Goal: Transaction & Acquisition: Purchase product/service

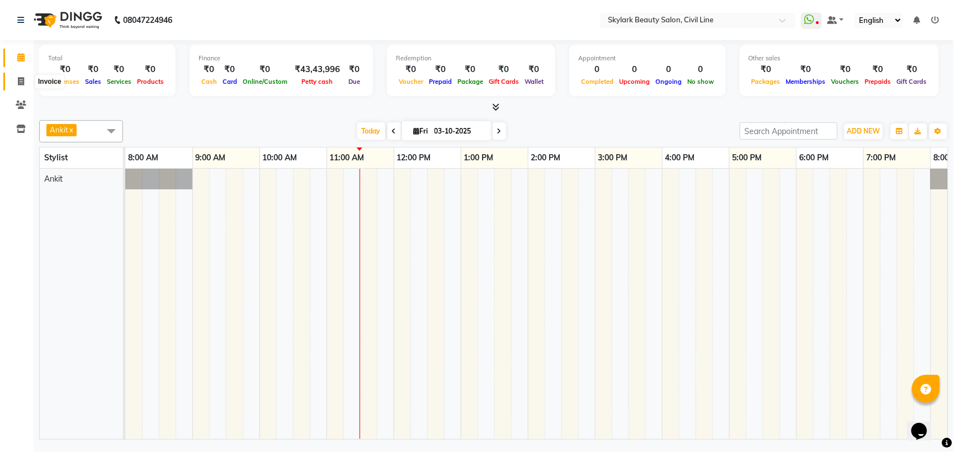
click at [21, 79] on icon at bounding box center [21, 81] width 6 height 8
select select "service"
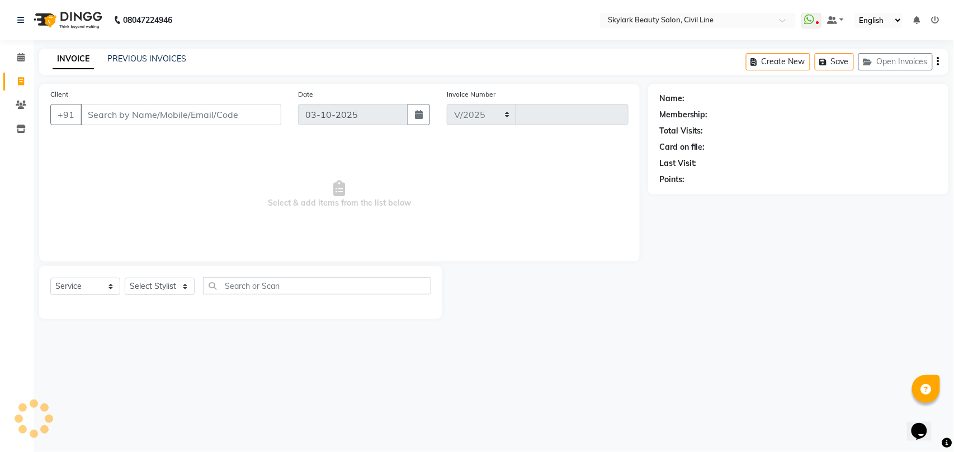
select select "4588"
type input "7094"
click at [158, 289] on select "Select Stylist" at bounding box center [160, 286] width 70 height 17
select select "28120"
click at [125, 278] on select "Select Stylist aman Ankit GAGAN WAHLA GURWINDER SINGH WASU" at bounding box center [160, 286] width 70 height 17
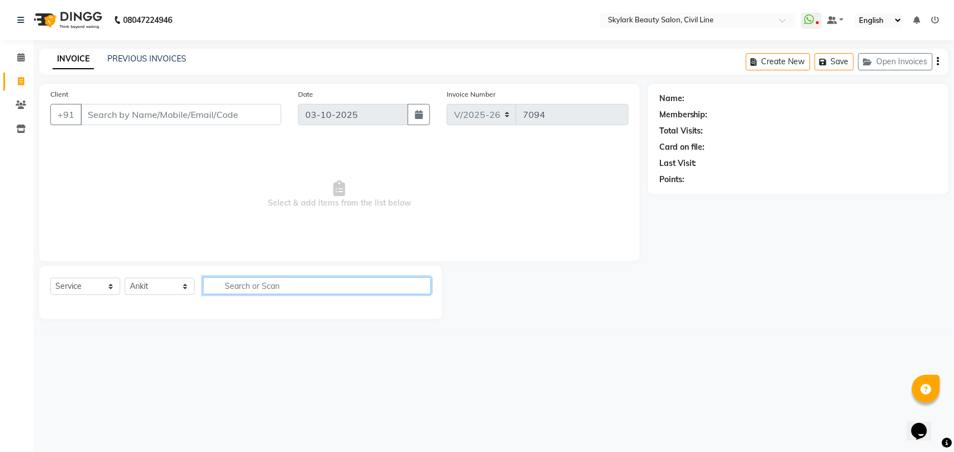
click at [249, 282] on input "text" at bounding box center [317, 285] width 228 height 17
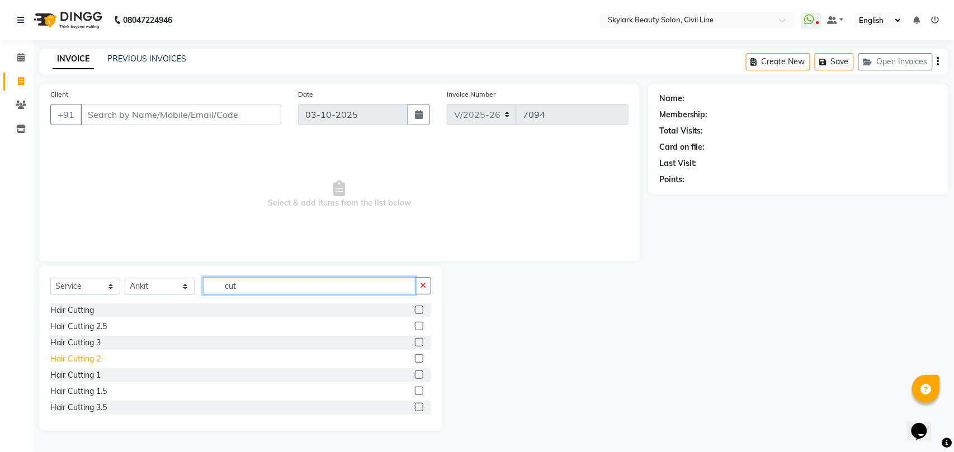
type input "cut"
click at [79, 357] on div "Hair Cutting 2" at bounding box center [75, 359] width 50 height 12
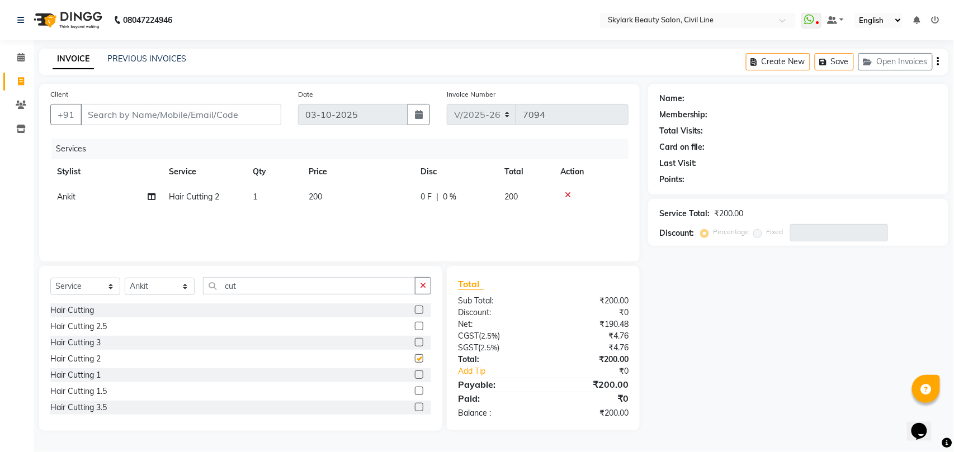
checkbox input "false"
click at [91, 368] on div "Hair Cutting 1" at bounding box center [240, 375] width 381 height 14
click at [92, 376] on div "Hair Cutting 1" at bounding box center [75, 376] width 50 height 12
checkbox input "false"
click at [214, 111] on input "Client" at bounding box center [181, 114] width 201 height 21
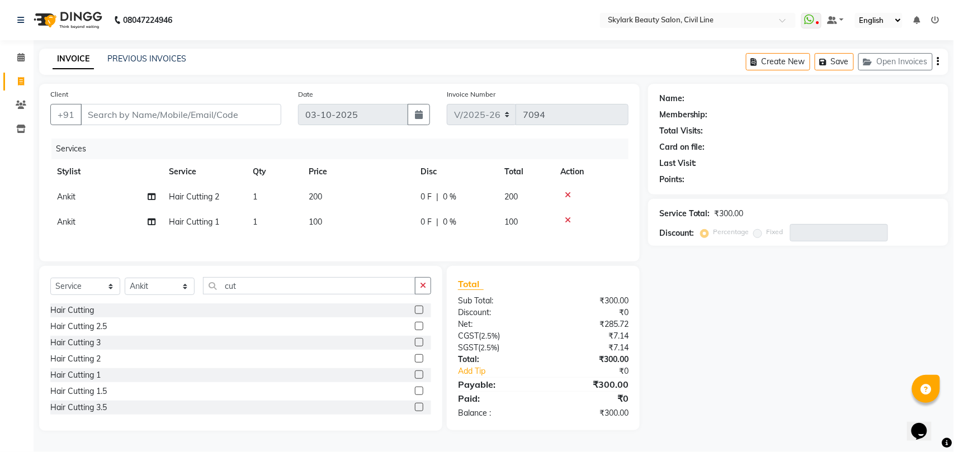
click at [567, 218] on icon at bounding box center [568, 220] width 6 height 8
click at [181, 117] on input "Client" at bounding box center [181, 114] width 201 height 21
type input "7"
type input "0"
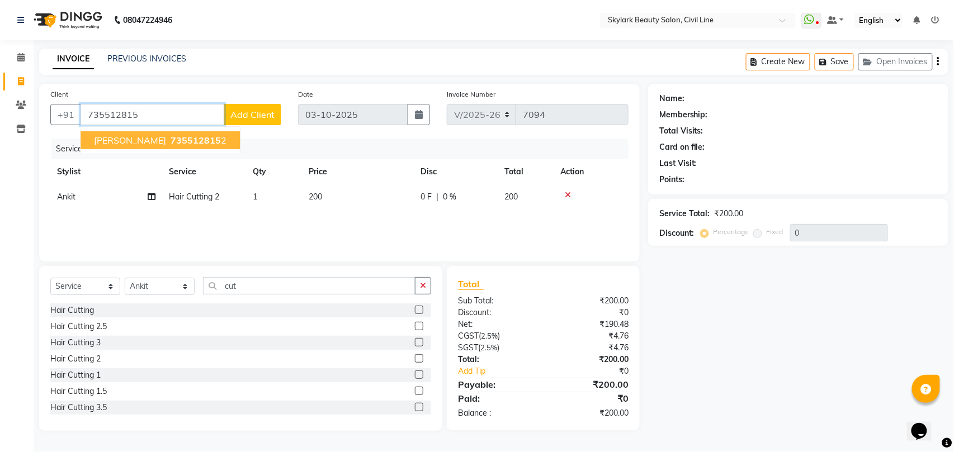
click at [146, 141] on span "Shakshi Tiwari" at bounding box center [130, 140] width 72 height 11
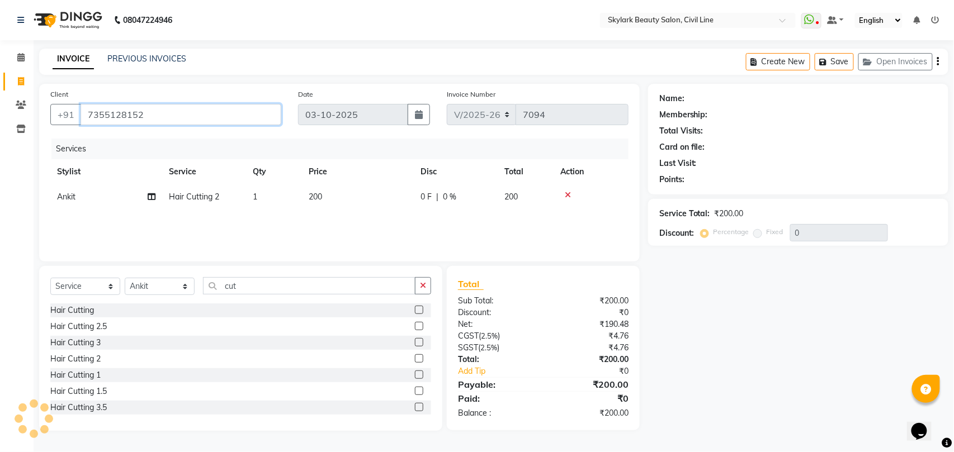
type input "7355128152"
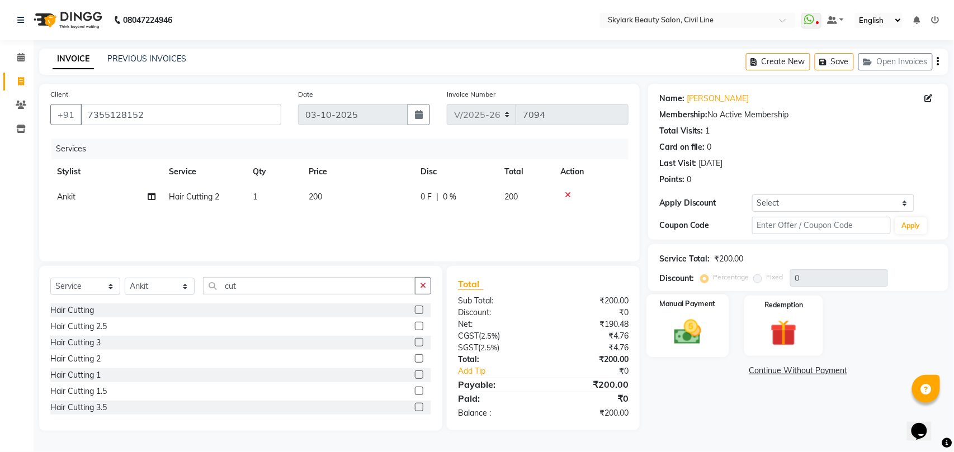
click at [680, 335] on img at bounding box center [687, 331] width 44 height 31
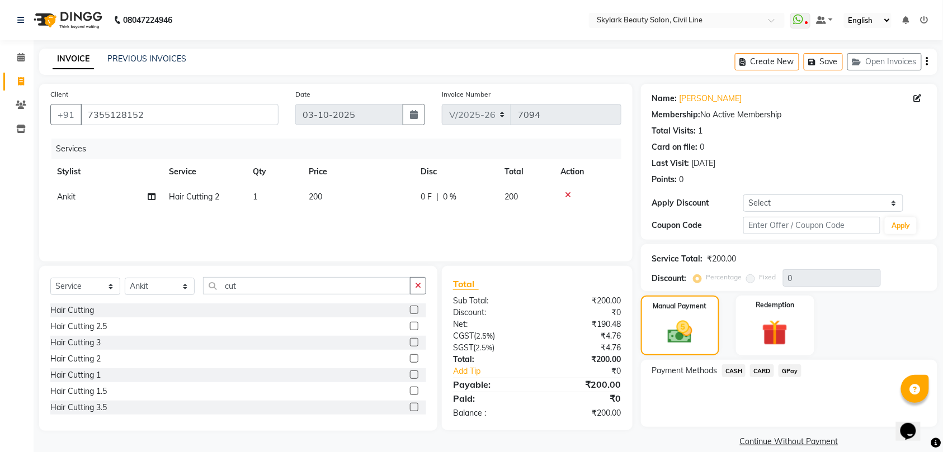
click at [732, 370] on span "CASH" at bounding box center [734, 371] width 24 height 13
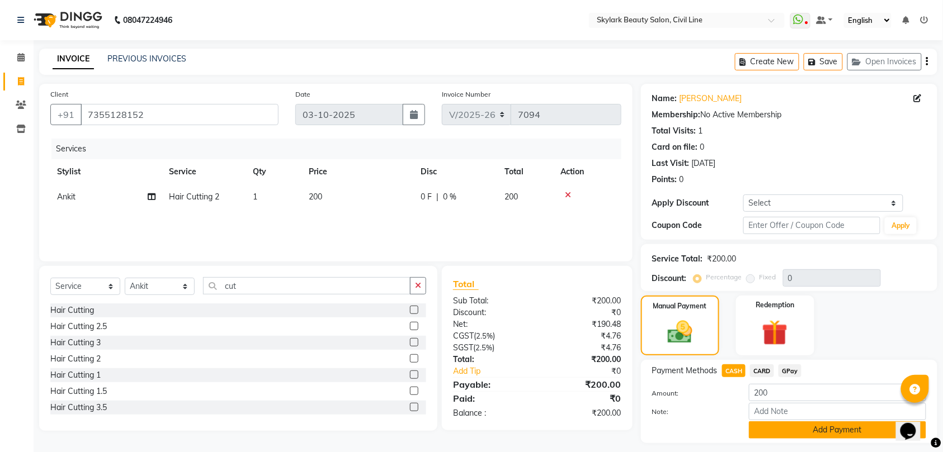
click at [820, 431] on button "Add Payment" at bounding box center [837, 430] width 177 height 17
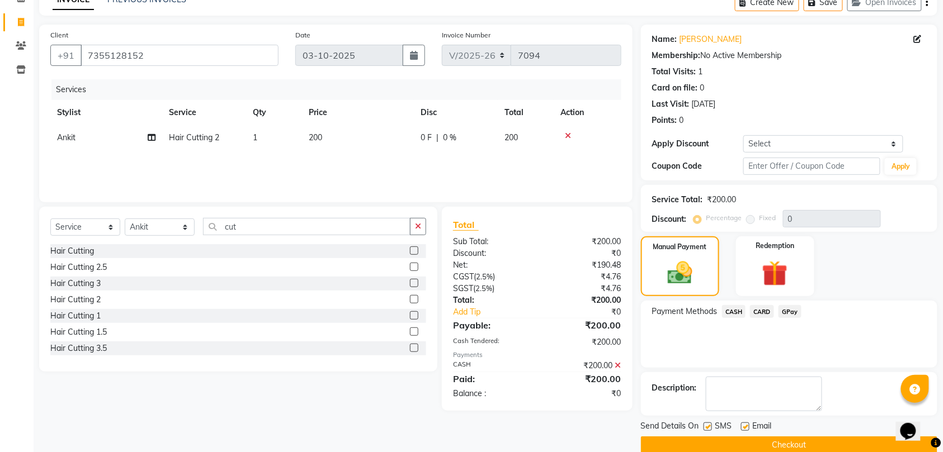
scroll to position [79, 0]
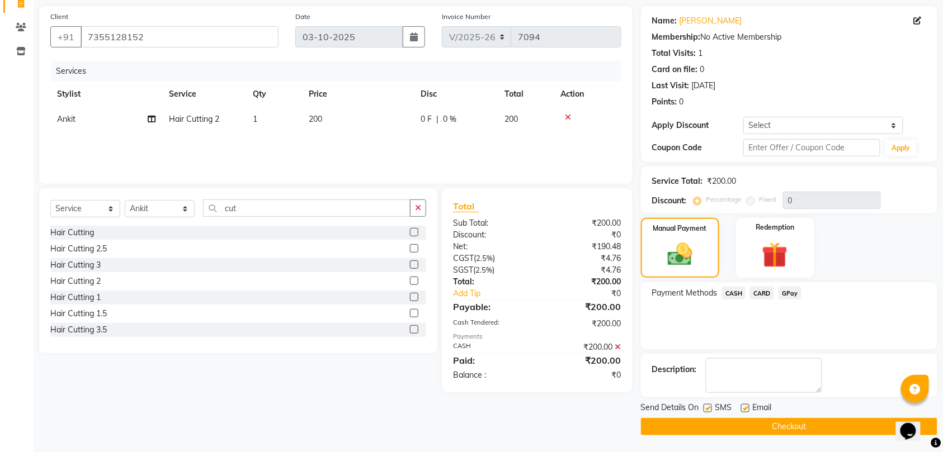
click at [804, 425] on button "Checkout" at bounding box center [789, 426] width 296 height 17
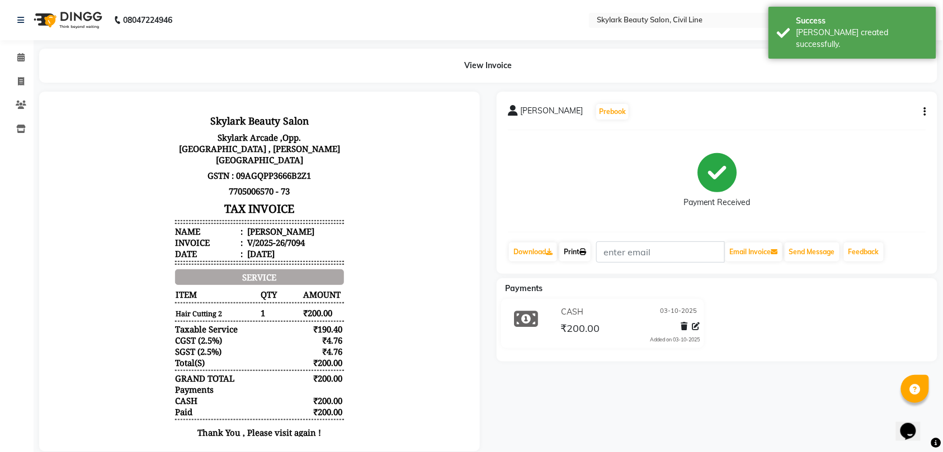
click at [584, 256] on link "Print" at bounding box center [574, 252] width 31 height 19
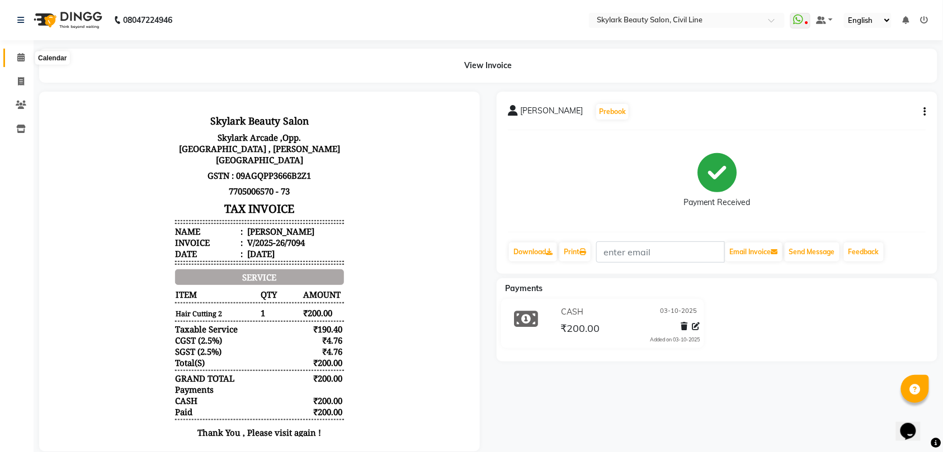
click at [20, 54] on icon at bounding box center [20, 57] width 7 height 8
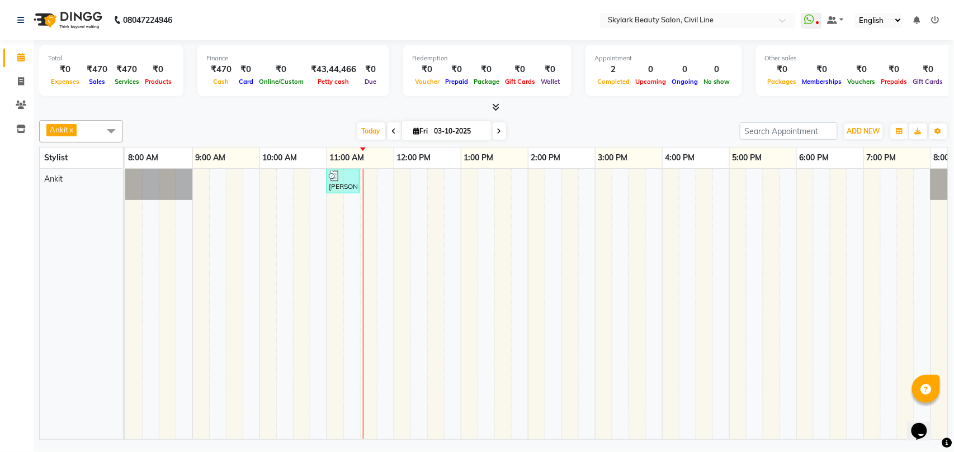
click at [100, 134] on span at bounding box center [111, 130] width 22 height 21
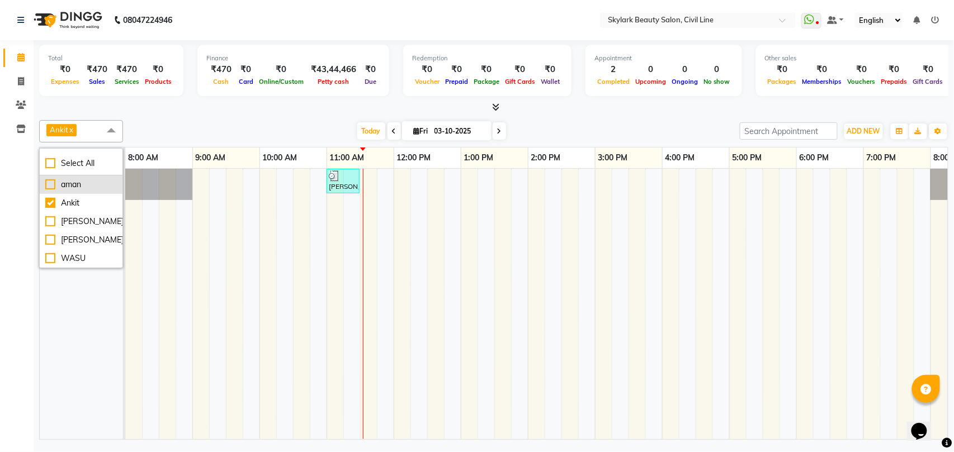
click at [86, 186] on div "aman" at bounding box center [81, 185] width 72 height 12
checkbox input "true"
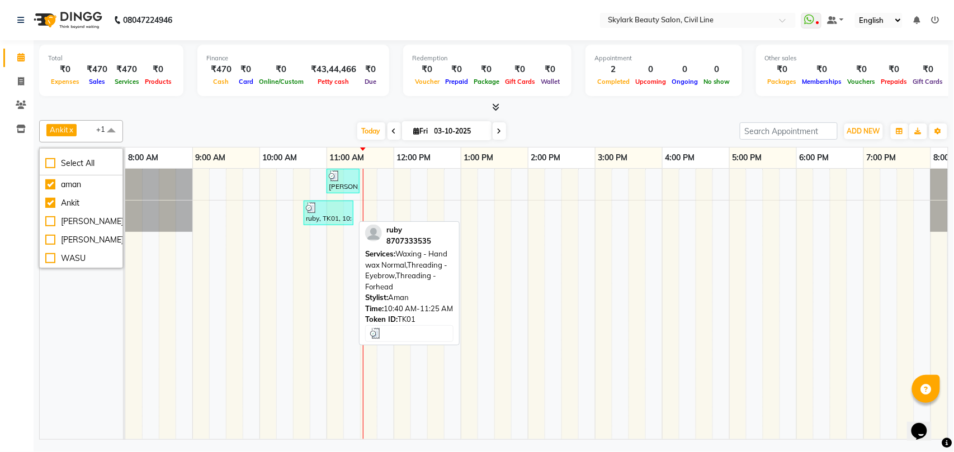
click at [325, 217] on div "ruby, TK01, 10:40 AM-11:25 AM, Waxing - Hand wax Normal,Threading - Eyebrow,Thr…" at bounding box center [329, 212] width 48 height 21
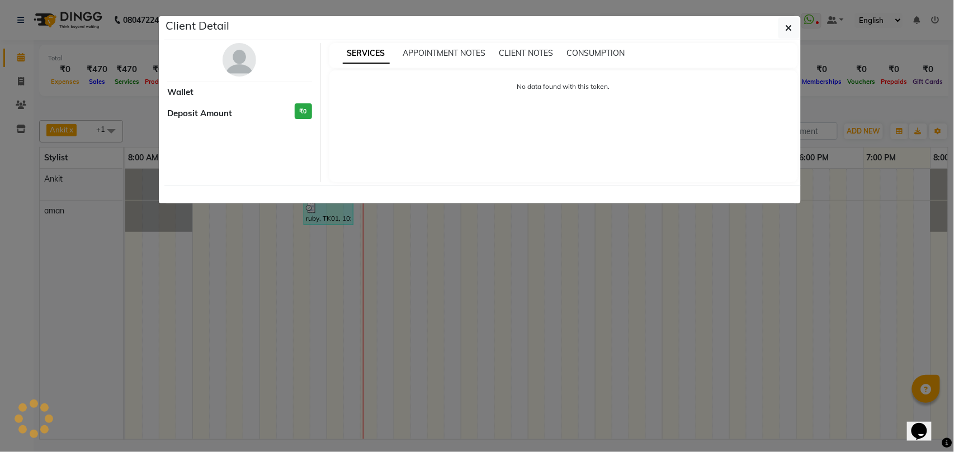
select select "3"
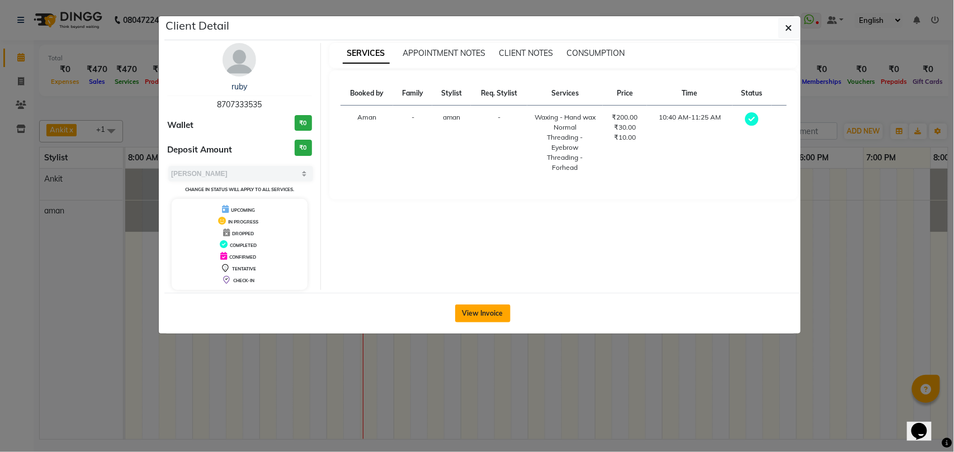
click at [483, 308] on button "View Invoice" at bounding box center [482, 314] width 55 height 18
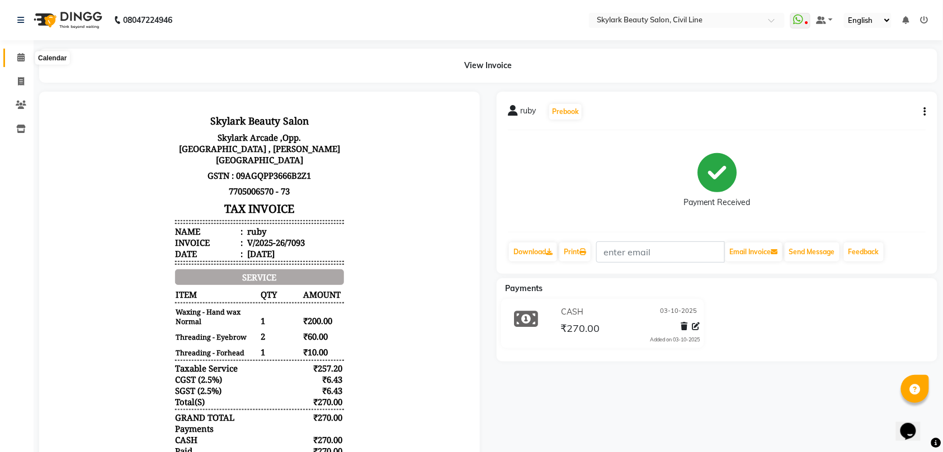
click at [18, 56] on icon at bounding box center [20, 57] width 7 height 8
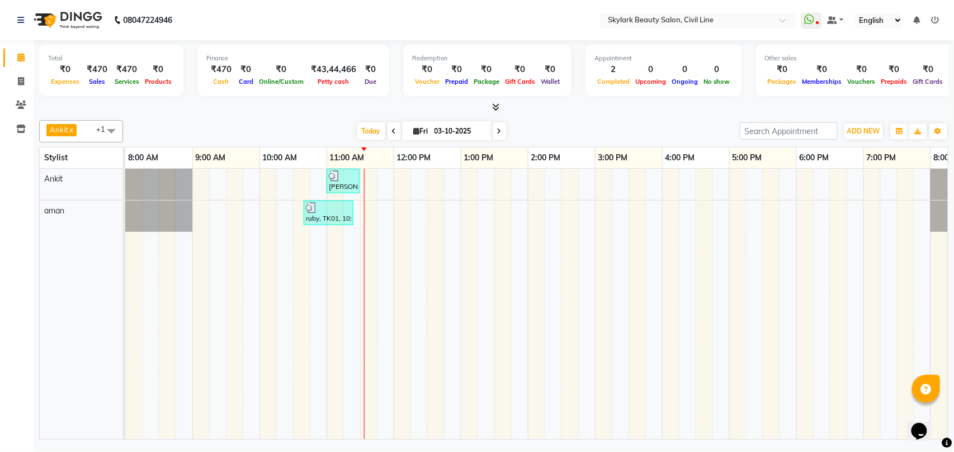
click at [82, 130] on span "Ankit x aman x +1" at bounding box center [81, 131] width 84 height 22
click at [83, 134] on span "Ankit x aman x +1" at bounding box center [81, 131] width 84 height 22
click at [85, 135] on span "Ankit x aman x +1" at bounding box center [81, 131] width 84 height 22
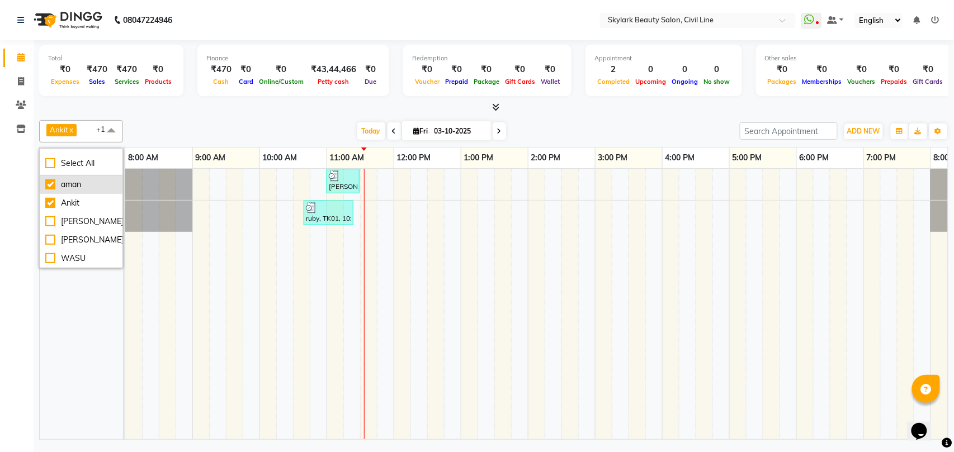
click at [77, 188] on div "aman" at bounding box center [81, 185] width 72 height 12
checkbox input "false"
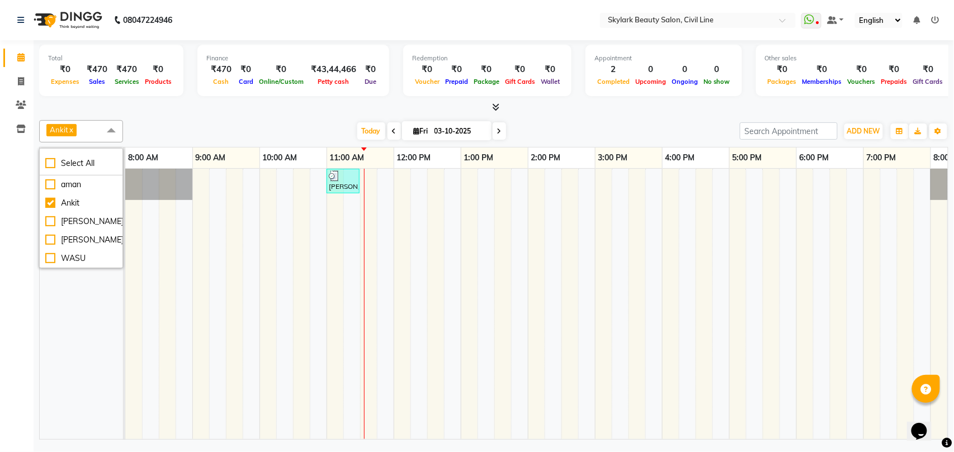
click at [101, 130] on span at bounding box center [111, 130] width 22 height 21
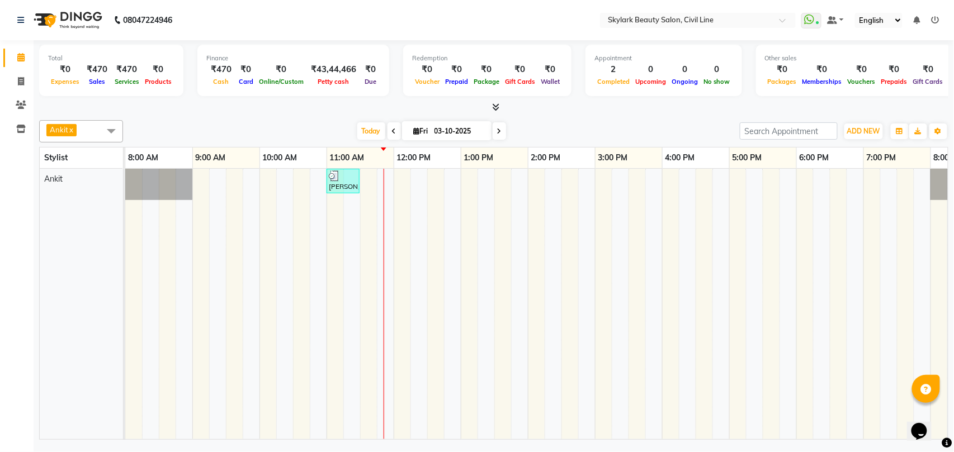
click at [100, 133] on span at bounding box center [111, 130] width 22 height 21
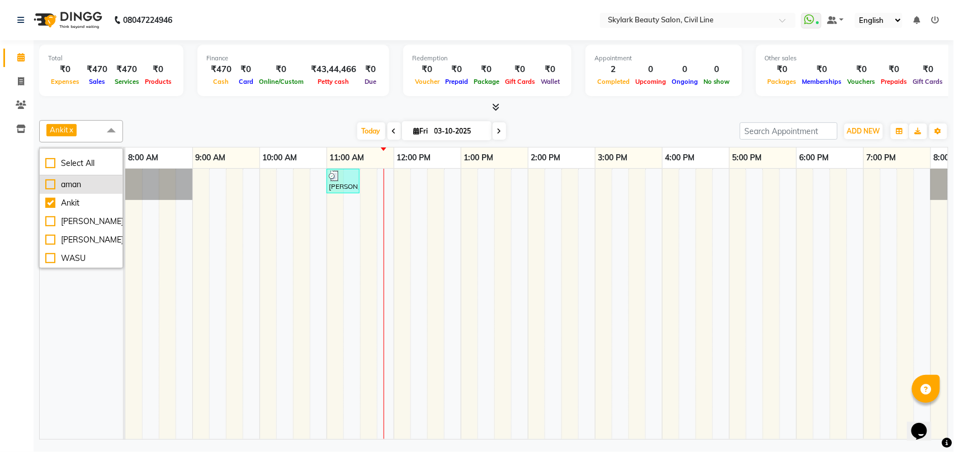
click at [89, 186] on div "aman" at bounding box center [81, 185] width 72 height 12
checkbox input "true"
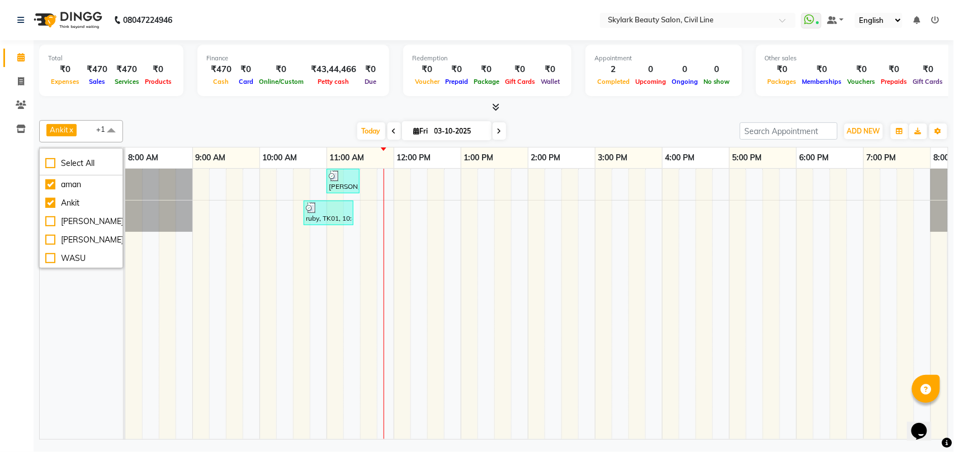
click at [88, 134] on span "Ankit x aman x +1" at bounding box center [81, 131] width 84 height 22
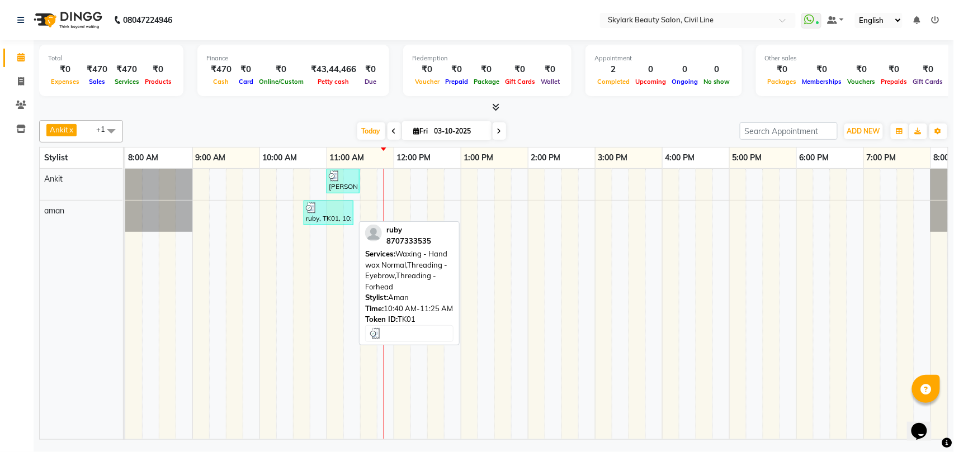
click at [335, 225] on link "ruby, TK01, 10:40 AM-11:25 AM, Waxing - Hand wax Normal,Threading - Eyebrow,Thr…" at bounding box center [329, 213] width 50 height 25
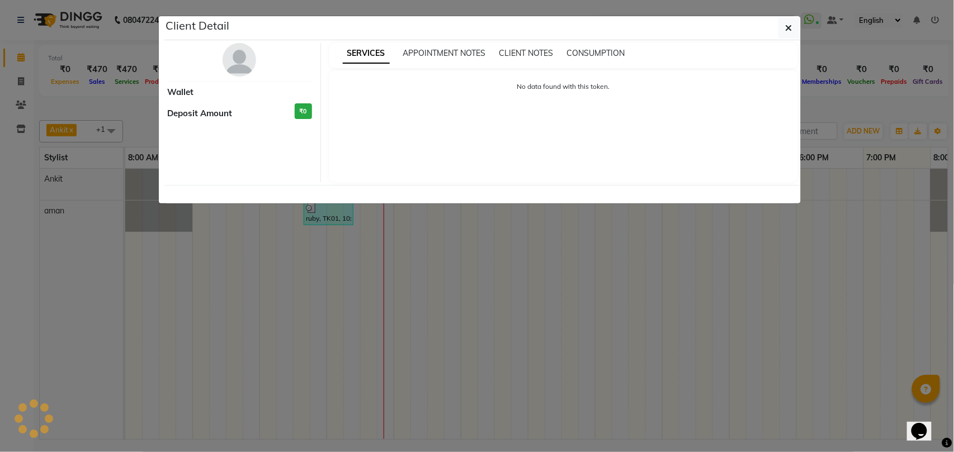
select select "3"
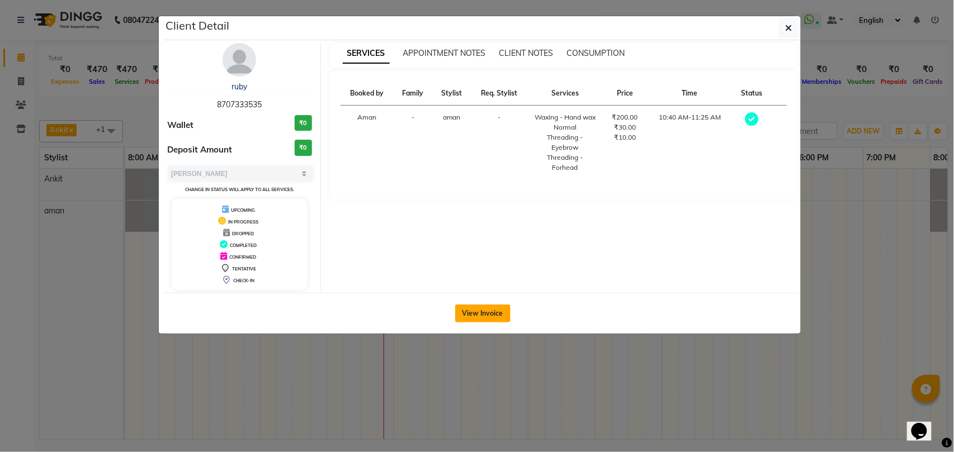
click at [489, 310] on button "View Invoice" at bounding box center [482, 314] width 55 height 18
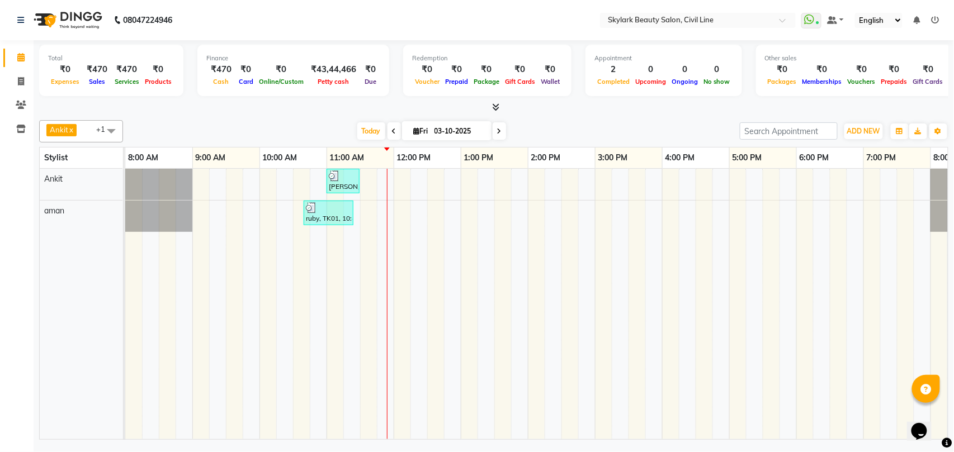
click at [247, 182] on div "Shakshi Tiwari, TK02, 11:00 AM-11:30 AM, Hair Cutting 2 ruby, TK01, 10:40 AM-11…" at bounding box center [561, 304] width 872 height 271
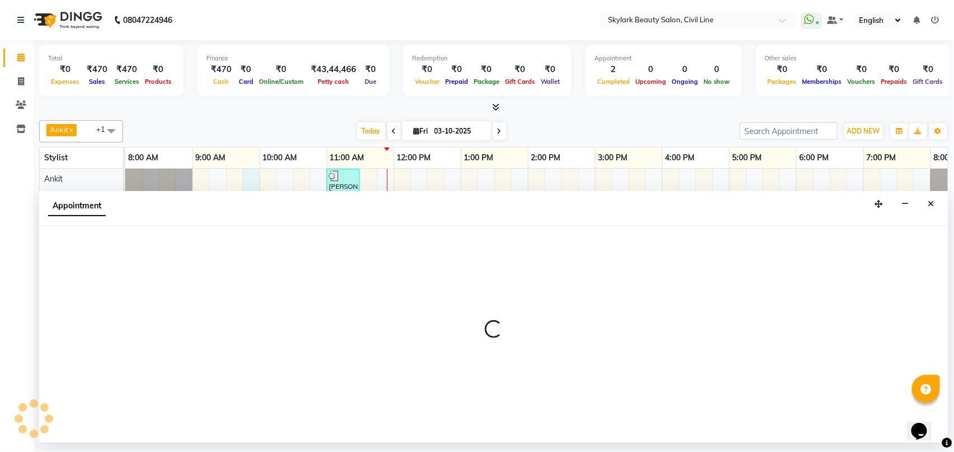
select select "28120"
select select "tentative"
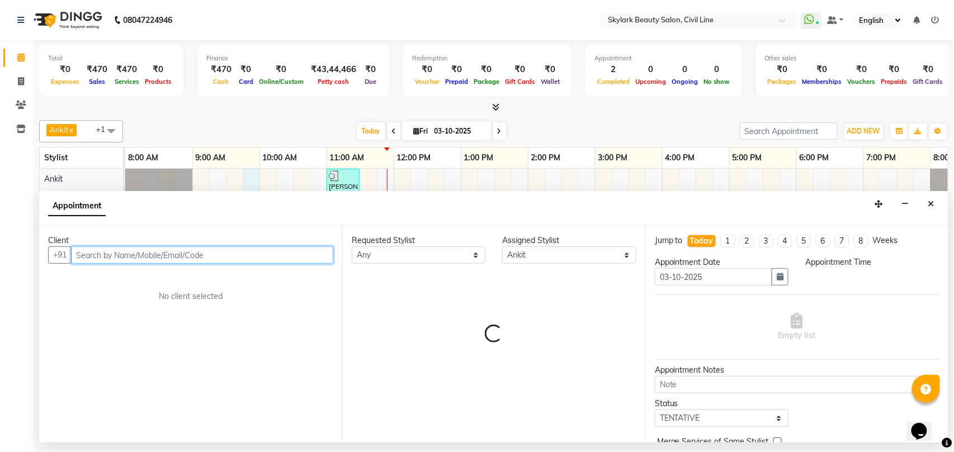
select select "585"
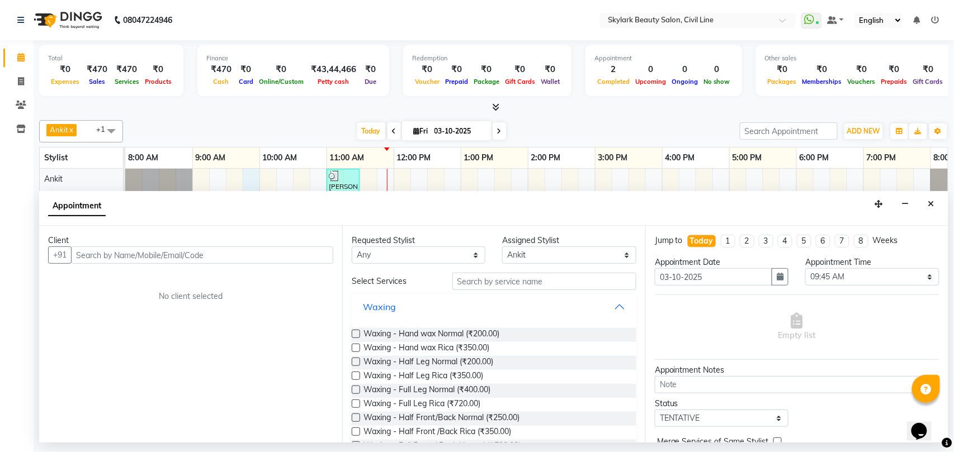
click at [426, 315] on button "Waxing" at bounding box center [494, 307] width 276 height 20
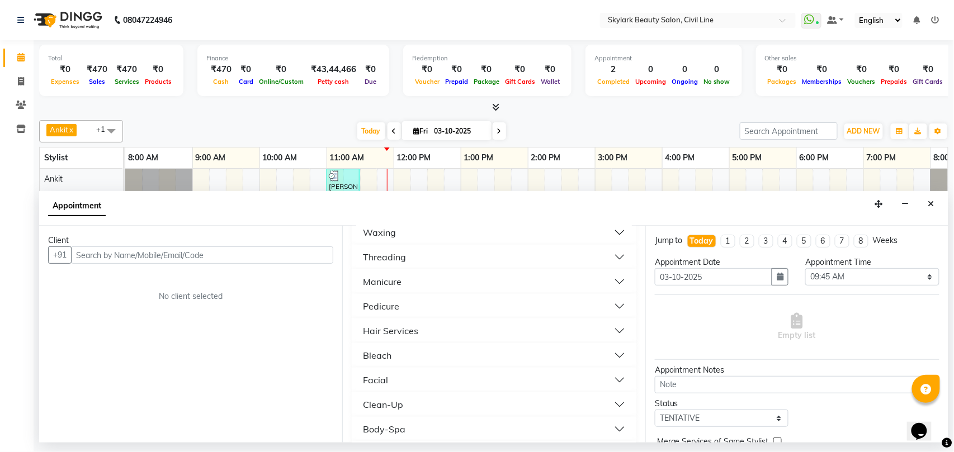
scroll to position [149, 0]
click at [428, 307] on button "Facial" at bounding box center [494, 306] width 276 height 20
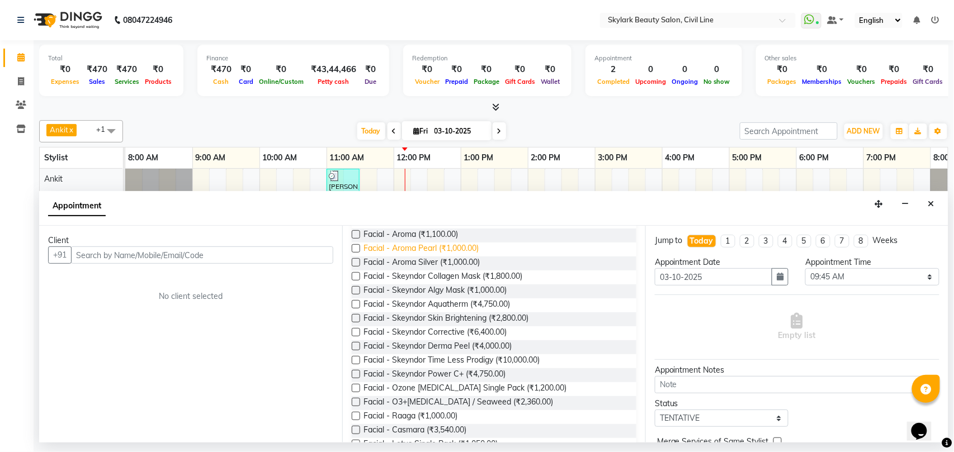
scroll to position [224, 0]
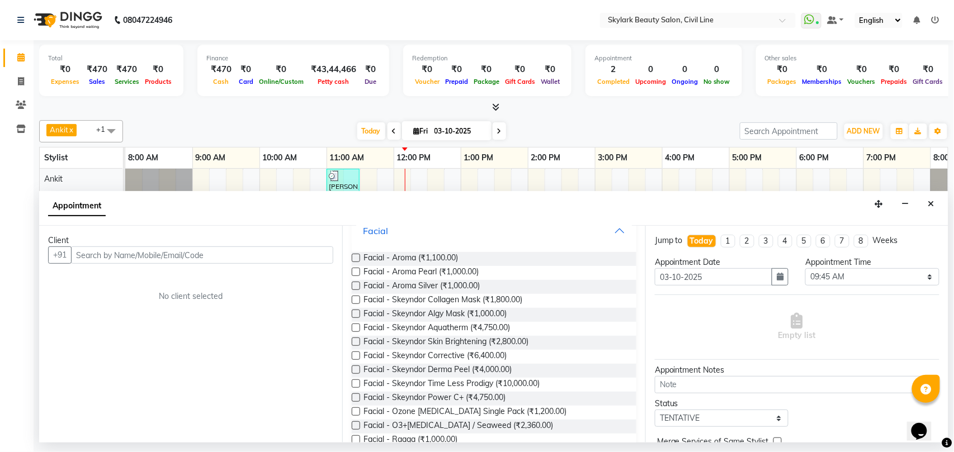
click at [432, 235] on button "Facial" at bounding box center [494, 231] width 276 height 20
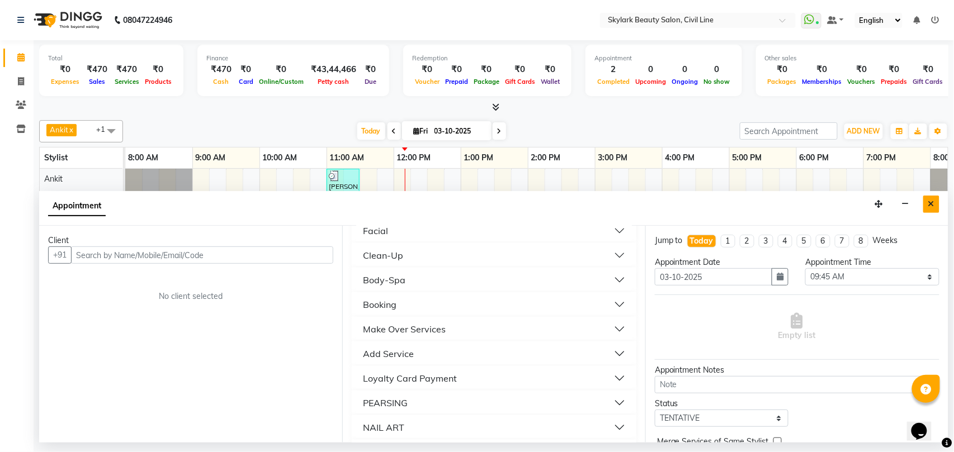
click at [931, 204] on icon "Close" at bounding box center [931, 204] width 6 height 8
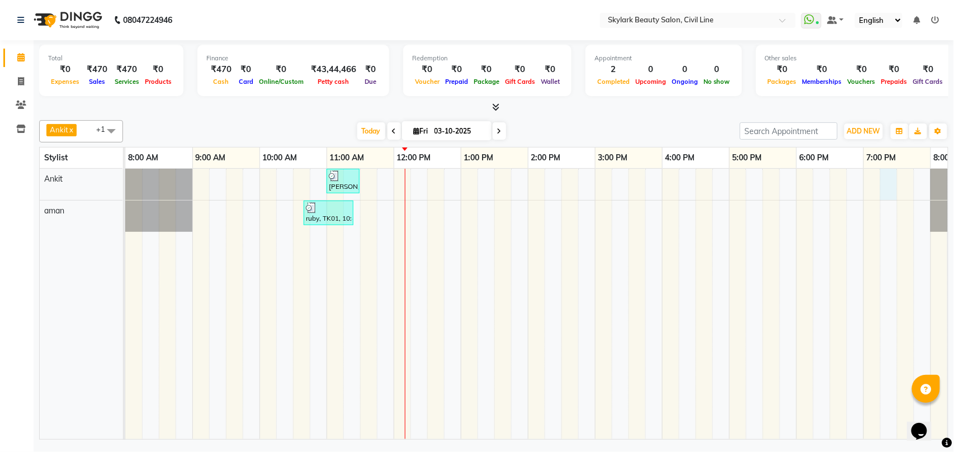
click at [895, 182] on div "Shakshi Tiwari, TK02, 11:00 AM-11:30 AM, Hair Cutting 2 ruby, TK01, 10:40 AM-11…" at bounding box center [561, 304] width 872 height 271
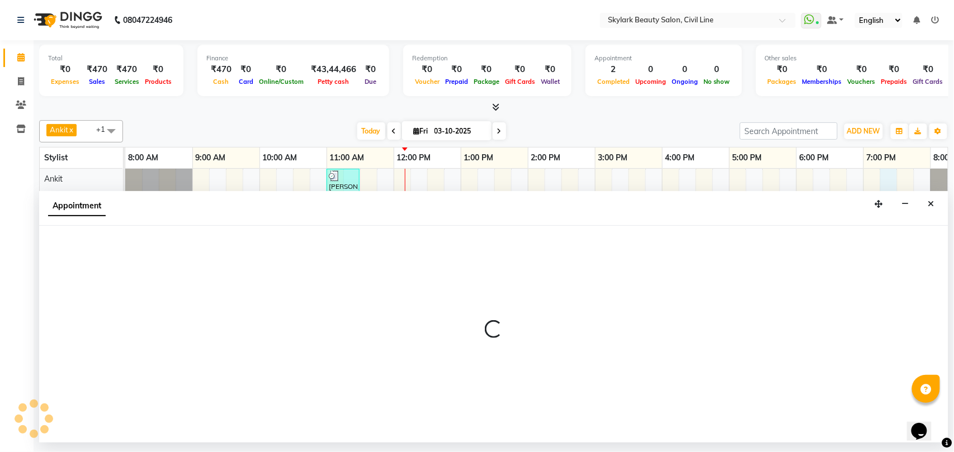
select select "28120"
select select "tentative"
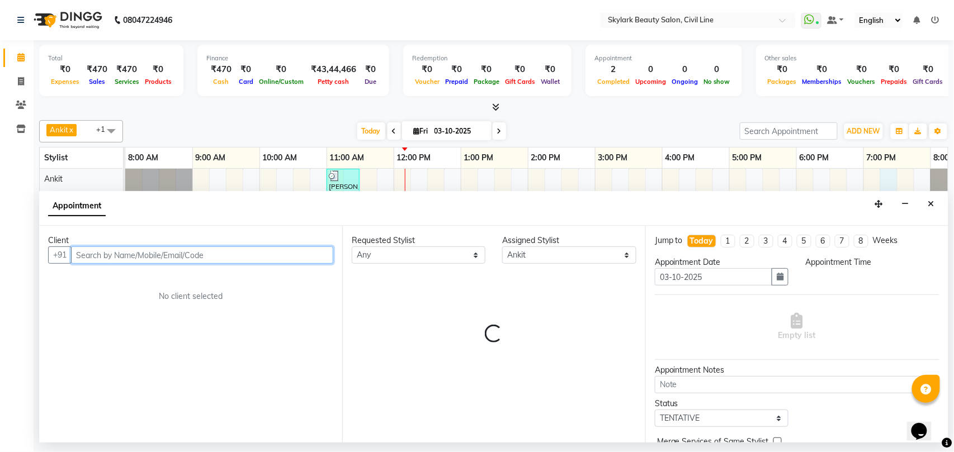
select select "1155"
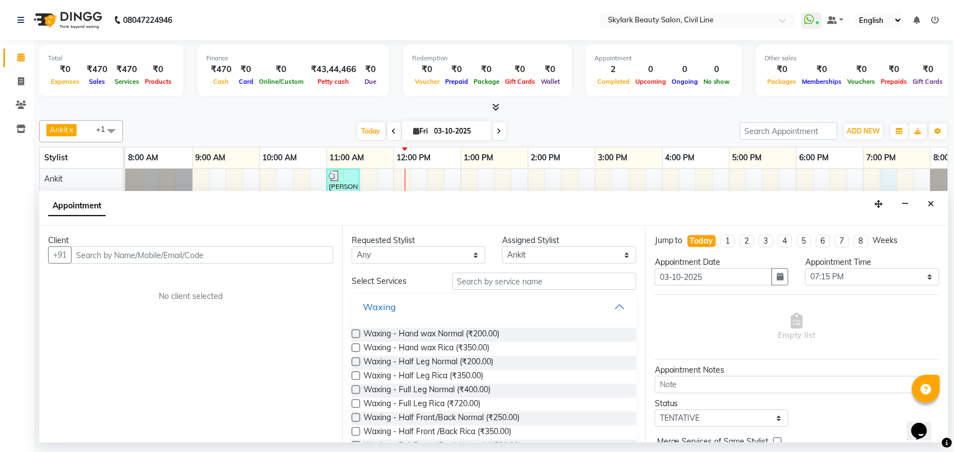
click at [426, 314] on button "Waxing" at bounding box center [494, 307] width 276 height 20
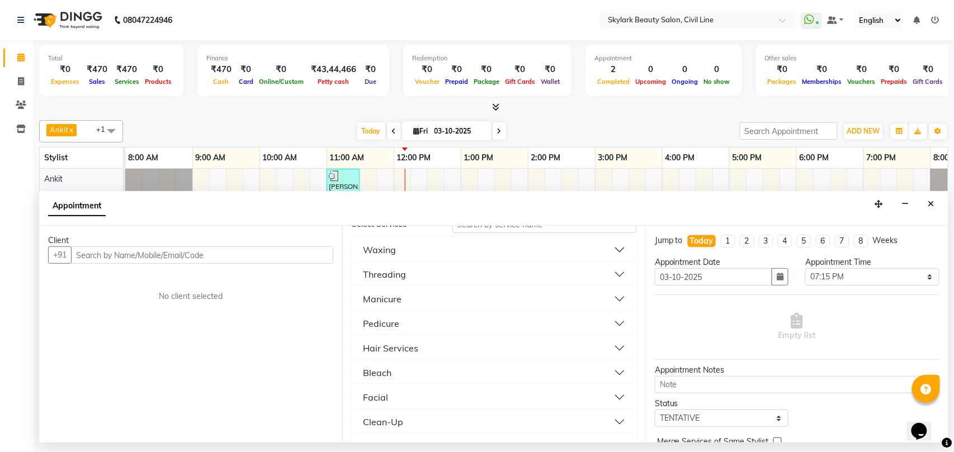
scroll to position [74, 0]
click at [419, 284] on button "Manicure" at bounding box center [494, 282] width 276 height 20
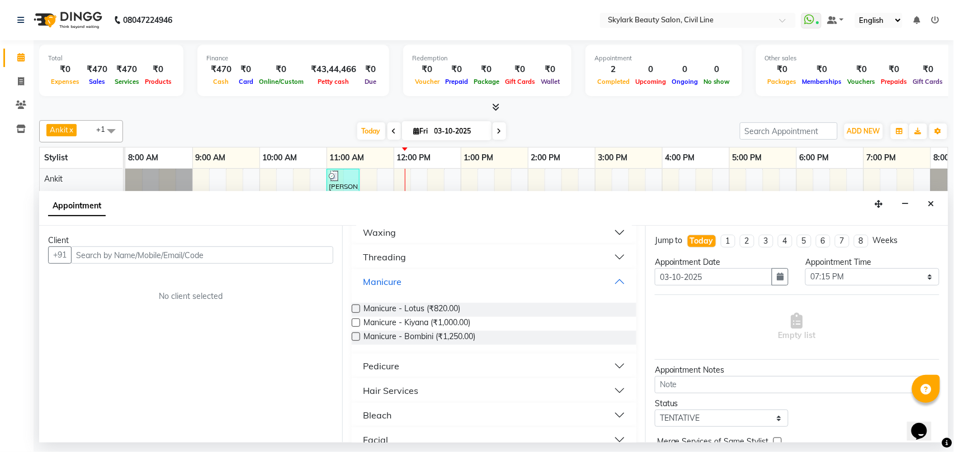
click at [423, 275] on button "Manicure" at bounding box center [494, 282] width 276 height 20
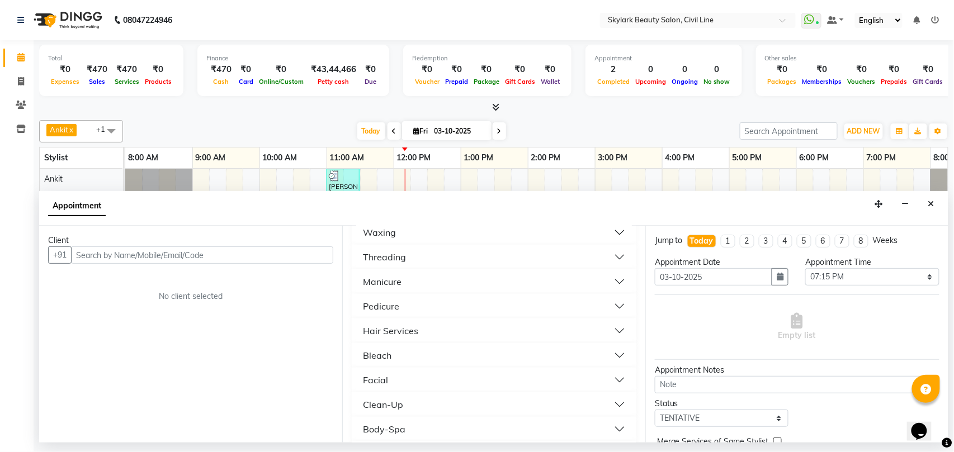
click at [422, 306] on button "Pedicure" at bounding box center [494, 306] width 276 height 20
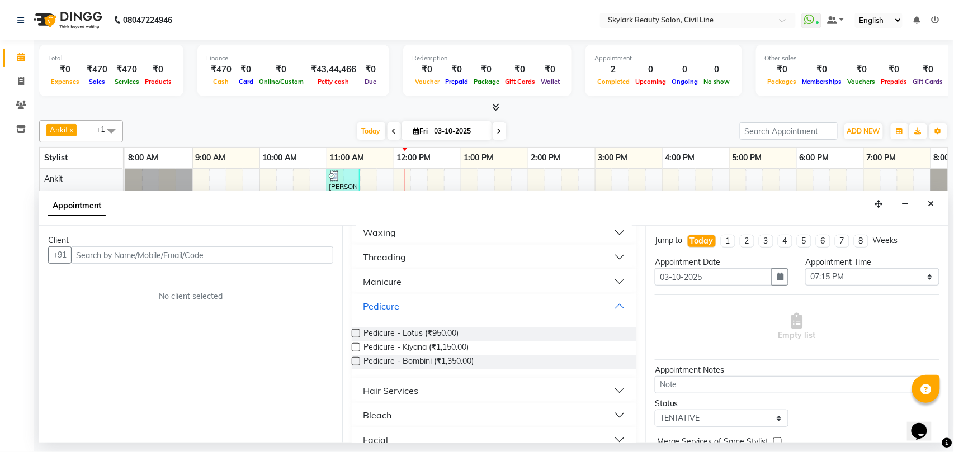
click at [425, 300] on button "Pedicure" at bounding box center [494, 306] width 276 height 20
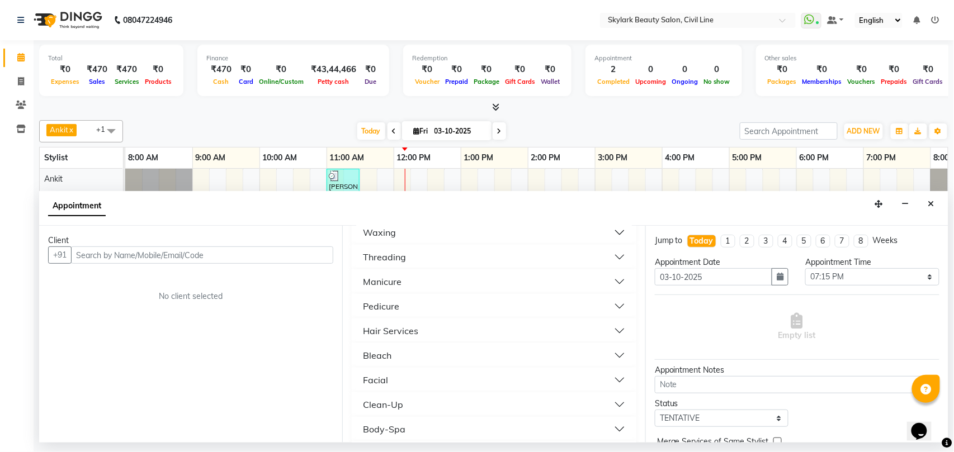
click at [423, 316] on button "Pedicure" at bounding box center [494, 306] width 276 height 20
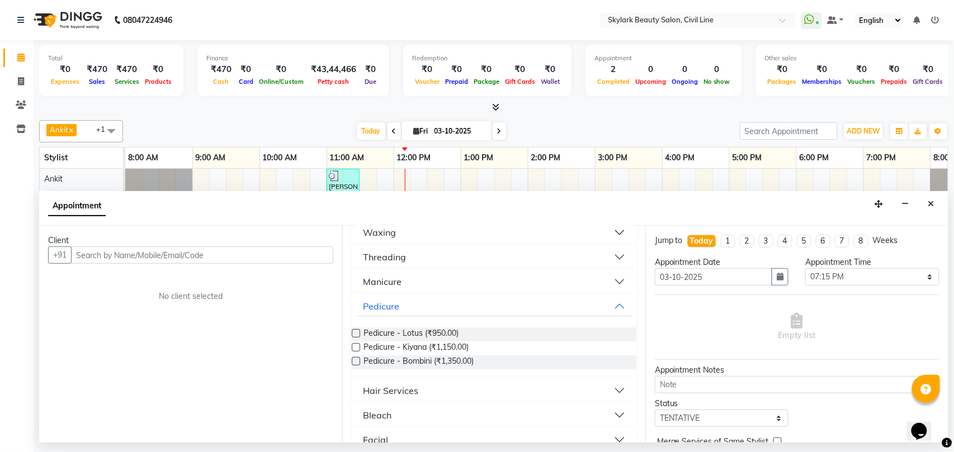
click at [423, 320] on div "Pedicure - Lotus (₹950.00) Pedicure - Kiyana (₹1,150.00) Pedicure - Bombini (₹1…" at bounding box center [494, 349] width 285 height 60
click at [425, 307] on button "Pedicure" at bounding box center [494, 306] width 276 height 20
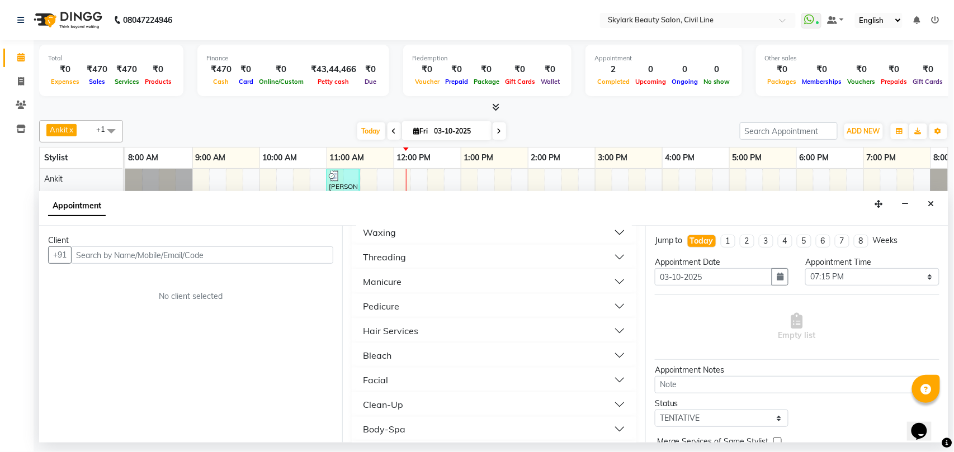
click at [434, 323] on button "Hair Services" at bounding box center [494, 331] width 276 height 20
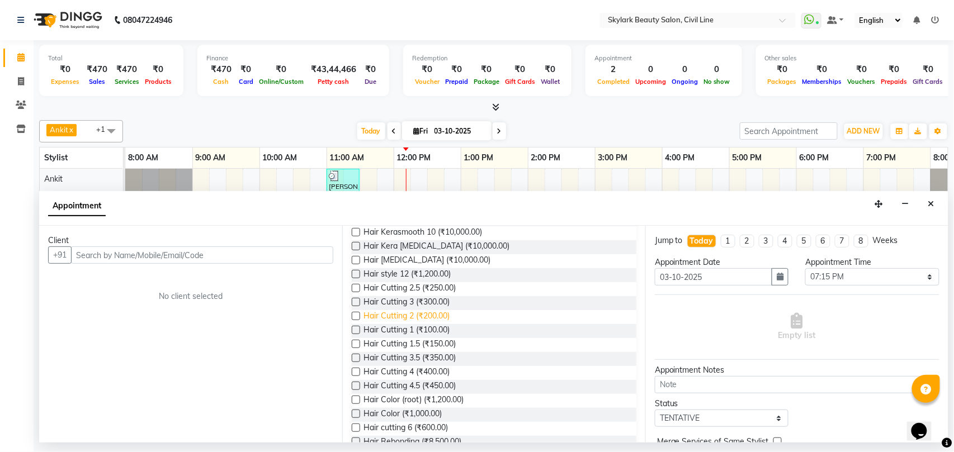
scroll to position [149, 0]
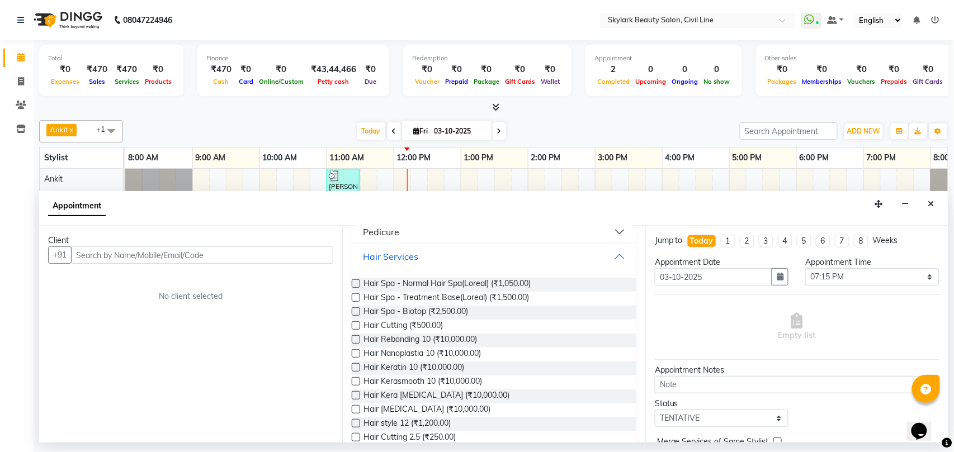
click at [469, 258] on button "Hair Services" at bounding box center [494, 257] width 276 height 20
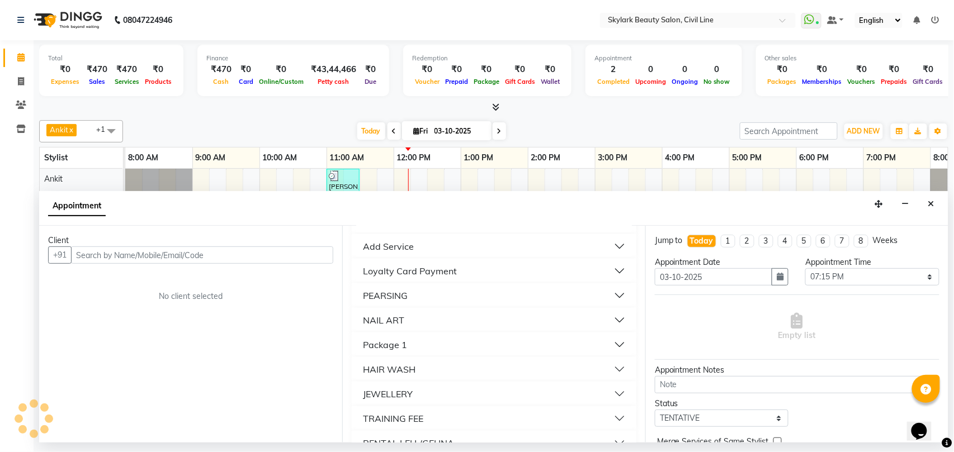
scroll to position [352, 0]
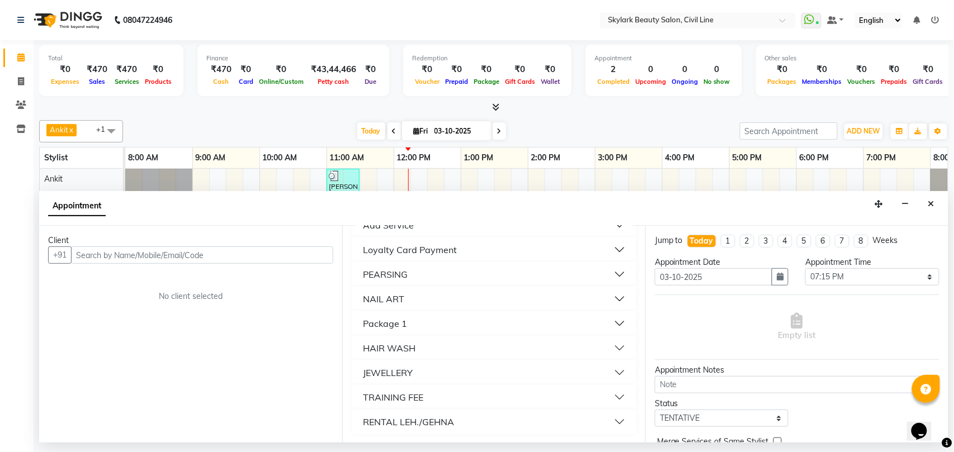
click at [434, 349] on button "HAIR WASH" at bounding box center [494, 348] width 276 height 20
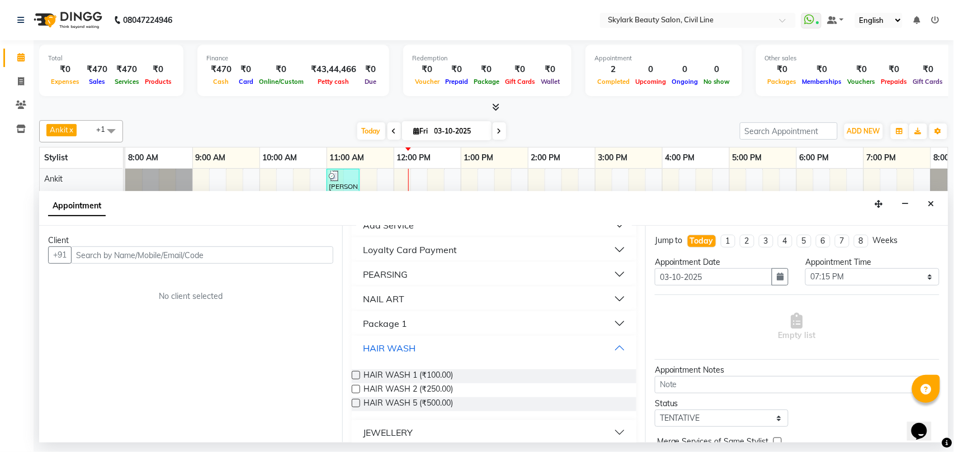
scroll to position [412, 0]
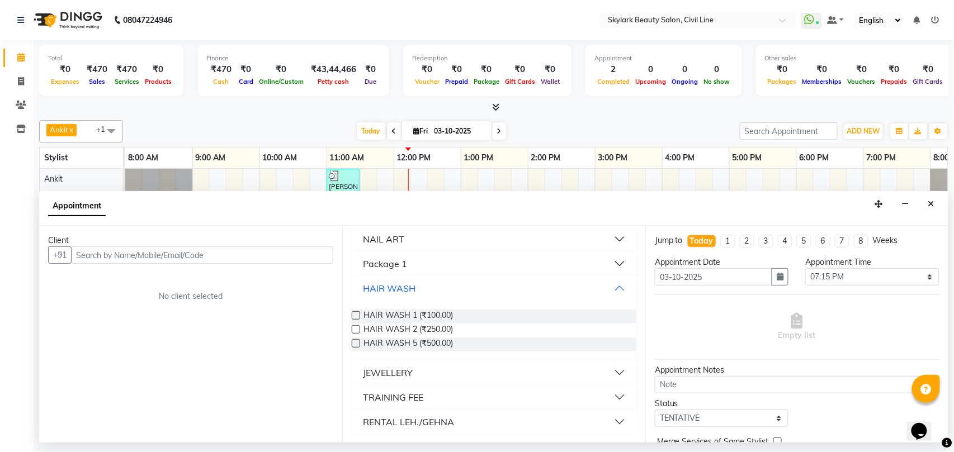
click at [443, 289] on button "HAIR WASH" at bounding box center [494, 288] width 276 height 20
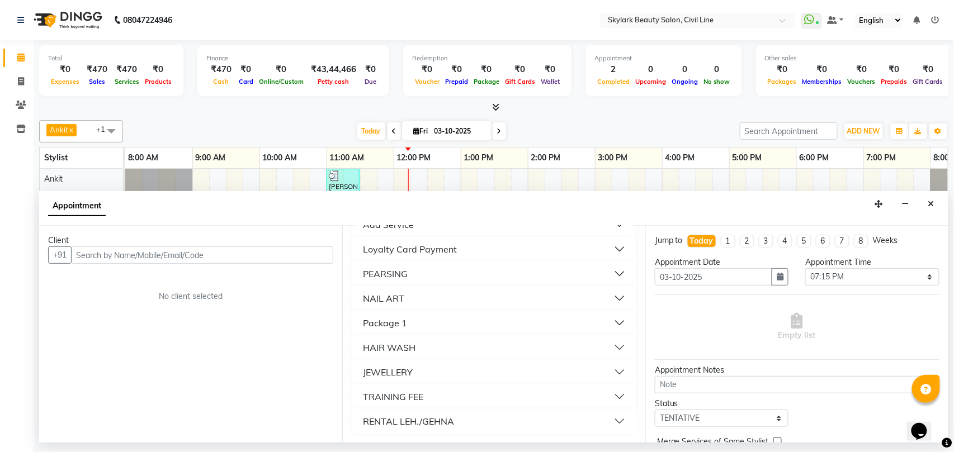
scroll to position [352, 0]
click at [455, 401] on button "TRAINING FEE" at bounding box center [494, 397] width 276 height 20
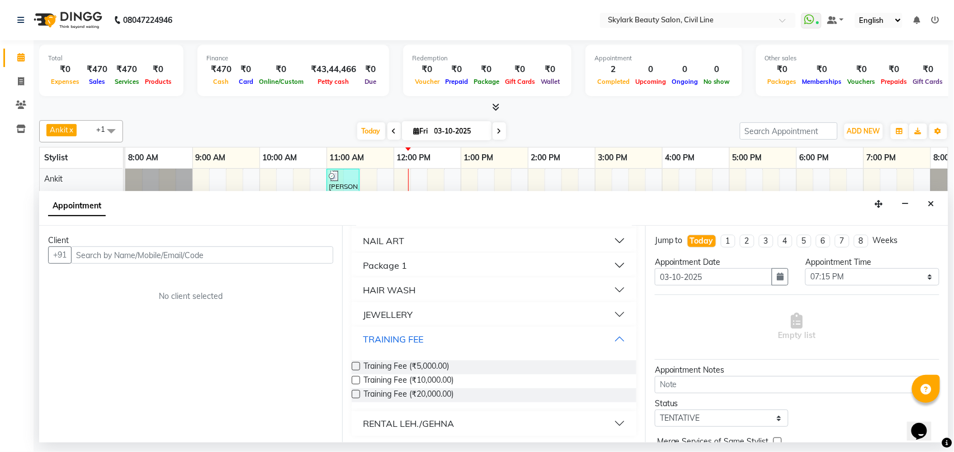
scroll to position [412, 0]
click at [439, 339] on button "TRAINING FEE" at bounding box center [494, 338] width 276 height 20
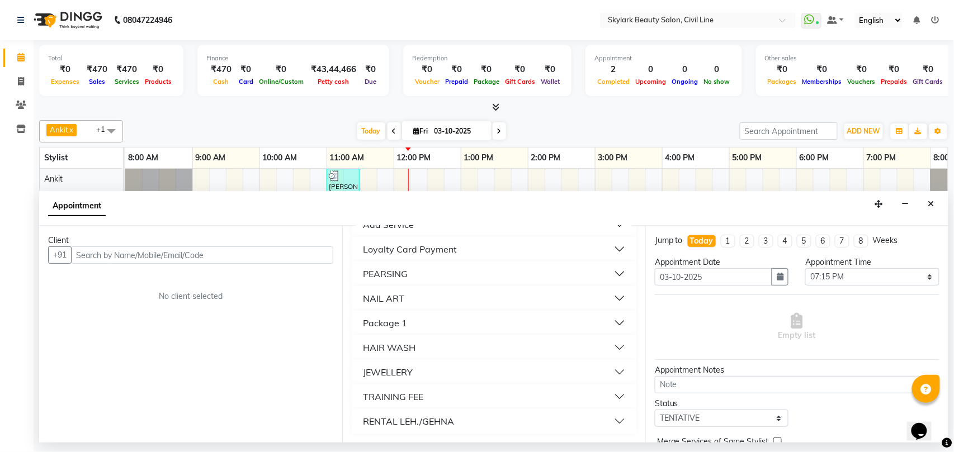
scroll to position [352, 0]
click at [472, 423] on button "RENTAL LEH./GEHNA" at bounding box center [494, 422] width 276 height 20
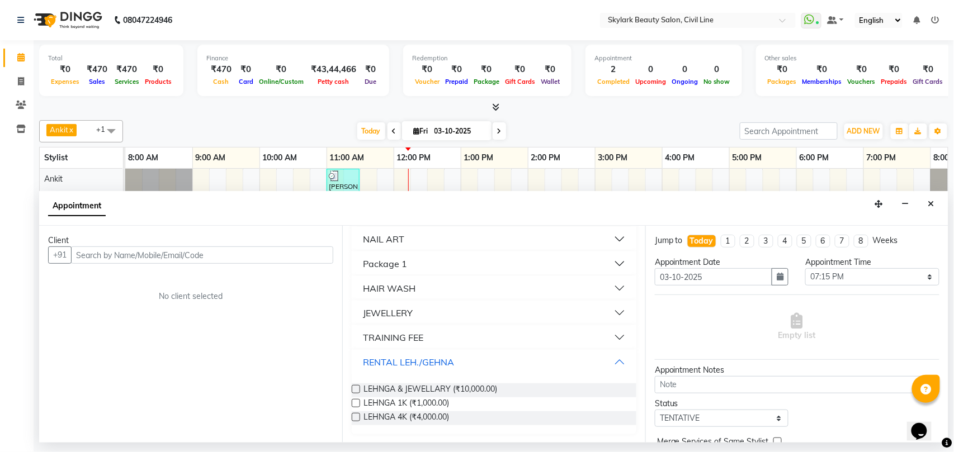
click at [470, 365] on button "RENTAL LEH./GEHNA" at bounding box center [494, 362] width 276 height 20
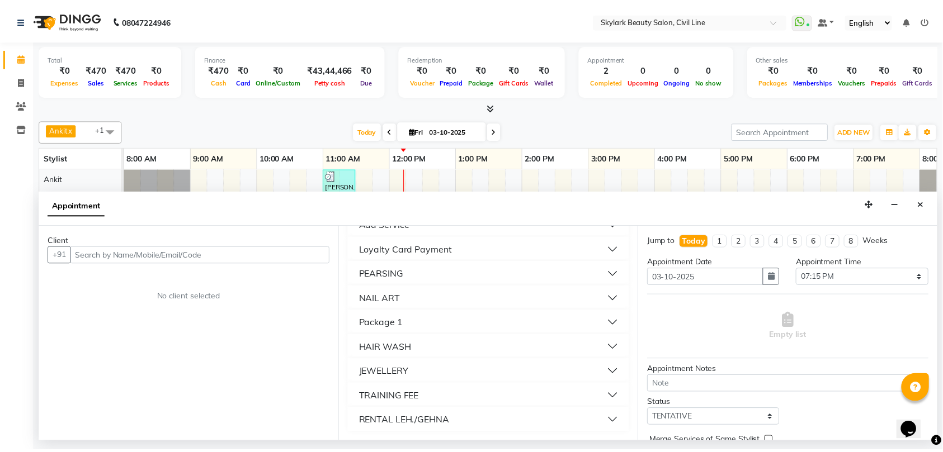
scroll to position [352, 0]
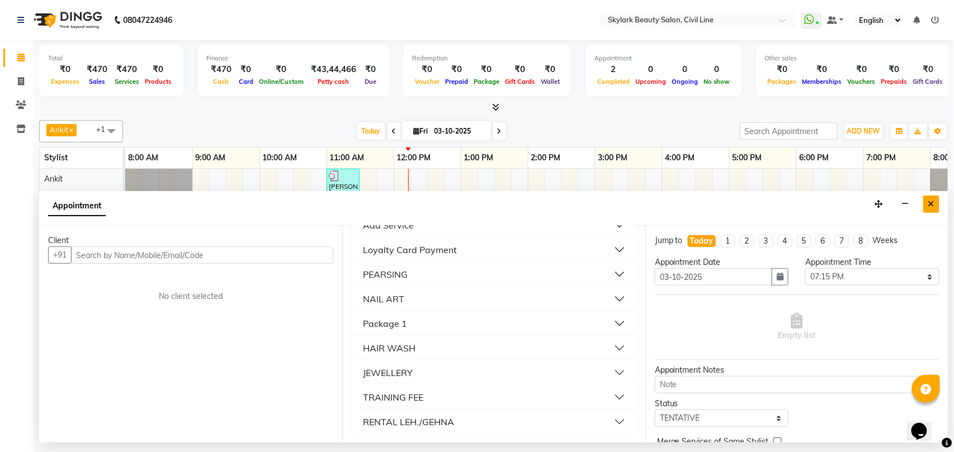
click at [931, 204] on icon "Close" at bounding box center [931, 204] width 6 height 8
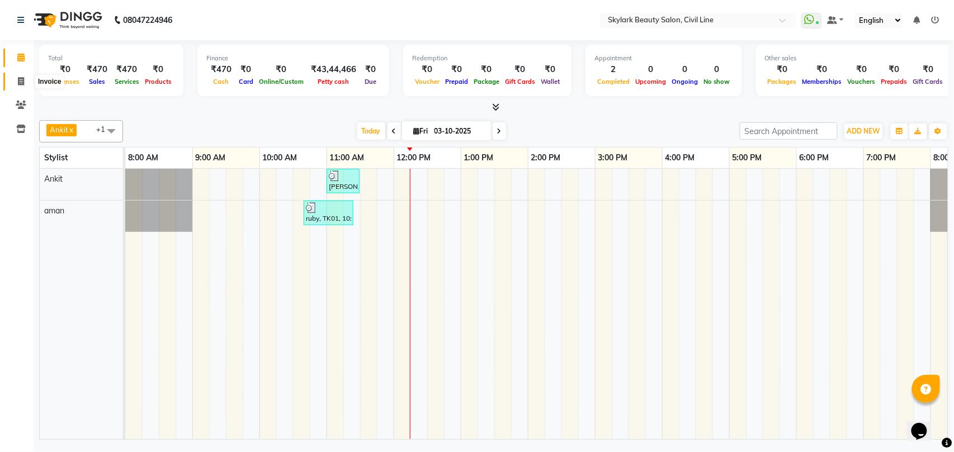
click at [19, 83] on icon at bounding box center [21, 81] width 6 height 8
select select "service"
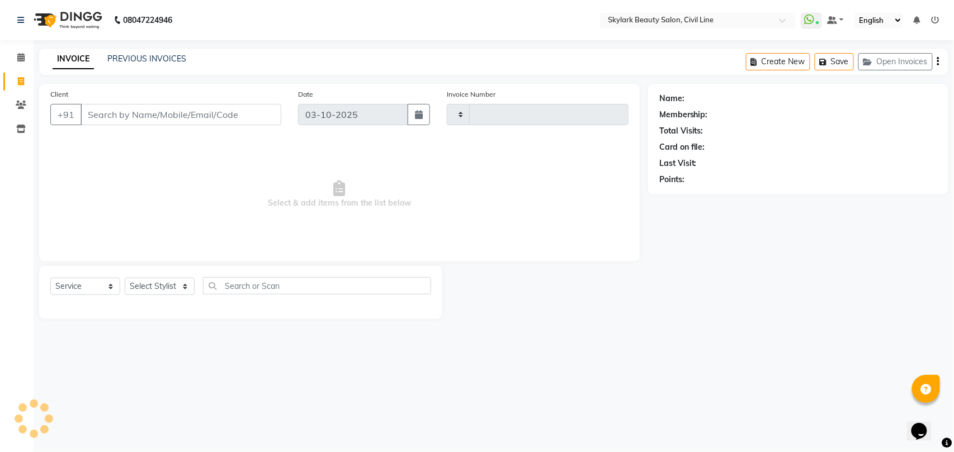
type input "7095"
select select "4588"
click at [166, 289] on select "Select Stylist aman Ankit GAGAN WAHLA GURWINDER SINGH WASU" at bounding box center [160, 286] width 70 height 17
select select "28120"
click at [125, 278] on select "Select Stylist aman Ankit GAGAN WAHLA GURWINDER SINGH WASU" at bounding box center [160, 286] width 70 height 17
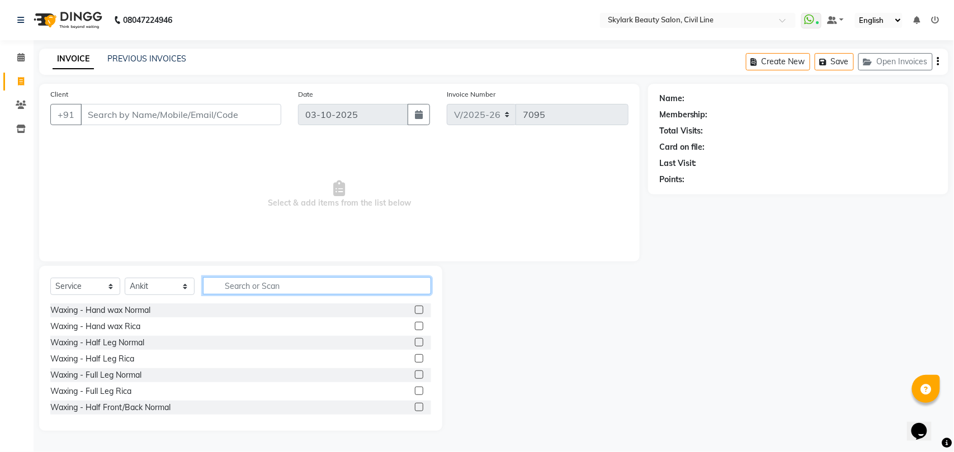
click at [267, 289] on input "text" at bounding box center [317, 285] width 228 height 17
type input "cut"
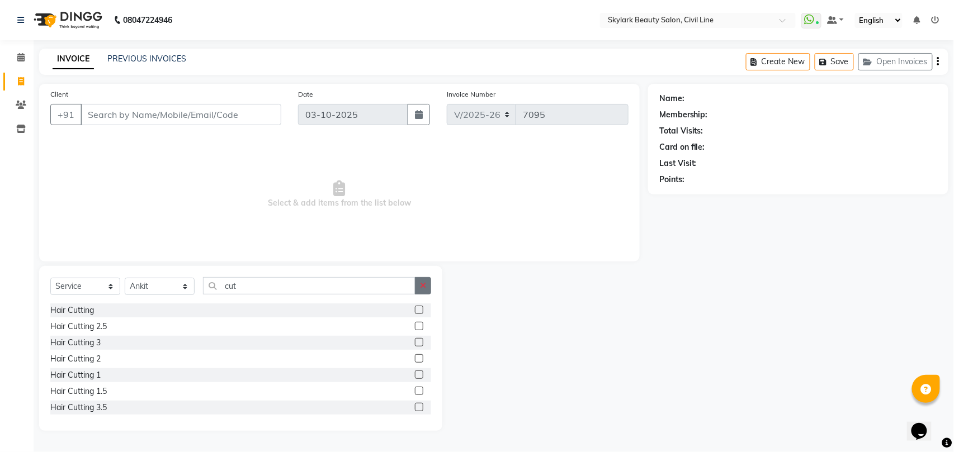
click at [420, 284] on icon "button" at bounding box center [423, 286] width 6 height 8
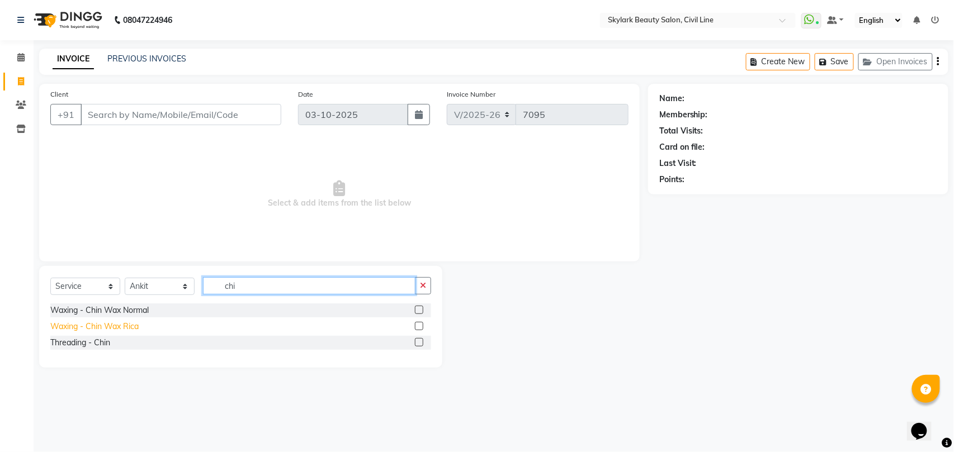
type input "chi"
click at [115, 325] on div "Waxing - Chin Wax Rica" at bounding box center [94, 327] width 88 height 12
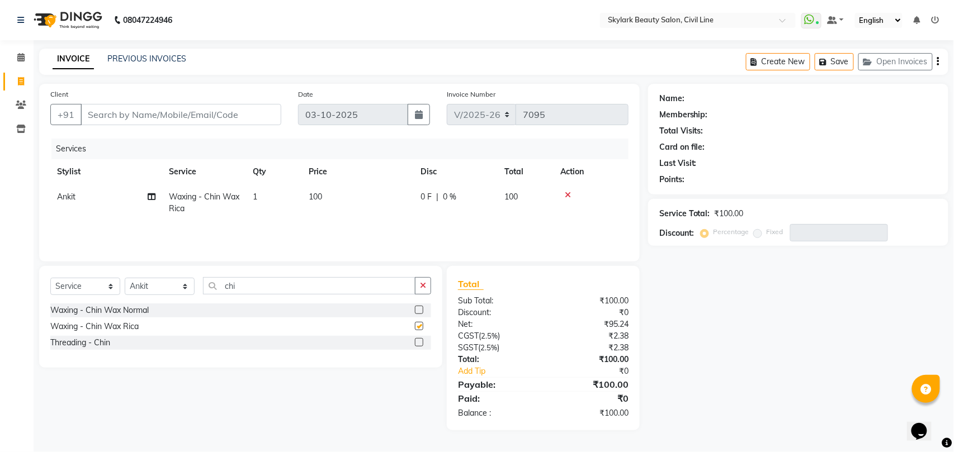
checkbox input "false"
click at [287, 282] on input "chi" at bounding box center [309, 285] width 212 height 17
type input "c"
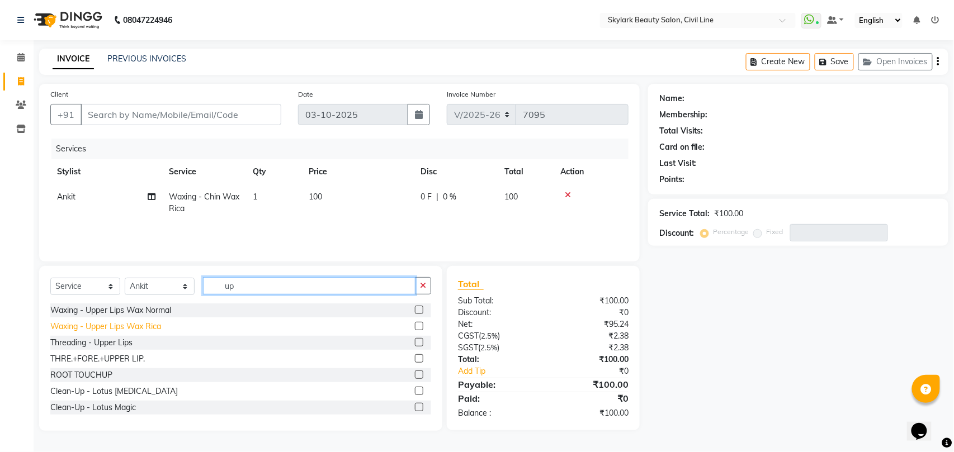
type input "up"
click at [136, 325] on div "Waxing - Upper Lips Wax Rica" at bounding box center [105, 327] width 111 height 12
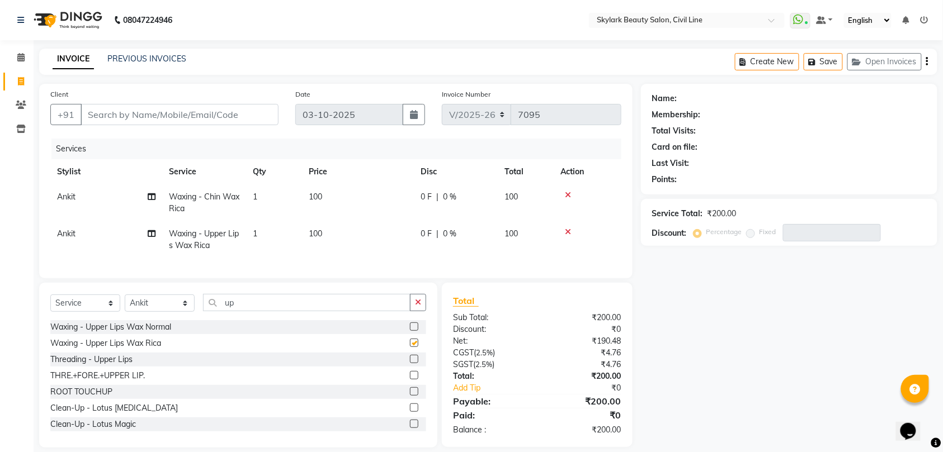
checkbox input "false"
click at [309, 311] on input "up" at bounding box center [306, 302] width 207 height 17
type input "u"
click at [129, 333] on div "Waxing - Hand wax Normal" at bounding box center [100, 327] width 100 height 12
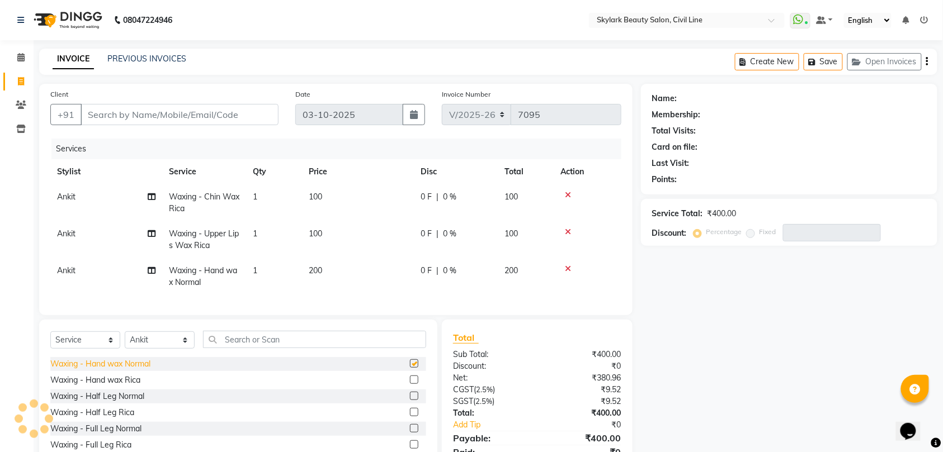
checkbox input "false"
click at [115, 403] on div "Waxing - Half Leg Normal" at bounding box center [97, 397] width 94 height 12
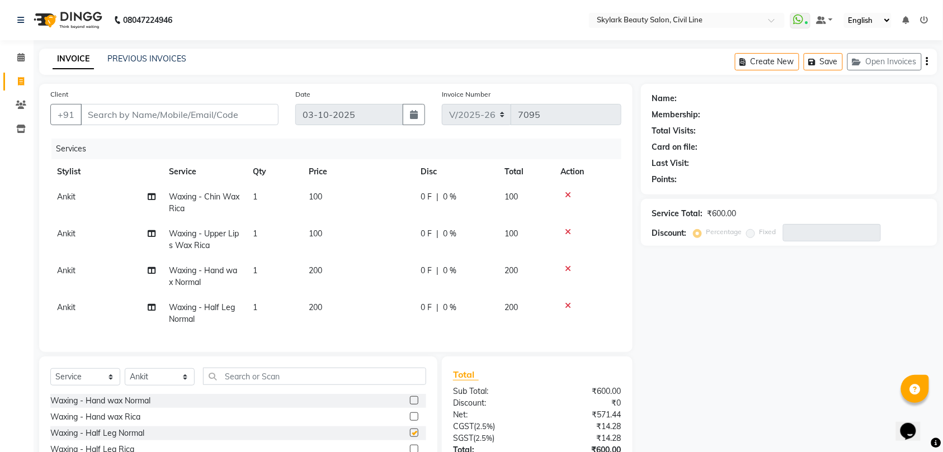
checkbox input "false"
click at [261, 385] on input "text" at bounding box center [314, 376] width 223 height 17
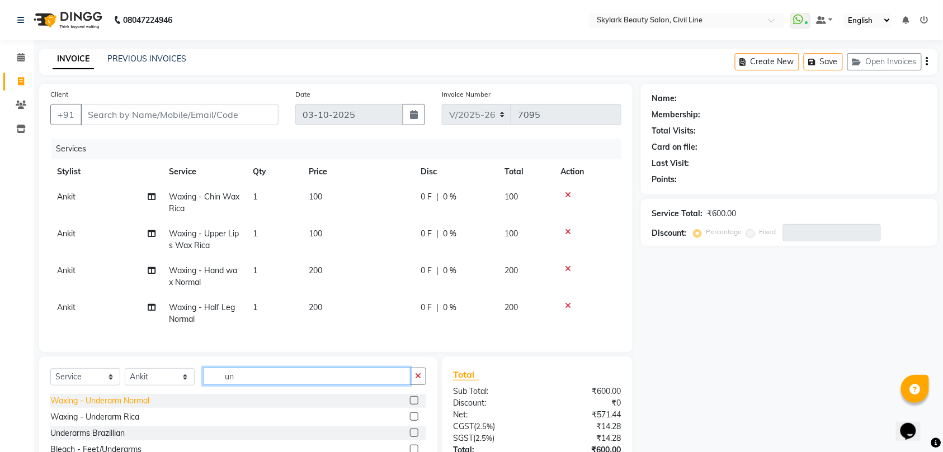
type input "un"
click at [126, 407] on div "Waxing - Underarm Normal" at bounding box center [99, 401] width 99 height 12
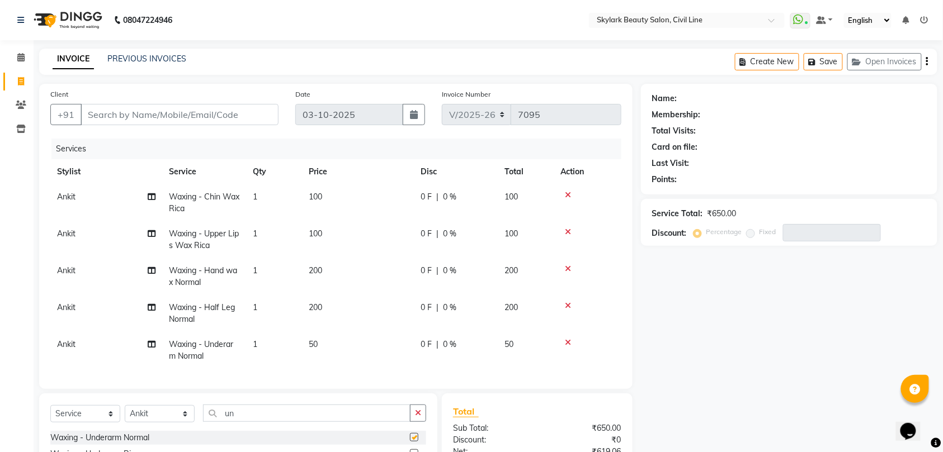
checkbox input "false"
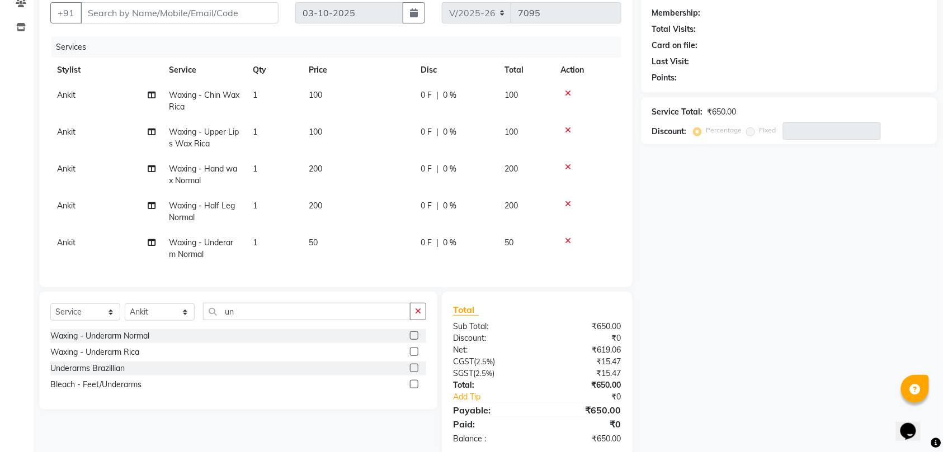
scroll to position [134, 0]
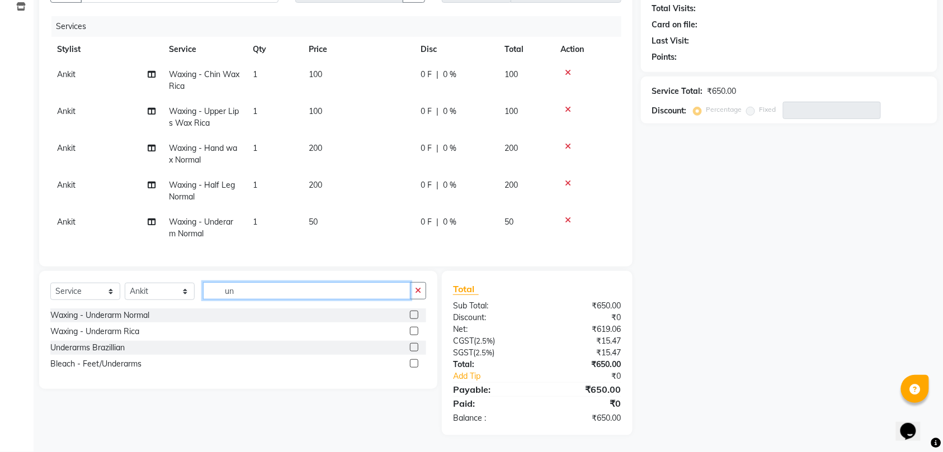
click at [302, 283] on input "un" at bounding box center [306, 290] width 207 height 17
type input "u"
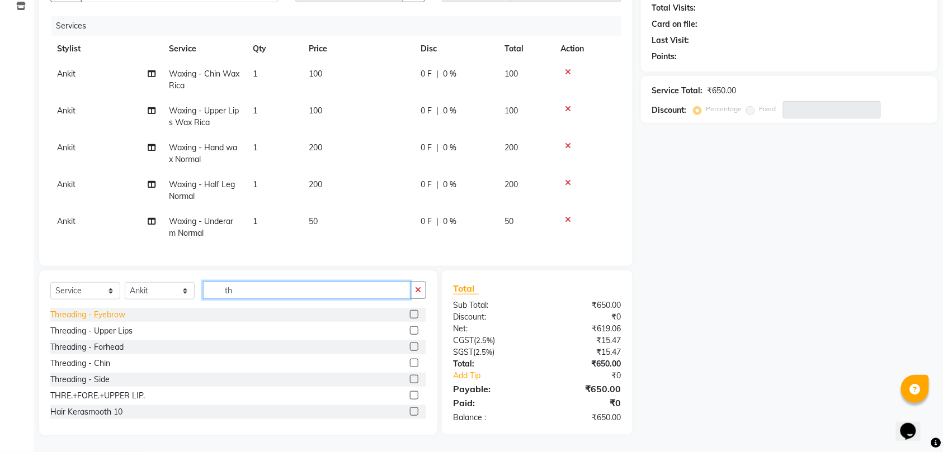
type input "th"
click at [106, 314] on div "Threading - Eyebrow" at bounding box center [87, 315] width 75 height 12
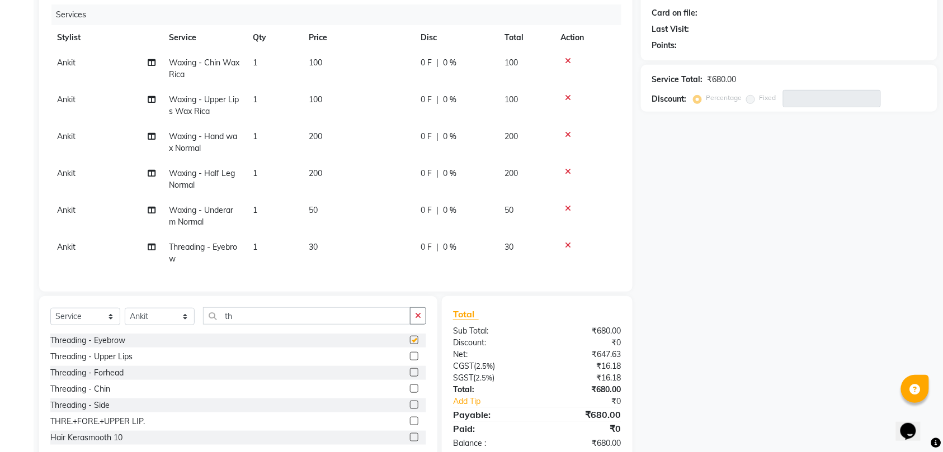
checkbox input "false"
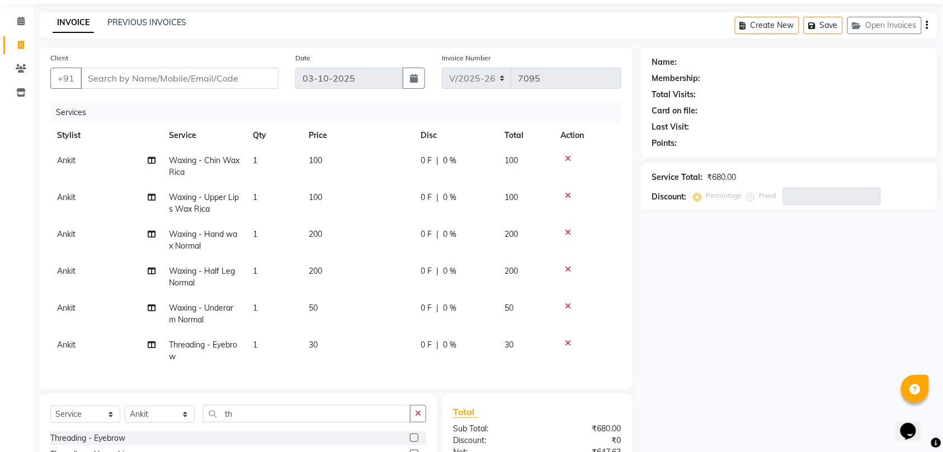
scroll to position [0, 0]
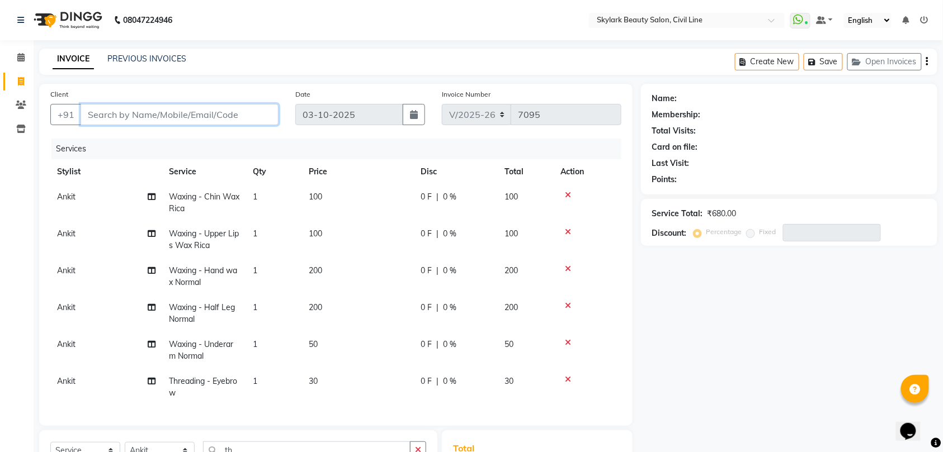
click at [221, 115] on input "Client" at bounding box center [180, 114] width 198 height 21
type input "8"
type input "0"
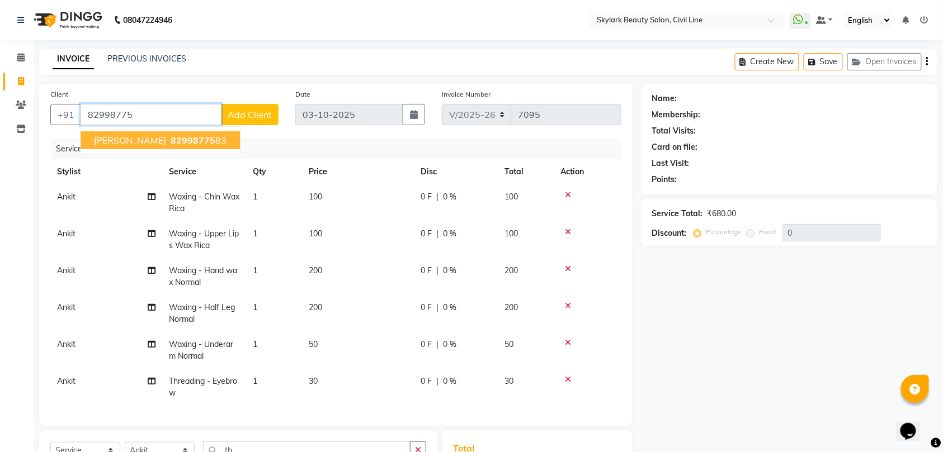
drag, startPoint x: 139, startPoint y: 141, endPoint x: 289, endPoint y: 158, distance: 150.7
click at [171, 141] on span "82998775" at bounding box center [193, 140] width 45 height 11
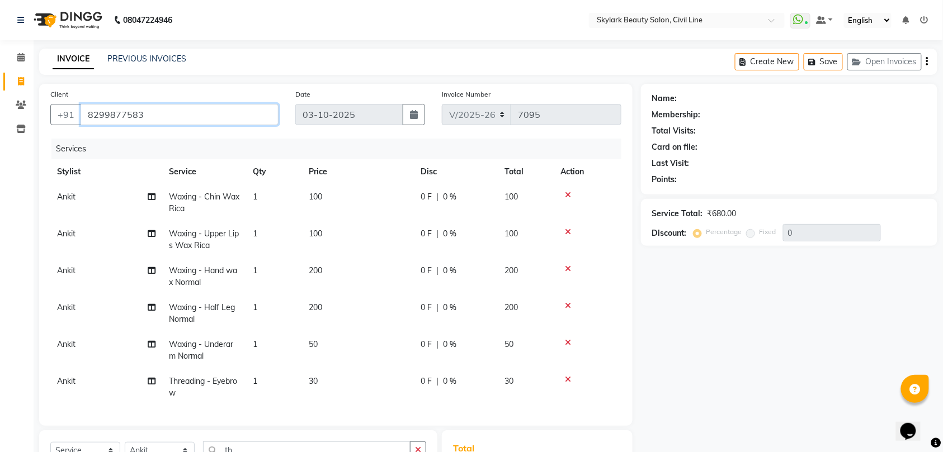
type input "8299877583"
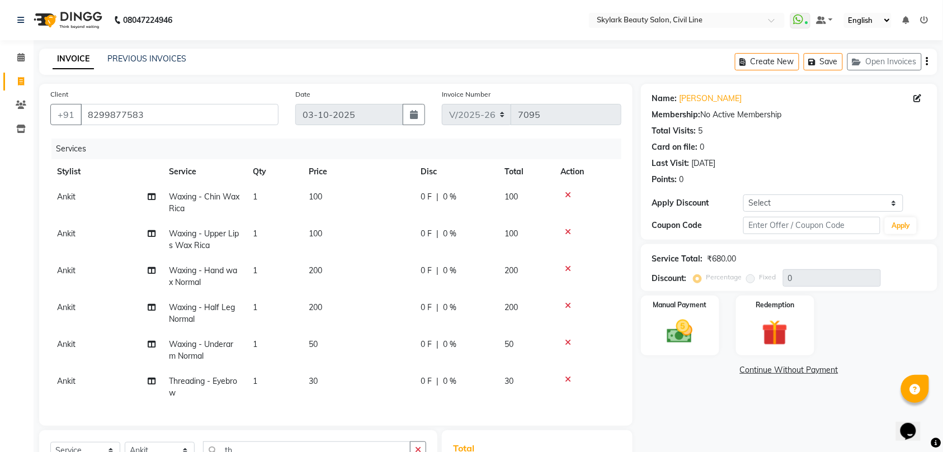
scroll to position [163, 0]
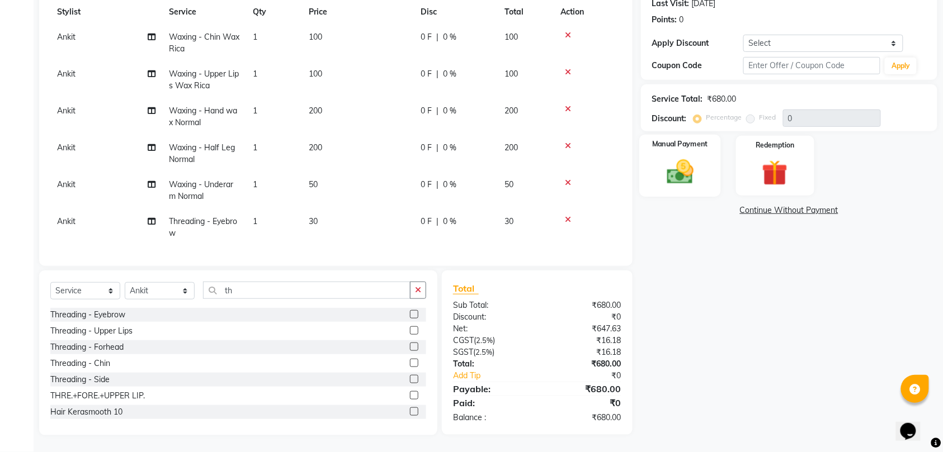
click at [687, 171] on img at bounding box center [680, 172] width 44 height 31
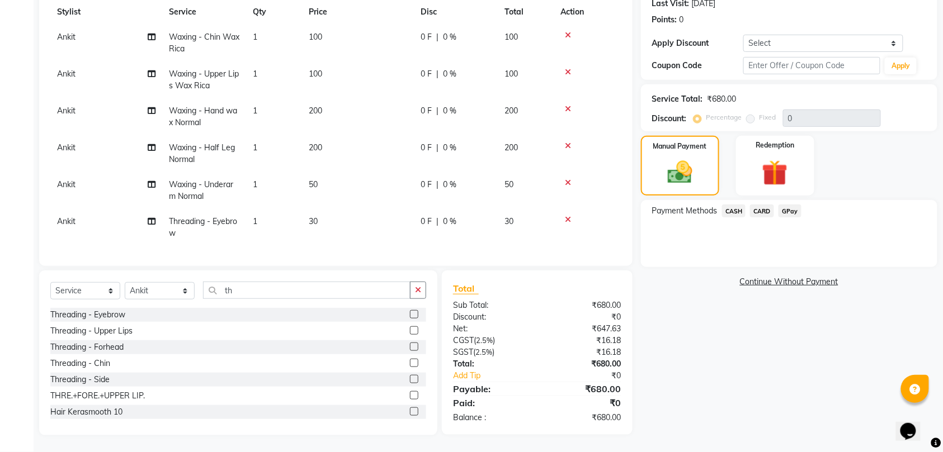
click at [732, 206] on span "CASH" at bounding box center [734, 211] width 24 height 13
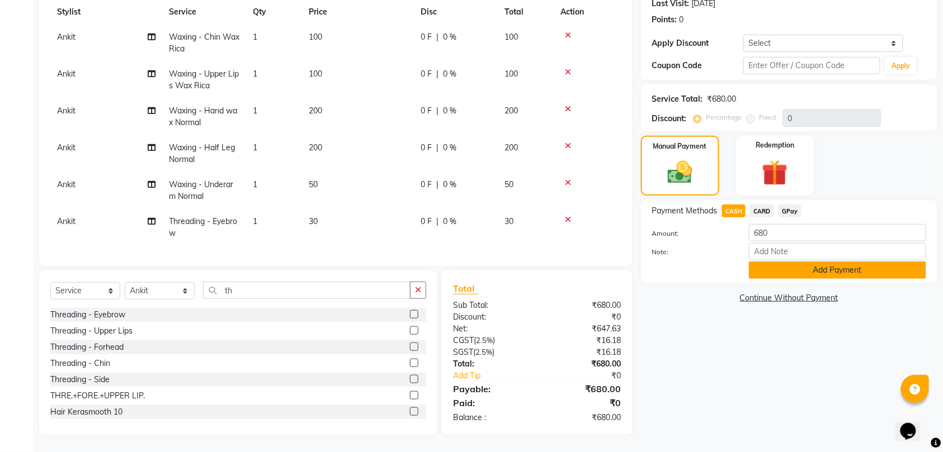
click at [795, 267] on button "Add Payment" at bounding box center [837, 270] width 177 height 17
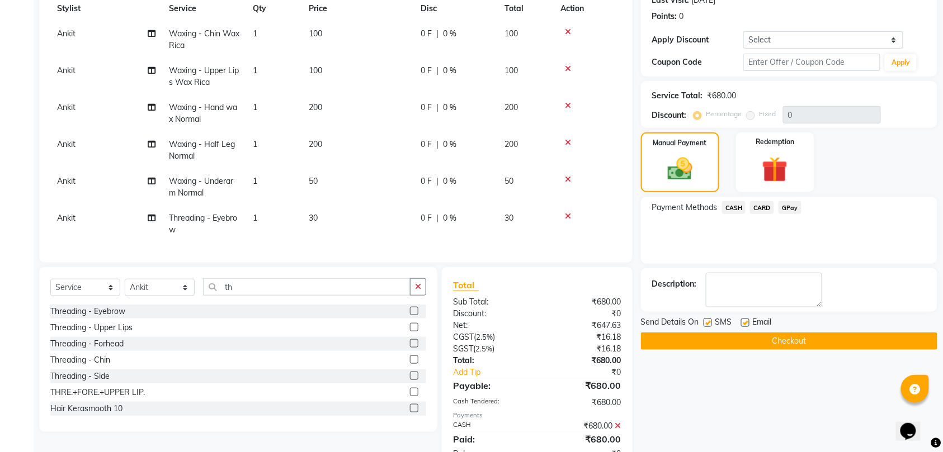
click at [802, 349] on button "Checkout" at bounding box center [789, 341] width 296 height 17
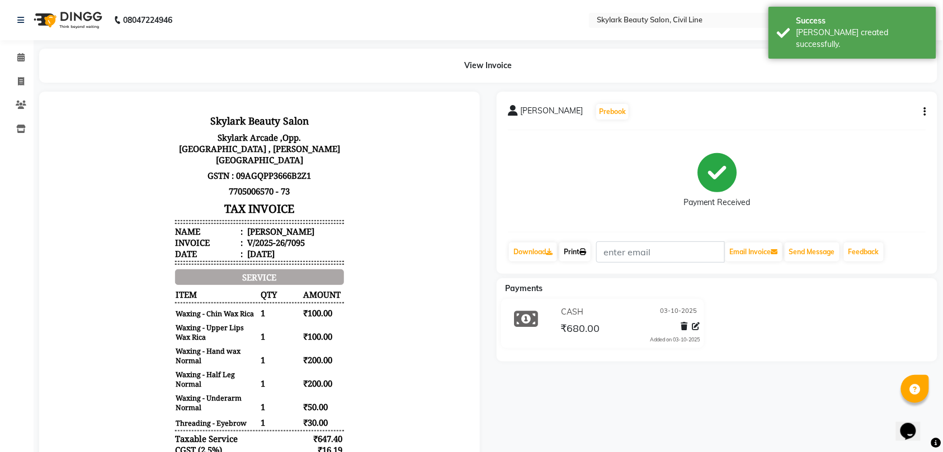
click at [583, 253] on icon at bounding box center [582, 252] width 7 height 7
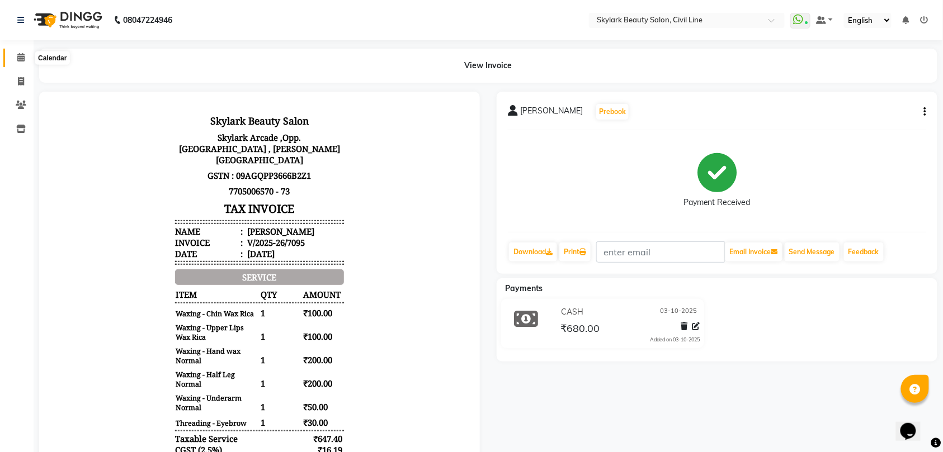
click at [18, 56] on icon at bounding box center [20, 57] width 7 height 8
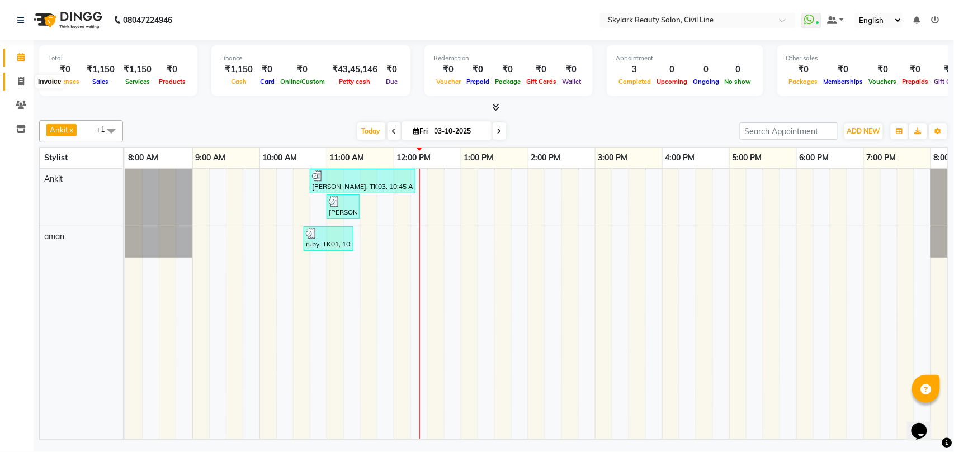
click at [19, 81] on icon at bounding box center [21, 81] width 6 height 8
select select "service"
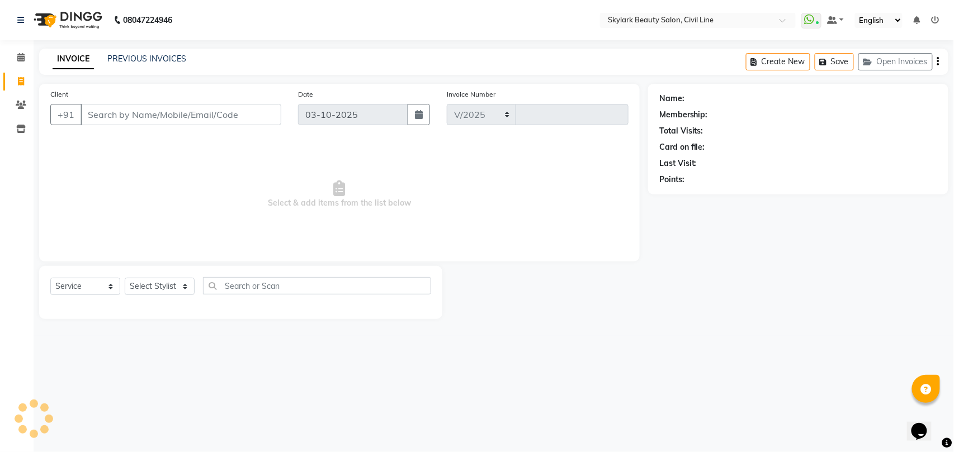
select select "4588"
type input "7097"
click at [157, 284] on select "Select Stylist" at bounding box center [160, 286] width 70 height 17
select select "28120"
click at [125, 278] on select "Select Stylist [PERSON_NAME] [PERSON_NAME] [PERSON_NAME] WASU" at bounding box center [160, 286] width 70 height 17
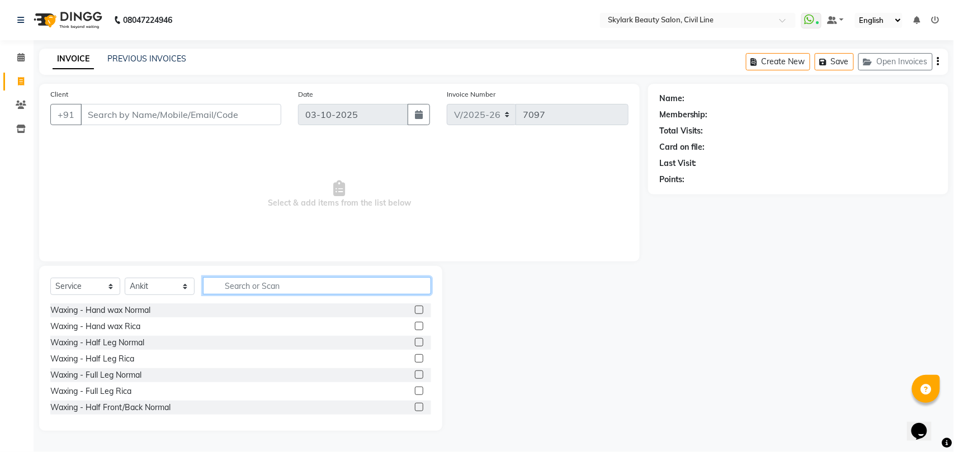
click at [256, 285] on input "text" at bounding box center [317, 285] width 228 height 17
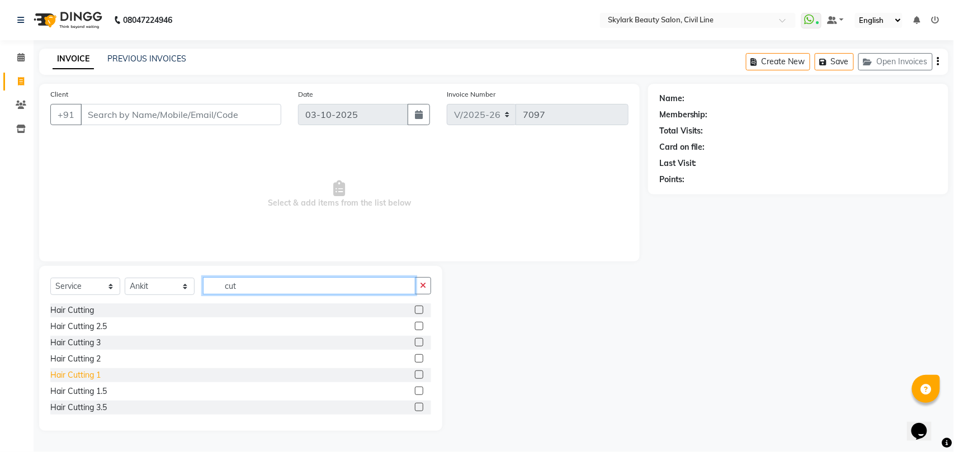
type input "cut"
click at [97, 372] on div "Hair Cutting 1" at bounding box center [75, 376] width 50 height 12
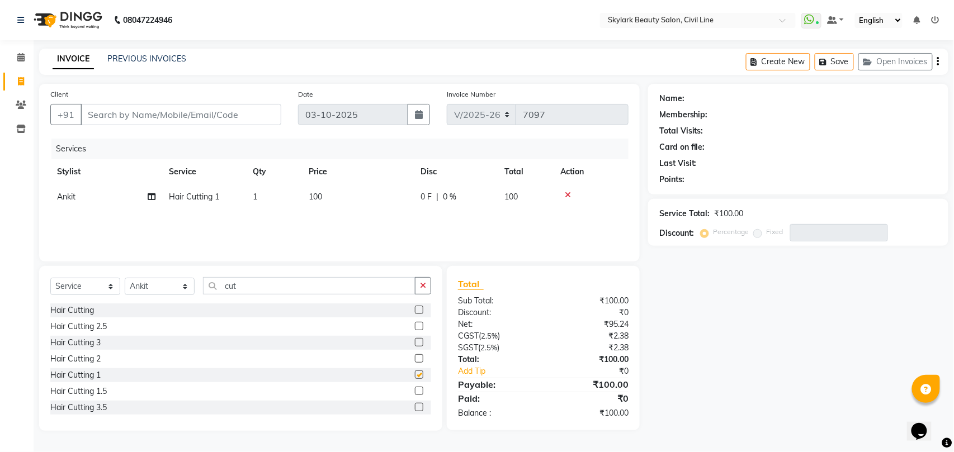
checkbox input "false"
click at [273, 278] on input "cut" at bounding box center [309, 285] width 212 height 17
type input "c"
type input "th"
click at [113, 325] on div "Threading - Upper Lips" at bounding box center [91, 327] width 82 height 12
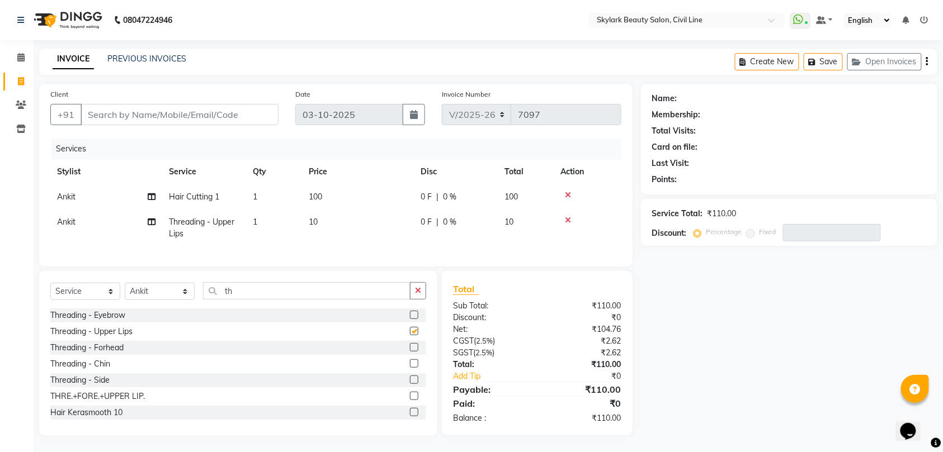
checkbox input "false"
click at [215, 115] on input "Client" at bounding box center [180, 114] width 198 height 21
type input "7"
type input "0"
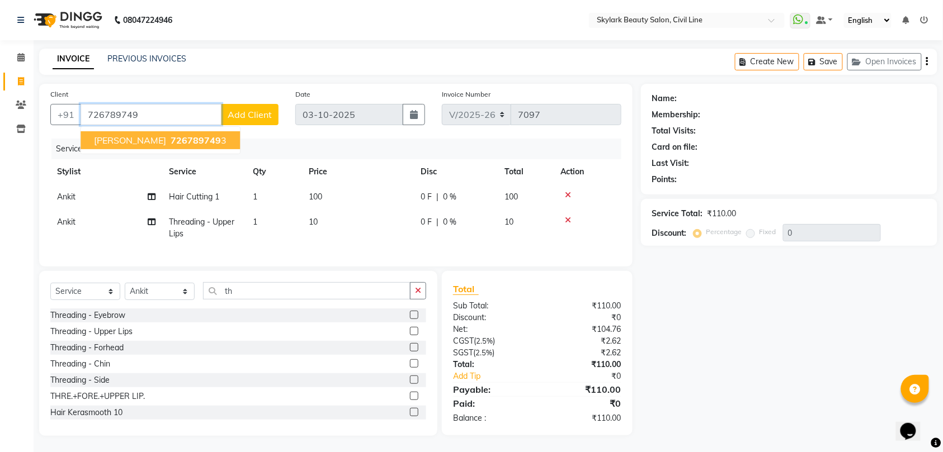
click at [171, 144] on span "726789749" at bounding box center [196, 140] width 50 height 11
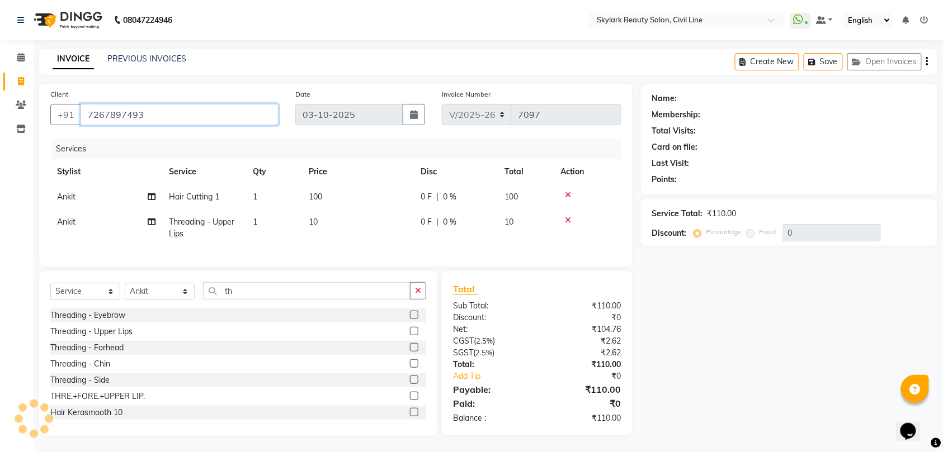
type input "7267897493"
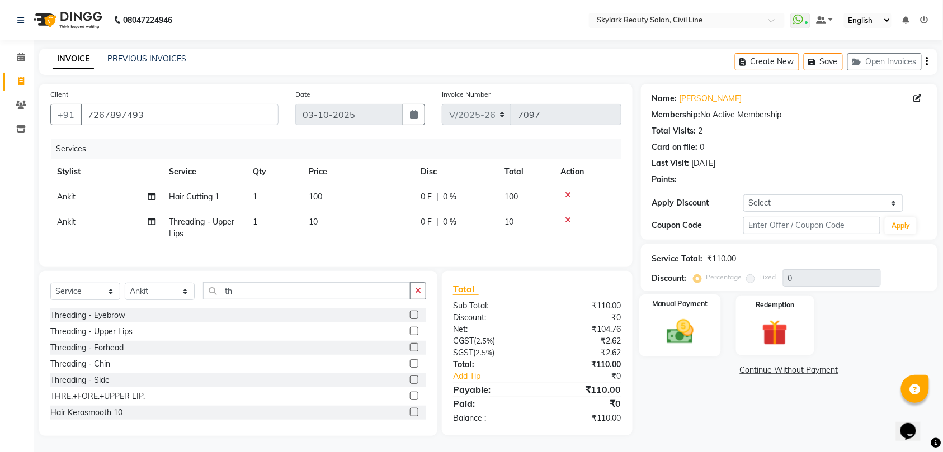
click at [688, 325] on img at bounding box center [680, 331] width 44 height 31
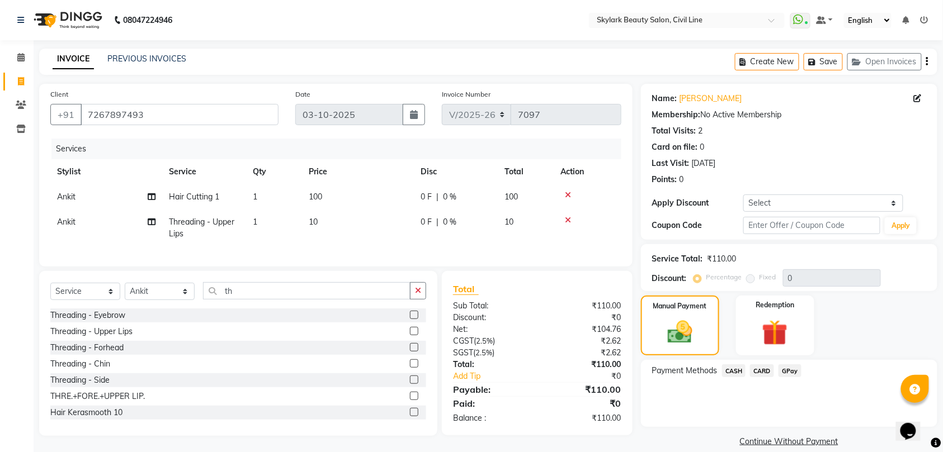
click at [735, 371] on span "CASH" at bounding box center [734, 371] width 24 height 13
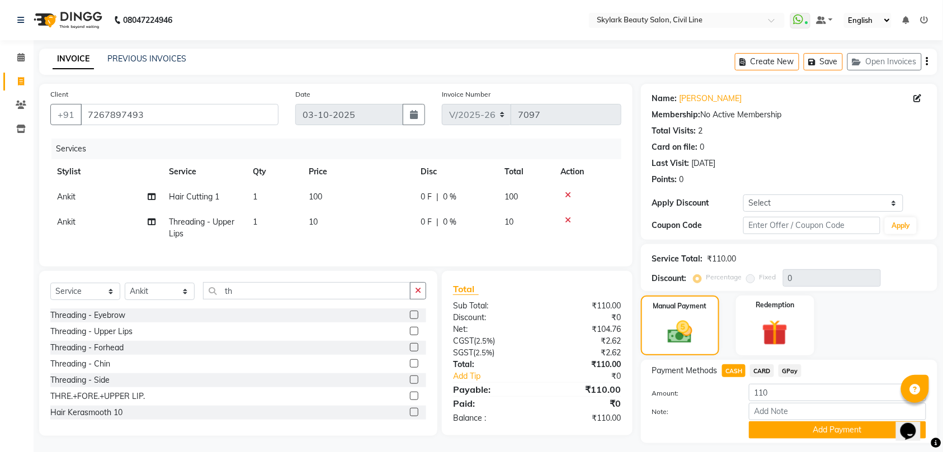
click at [821, 429] on button "Add Payment" at bounding box center [837, 430] width 177 height 17
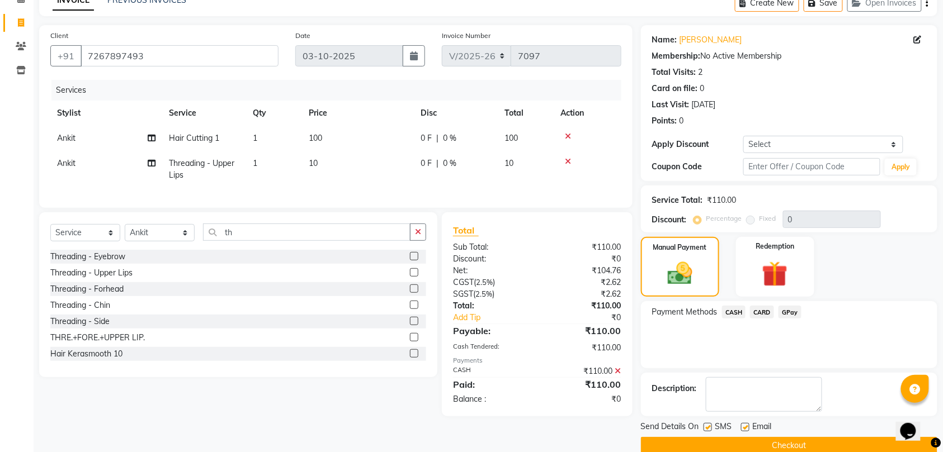
scroll to position [79, 0]
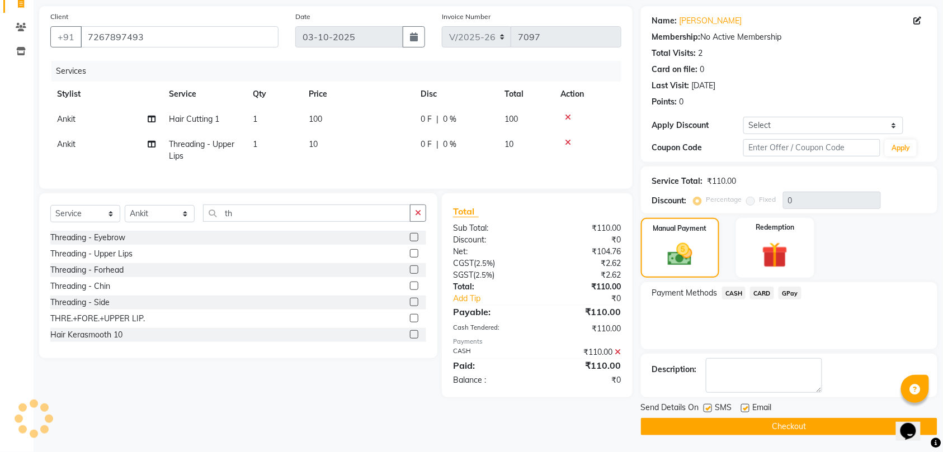
click at [795, 421] on button "Checkout" at bounding box center [789, 426] width 296 height 17
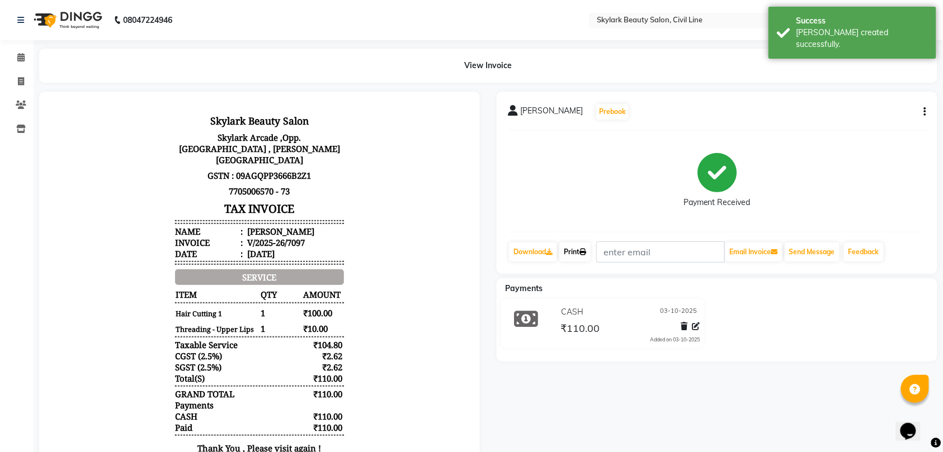
click at [578, 249] on link "Print" at bounding box center [574, 252] width 31 height 19
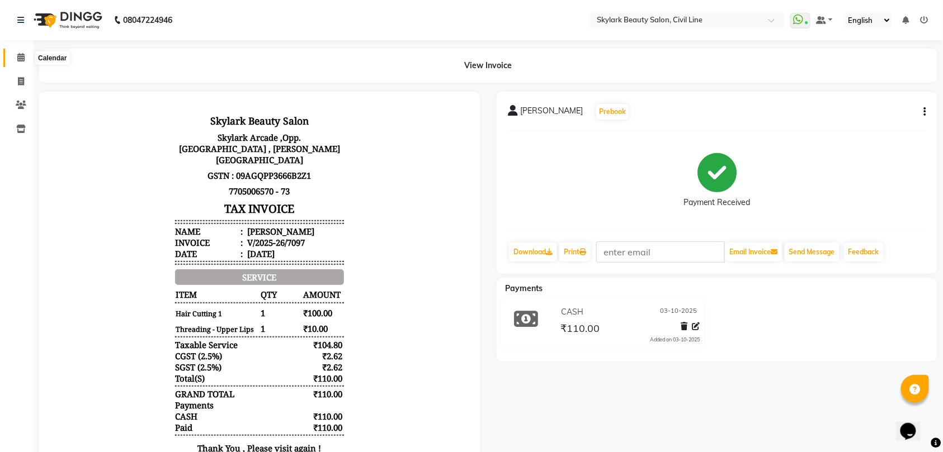
click at [21, 56] on icon at bounding box center [20, 57] width 7 height 8
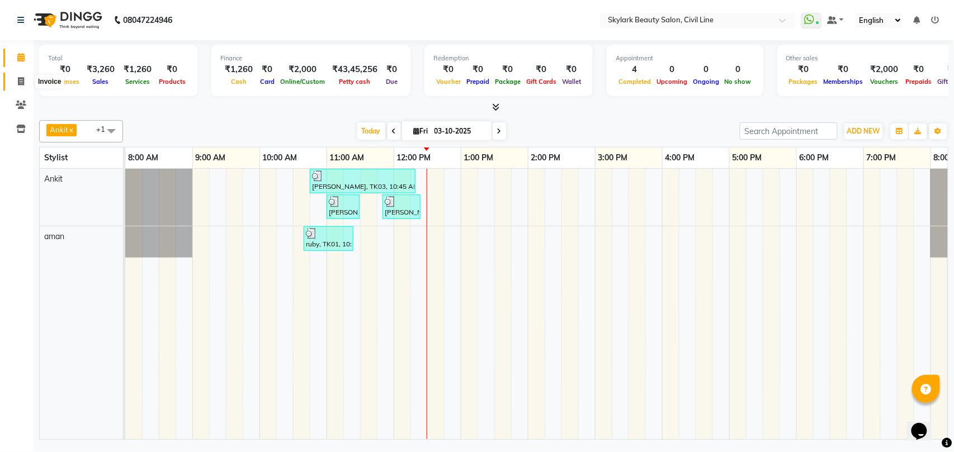
drag, startPoint x: 23, startPoint y: 75, endPoint x: 7, endPoint y: 72, distance: 17.0
click at [22, 75] on span at bounding box center [21, 81] width 20 height 13
click at [22, 78] on icon at bounding box center [21, 81] width 6 height 8
select select "service"
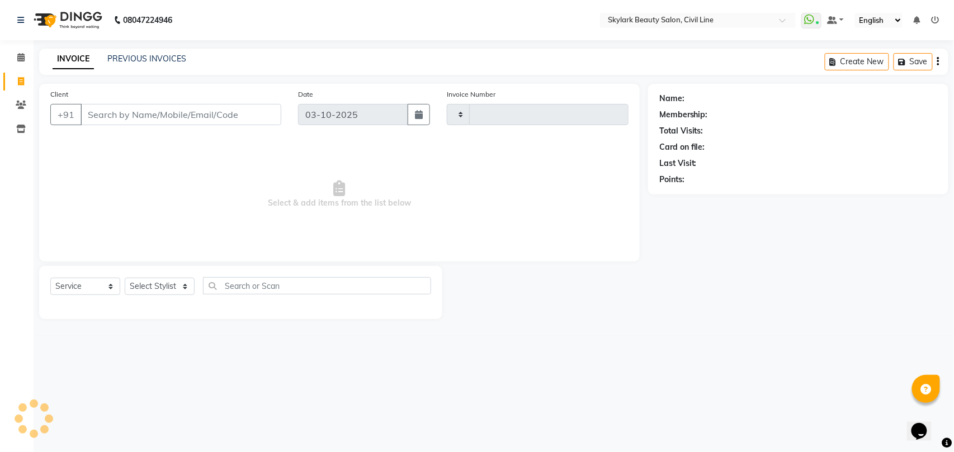
type input "7098"
select select "4588"
click at [169, 283] on select "Select Stylist" at bounding box center [160, 286] width 70 height 17
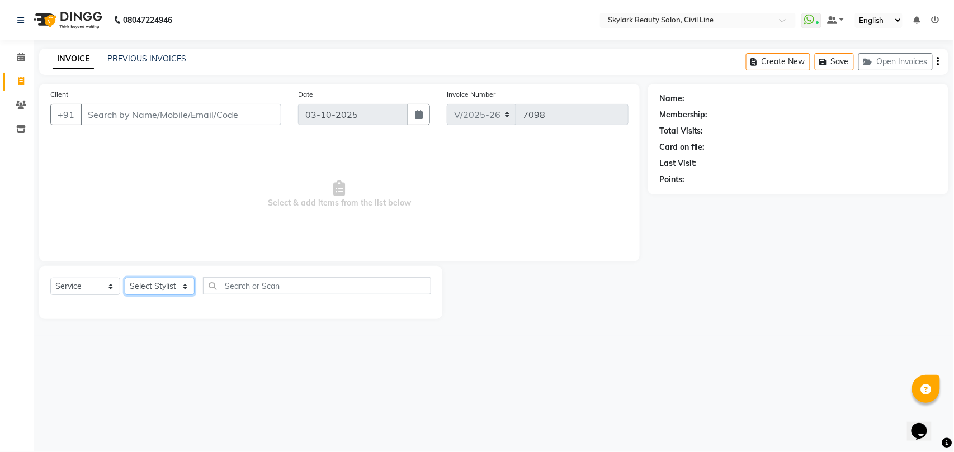
select select "28120"
click at [125, 278] on select "Select Stylist aman Ankit GAGAN WAHLA GURWINDER SINGH WASU" at bounding box center [160, 286] width 70 height 17
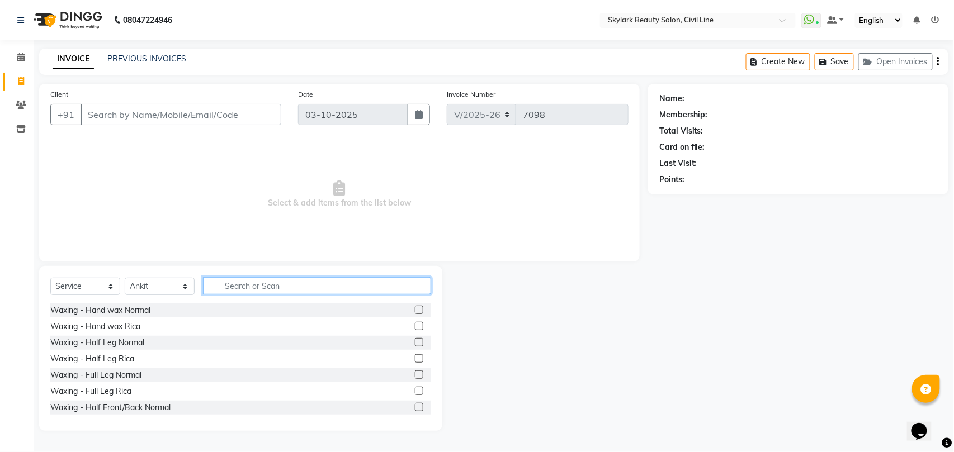
click at [283, 280] on input "text" at bounding box center [317, 285] width 228 height 17
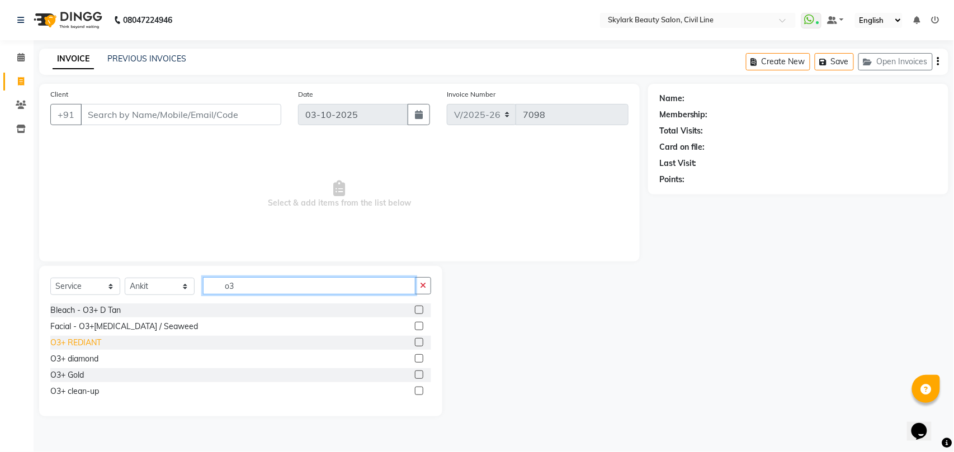
type input "o3"
click at [97, 340] on div "O3+ REDIANT" at bounding box center [75, 343] width 51 height 12
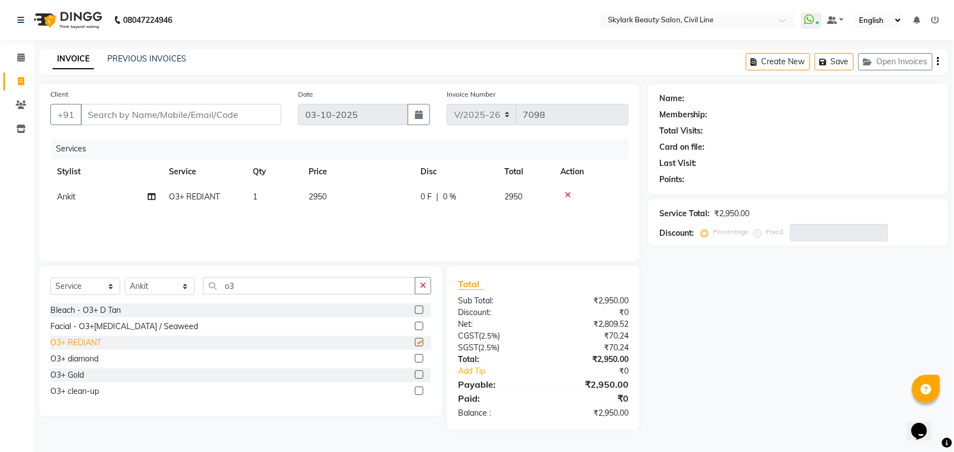
checkbox input "false"
click at [567, 197] on icon at bounding box center [568, 195] width 6 height 8
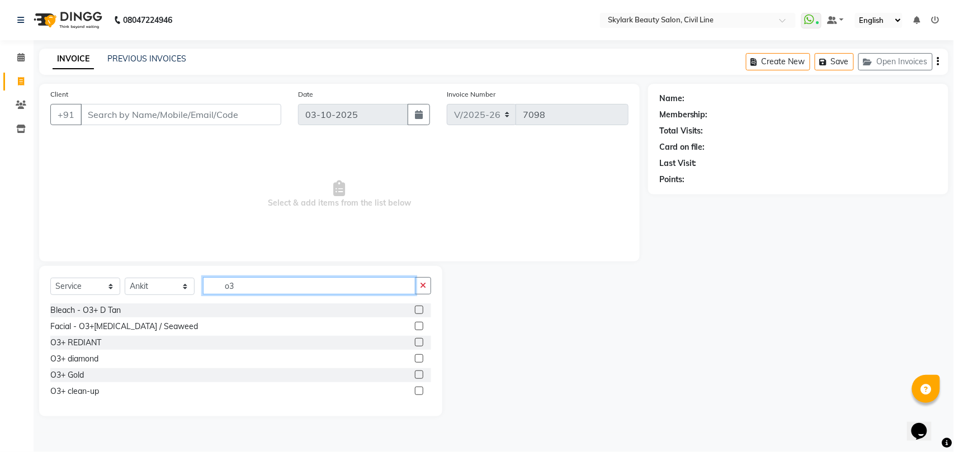
click at [264, 289] on input "o3" at bounding box center [309, 285] width 212 height 17
type input "o"
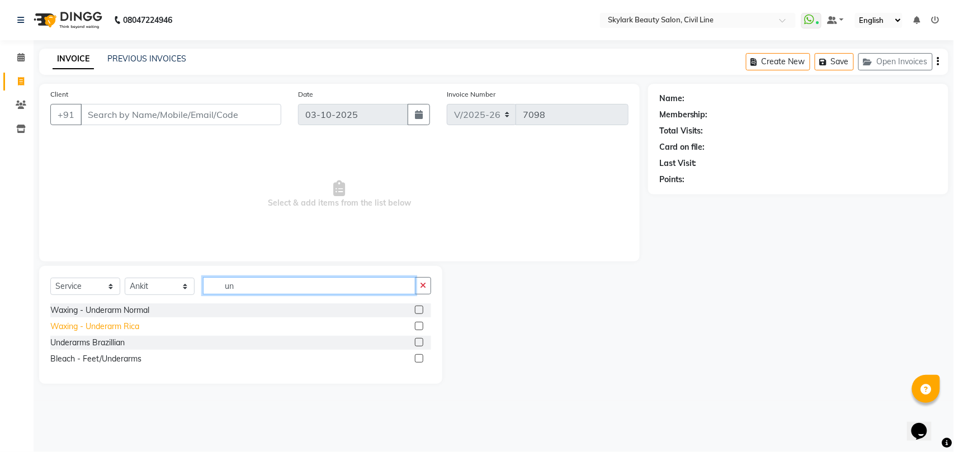
type input "un"
click at [120, 329] on div "Waxing - Underarm Rica" at bounding box center [94, 327] width 89 height 12
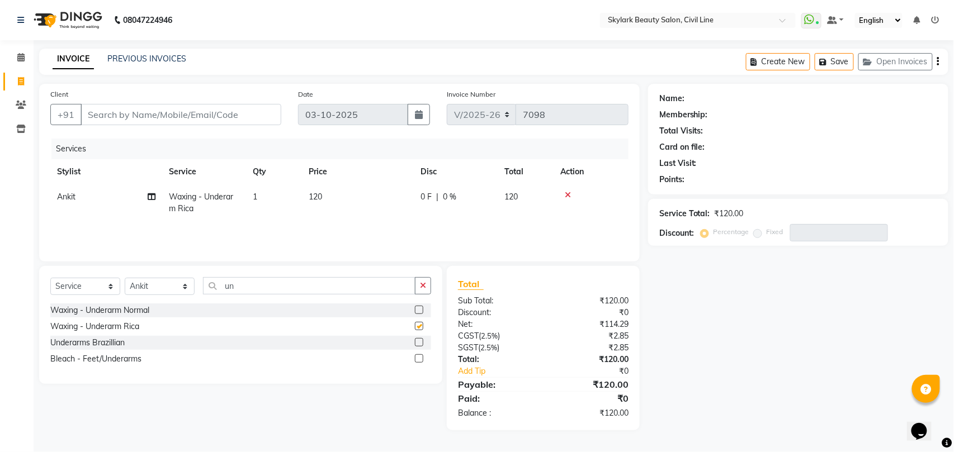
checkbox input "false"
click at [146, 310] on div "Waxing - Underarm Normal" at bounding box center [99, 311] width 99 height 12
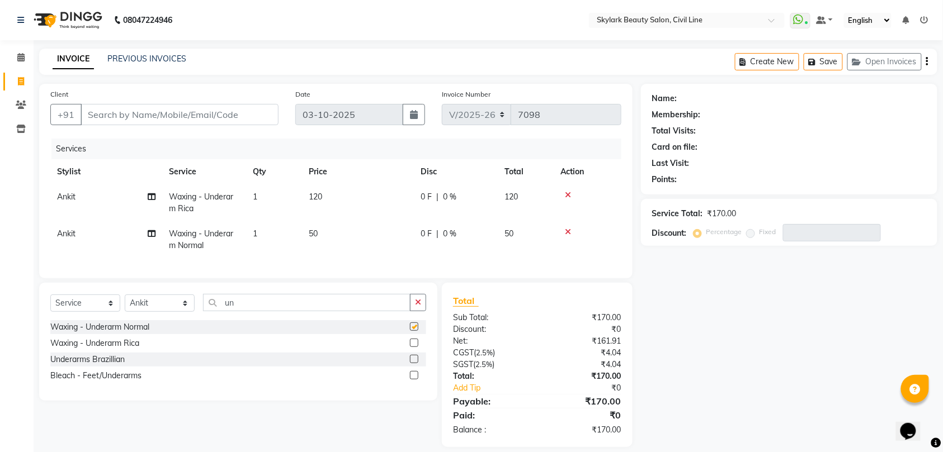
checkbox input "false"
click at [569, 196] on icon at bounding box center [568, 195] width 6 height 8
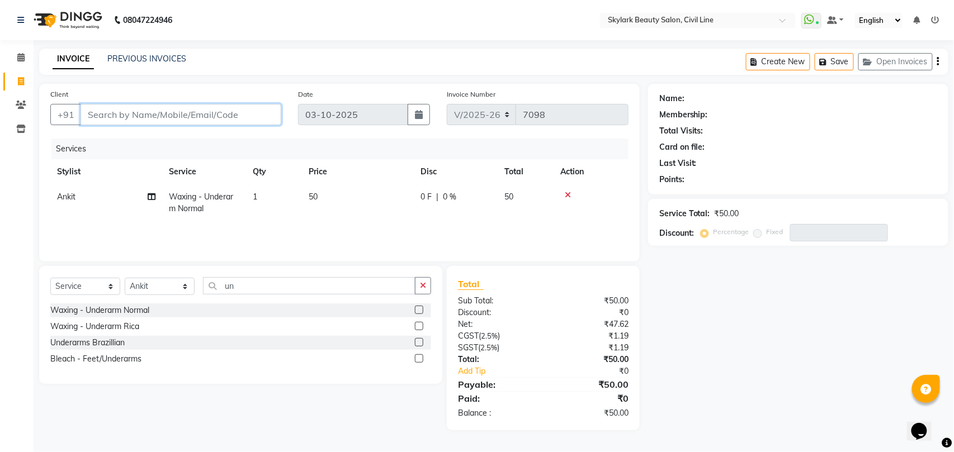
click at [263, 112] on input "Client" at bounding box center [181, 114] width 201 height 21
type input "8"
type input "0"
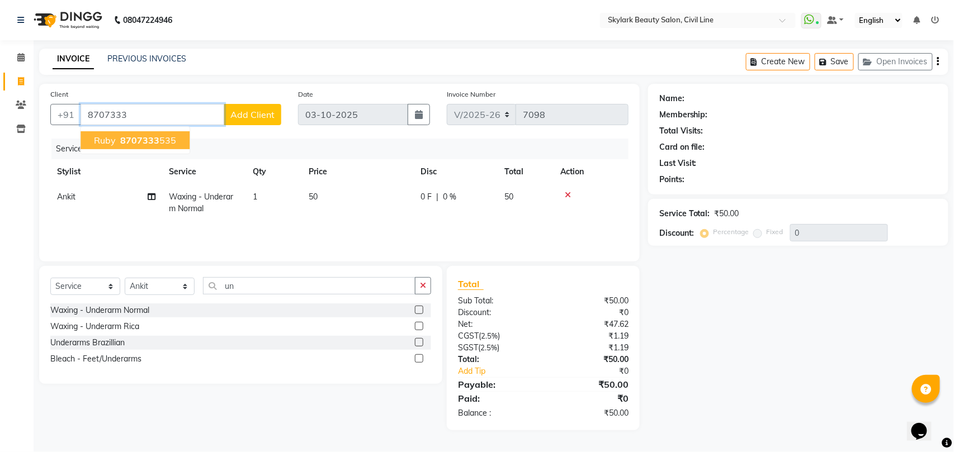
click at [115, 145] on span "ruby" at bounding box center [105, 140] width 22 height 11
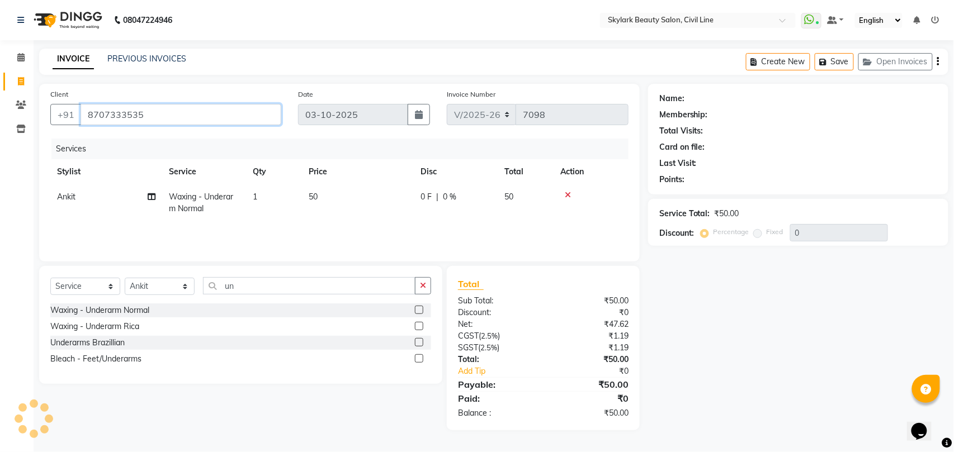
type input "8707333535"
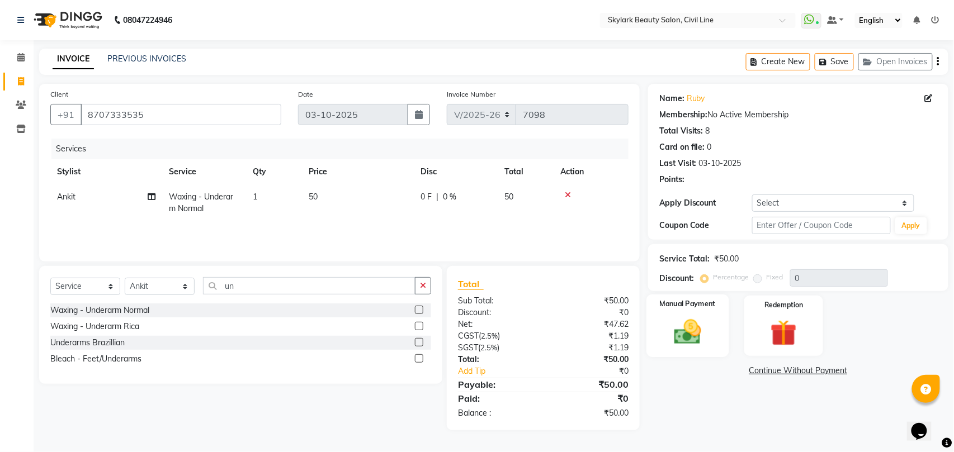
click at [685, 316] on img at bounding box center [687, 331] width 44 height 31
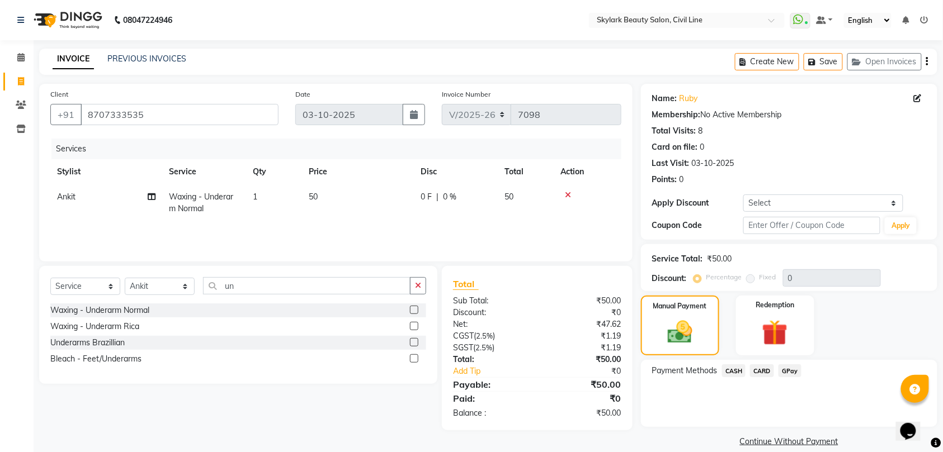
click at [732, 371] on span "CASH" at bounding box center [734, 371] width 24 height 13
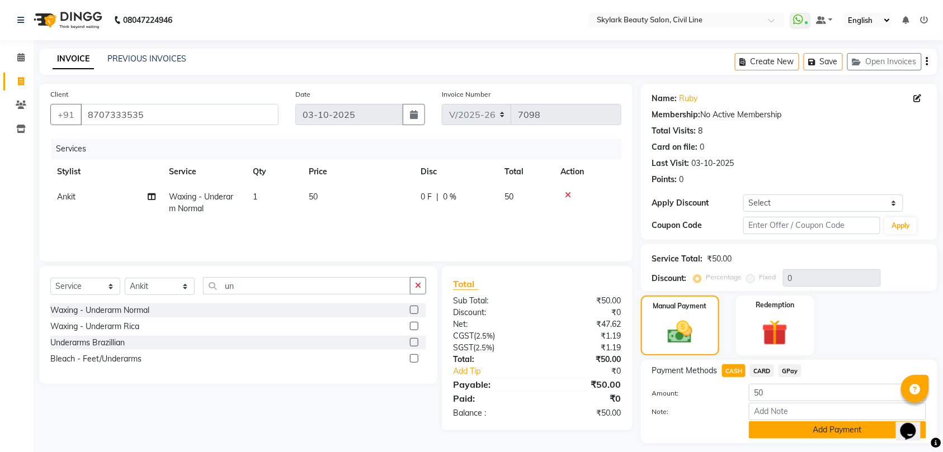
click at [826, 433] on button "Add Payment" at bounding box center [837, 430] width 177 height 17
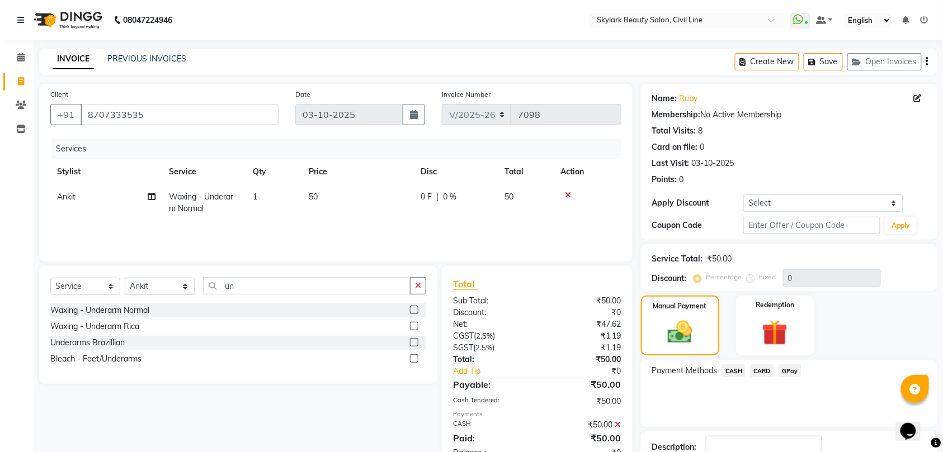
scroll to position [79, 0]
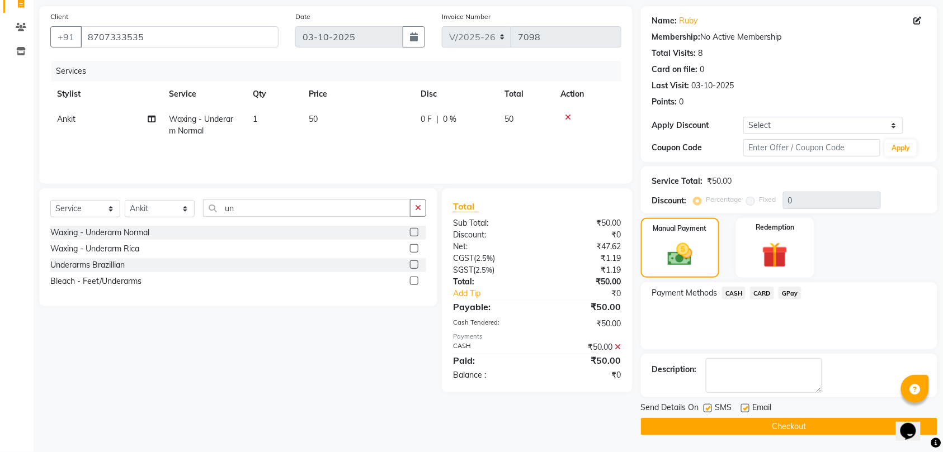
click at [810, 425] on button "Checkout" at bounding box center [789, 426] width 296 height 17
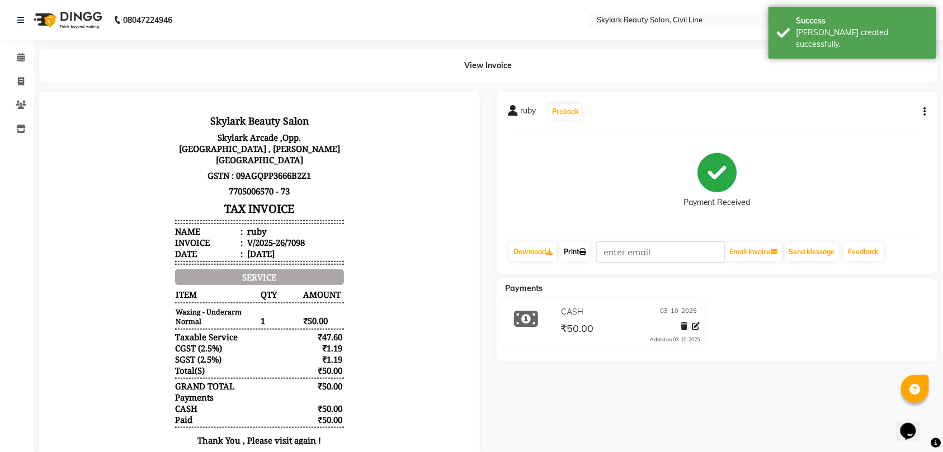
click at [590, 253] on link "Print" at bounding box center [574, 252] width 31 height 19
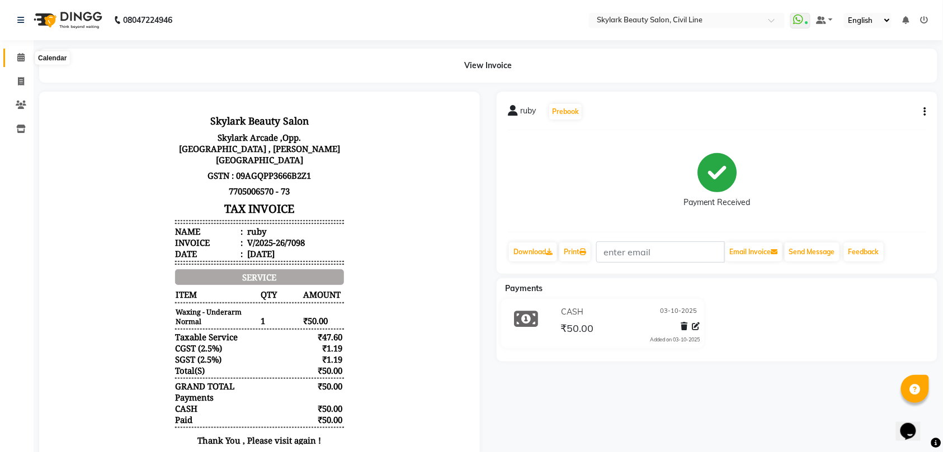
click at [21, 57] on icon at bounding box center [20, 57] width 7 height 8
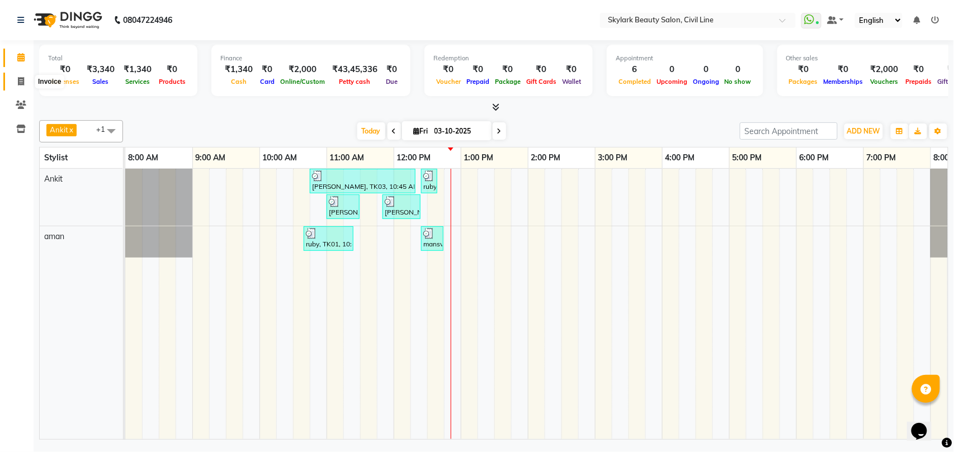
click at [19, 79] on icon at bounding box center [21, 81] width 6 height 8
select select "service"
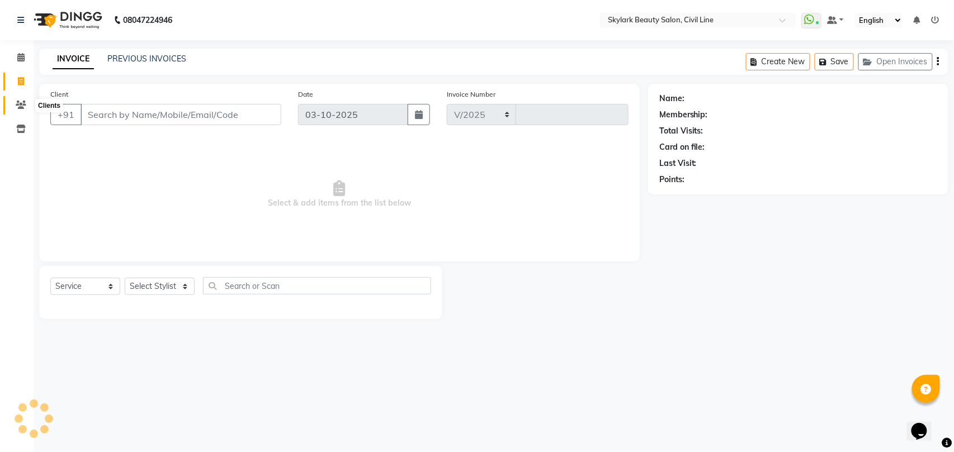
select select "4588"
type input "7100"
click at [161, 287] on select "Select Stylist [PERSON_NAME] [PERSON_NAME] [PERSON_NAME] WASU" at bounding box center [160, 286] width 70 height 17
select select "28120"
click at [125, 278] on select "Select Stylist [PERSON_NAME] [PERSON_NAME] [PERSON_NAME] WASU" at bounding box center [160, 286] width 70 height 17
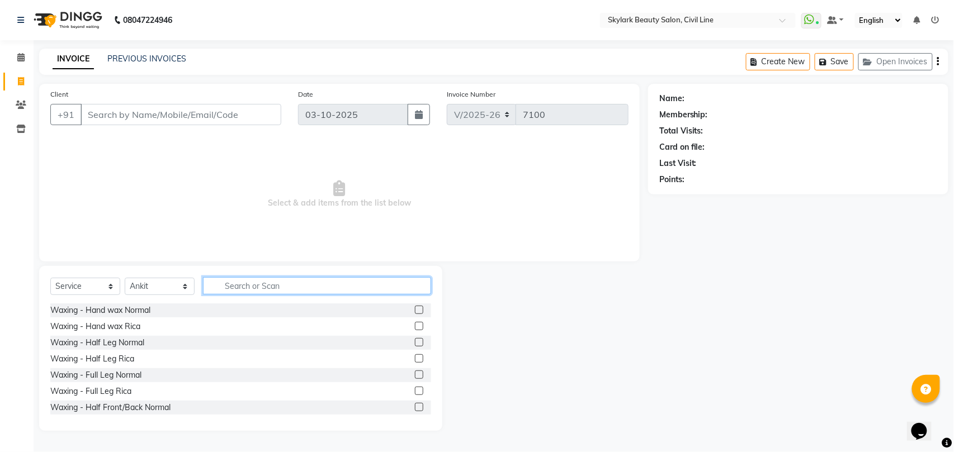
click at [237, 282] on input "text" at bounding box center [317, 285] width 228 height 17
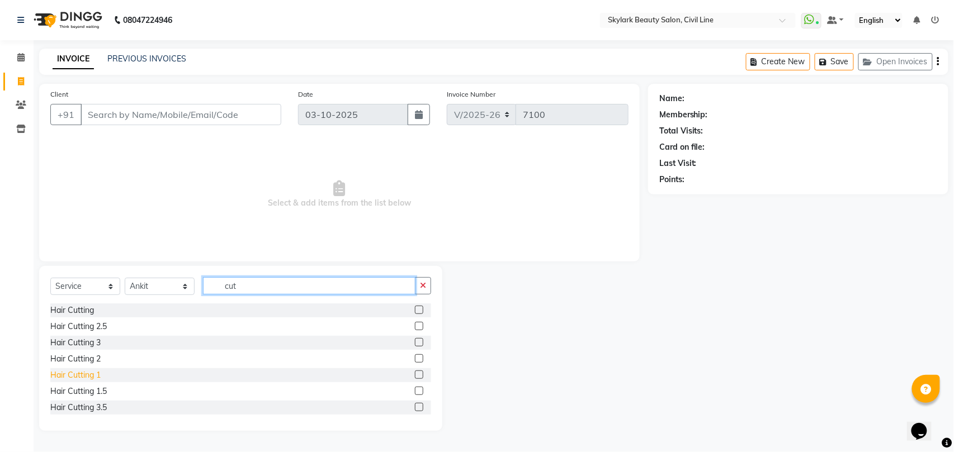
type input "cut"
click at [90, 376] on div "Hair Cutting 1" at bounding box center [75, 376] width 50 height 12
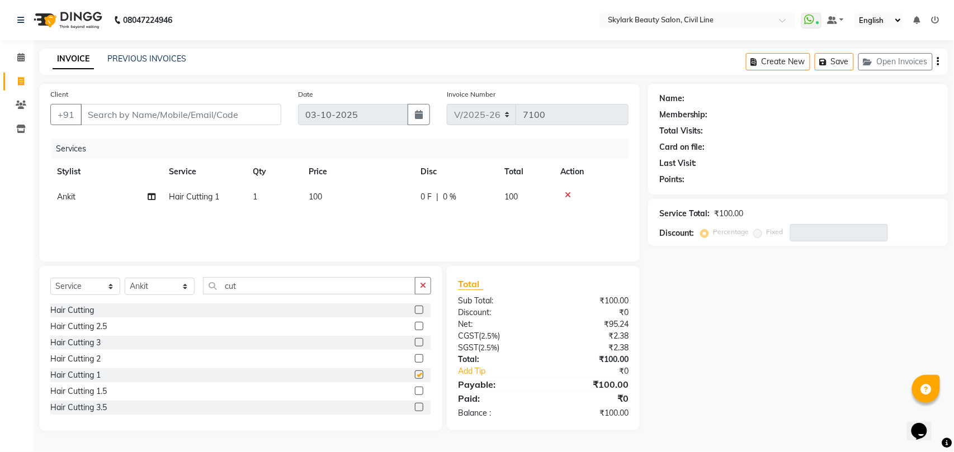
checkbox input "false"
click at [255, 285] on input "cut" at bounding box center [309, 285] width 212 height 17
type input "c"
type input "th"
click at [112, 311] on div "Threading - Eyebrow" at bounding box center [87, 311] width 75 height 12
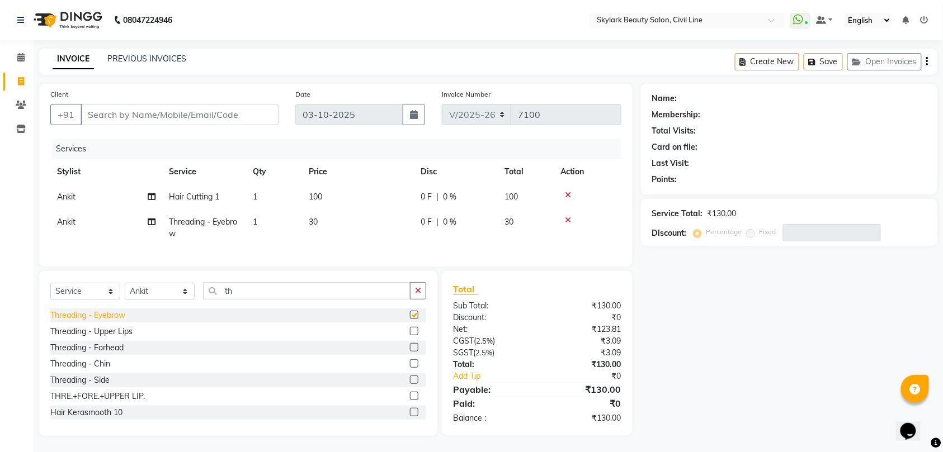
checkbox input "false"
click at [108, 354] on div "Threading - Forhead" at bounding box center [86, 348] width 73 height 12
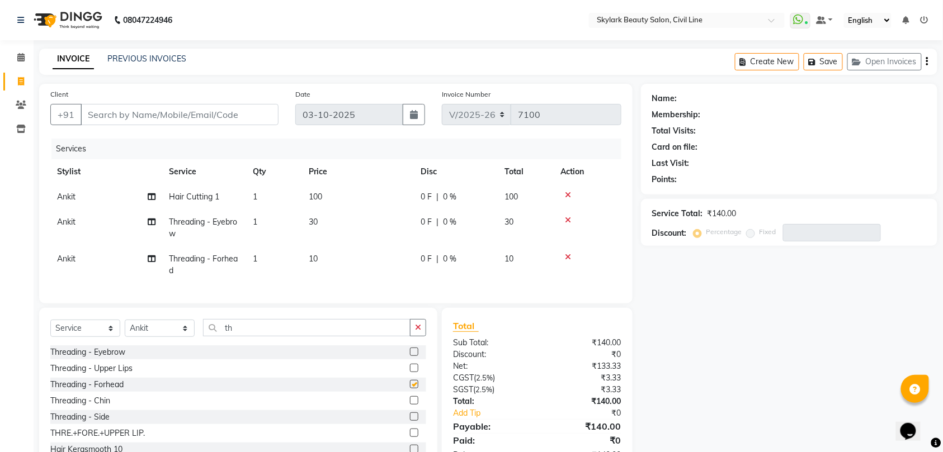
checkbox input "false"
click at [243, 116] on input "Client" at bounding box center [180, 114] width 198 height 21
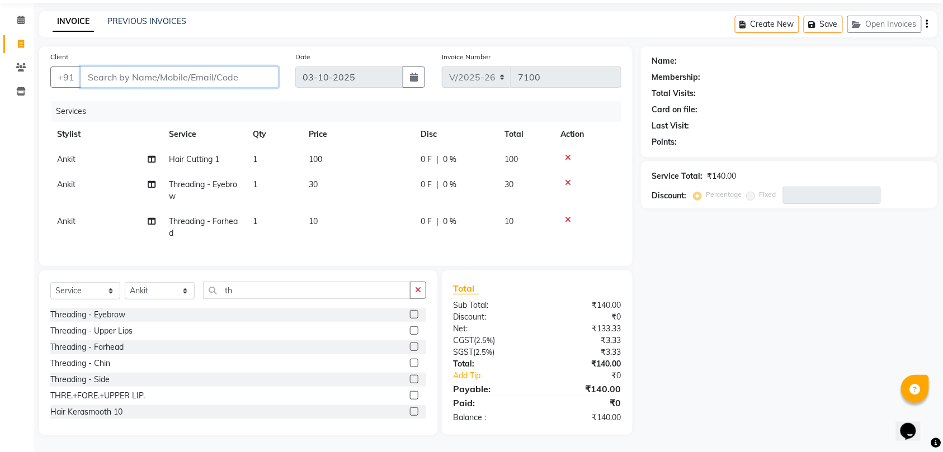
type input "7"
type input "0"
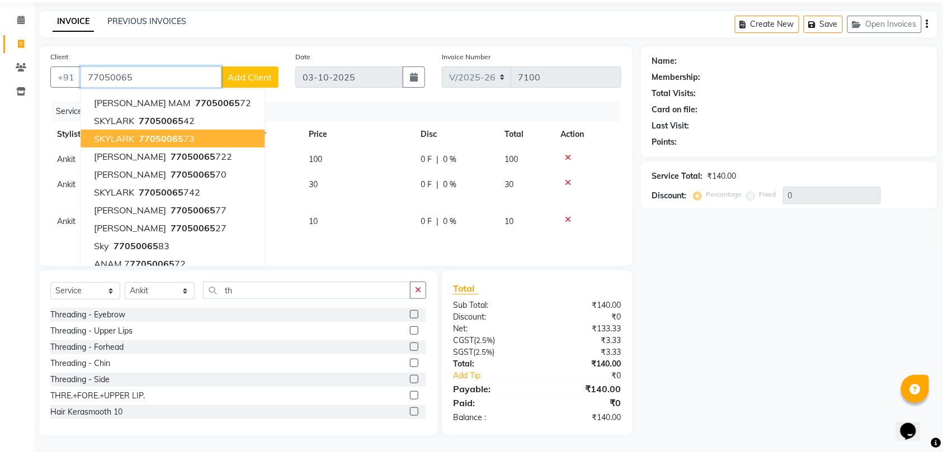
click at [137, 133] on ngb-highlight "77050065 73" at bounding box center [165, 138] width 58 height 11
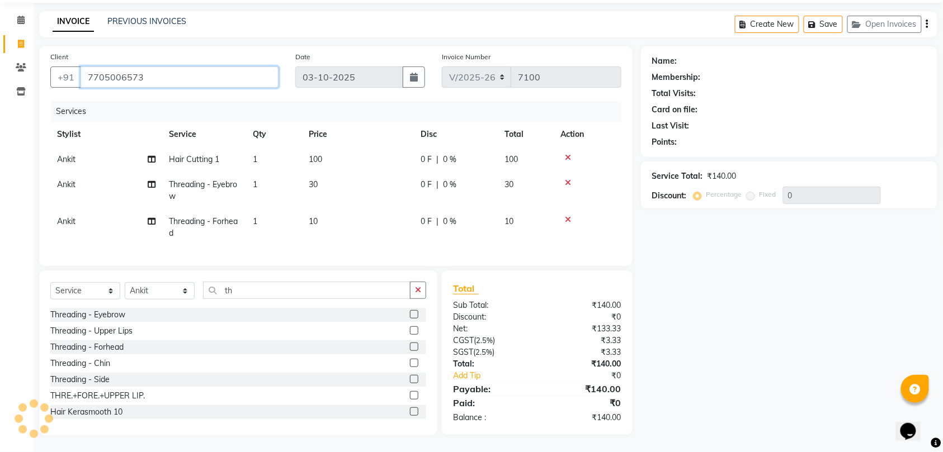
type input "7705006573"
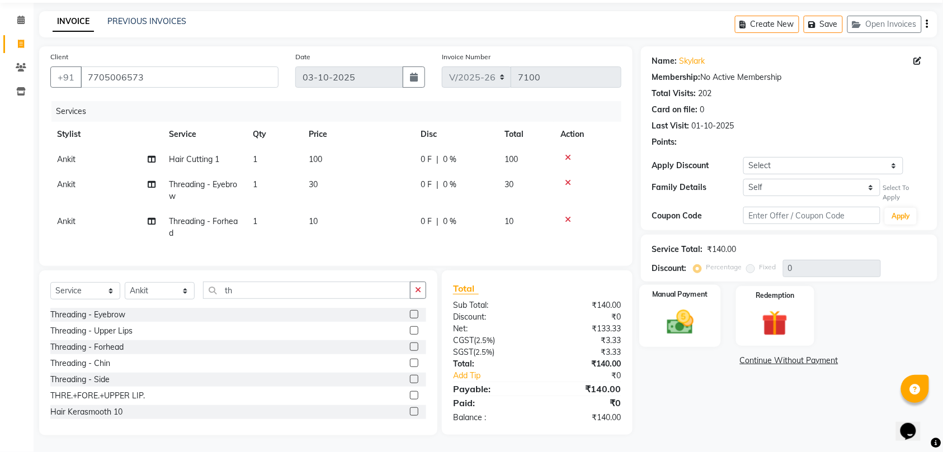
drag, startPoint x: 684, startPoint y: 300, endPoint x: 688, endPoint y: 306, distance: 7.5
click at [685, 307] on img at bounding box center [680, 322] width 44 height 31
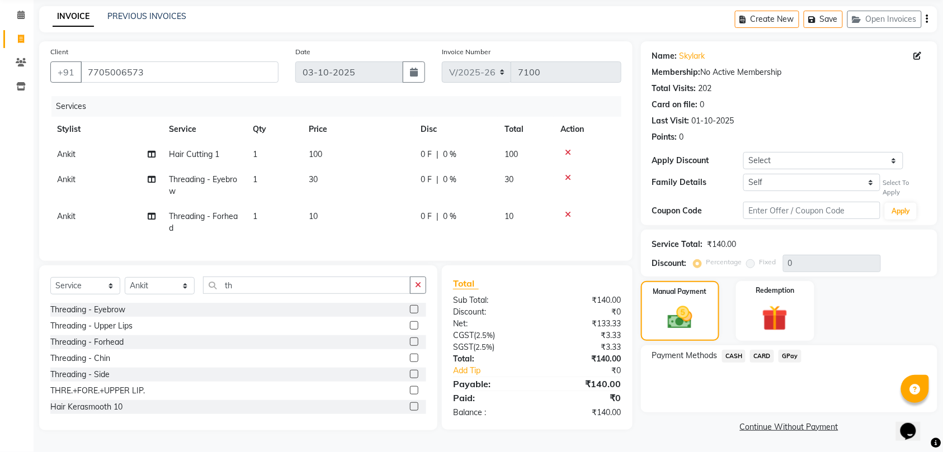
click at [729, 350] on span "CASH" at bounding box center [734, 356] width 24 height 13
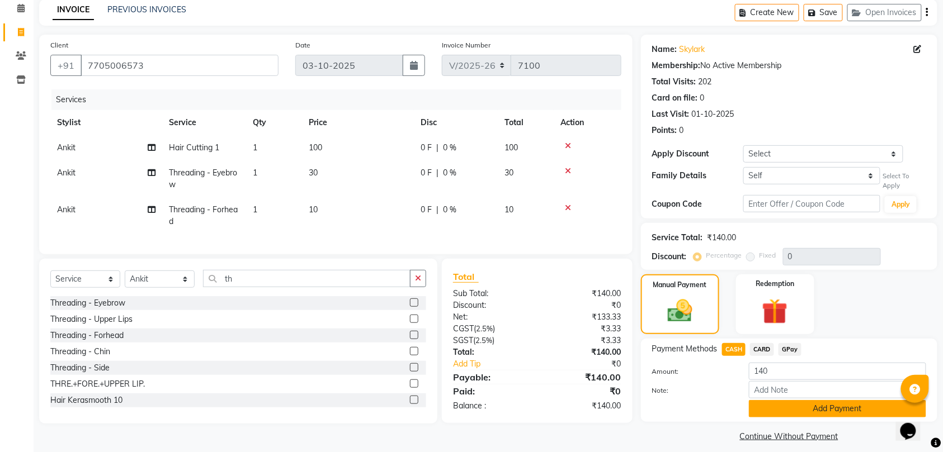
click at [819, 410] on button "Add Payment" at bounding box center [837, 408] width 177 height 17
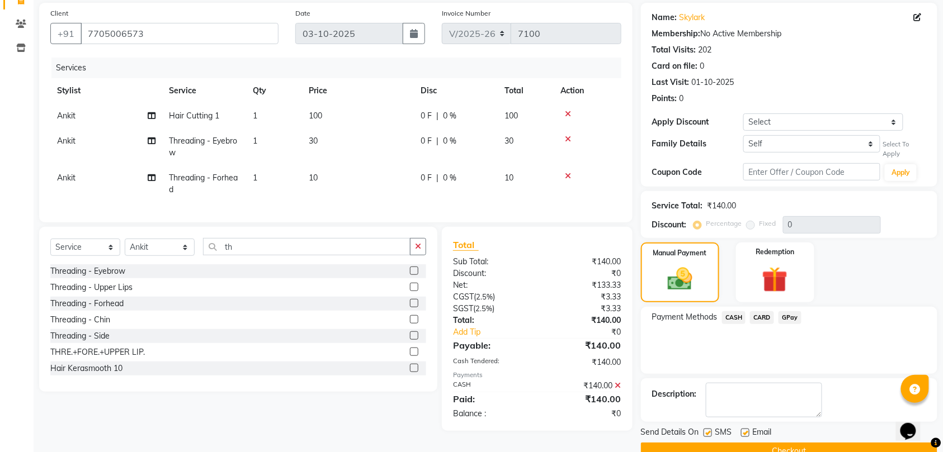
scroll to position [106, 0]
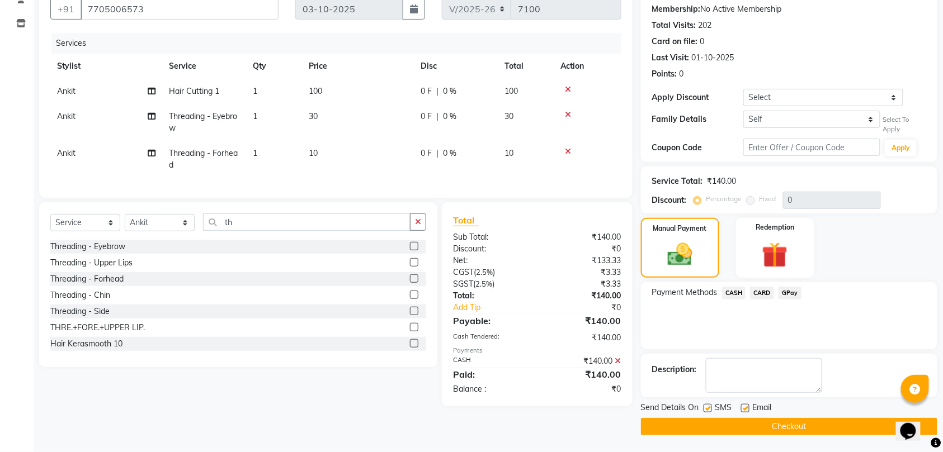
click at [795, 423] on button "Checkout" at bounding box center [789, 426] width 296 height 17
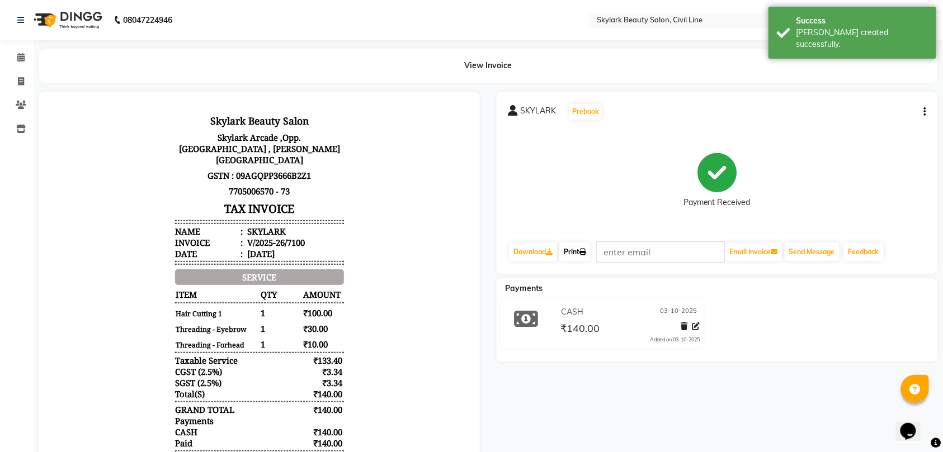
click at [575, 252] on link "Print" at bounding box center [574, 252] width 31 height 19
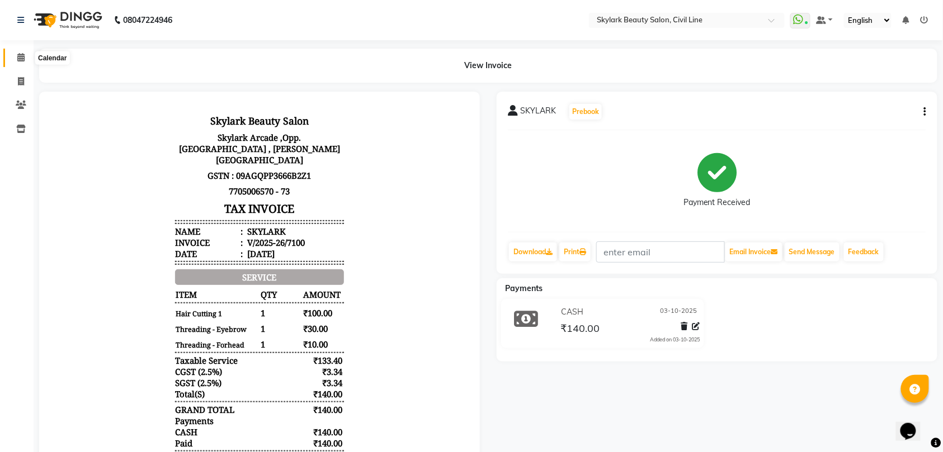
click at [18, 55] on icon at bounding box center [20, 57] width 7 height 8
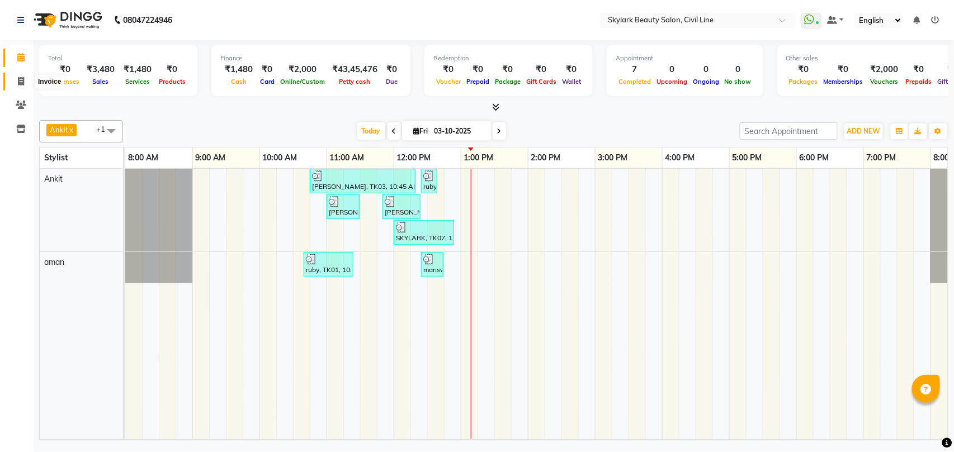
click at [22, 79] on icon at bounding box center [21, 81] width 6 height 8
select select "service"
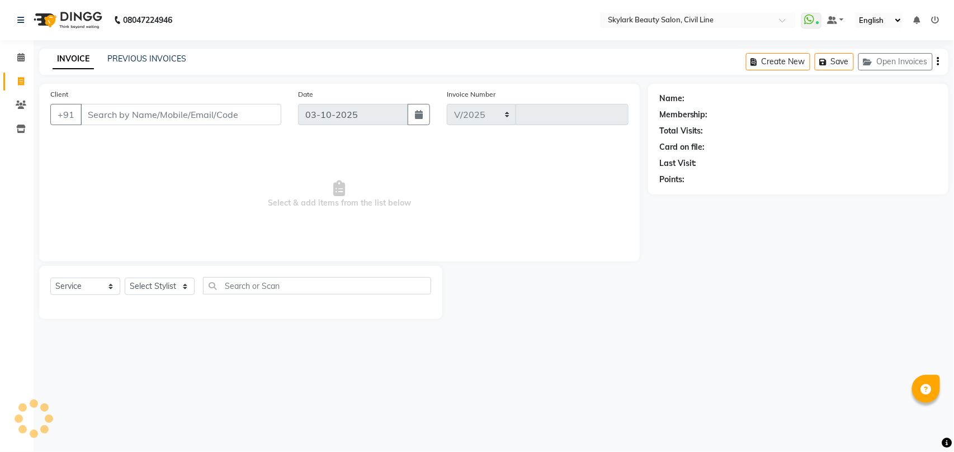
select select "4588"
type input "7101"
click at [159, 285] on select "Select Stylist" at bounding box center [160, 286] width 70 height 17
select select "28120"
click at [125, 278] on select "Select Stylist aman Ankit GAGAN WAHLA GURWINDER SINGH WASU" at bounding box center [160, 286] width 70 height 17
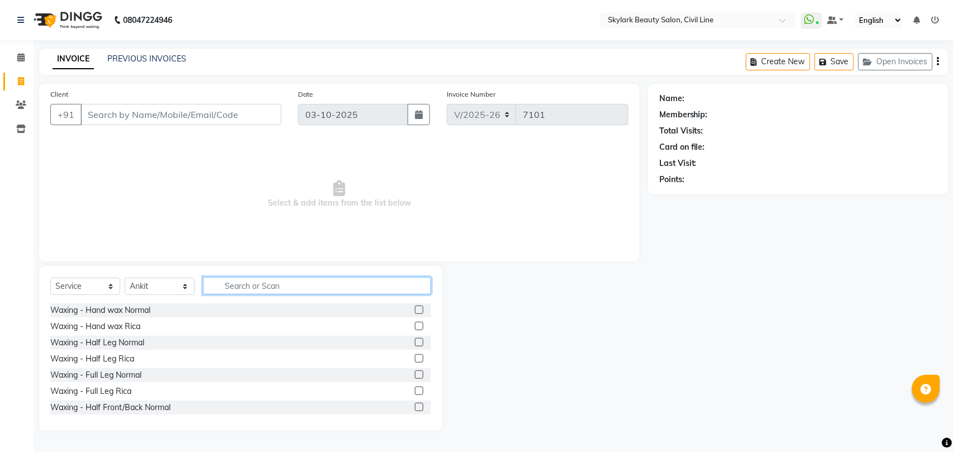
click at [298, 280] on input "text" at bounding box center [317, 285] width 228 height 17
type input "th"
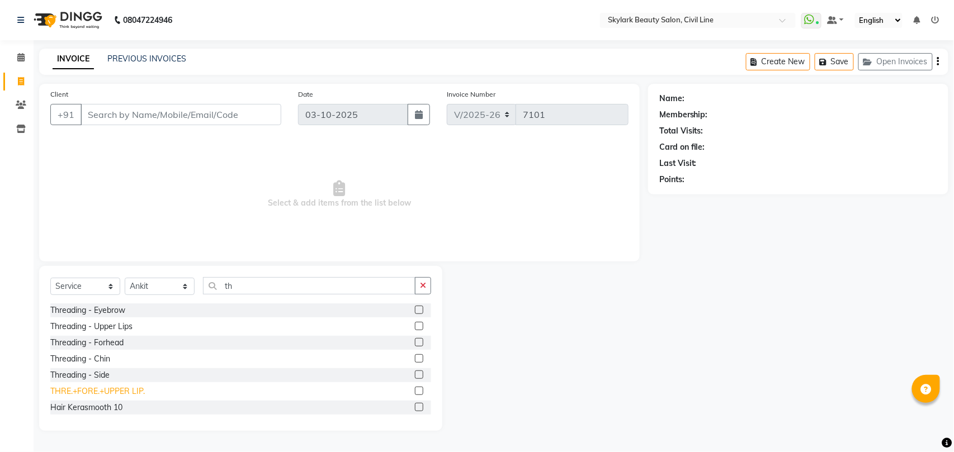
click at [120, 391] on div "THRE.+FORE.+UPPER LIP." at bounding box center [97, 392] width 94 height 12
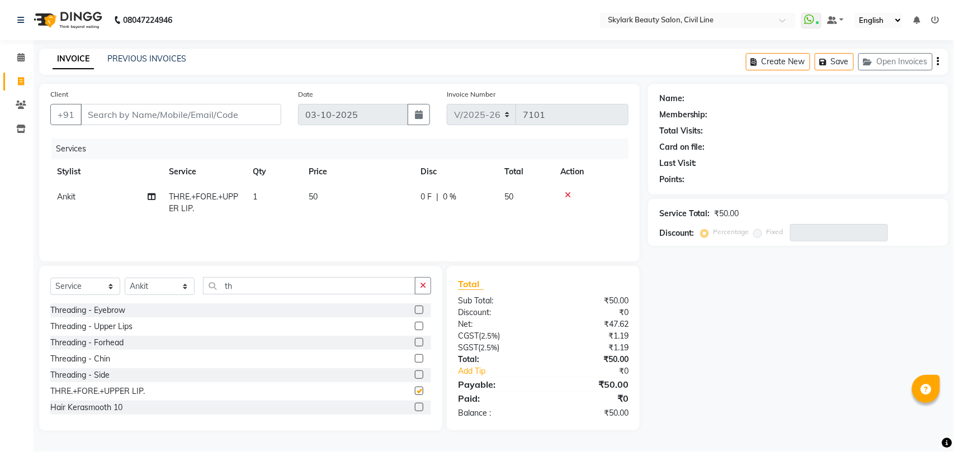
checkbox input "false"
click at [422, 282] on icon "button" at bounding box center [423, 286] width 6 height 8
click at [83, 271] on div "Select Service Product Membership Package Voucher Prepaid Gift Card Select Styl…" at bounding box center [240, 348] width 403 height 165
click at [82, 282] on select "Select Service Product Membership Package Voucher Prepaid Gift Card" at bounding box center [85, 286] width 70 height 17
select select "product"
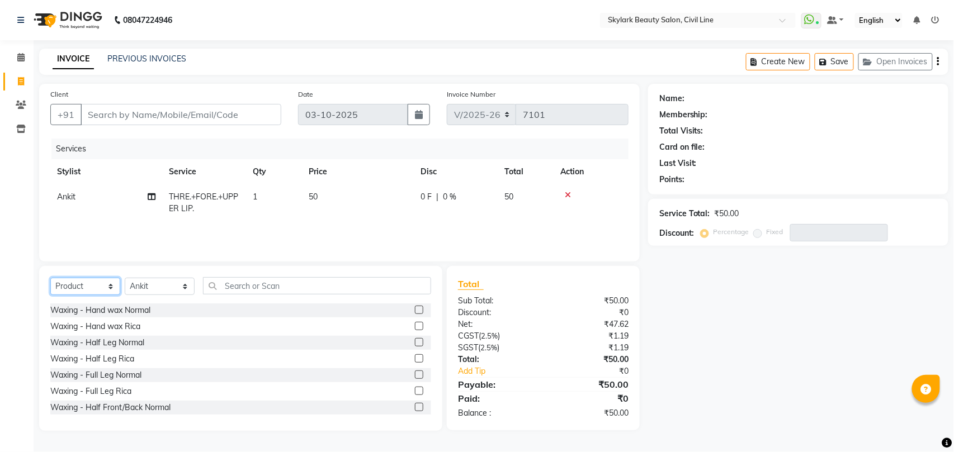
click at [50, 278] on select "Select Service Product Membership Package Voucher Prepaid Gift Card" at bounding box center [85, 286] width 70 height 17
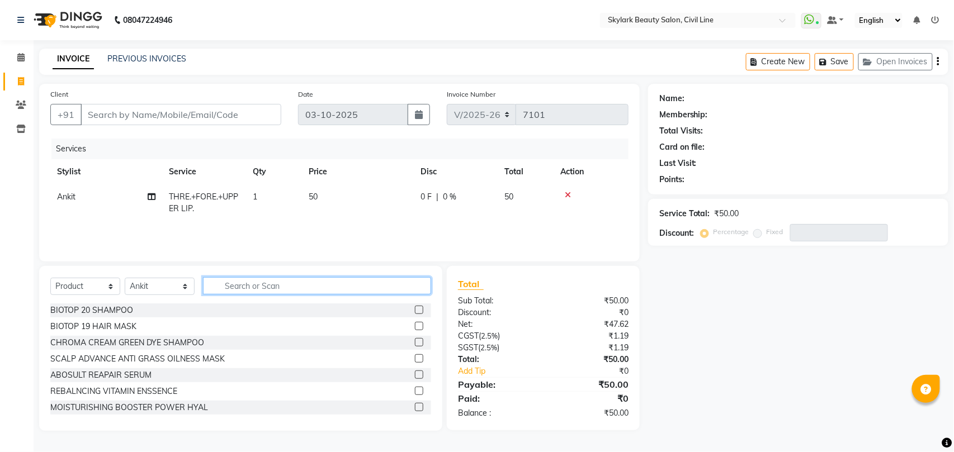
click at [235, 285] on input "text" at bounding box center [317, 285] width 228 height 17
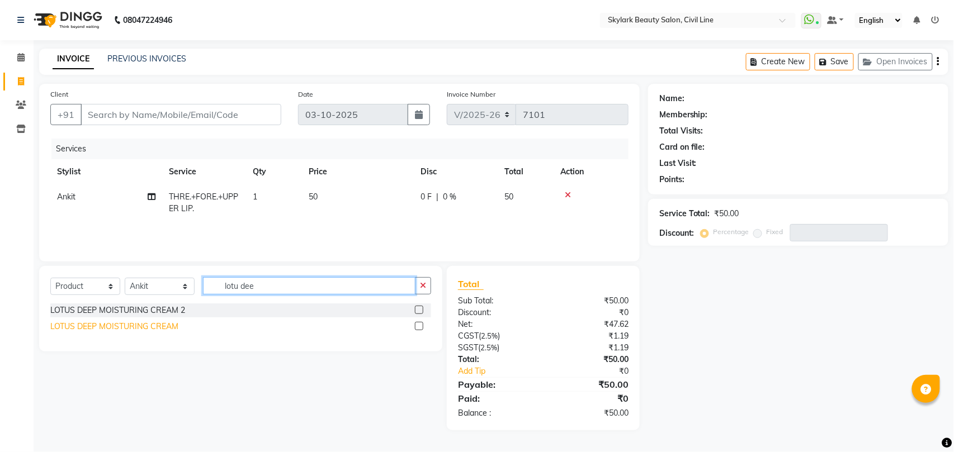
type input "lotu dee"
click at [161, 328] on div "LOTUS DEEP MOISTURING CREAM" at bounding box center [114, 327] width 128 height 12
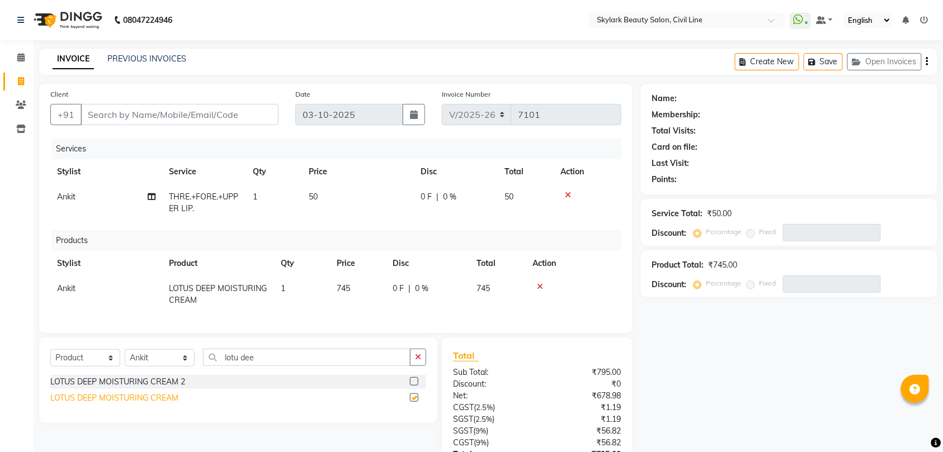
checkbox input "false"
drag, startPoint x: 417, startPoint y: 363, endPoint x: 559, endPoint y: 352, distance: 142.5
click at [417, 365] on button "button" at bounding box center [418, 357] width 16 height 17
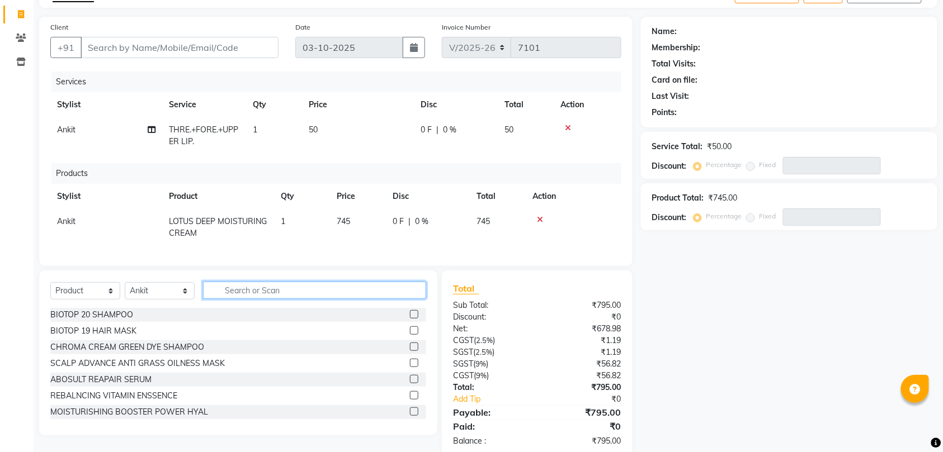
scroll to position [101, 0]
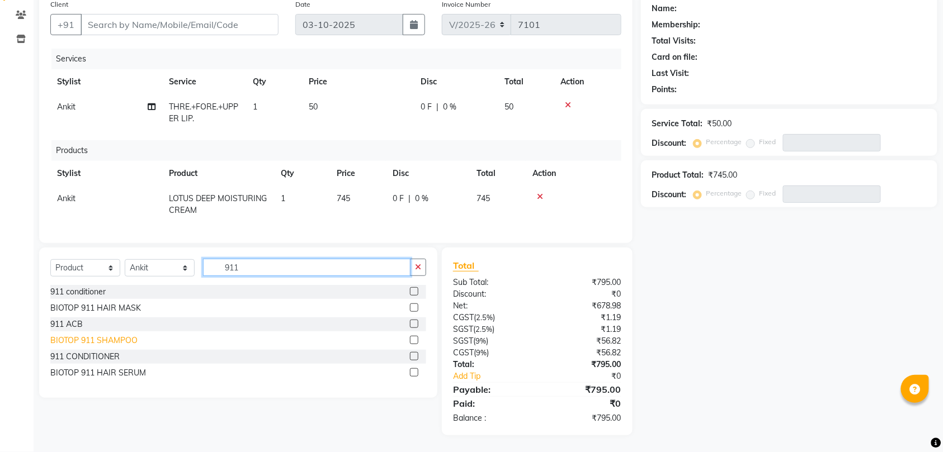
type input "911"
click at [128, 338] on div "BIOTOP 911 SHAMPOO" at bounding box center [93, 341] width 87 height 12
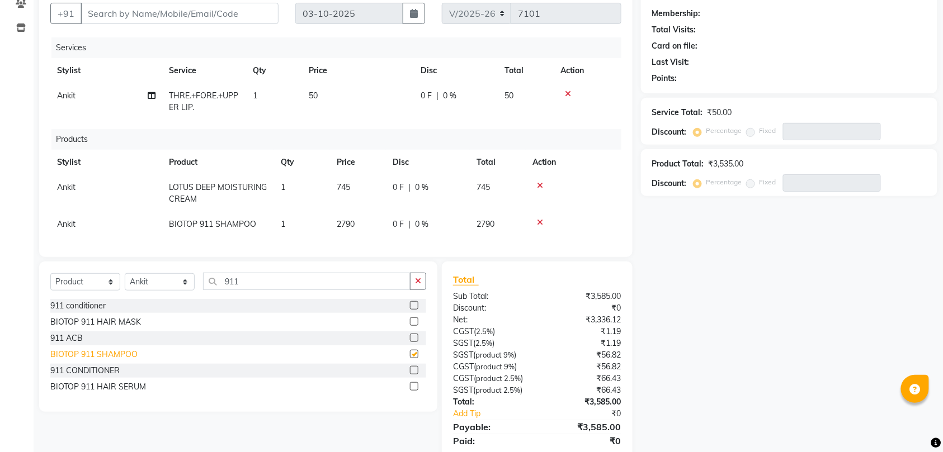
checkbox input "false"
click at [93, 312] on div "911 conditioner" at bounding box center [77, 306] width 55 height 12
checkbox input "false"
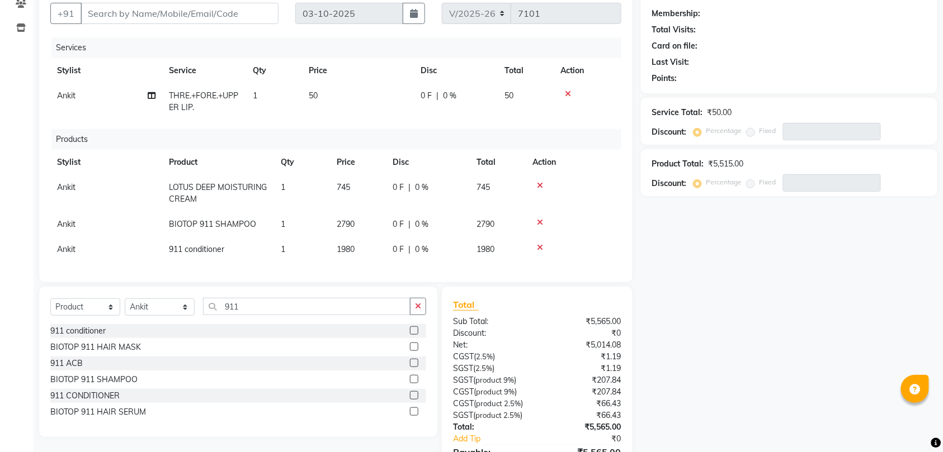
click at [540, 247] on icon at bounding box center [540, 248] width 6 height 8
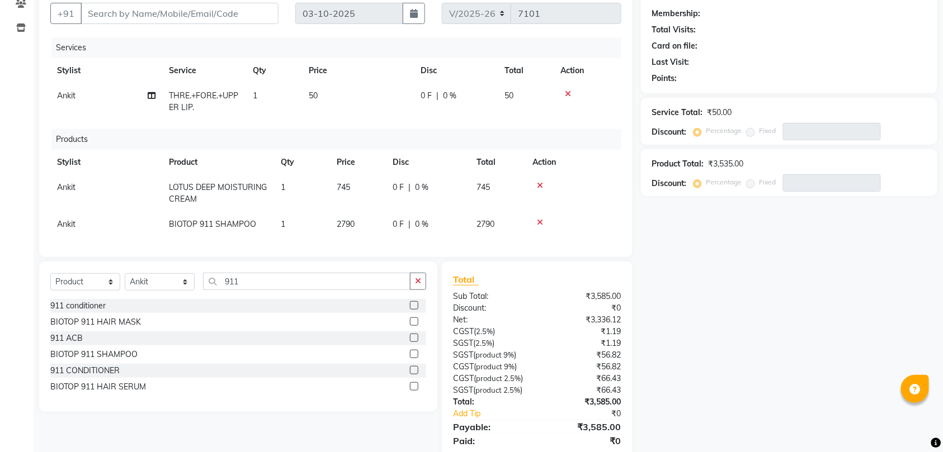
click at [72, 344] on div "911 ACB" at bounding box center [66, 339] width 32 height 12
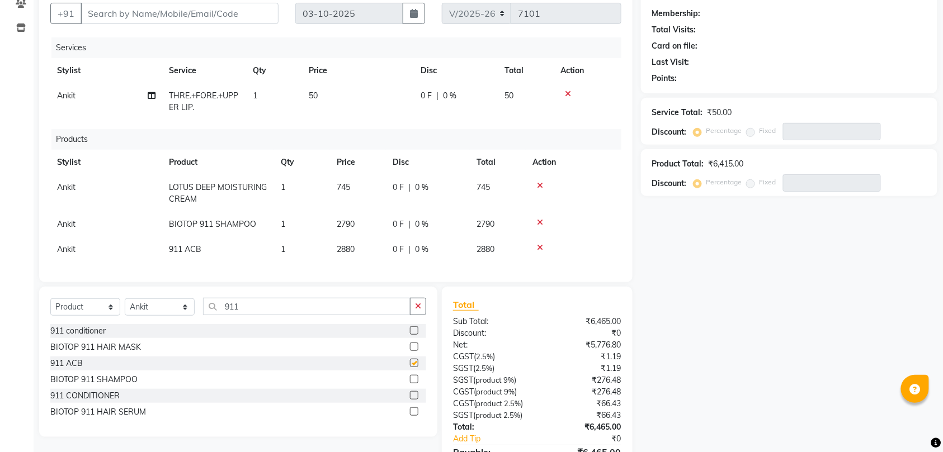
checkbox input "false"
drag, startPoint x: 539, startPoint y: 245, endPoint x: 523, endPoint y: 240, distance: 16.3
click at [540, 245] on icon at bounding box center [540, 248] width 6 height 8
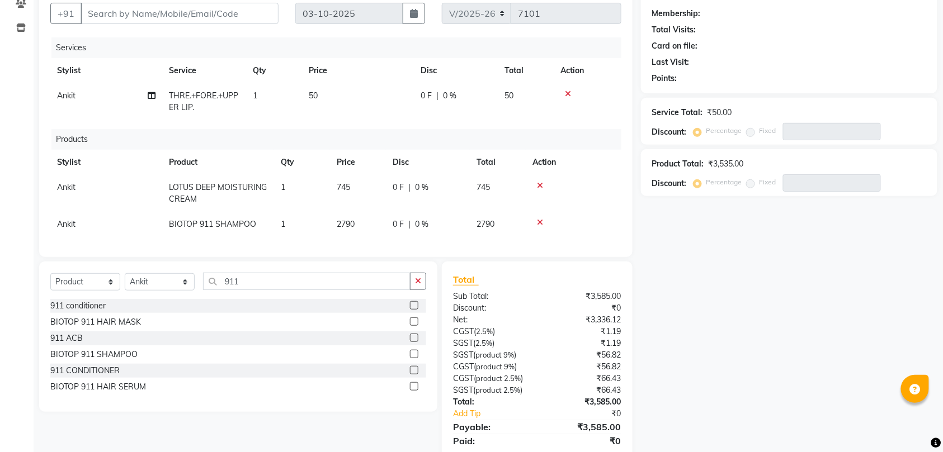
click at [350, 217] on td "2790" at bounding box center [358, 224] width 56 height 25
select select "28120"
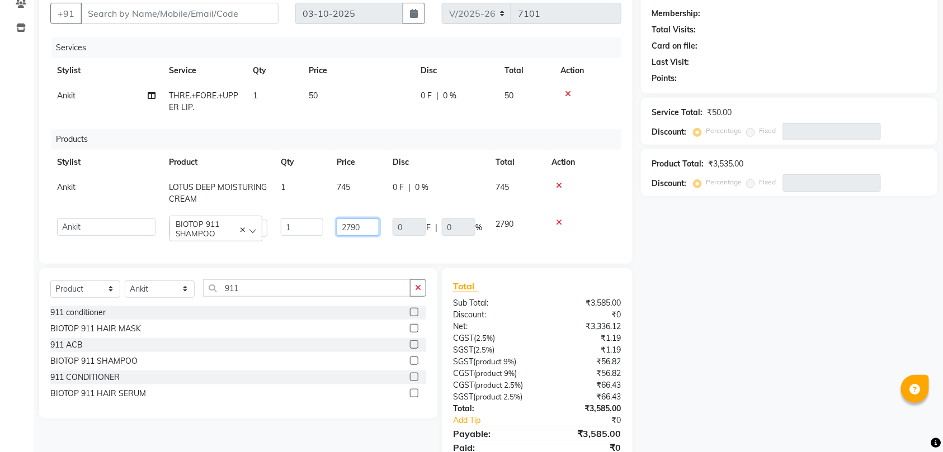
click at [367, 228] on input "2790" at bounding box center [358, 227] width 42 height 17
type input "2"
type input "2260"
click at [367, 246] on div "Services Stylist Service Qty Price Disc Total Action Ankit THRE.+FORE.+UPPER LI…" at bounding box center [335, 144] width 571 height 215
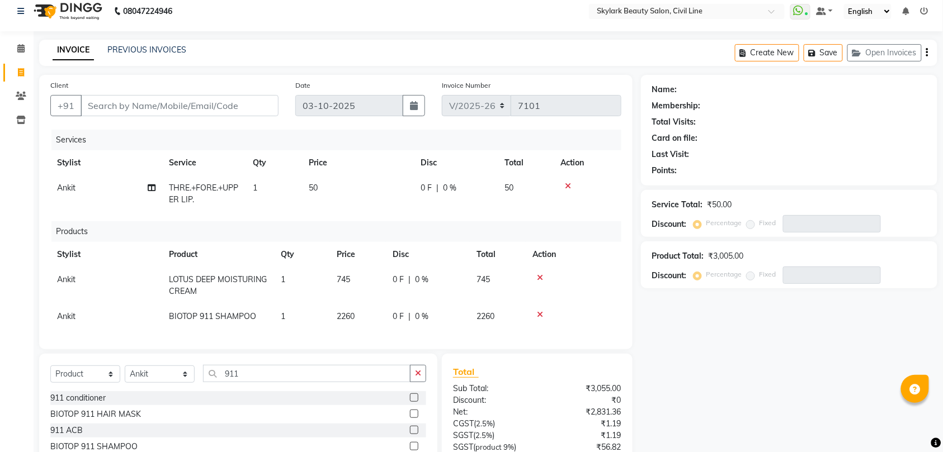
scroll to position [0, 0]
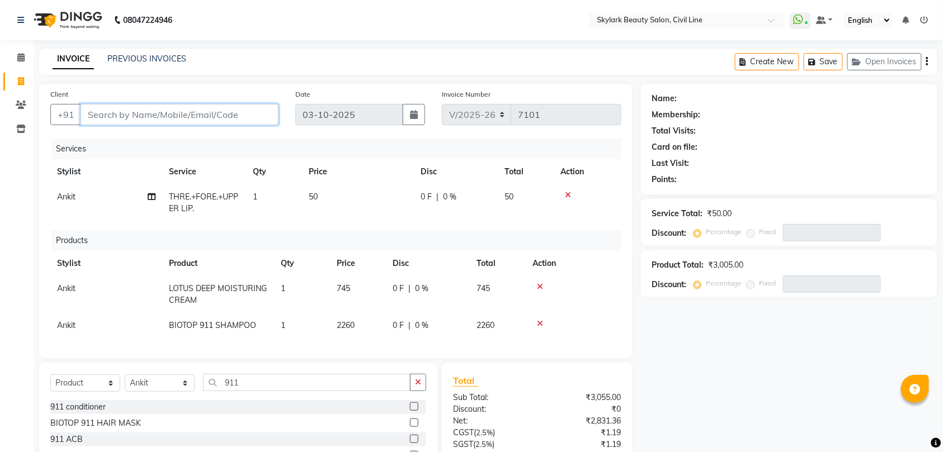
click at [238, 111] on input "Client" at bounding box center [180, 114] width 198 height 21
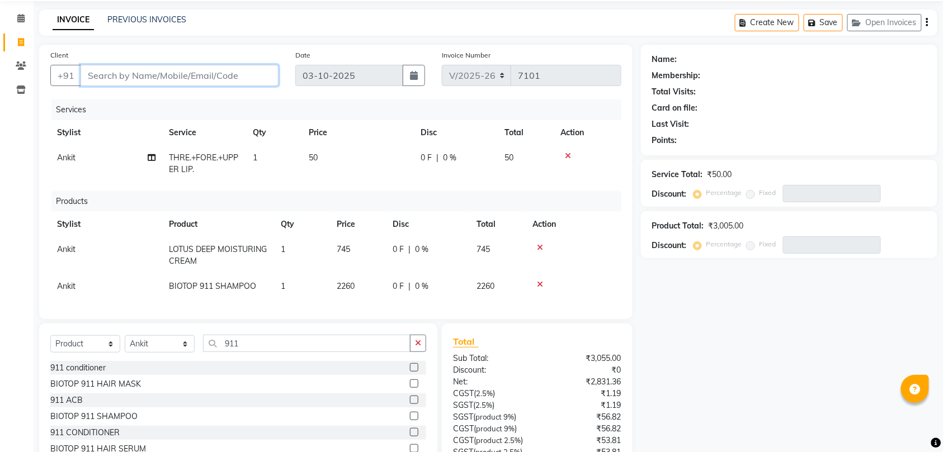
scroll to position [74, 0]
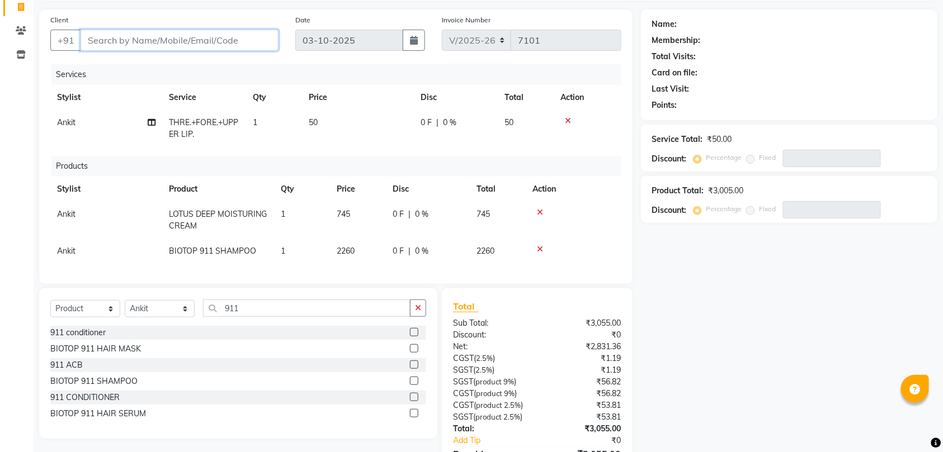
type input "7"
type input "0"
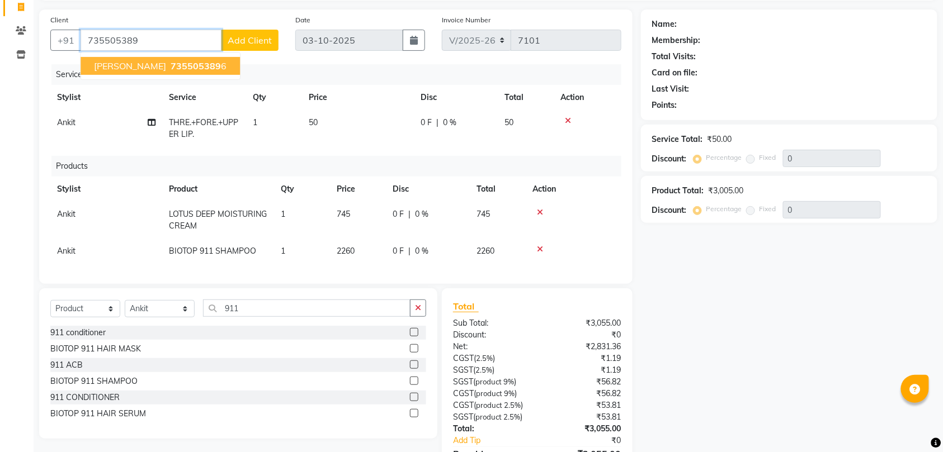
click at [179, 65] on span "735505389" at bounding box center [196, 65] width 50 height 11
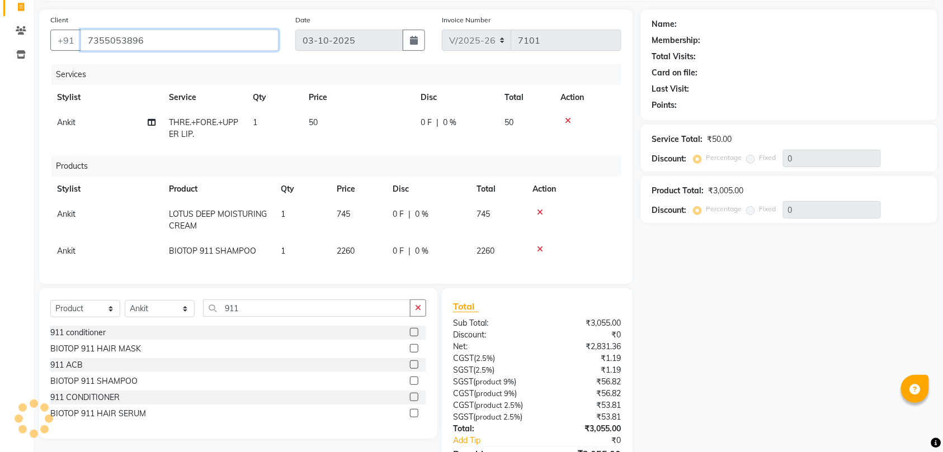
type input "7355053896"
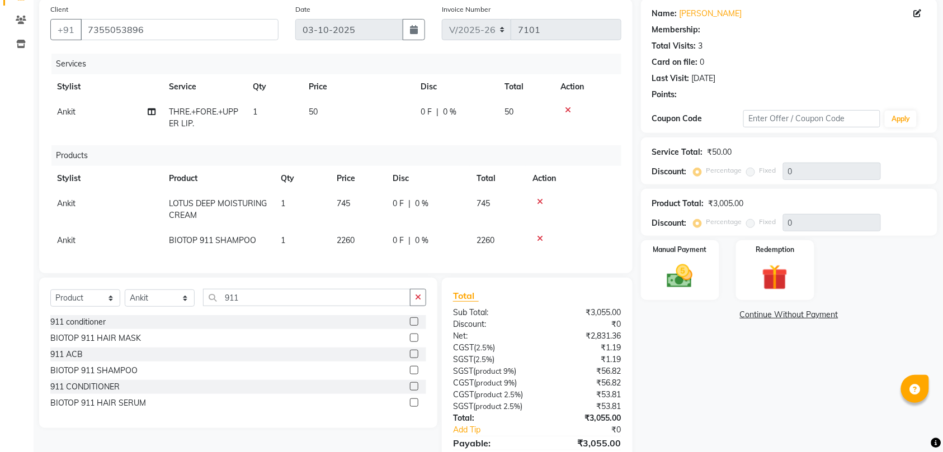
scroll to position [150, 0]
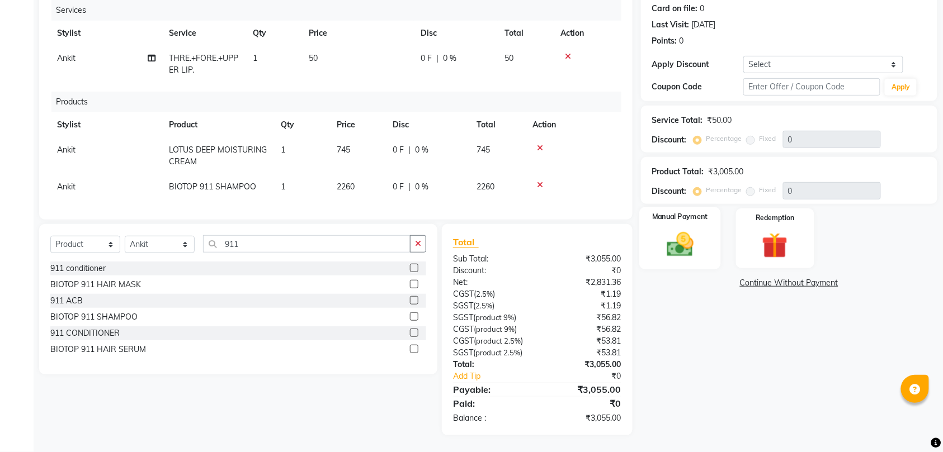
click at [690, 242] on img at bounding box center [680, 244] width 44 height 31
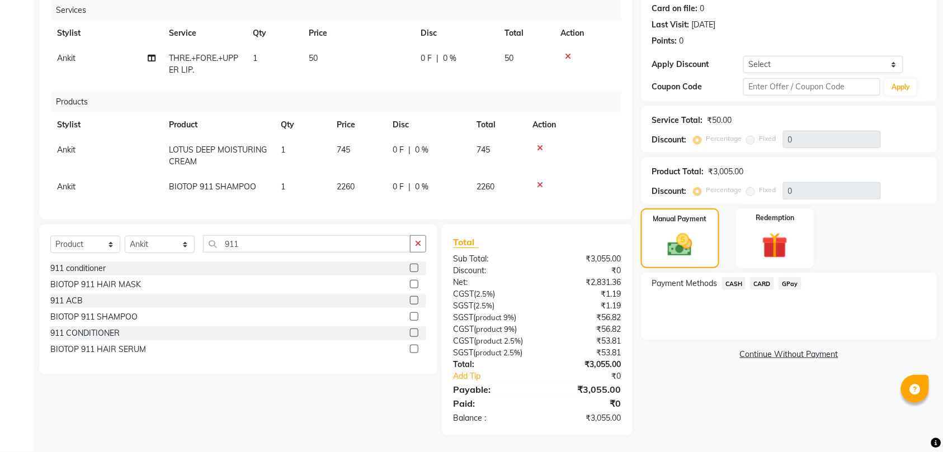
click at [734, 277] on span "CASH" at bounding box center [734, 283] width 24 height 13
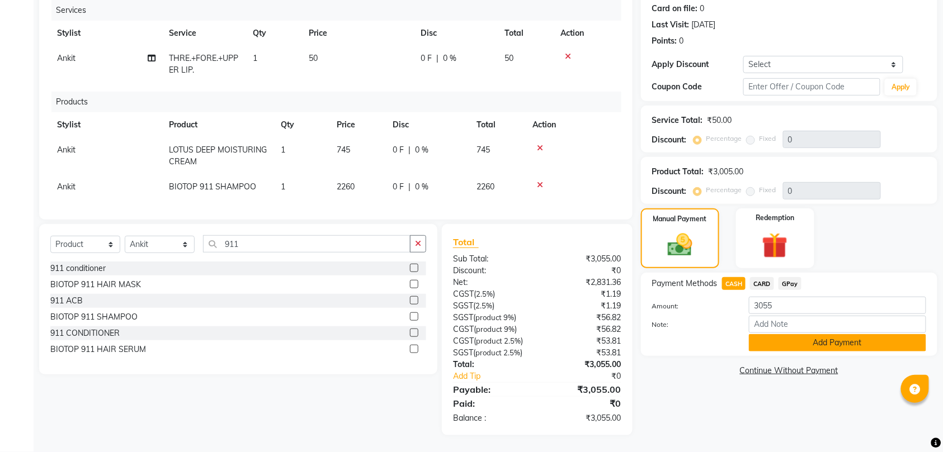
click at [834, 334] on button "Add Payment" at bounding box center [837, 342] width 177 height 17
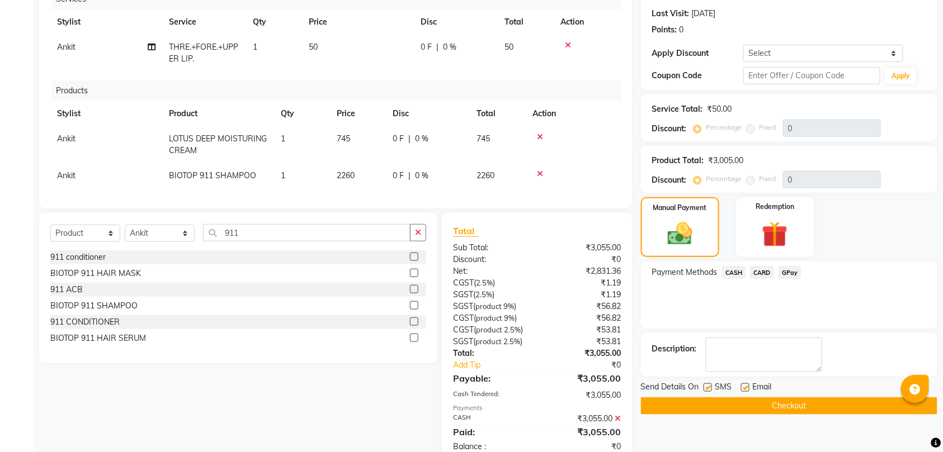
click at [788, 410] on button "Checkout" at bounding box center [789, 406] width 296 height 17
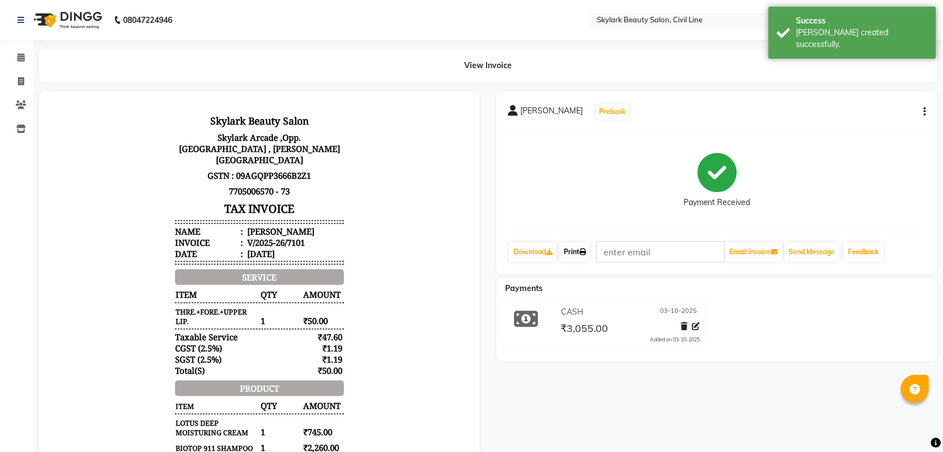
click at [576, 251] on link "Print" at bounding box center [574, 252] width 31 height 19
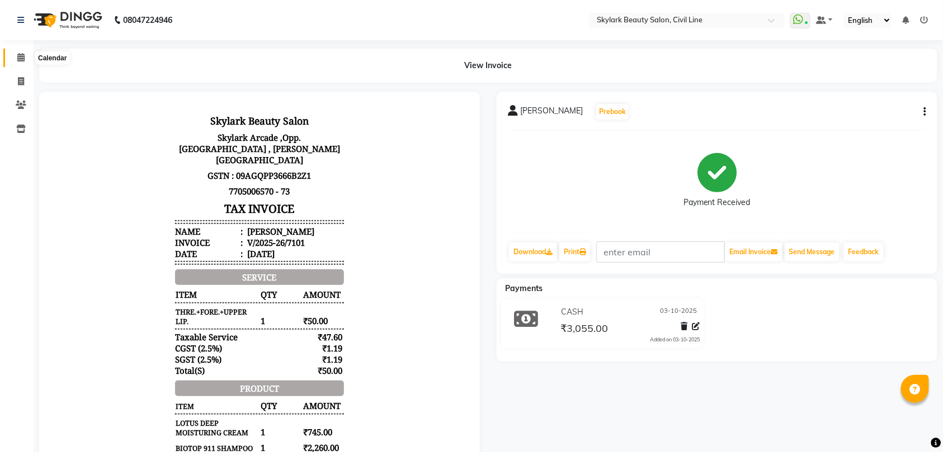
click at [19, 57] on icon at bounding box center [20, 57] width 7 height 8
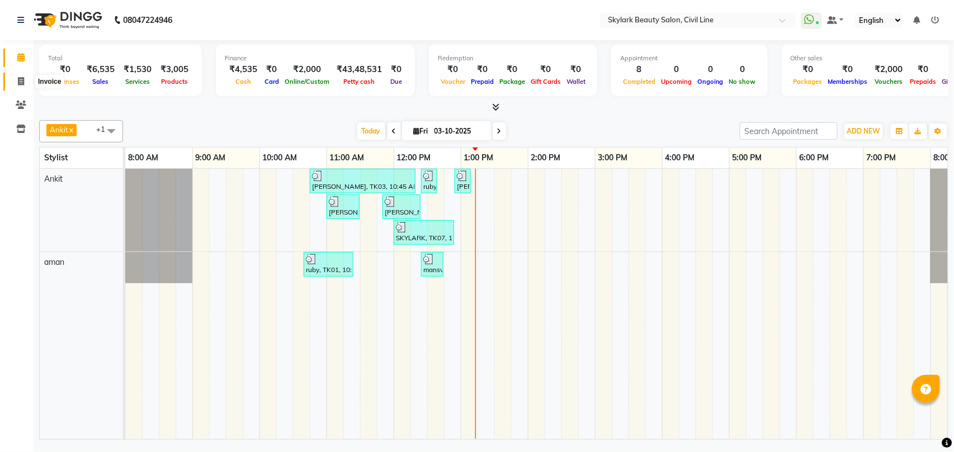
click at [21, 82] on icon at bounding box center [21, 81] width 6 height 8
select select "service"
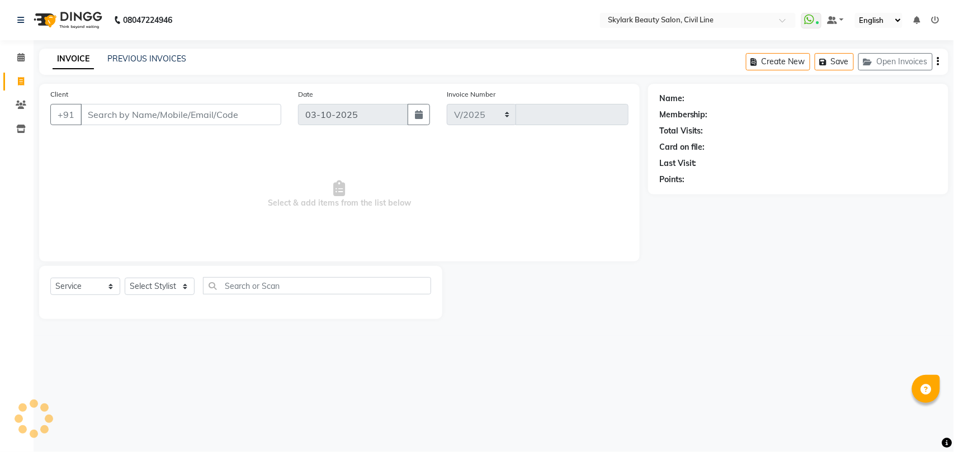
select select "4588"
type input "7102"
click at [148, 289] on select "Select Stylist [PERSON_NAME] [PERSON_NAME] [PERSON_NAME] WASU" at bounding box center [160, 286] width 70 height 17
select select "28120"
click at [125, 278] on select "Select Stylist [PERSON_NAME] [PERSON_NAME] [PERSON_NAME] WASU" at bounding box center [160, 286] width 70 height 17
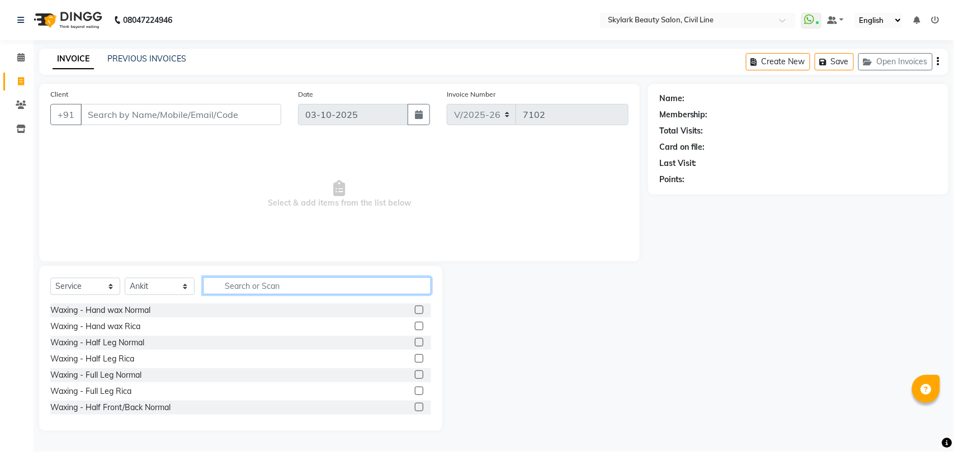
click at [244, 285] on input "text" at bounding box center [317, 285] width 228 height 17
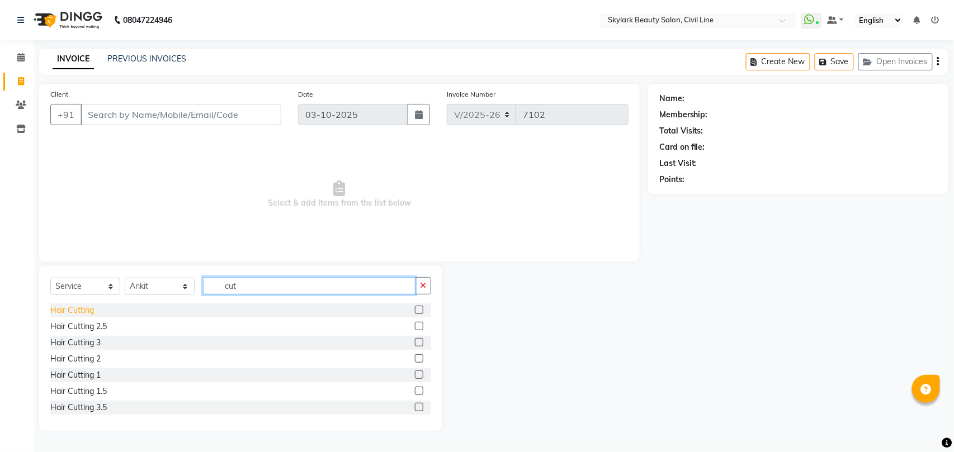
type input "cut"
click at [82, 307] on div "Hair Cutting" at bounding box center [72, 311] width 44 height 12
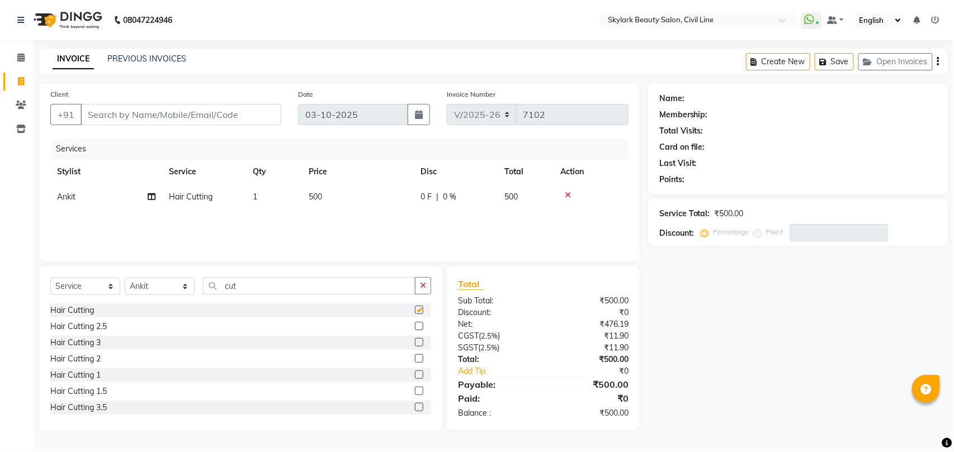
checkbox input "false"
click at [193, 108] on input "Client" at bounding box center [181, 114] width 201 height 21
type input "8"
type input "0"
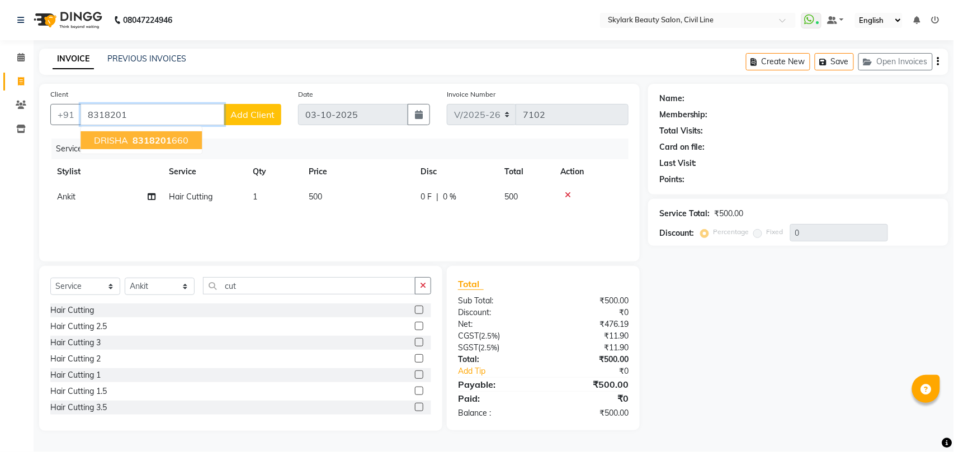
click at [153, 141] on span "8318201" at bounding box center [152, 140] width 39 height 11
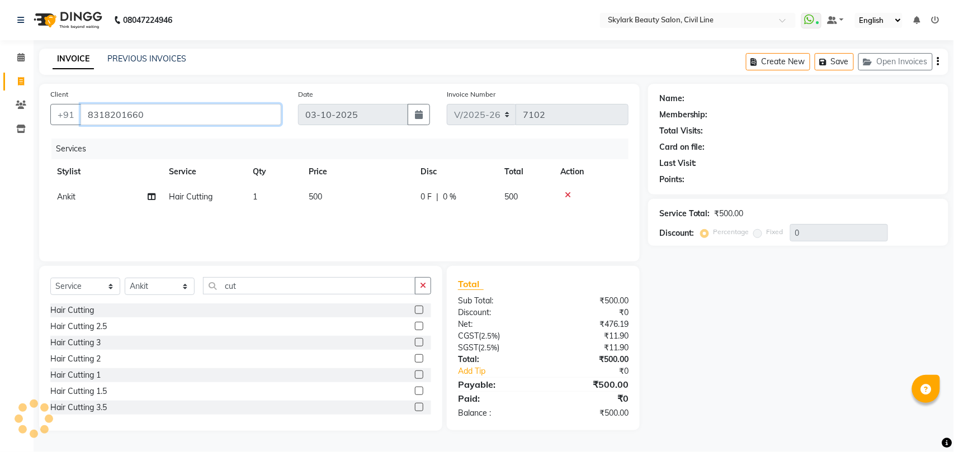
type input "8318201660"
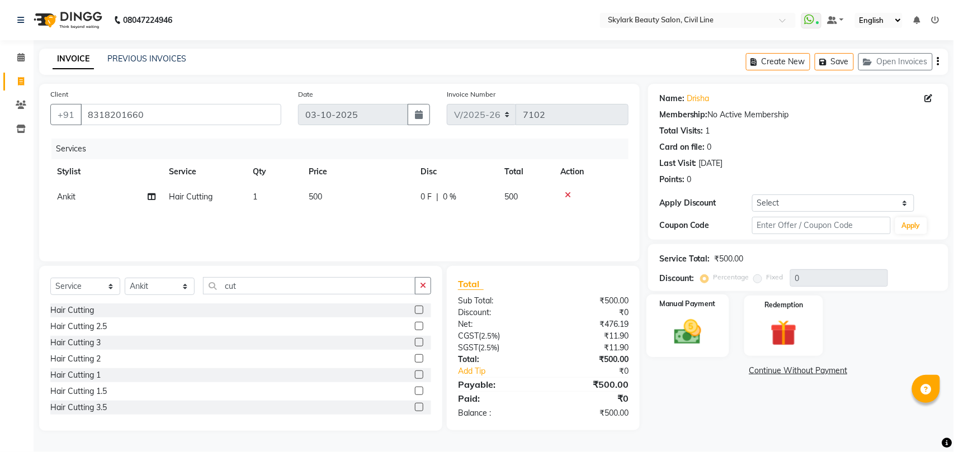
click at [692, 334] on img at bounding box center [687, 331] width 44 height 31
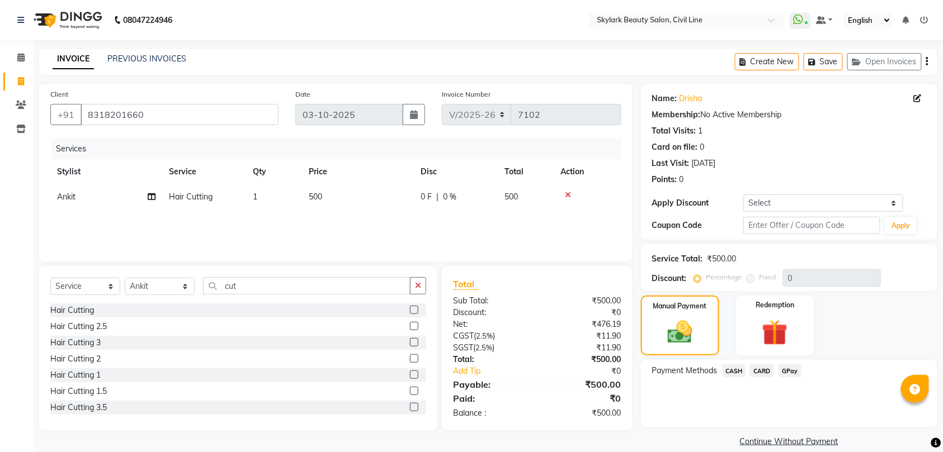
click at [736, 369] on span "CASH" at bounding box center [734, 371] width 24 height 13
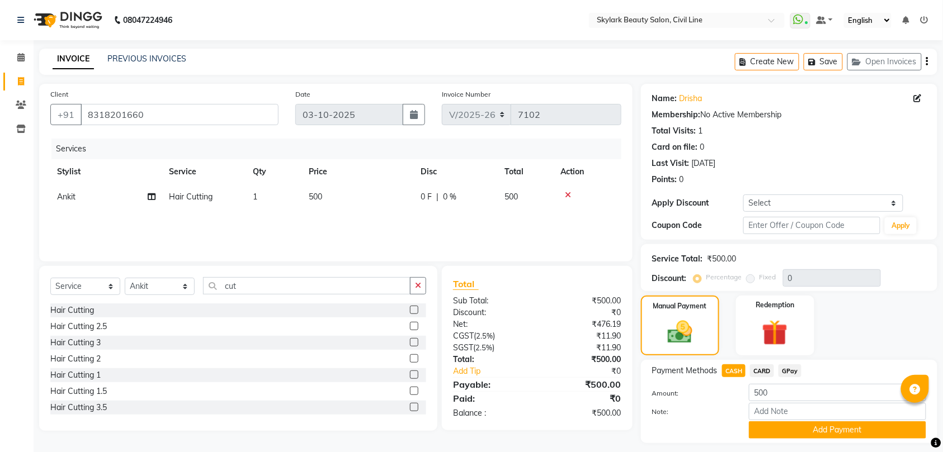
drag, startPoint x: 815, startPoint y: 429, endPoint x: 817, endPoint y: 423, distance: 6.4
click at [816, 429] on button "Add Payment" at bounding box center [837, 430] width 177 height 17
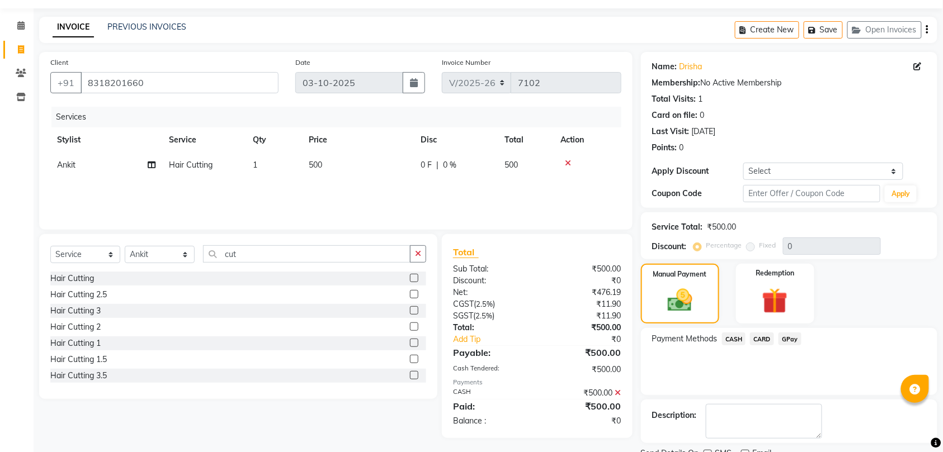
scroll to position [79, 0]
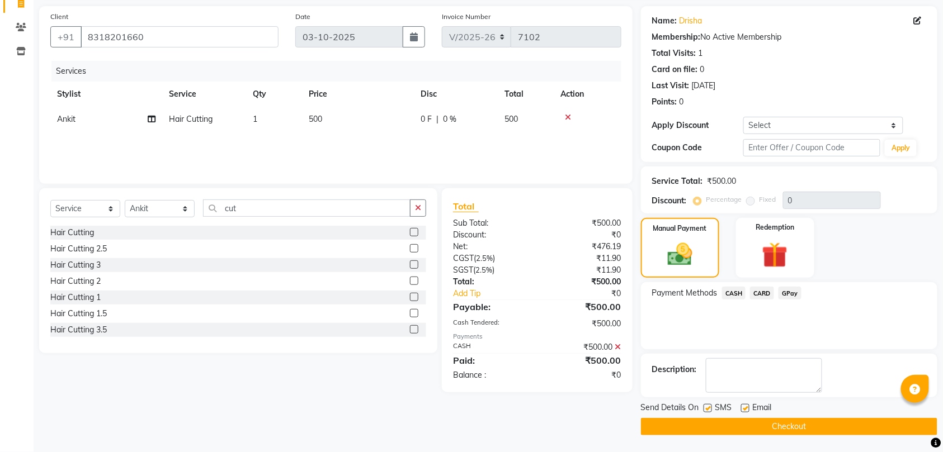
click at [804, 418] on button "Checkout" at bounding box center [789, 426] width 296 height 17
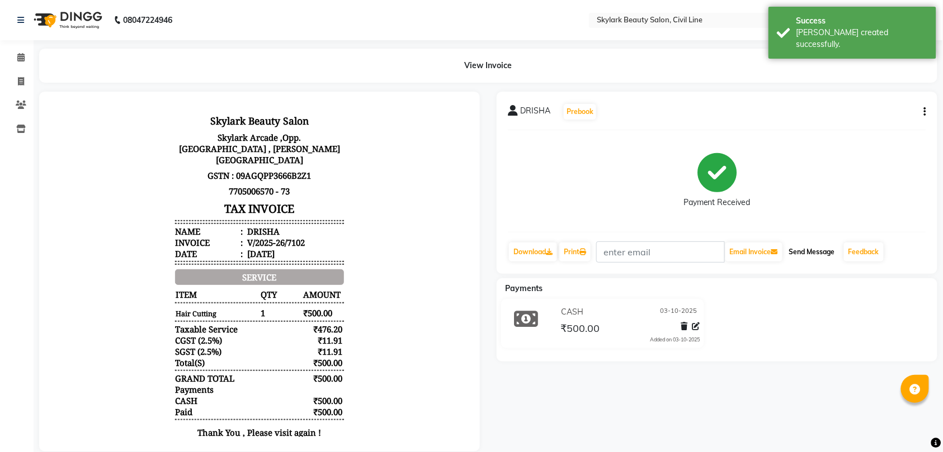
click at [824, 253] on button "Send Message" at bounding box center [811, 252] width 55 height 19
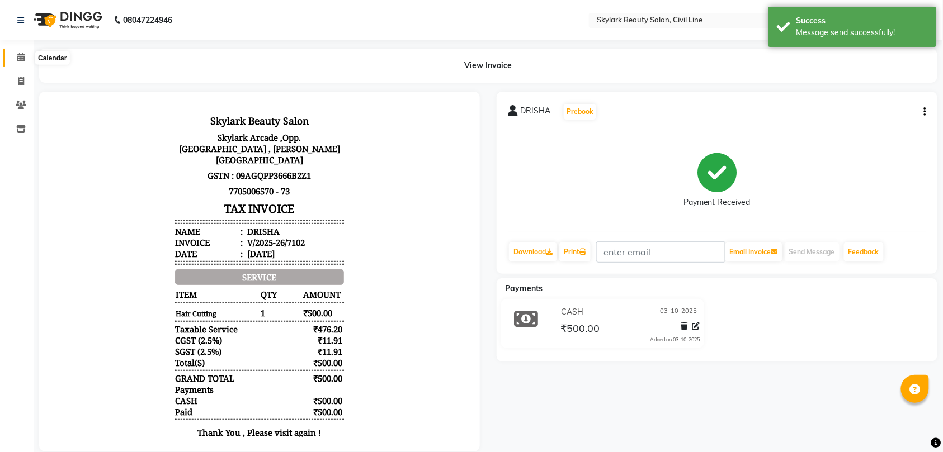
click at [20, 58] on icon at bounding box center [20, 57] width 7 height 8
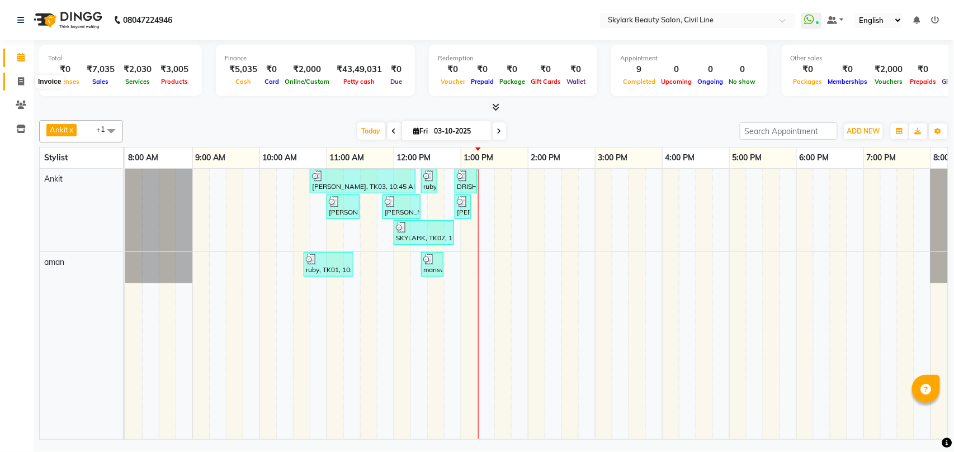
click at [21, 81] on icon at bounding box center [21, 81] width 6 height 8
select select "service"
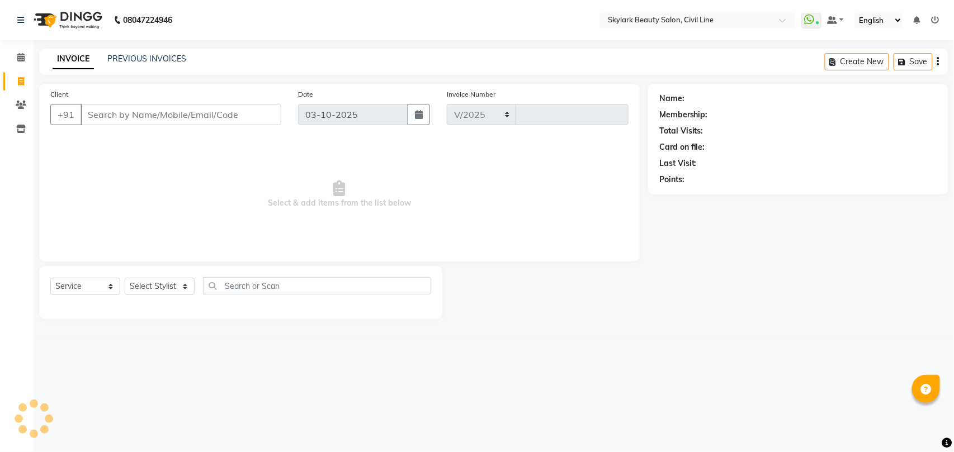
select select "4588"
type input "7103"
click at [177, 55] on link "PREVIOUS INVOICES" at bounding box center [146, 59] width 79 height 10
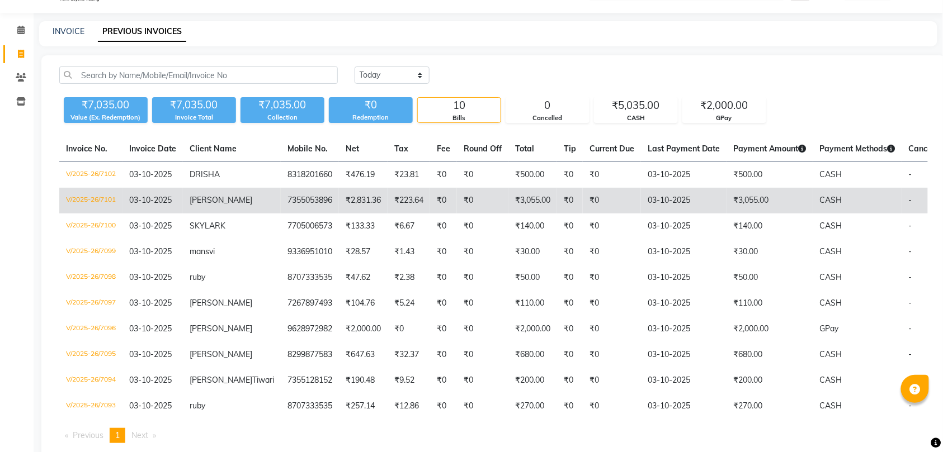
scroll to position [74, 0]
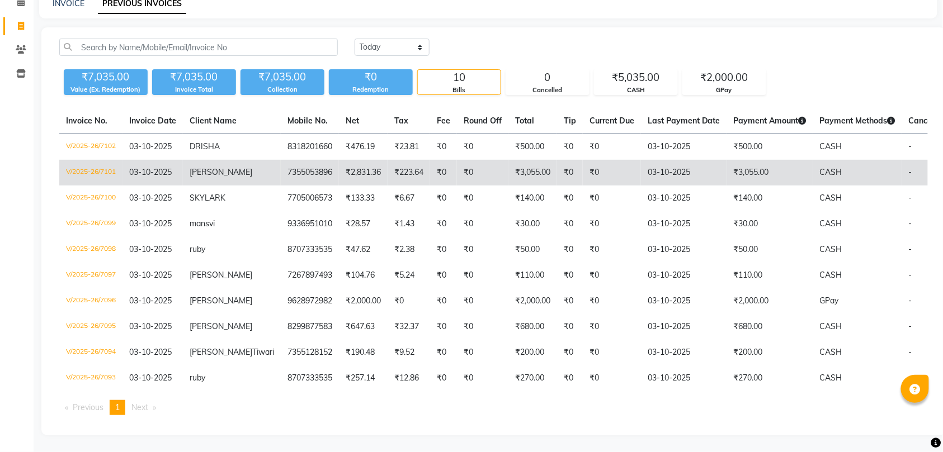
click at [217, 160] on td "NEETU SINGH" at bounding box center [232, 173] width 98 height 26
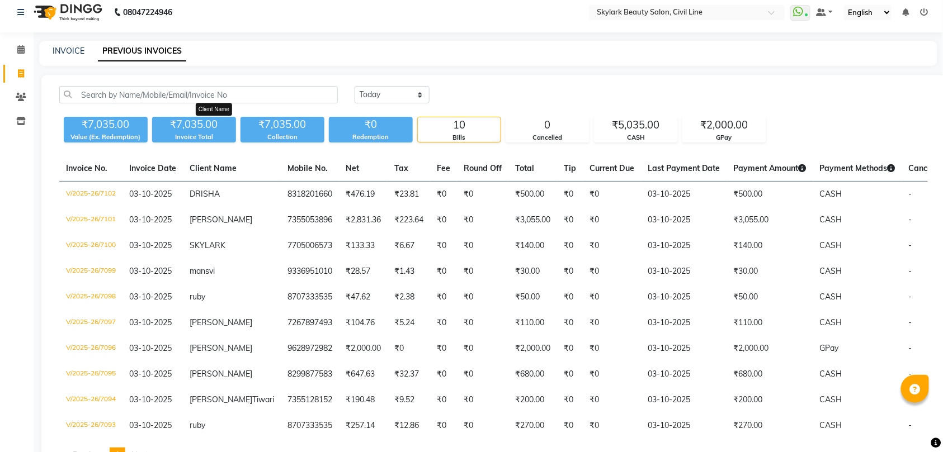
scroll to position [0, 0]
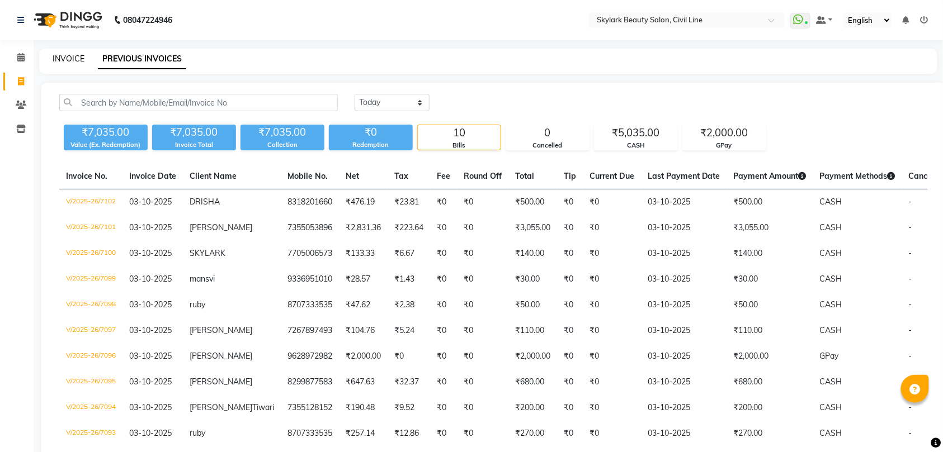
click at [72, 56] on link "INVOICE" at bounding box center [69, 59] width 32 height 10
select select "service"
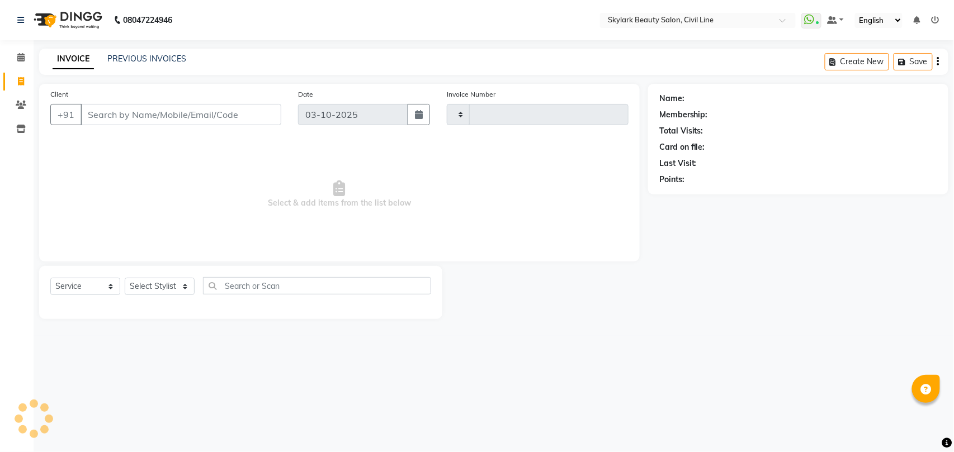
type input "7103"
select select "4588"
click at [89, 287] on select "Select Service Product Membership Package Voucher Prepaid Gift Card" at bounding box center [85, 286] width 70 height 17
select select "product"
click at [50, 278] on select "Select Service Product Membership Package Voucher Prepaid Gift Card" at bounding box center [85, 286] width 70 height 17
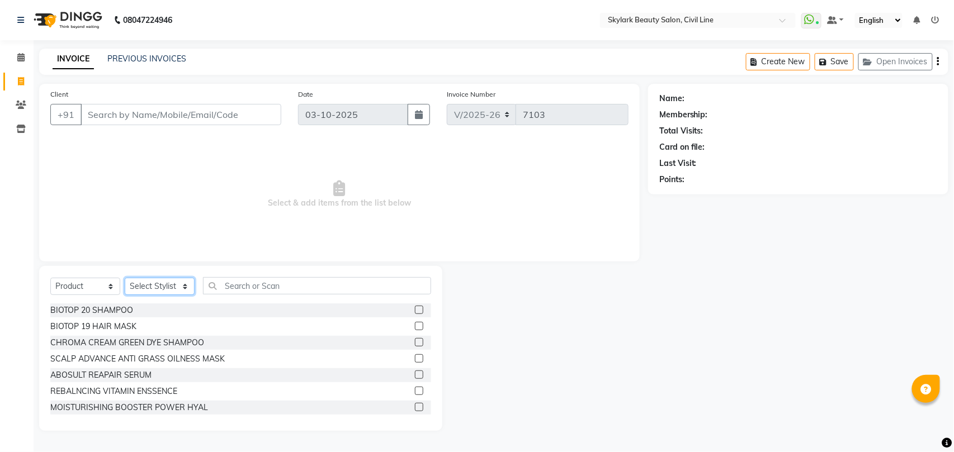
click at [150, 291] on select "Select Stylist [PERSON_NAME] [PERSON_NAME] [PERSON_NAME] WASU" at bounding box center [160, 286] width 70 height 17
select select "28120"
click at [125, 278] on select "Select Stylist [PERSON_NAME] [PERSON_NAME] [PERSON_NAME] WASU" at bounding box center [160, 286] width 70 height 17
click at [300, 289] on input "text" at bounding box center [317, 285] width 228 height 17
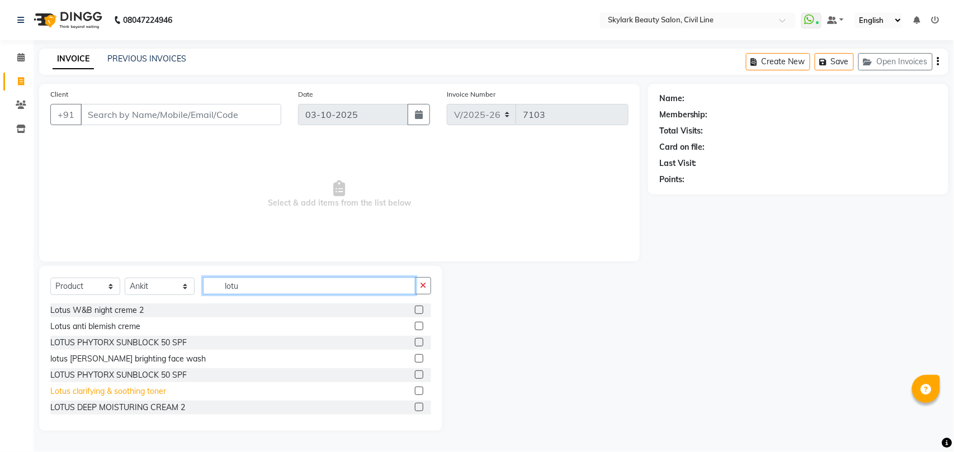
type input "lotu"
click at [133, 393] on div "Lotus clarifying & soothing toner" at bounding box center [108, 392] width 116 height 12
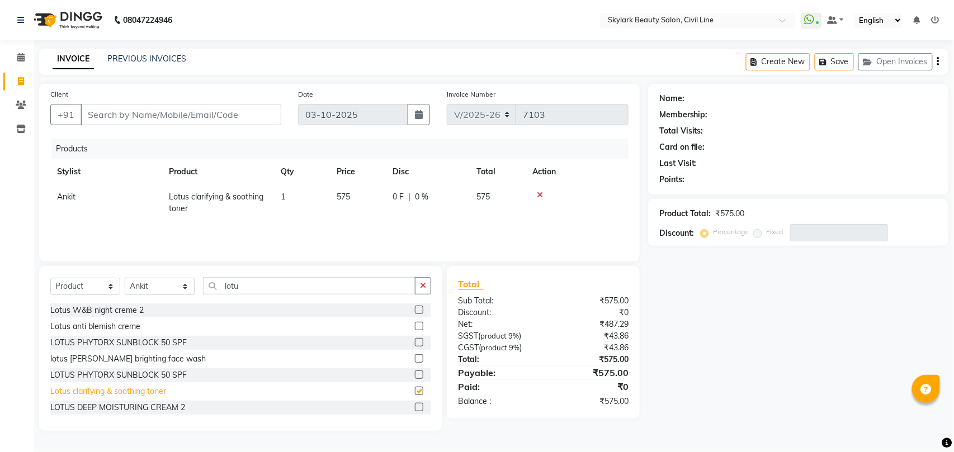
checkbox input "false"
click at [209, 112] on input "Client" at bounding box center [181, 114] width 201 height 21
type input "7"
type input "0"
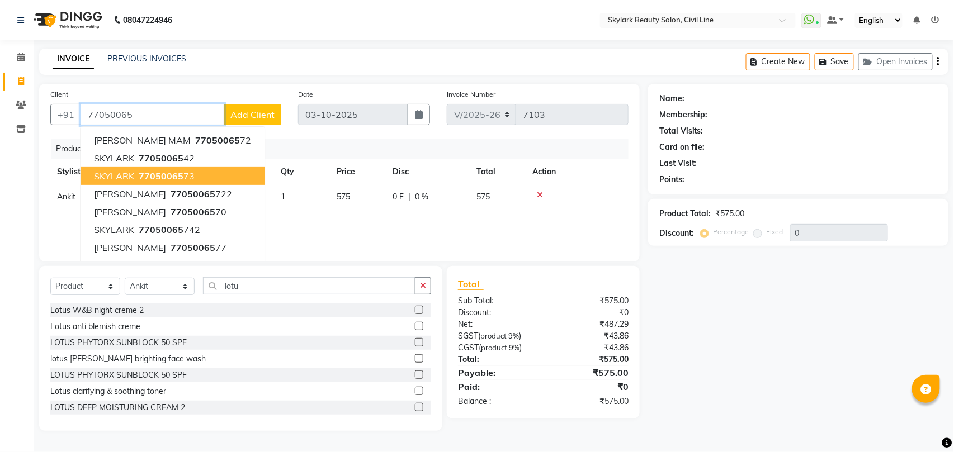
click at [169, 178] on span "77050065" at bounding box center [161, 176] width 45 height 11
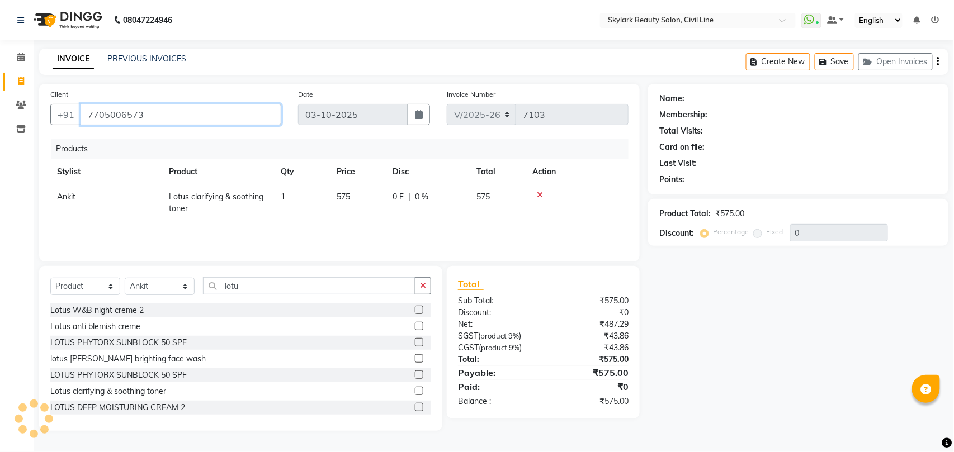
type input "7705006573"
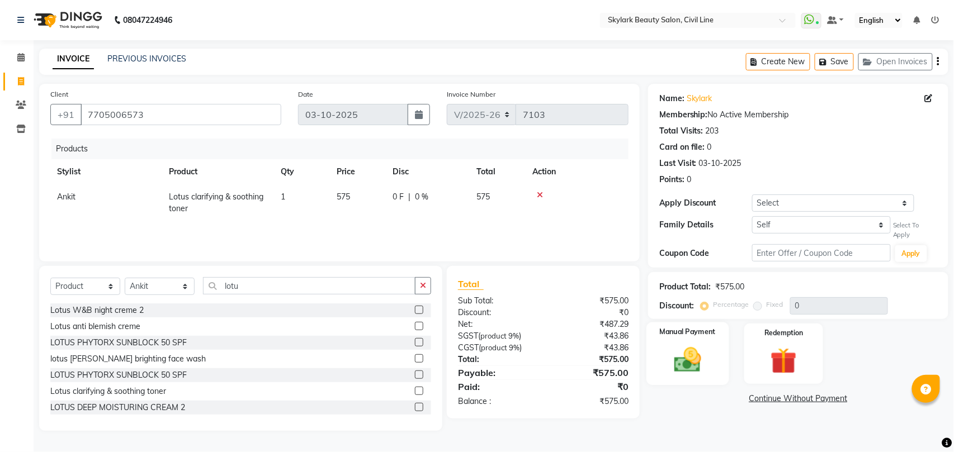
click at [707, 339] on div "Manual Payment" at bounding box center [687, 353] width 82 height 63
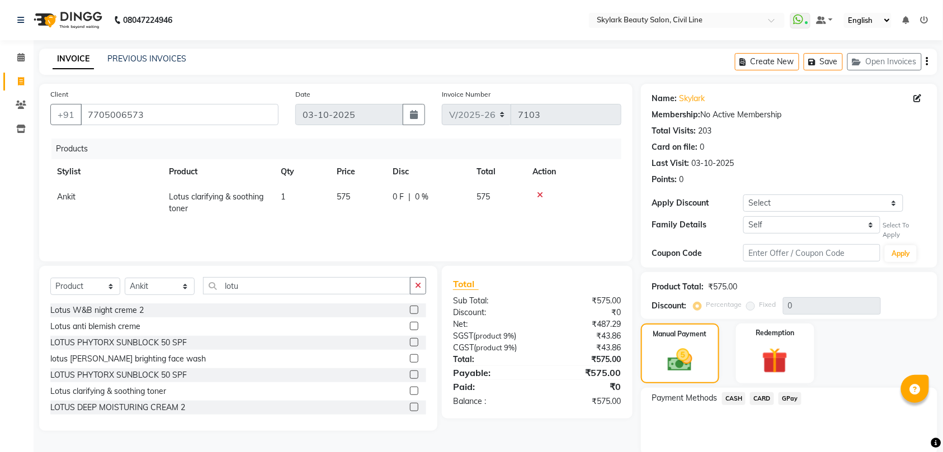
click at [734, 399] on span "CASH" at bounding box center [734, 399] width 24 height 13
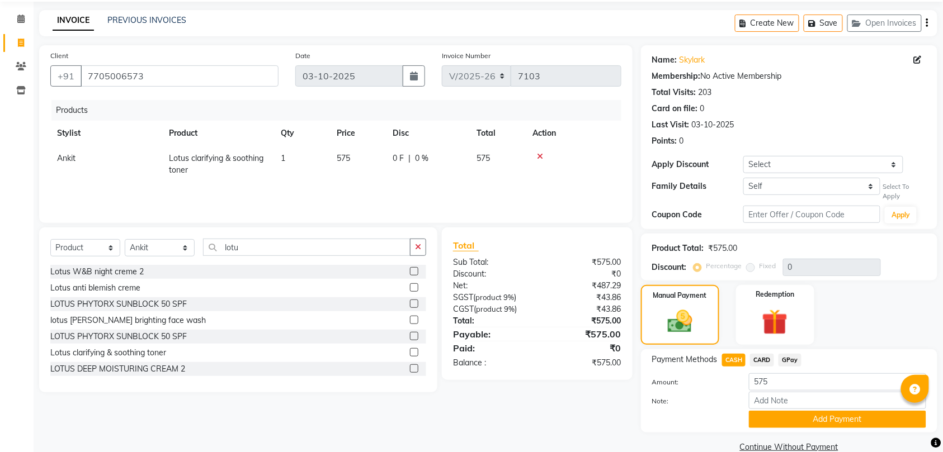
scroll to position [59, 0]
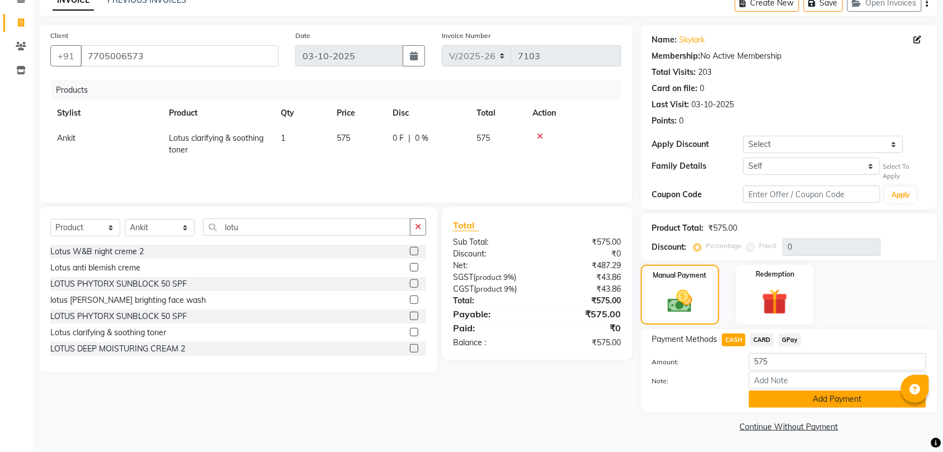
click at [799, 396] on button "Add Payment" at bounding box center [837, 399] width 177 height 17
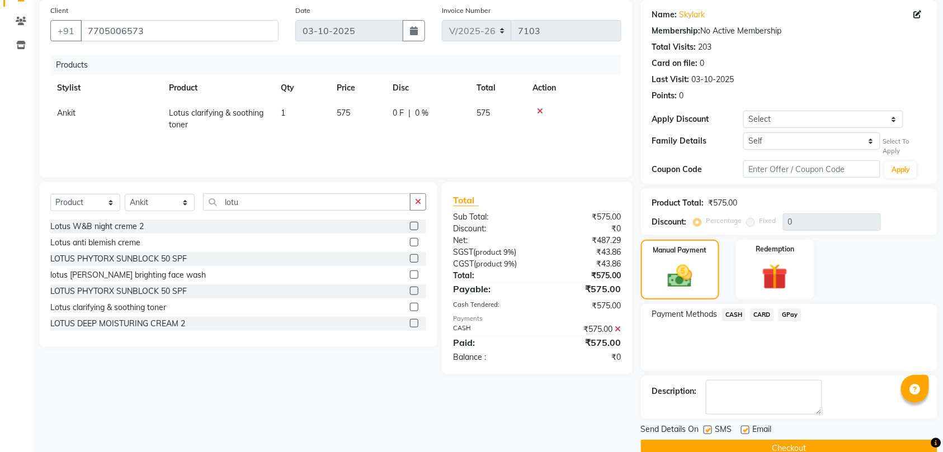
scroll to position [106, 0]
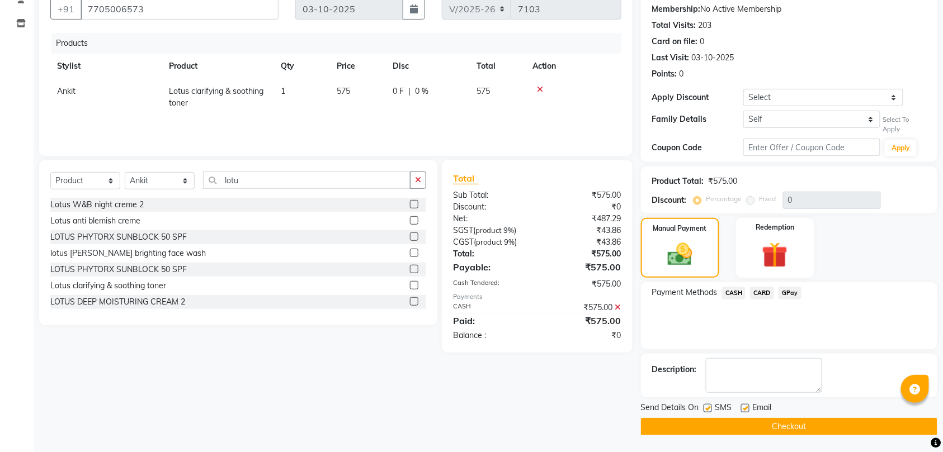
click at [814, 423] on button "Checkout" at bounding box center [789, 426] width 296 height 17
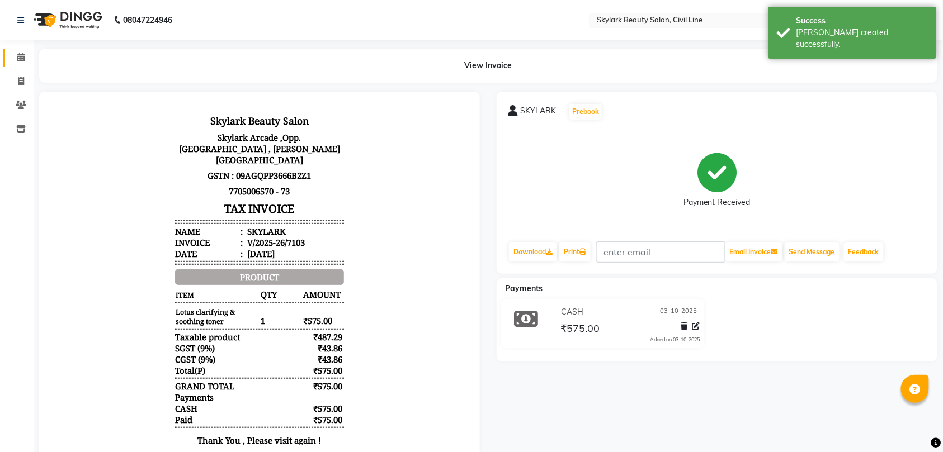
click at [18, 56] on icon at bounding box center [20, 57] width 7 height 8
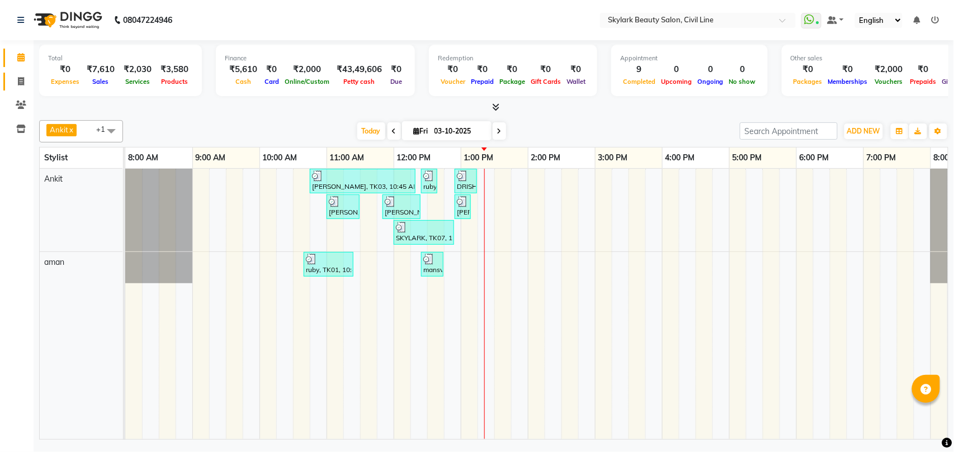
click at [21, 79] on icon at bounding box center [21, 81] width 6 height 8
select select "service"
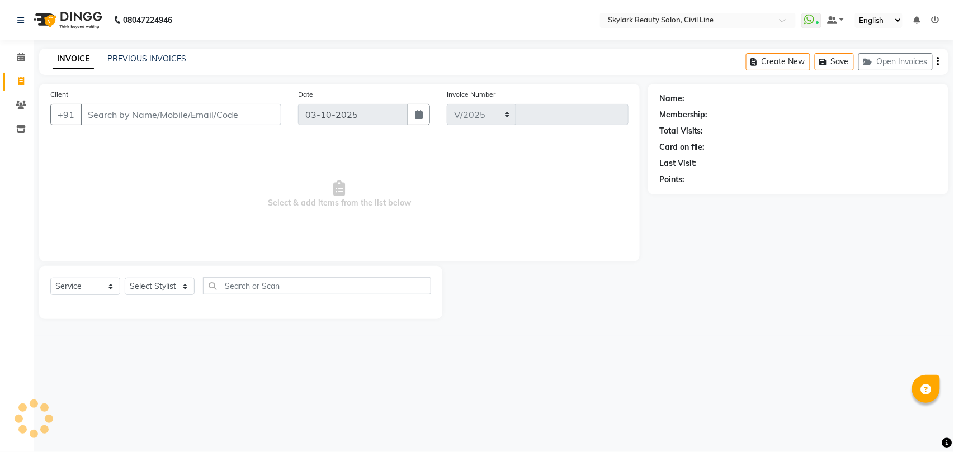
select select "4588"
type input "7104"
click at [151, 287] on select "Select Stylist" at bounding box center [160, 286] width 70 height 17
select select "28120"
click at [125, 278] on select "Select Stylist [PERSON_NAME] [PERSON_NAME] [PERSON_NAME] WASU" at bounding box center [160, 286] width 70 height 17
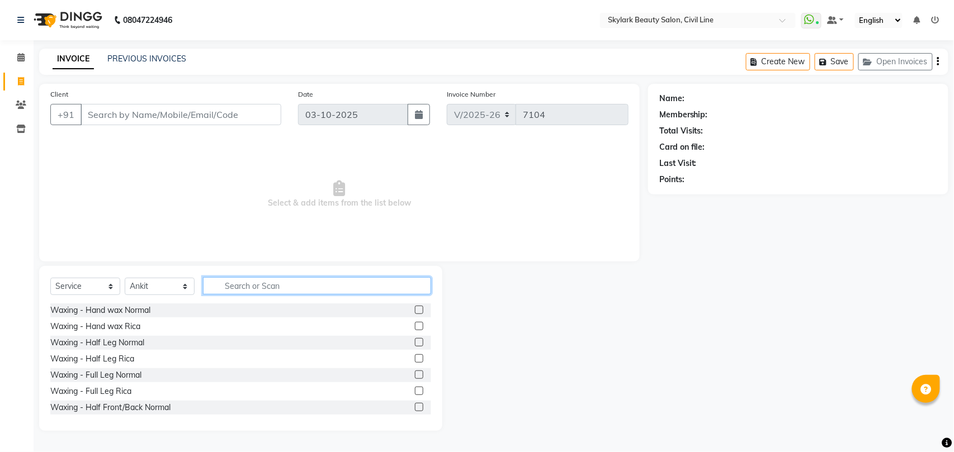
click at [283, 285] on input "text" at bounding box center [317, 285] width 228 height 17
type input "th"
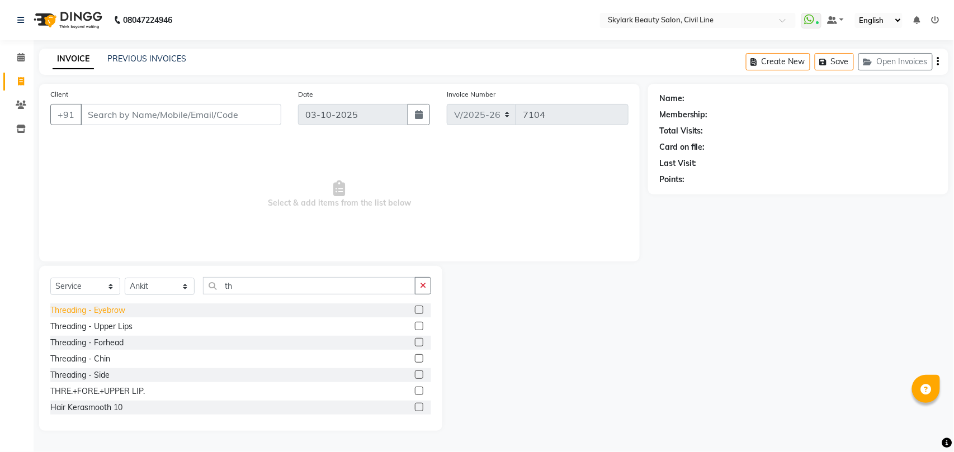
click at [112, 309] on div "Threading - Eyebrow" at bounding box center [87, 311] width 75 height 12
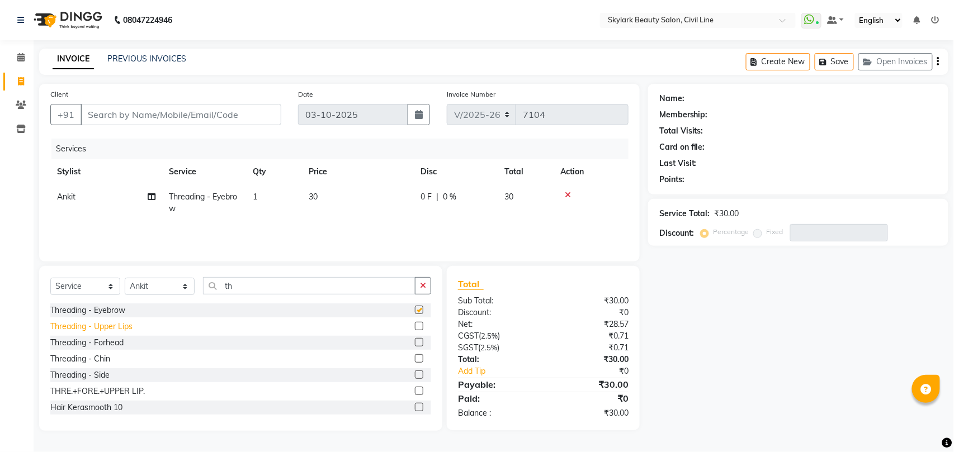
checkbox input "false"
click at [110, 329] on div "Threading - Upper Lips" at bounding box center [91, 327] width 82 height 12
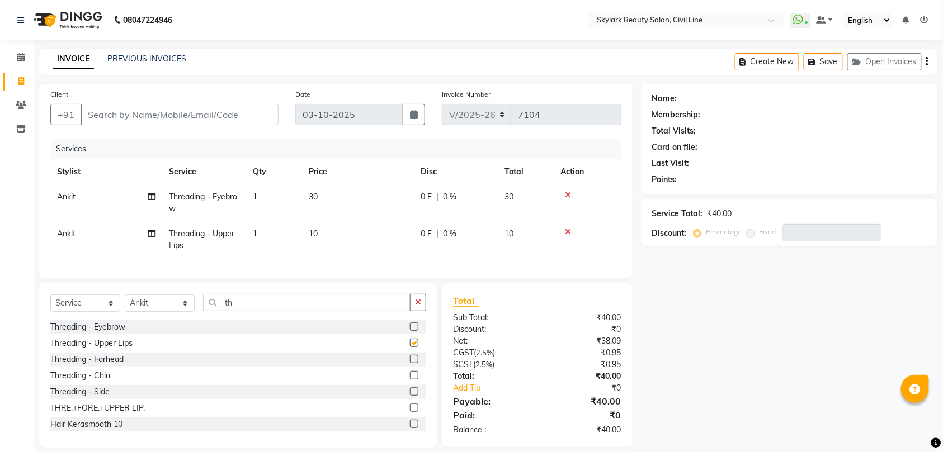
checkbox input "false"
click at [249, 113] on input "Client" at bounding box center [180, 114] width 198 height 21
type input "8"
type input "0"
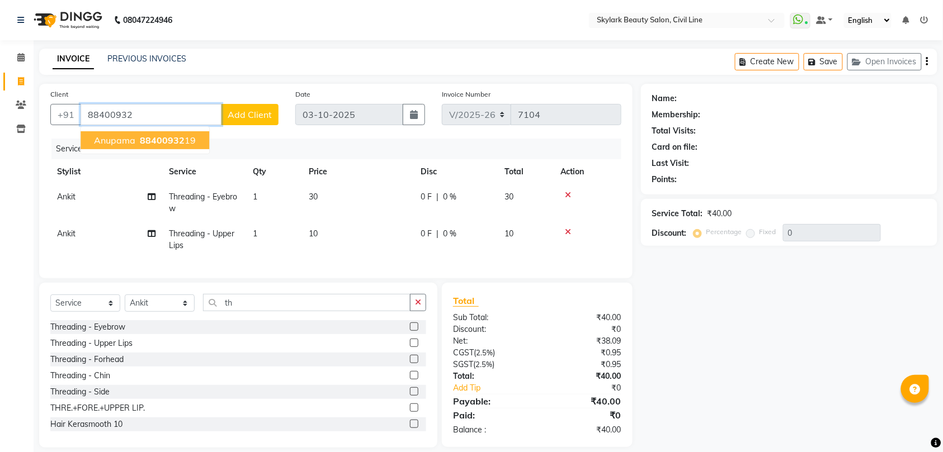
click at [157, 139] on span "88400932" at bounding box center [162, 140] width 45 height 11
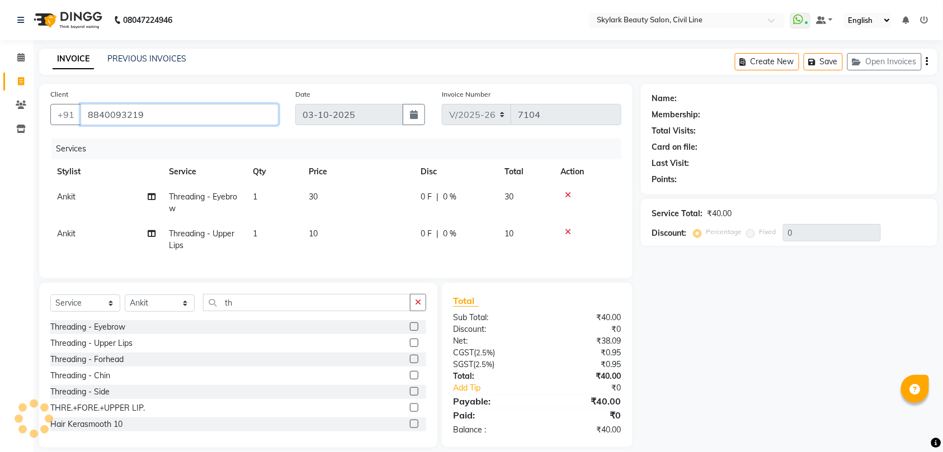
type input "8840093219"
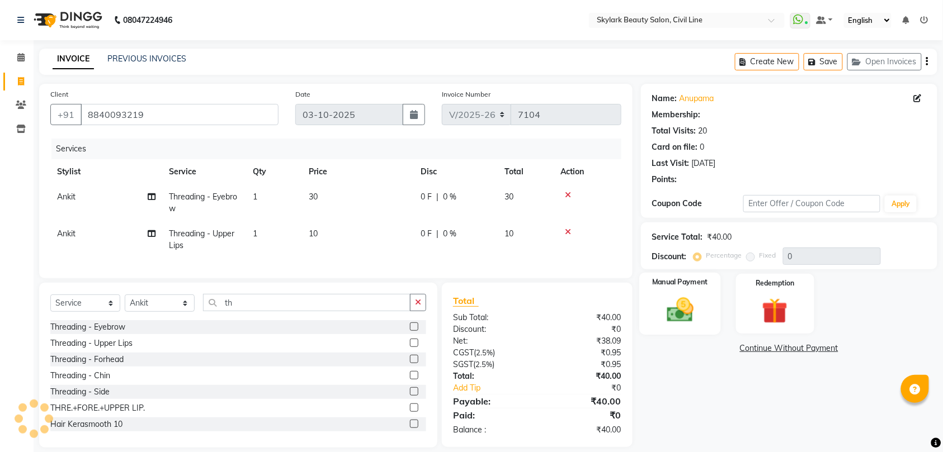
click at [667, 309] on img at bounding box center [680, 310] width 44 height 31
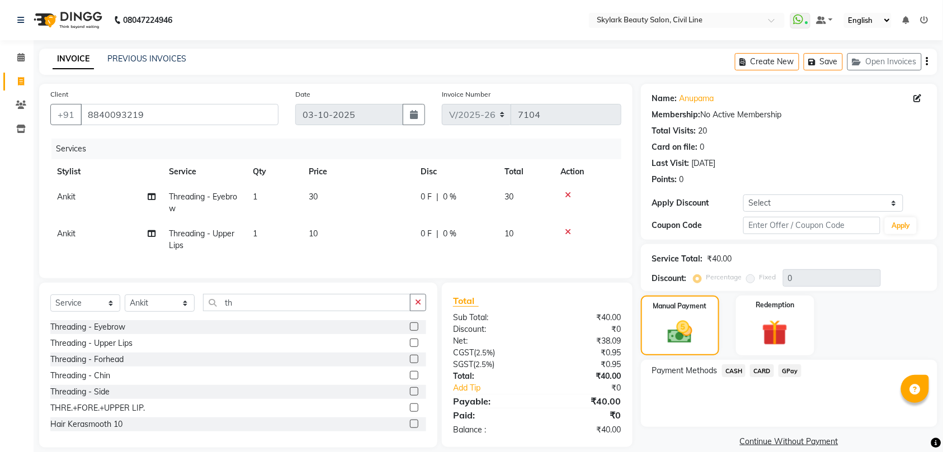
drag, startPoint x: 735, startPoint y: 371, endPoint x: 741, endPoint y: 373, distance: 7.1
click at [736, 370] on span "CASH" at bounding box center [734, 371] width 24 height 13
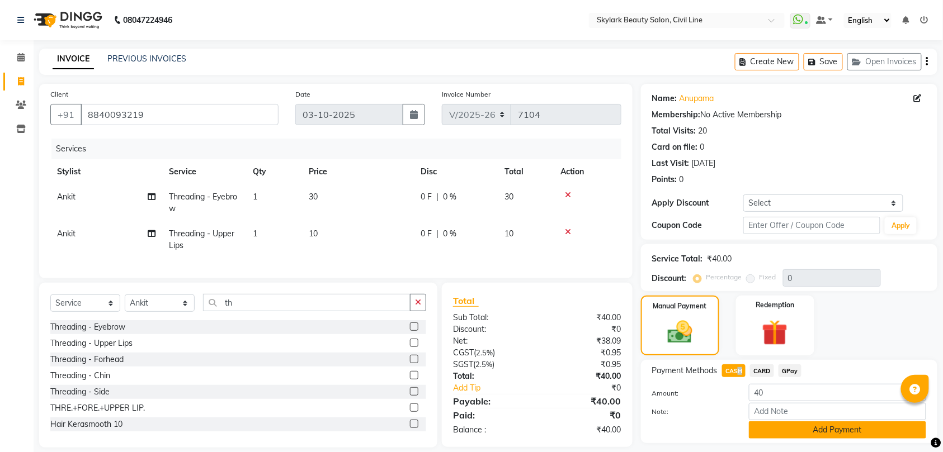
click at [795, 432] on button "Add Payment" at bounding box center [837, 430] width 177 height 17
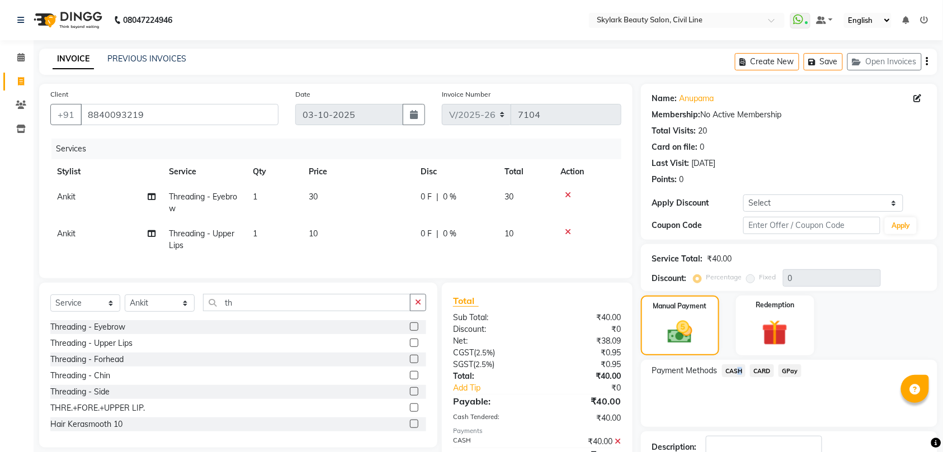
scroll to position [79, 0]
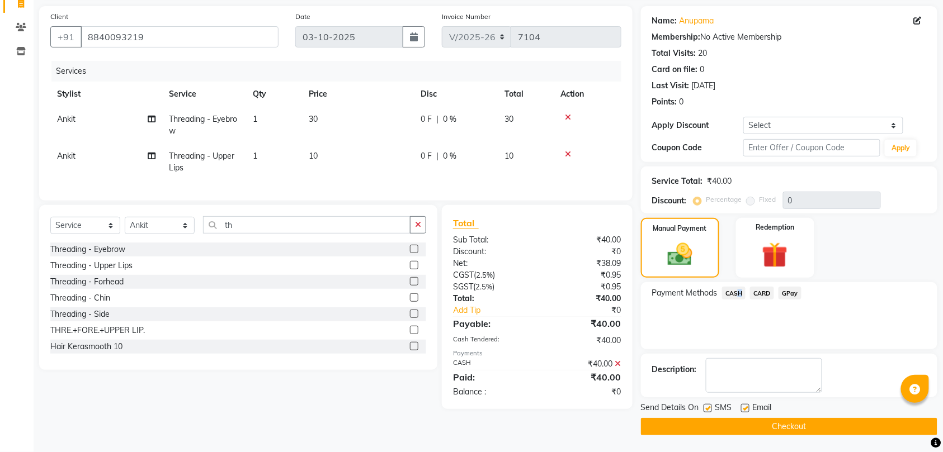
click at [796, 432] on button "Checkout" at bounding box center [789, 426] width 296 height 17
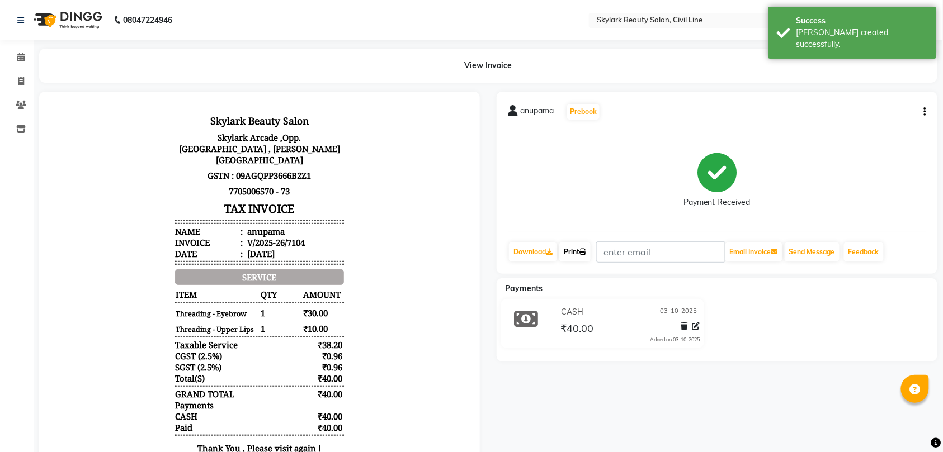
click at [582, 250] on link "Print" at bounding box center [574, 252] width 31 height 19
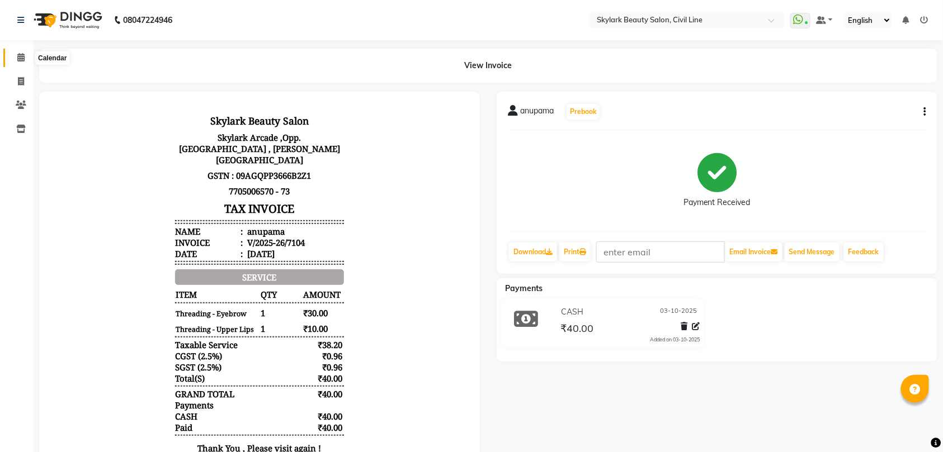
click at [20, 58] on icon at bounding box center [20, 57] width 7 height 8
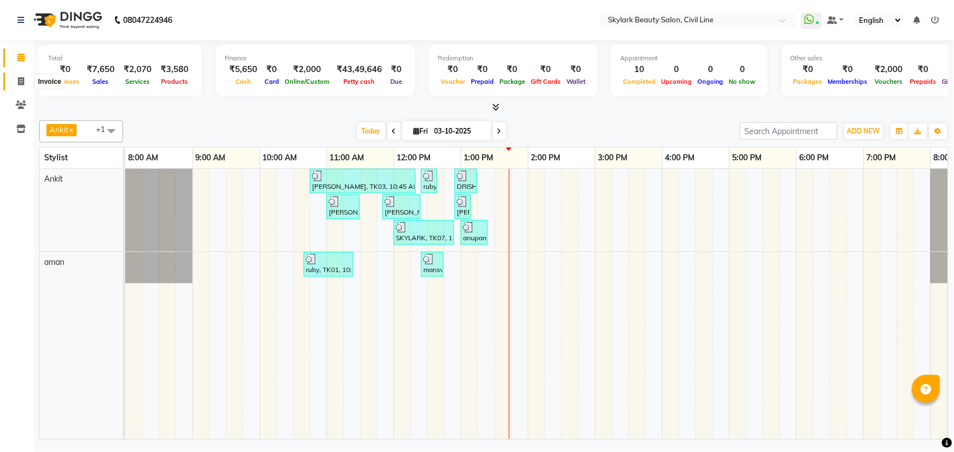
click at [22, 79] on icon at bounding box center [21, 81] width 6 height 8
select select "service"
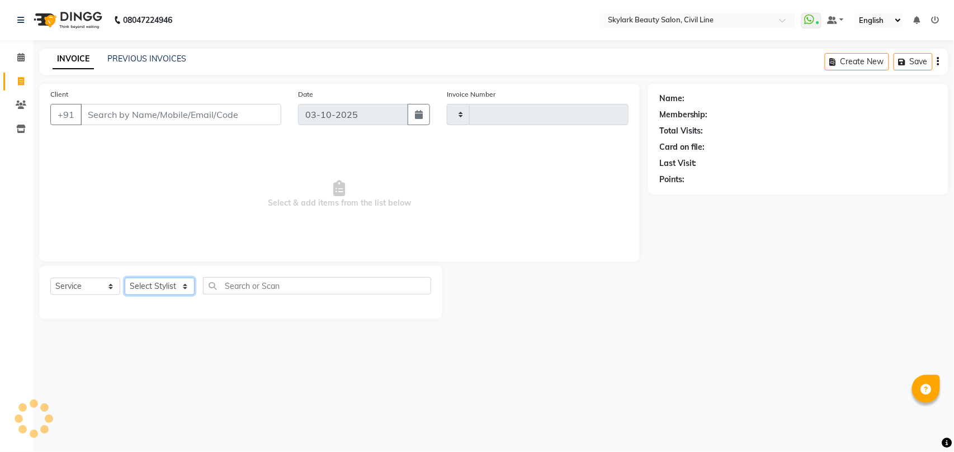
click at [169, 284] on select "Select Stylist" at bounding box center [160, 286] width 70 height 17
type input "7105"
select select "4588"
click at [155, 287] on select "Select Stylist" at bounding box center [160, 286] width 70 height 17
drag, startPoint x: 155, startPoint y: 287, endPoint x: 157, endPoint y: 295, distance: 8.0
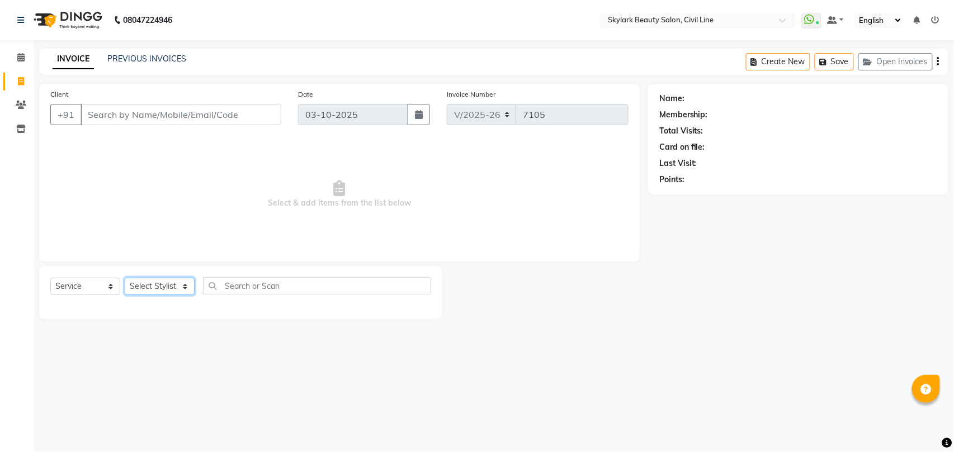
click at [155, 287] on select "Select Stylist" at bounding box center [160, 286] width 70 height 17
select select "28120"
click at [125, 278] on select "Select Stylist [PERSON_NAME] [PERSON_NAME] [PERSON_NAME] WASU" at bounding box center [160, 286] width 70 height 17
click at [235, 282] on input "text" at bounding box center [317, 285] width 228 height 17
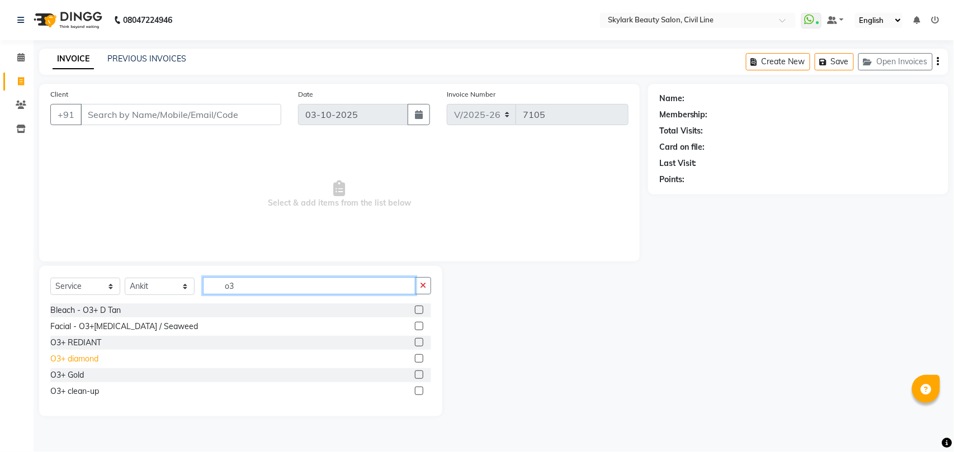
type input "o3"
click at [88, 358] on div "O3+ diamond" at bounding box center [74, 359] width 48 height 12
checkbox input "false"
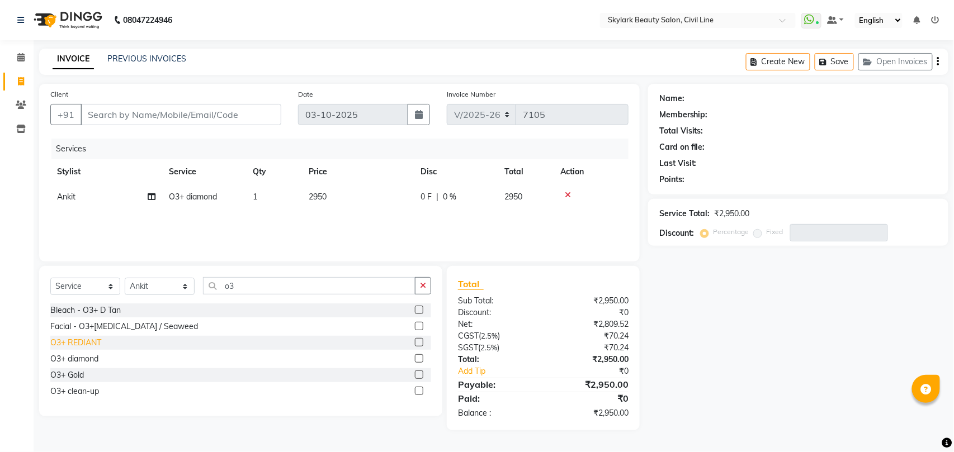
click at [85, 343] on div "O3+ REDIANT" at bounding box center [75, 343] width 51 height 12
checkbox input "false"
click at [106, 329] on div "Facial - O3+Whitening / Seaweed" at bounding box center [124, 327] width 148 height 12
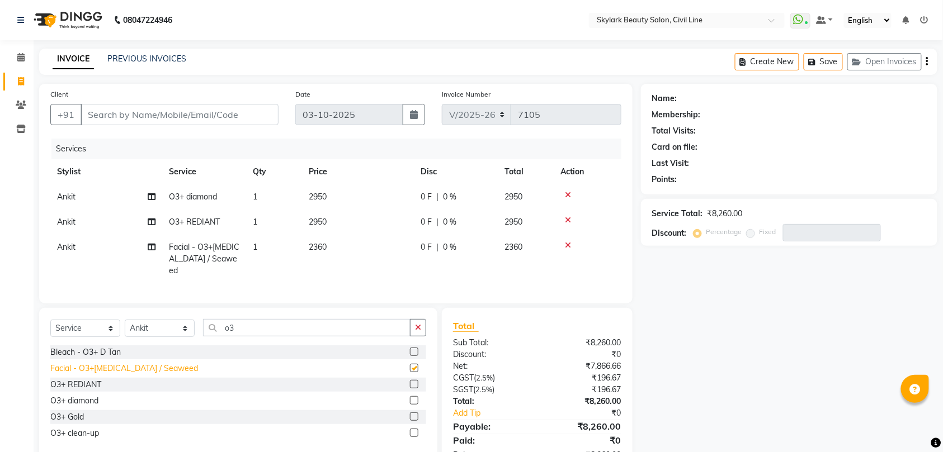
checkbox input "false"
click at [568, 220] on icon at bounding box center [568, 220] width 6 height 8
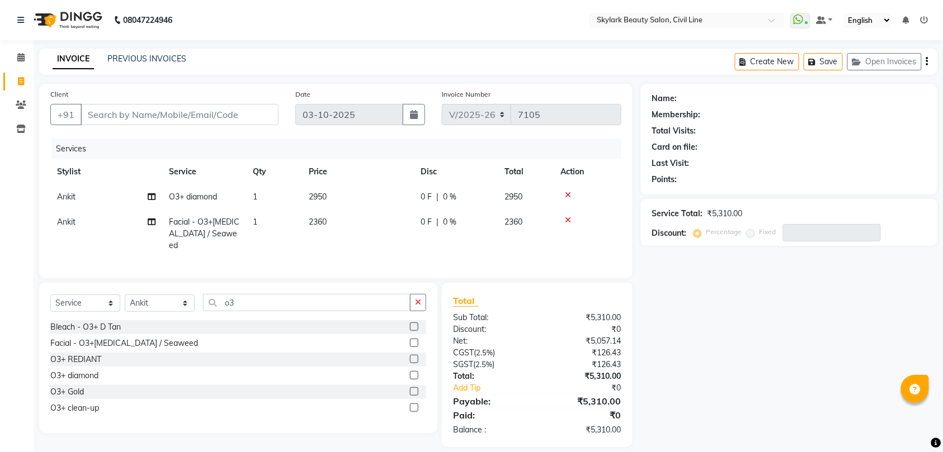
click at [566, 193] on icon at bounding box center [568, 195] width 6 height 8
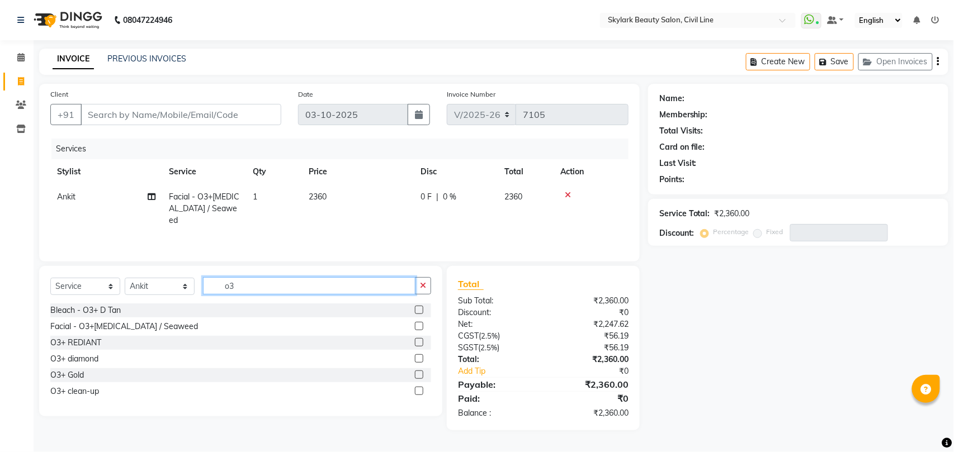
click at [330, 284] on input "o3" at bounding box center [309, 285] width 212 height 17
type input "o"
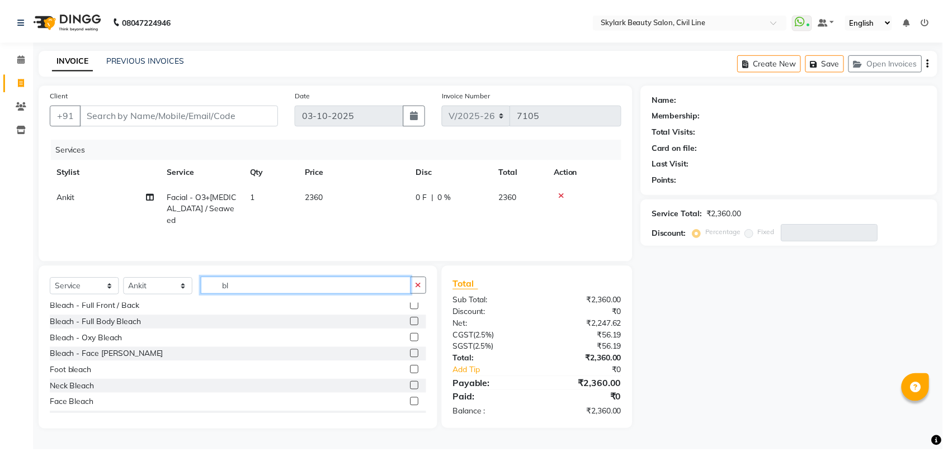
scroll to position [131, 0]
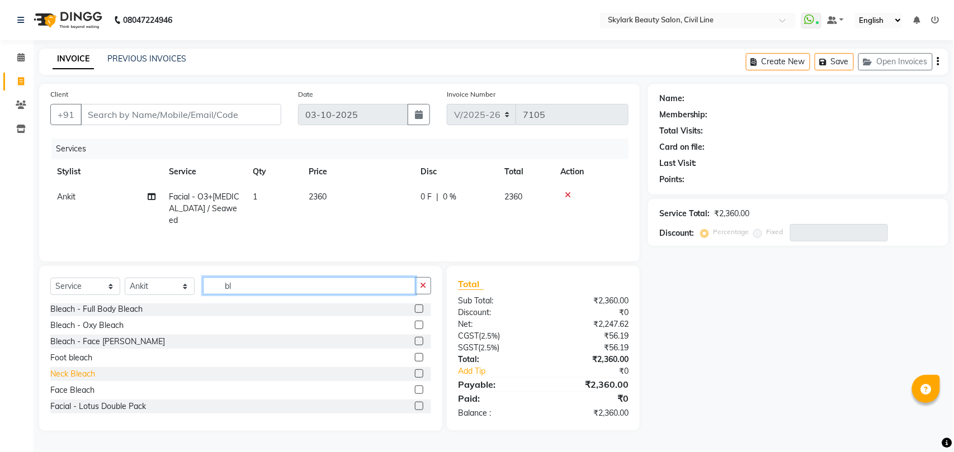
type input "bl"
click at [68, 372] on div "Neck Bleach" at bounding box center [72, 374] width 45 height 12
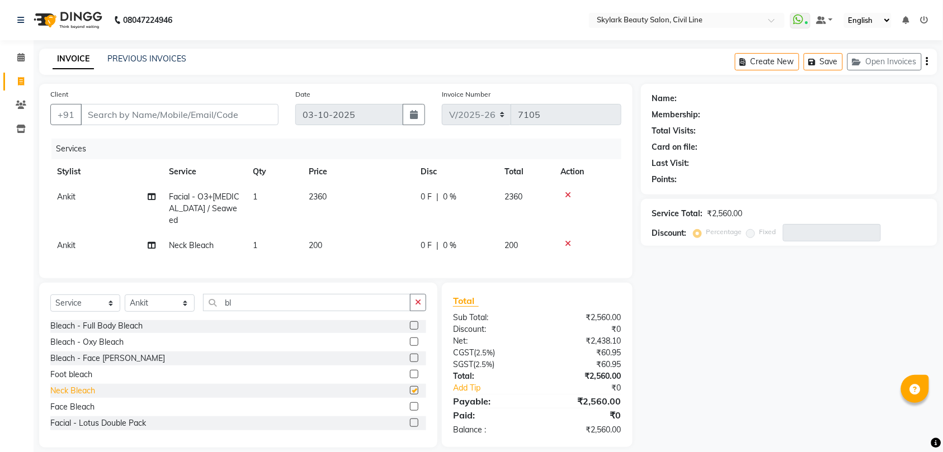
checkbox input "false"
click at [419, 302] on icon "button" at bounding box center [418, 303] width 6 height 8
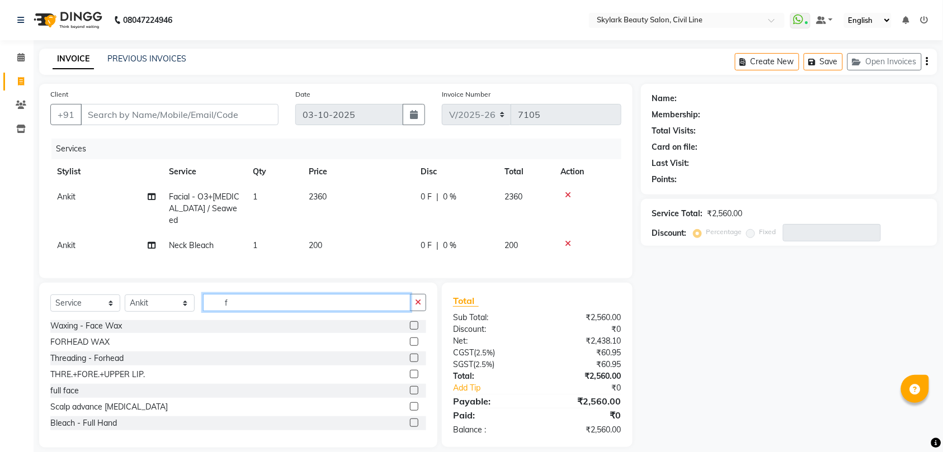
scroll to position [98, 0]
type input "f"
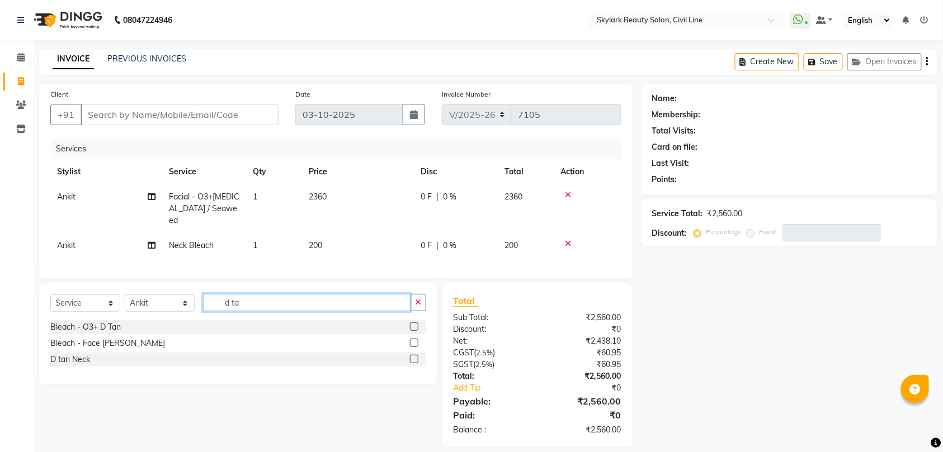
scroll to position [0, 0]
type input "d ta"
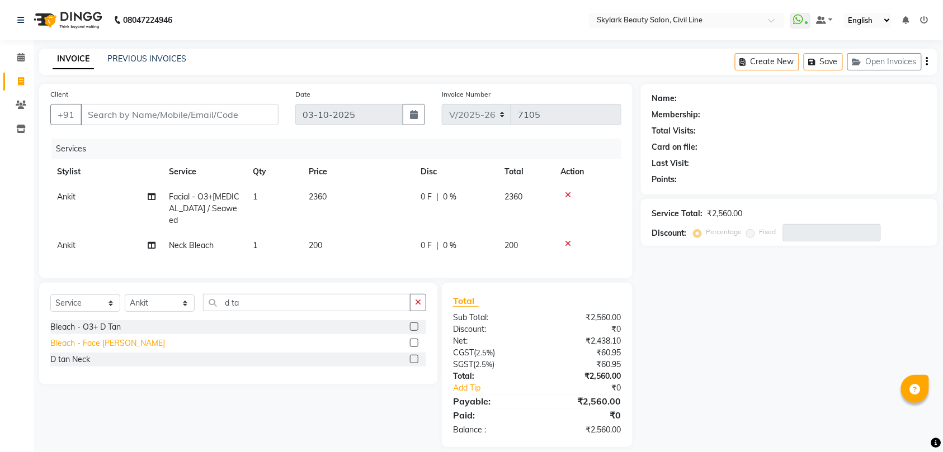
click at [105, 344] on div "Bleach - Face [PERSON_NAME]" at bounding box center [107, 344] width 115 height 12
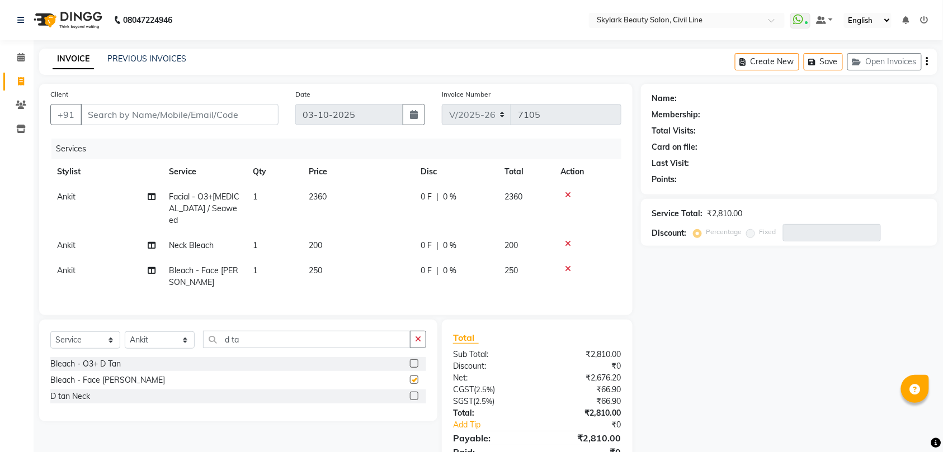
checkbox input "false"
drag, startPoint x: 418, startPoint y: 338, endPoint x: 486, endPoint y: 336, distance: 68.2
click at [419, 339] on icon "button" at bounding box center [418, 339] width 6 height 8
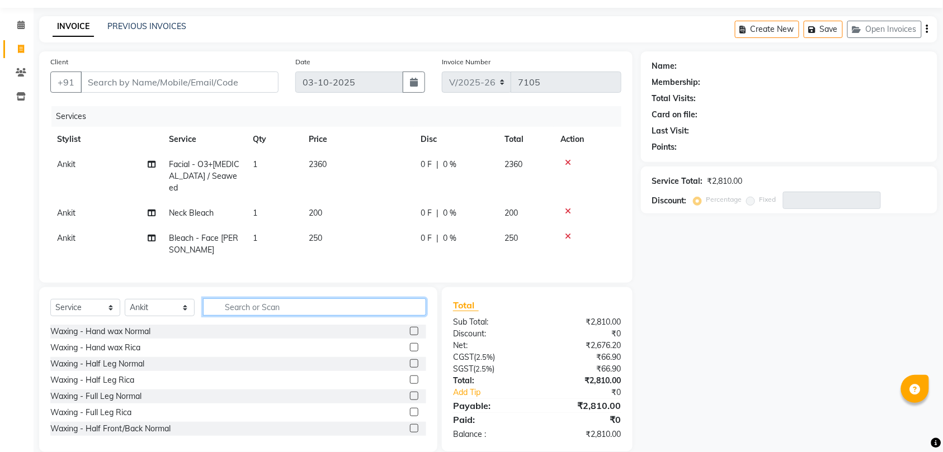
scroll to position [48, 0]
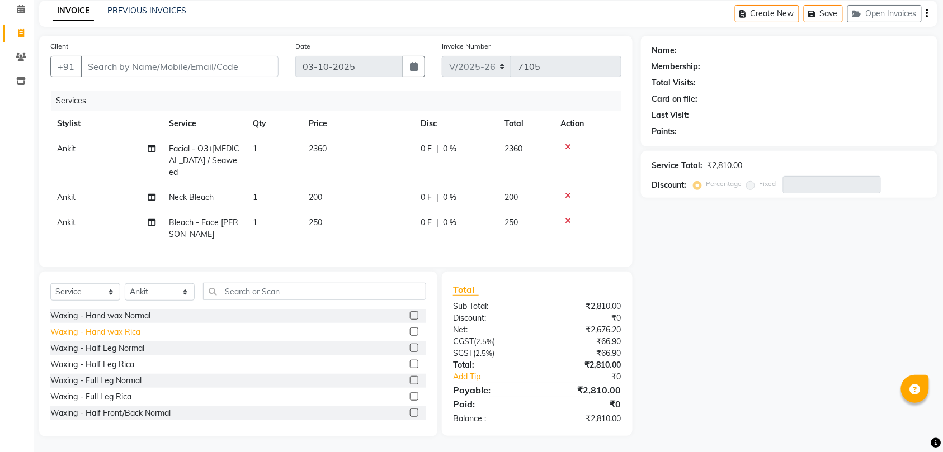
click at [111, 329] on div "Waxing - Hand wax Rica" at bounding box center [95, 333] width 90 height 12
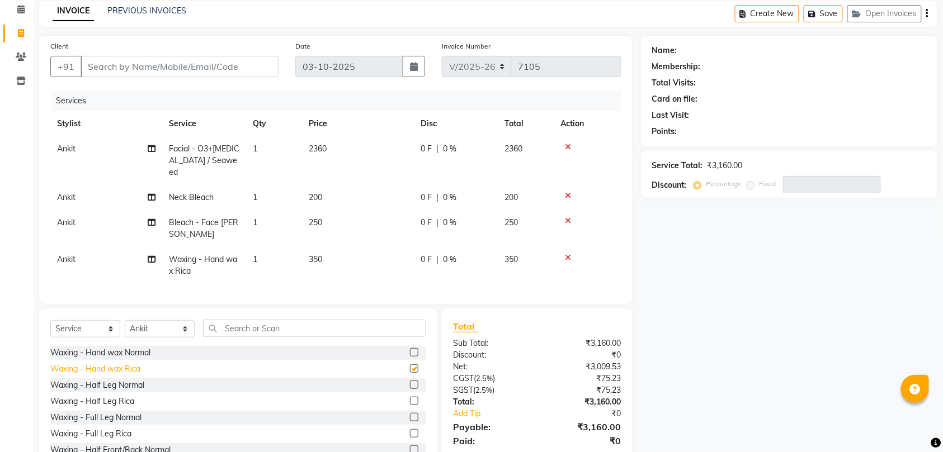
checkbox input "false"
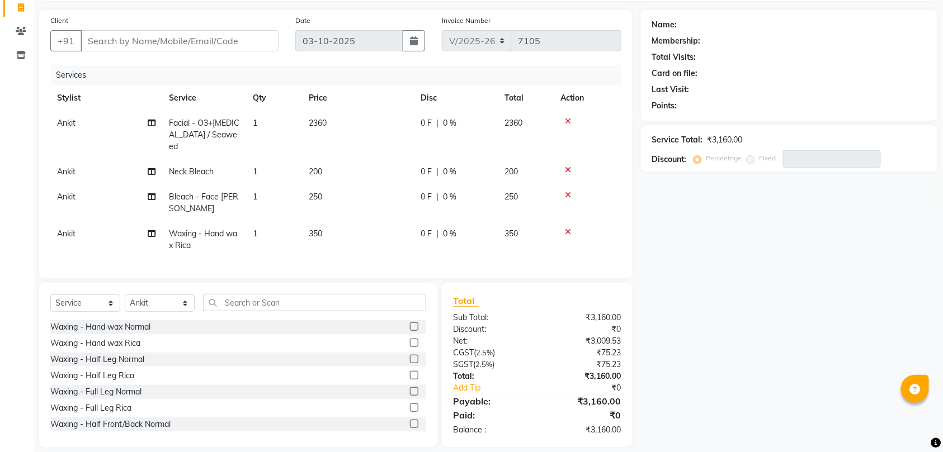
scroll to position [86, 0]
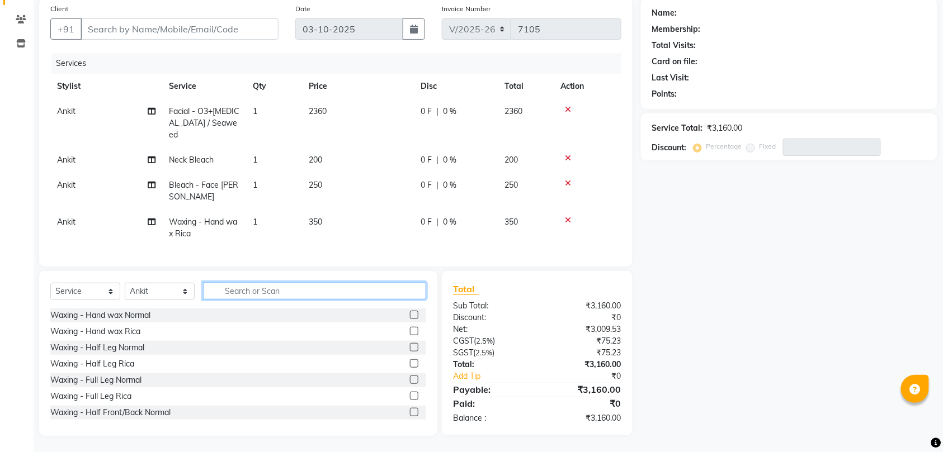
click at [269, 290] on input "text" at bounding box center [314, 290] width 223 height 17
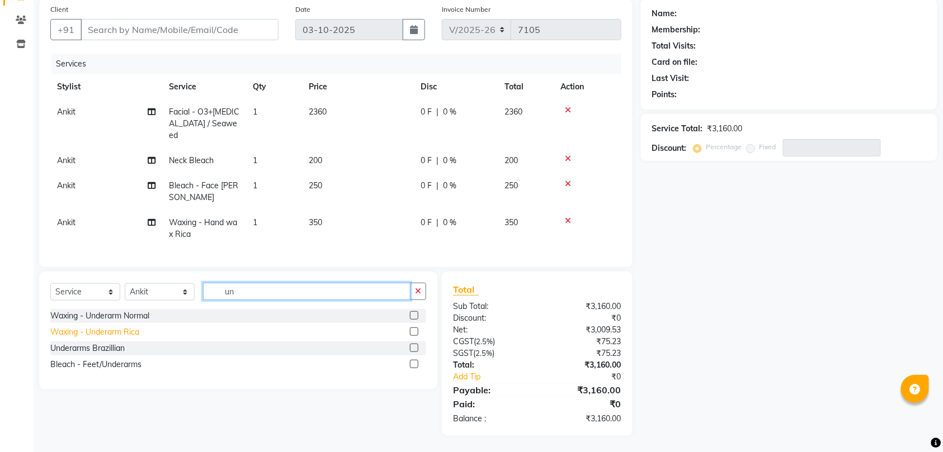
type input "un"
click at [96, 332] on div "Waxing - Underarm Rica" at bounding box center [94, 333] width 89 height 12
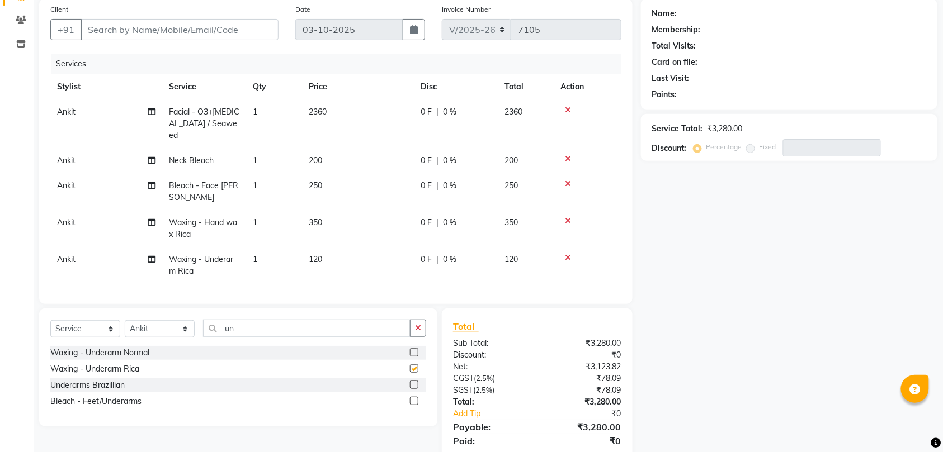
checkbox input "false"
click at [294, 323] on input "un" at bounding box center [306, 328] width 207 height 17
type input "u"
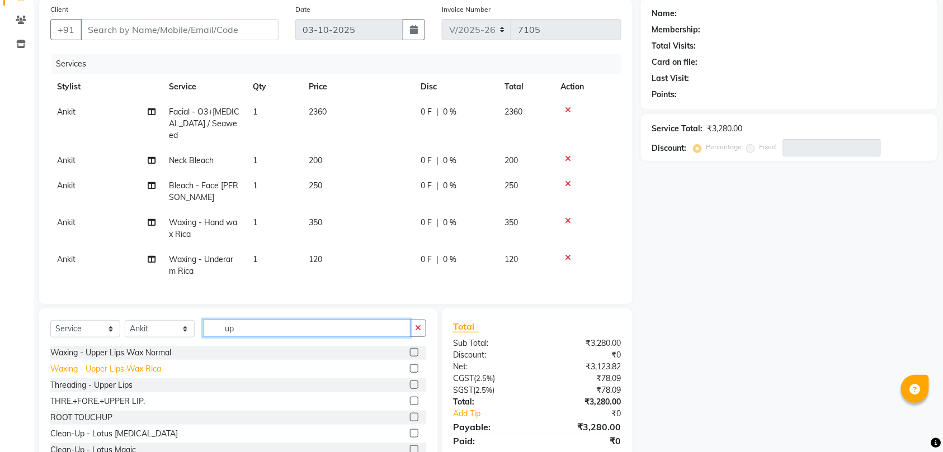
type input "up"
click at [141, 370] on div "Waxing - Upper Lips Wax Rica" at bounding box center [105, 369] width 111 height 12
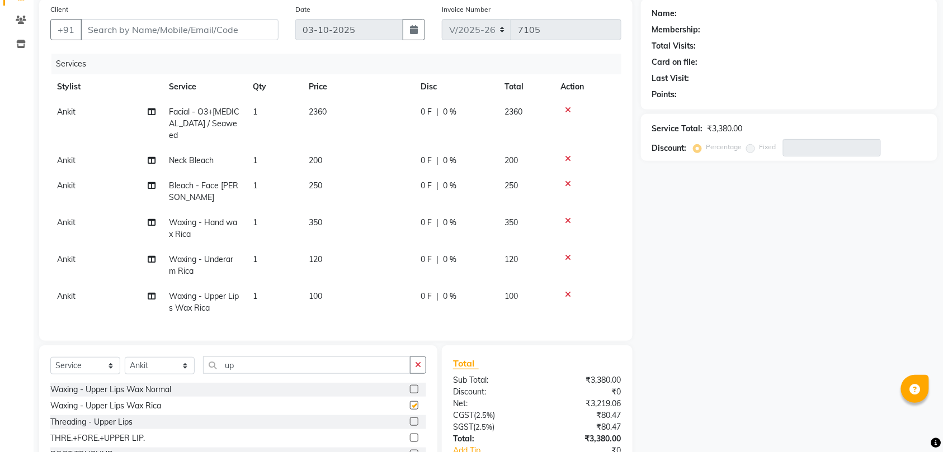
checkbox input "false"
click at [287, 365] on input "up" at bounding box center [306, 365] width 207 height 17
type input "u"
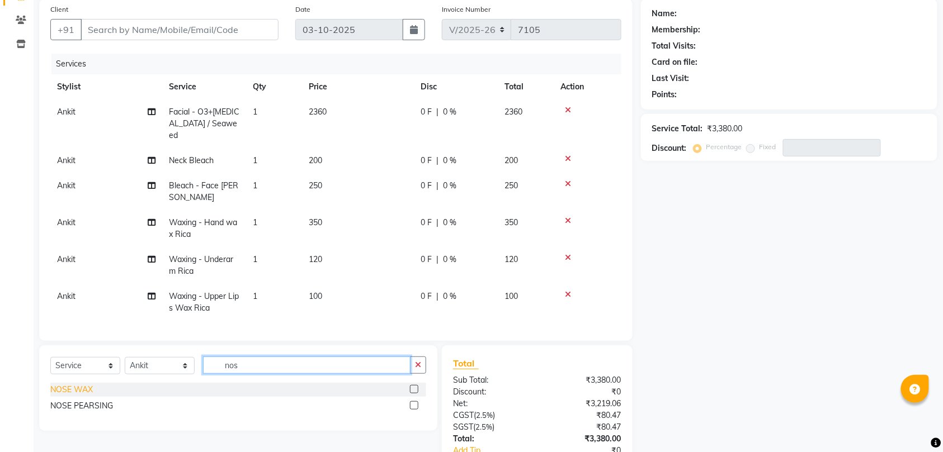
type input "nos"
click at [82, 389] on div "NOSE WAX" at bounding box center [71, 390] width 42 height 12
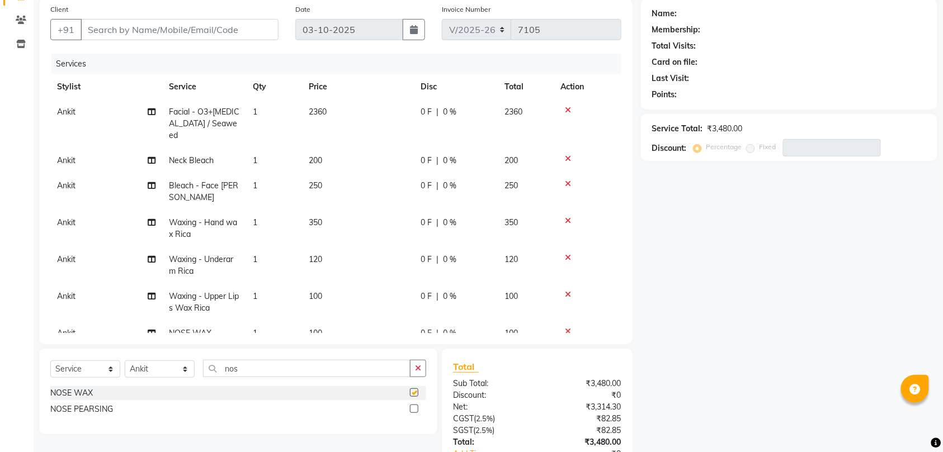
checkbox input "false"
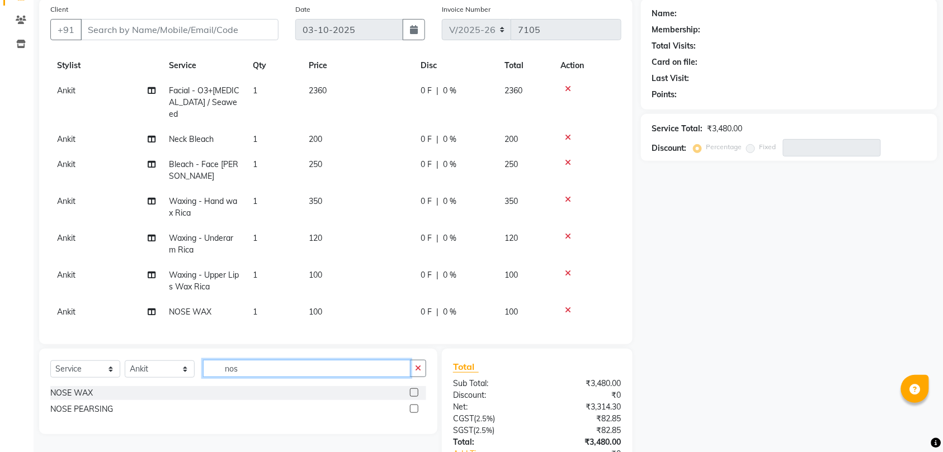
click at [325, 363] on input "nos" at bounding box center [306, 368] width 207 height 17
type input "n"
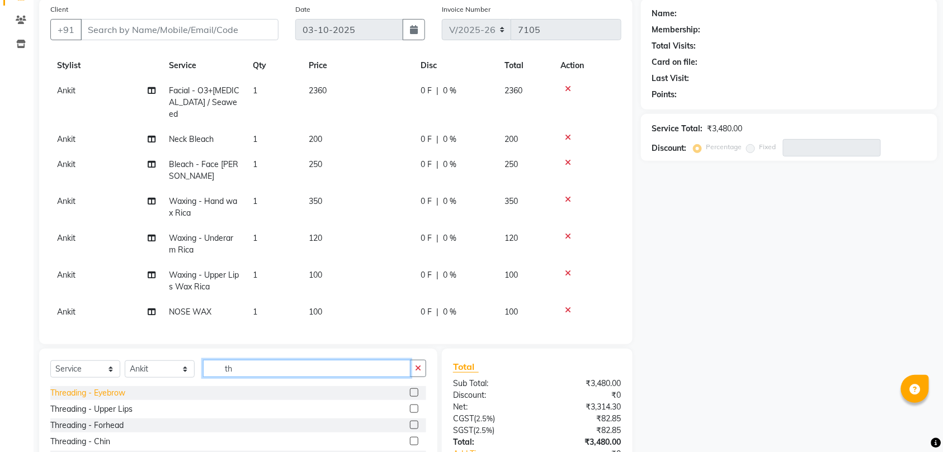
type input "th"
click at [110, 394] on div "Threading - Eyebrow" at bounding box center [87, 393] width 75 height 12
checkbox input "false"
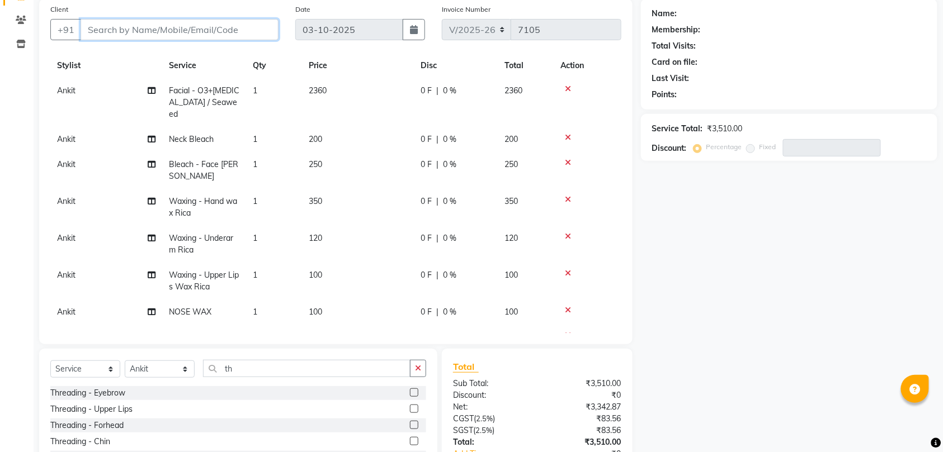
click at [235, 23] on input "Client" at bounding box center [180, 29] width 198 height 21
type input "7"
type input "0"
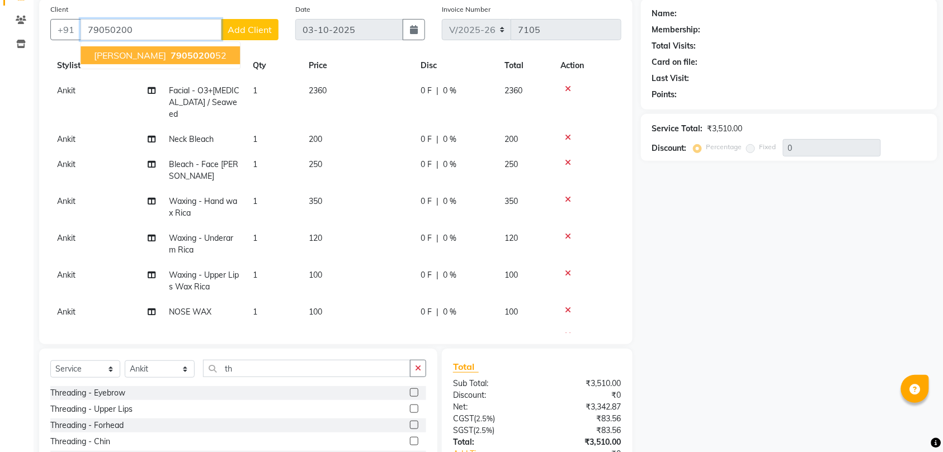
click at [175, 56] on span "79050200" at bounding box center [193, 55] width 45 height 11
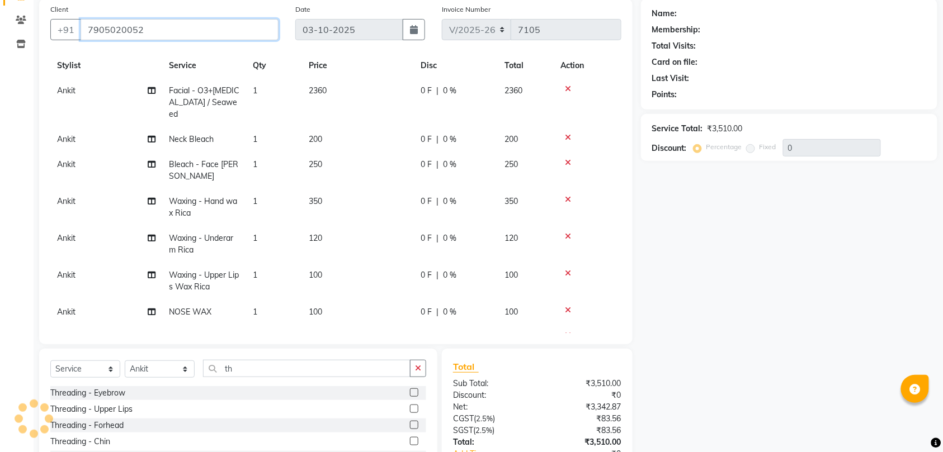
type input "7905020052"
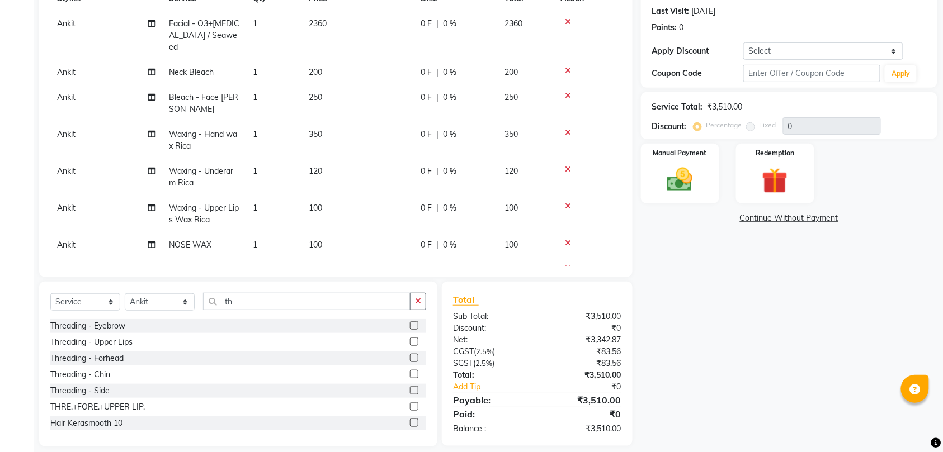
scroll to position [163, 0]
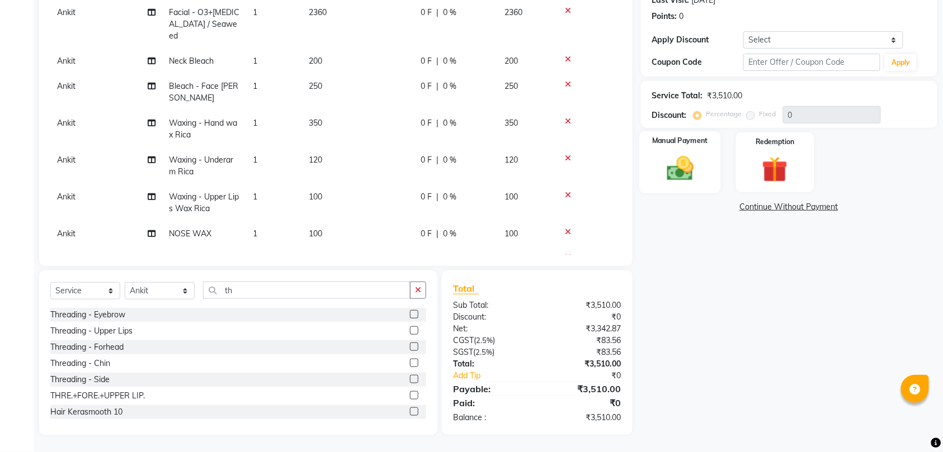
click at [687, 166] on img at bounding box center [680, 168] width 44 height 31
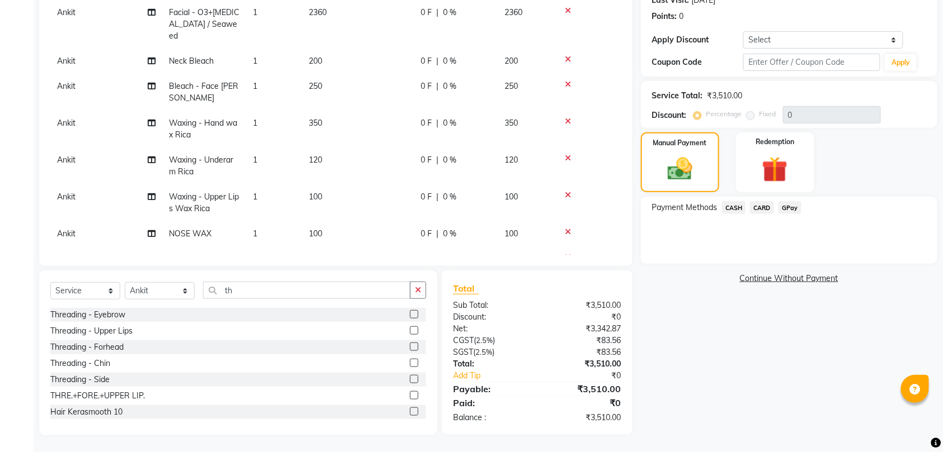
click at [791, 209] on span "GPay" at bounding box center [789, 207] width 23 height 13
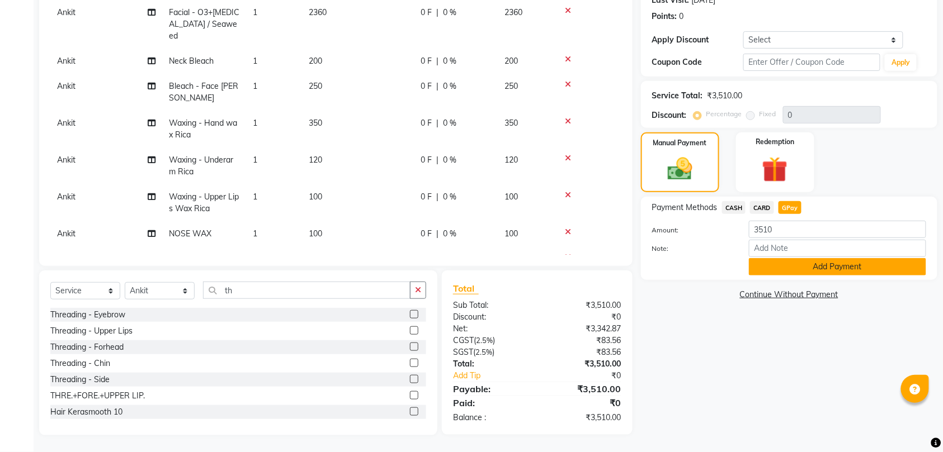
click at [804, 271] on button "Add Payment" at bounding box center [837, 266] width 177 height 17
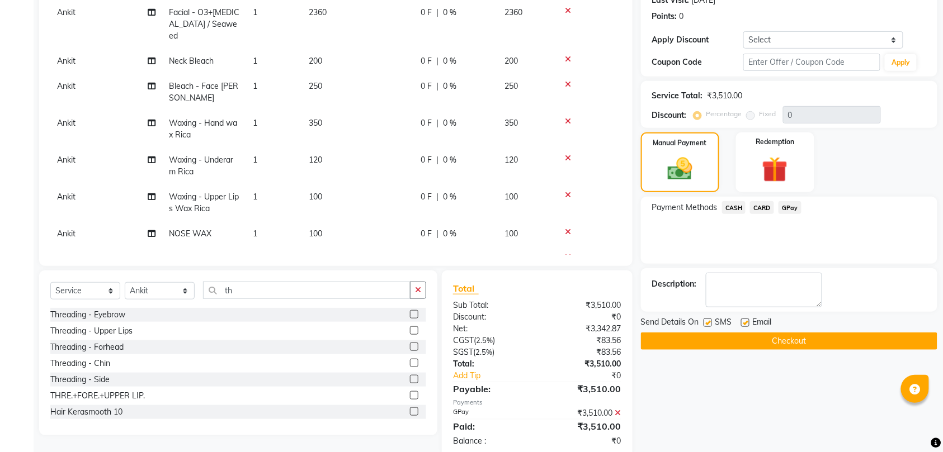
click at [808, 343] on button "Checkout" at bounding box center [789, 341] width 296 height 17
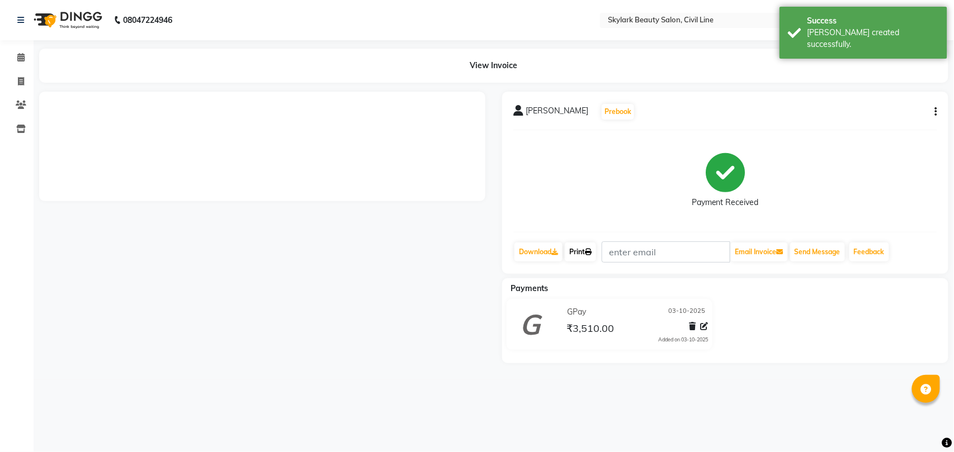
click at [580, 250] on link "Print" at bounding box center [580, 252] width 31 height 19
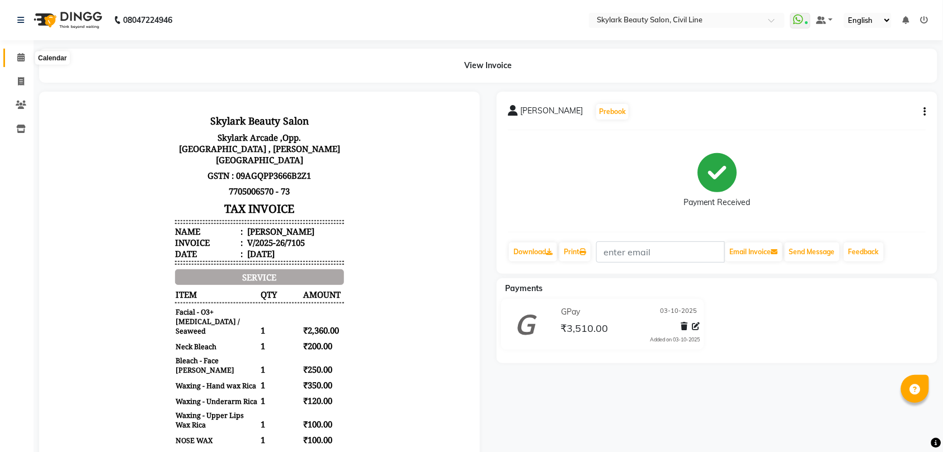
click at [21, 55] on icon at bounding box center [20, 57] width 7 height 8
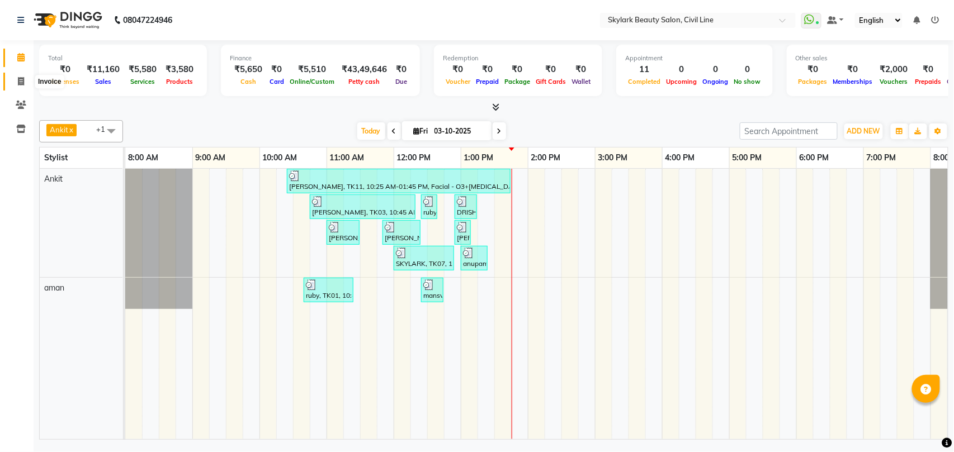
click at [19, 75] on span at bounding box center [21, 81] width 20 height 13
select select "service"
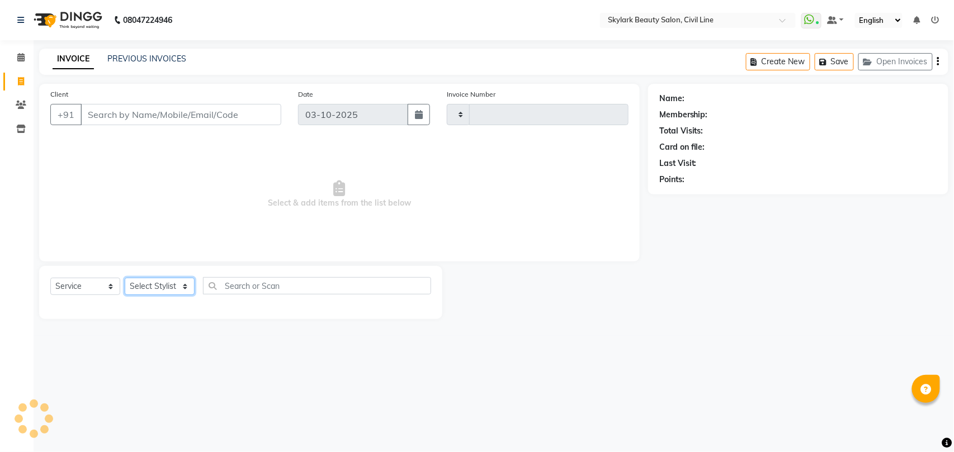
click at [151, 285] on select "Select Stylist" at bounding box center [160, 286] width 70 height 17
select select "4588"
type input "7106"
click at [161, 289] on select "Select Stylist" at bounding box center [160, 286] width 70 height 17
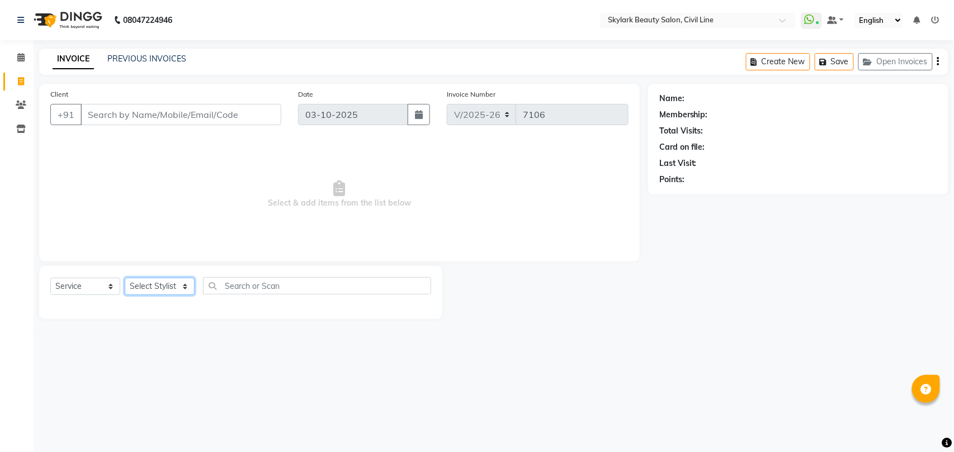
select select "28120"
click at [125, 278] on select "Select Stylist aman Ankit GAGAN WAHLA GURWINDER SINGH WASU" at bounding box center [160, 286] width 70 height 17
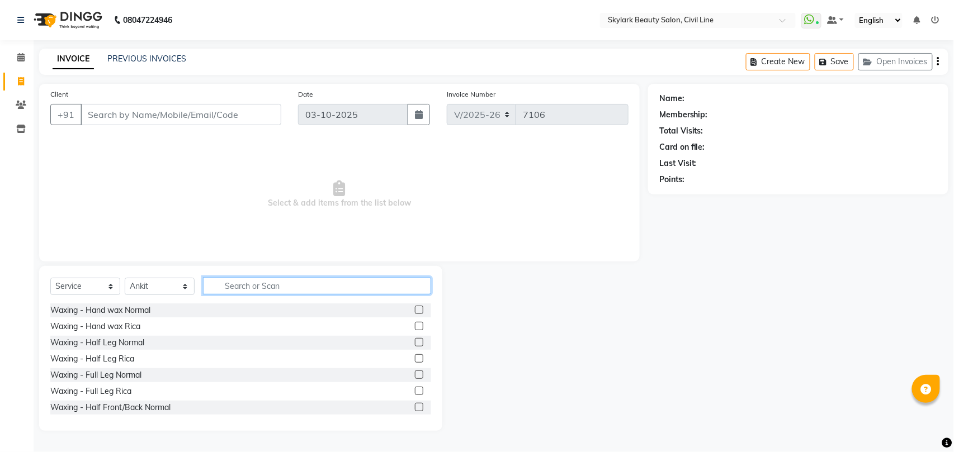
click at [251, 278] on input "text" at bounding box center [317, 285] width 228 height 17
type input "th"
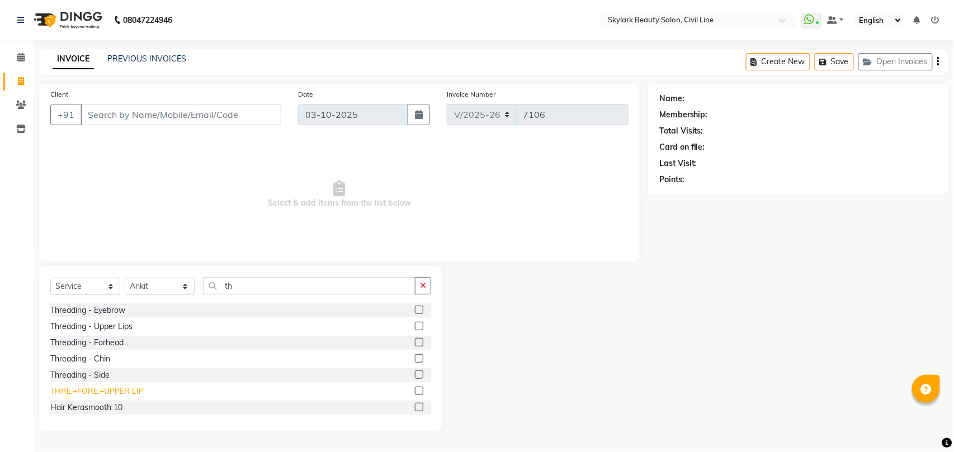
click at [127, 390] on div "THRE.+FORE.+UPPER LIP." at bounding box center [97, 392] width 94 height 12
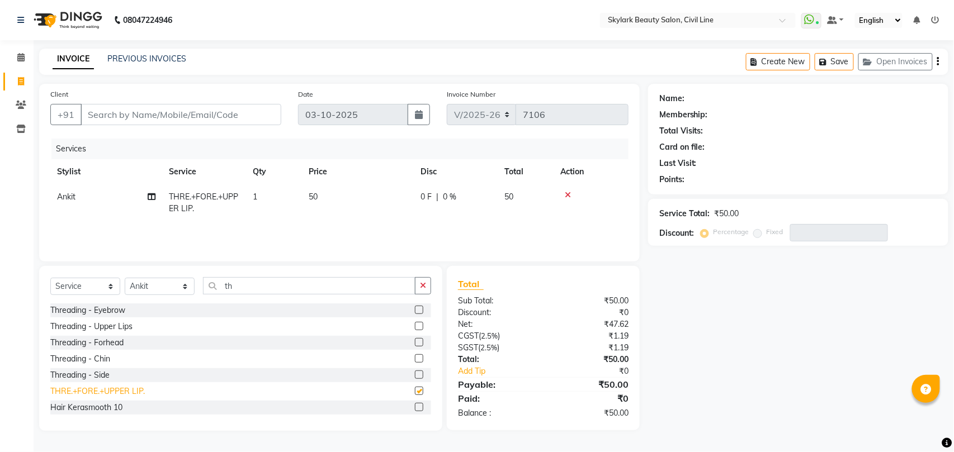
checkbox input "false"
click at [211, 114] on input "Client" at bounding box center [181, 114] width 201 height 21
type input "9"
type input "0"
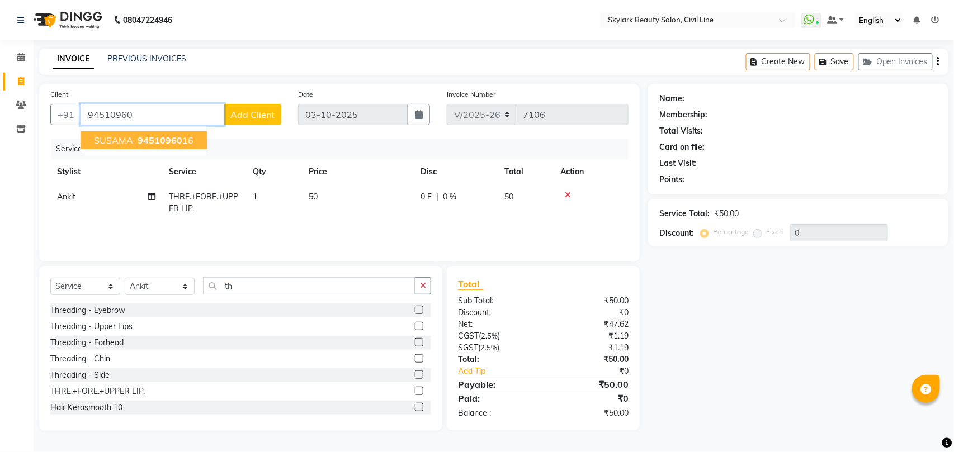
click at [174, 138] on span "94510960" at bounding box center [160, 140] width 45 height 11
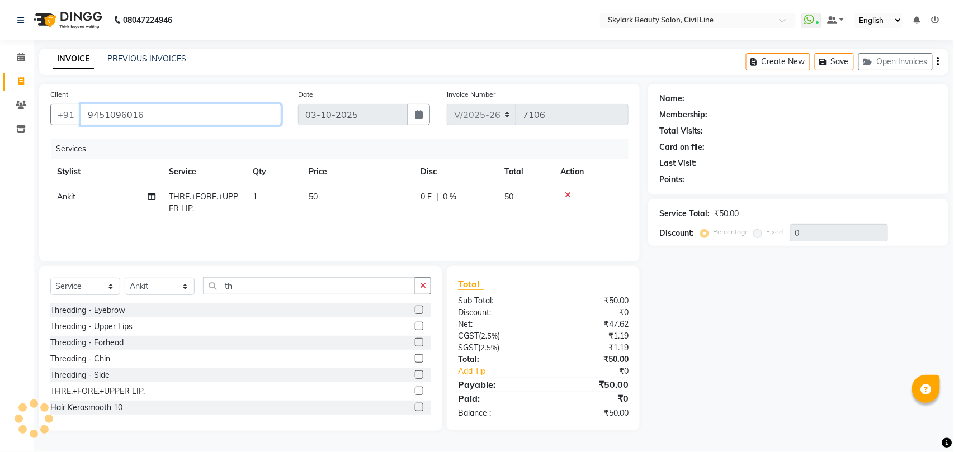
type input "9451096016"
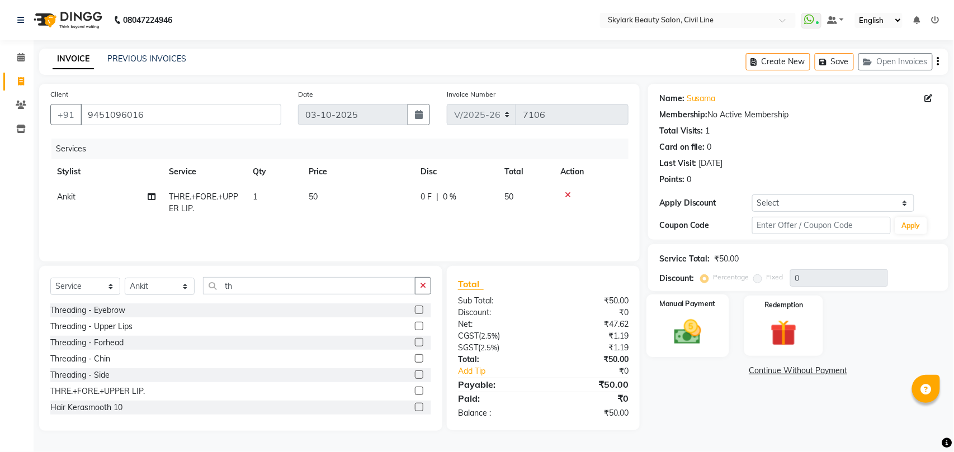
click at [696, 325] on img at bounding box center [687, 331] width 44 height 31
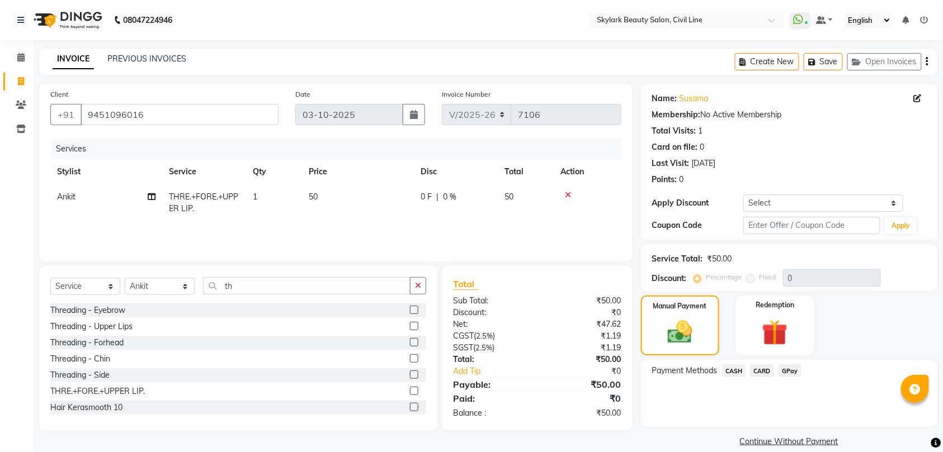
click at [735, 370] on span "CASH" at bounding box center [734, 371] width 24 height 13
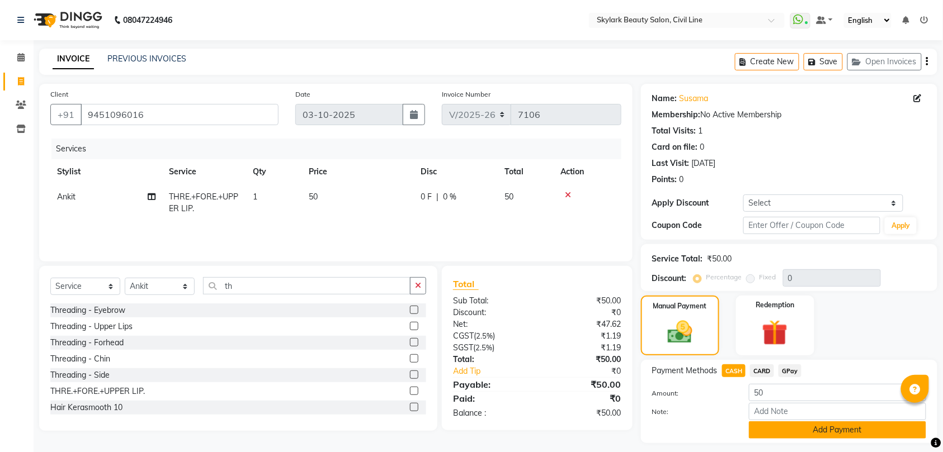
click at [839, 428] on button "Add Payment" at bounding box center [837, 430] width 177 height 17
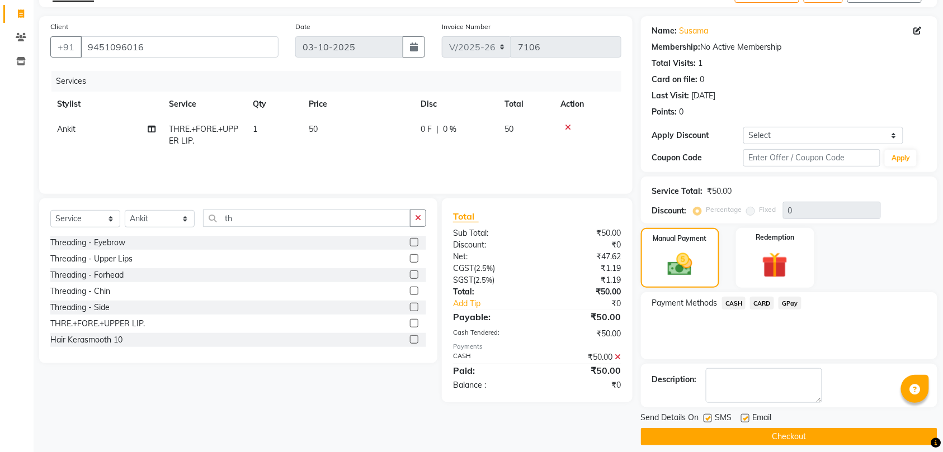
scroll to position [79, 0]
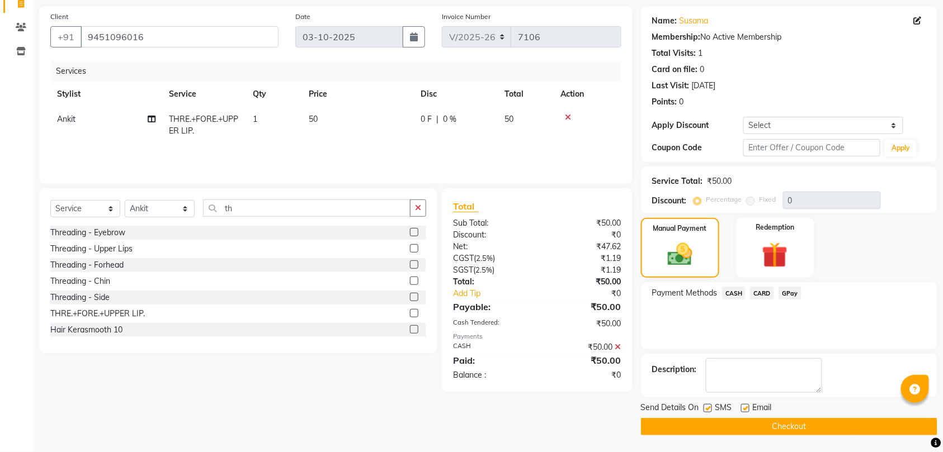
click at [795, 428] on button "Checkout" at bounding box center [789, 426] width 296 height 17
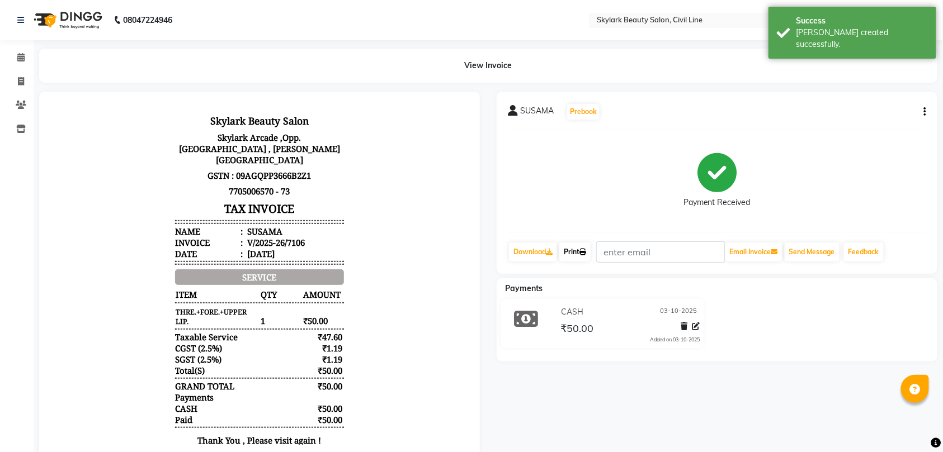
click at [580, 250] on link "Print" at bounding box center [574, 252] width 31 height 19
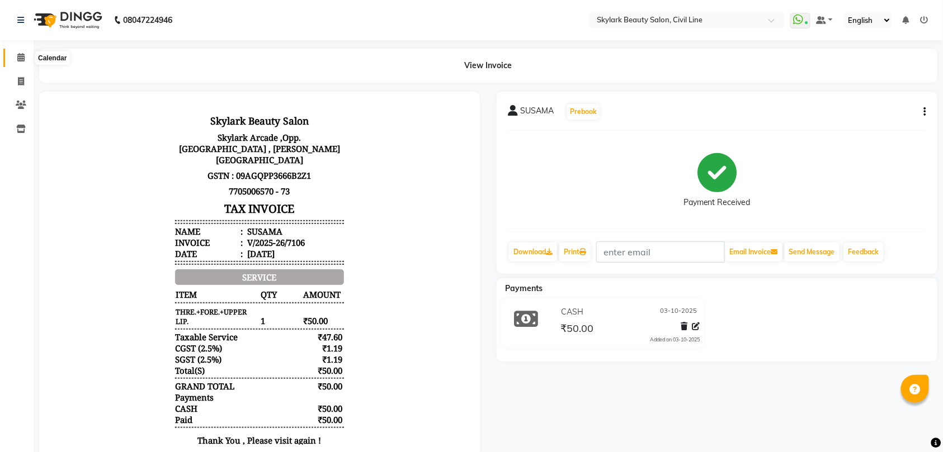
click at [23, 54] on icon at bounding box center [20, 57] width 7 height 8
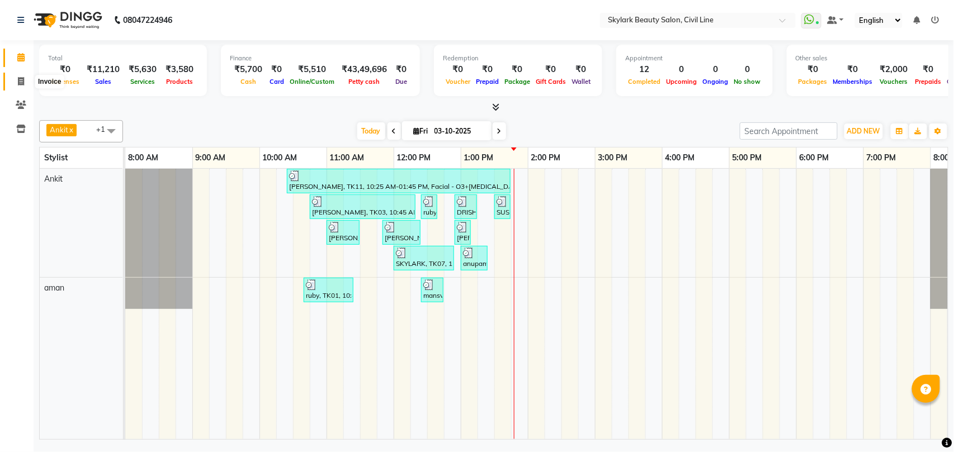
click at [21, 82] on icon at bounding box center [21, 81] width 6 height 8
select select "service"
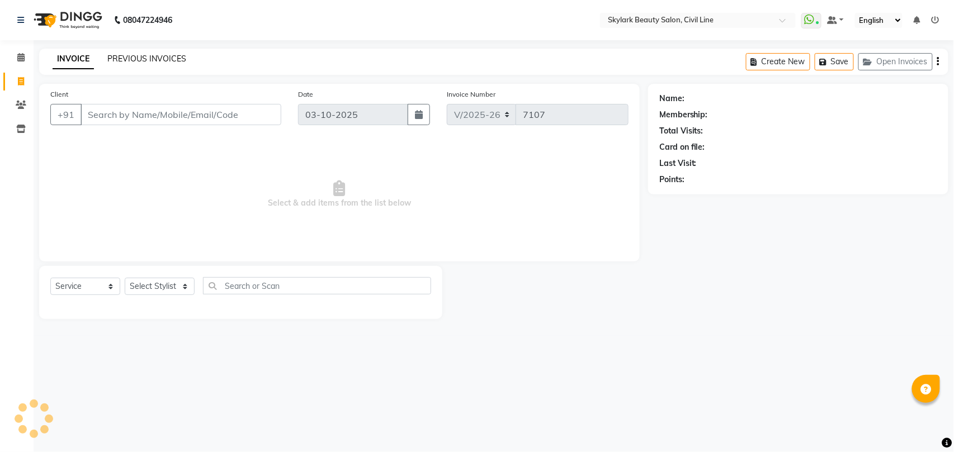
click at [177, 61] on link "PREVIOUS INVOICES" at bounding box center [146, 59] width 79 height 10
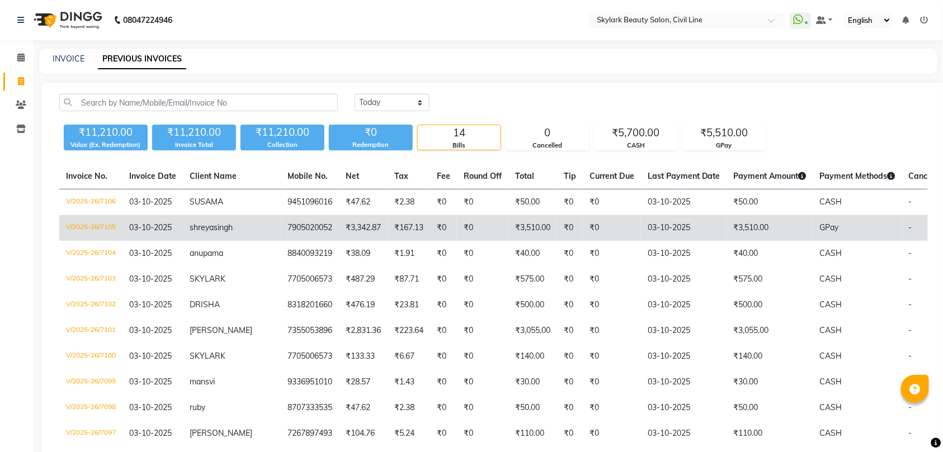
click at [281, 235] on td "7905020052" at bounding box center [310, 228] width 58 height 26
click at [210, 234] on td "shreya singh" at bounding box center [232, 228] width 98 height 26
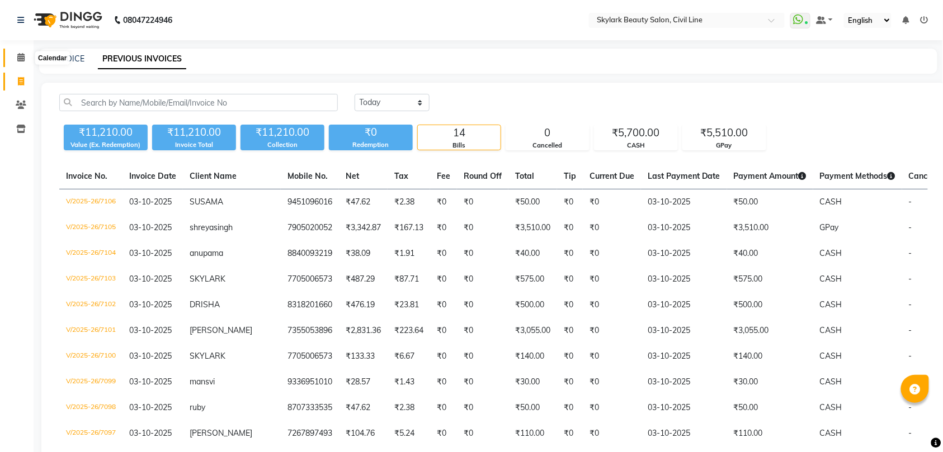
click at [20, 56] on icon at bounding box center [20, 57] width 7 height 8
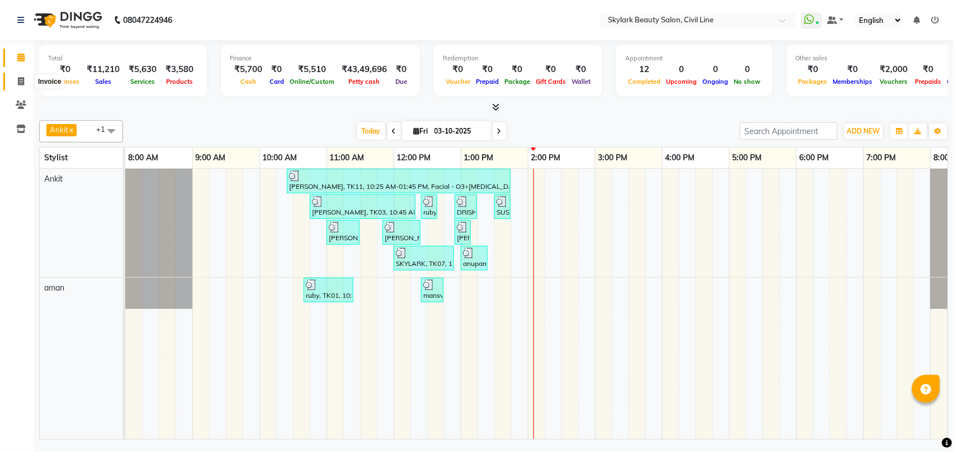
click at [23, 79] on icon at bounding box center [21, 81] width 6 height 8
select select "service"
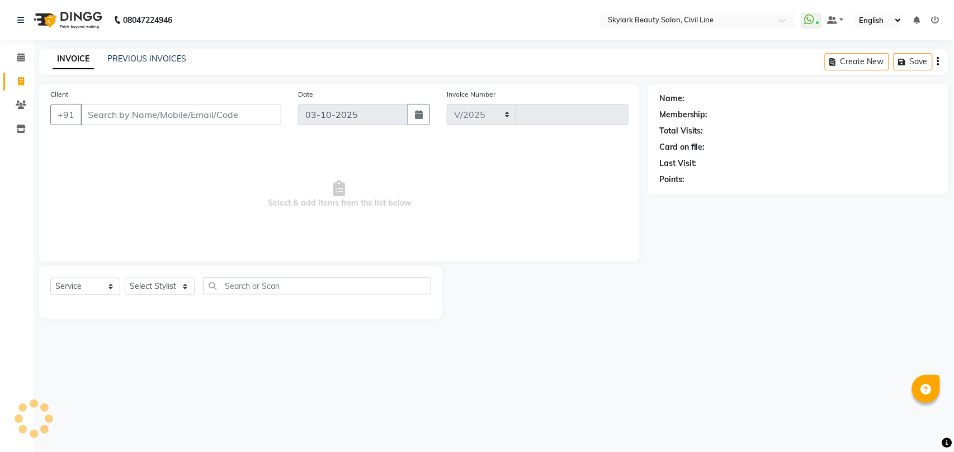
select select "4588"
type input "7107"
click at [143, 286] on select "Select Stylist" at bounding box center [160, 286] width 70 height 17
click at [155, 282] on select "Select Stylist" at bounding box center [160, 286] width 70 height 17
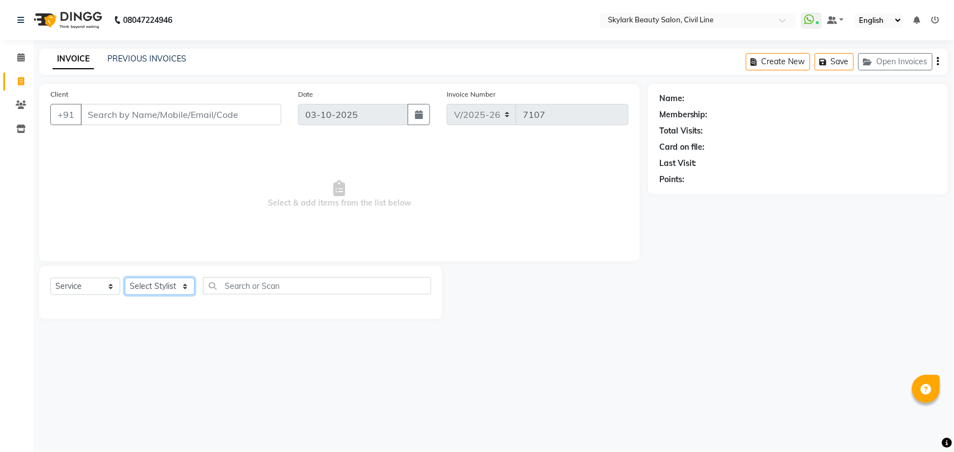
select select "28120"
click at [125, 278] on select "Select Stylist aman Ankit GAGAN WAHLA GURWINDER SINGH WASU" at bounding box center [160, 286] width 70 height 17
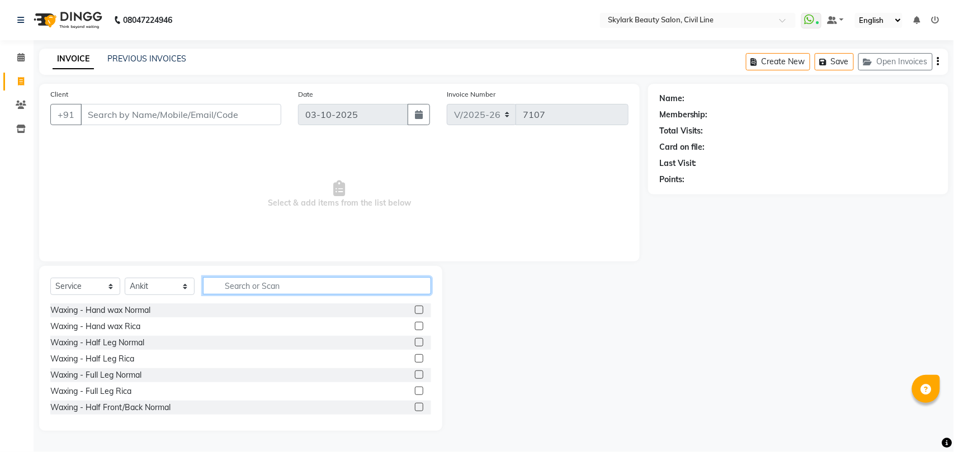
click at [244, 287] on input "text" at bounding box center [317, 285] width 228 height 17
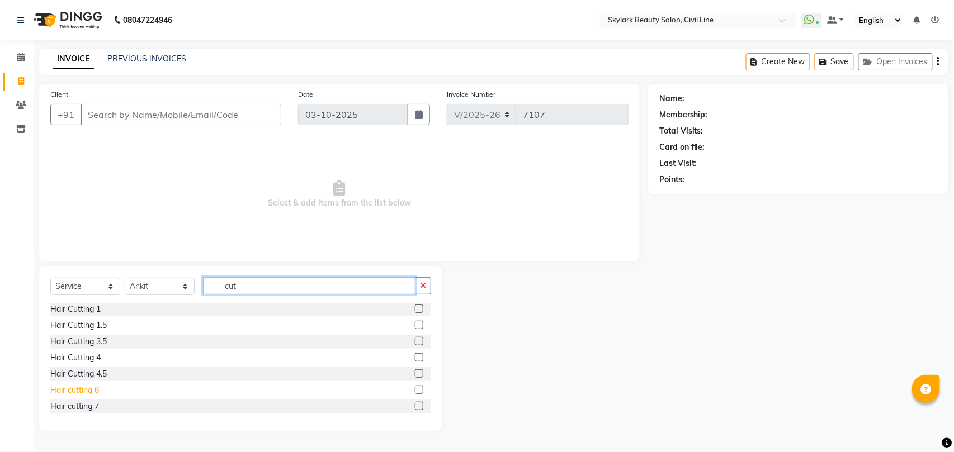
type input "cut"
drag, startPoint x: 87, startPoint y: 386, endPoint x: 247, endPoint y: 325, distance: 171.1
click at [87, 387] on div "Hair cutting 6" at bounding box center [74, 391] width 49 height 12
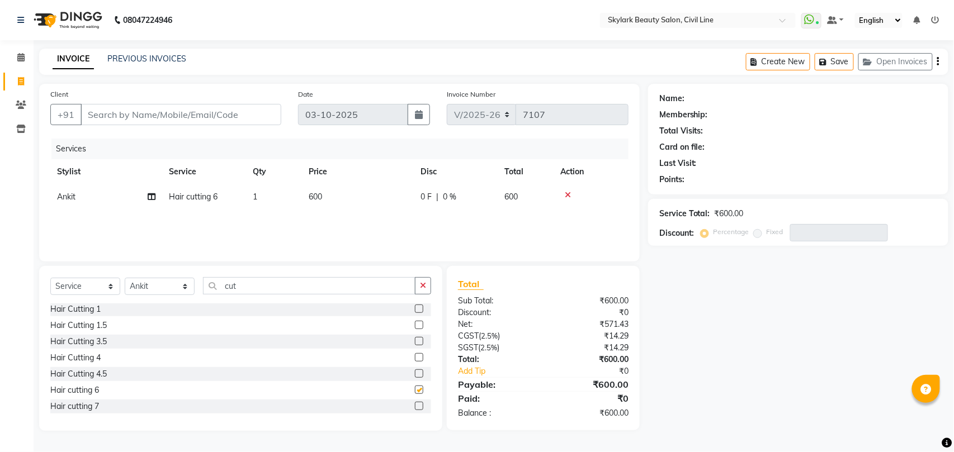
checkbox input "false"
click at [271, 281] on input "cut" at bounding box center [309, 285] width 212 height 17
type input "c"
type input "th"
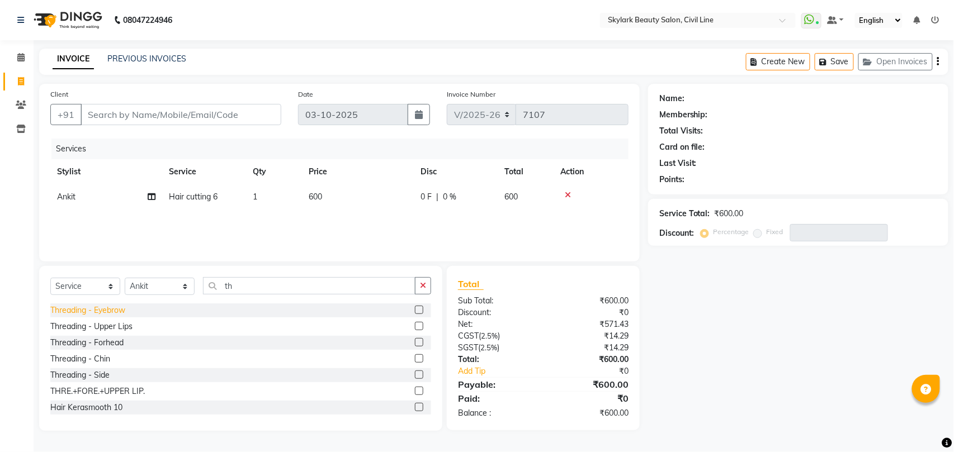
click at [120, 311] on div "Threading - Eyebrow" at bounding box center [87, 311] width 75 height 12
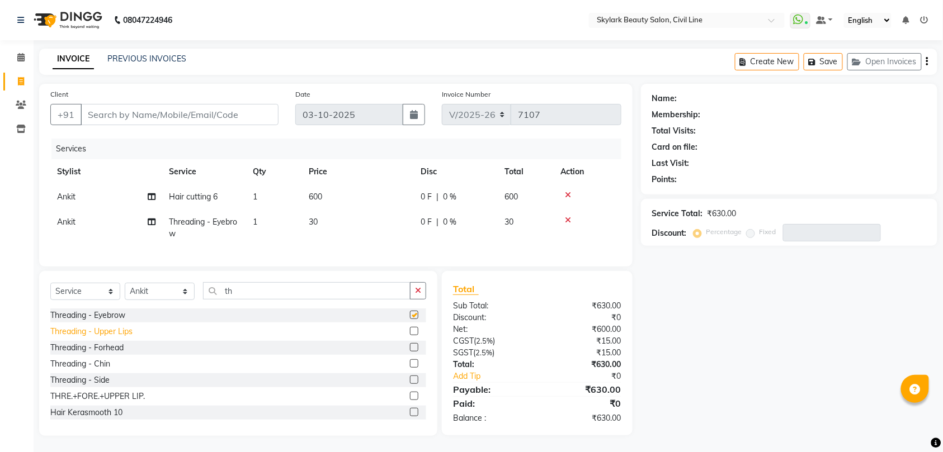
checkbox input "false"
click at [121, 354] on div "Threading - Forhead" at bounding box center [86, 348] width 73 height 12
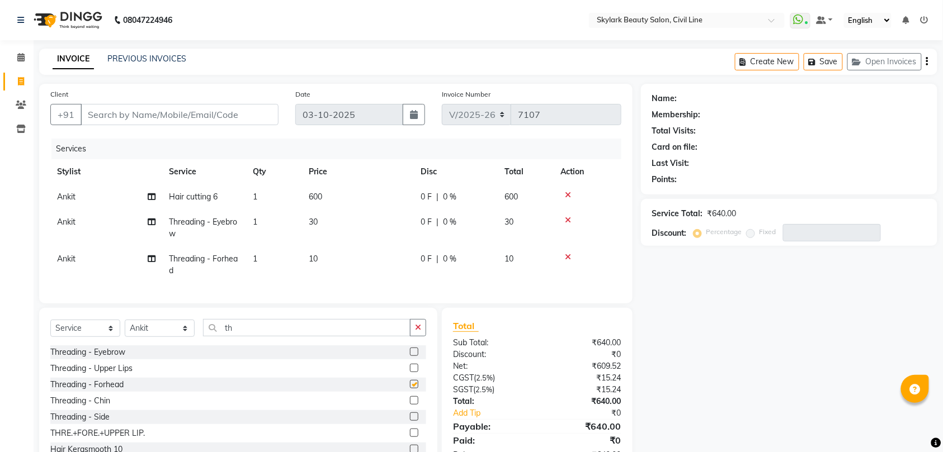
checkbox input "false"
click at [219, 106] on input "Client" at bounding box center [180, 114] width 198 height 21
type input "9"
type input "0"
type input "9794981481"
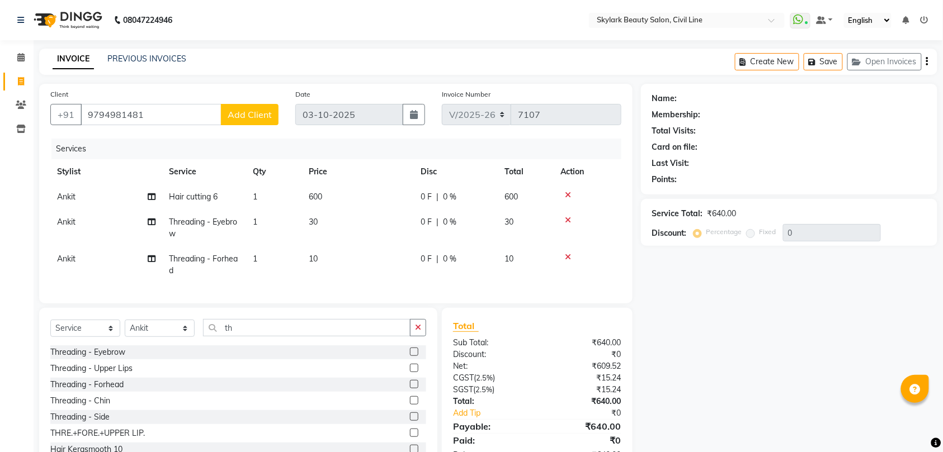
click at [244, 115] on span "Add Client" at bounding box center [250, 114] width 44 height 11
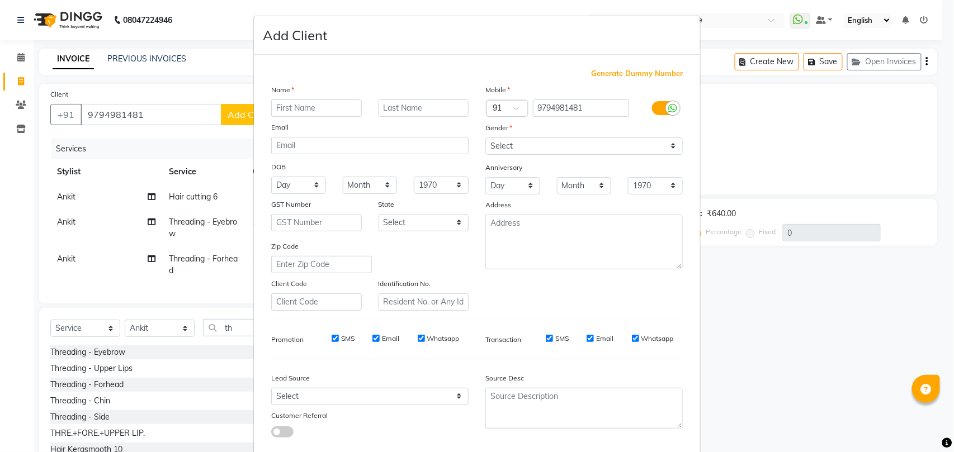
click at [311, 105] on input "text" at bounding box center [316, 108] width 91 height 17
type input "s"
type input "NEHA SINGH"
drag, startPoint x: 597, startPoint y: 143, endPoint x: 594, endPoint y: 152, distance: 9.6
click at [597, 143] on select "Select Male Female Other Prefer Not To Say" at bounding box center [583, 146] width 197 height 17
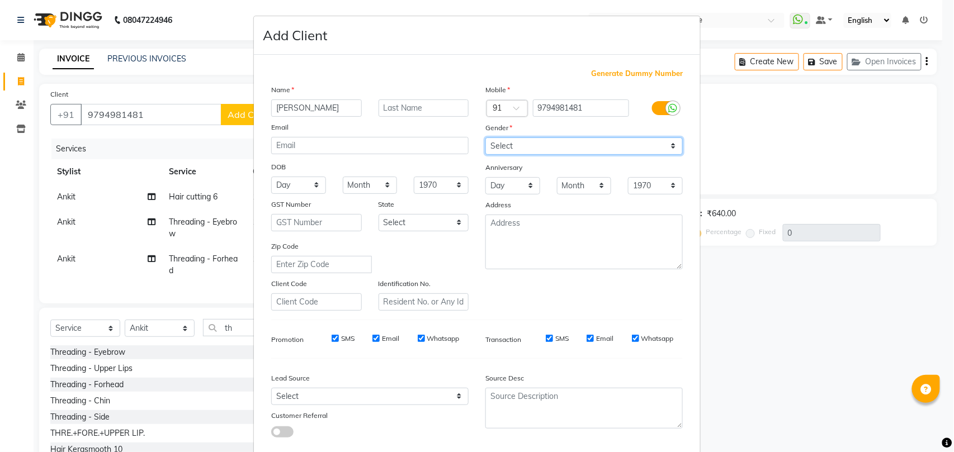
select select "female"
click at [485, 138] on select "Select Male Female Other Prefer Not To Say" at bounding box center [583, 146] width 197 height 17
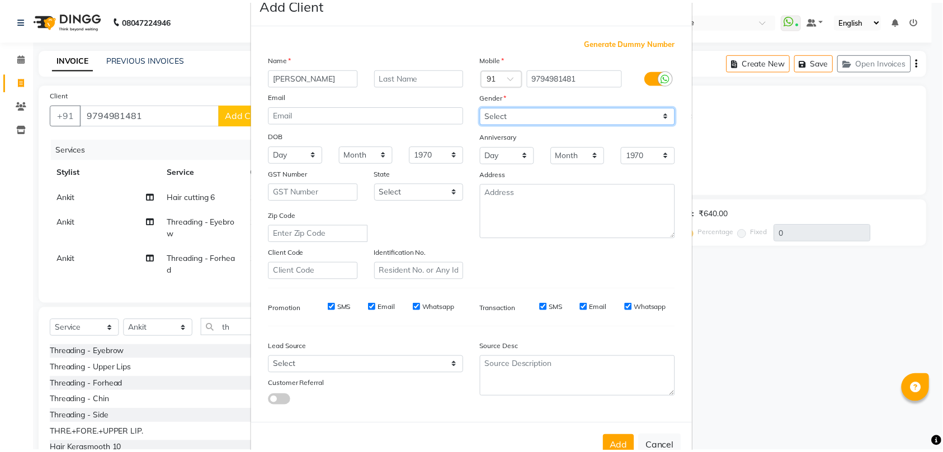
scroll to position [61, 0]
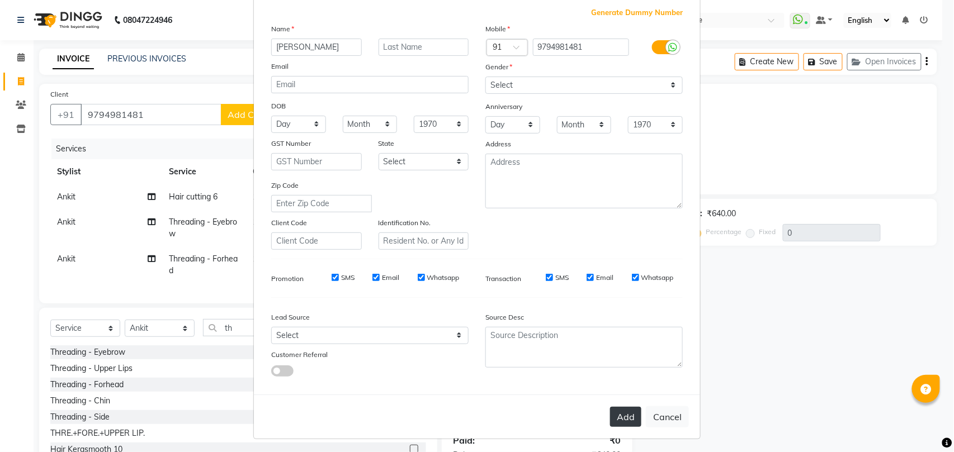
click at [622, 412] on button "Add" at bounding box center [625, 417] width 31 height 20
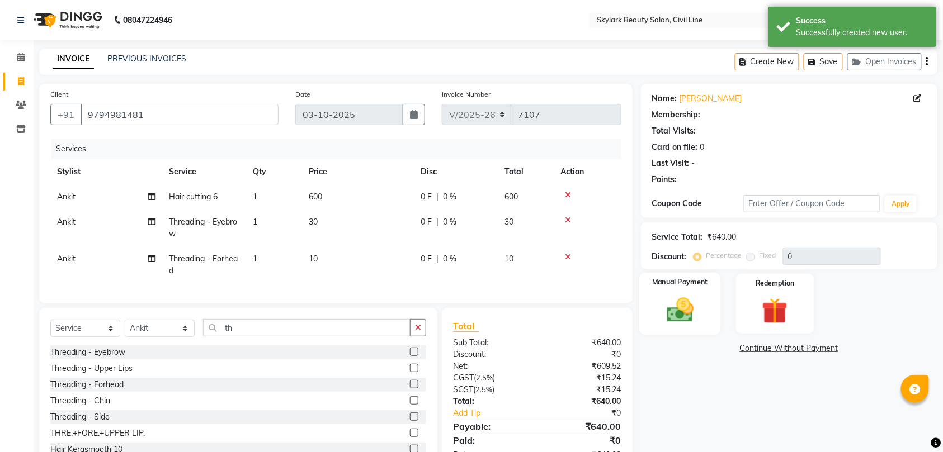
click at [688, 296] on img at bounding box center [680, 310] width 44 height 31
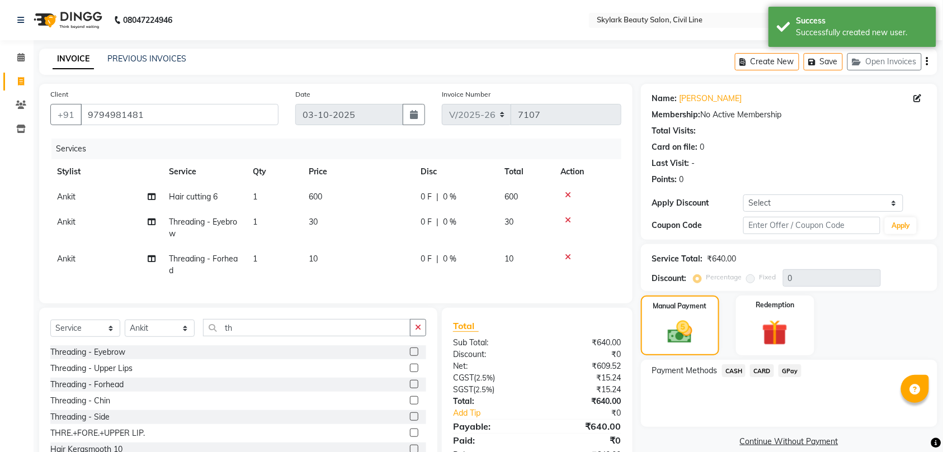
click at [790, 372] on span "GPay" at bounding box center [789, 371] width 23 height 13
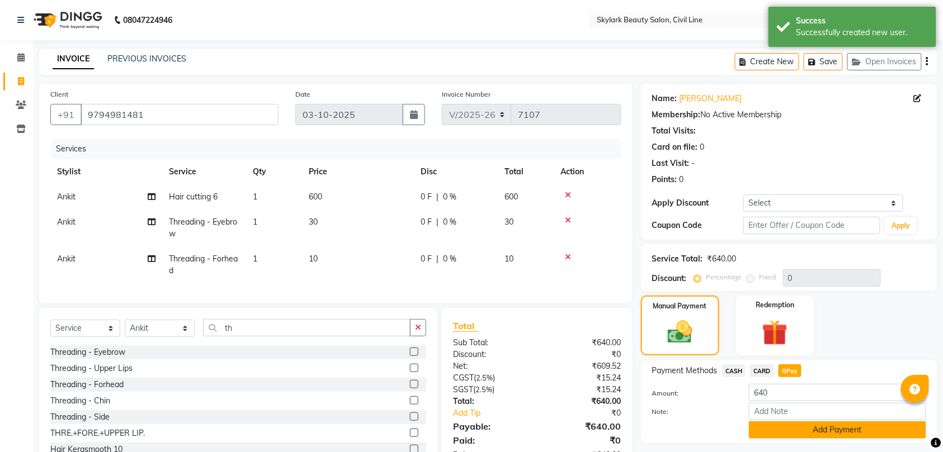
click at [840, 432] on button "Add Payment" at bounding box center [837, 430] width 177 height 17
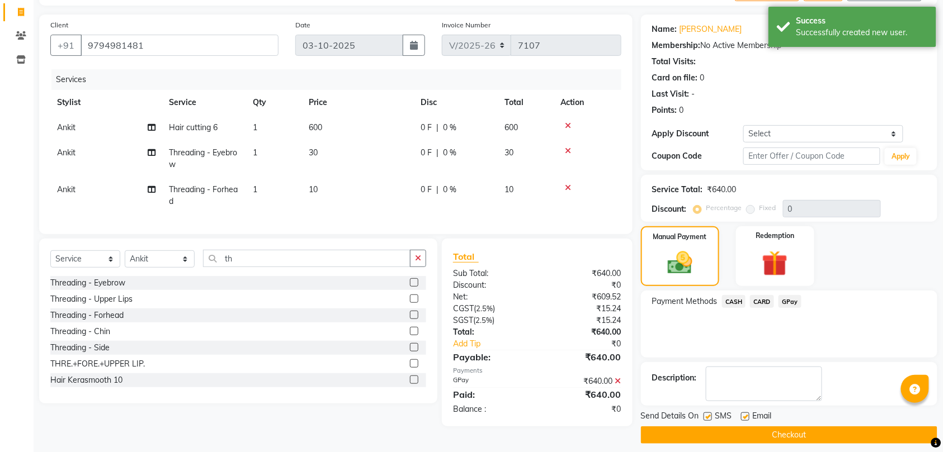
scroll to position [79, 0]
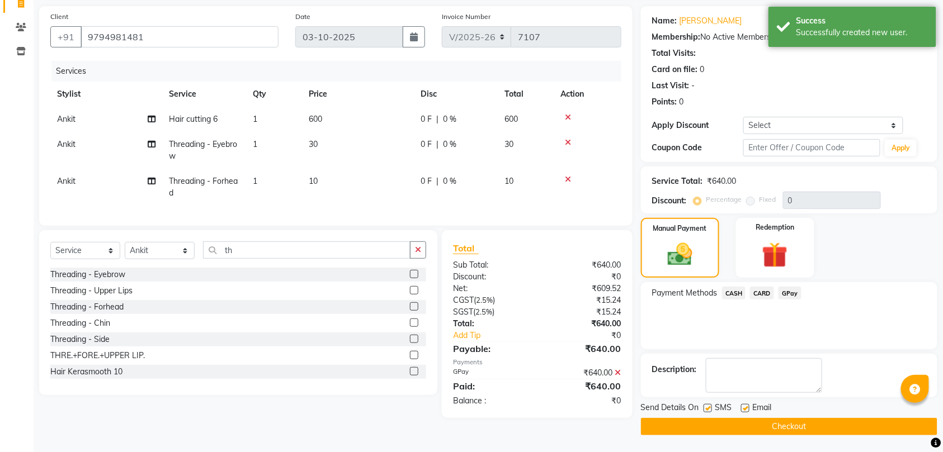
click at [792, 423] on button "Checkout" at bounding box center [789, 426] width 296 height 17
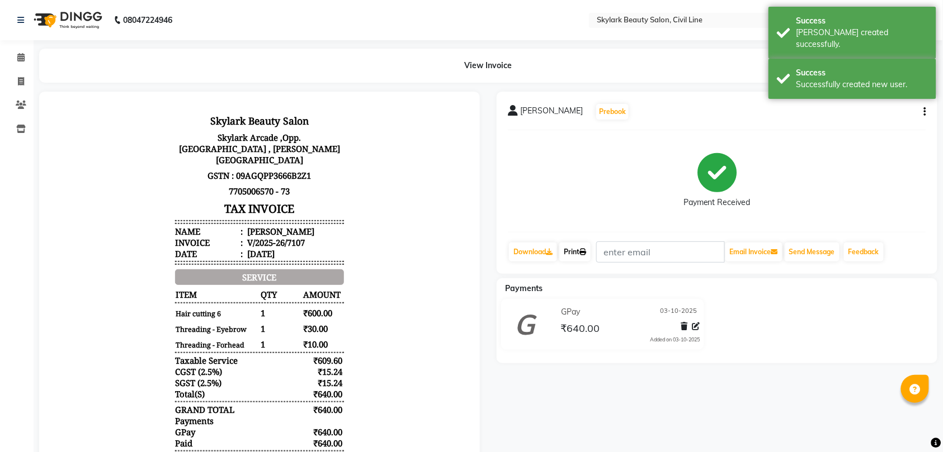
click at [586, 249] on icon at bounding box center [582, 252] width 7 height 7
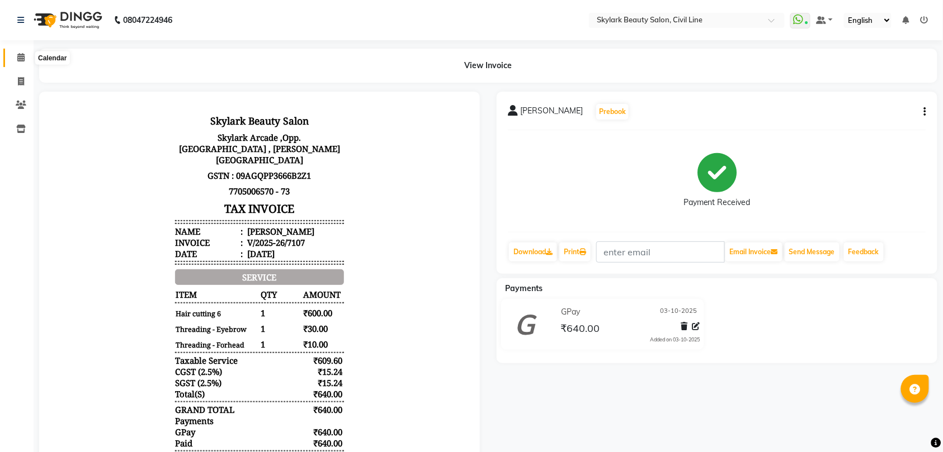
click at [22, 57] on icon at bounding box center [20, 57] width 7 height 8
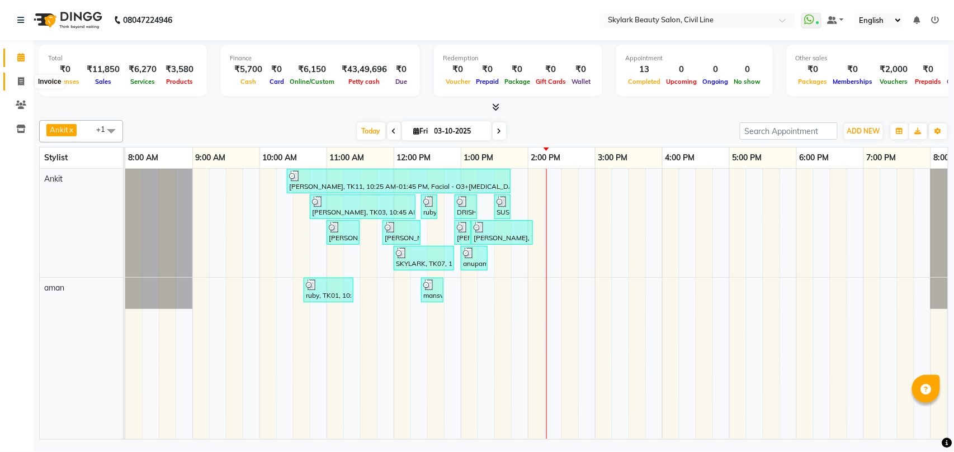
click at [20, 81] on icon at bounding box center [21, 81] width 6 height 8
select select "service"
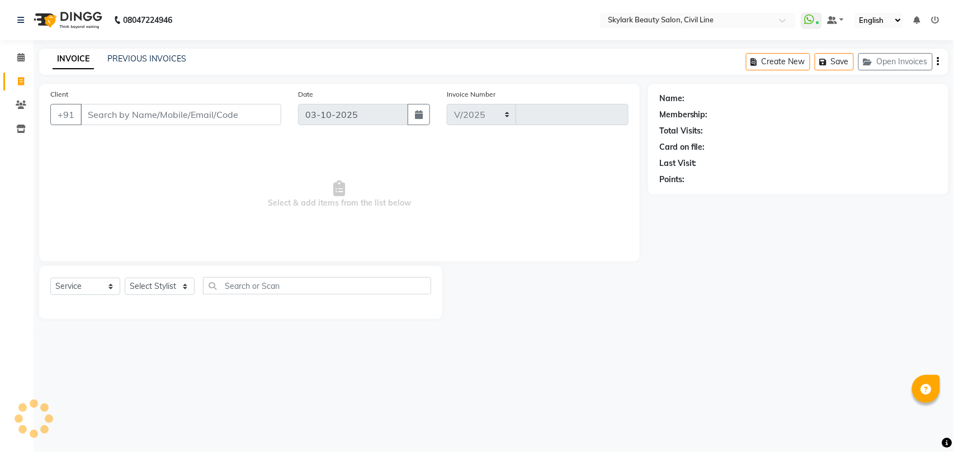
select select "4588"
type input "7108"
click at [169, 286] on select "Select Stylist" at bounding box center [160, 286] width 70 height 17
select select "28120"
click at [125, 278] on select "Select Stylist aman Ankit GAGAN WAHLA GURWINDER SINGH WASU" at bounding box center [160, 286] width 70 height 17
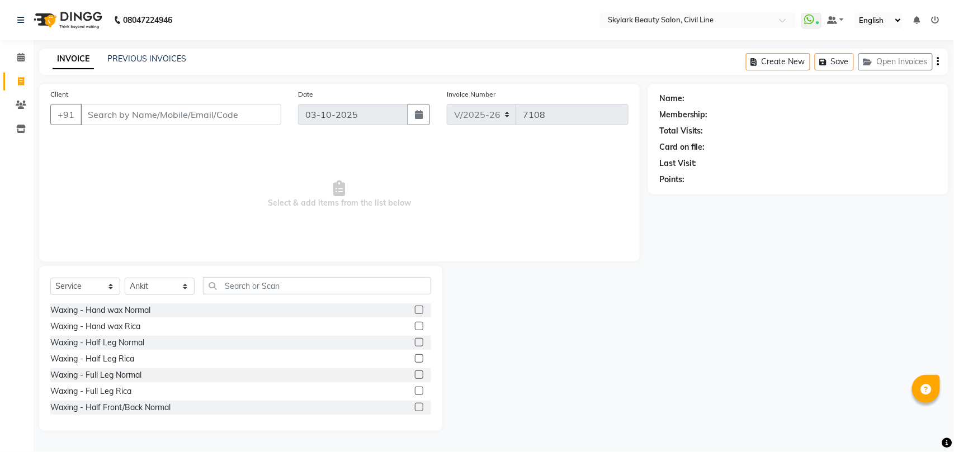
click at [314, 275] on div "Select Service Product Membership Package Voucher Prepaid Gift Card Select Styl…" at bounding box center [240, 348] width 403 height 165
drag, startPoint x: 314, startPoint y: 275, endPoint x: 316, endPoint y: 285, distance: 10.2
click at [316, 283] on div "Select Service Product Membership Package Voucher Prepaid Gift Card Select Styl…" at bounding box center [240, 348] width 403 height 165
click at [316, 287] on input "text" at bounding box center [317, 285] width 228 height 17
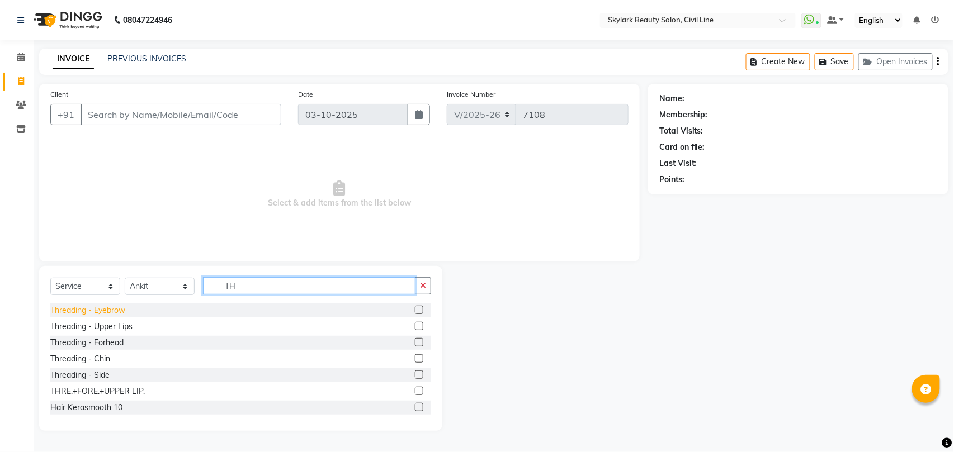
type input "TH"
click at [97, 307] on div "Threading - Eyebrow" at bounding box center [87, 311] width 75 height 12
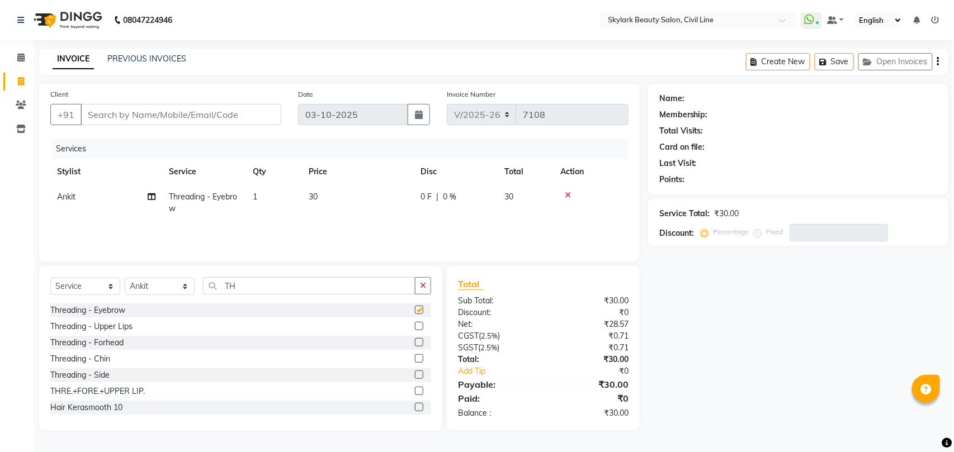
checkbox input "false"
click at [103, 341] on div "Threading - Forhead" at bounding box center [86, 343] width 73 height 12
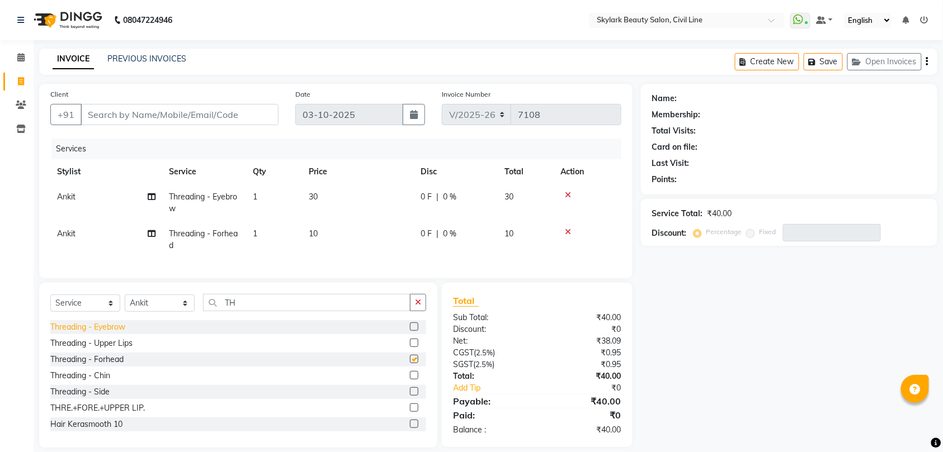
checkbox input "false"
click at [208, 115] on input "Client" at bounding box center [180, 114] width 198 height 21
type input "7"
type input "0"
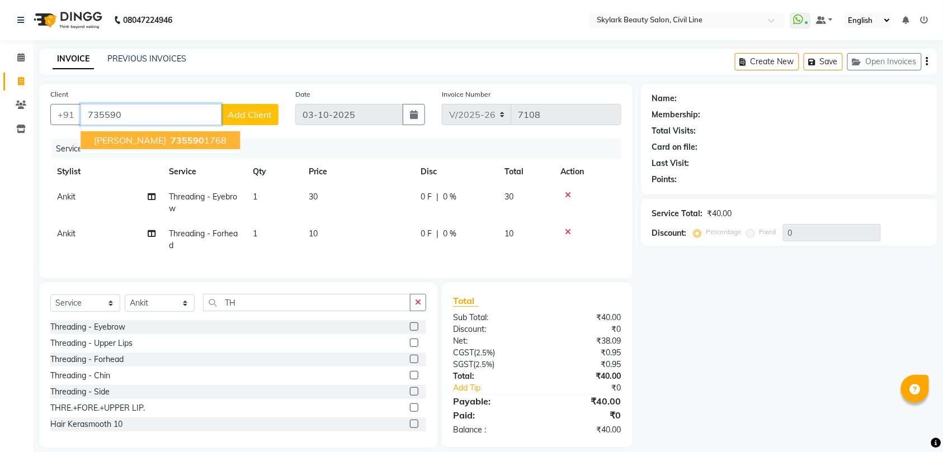
click at [171, 141] on span "735590" at bounding box center [188, 140] width 34 height 11
type input "7355901768"
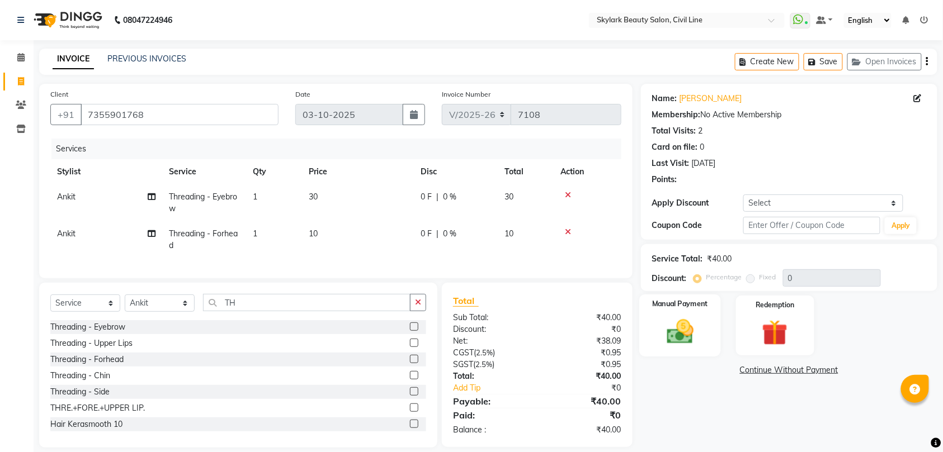
click at [687, 319] on img at bounding box center [680, 331] width 44 height 31
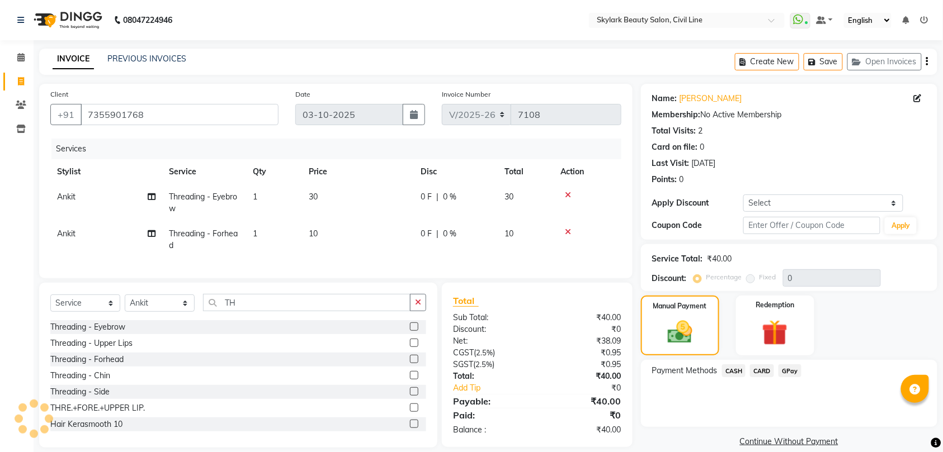
click at [734, 367] on span "CASH" at bounding box center [734, 371] width 24 height 13
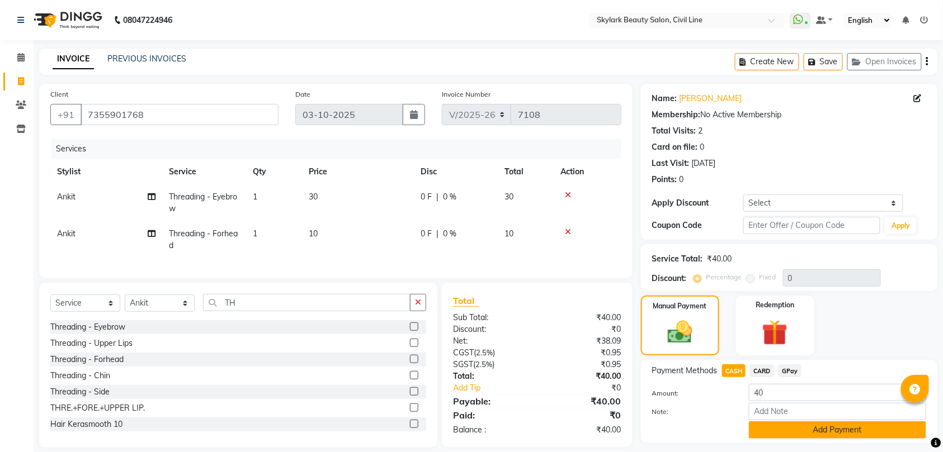
click at [803, 430] on button "Add Payment" at bounding box center [837, 430] width 177 height 17
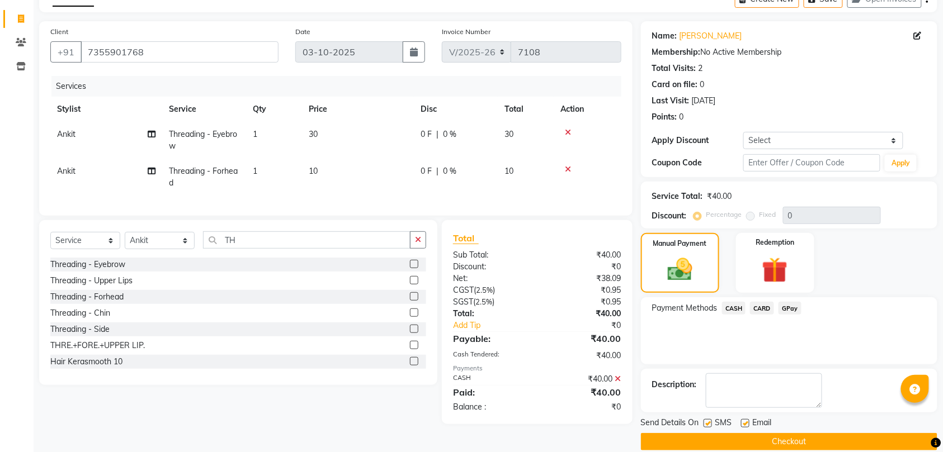
scroll to position [79, 0]
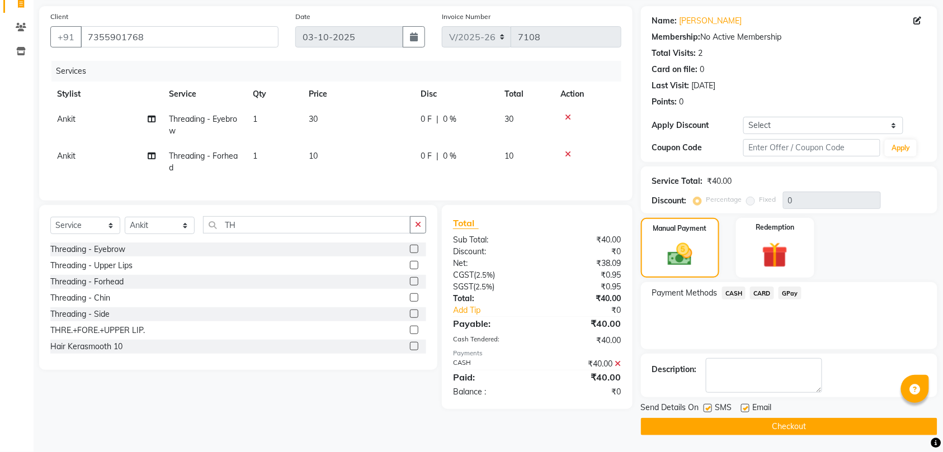
click at [803, 425] on button "Checkout" at bounding box center [789, 426] width 296 height 17
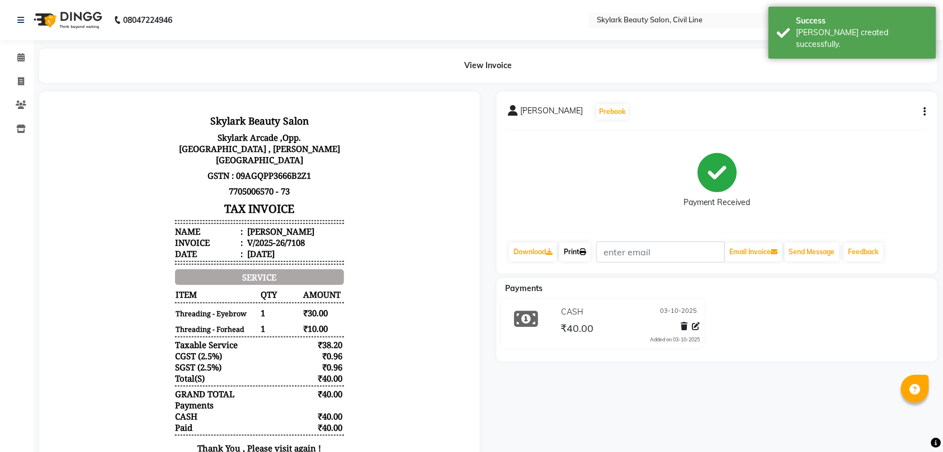
click at [580, 250] on link "Print" at bounding box center [574, 252] width 31 height 19
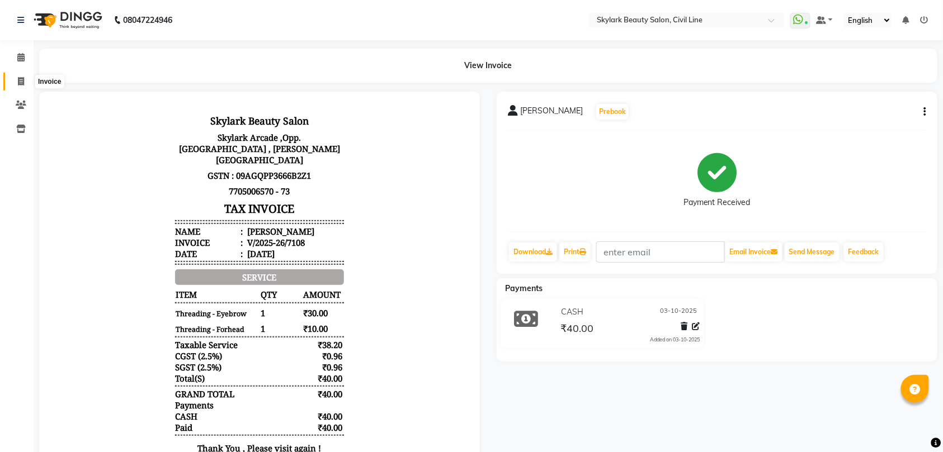
click at [20, 83] on icon at bounding box center [21, 81] width 6 height 8
select select "service"
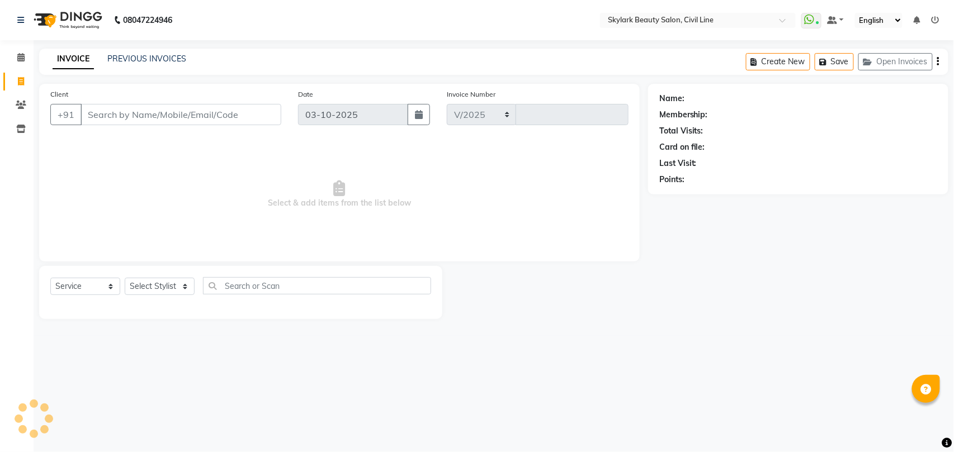
select select "4588"
type input "7109"
click at [159, 286] on select "Select Stylist" at bounding box center [160, 286] width 70 height 17
select select "28120"
click at [125, 278] on select "Select Stylist aman Ankit GAGAN WAHLA GURWINDER SINGH WASU" at bounding box center [160, 286] width 70 height 17
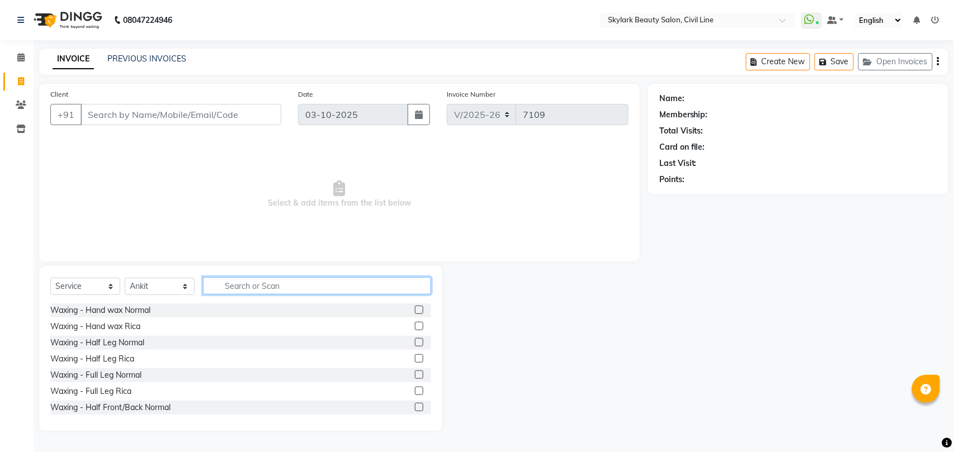
click at [311, 292] on input "text" at bounding box center [317, 285] width 228 height 17
type input "TH"
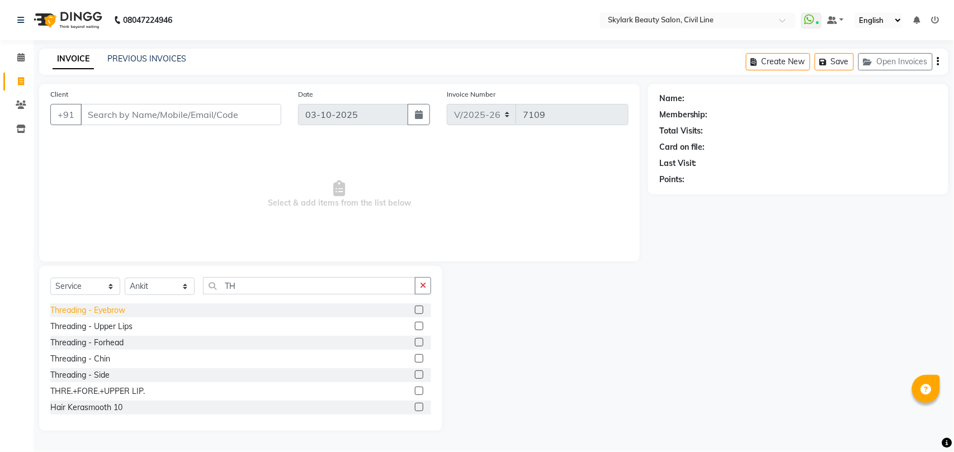
click at [122, 311] on div "Threading - Eyebrow" at bounding box center [87, 311] width 75 height 12
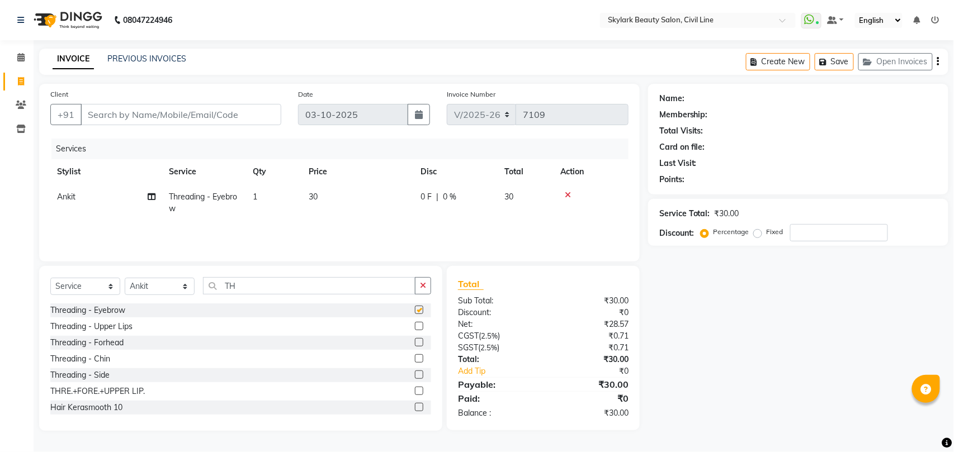
checkbox input "false"
click at [427, 289] on button "button" at bounding box center [423, 285] width 16 height 17
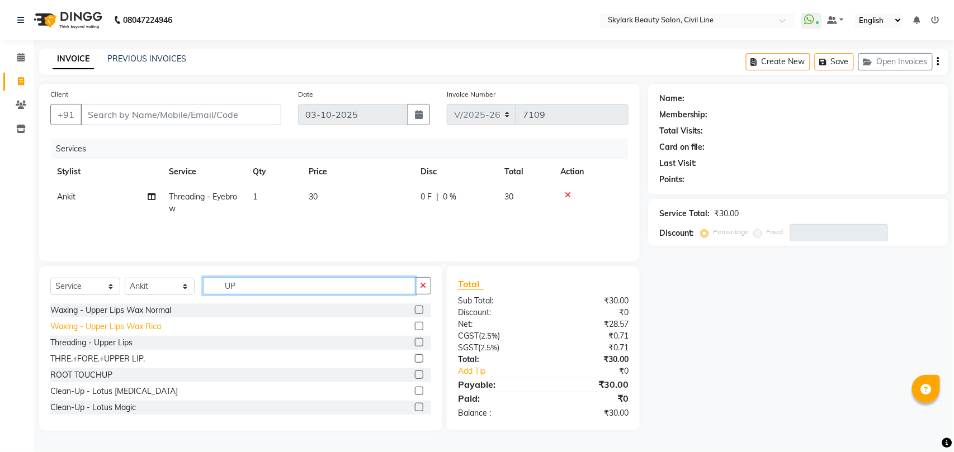
type input "UP"
click at [150, 328] on div "Waxing - Upper Lips Wax Rica" at bounding box center [105, 327] width 111 height 12
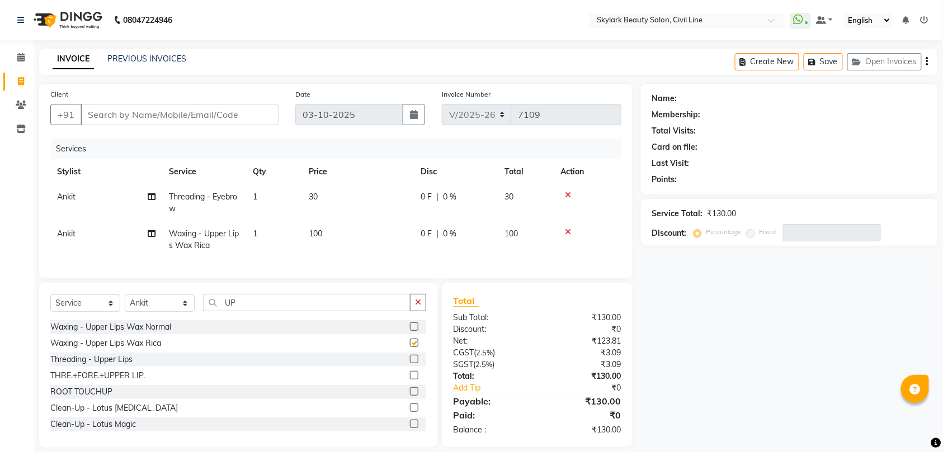
checkbox input "false"
click at [244, 112] on input "Client" at bounding box center [180, 114] width 198 height 21
click at [272, 311] on input "UP" at bounding box center [306, 302] width 207 height 17
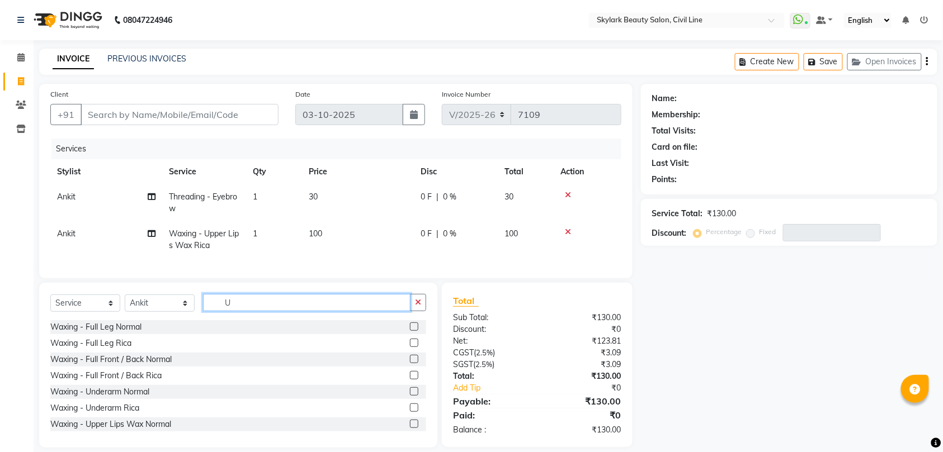
type input "U"
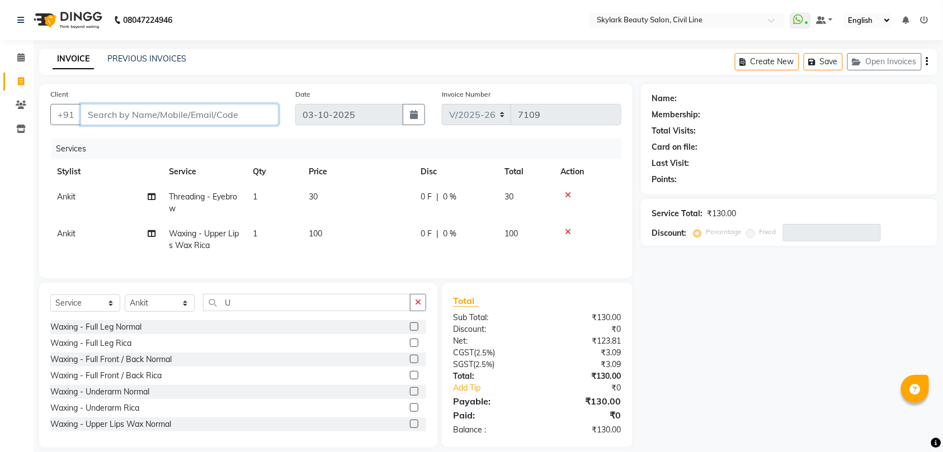
click at [234, 112] on input "Client" at bounding box center [180, 114] width 198 height 21
type input "0"
click at [257, 197] on span "1" at bounding box center [255, 197] width 4 height 10
select select "28120"
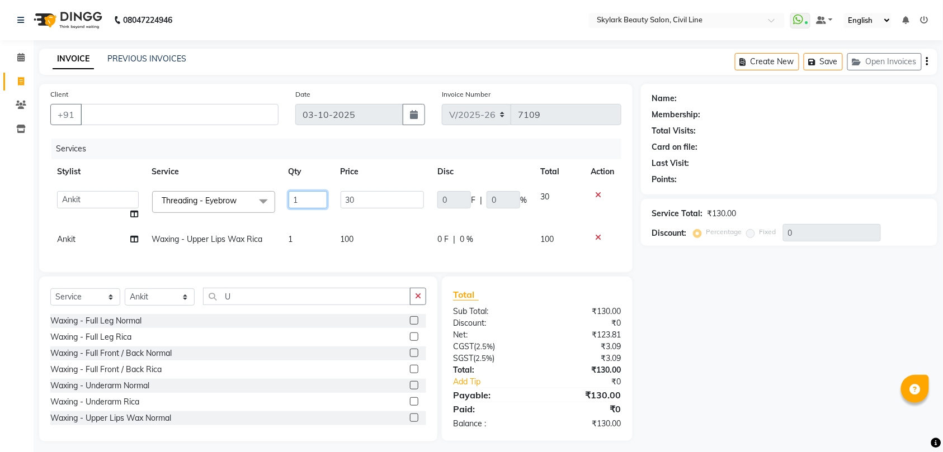
click at [307, 198] on input "1" at bounding box center [308, 199] width 39 height 17
type input "2"
click at [298, 221] on tbody "aman Ankit GAGAN WAHLA GURWINDER SINGH WASU Threading - Eyebrow x Waxing - Hand…" at bounding box center [335, 219] width 571 height 68
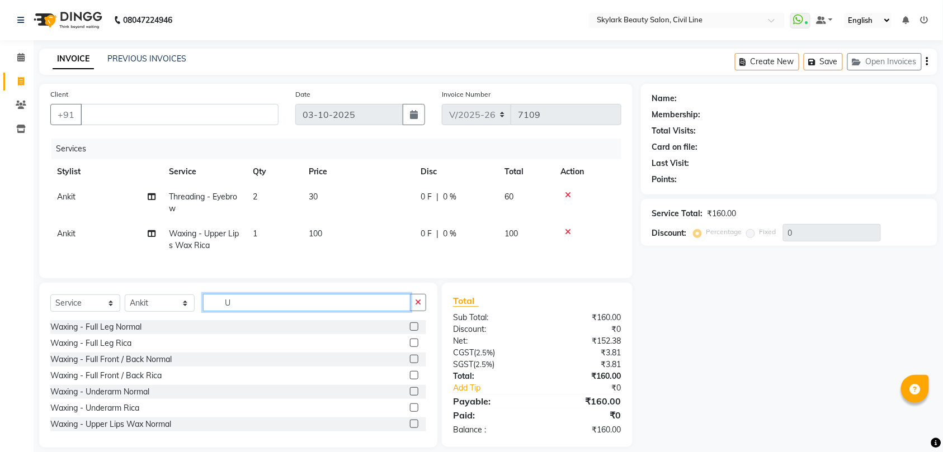
click at [251, 311] on input "U" at bounding box center [306, 302] width 207 height 17
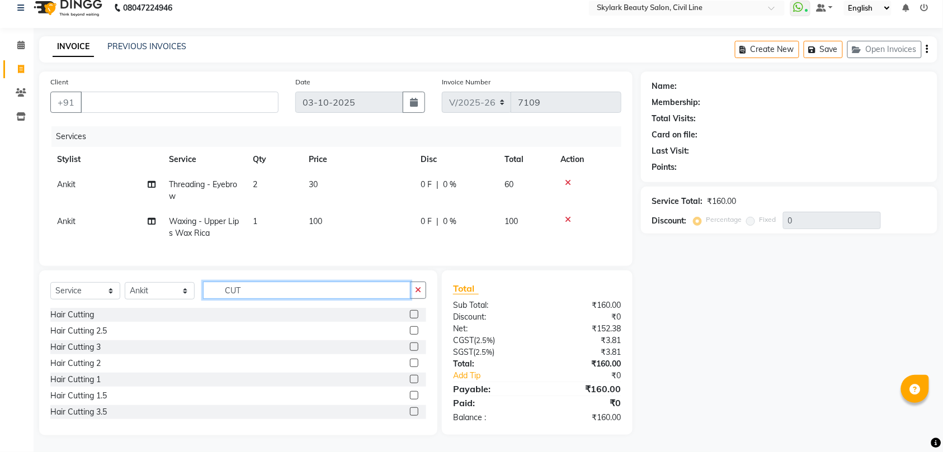
type input "CUT"
click at [569, 216] on icon at bounding box center [568, 220] width 6 height 8
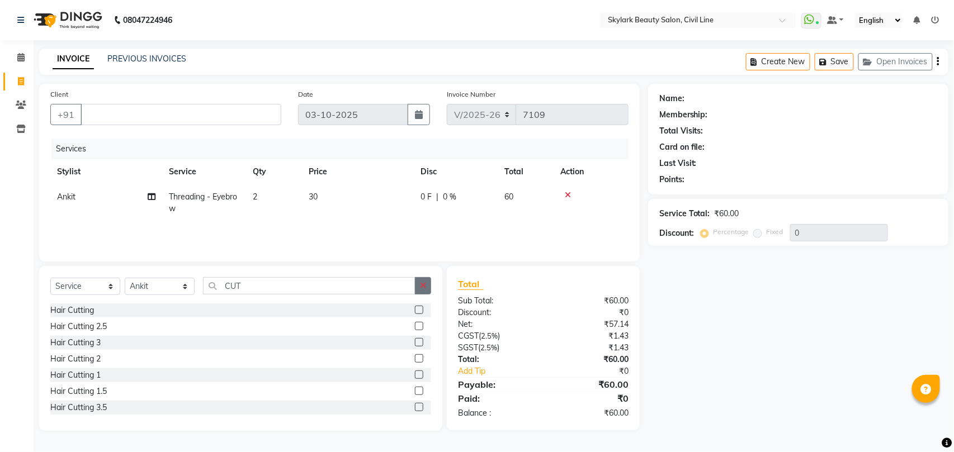
click at [424, 287] on icon "button" at bounding box center [423, 286] width 6 height 8
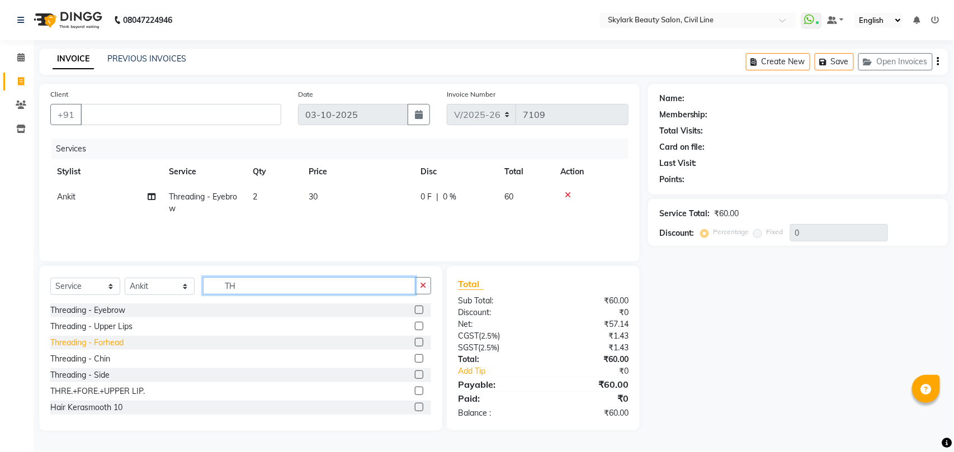
type input "TH"
click at [110, 344] on div "Threading - Forhead" at bounding box center [86, 343] width 73 height 12
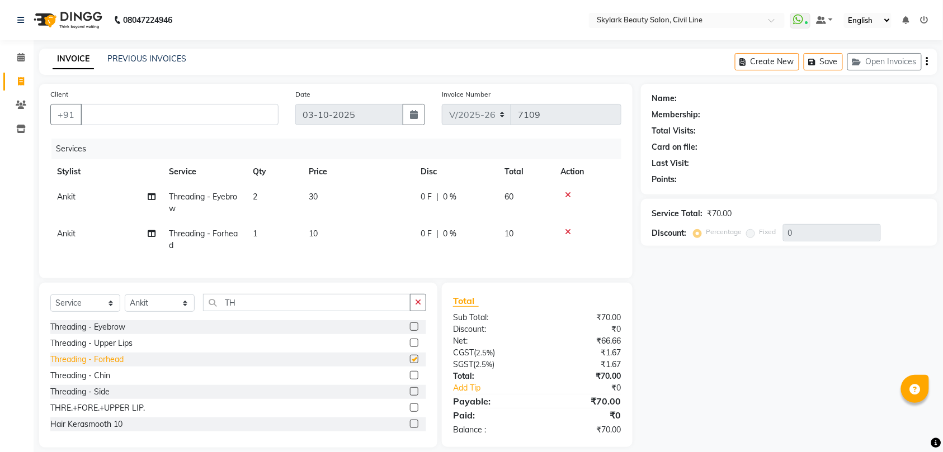
checkbox input "false"
click at [262, 226] on td "1" at bounding box center [274, 239] width 56 height 37
select select "28120"
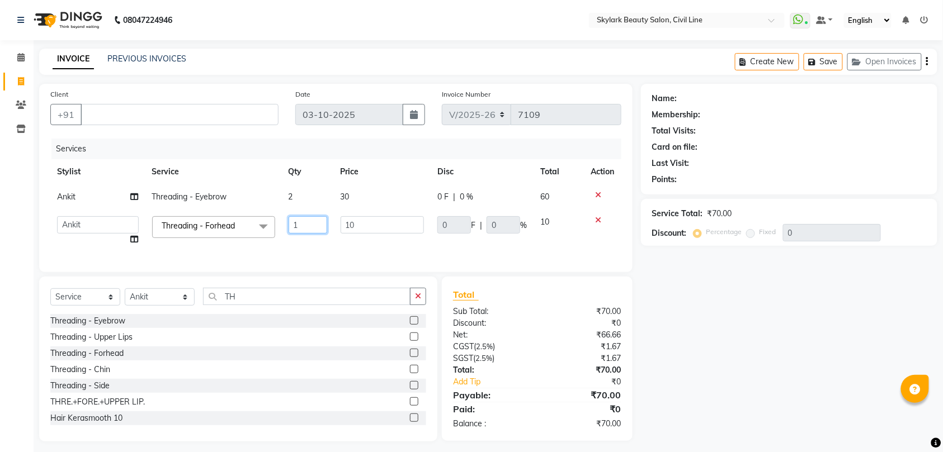
click at [296, 228] on input "1" at bounding box center [308, 224] width 39 height 17
type input "2"
click at [299, 244] on td "2" at bounding box center [308, 231] width 52 height 42
select select "28120"
click at [226, 115] on input "Client" at bounding box center [180, 114] width 198 height 21
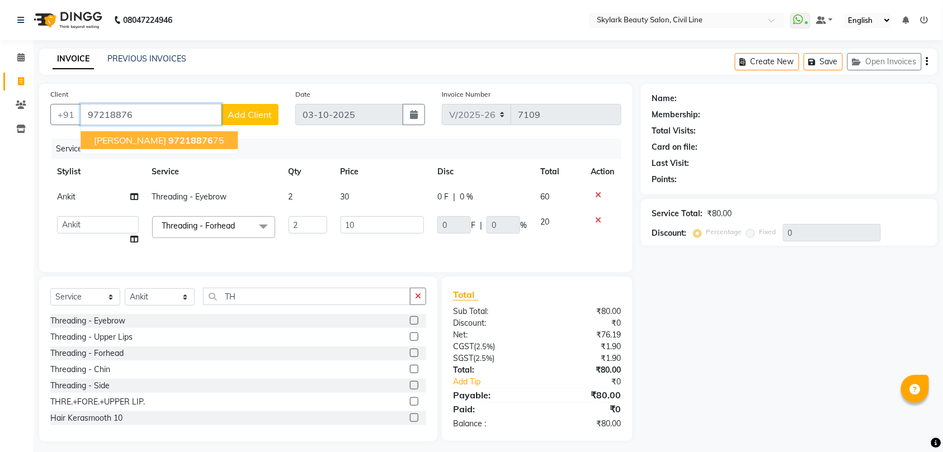
click at [168, 135] on span "97218876" at bounding box center [190, 140] width 45 height 11
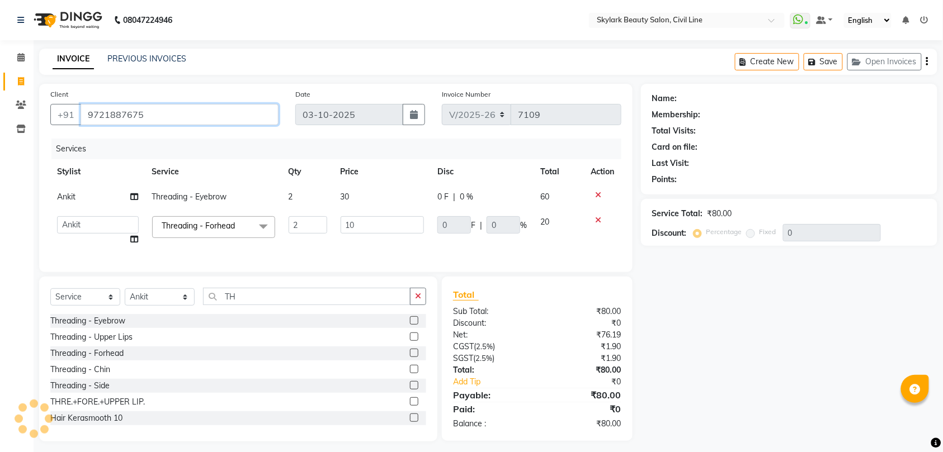
type input "9721887675"
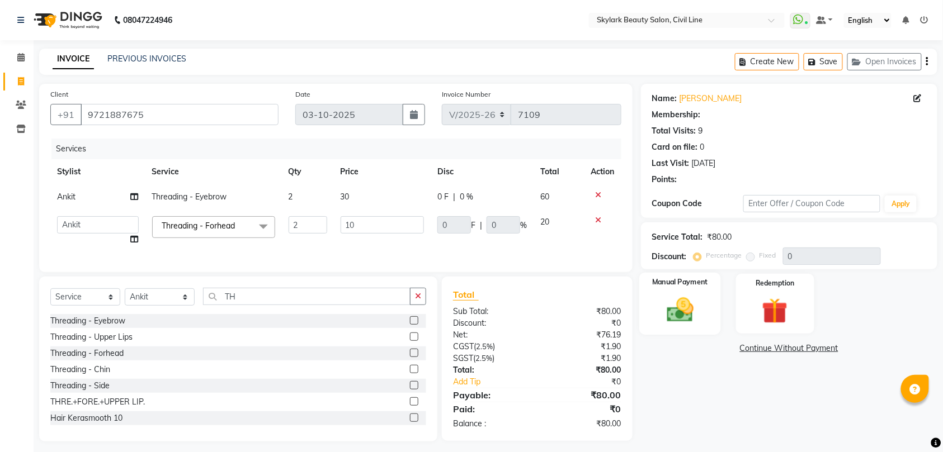
click at [676, 297] on img at bounding box center [680, 310] width 44 height 31
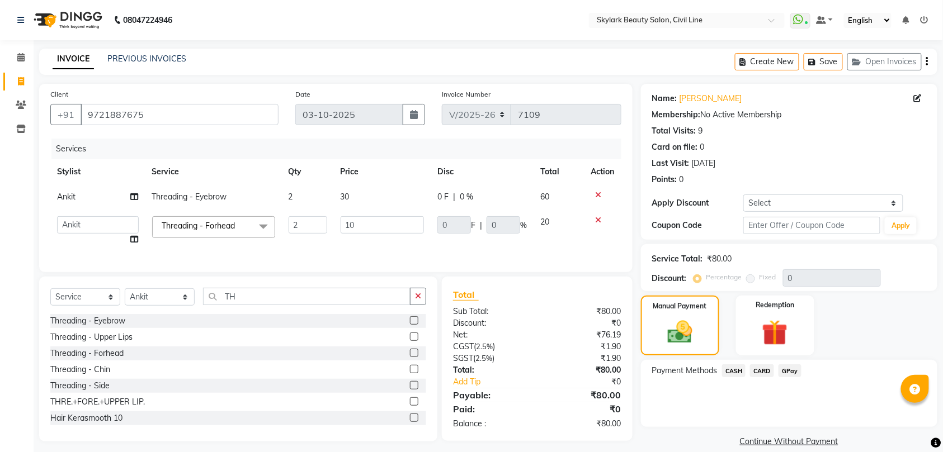
drag, startPoint x: 730, startPoint y: 367, endPoint x: 758, endPoint y: 380, distance: 30.8
click at [730, 368] on span "CASH" at bounding box center [734, 371] width 24 height 13
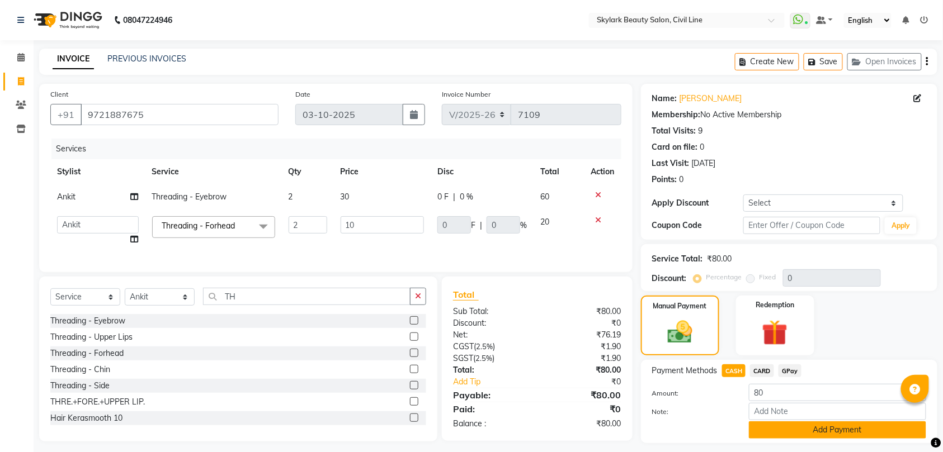
click at [831, 427] on button "Add Payment" at bounding box center [837, 430] width 177 height 17
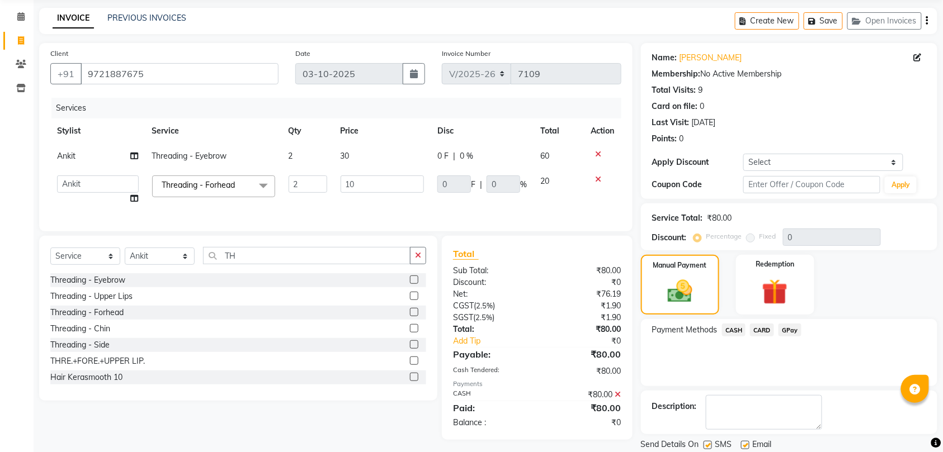
scroll to position [79, 0]
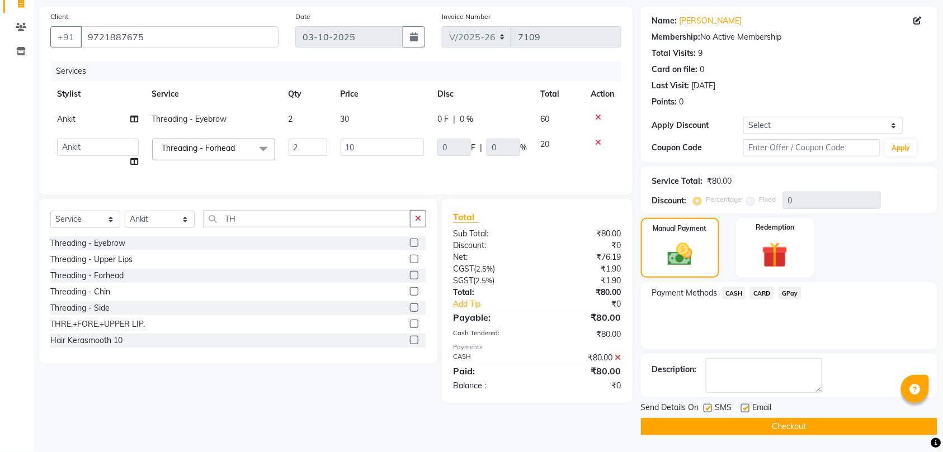
click at [820, 424] on button "Checkout" at bounding box center [789, 426] width 296 height 17
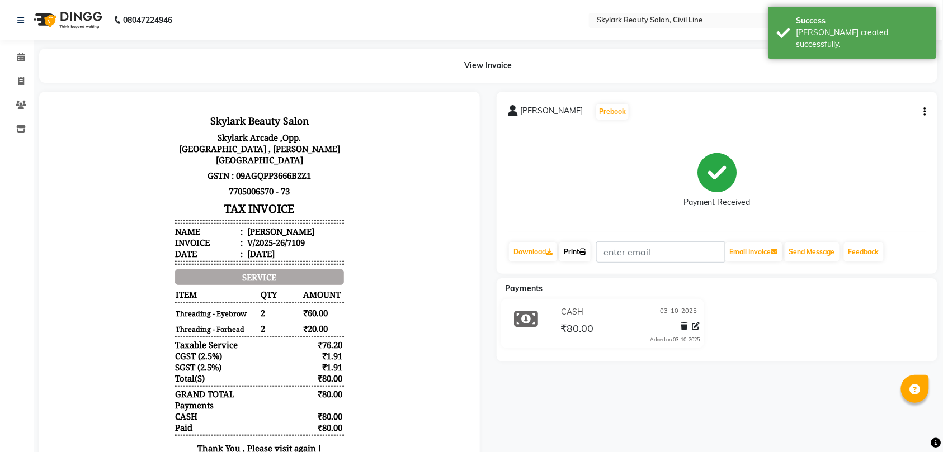
click at [578, 256] on link "Print" at bounding box center [574, 252] width 31 height 19
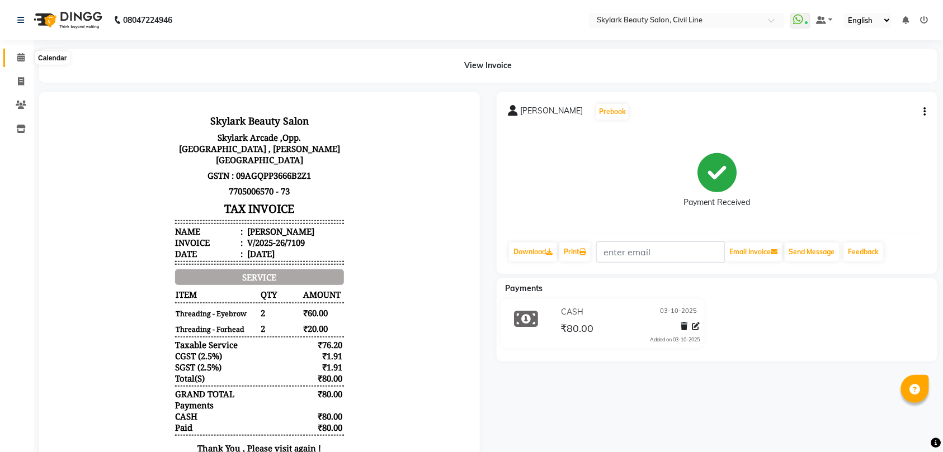
click at [18, 57] on icon at bounding box center [20, 57] width 7 height 8
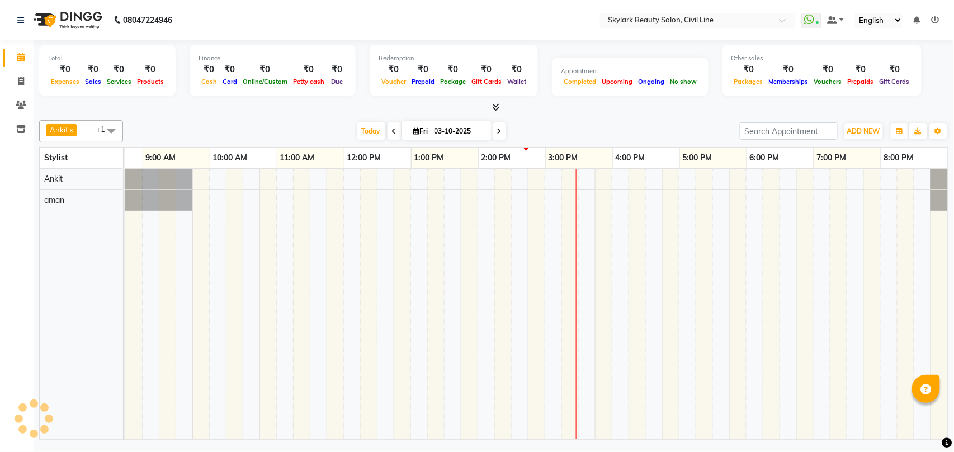
scroll to position [0, 50]
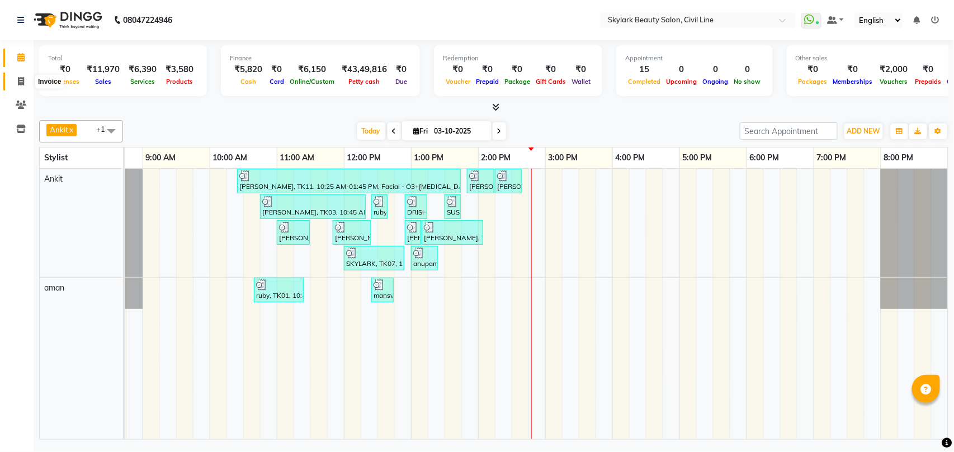
click at [22, 75] on span at bounding box center [21, 81] width 20 height 13
select select "service"
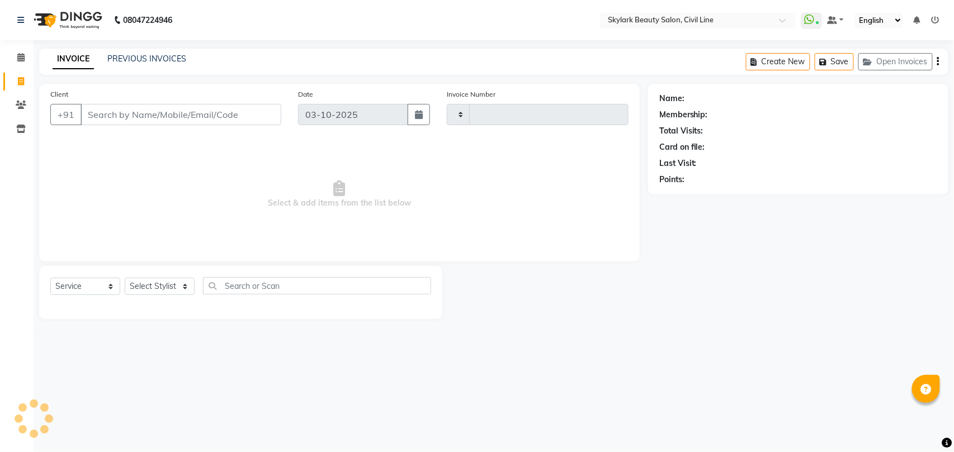
type input "7110"
select select "4588"
click at [139, 287] on select "Select Stylist" at bounding box center [160, 286] width 70 height 17
click at [164, 281] on select "Select Stylist aman Ankit GAGAN WAHLA GURWINDER SINGH WASU" at bounding box center [160, 286] width 70 height 17
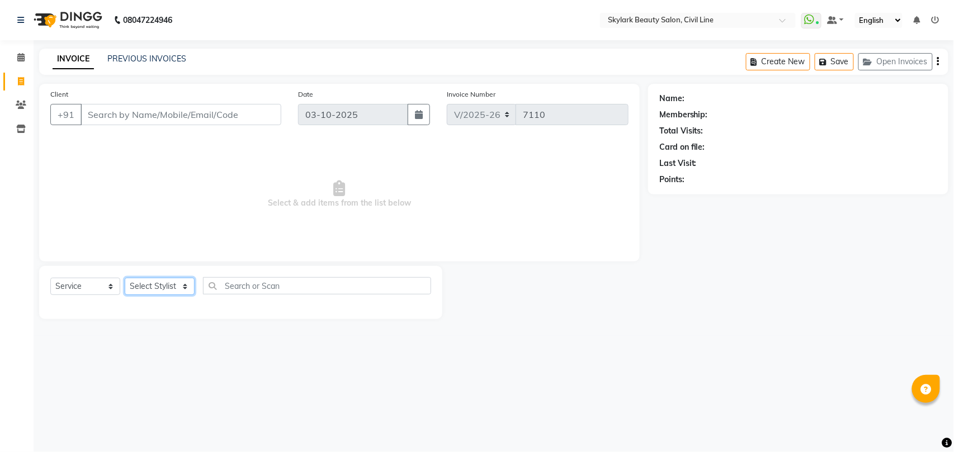
select select "28120"
click at [125, 278] on select "Select Stylist aman Ankit GAGAN WAHLA GURWINDER SINGH WASU" at bounding box center [160, 286] width 70 height 17
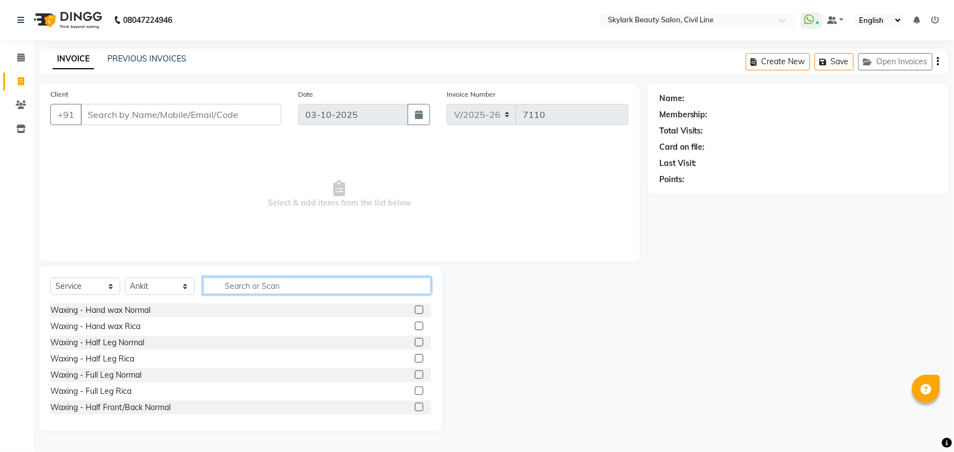
click at [273, 283] on input "text" at bounding box center [317, 285] width 228 height 17
type input "TH"
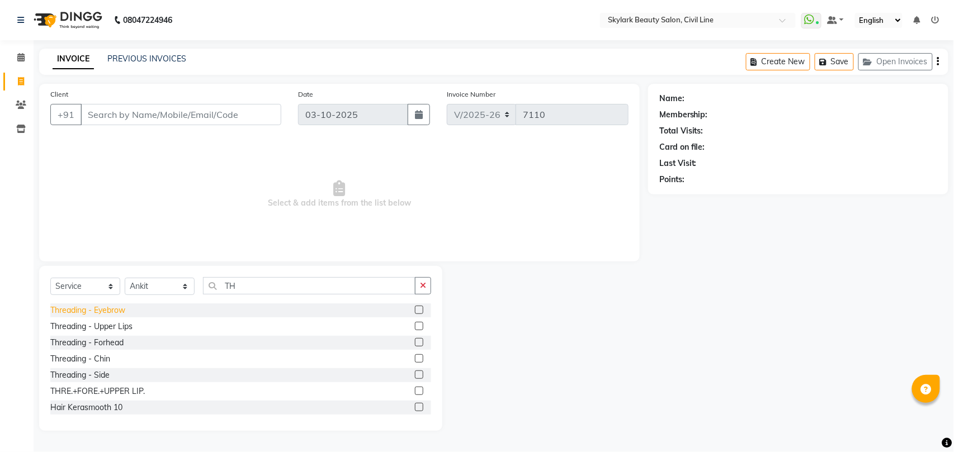
click at [115, 307] on div "Threading - Eyebrow" at bounding box center [87, 311] width 75 height 12
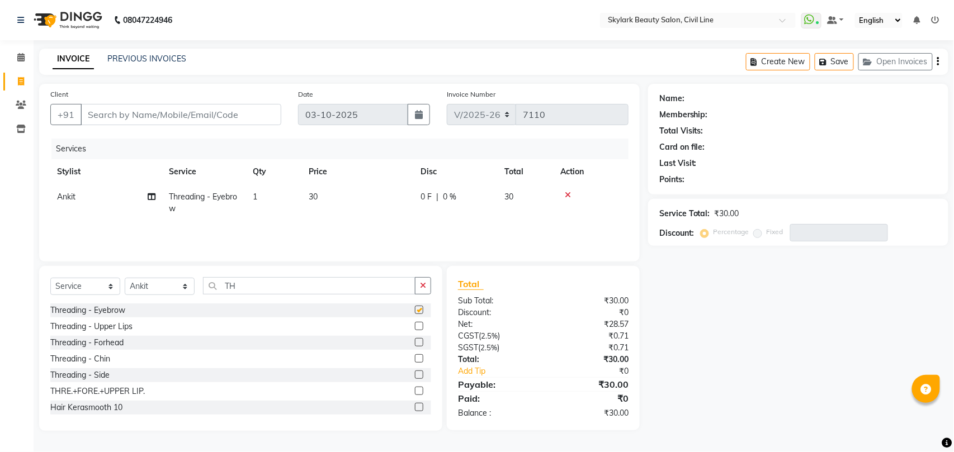
checkbox input "false"
click at [265, 289] on input "TH" at bounding box center [309, 285] width 212 height 17
type input "T"
click at [259, 189] on td "1" at bounding box center [274, 203] width 56 height 37
select select "28120"
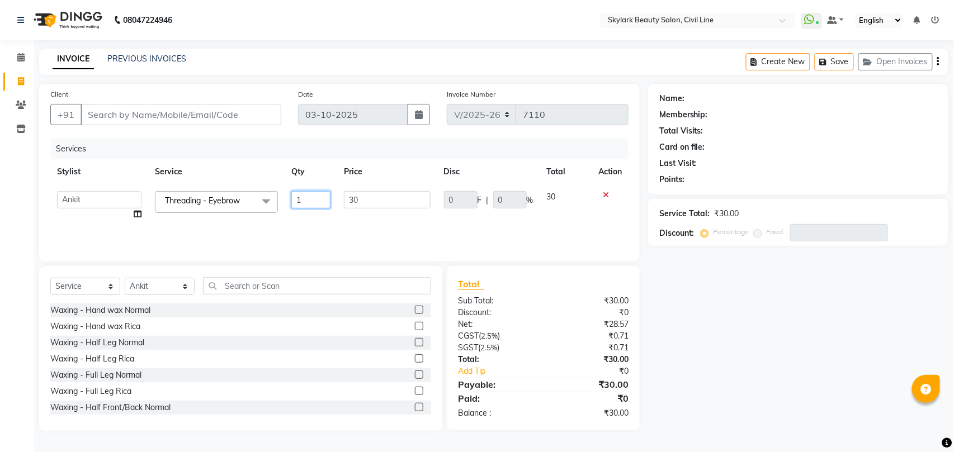
click at [307, 197] on input "1" at bounding box center [310, 199] width 39 height 17
type input "2"
click at [294, 221] on div "Services Stylist Service Qty Price Disc Total Action aman Ankit GAGAN WAHLA GUR…" at bounding box center [339, 195] width 578 height 112
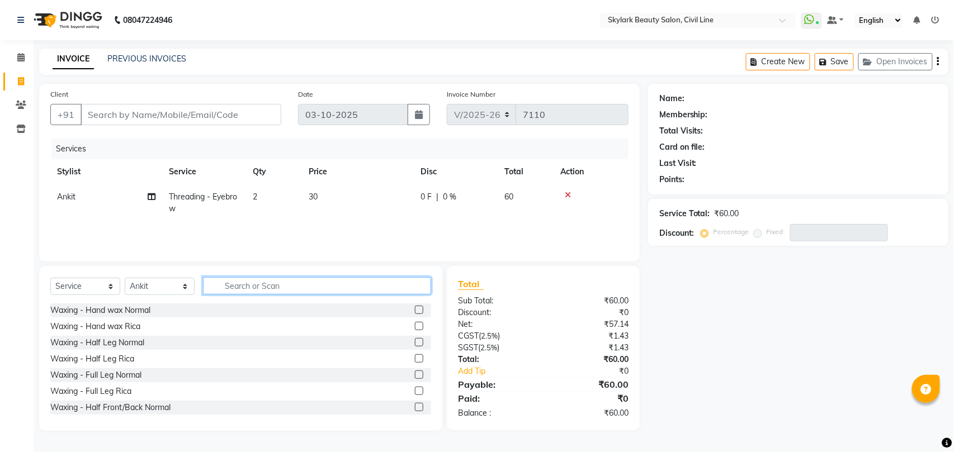
drag, startPoint x: 248, startPoint y: 282, endPoint x: 247, endPoint y: 287, distance: 5.8
click at [247, 286] on input "text" at bounding box center [317, 285] width 228 height 17
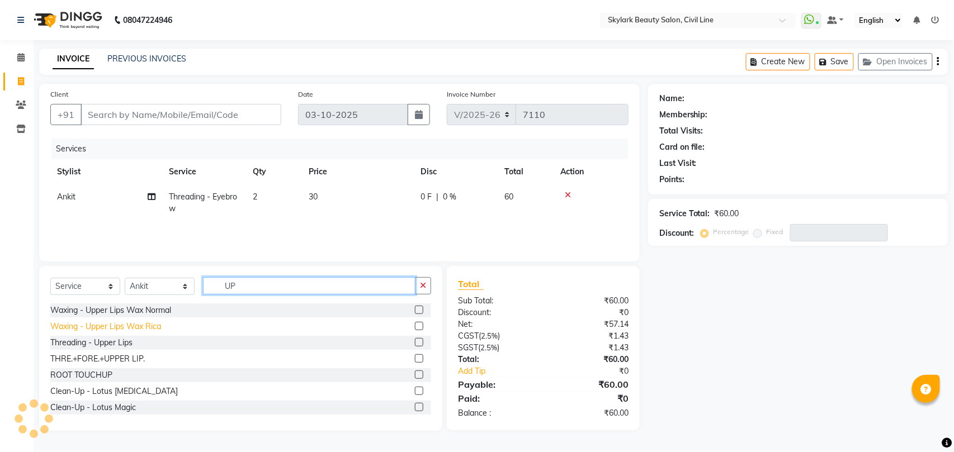
type input "UP"
click at [153, 328] on div "Waxing - Upper Lips Wax Rica" at bounding box center [105, 327] width 111 height 12
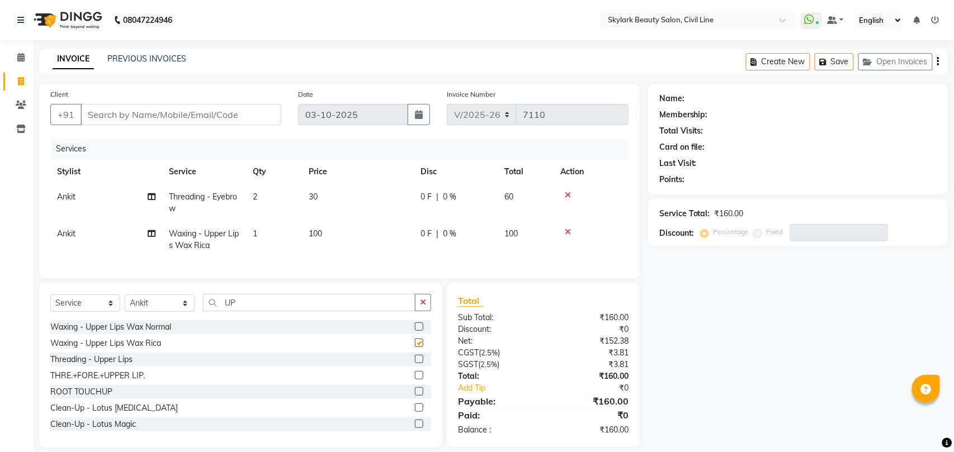
checkbox input "false"
click at [418, 306] on icon "button" at bounding box center [418, 303] width 6 height 8
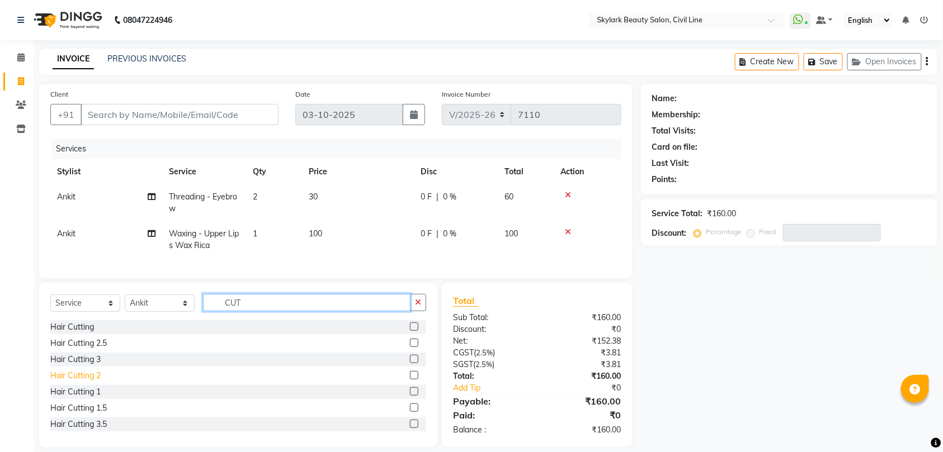
type input "CUT"
click at [91, 382] on div "Hair Cutting 2" at bounding box center [75, 376] width 50 height 12
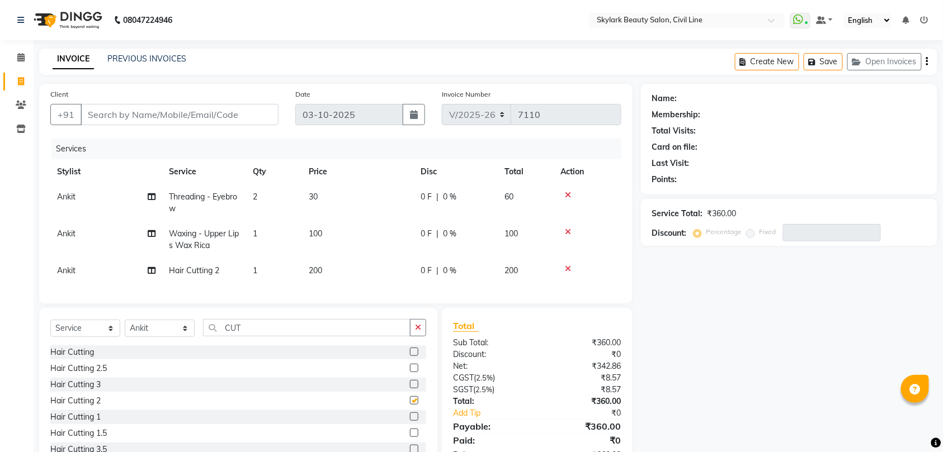
checkbox input "false"
click at [228, 116] on input "Client" at bounding box center [180, 114] width 198 height 21
type input "8"
type input "0"
type input "8423154939"
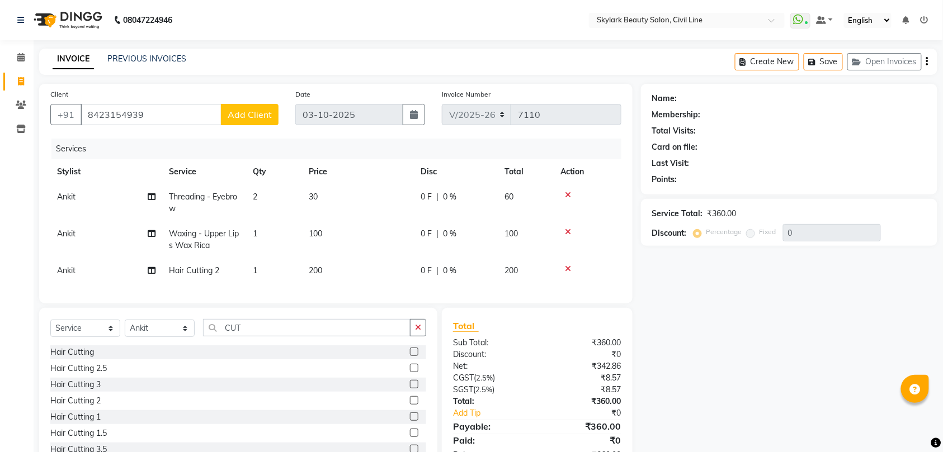
click at [228, 116] on span "Add Client" at bounding box center [250, 114] width 44 height 11
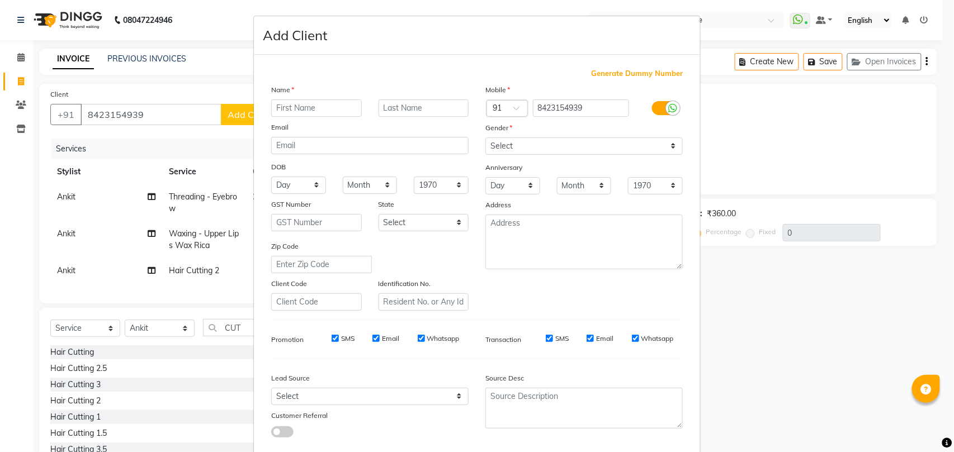
click at [332, 108] on input "text" at bounding box center [316, 108] width 91 height 17
type input "SWEETI"
click at [548, 148] on select "Select Male Female Other Prefer Not To Say" at bounding box center [583, 146] width 197 height 17
select select "female"
click at [485, 138] on select "Select Male Female Other Prefer Not To Say" at bounding box center [583, 146] width 197 height 17
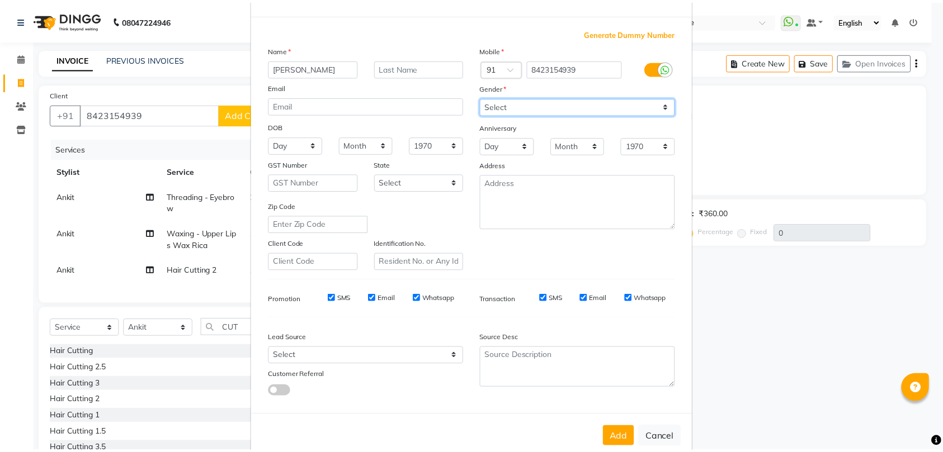
scroll to position [61, 0]
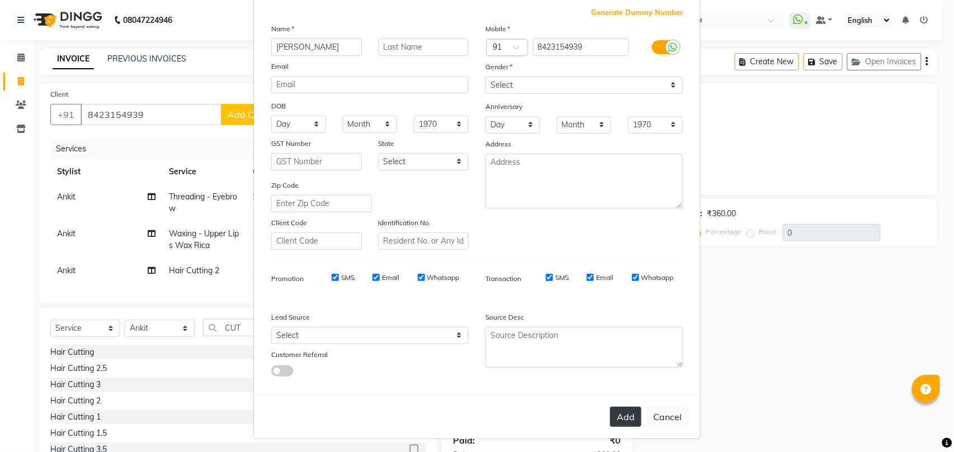
click at [620, 413] on button "Add" at bounding box center [625, 417] width 31 height 20
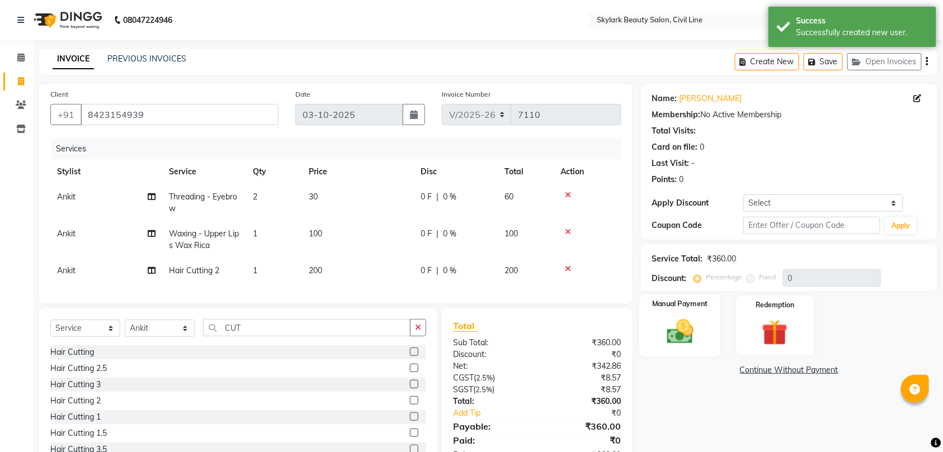
click at [685, 334] on img at bounding box center [680, 331] width 44 height 31
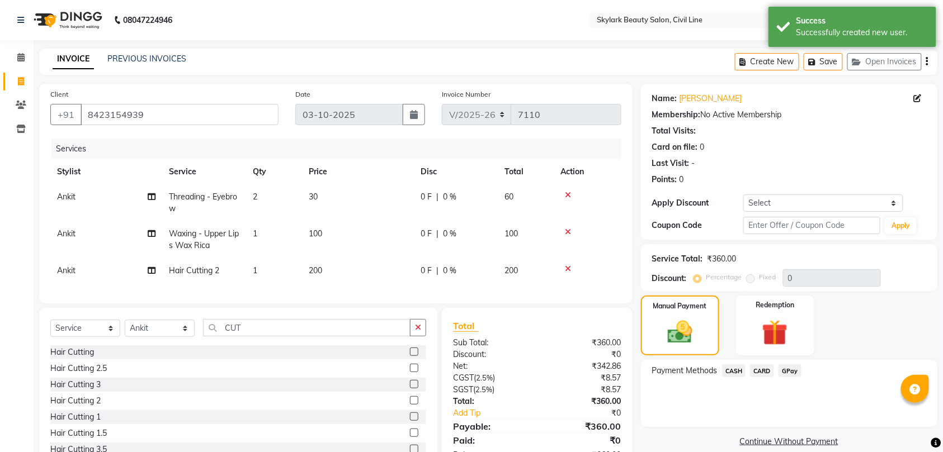
click at [792, 370] on span "GPay" at bounding box center [789, 371] width 23 height 13
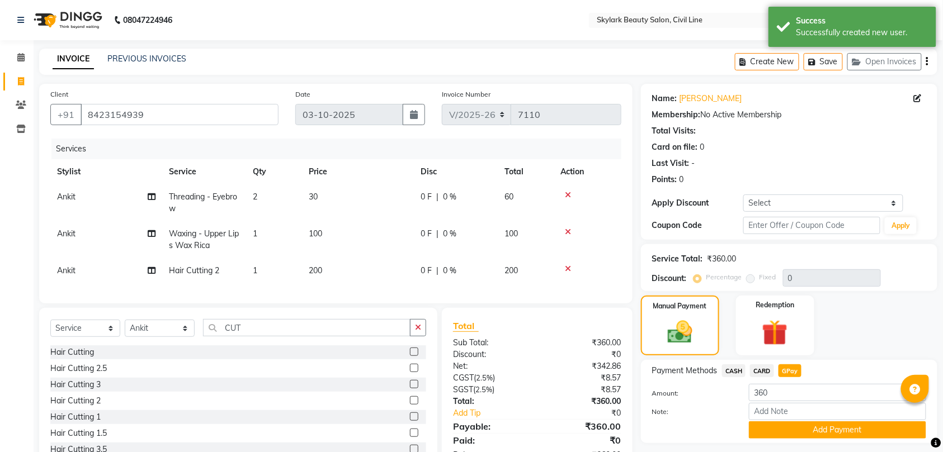
click at [833, 428] on button "Add Payment" at bounding box center [837, 430] width 177 height 17
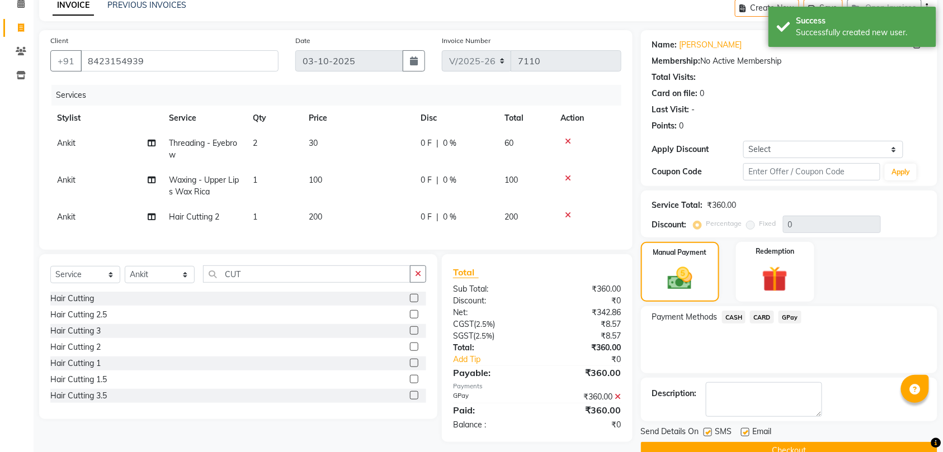
scroll to position [79, 0]
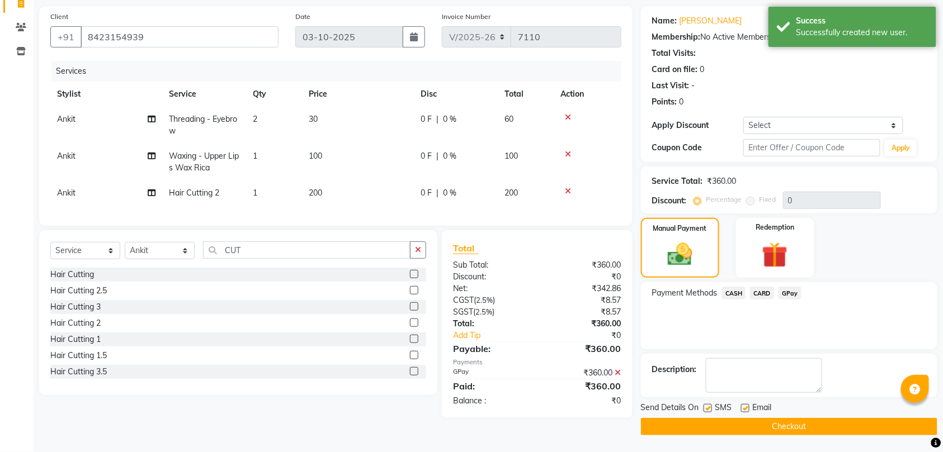
click at [828, 427] on button "Checkout" at bounding box center [789, 426] width 296 height 17
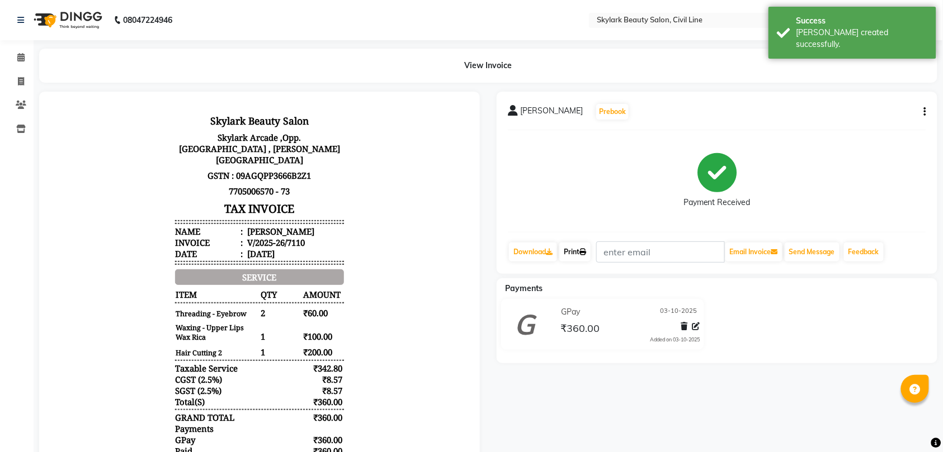
click at [580, 255] on link "Print" at bounding box center [574, 252] width 31 height 19
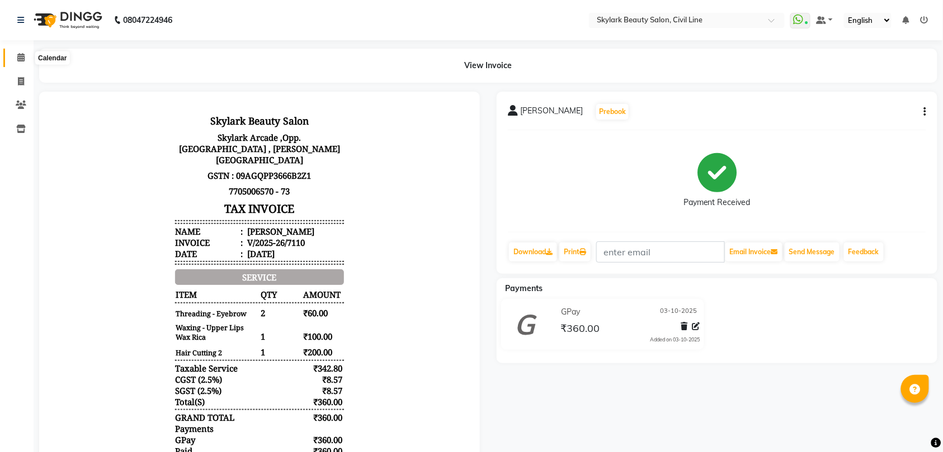
click at [20, 59] on icon at bounding box center [20, 57] width 7 height 8
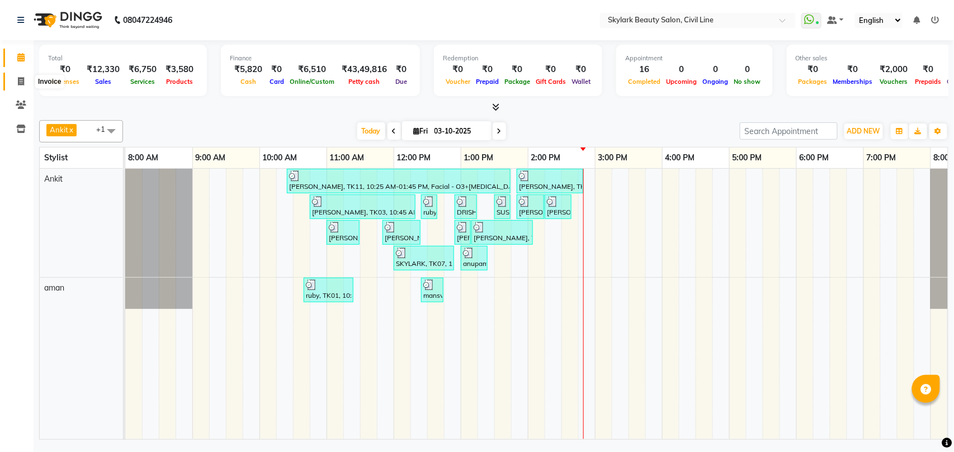
click at [21, 81] on icon at bounding box center [21, 81] width 6 height 8
select select "service"
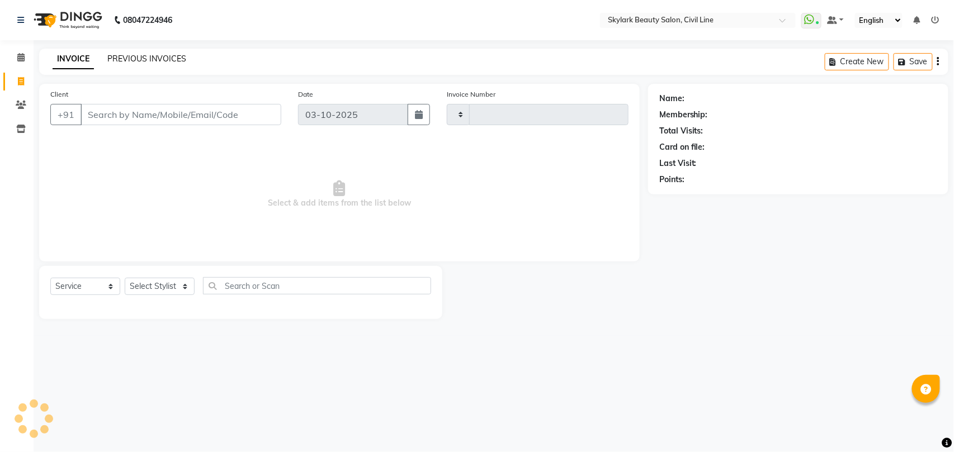
click at [146, 57] on link "PREVIOUS INVOICES" at bounding box center [146, 59] width 79 height 10
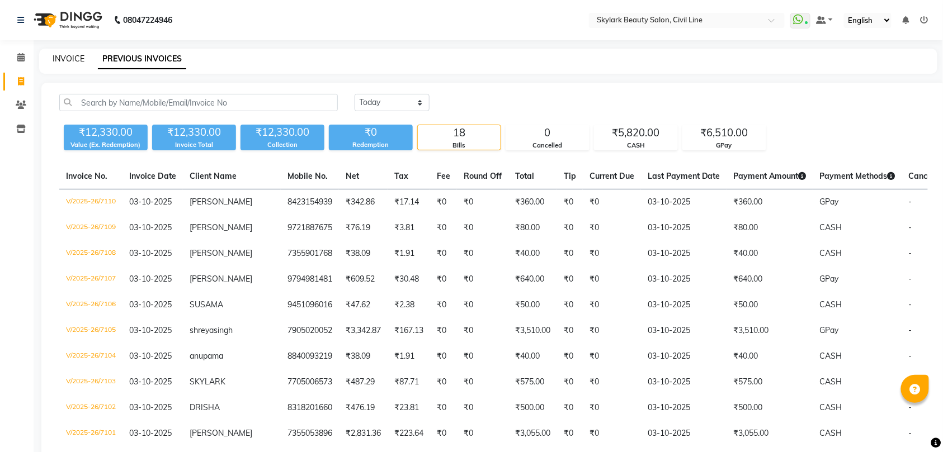
click at [59, 58] on link "INVOICE" at bounding box center [69, 59] width 32 height 10
select select "service"
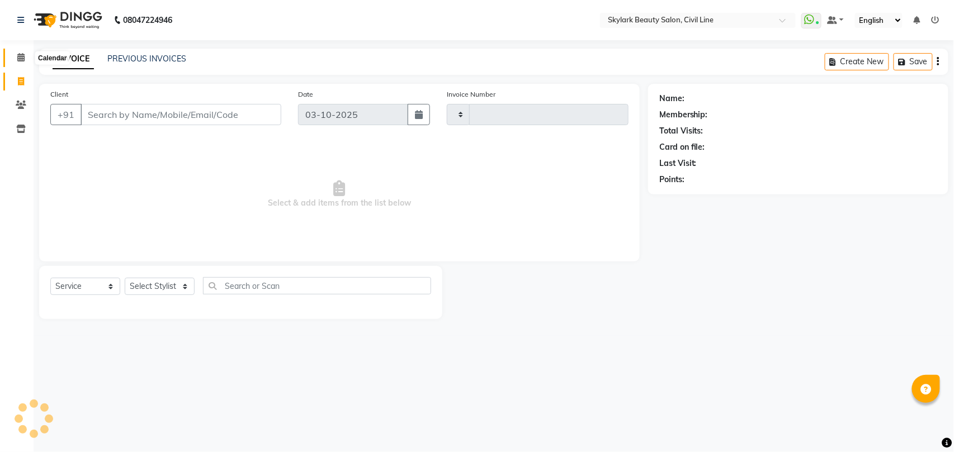
click at [17, 58] on icon at bounding box center [20, 57] width 7 height 8
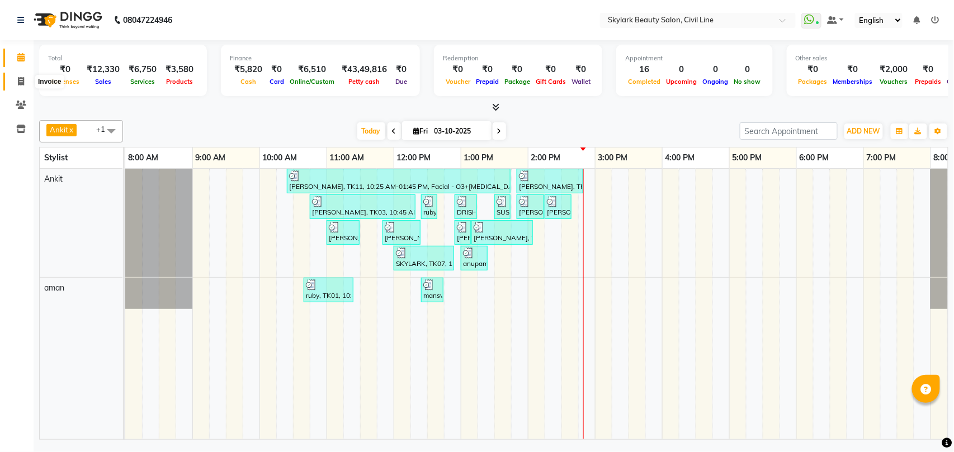
click at [20, 79] on icon at bounding box center [21, 81] width 6 height 8
select select "service"
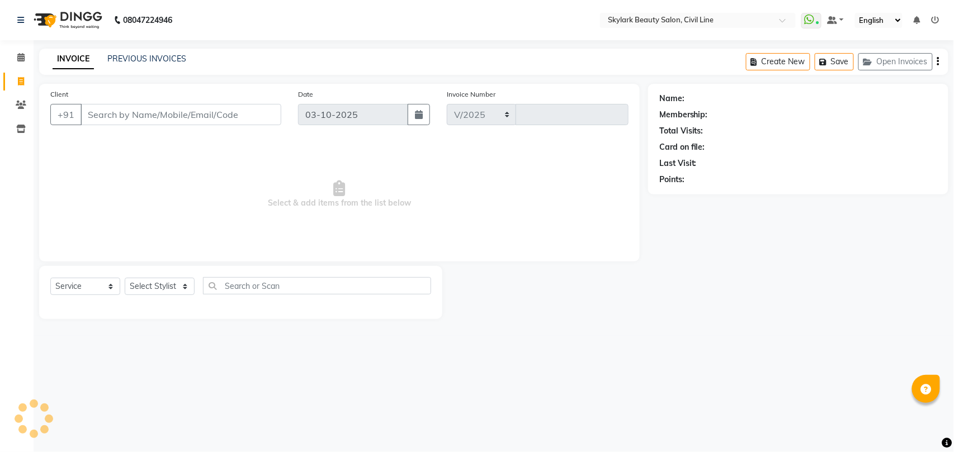
select select "4588"
type input "7111"
click at [167, 285] on select "Select Stylist" at bounding box center [160, 286] width 70 height 17
select select "28120"
click at [125, 278] on select "Select Stylist aman Ankit GAGAN WAHLA GURWINDER SINGH WASU" at bounding box center [160, 286] width 70 height 17
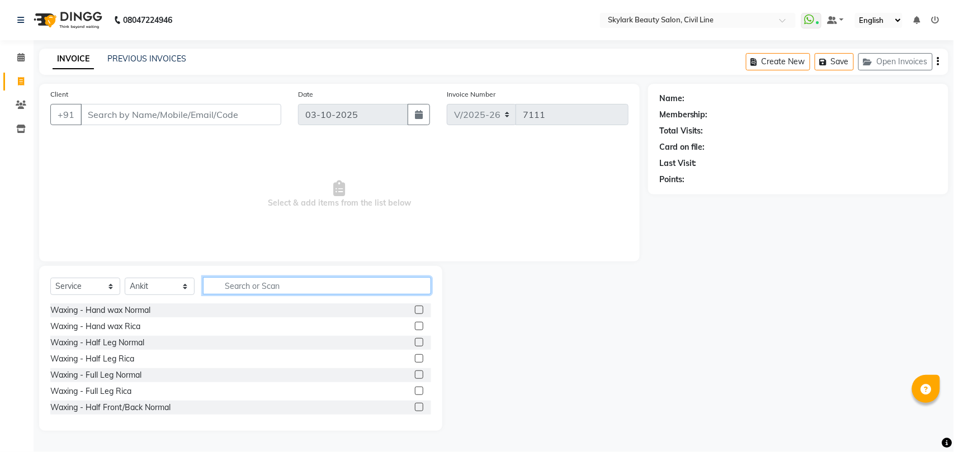
click at [293, 286] on input "text" at bounding box center [317, 285] width 228 height 17
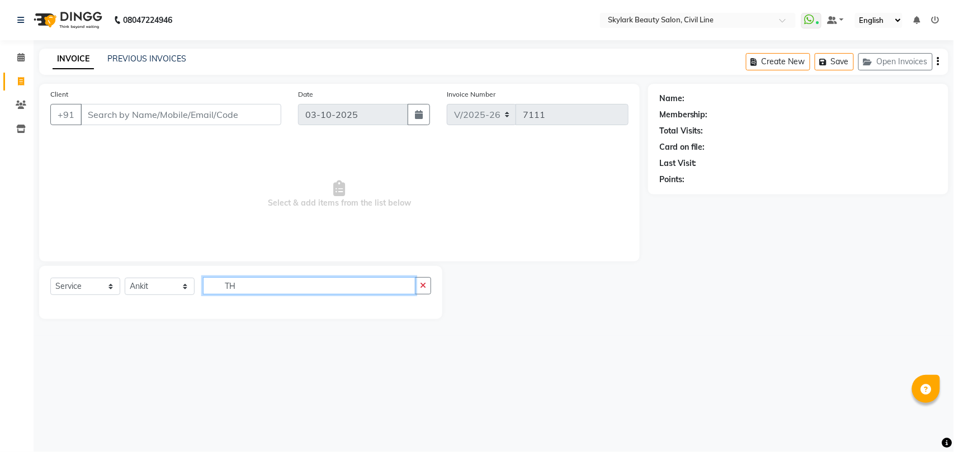
type input "T"
type input "TH"
click at [426, 285] on button "button" at bounding box center [423, 285] width 16 height 17
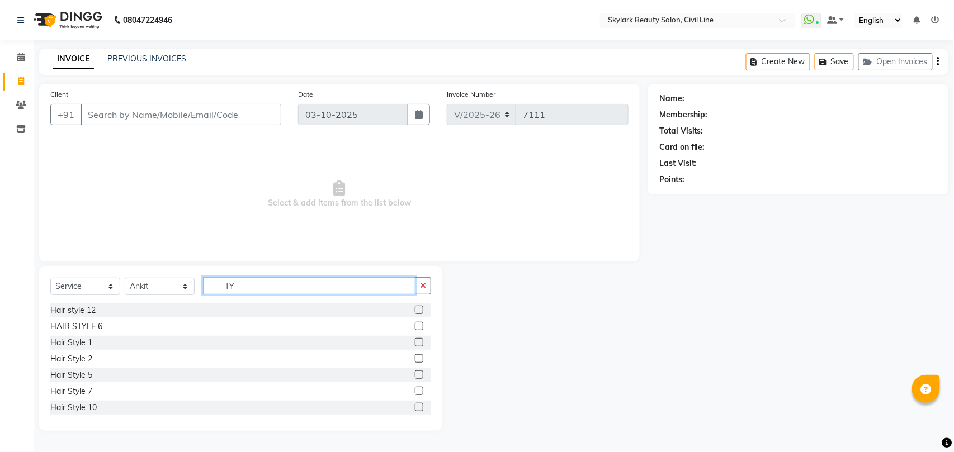
type input "T"
type input "TH"
click at [111, 390] on div "THRE.+FORE.+UPPER LIP." at bounding box center [97, 392] width 94 height 12
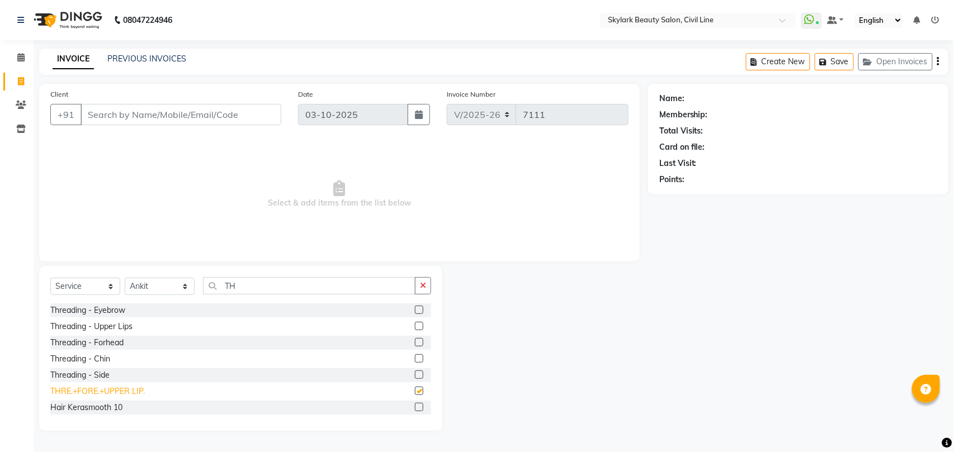
checkbox input "false"
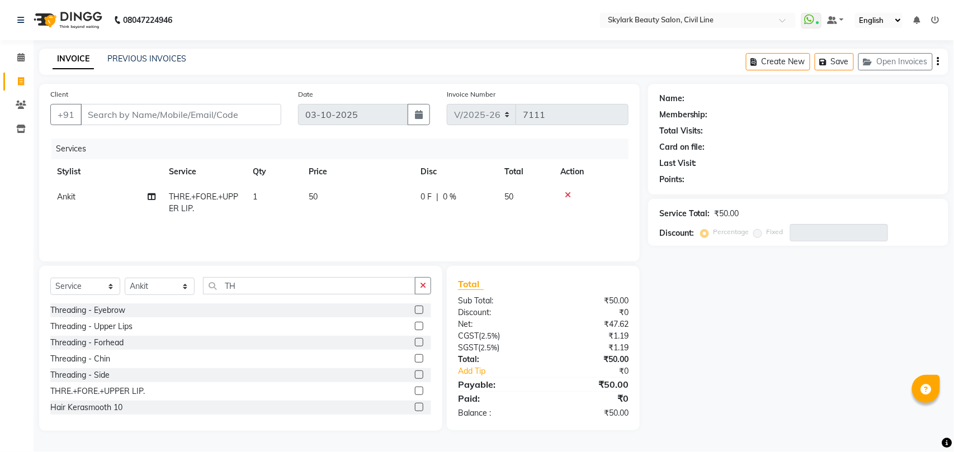
click at [257, 197] on span "1" at bounding box center [255, 197] width 4 height 10
select select "28120"
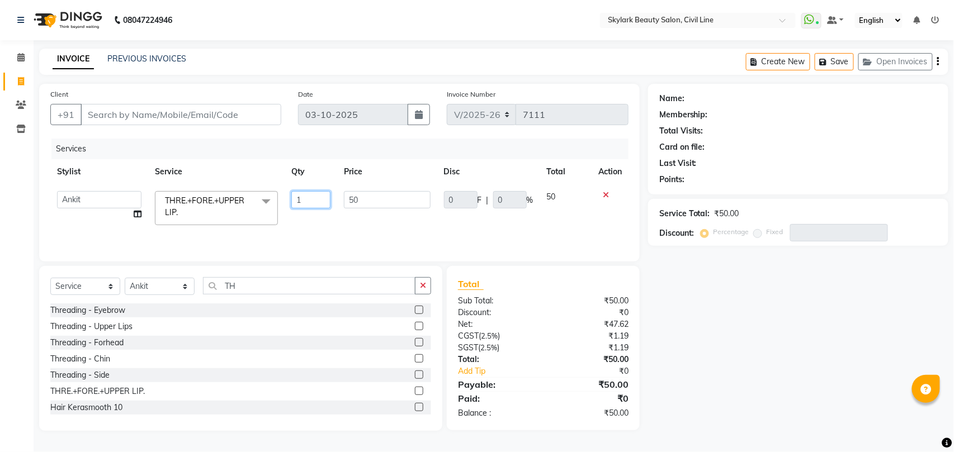
click at [307, 201] on input "1" at bounding box center [310, 199] width 39 height 17
type input "2"
click at [301, 221] on div "Services Stylist Service Qty Price Disc Total Action aman Ankit GAGAN WAHLA GUR…" at bounding box center [339, 195] width 578 height 112
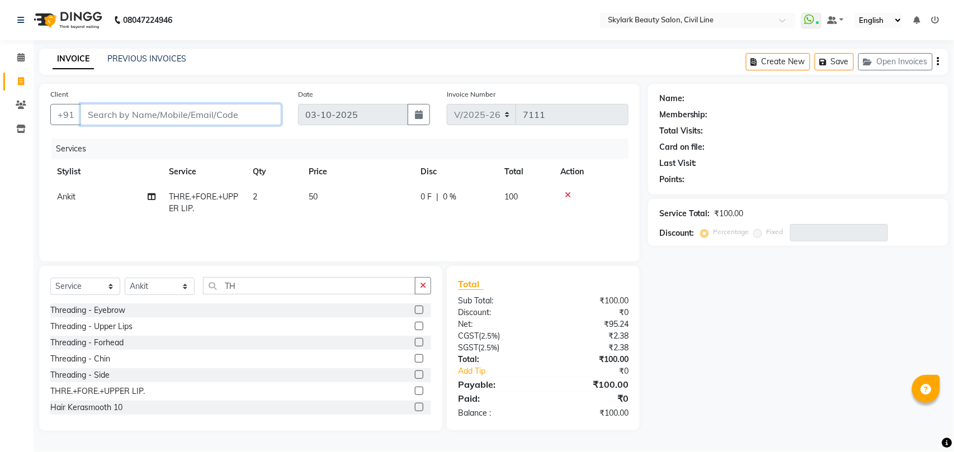
click at [244, 117] on input "Client" at bounding box center [181, 114] width 201 height 21
type input "6"
type input "0"
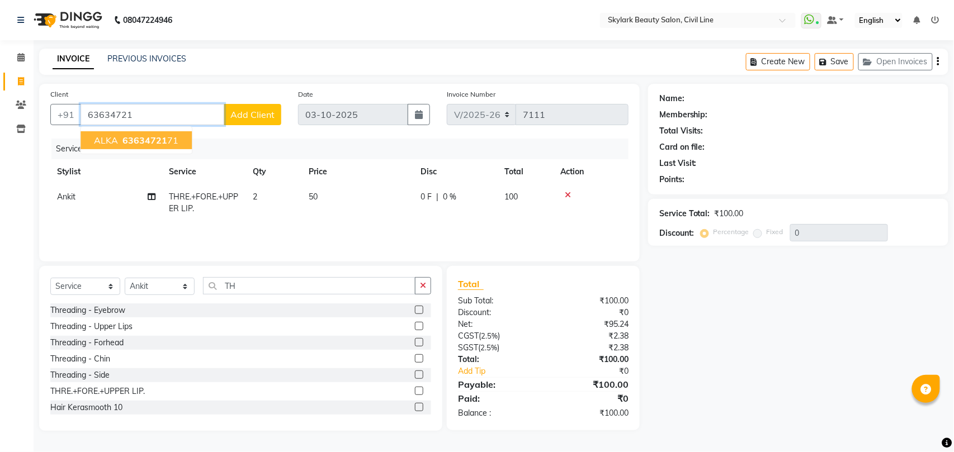
click at [155, 141] on span "63634721" at bounding box center [144, 140] width 45 height 11
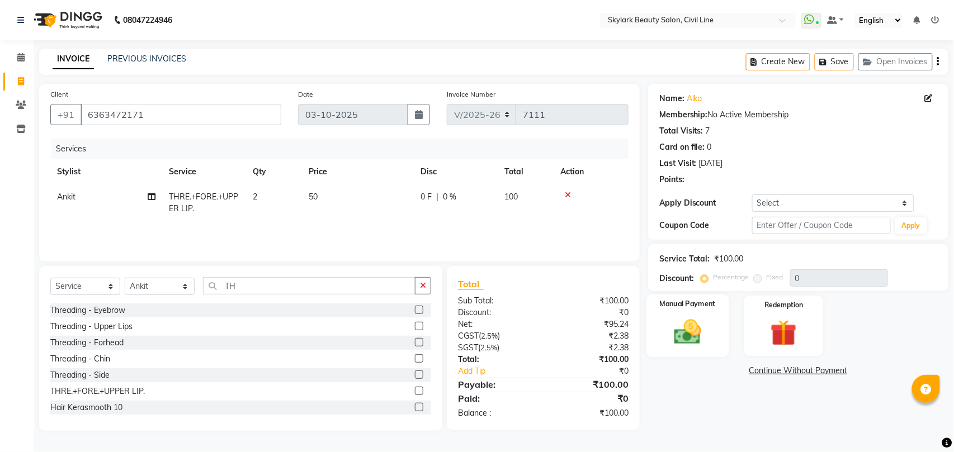
click at [682, 318] on img at bounding box center [687, 331] width 44 height 31
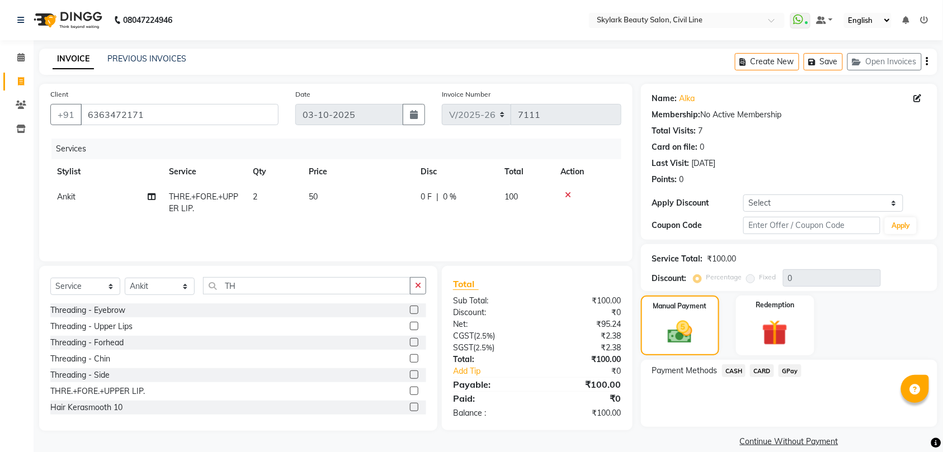
click at [734, 367] on span "CASH" at bounding box center [734, 371] width 24 height 13
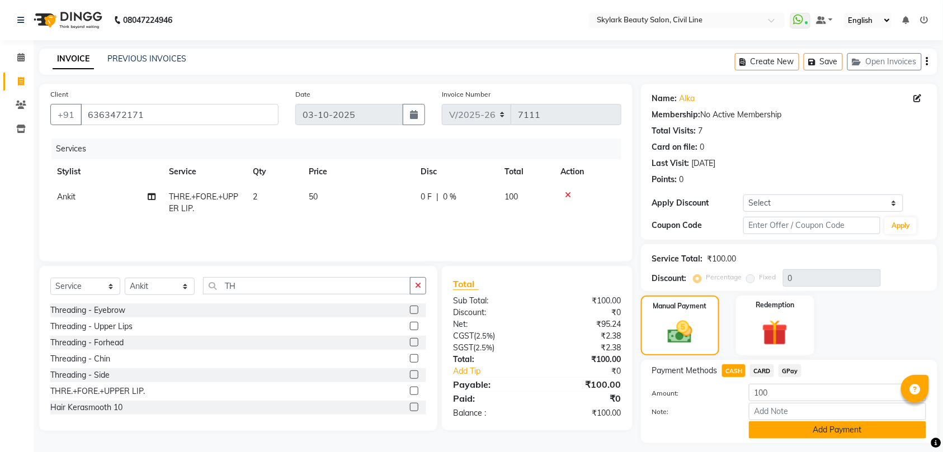
click at [812, 432] on button "Add Payment" at bounding box center [837, 430] width 177 height 17
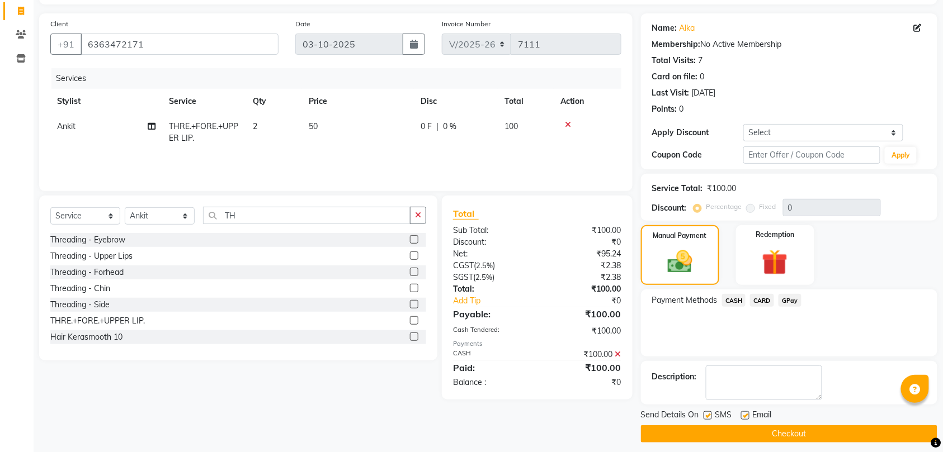
scroll to position [79, 0]
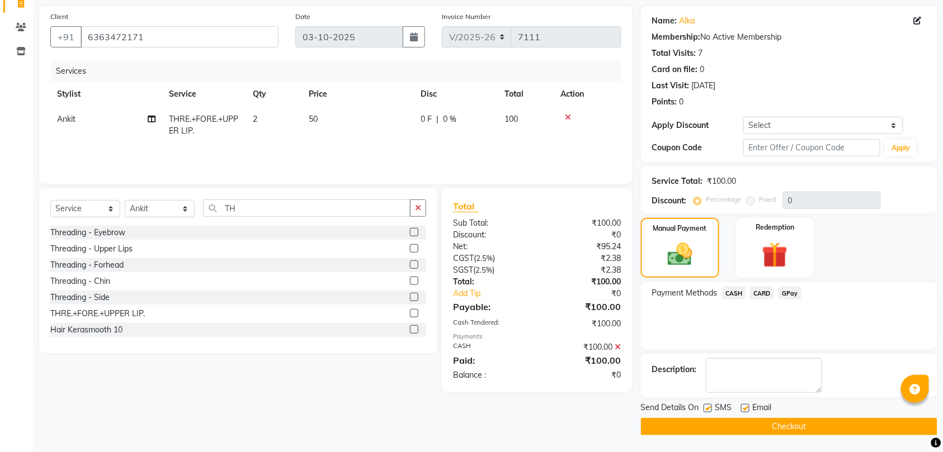
click at [805, 425] on button "Checkout" at bounding box center [789, 426] width 296 height 17
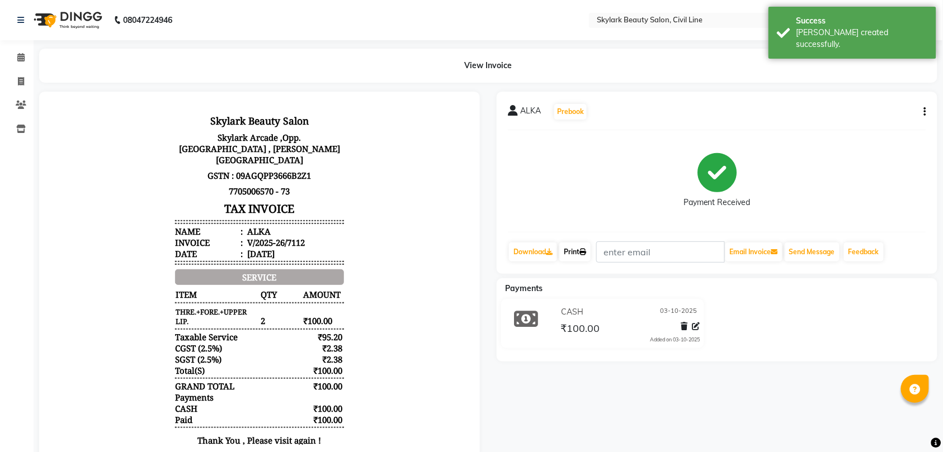
click at [578, 253] on link "Print" at bounding box center [574, 252] width 31 height 19
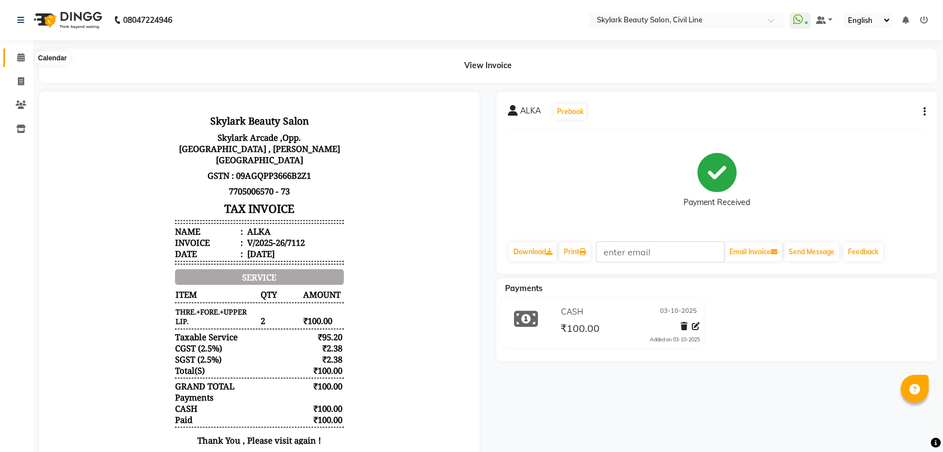
click at [19, 57] on icon at bounding box center [20, 57] width 7 height 8
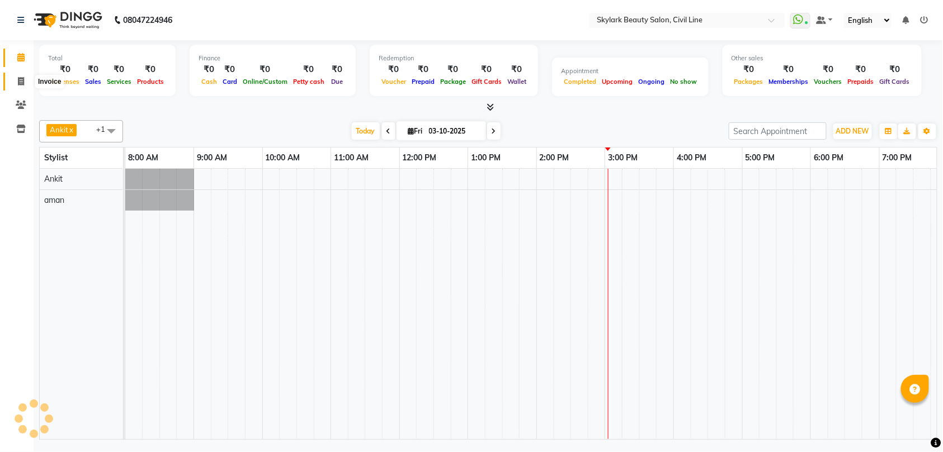
click at [23, 82] on icon at bounding box center [21, 81] width 6 height 8
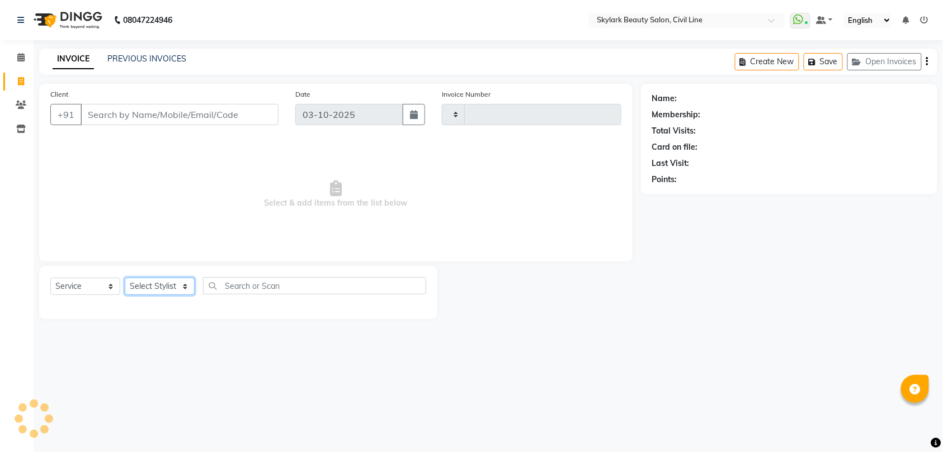
click at [169, 287] on select "Select Stylist" at bounding box center [160, 286] width 70 height 17
click at [125, 278] on select "Select Stylist aman Ankit GAGAN WAHLA GURWINDER SINGH WASU" at bounding box center [160, 286] width 70 height 17
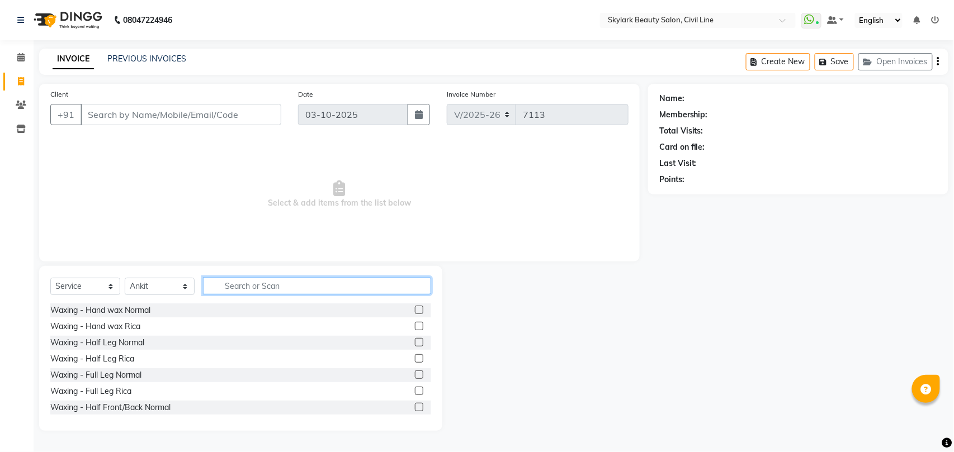
click at [323, 281] on input "text" at bounding box center [317, 285] width 228 height 17
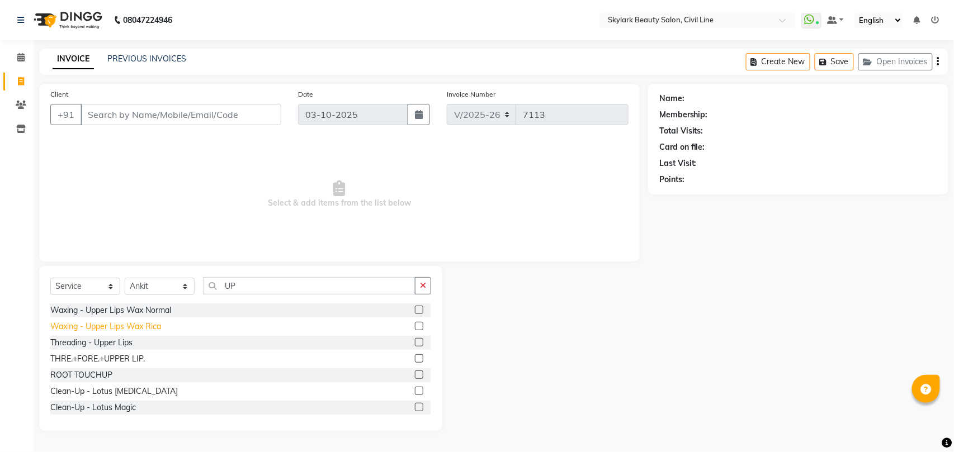
click at [107, 329] on div "Waxing - Upper Lips Wax Rica" at bounding box center [105, 327] width 111 height 12
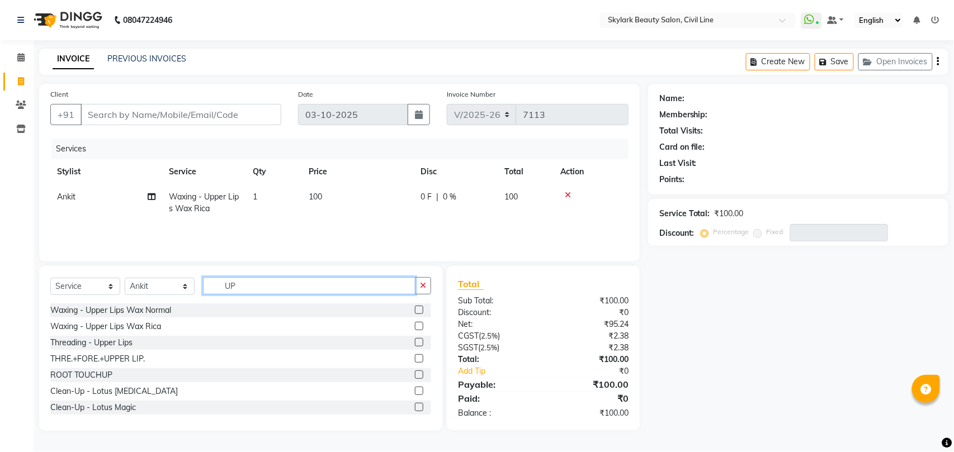
drag, startPoint x: 323, startPoint y: 277, endPoint x: 327, endPoint y: 287, distance: 11.0
click at [323, 282] on input "UP" at bounding box center [309, 285] width 212 height 17
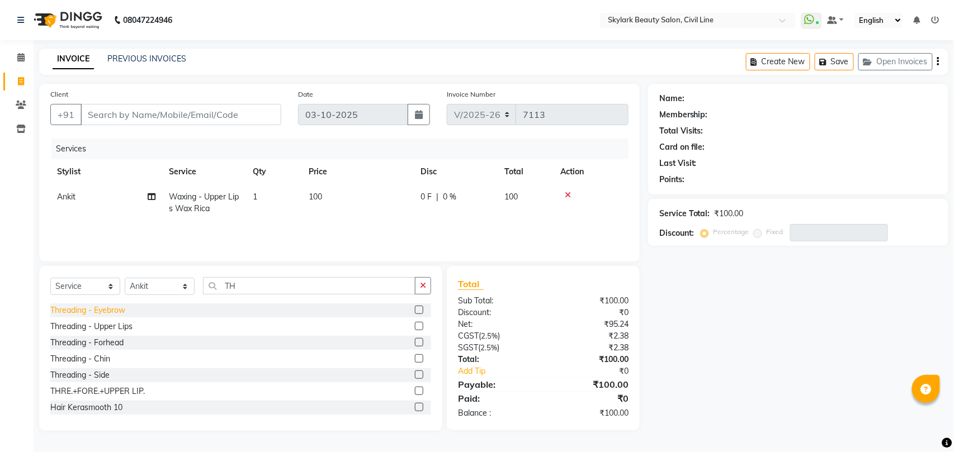
click at [117, 313] on div "Threading - Eyebrow" at bounding box center [87, 311] width 75 height 12
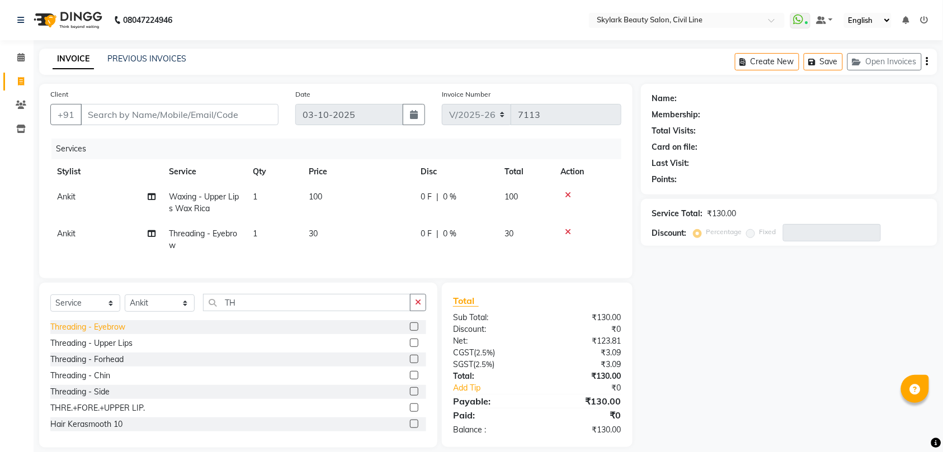
click at [108, 366] on div "Threading - Forhead" at bounding box center [86, 360] width 73 height 12
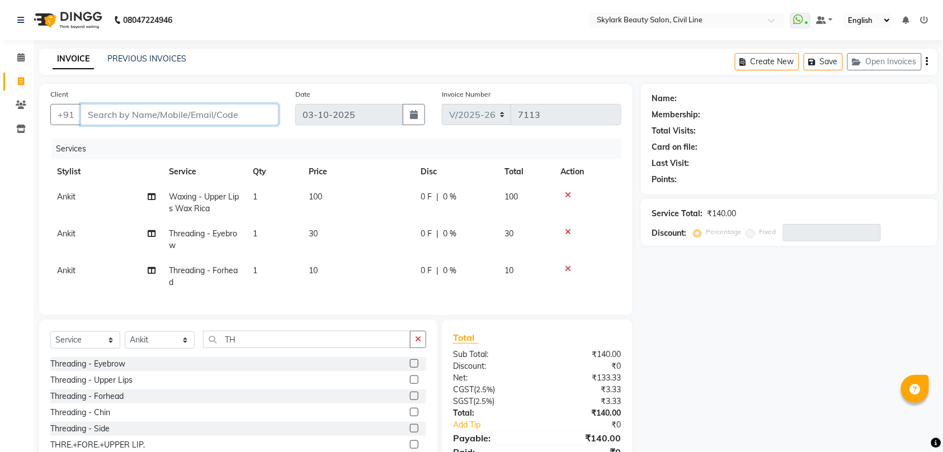
click at [204, 115] on input "Client" at bounding box center [180, 114] width 198 height 21
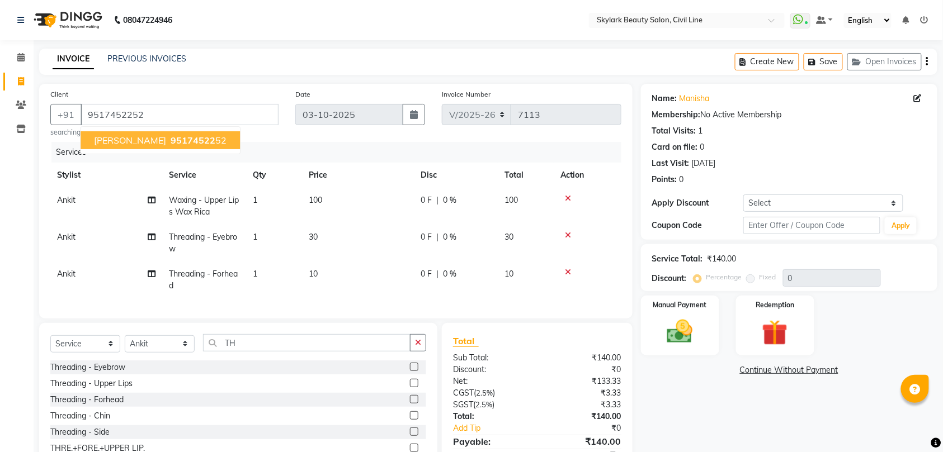
click at [171, 140] on span "95174522" at bounding box center [193, 140] width 45 height 11
click at [684, 316] on div "Manual Payment" at bounding box center [680, 326] width 82 height 63
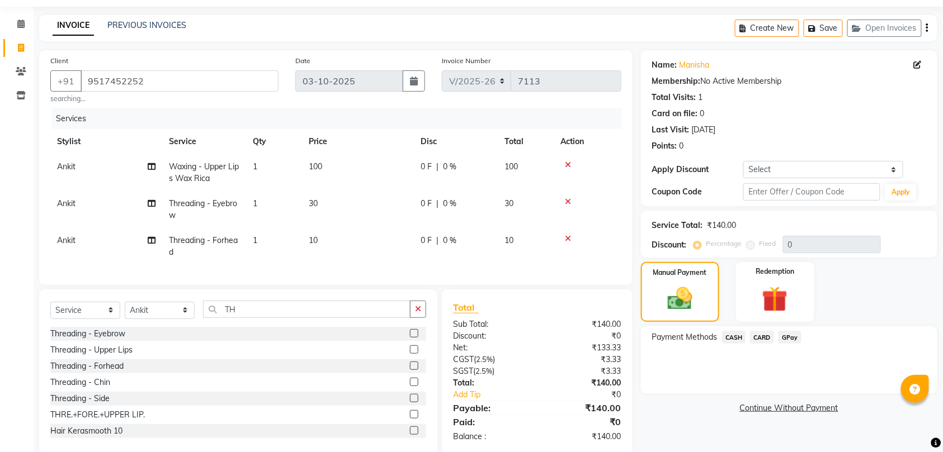
scroll to position [65, 0]
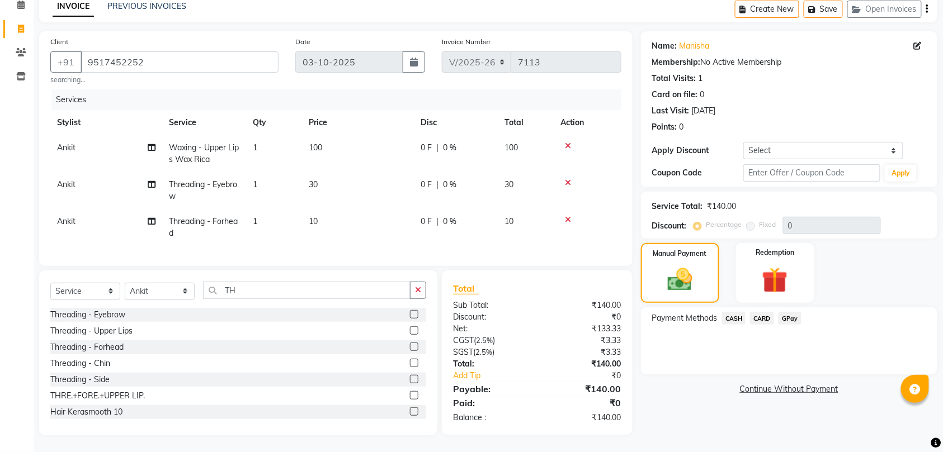
click at [566, 142] on icon at bounding box center [568, 146] width 6 height 8
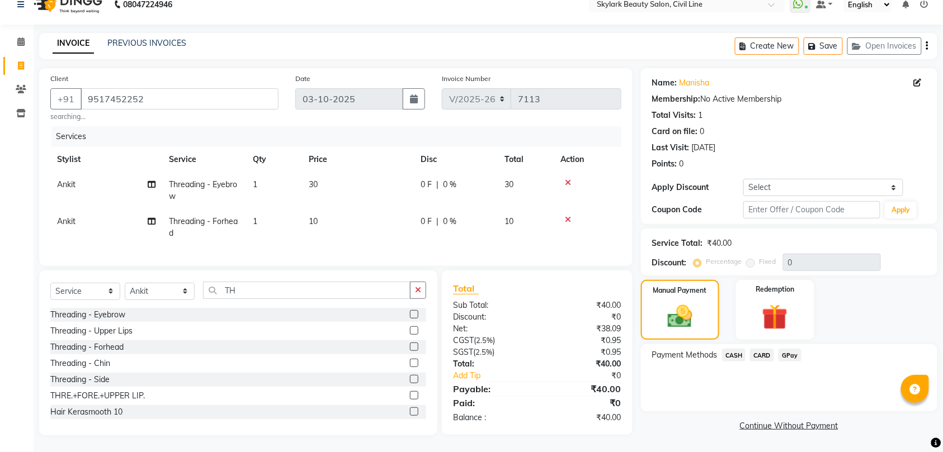
scroll to position [27, 0]
click at [204, 91] on input "9517452252" at bounding box center [180, 98] width 198 height 21
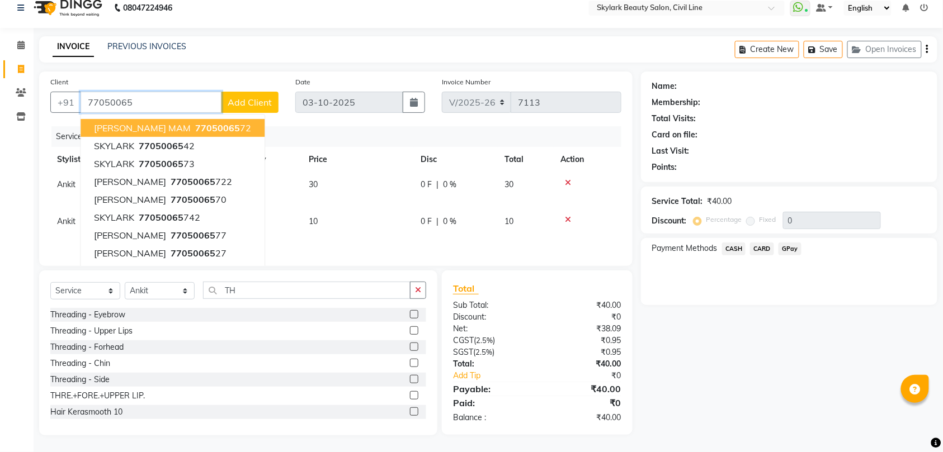
scroll to position [23, 0]
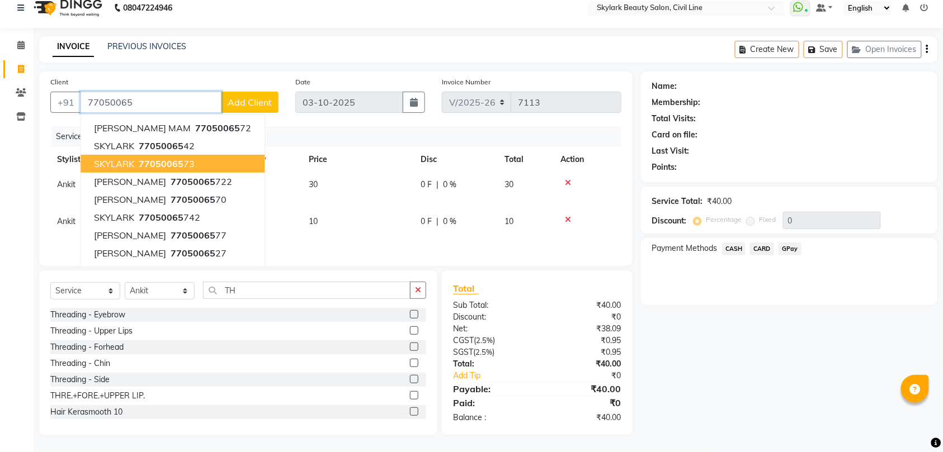
click at [149, 158] on span "77050065" at bounding box center [161, 163] width 45 height 11
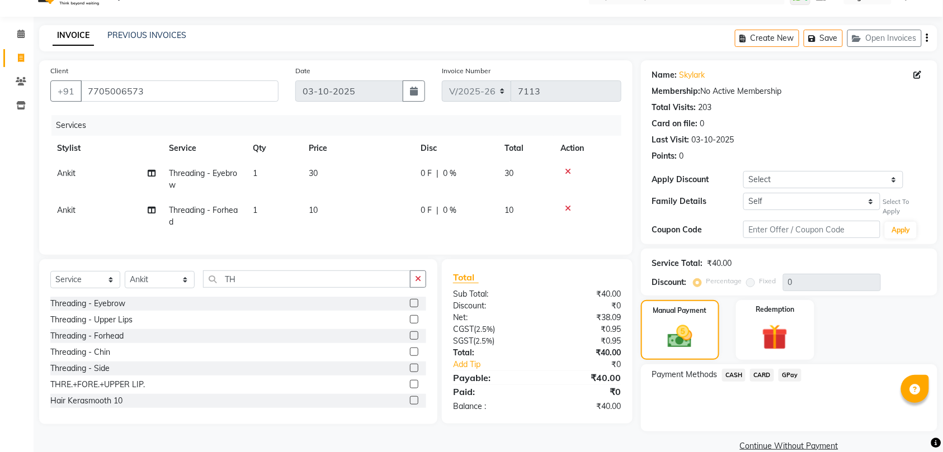
click at [735, 374] on span "CASH" at bounding box center [734, 375] width 24 height 13
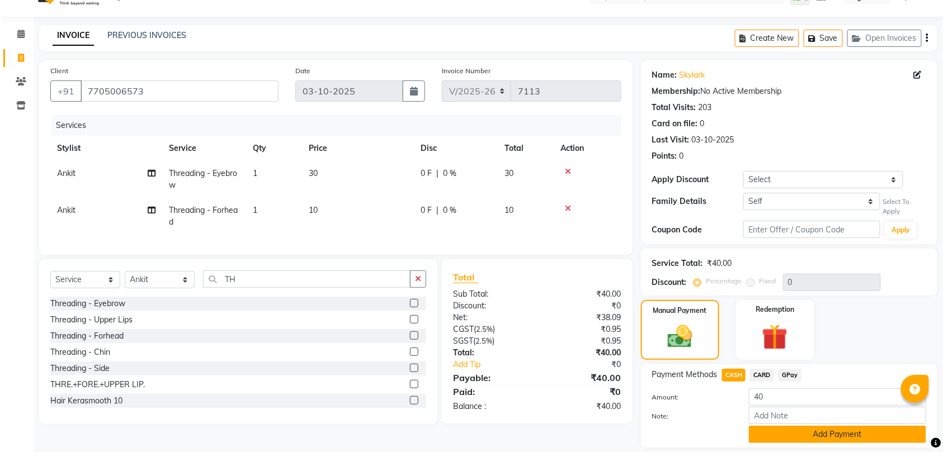
click at [859, 432] on button "Add Payment" at bounding box center [837, 434] width 177 height 17
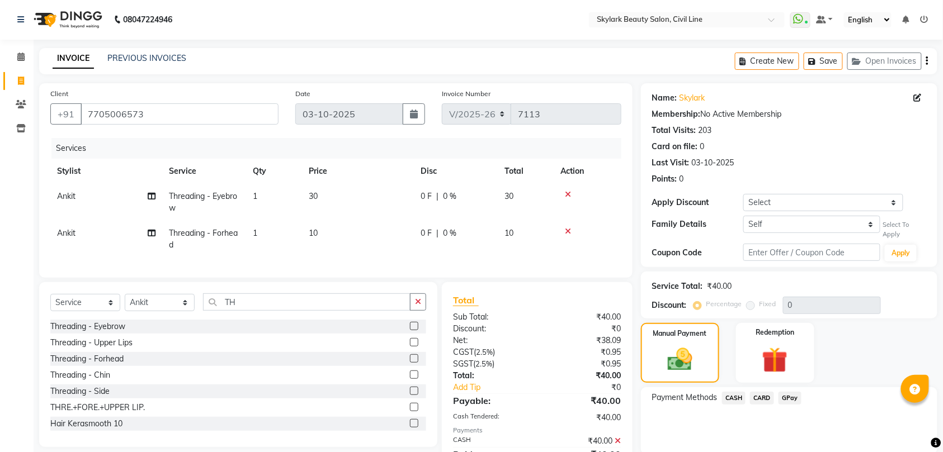
scroll to position [0, 0]
click at [168, 121] on input "7705006573" at bounding box center [180, 114] width 198 height 21
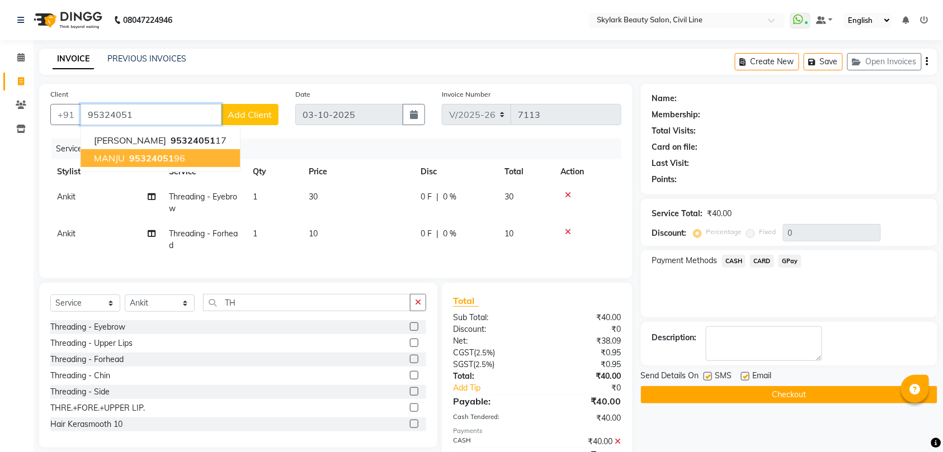
click at [162, 154] on span "95324051" at bounding box center [151, 158] width 45 height 11
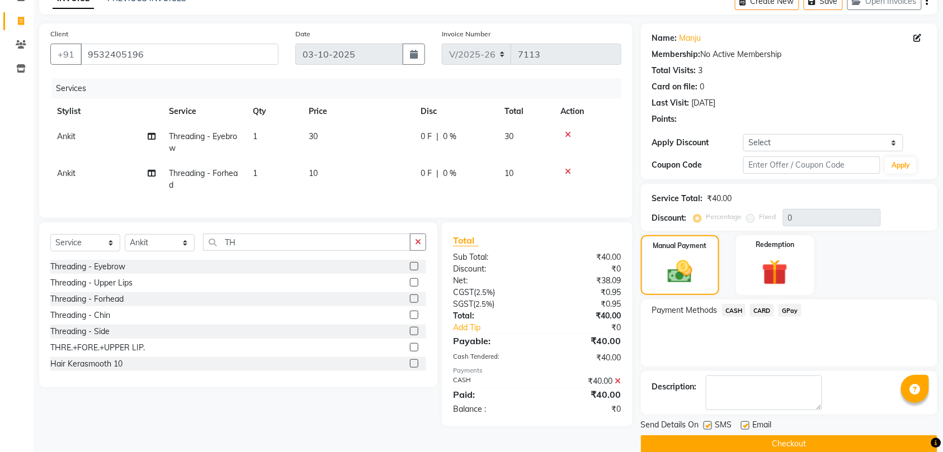
scroll to position [79, 0]
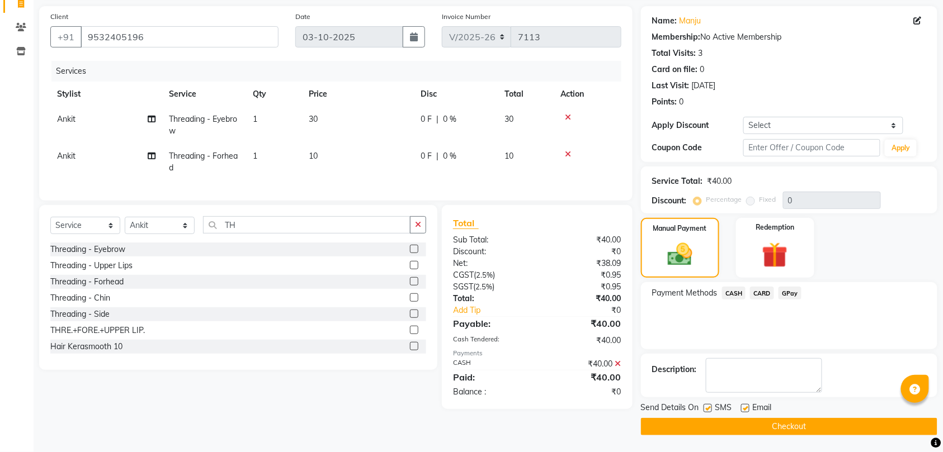
click at [785, 425] on button "Checkout" at bounding box center [789, 426] width 296 height 17
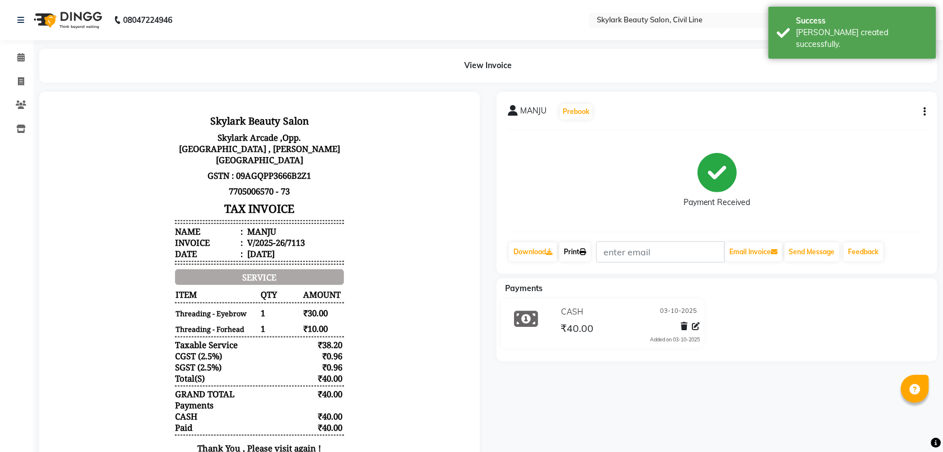
click at [573, 252] on link "Print" at bounding box center [574, 252] width 31 height 19
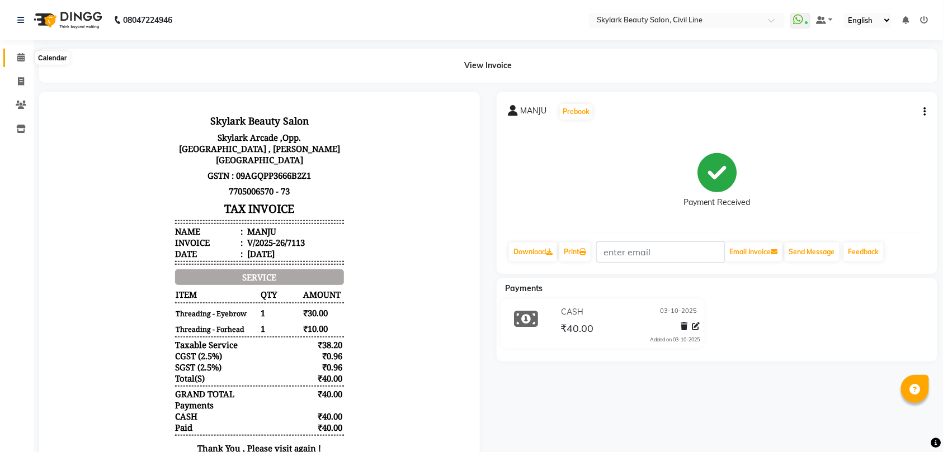
click at [18, 58] on icon at bounding box center [20, 57] width 7 height 8
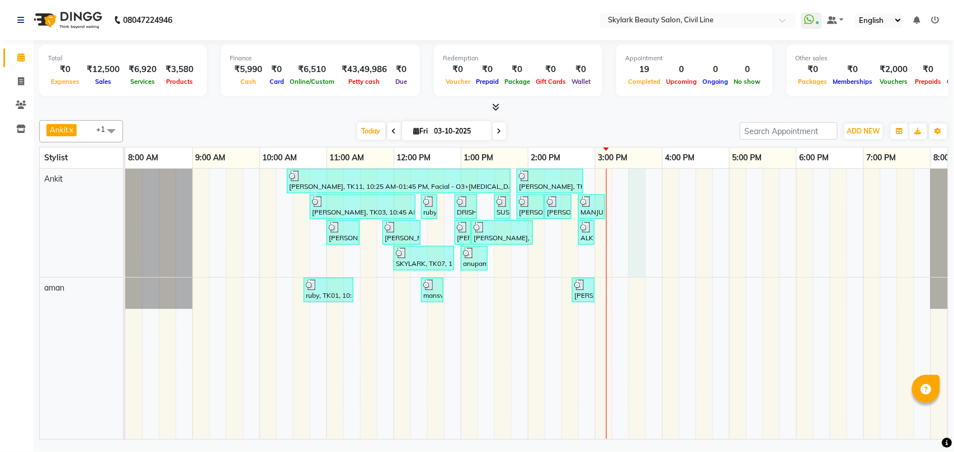
click at [636, 238] on div "shreya singh, TK11, 10:25 AM-01:45 PM, Facial - O3+Whitening / Seaweed,Neck Ble…" at bounding box center [561, 304] width 872 height 271
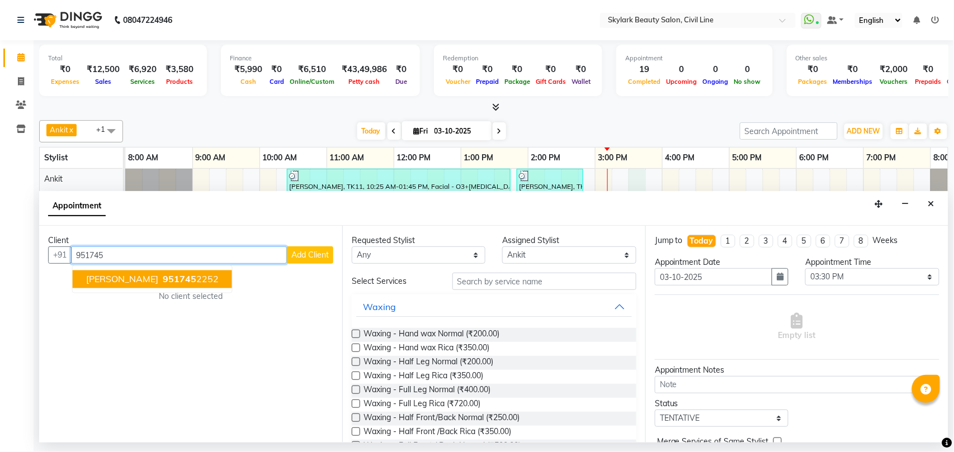
click at [157, 286] on button "manisha 951745 2252" at bounding box center [152, 280] width 159 height 18
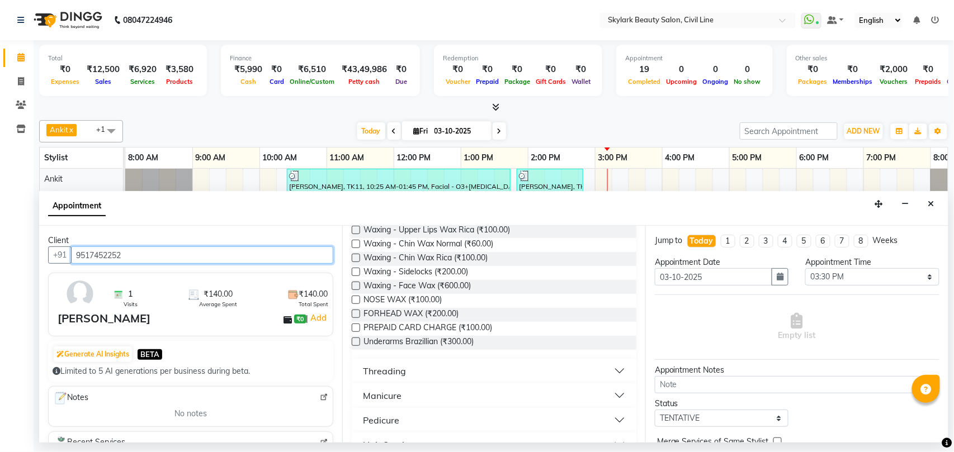
scroll to position [372, 0]
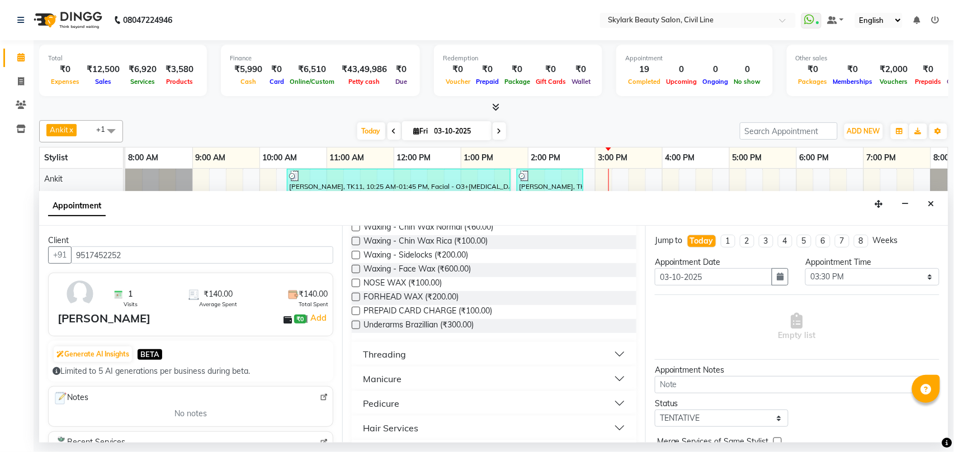
click at [452, 347] on button "Threading" at bounding box center [494, 354] width 276 height 20
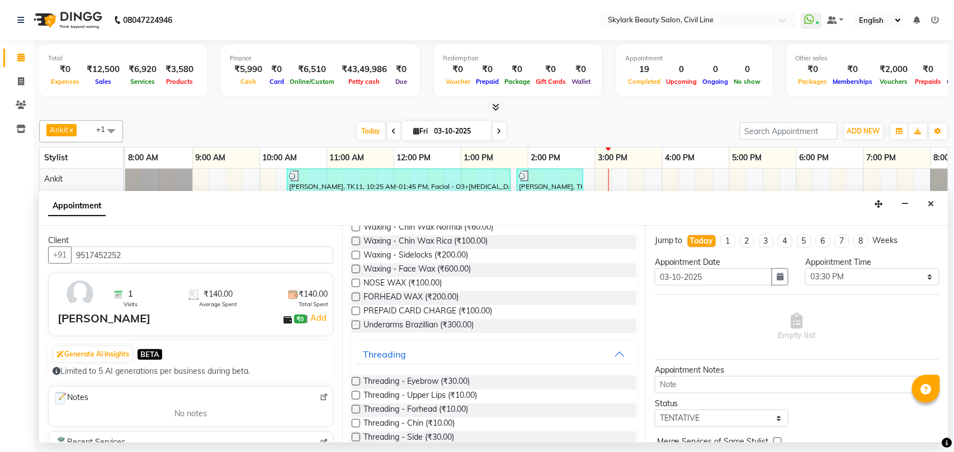
click at [356, 385] on label at bounding box center [356, 381] width 8 height 8
click at [356, 385] on input "checkbox" at bounding box center [355, 382] width 7 height 7
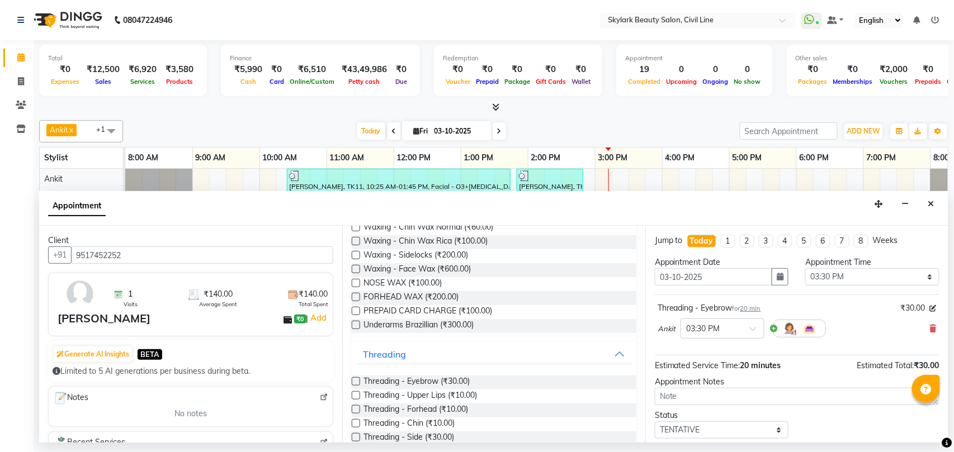
click at [354, 412] on label at bounding box center [356, 409] width 8 height 8
click at [354, 412] on input "checkbox" at bounding box center [355, 410] width 7 height 7
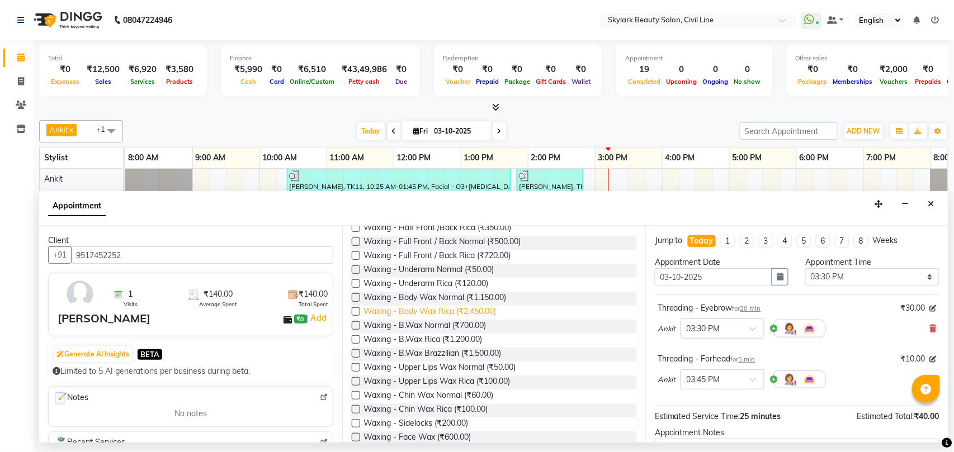
scroll to position [224, 0]
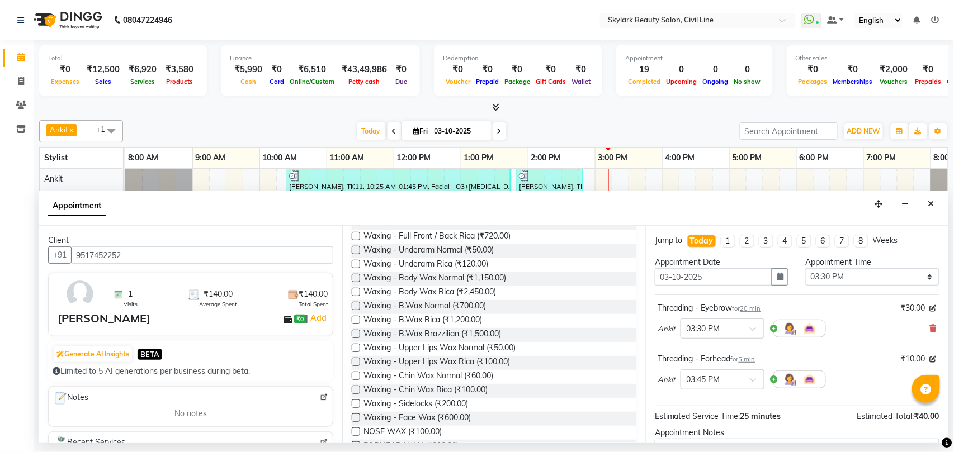
click at [356, 363] on label at bounding box center [356, 362] width 8 height 8
click at [356, 363] on input "checkbox" at bounding box center [355, 363] width 7 height 7
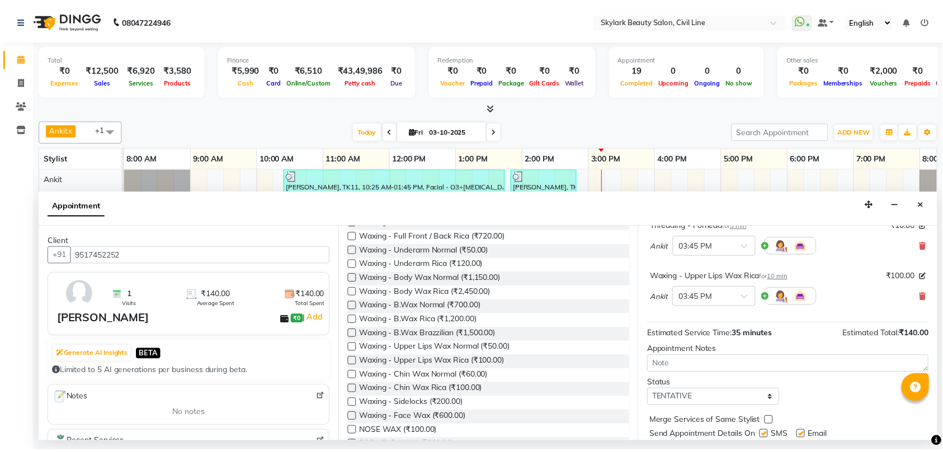
scroll to position [181, 0]
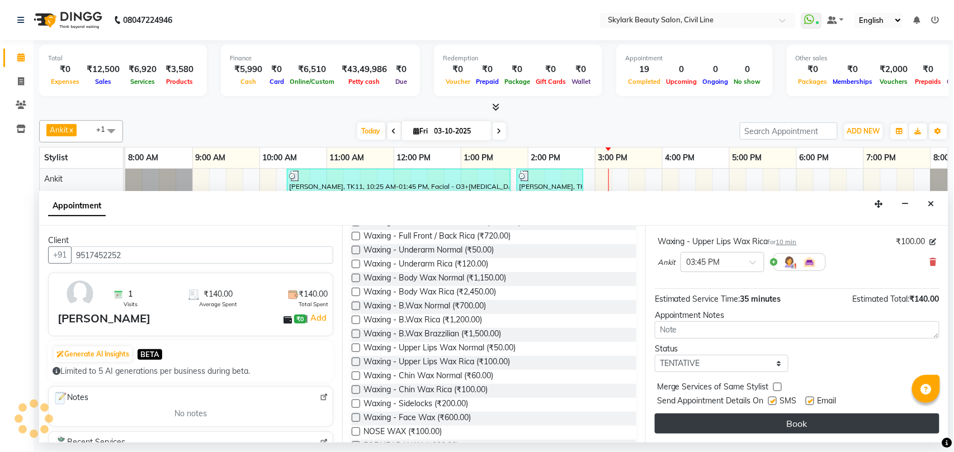
click at [799, 427] on button "Book" at bounding box center [797, 424] width 285 height 20
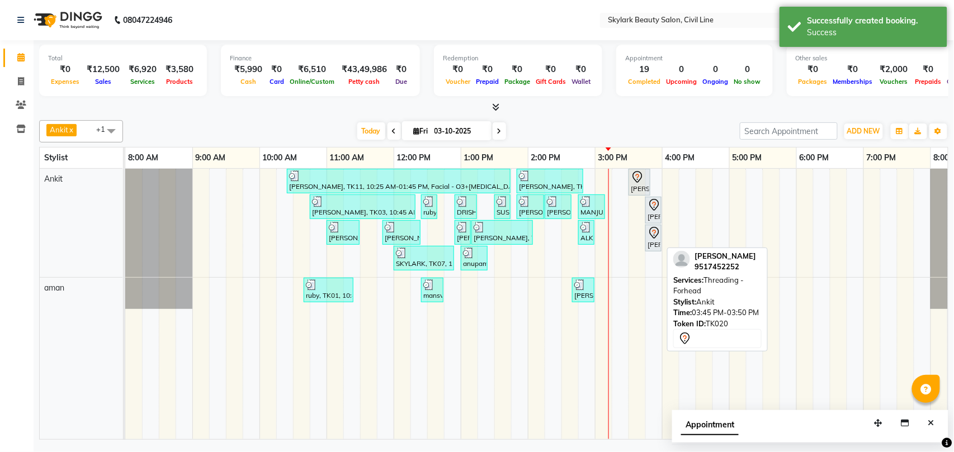
click at [653, 240] on div "manisha, TK20, 03:45 PM-03:50 PM, Threading - Forhead" at bounding box center [653, 237] width 14 height 23
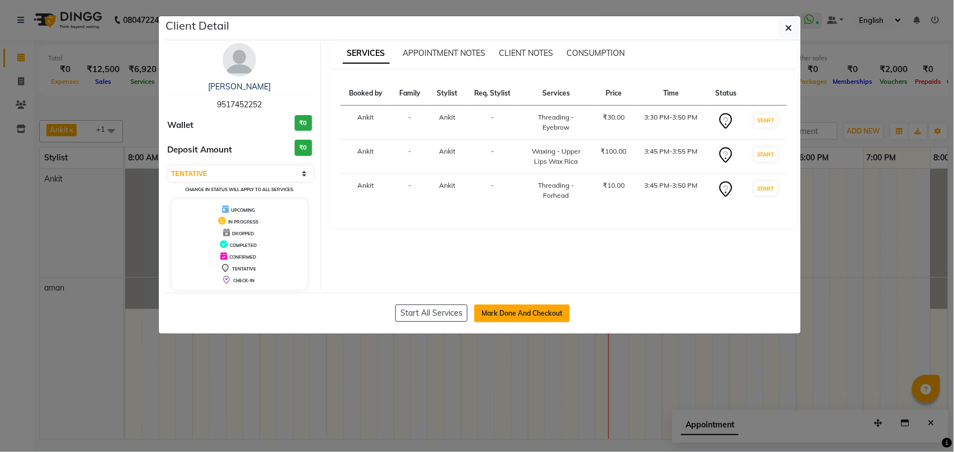
click at [542, 316] on button "Mark Done And Checkout" at bounding box center [522, 314] width 96 height 18
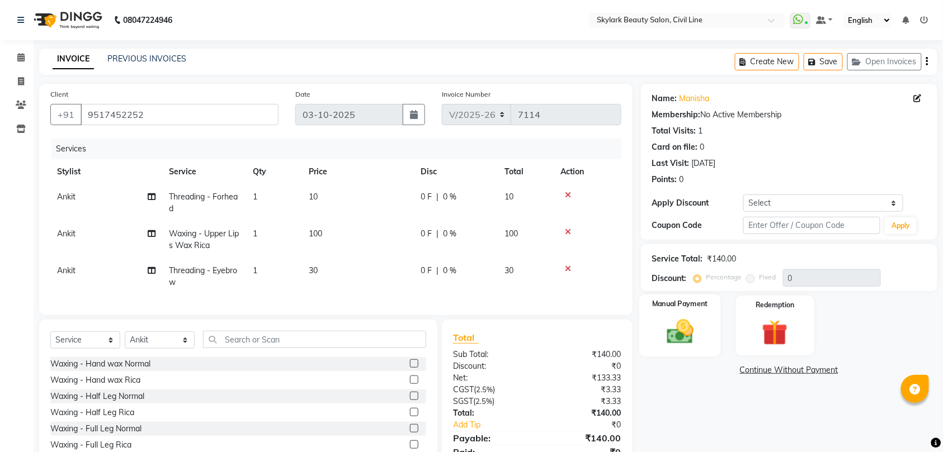
click at [675, 338] on img at bounding box center [680, 331] width 44 height 31
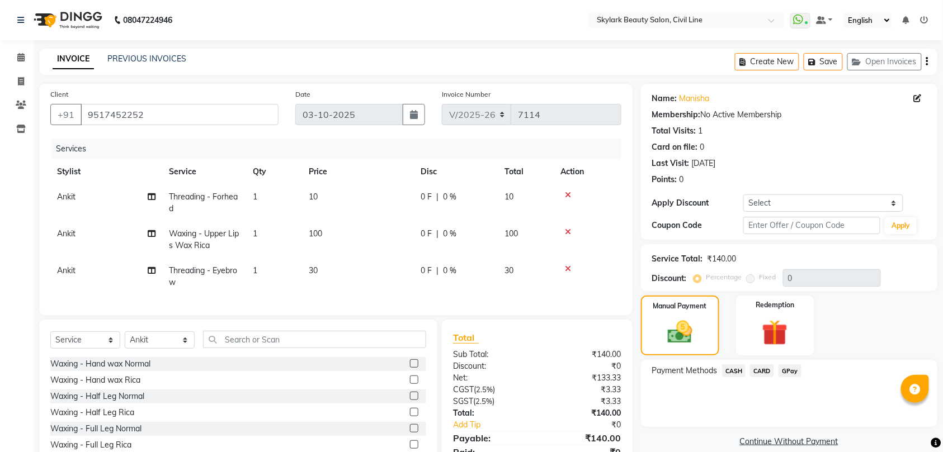
click at [789, 371] on span "GPay" at bounding box center [789, 371] width 23 height 13
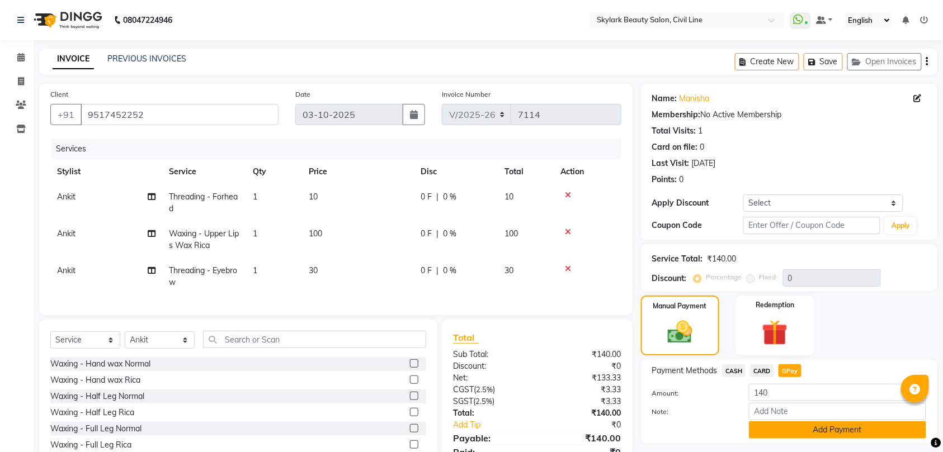
click at [836, 434] on button "Add Payment" at bounding box center [837, 430] width 177 height 17
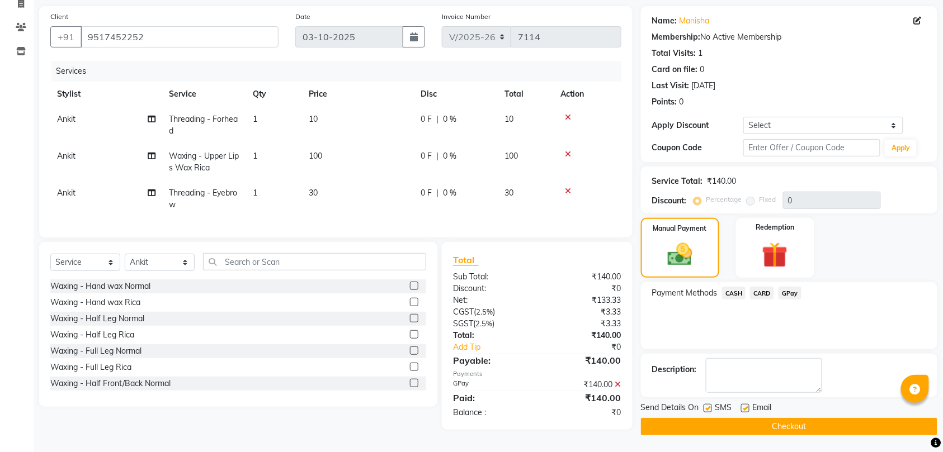
scroll to position [83, 0]
click at [620, 389] on icon at bounding box center [618, 385] width 6 height 8
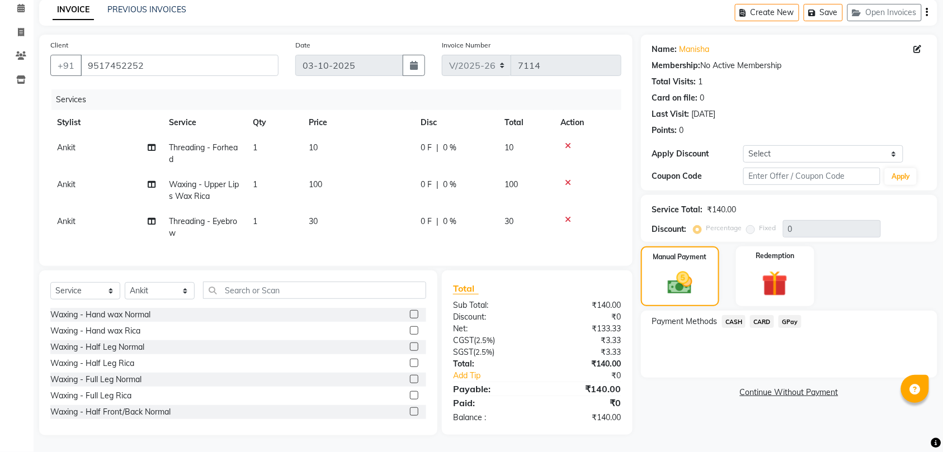
click at [788, 315] on span "GPay" at bounding box center [789, 321] width 23 height 13
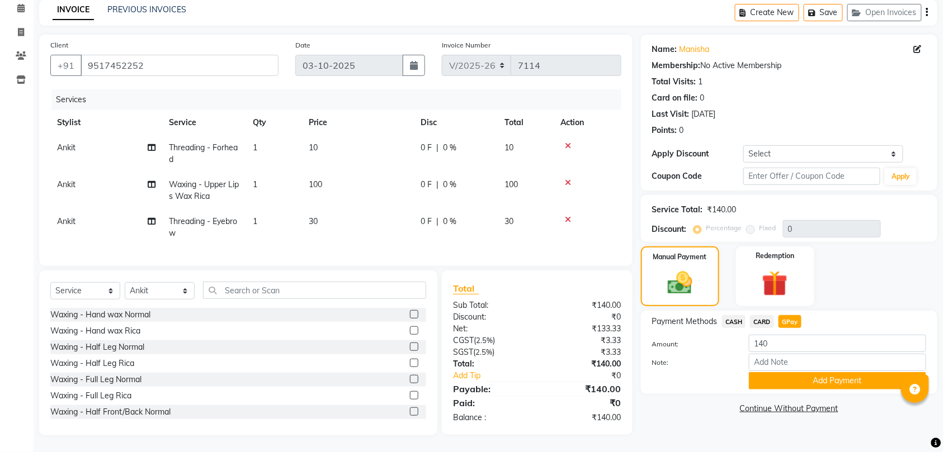
click at [698, 404] on link "Continue Without Payment" at bounding box center [789, 409] width 292 height 12
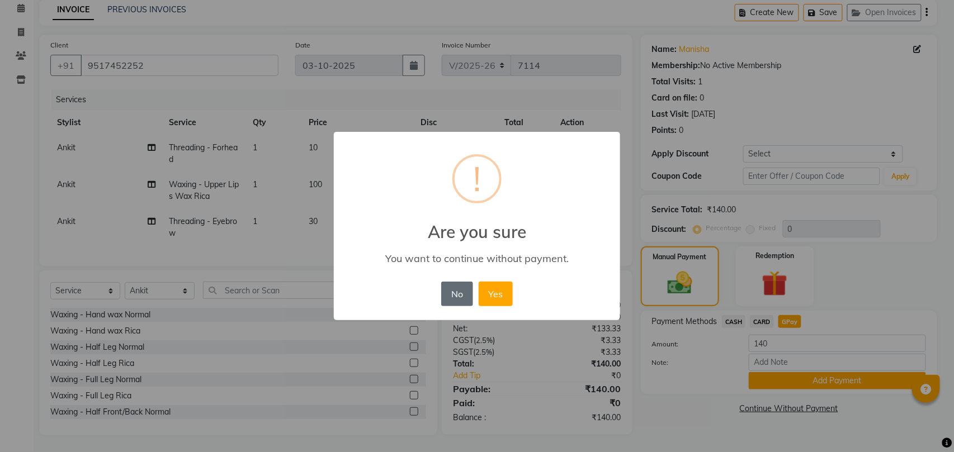
click at [451, 289] on button "No" at bounding box center [456, 294] width 31 height 25
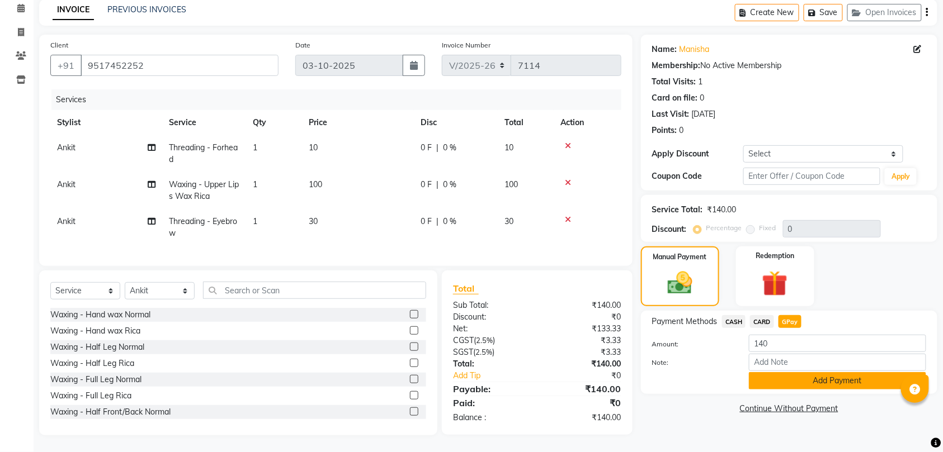
click at [841, 372] on button "Add Payment" at bounding box center [837, 380] width 177 height 17
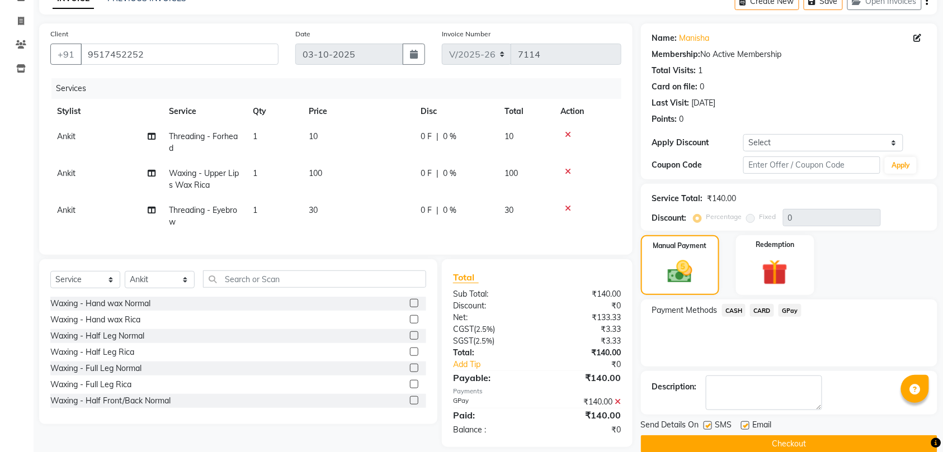
scroll to position [83, 0]
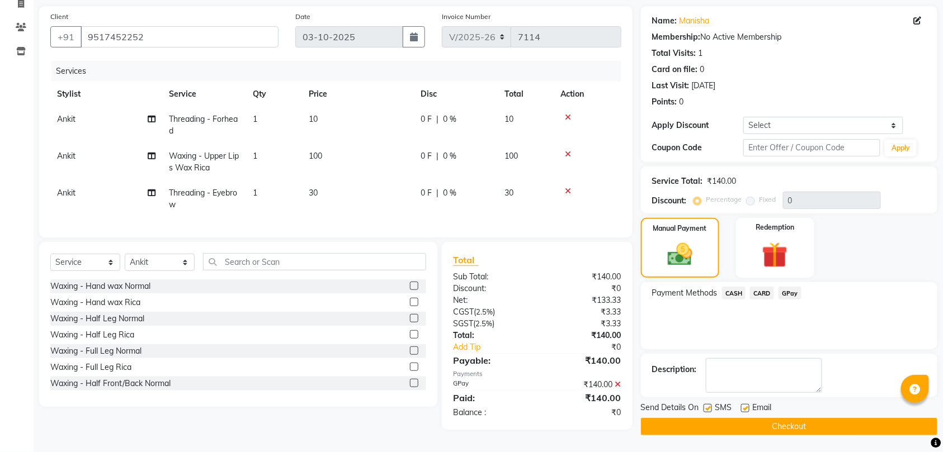
click at [795, 419] on button "Checkout" at bounding box center [789, 426] width 296 height 17
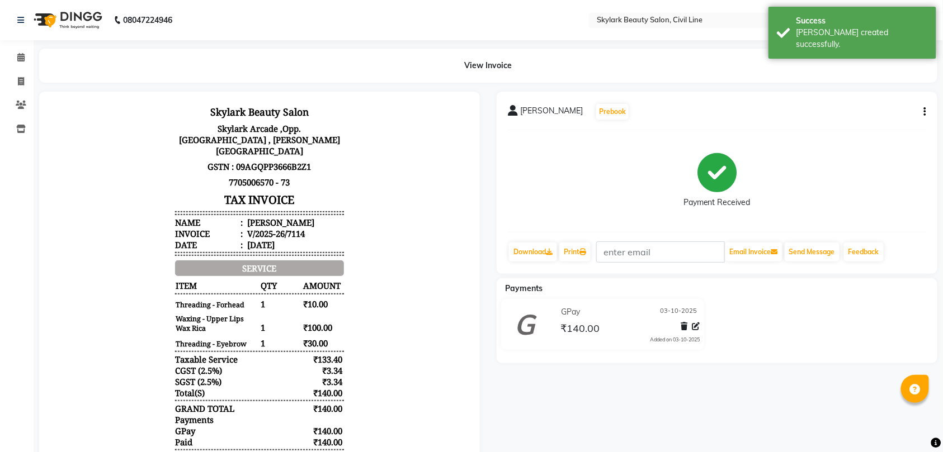
scroll to position [66, 0]
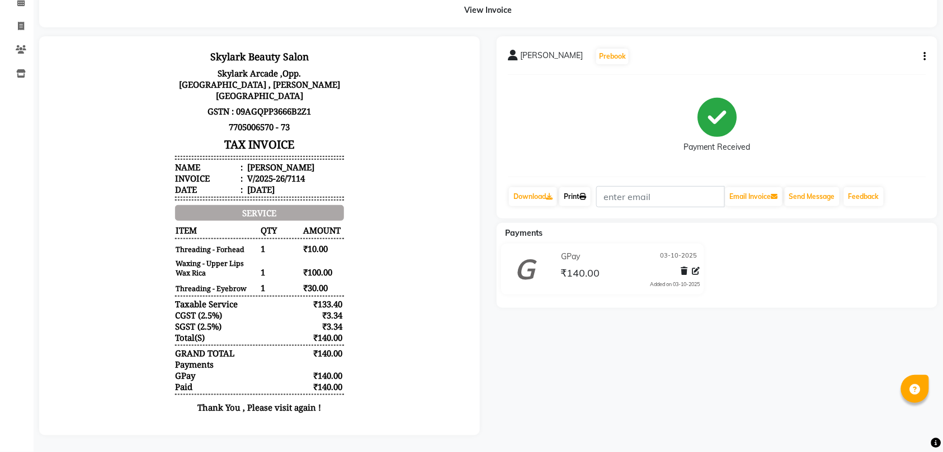
click at [574, 187] on link "Print" at bounding box center [574, 196] width 31 height 19
click at [20, 22] on icon at bounding box center [21, 26] width 6 height 8
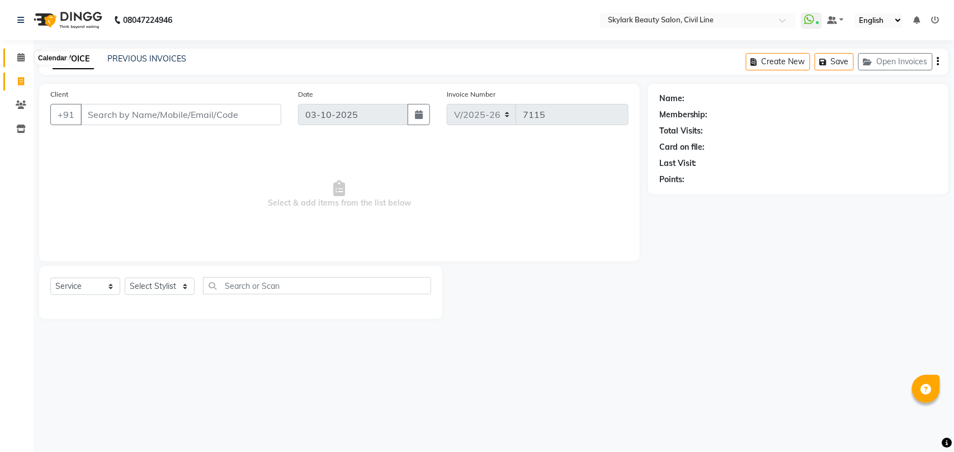
click at [19, 52] on span at bounding box center [21, 57] width 20 height 13
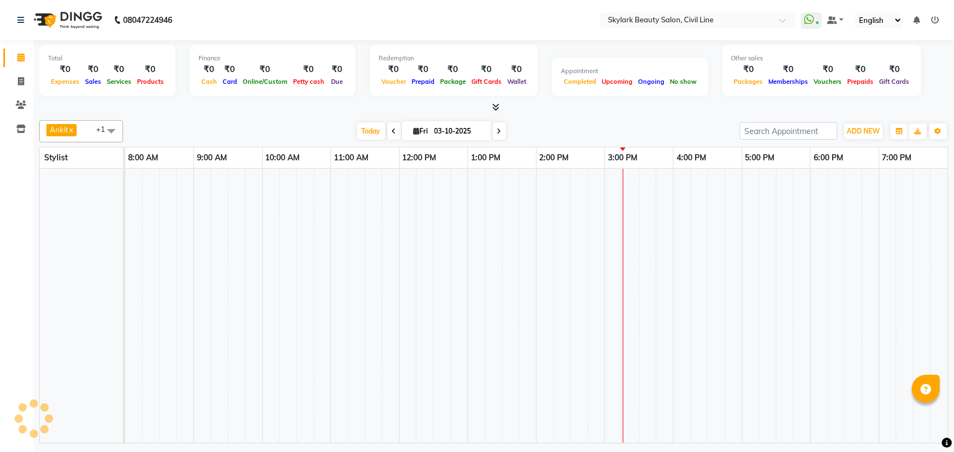
click at [18, 56] on icon at bounding box center [20, 57] width 7 height 8
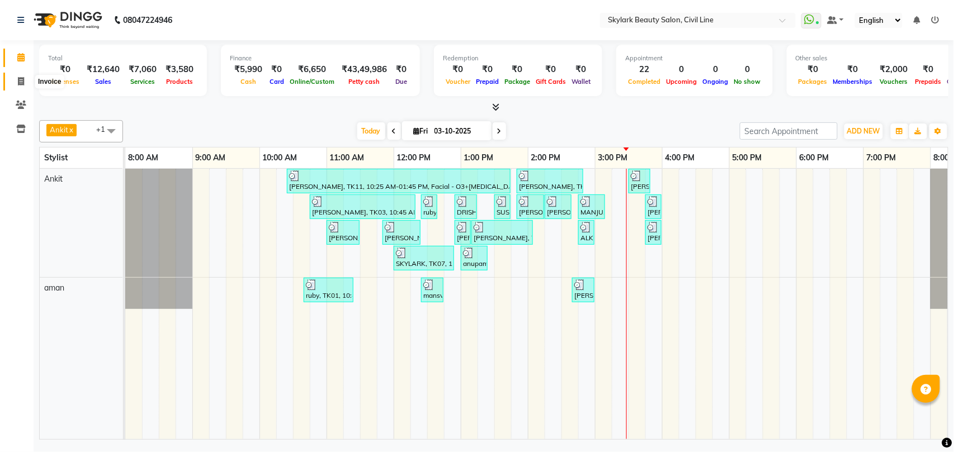
click at [18, 79] on icon at bounding box center [21, 81] width 6 height 8
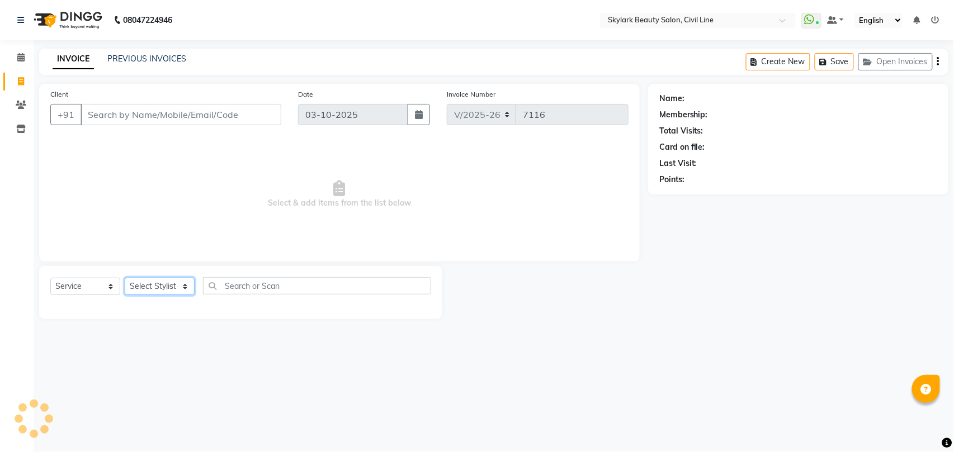
click at [171, 286] on select "Select Stylist" at bounding box center [160, 286] width 70 height 17
click at [125, 278] on select "Select Stylist aman Ankit GAGAN WAHLA GURWINDER SINGH WASU" at bounding box center [160, 286] width 70 height 17
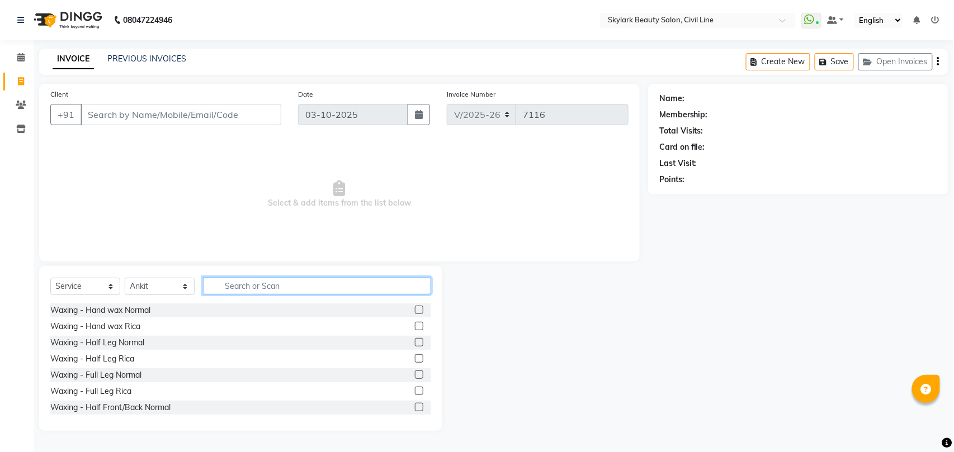
click at [258, 287] on input "text" at bounding box center [317, 285] width 228 height 17
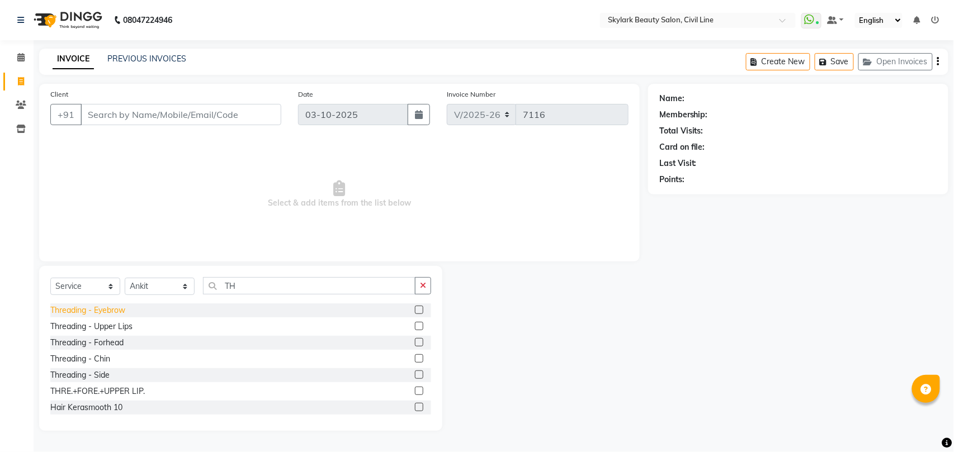
click at [119, 309] on div "Threading - Eyebrow" at bounding box center [87, 311] width 75 height 12
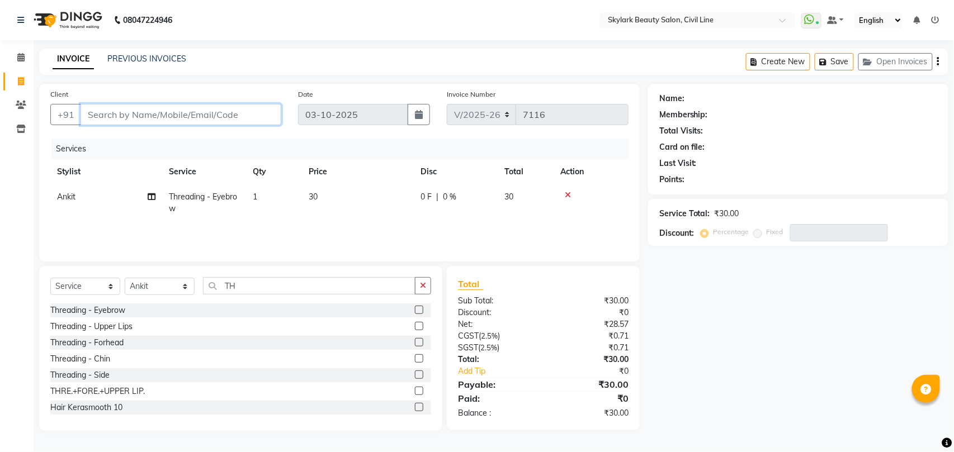
click at [233, 117] on input "Client" at bounding box center [181, 114] width 201 height 21
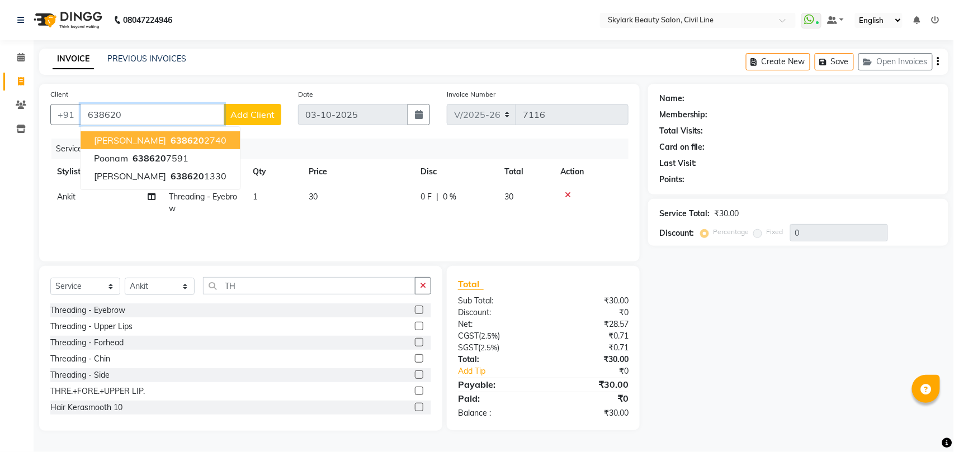
click at [171, 139] on span "638620" at bounding box center [188, 140] width 34 height 11
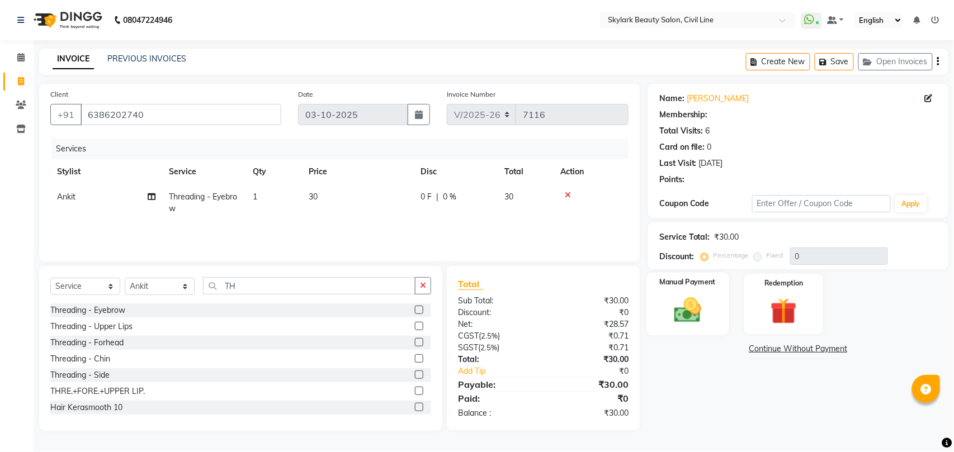
click at [696, 308] on img at bounding box center [687, 310] width 44 height 31
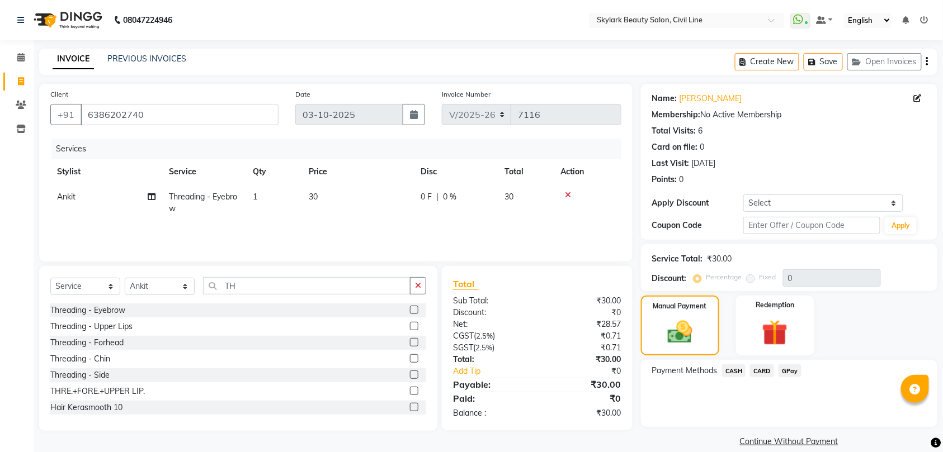
click at [734, 371] on span "CASH" at bounding box center [734, 371] width 24 height 13
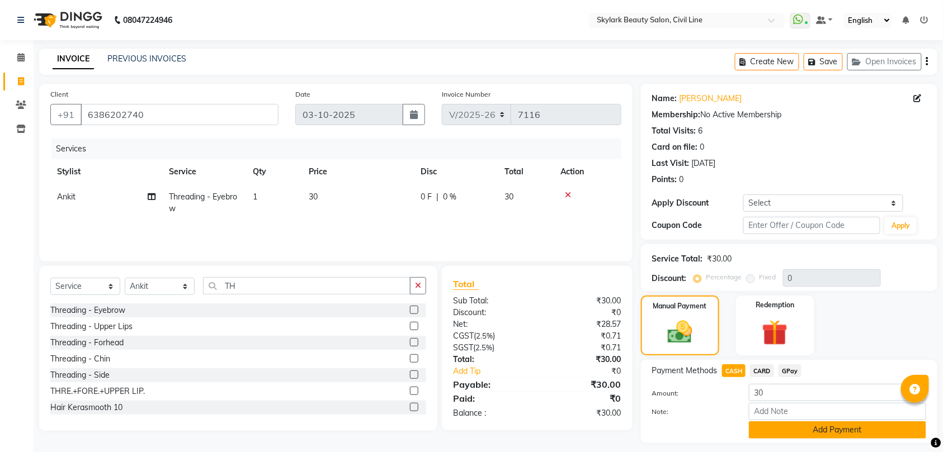
click at [814, 430] on button "Add Payment" at bounding box center [837, 430] width 177 height 17
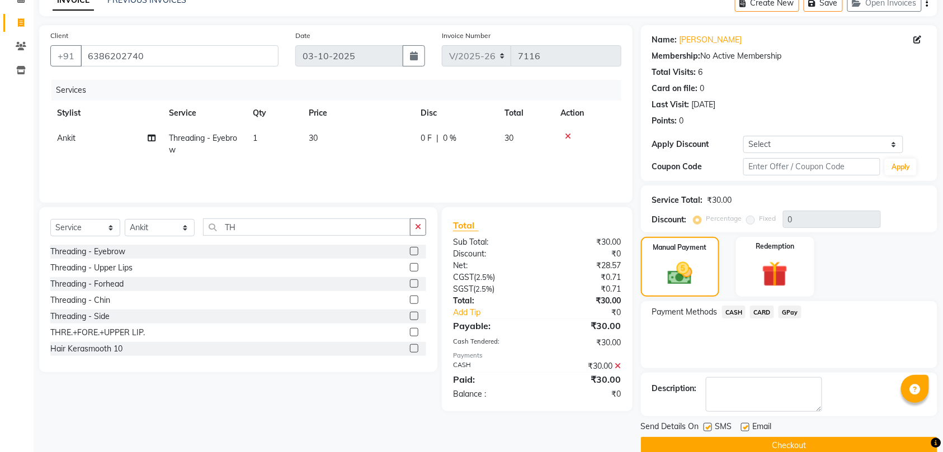
scroll to position [79, 0]
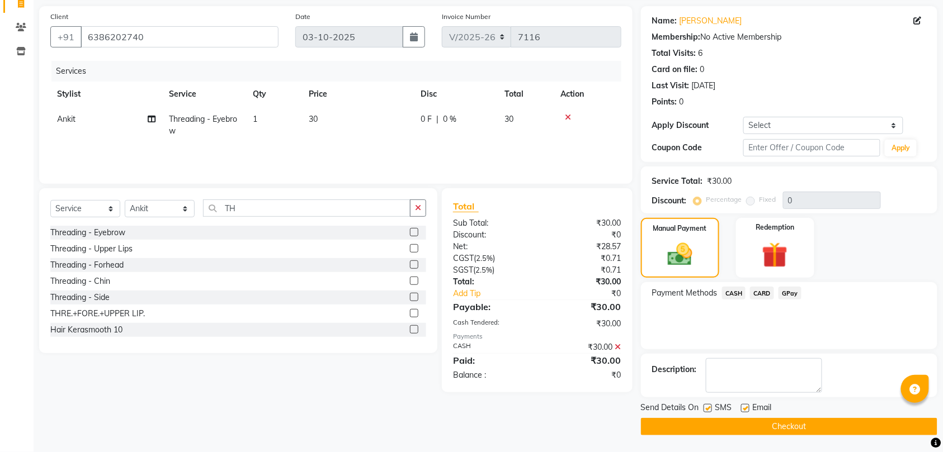
click at [815, 428] on button "Checkout" at bounding box center [789, 426] width 296 height 17
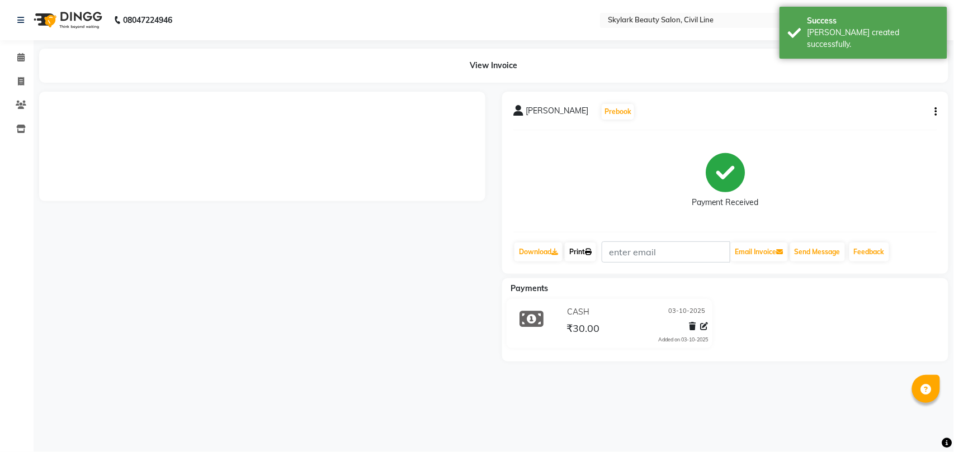
click at [577, 249] on link "Print" at bounding box center [580, 252] width 31 height 19
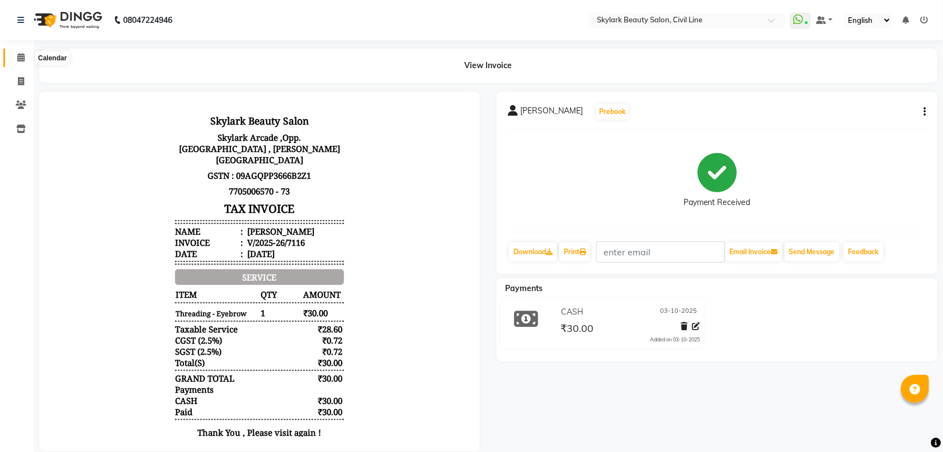
click at [21, 56] on icon at bounding box center [20, 57] width 7 height 8
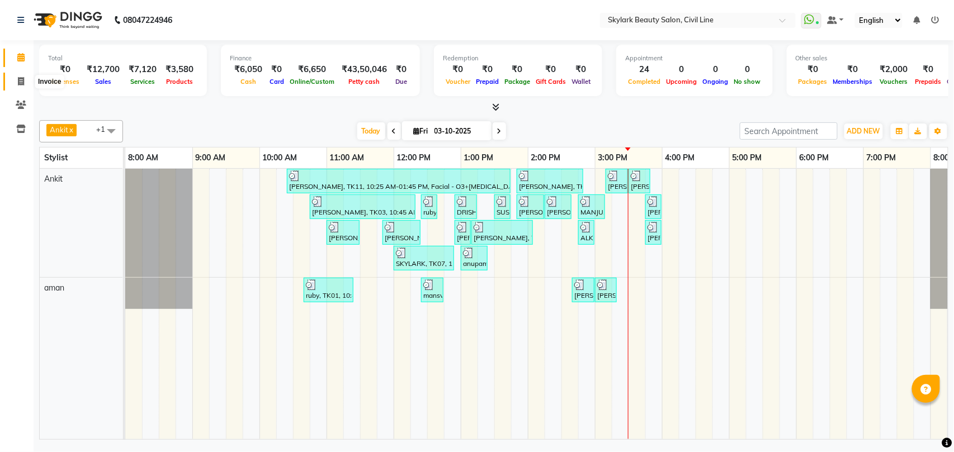
click at [21, 79] on icon at bounding box center [21, 81] width 6 height 8
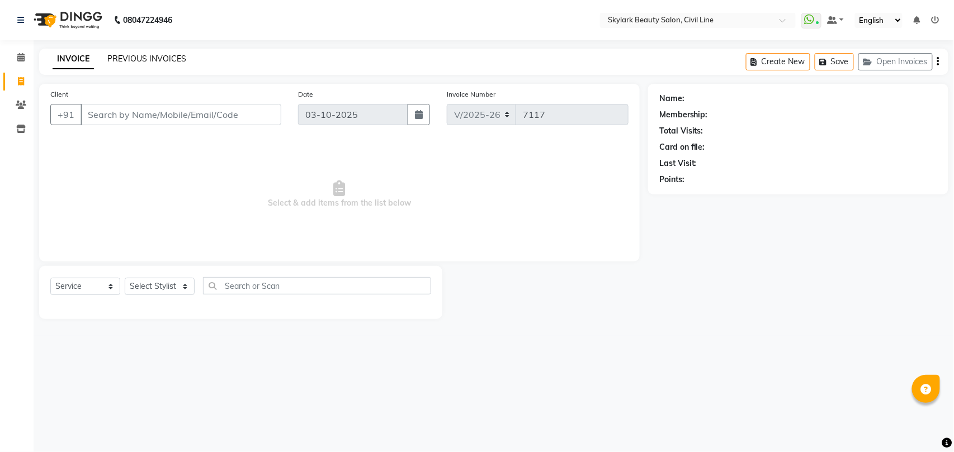
click at [165, 56] on link "PREVIOUS INVOICES" at bounding box center [146, 59] width 79 height 10
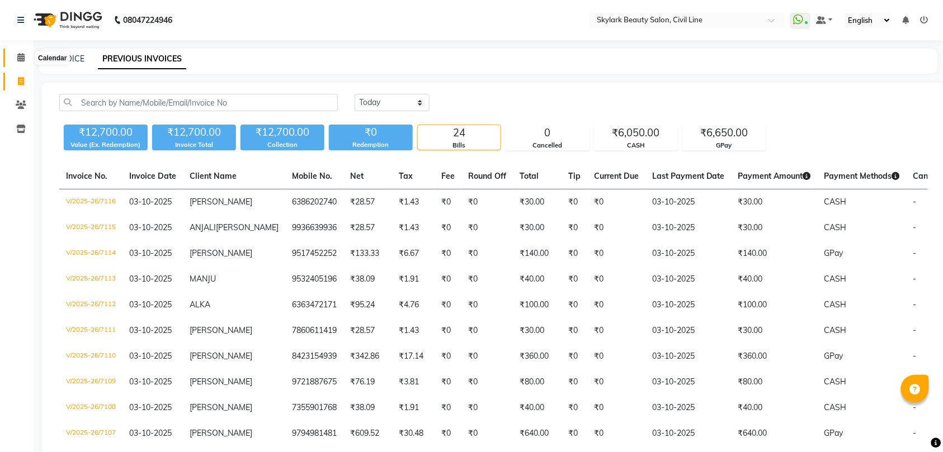
click at [25, 56] on span at bounding box center [21, 57] width 20 height 13
click at [21, 59] on icon at bounding box center [20, 57] width 7 height 8
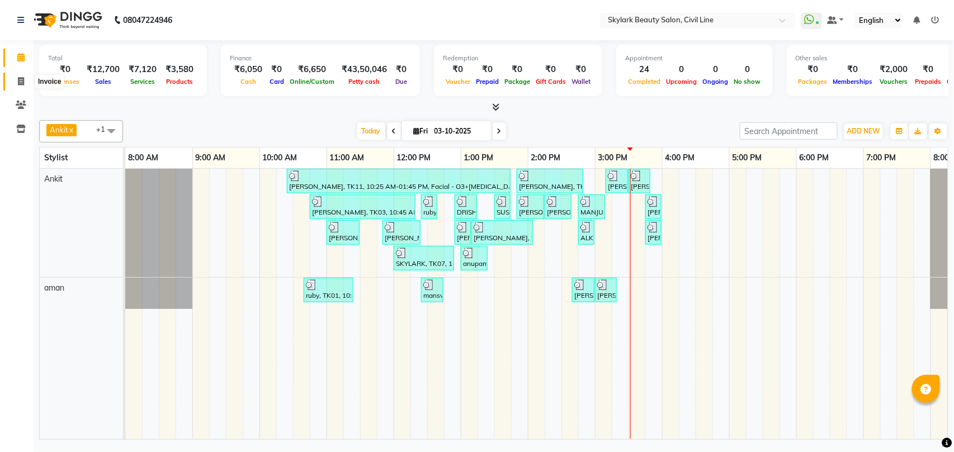
click at [21, 79] on icon at bounding box center [21, 81] width 6 height 8
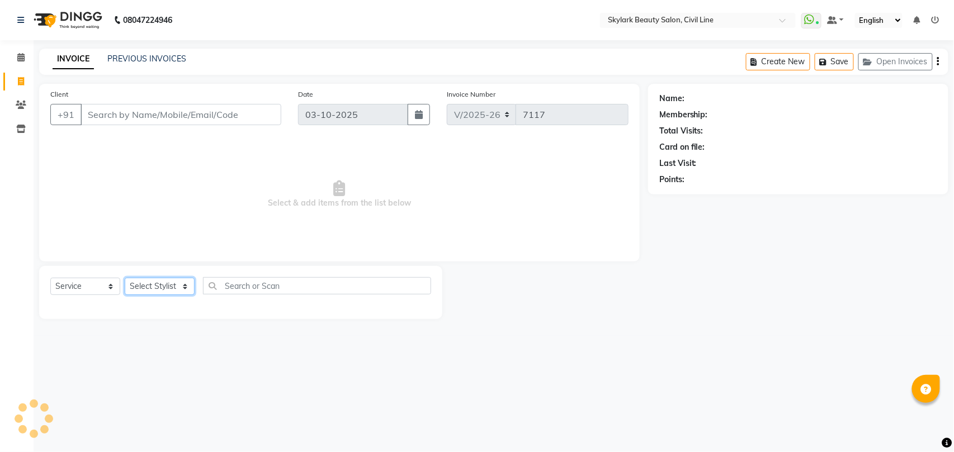
click at [146, 280] on select "Select Stylist" at bounding box center [160, 286] width 70 height 17
click at [125, 278] on select "Select Stylist aman Ankit GAGAN WAHLA GURWINDER SINGH WASU" at bounding box center [160, 286] width 70 height 17
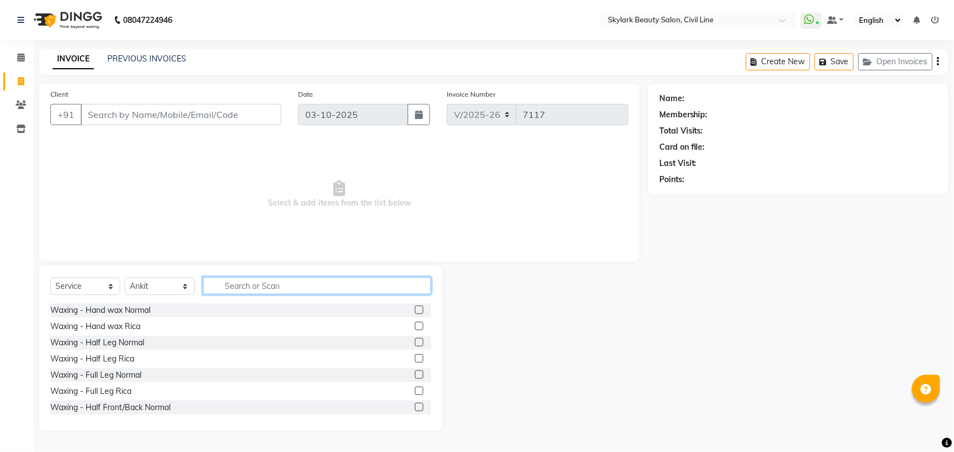
click at [253, 286] on input "text" at bounding box center [317, 285] width 228 height 17
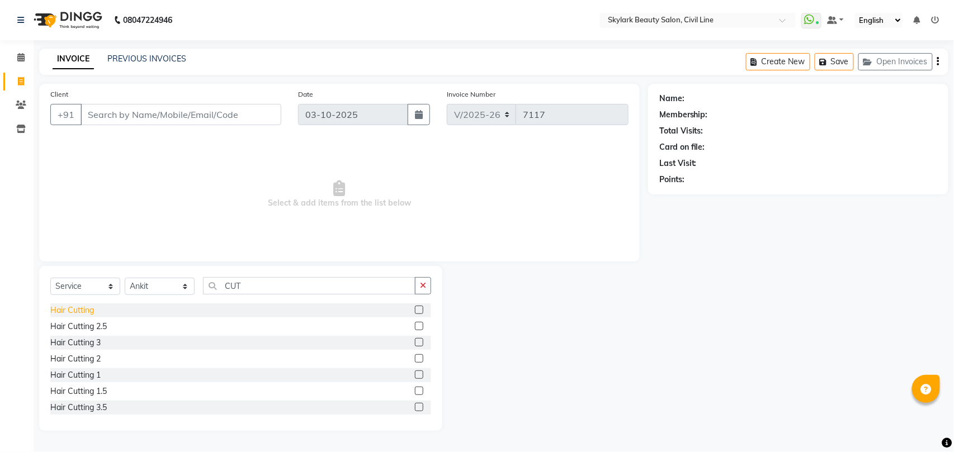
click at [83, 305] on div "Hair Cutting" at bounding box center [72, 311] width 44 height 12
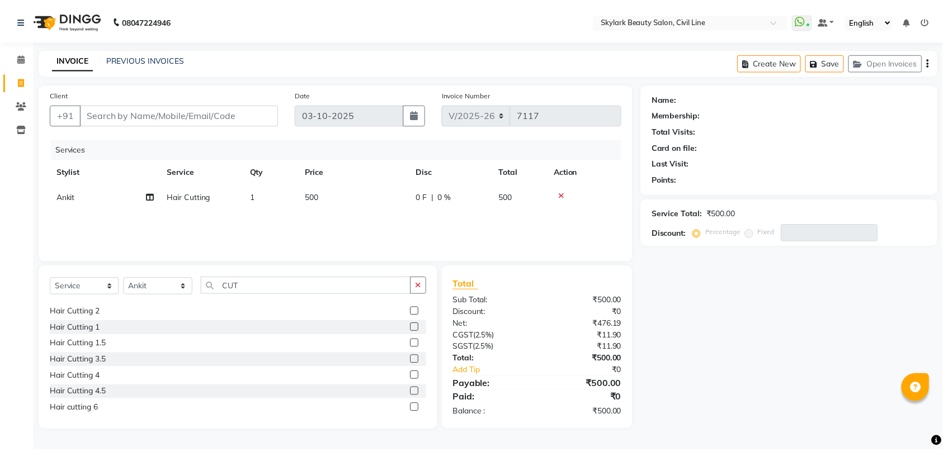
scroll to position [66, 0]
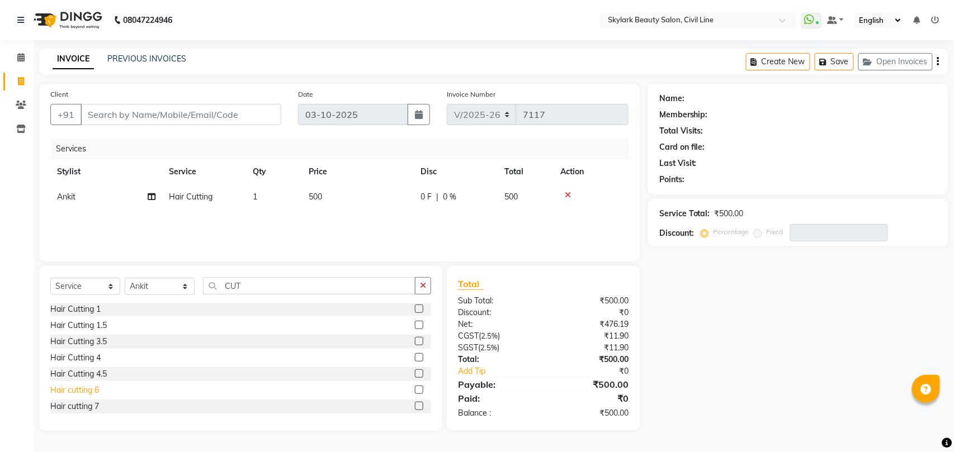
click at [81, 390] on div "Hair cutting 6" at bounding box center [74, 391] width 49 height 12
click at [192, 113] on input "Client" at bounding box center [181, 114] width 201 height 21
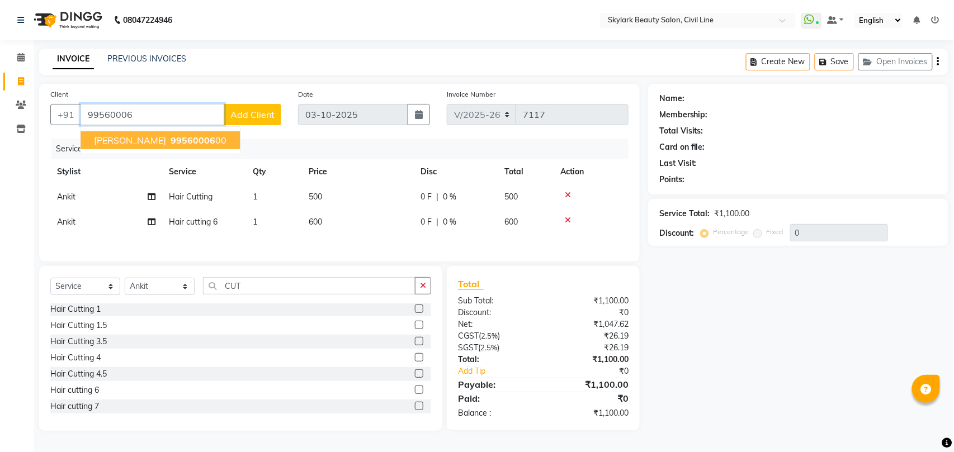
click at [132, 138] on span "rashmi singh" at bounding box center [130, 140] width 72 height 11
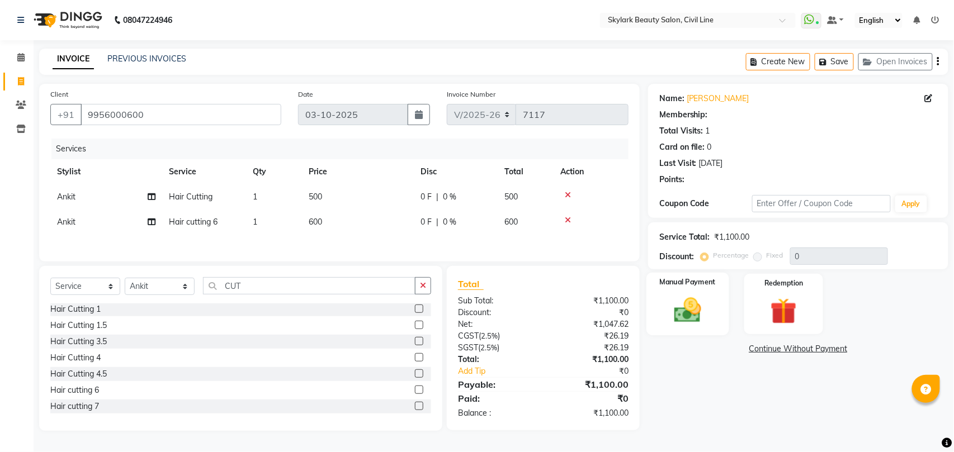
click at [680, 316] on div "Manual Payment" at bounding box center [687, 304] width 82 height 63
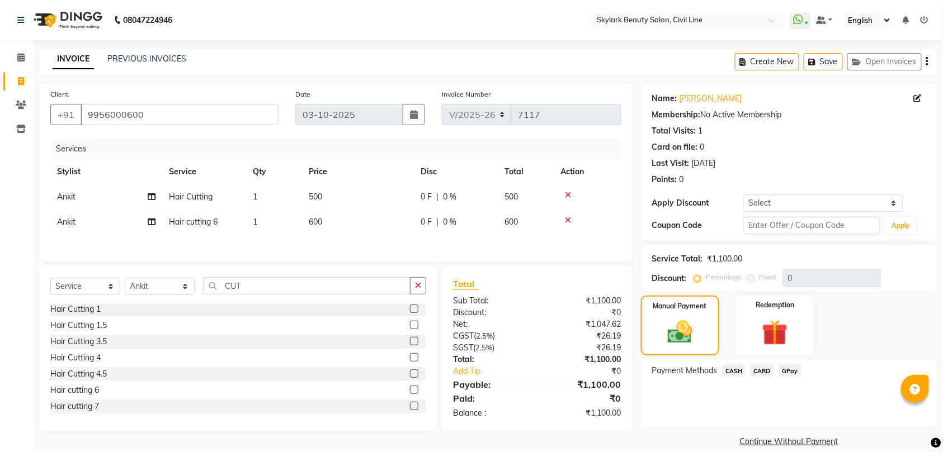
click at [736, 370] on span "CASH" at bounding box center [734, 371] width 24 height 13
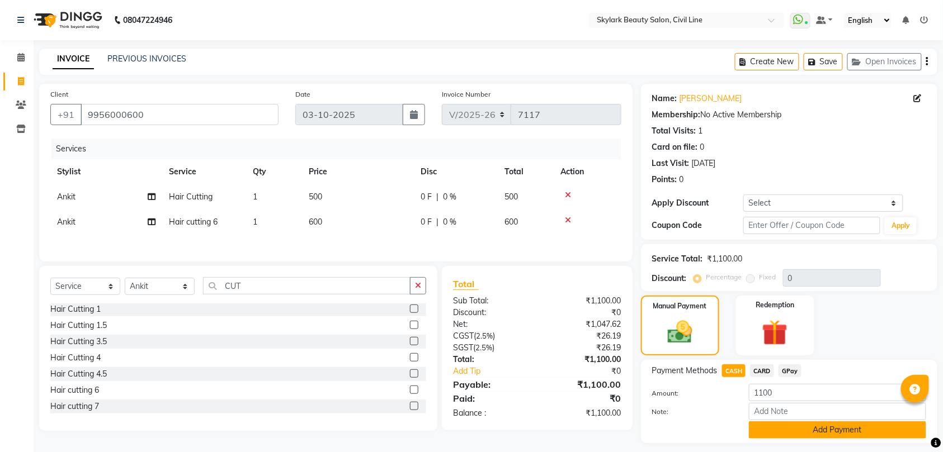
click at [802, 426] on button "Add Payment" at bounding box center [837, 430] width 177 height 17
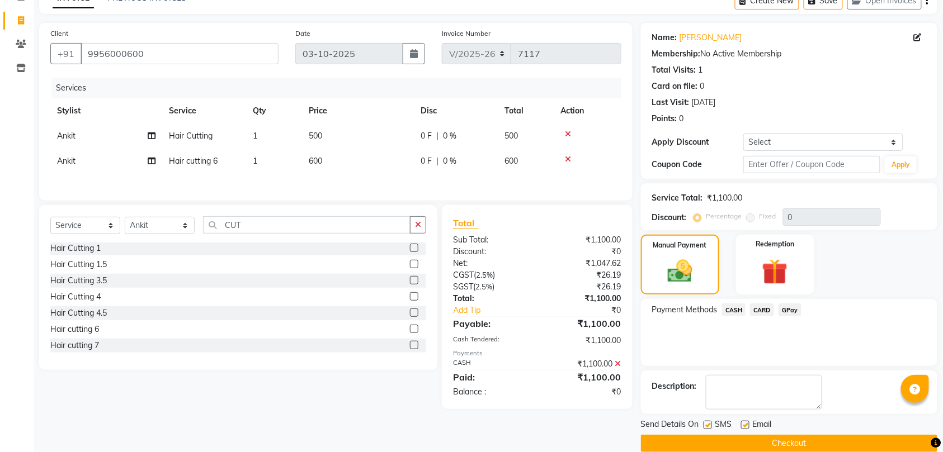
scroll to position [79, 0]
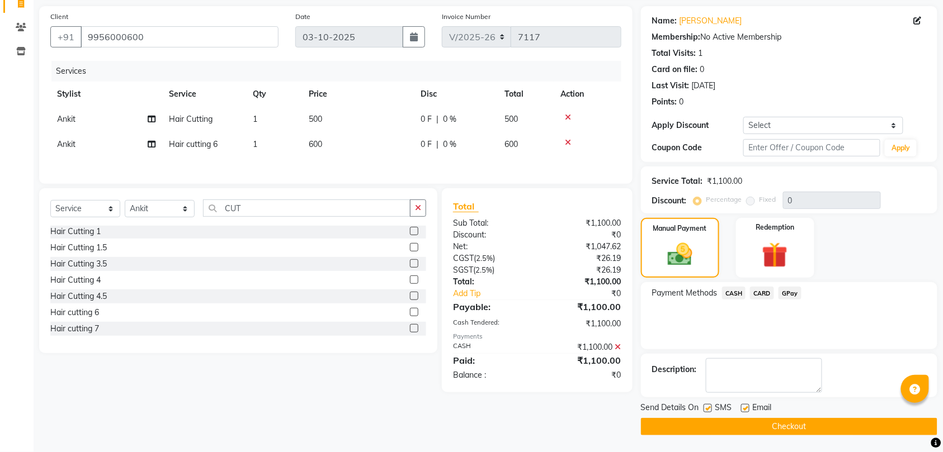
click at [795, 431] on button "Checkout" at bounding box center [789, 426] width 296 height 17
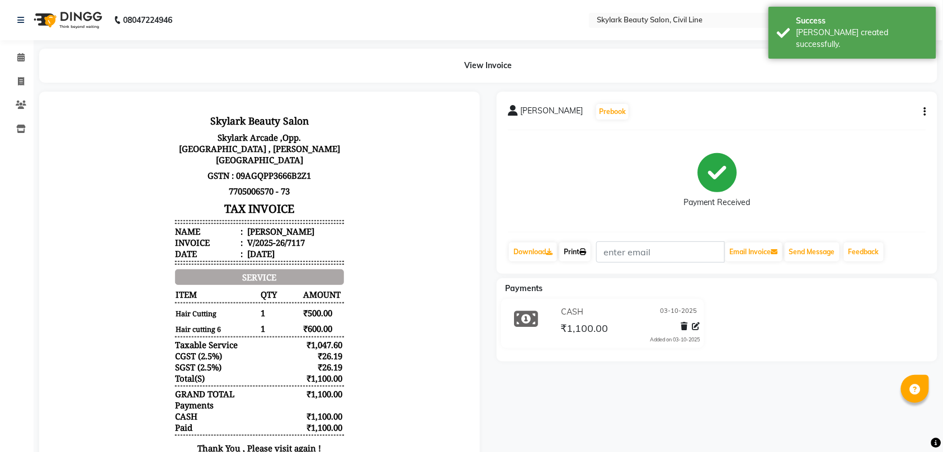
click at [579, 253] on link "Print" at bounding box center [574, 252] width 31 height 19
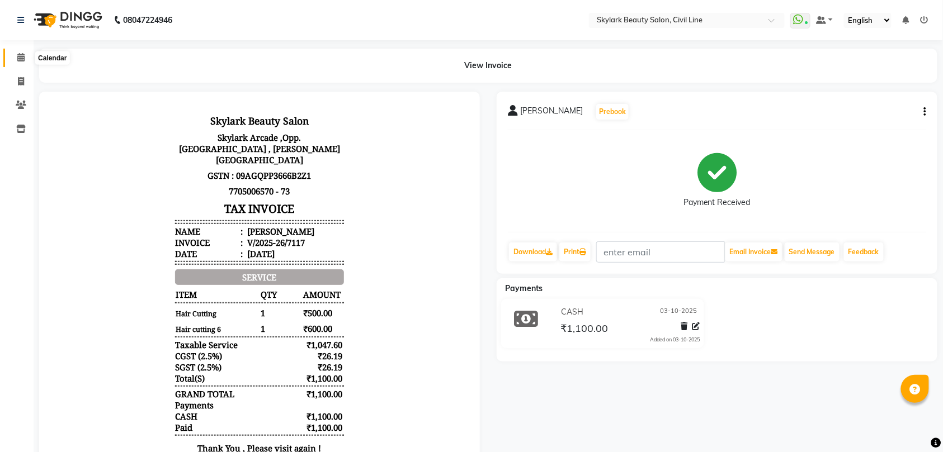
click at [21, 55] on icon at bounding box center [20, 57] width 7 height 8
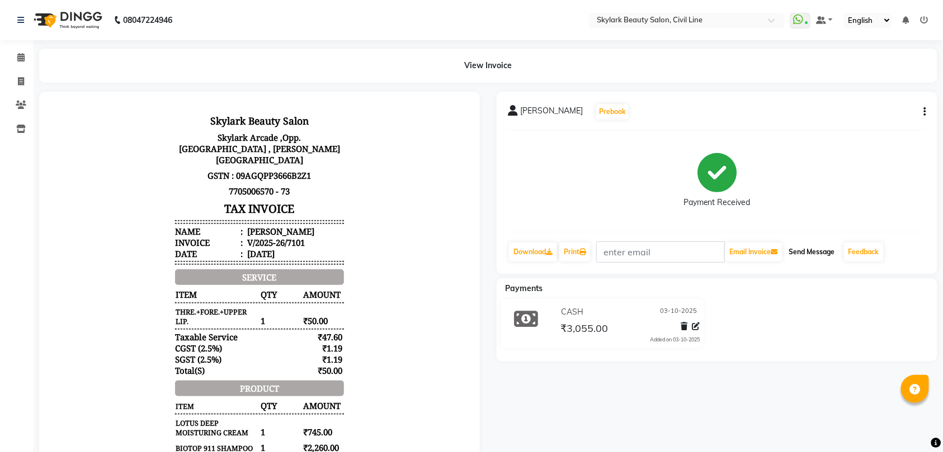
click at [805, 250] on button "Send Message" at bounding box center [811, 252] width 55 height 19
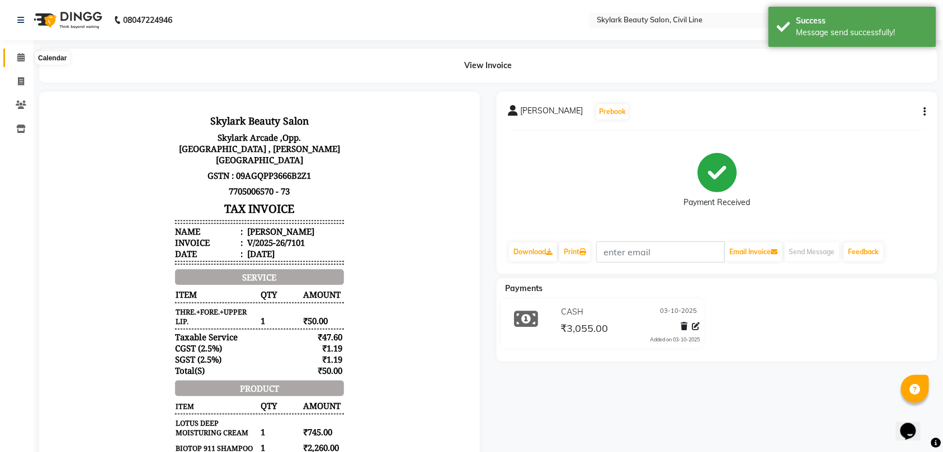
click at [19, 59] on icon at bounding box center [20, 57] width 7 height 8
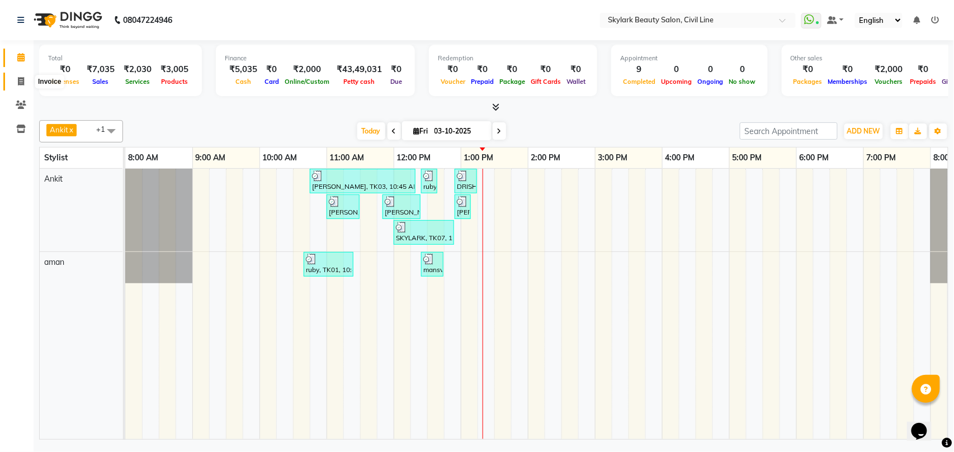
click at [21, 81] on icon at bounding box center [21, 81] width 6 height 8
select select "service"
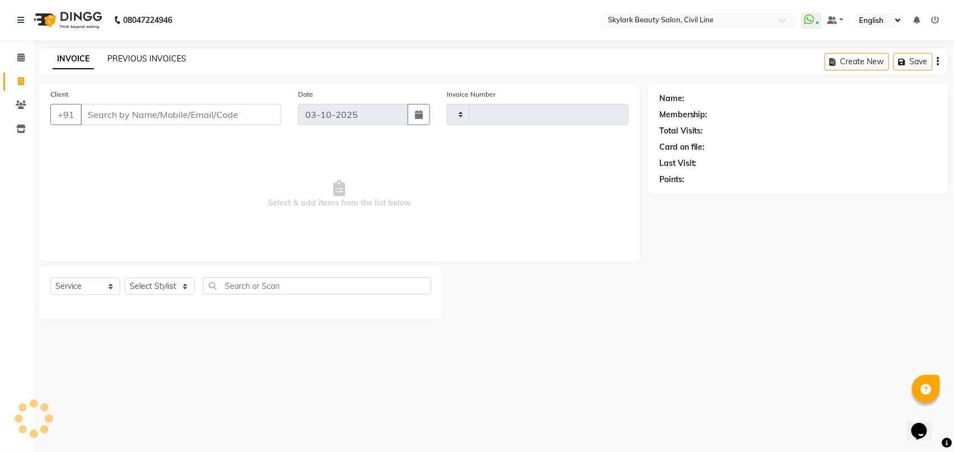
click at [157, 56] on link "PREVIOUS INVOICES" at bounding box center [146, 59] width 79 height 10
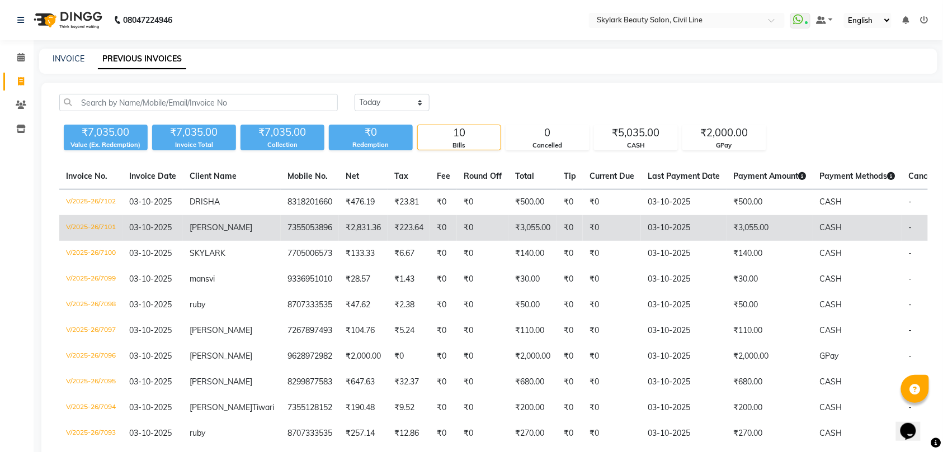
click at [219, 230] on td "[PERSON_NAME]" at bounding box center [232, 228] width 98 height 26
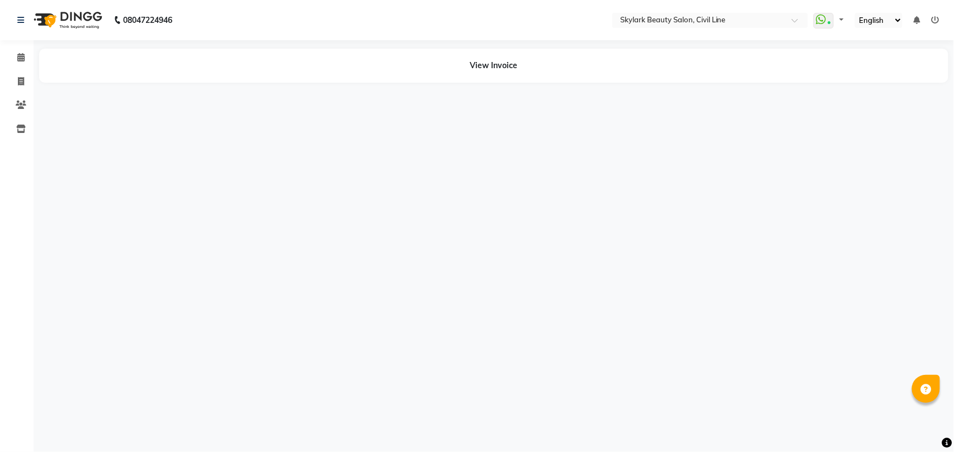
select select "en"
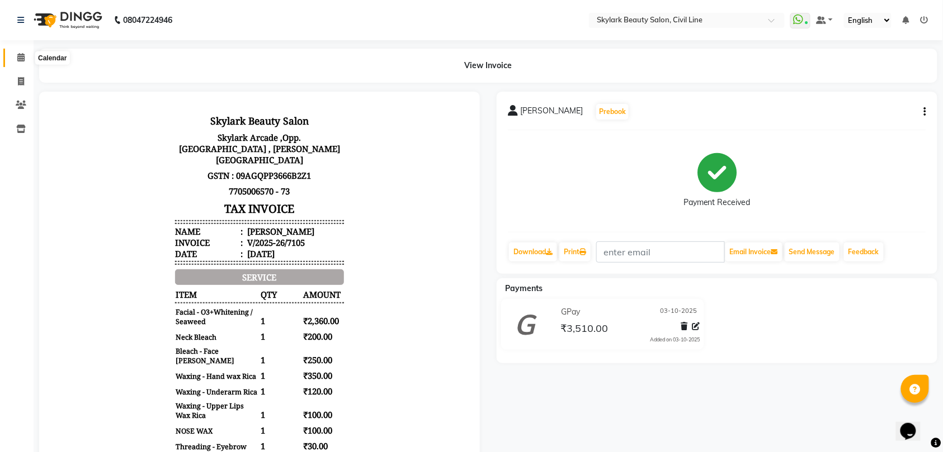
click at [22, 57] on icon at bounding box center [20, 57] width 7 height 8
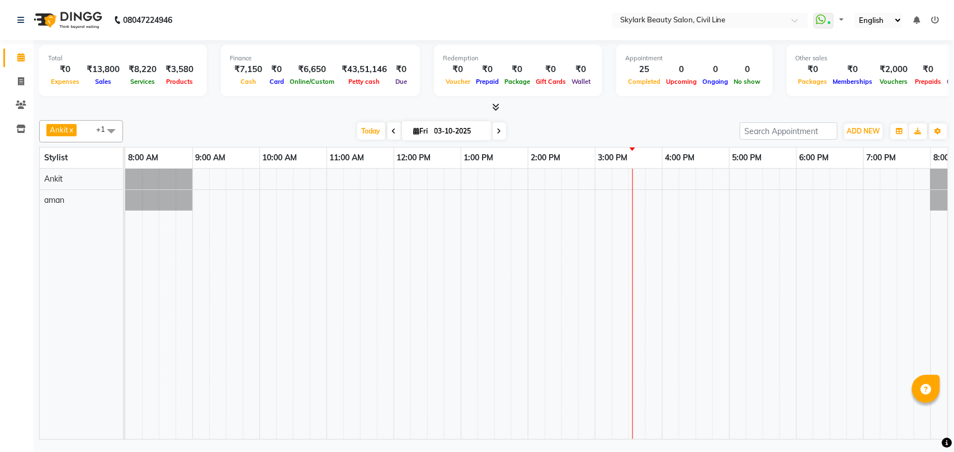
select select "en"
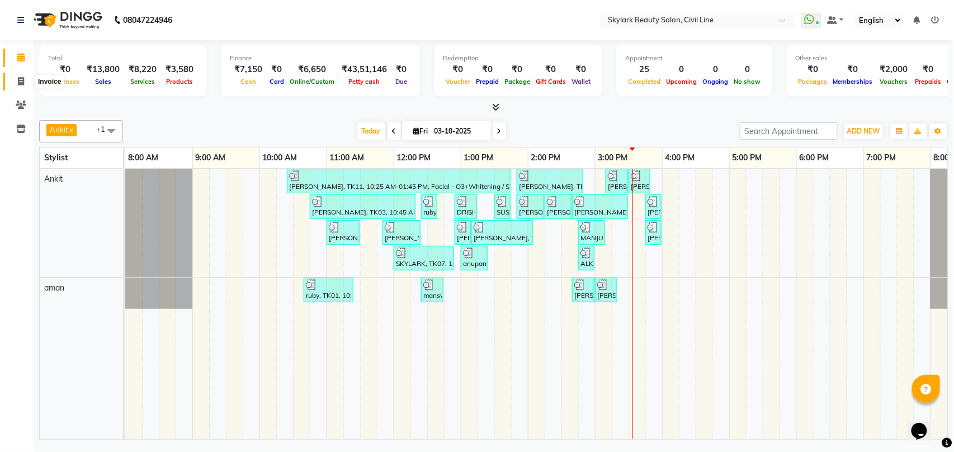
click at [20, 79] on icon at bounding box center [21, 81] width 6 height 8
select select "4588"
select select "service"
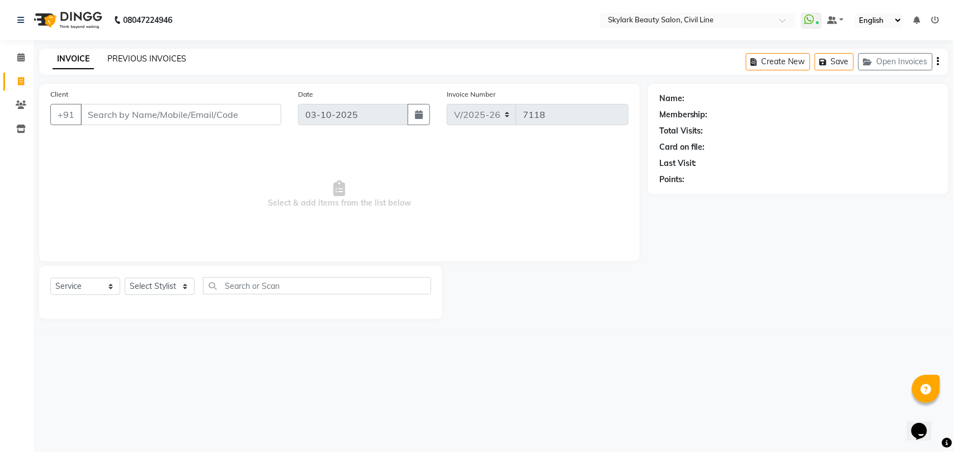
click at [155, 56] on link "PREVIOUS INVOICES" at bounding box center [146, 59] width 79 height 10
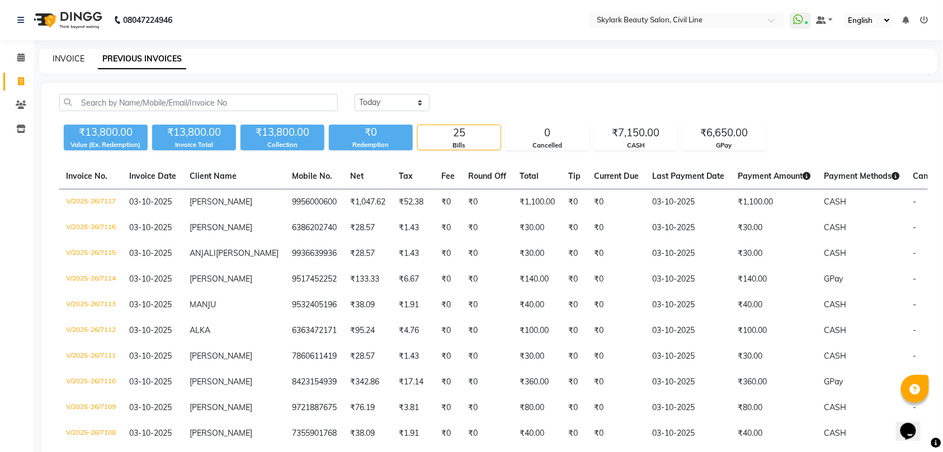
click at [68, 55] on link "INVOICE" at bounding box center [69, 59] width 32 height 10
select select "service"
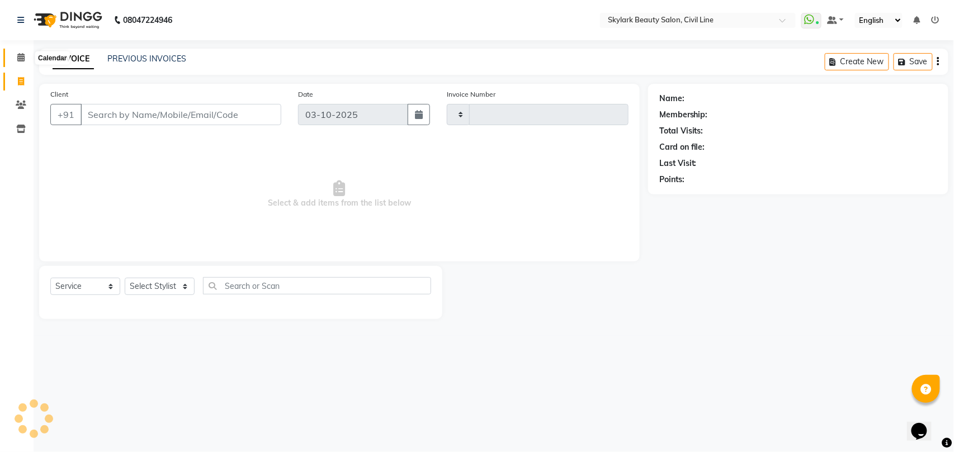
click at [20, 58] on icon at bounding box center [20, 57] width 7 height 8
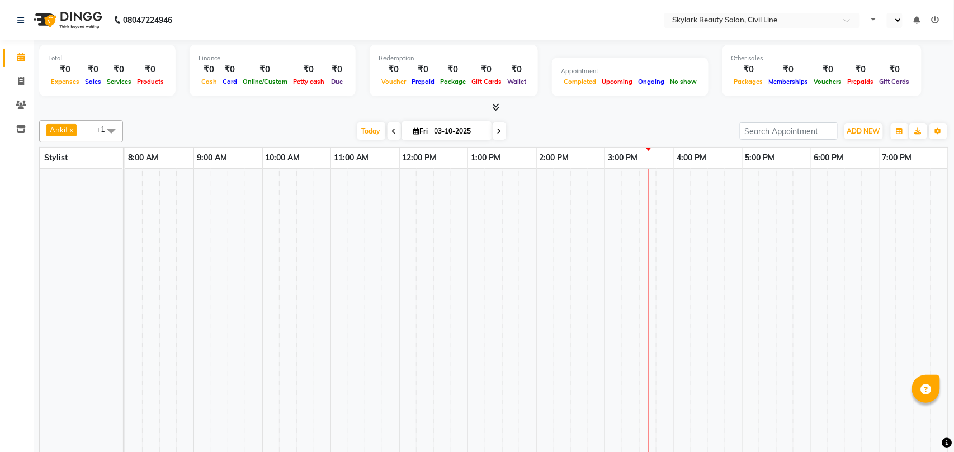
select select "en"
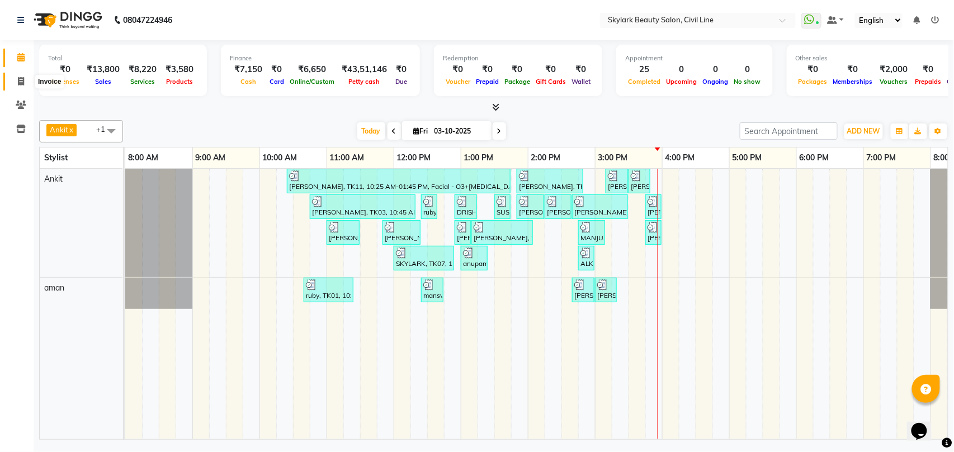
click at [18, 83] on icon at bounding box center [21, 81] width 6 height 8
select select "service"
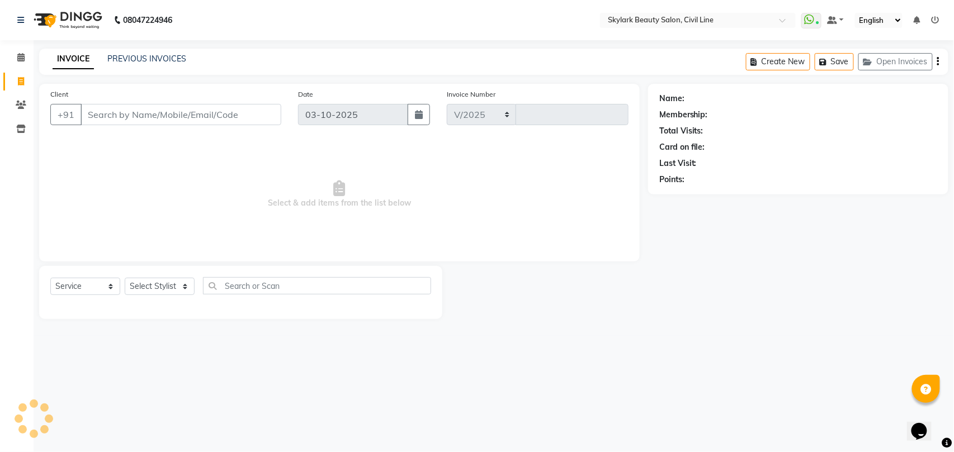
select select "4588"
type input "7118"
click at [157, 282] on select "Select Stylist" at bounding box center [160, 286] width 70 height 17
click at [157, 287] on select "Select Stylist" at bounding box center [160, 286] width 70 height 17
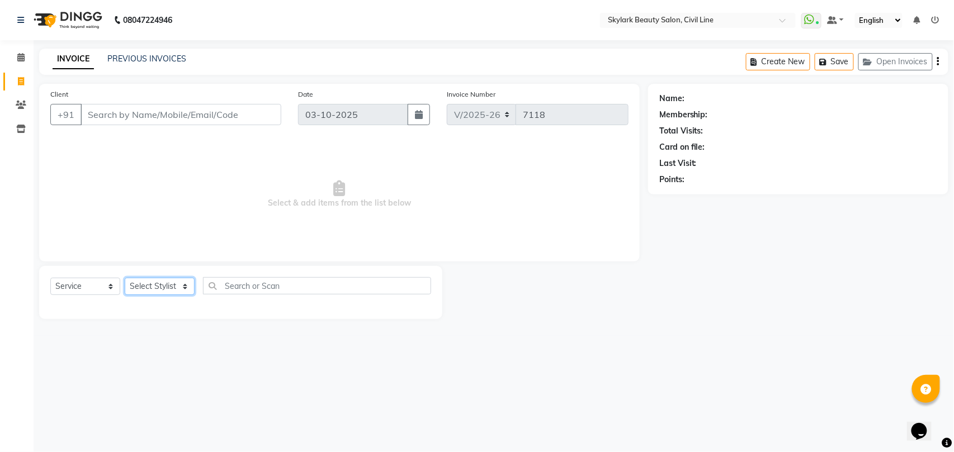
select select "28120"
click at [125, 278] on select "Select Stylist [PERSON_NAME] [PERSON_NAME] [PERSON_NAME] WASU" at bounding box center [160, 286] width 70 height 17
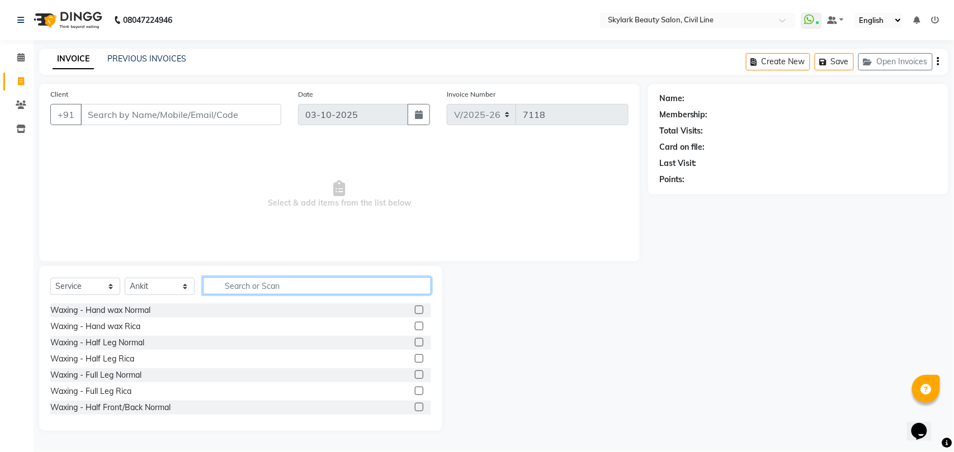
click at [258, 285] on input "text" at bounding box center [317, 285] width 228 height 17
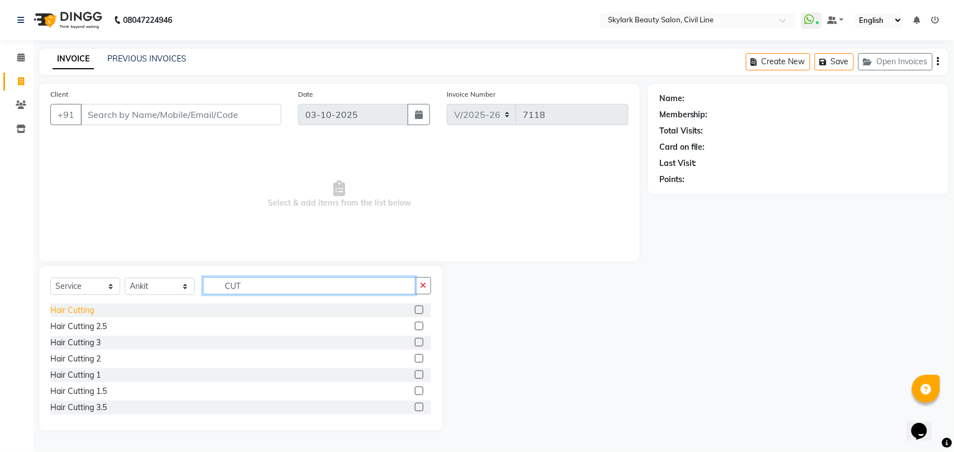
type input "CUT"
click at [77, 310] on div "Hair Cutting" at bounding box center [72, 311] width 44 height 12
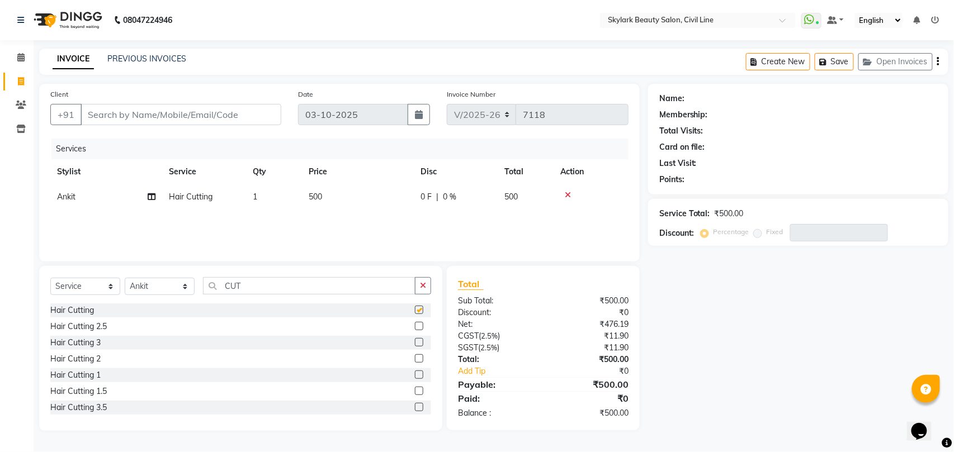
checkbox input "false"
click at [208, 119] on input "Client" at bounding box center [181, 114] width 201 height 21
type input "7"
type input "0"
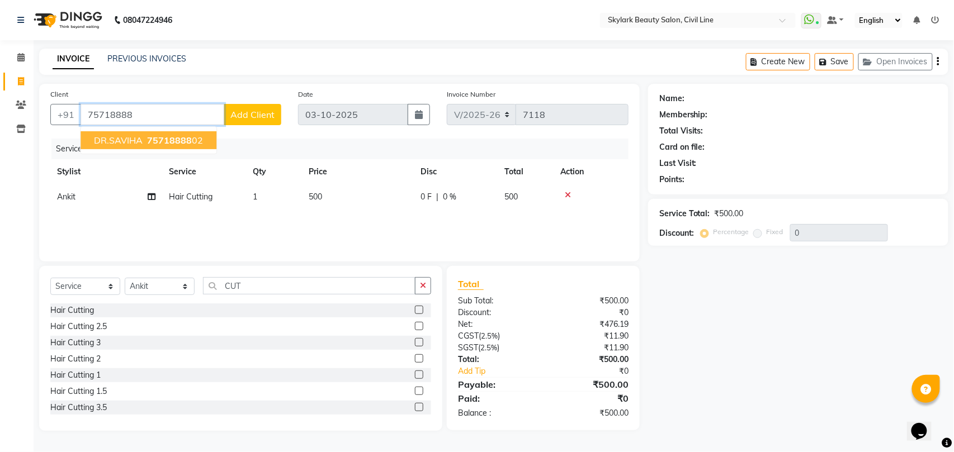
click at [177, 139] on span "75718888" at bounding box center [169, 140] width 45 height 11
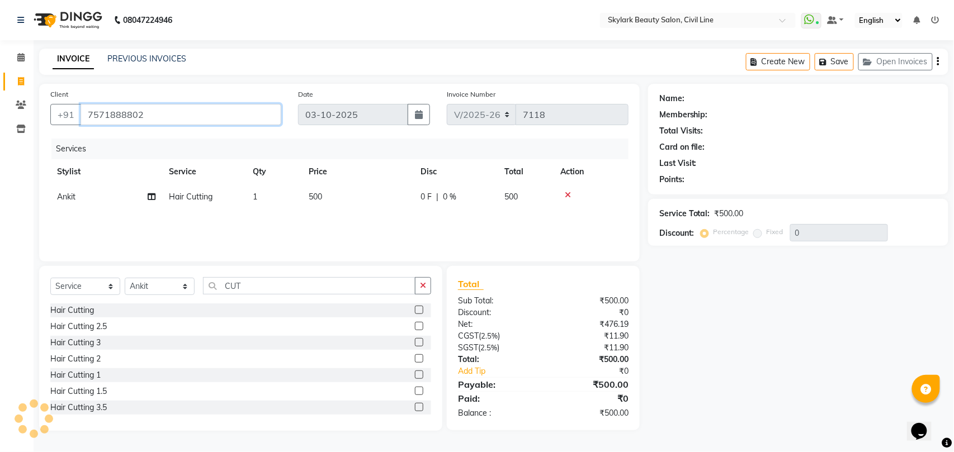
type input "7571888802"
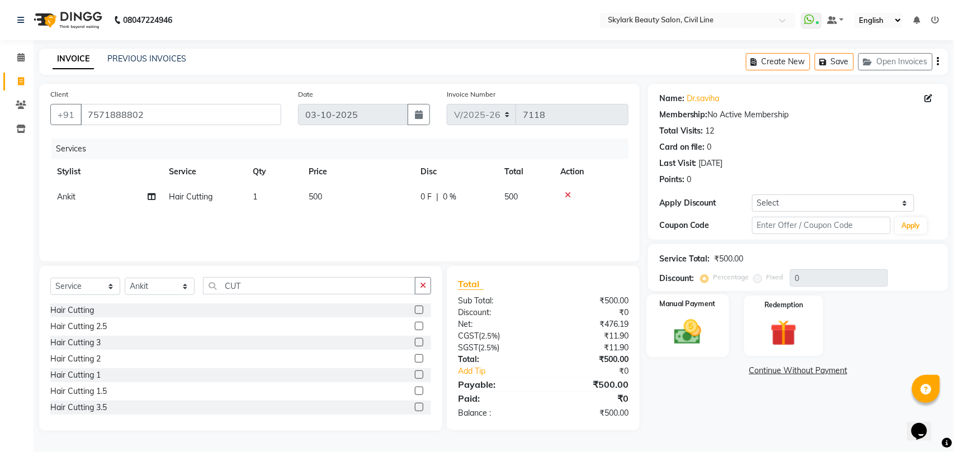
click at [698, 338] on img at bounding box center [687, 331] width 44 height 31
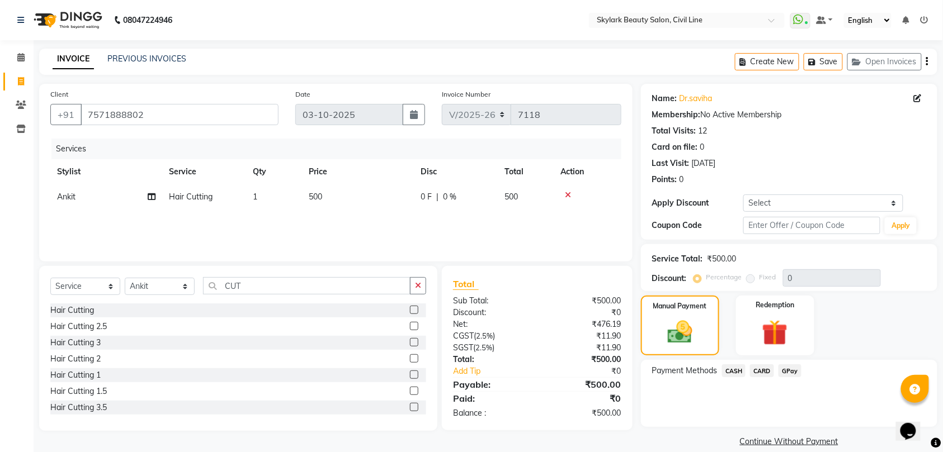
click at [739, 371] on span "CASH" at bounding box center [734, 371] width 24 height 13
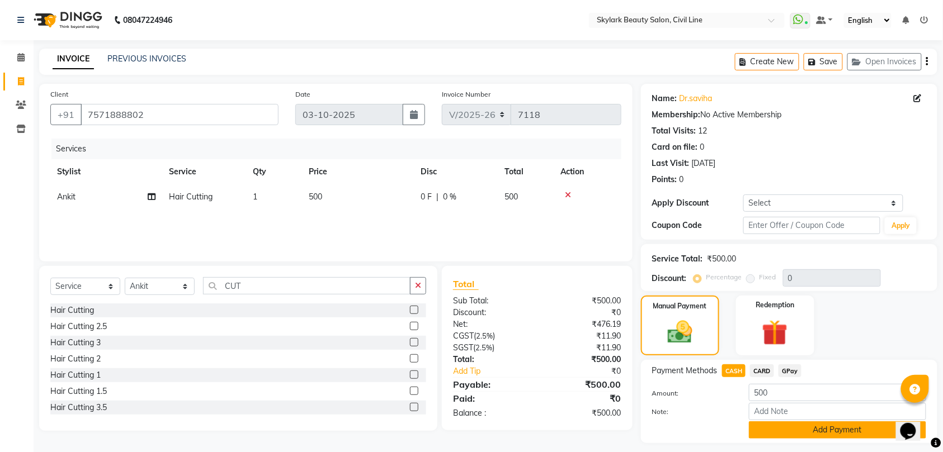
click at [798, 430] on button "Add Payment" at bounding box center [837, 430] width 177 height 17
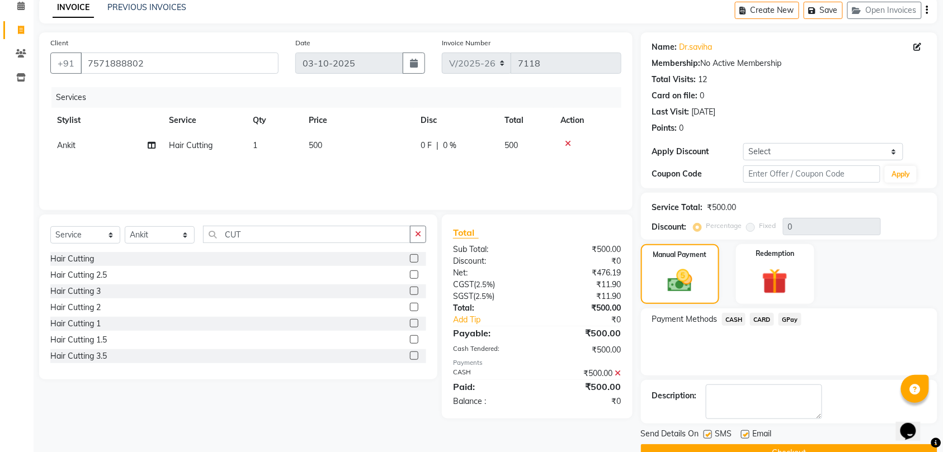
scroll to position [79, 0]
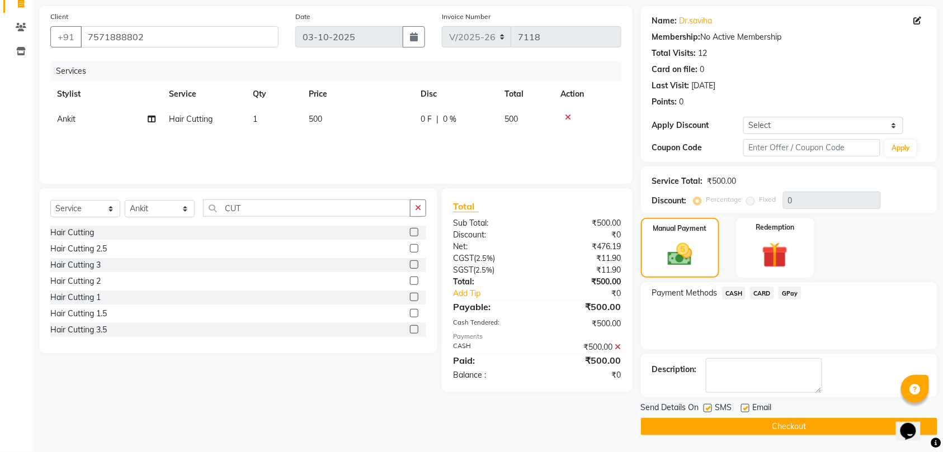
click at [800, 425] on button "Checkout" at bounding box center [789, 426] width 296 height 17
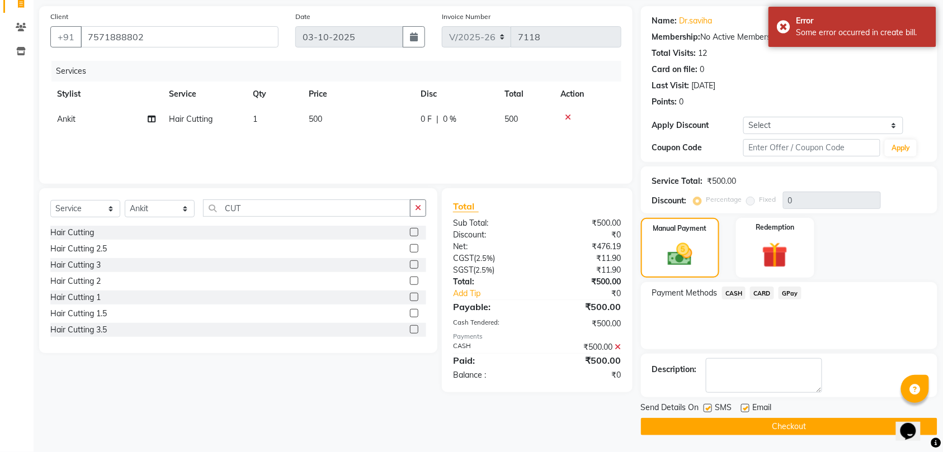
click at [800, 424] on button "Checkout" at bounding box center [789, 426] width 296 height 17
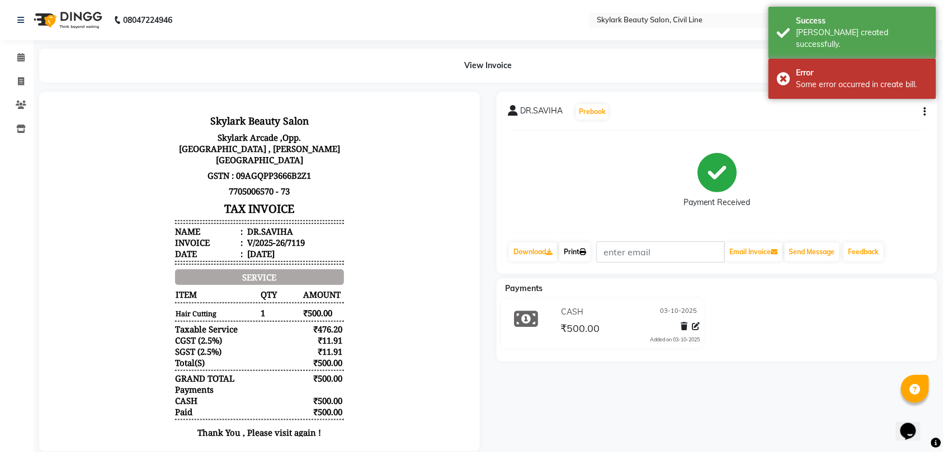
click at [580, 253] on link "Print" at bounding box center [574, 252] width 31 height 19
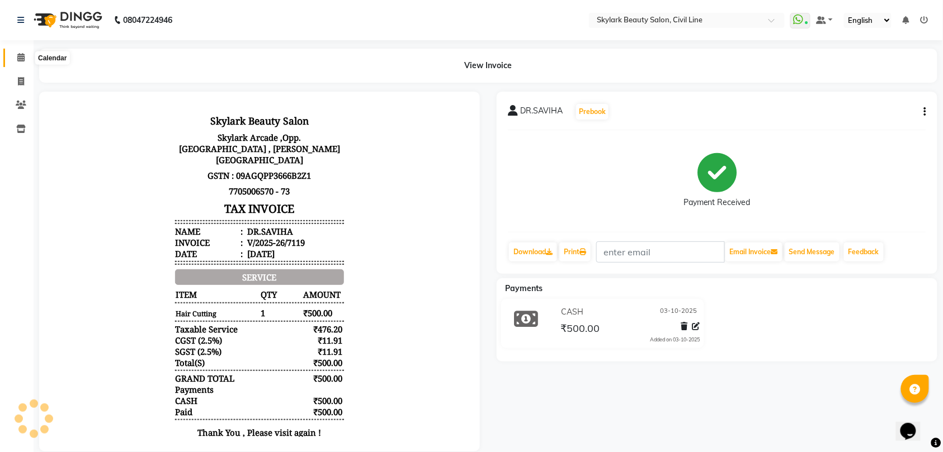
click at [21, 56] on icon at bounding box center [20, 57] width 7 height 8
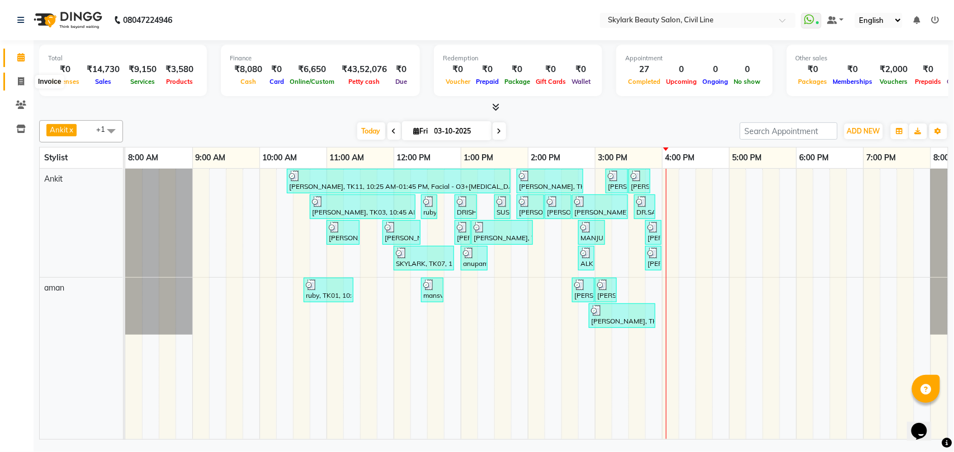
click at [21, 82] on icon at bounding box center [21, 81] width 6 height 8
select select "service"
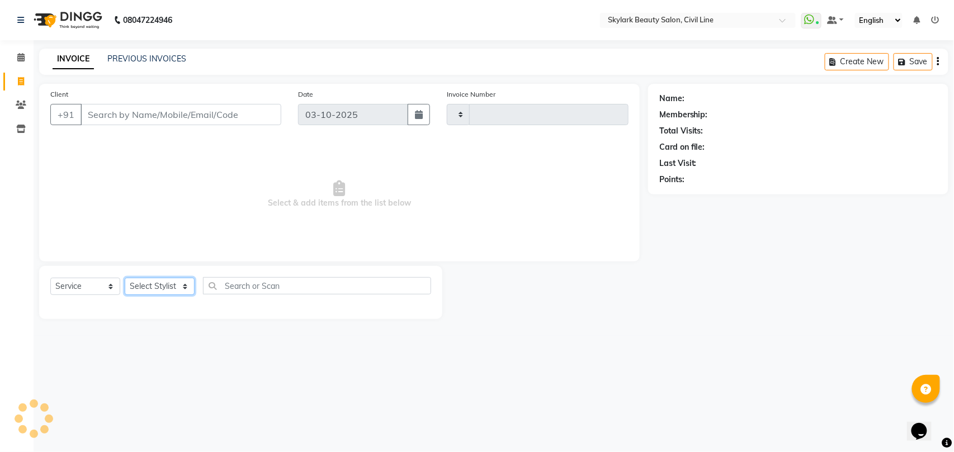
click at [166, 282] on select "Select Stylist" at bounding box center [160, 286] width 70 height 17
select select "4588"
type input "7120"
click at [149, 290] on select "Select Stylist" at bounding box center [160, 286] width 70 height 17
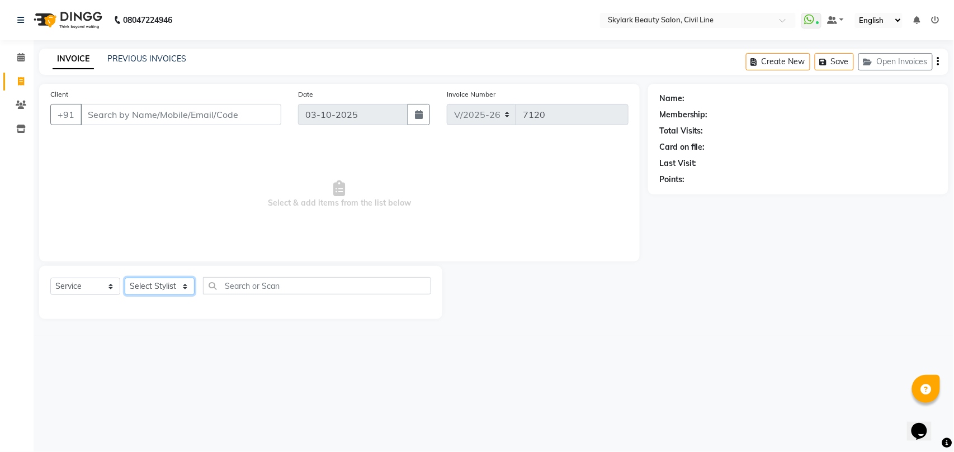
select select "28120"
click at [125, 278] on select "Select Stylist aman Ankit GAGAN WAHLA GURWINDER SINGH WASU" at bounding box center [160, 286] width 70 height 17
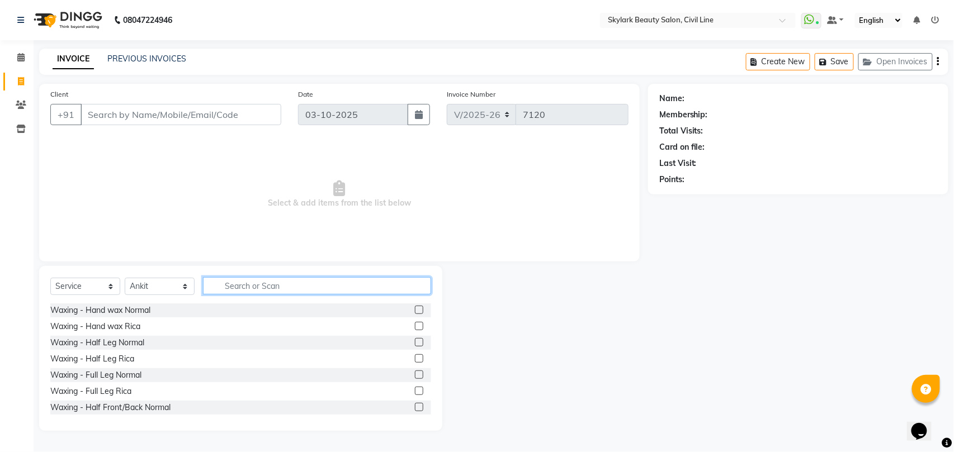
click at [243, 280] on input "text" at bounding box center [317, 285] width 228 height 17
type input "TH"
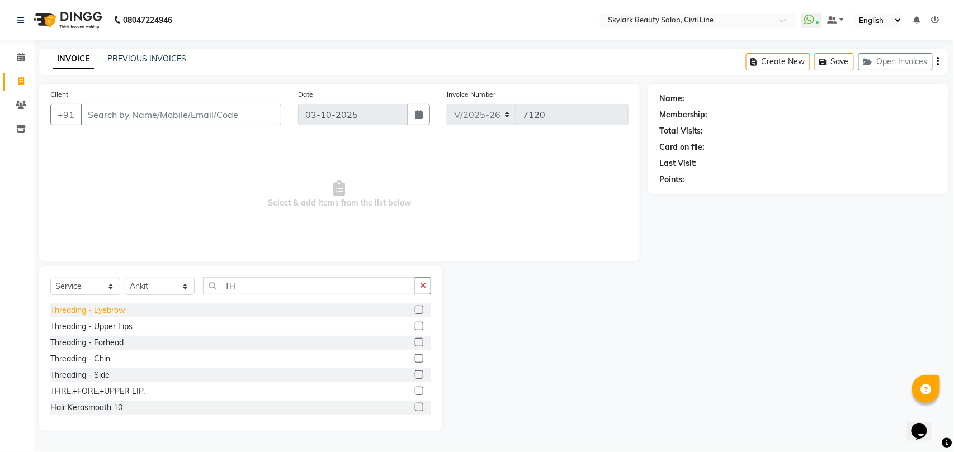
click at [112, 311] on div "Threading - Eyebrow" at bounding box center [87, 311] width 75 height 12
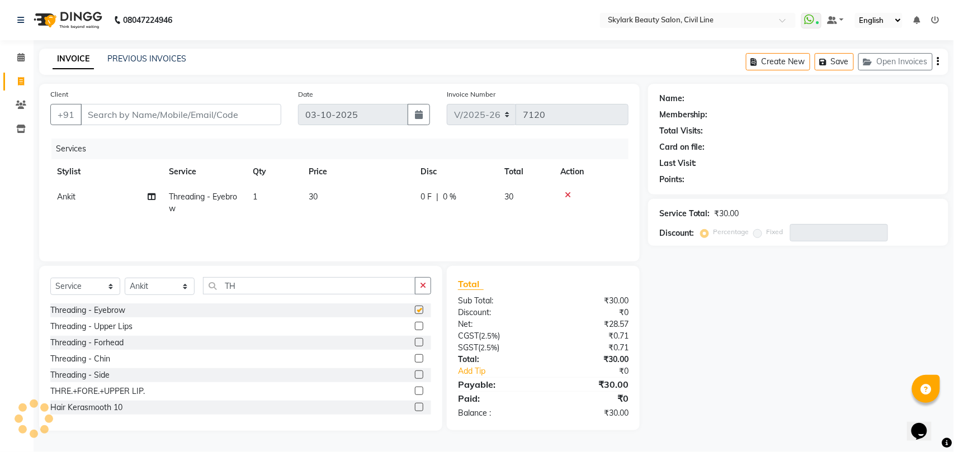
checkbox input "false"
click at [258, 281] on input "TH" at bounding box center [309, 285] width 212 height 17
type input "T"
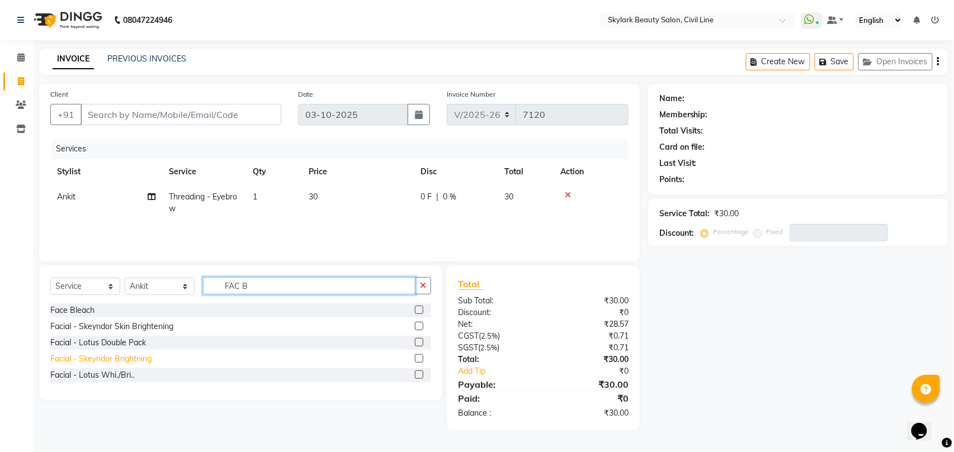
type input "FAC B"
click at [139, 358] on div "Facial - Skeyndor Brightning" at bounding box center [100, 359] width 101 height 12
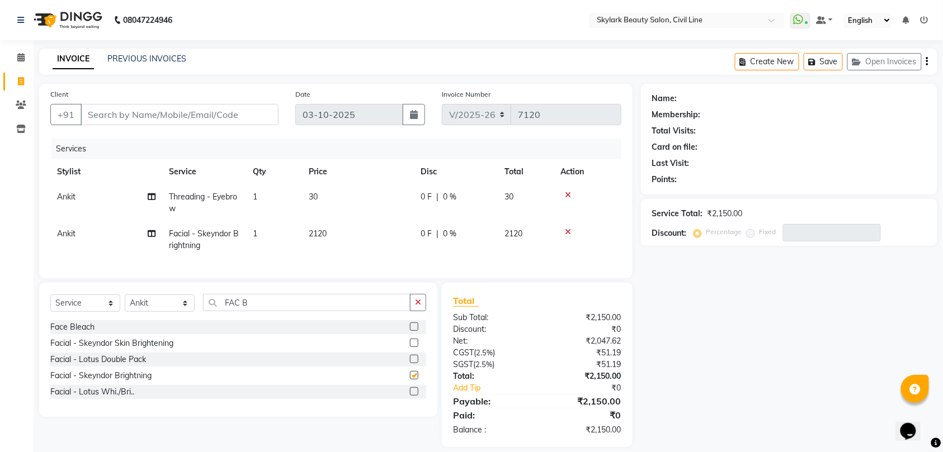
checkbox input "false"
click at [302, 311] on input "FAC B" at bounding box center [306, 302] width 207 height 17
type input "F"
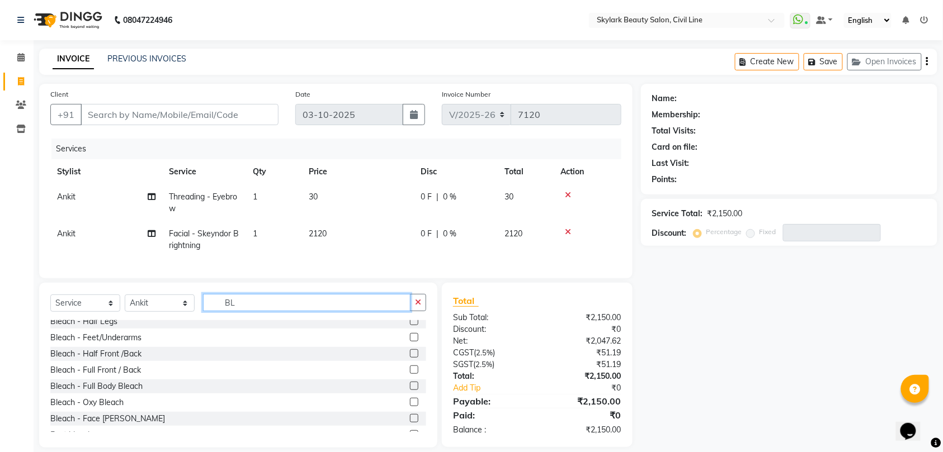
scroll to position [131, 0]
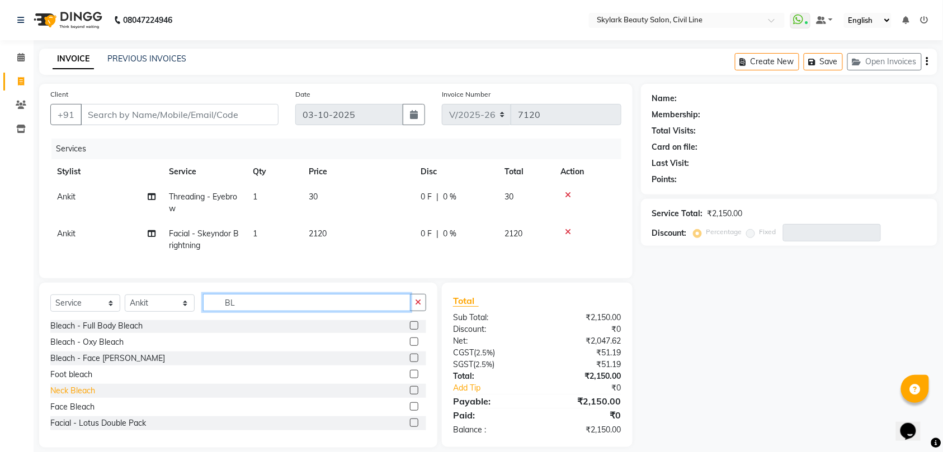
type input "BL"
click at [83, 397] on div "Neck Bleach" at bounding box center [72, 391] width 45 height 12
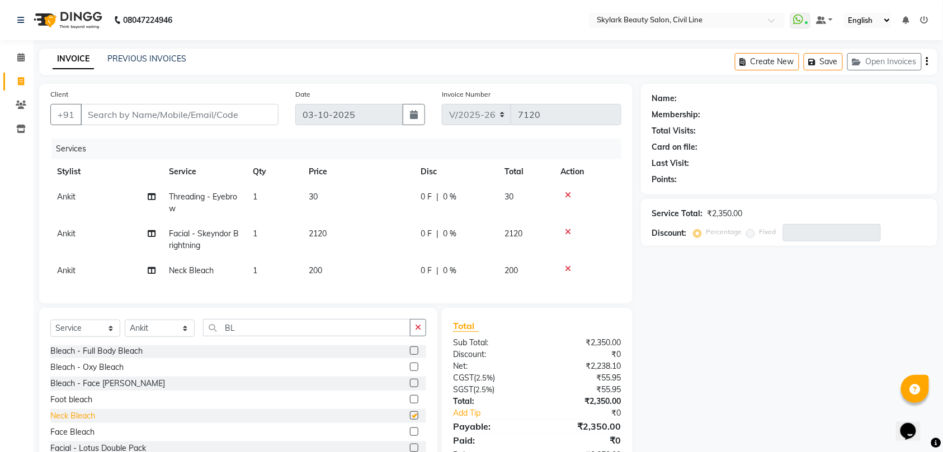
checkbox input "false"
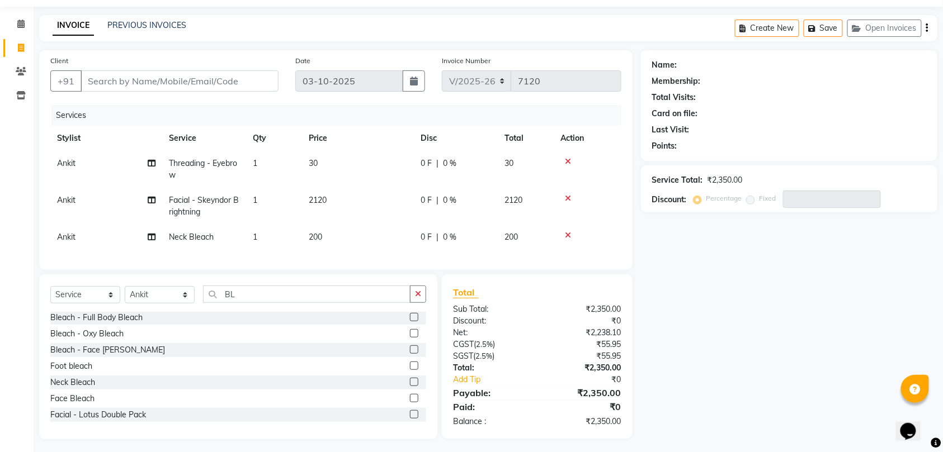
scroll to position [49, 0]
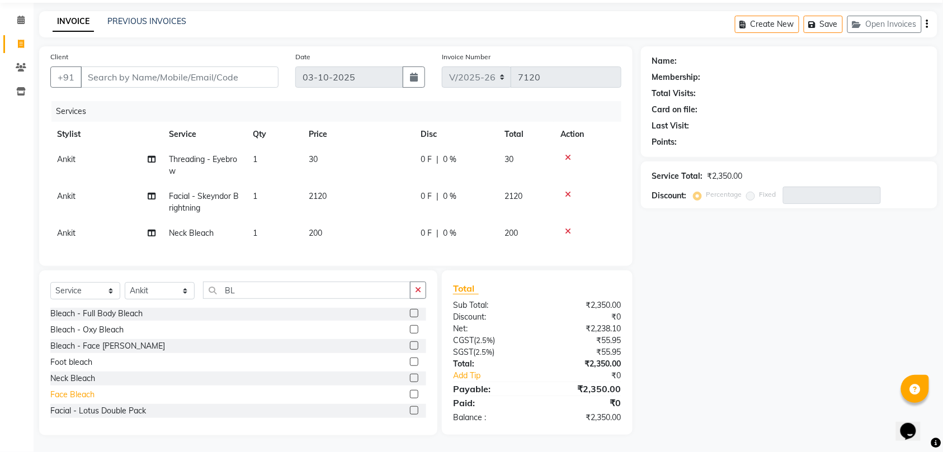
click at [83, 393] on div "Face Bleach" at bounding box center [72, 395] width 44 height 12
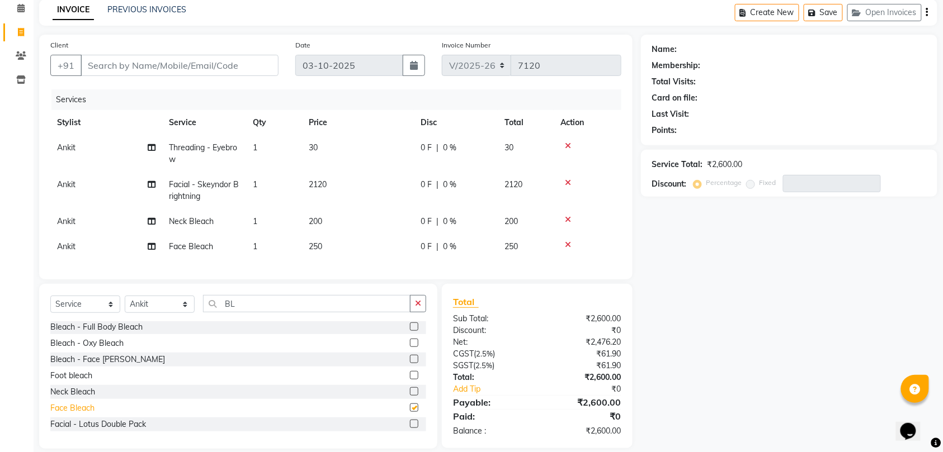
checkbox input "false"
click at [83, 382] on div "Foot bleach" at bounding box center [71, 376] width 42 height 12
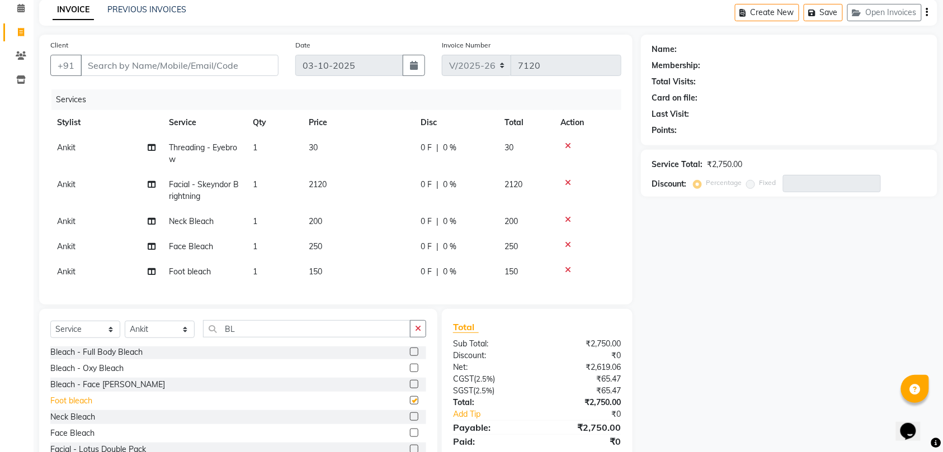
checkbox input "false"
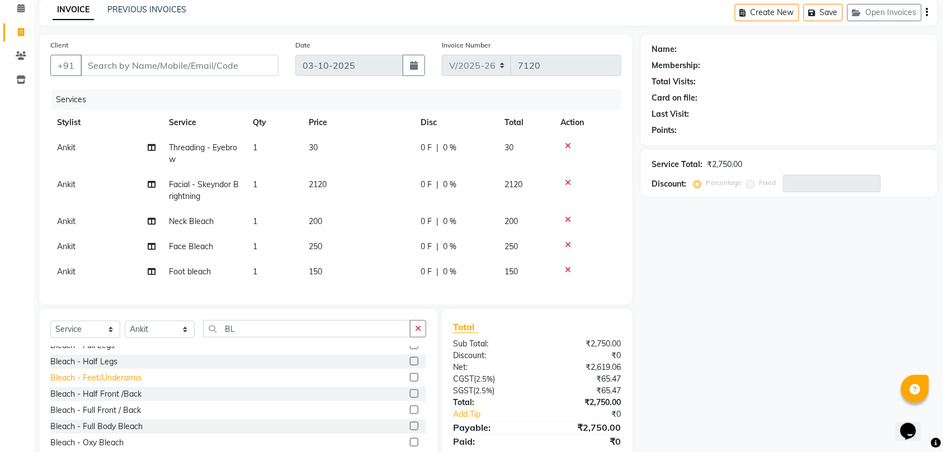
scroll to position [0, 0]
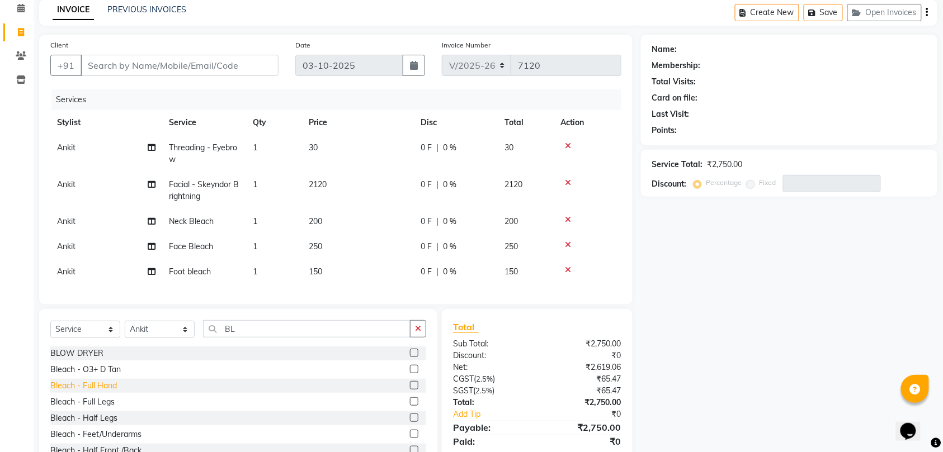
click at [105, 392] on div "Bleach - Full Hand" at bounding box center [83, 386] width 67 height 12
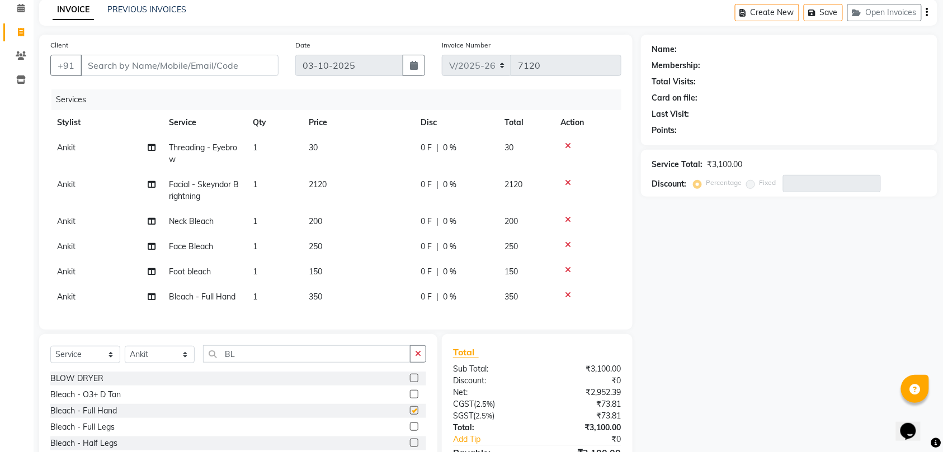
checkbox input "false"
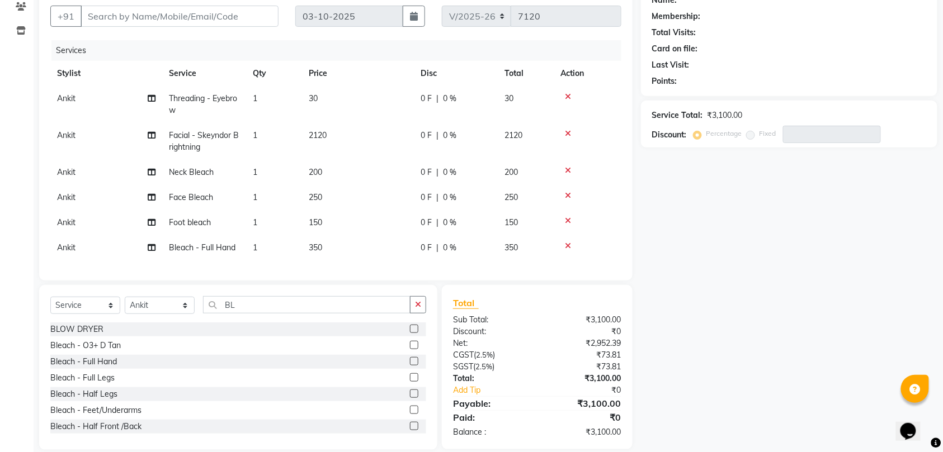
scroll to position [124, 0]
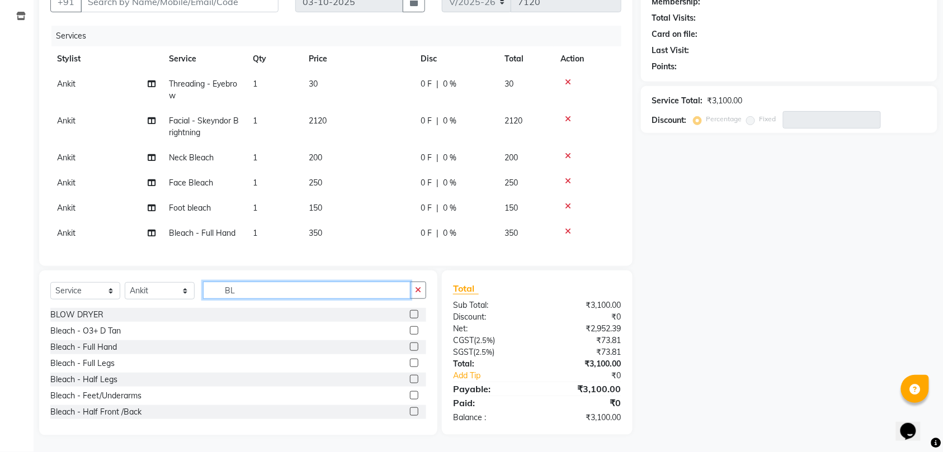
click at [284, 289] on input "BL" at bounding box center [306, 290] width 207 height 17
type input "B"
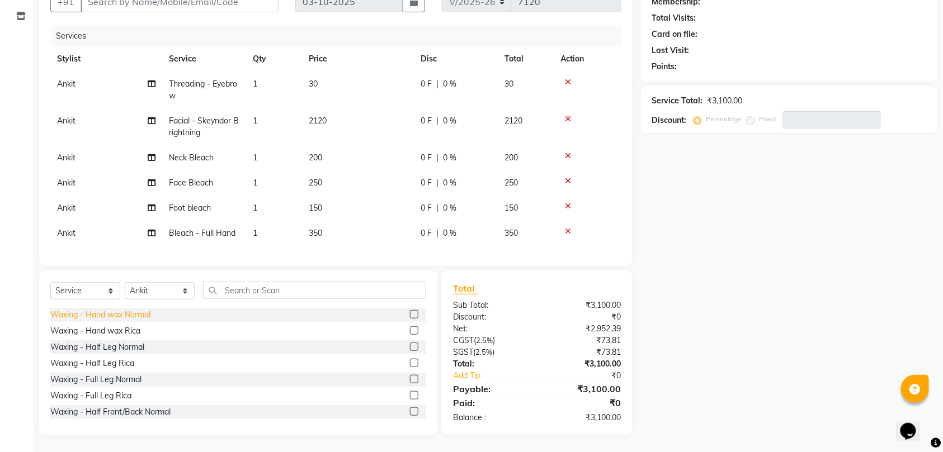
click at [140, 316] on div "Waxing - Hand wax Normal" at bounding box center [100, 315] width 100 height 12
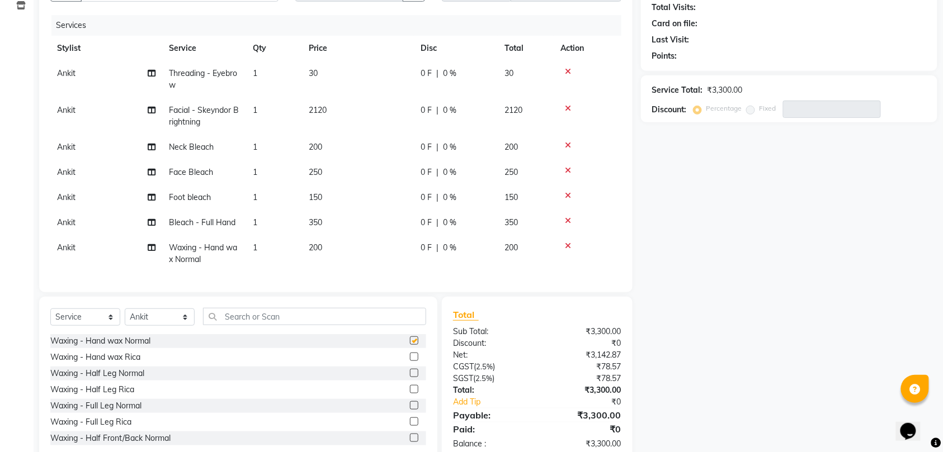
checkbox input "false"
click at [282, 325] on input "text" at bounding box center [314, 316] width 223 height 17
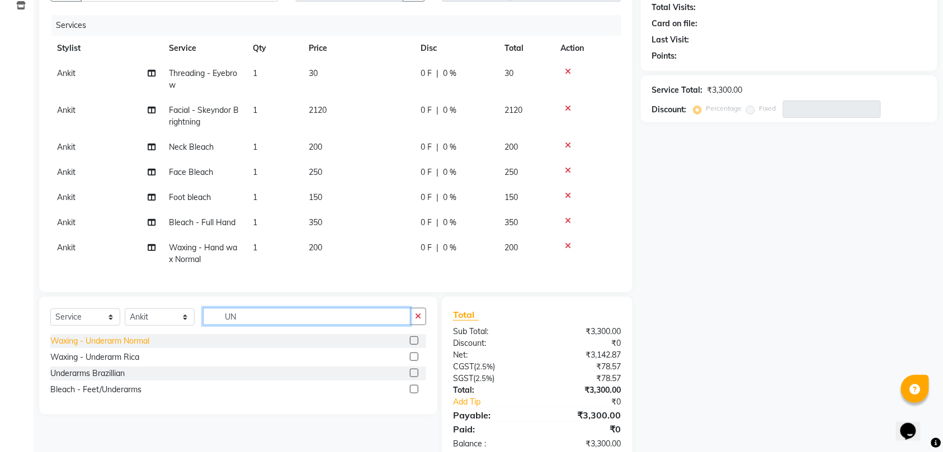
type input "UN"
click at [144, 347] on div "Waxing - Underarm Normal" at bounding box center [99, 341] width 99 height 12
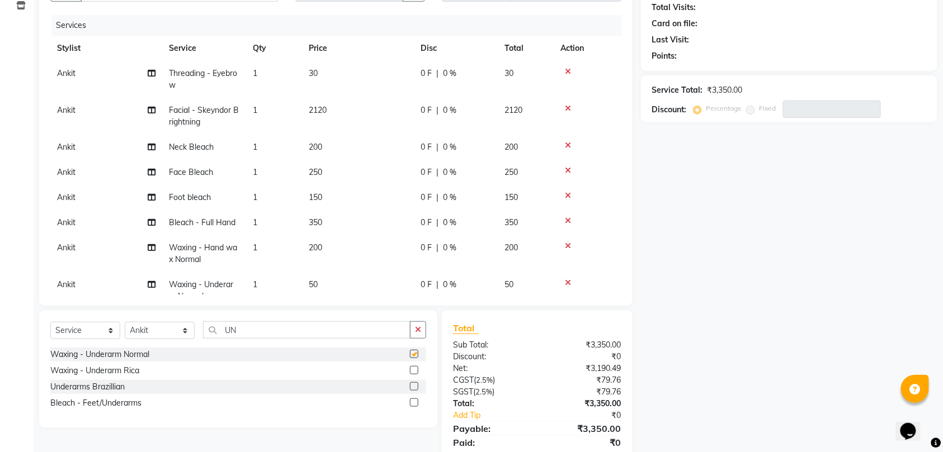
checkbox input "false"
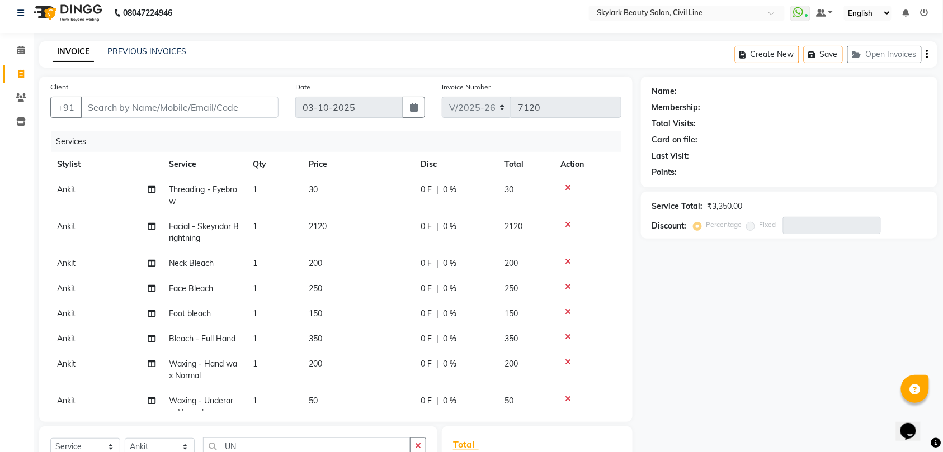
scroll to position [0, 0]
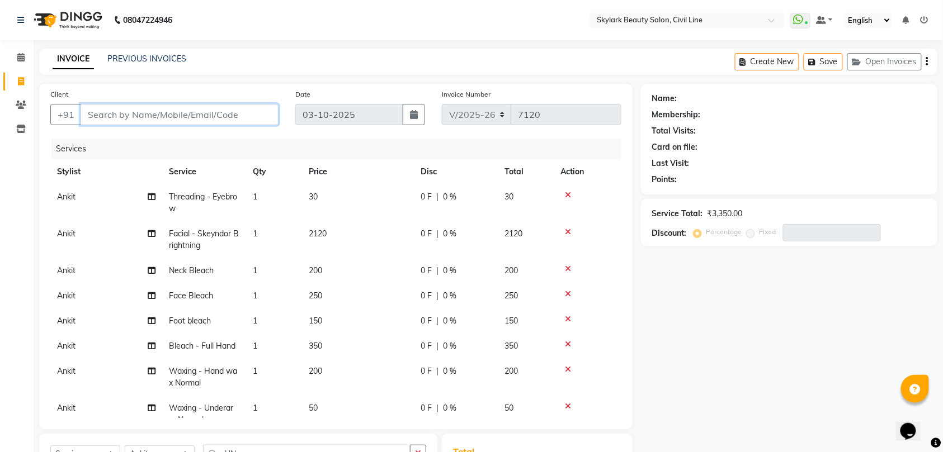
click at [229, 115] on input "Client" at bounding box center [180, 114] width 198 height 21
type input "9"
type input "0"
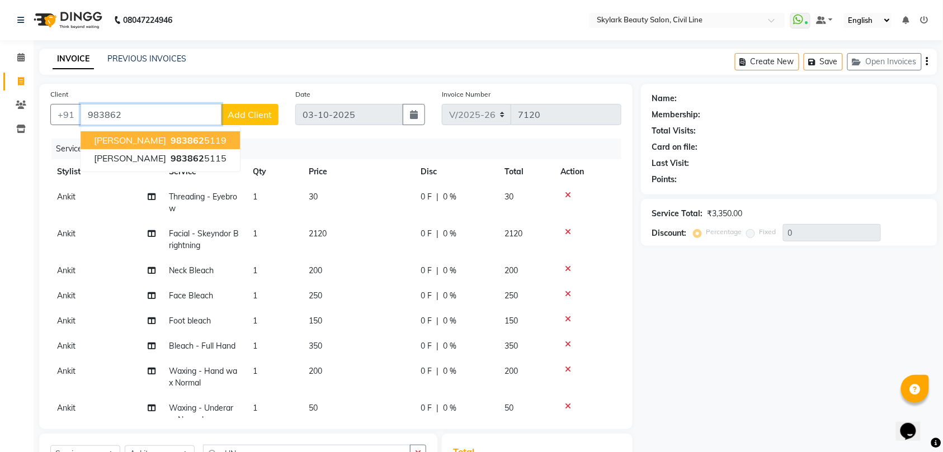
click at [171, 139] on span "983862" at bounding box center [188, 140] width 34 height 11
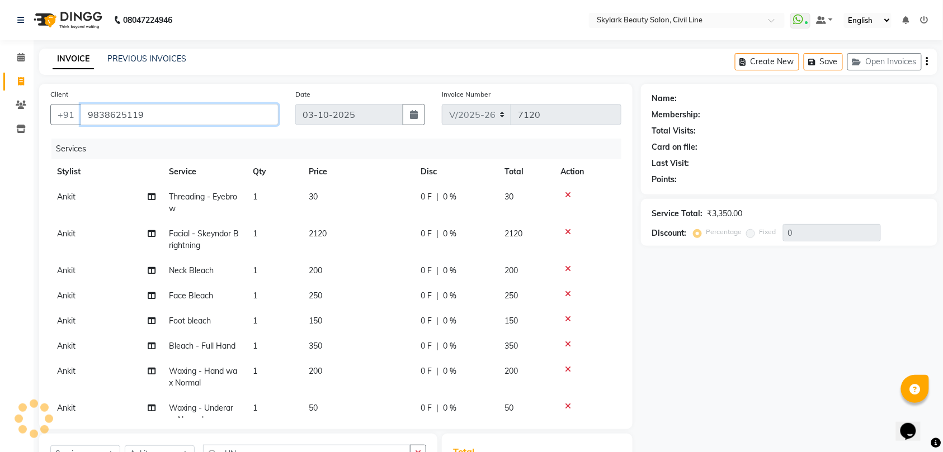
type input "9838625119"
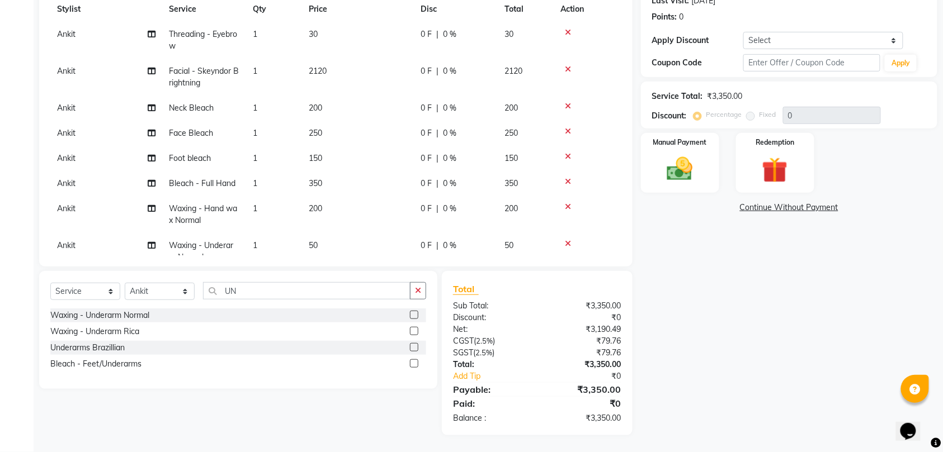
scroll to position [35, 0]
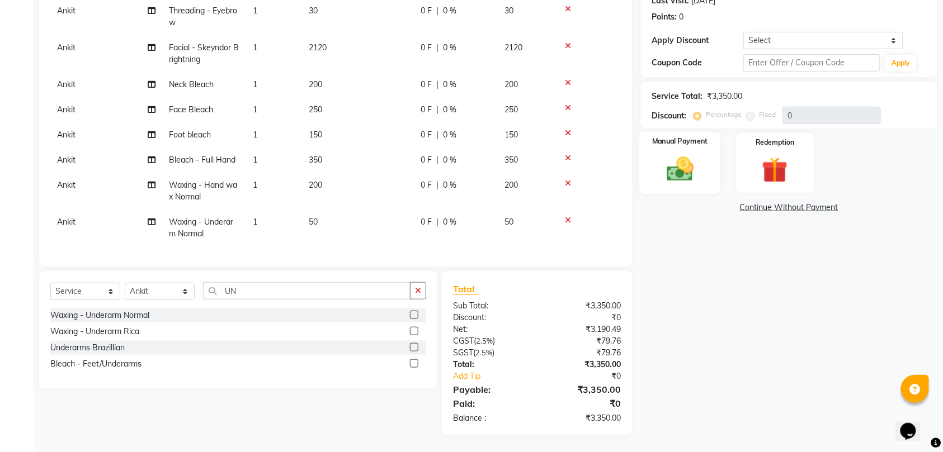
click at [666, 157] on img at bounding box center [680, 169] width 44 height 31
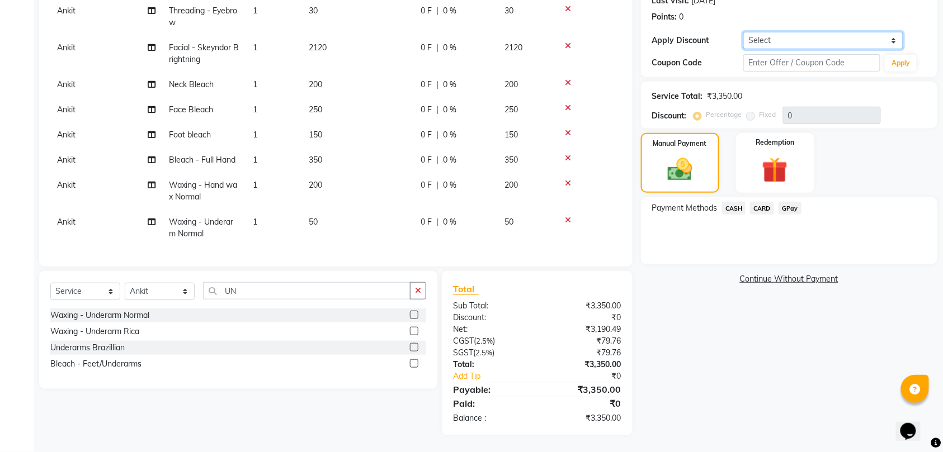
click at [815, 43] on select "Select Coupon → Package 10 Coupon → Review 5 Coupon → Birthday Offer" at bounding box center [823, 40] width 160 height 17
click at [792, 206] on span "GPay" at bounding box center [789, 208] width 23 height 13
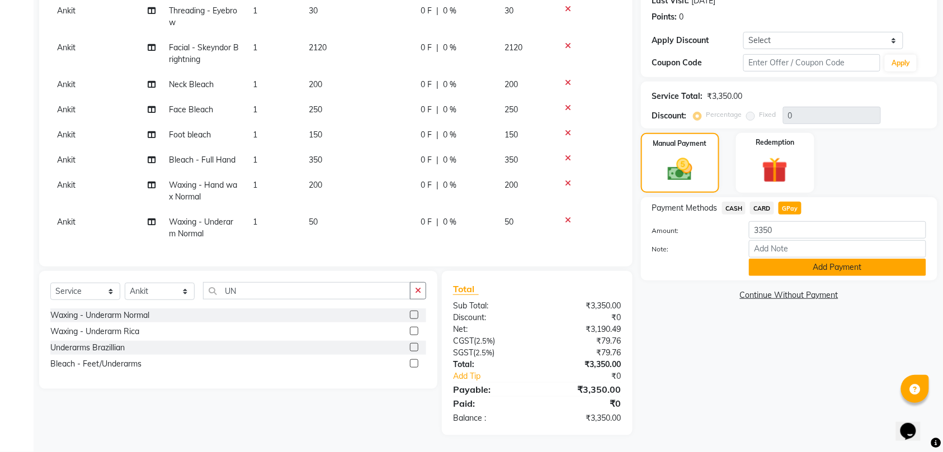
click at [848, 269] on button "Add Payment" at bounding box center [837, 267] width 177 height 17
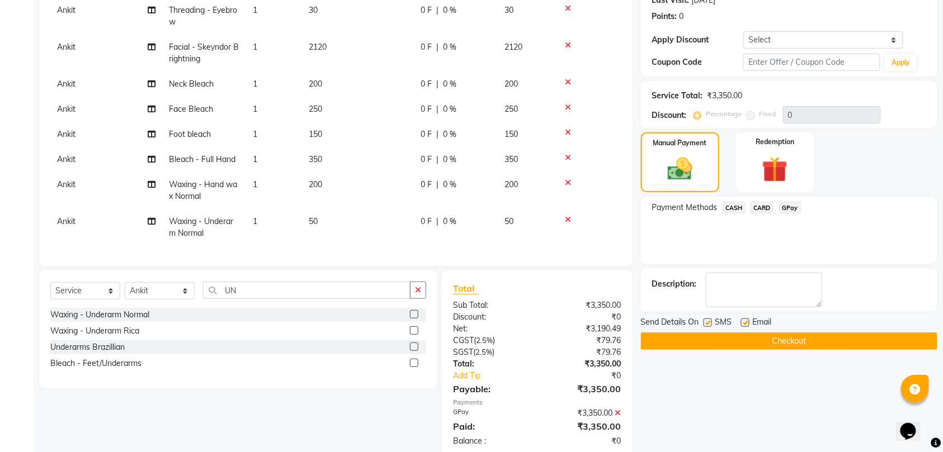
click at [797, 341] on button "Checkout" at bounding box center [789, 341] width 296 height 17
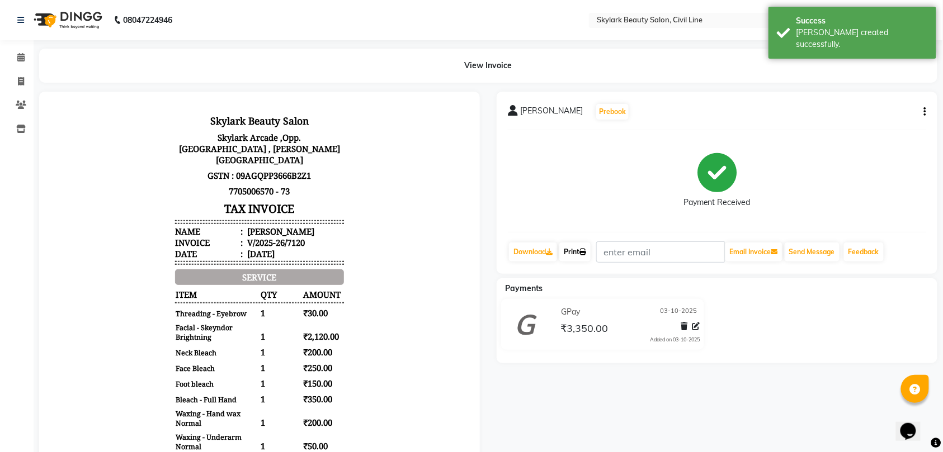
click at [579, 253] on link "Print" at bounding box center [574, 252] width 31 height 19
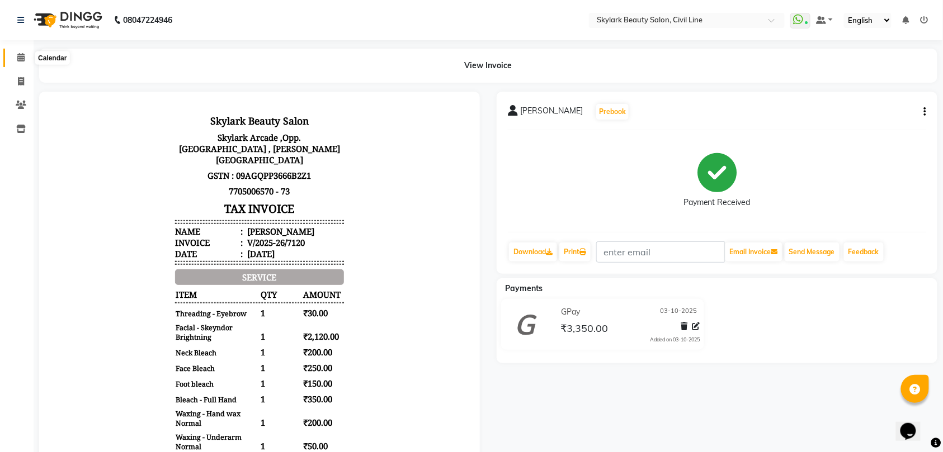
click at [20, 56] on icon at bounding box center [20, 57] width 7 height 8
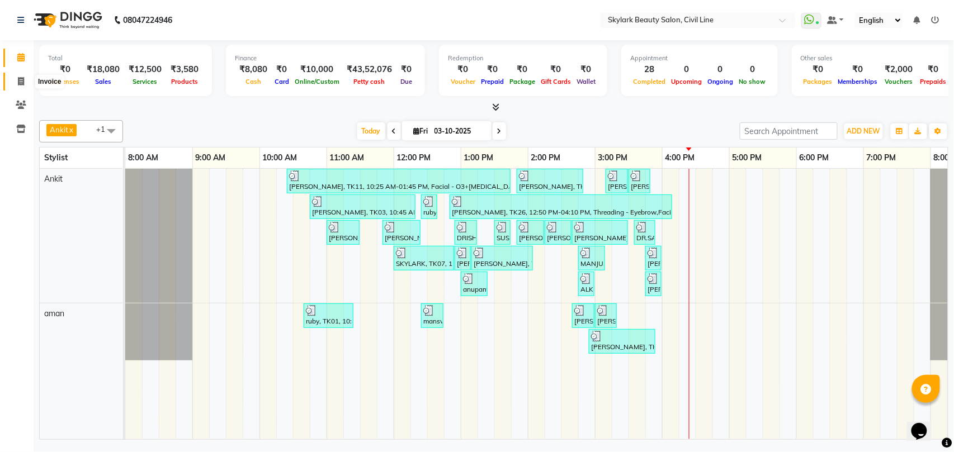
click at [19, 85] on icon at bounding box center [21, 81] width 6 height 8
select select "service"
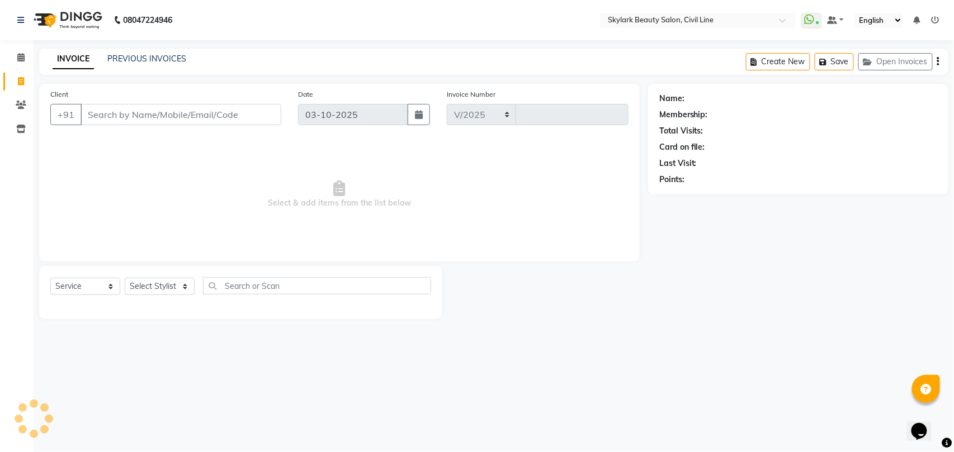
select select "4588"
type input "7121"
click at [155, 291] on select "Select Stylist [PERSON_NAME] [PERSON_NAME] [PERSON_NAME] WASU" at bounding box center [160, 286] width 70 height 17
select select "28120"
click at [125, 278] on select "Select Stylist [PERSON_NAME] [PERSON_NAME] [PERSON_NAME] WASU" at bounding box center [160, 286] width 70 height 17
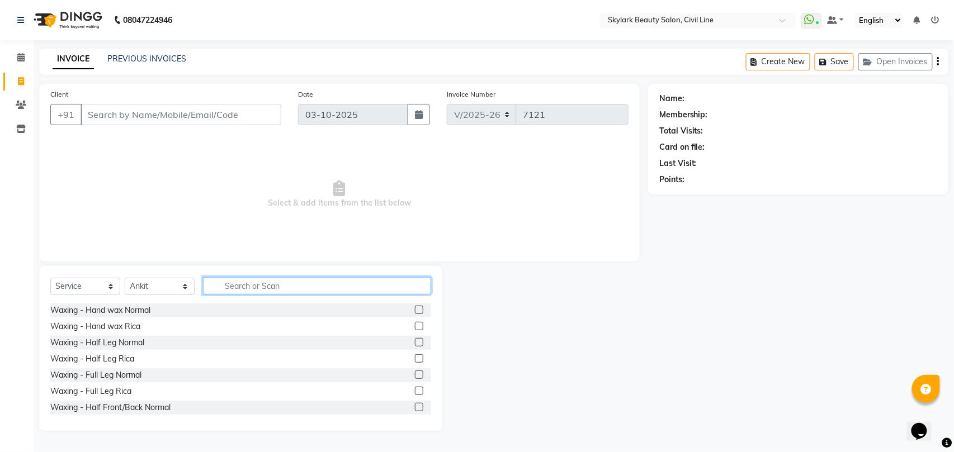
click at [349, 278] on input "text" at bounding box center [317, 285] width 228 height 17
click at [126, 325] on div "Waxing - Hand wax Rica" at bounding box center [95, 327] width 90 height 12
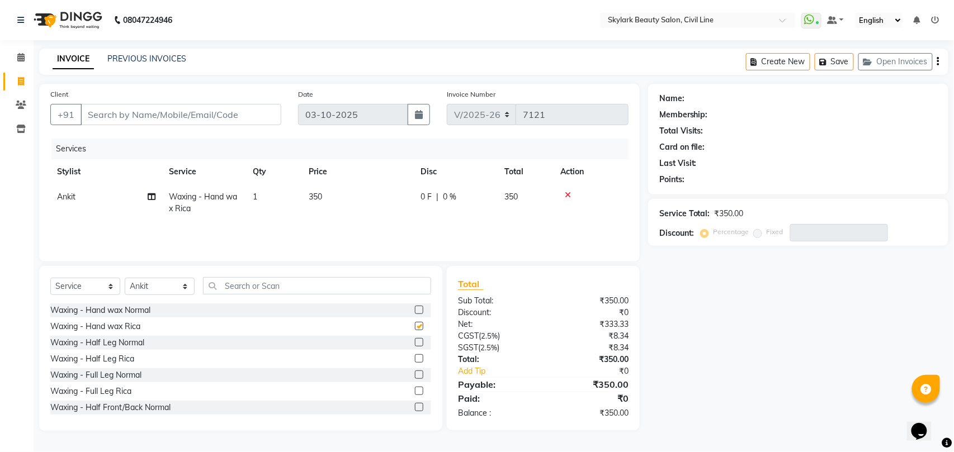
checkbox input "false"
click at [246, 287] on input "text" at bounding box center [317, 285] width 228 height 17
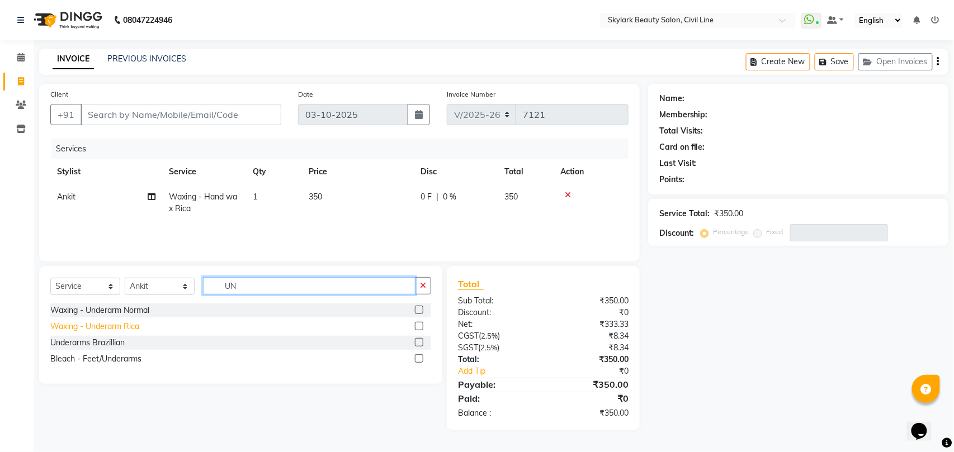
type input "UN"
click at [112, 324] on div "Waxing - Underarm Rica" at bounding box center [94, 327] width 89 height 12
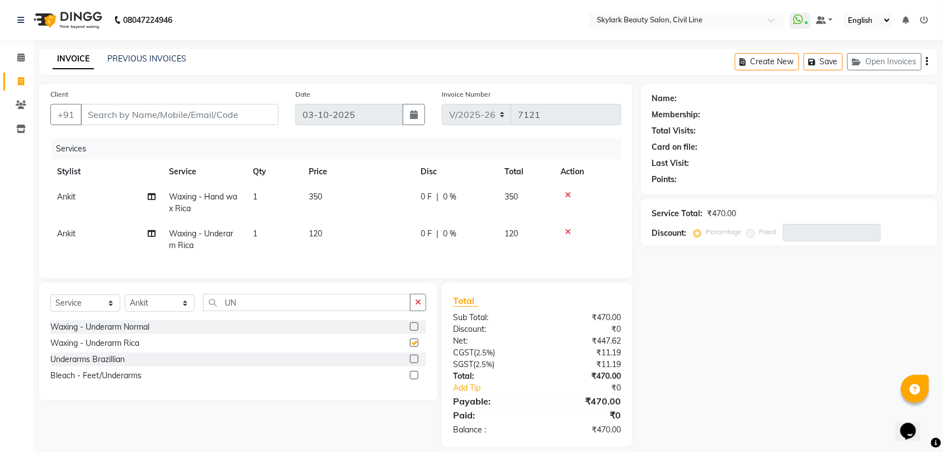
checkbox input "false"
click at [420, 306] on icon "button" at bounding box center [418, 303] width 6 height 8
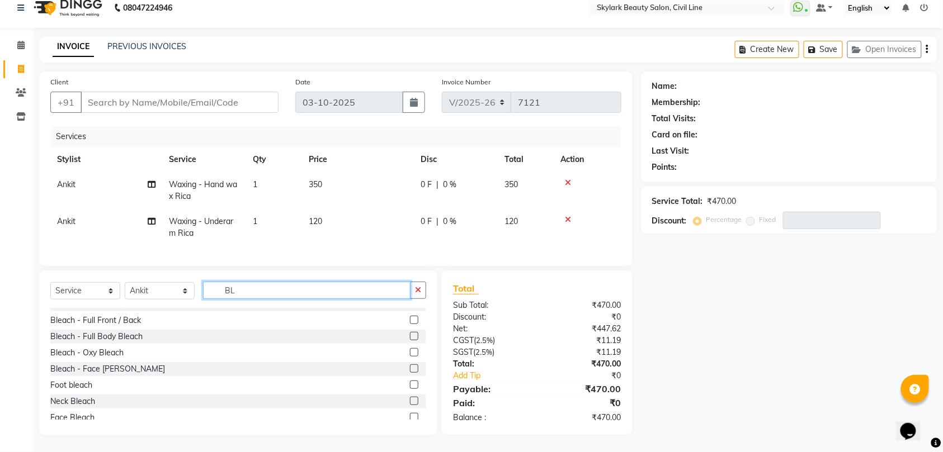
scroll to position [131, 0]
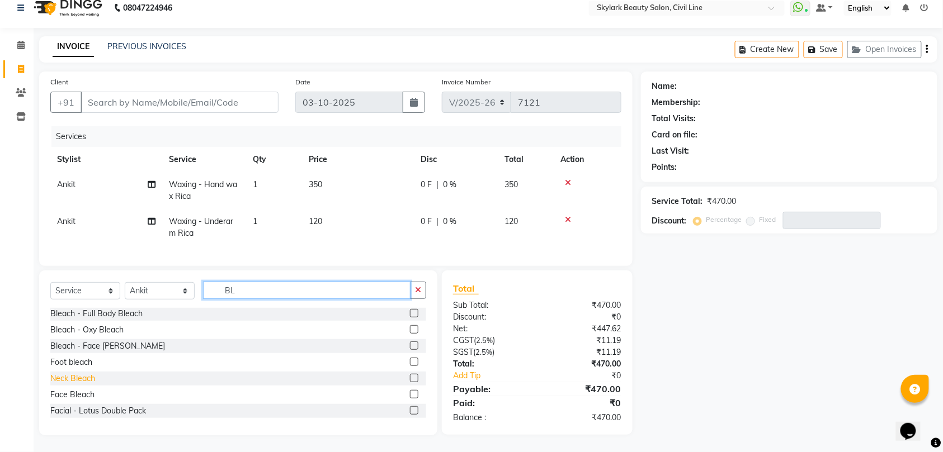
type input "BL"
click at [74, 380] on div "Neck Bleach" at bounding box center [72, 379] width 45 height 12
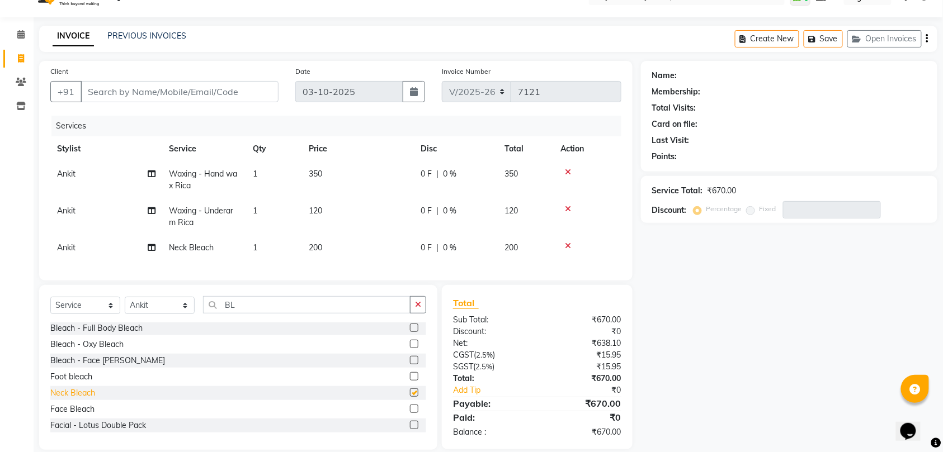
checkbox input "false"
click at [88, 415] on div "Face Bleach" at bounding box center [72, 410] width 44 height 12
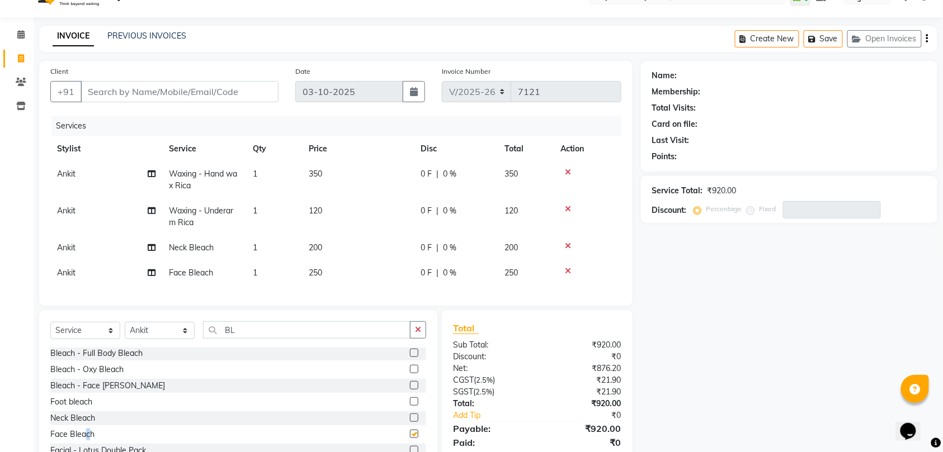
checkbox input "false"
drag, startPoint x: 412, startPoint y: 340, endPoint x: 374, endPoint y: 339, distance: 37.5
click at [408, 339] on div "BL" at bounding box center [315, 329] width 223 height 17
click at [309, 339] on input "BL" at bounding box center [306, 329] width 207 height 17
type input "B"
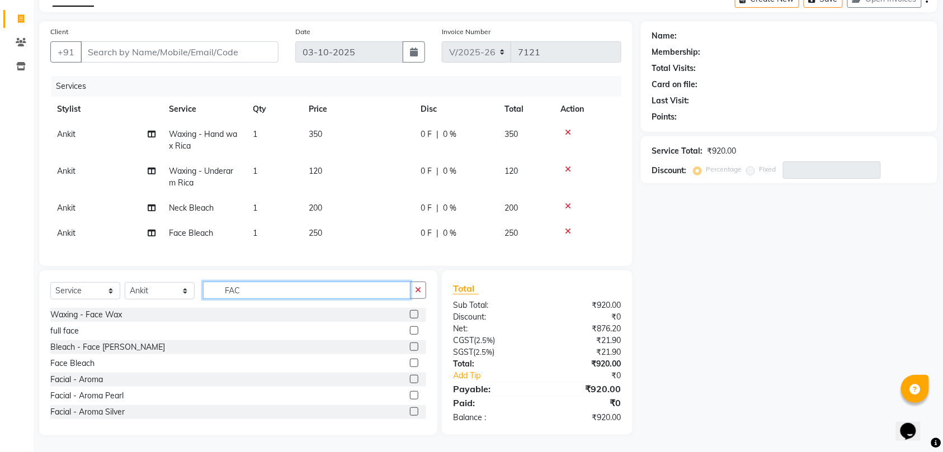
scroll to position [74, 0]
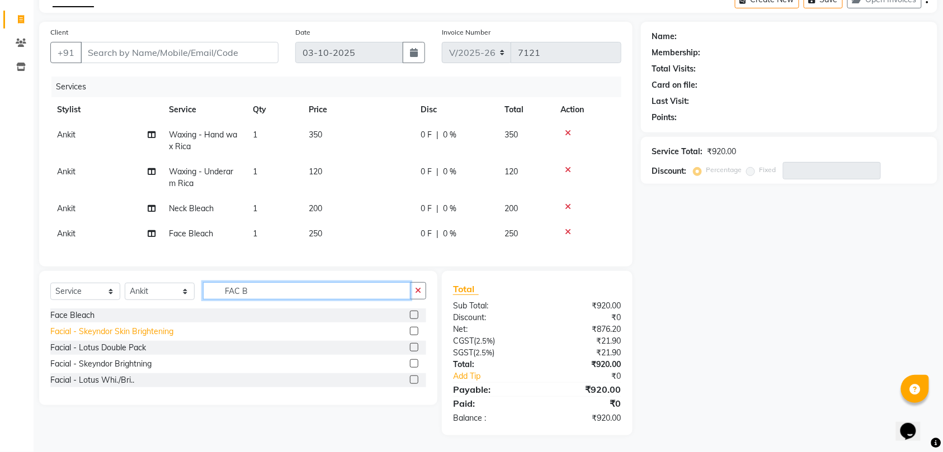
type input "FAC B"
click at [168, 331] on div "Facial - Skeyndor Skin Brightening" at bounding box center [111, 332] width 123 height 12
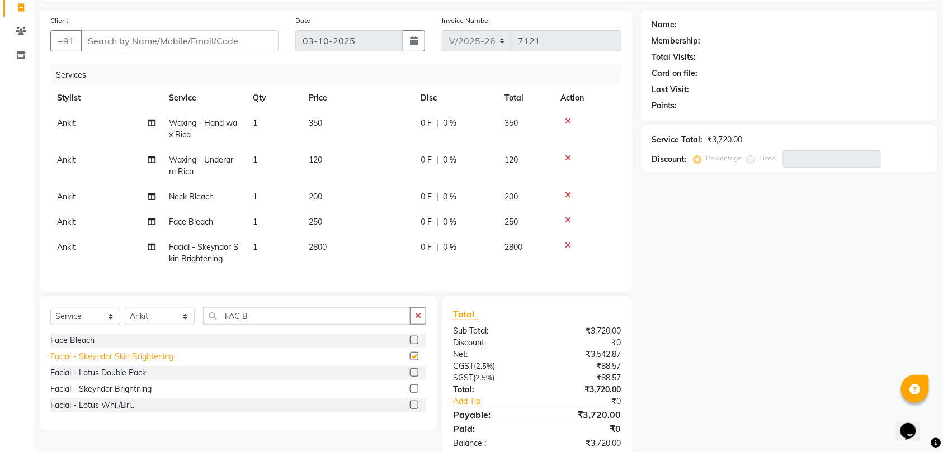
checkbox input "false"
click at [569, 242] on icon at bounding box center [568, 246] width 6 height 8
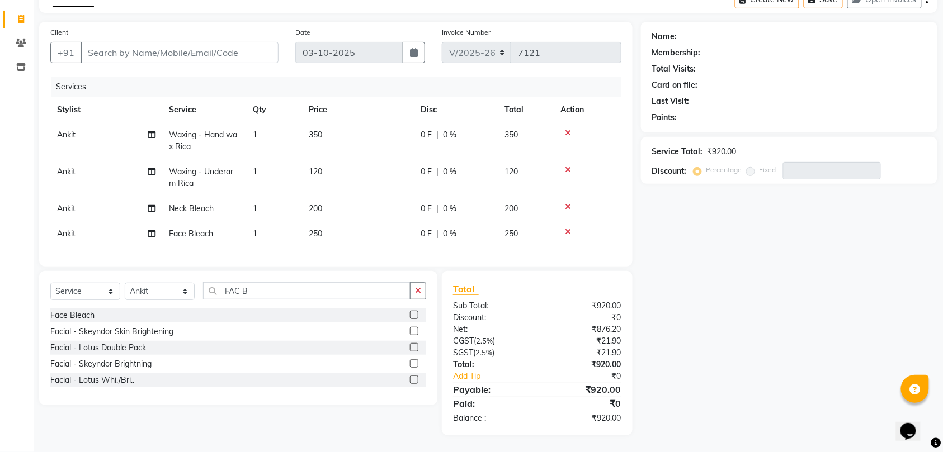
click at [566, 228] on icon at bounding box center [568, 232] width 6 height 8
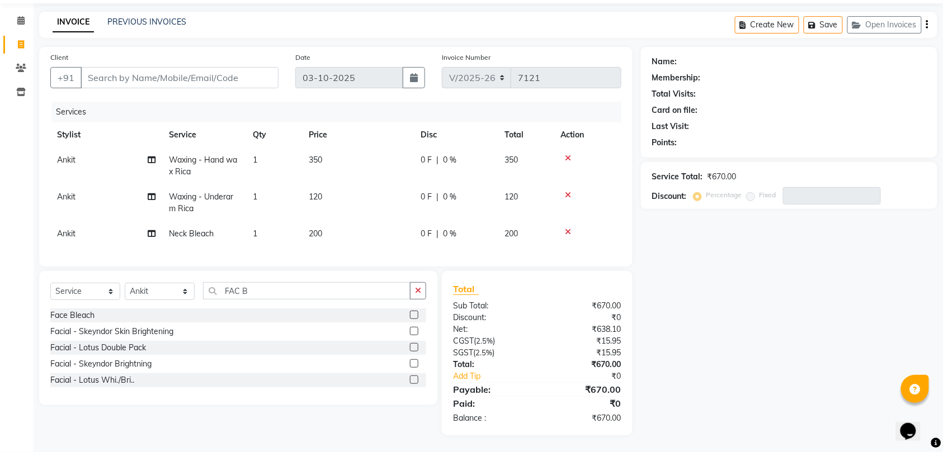
click at [567, 228] on icon at bounding box center [568, 232] width 6 height 8
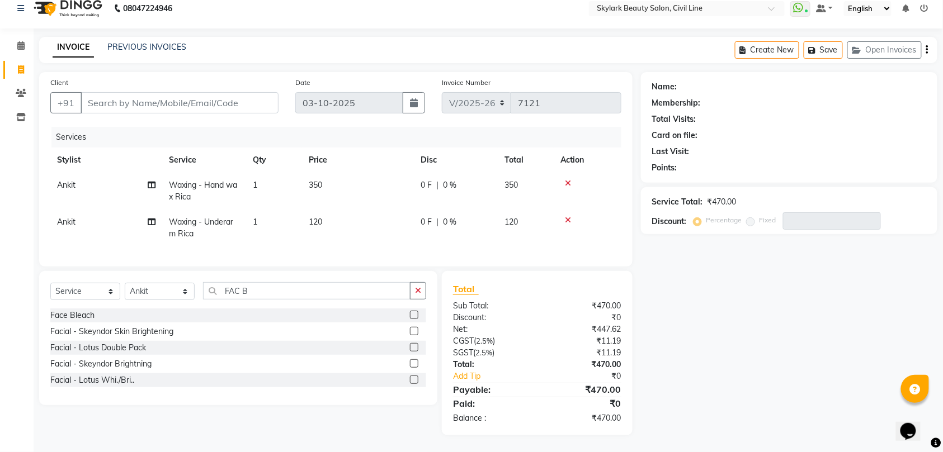
scroll to position [23, 0]
click at [566, 216] on icon at bounding box center [568, 220] width 6 height 8
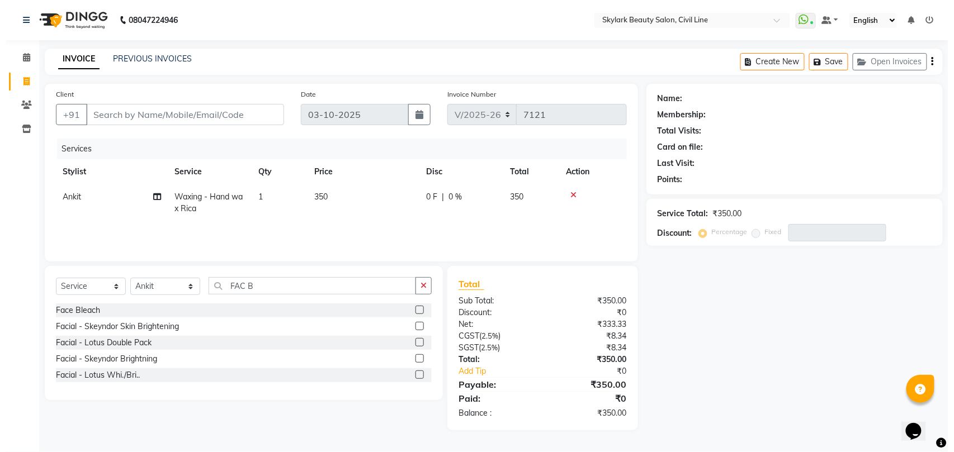
scroll to position [0, 0]
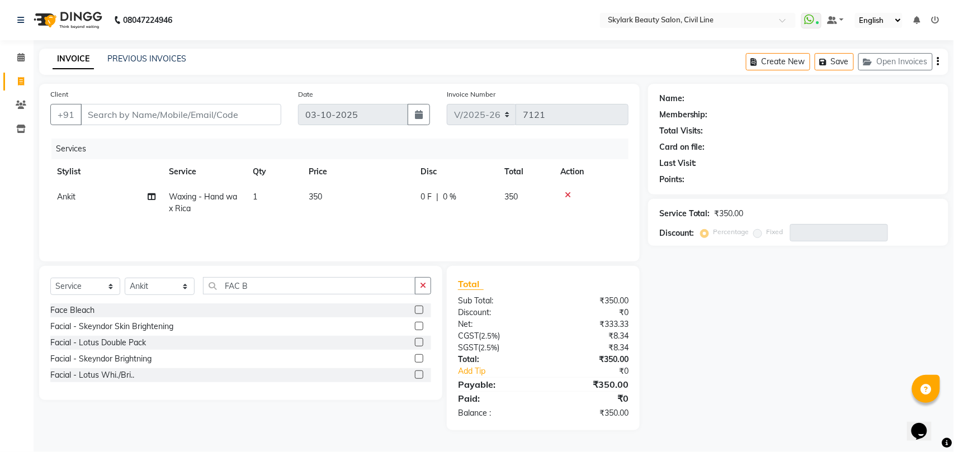
click at [566, 191] on icon at bounding box center [568, 195] width 6 height 8
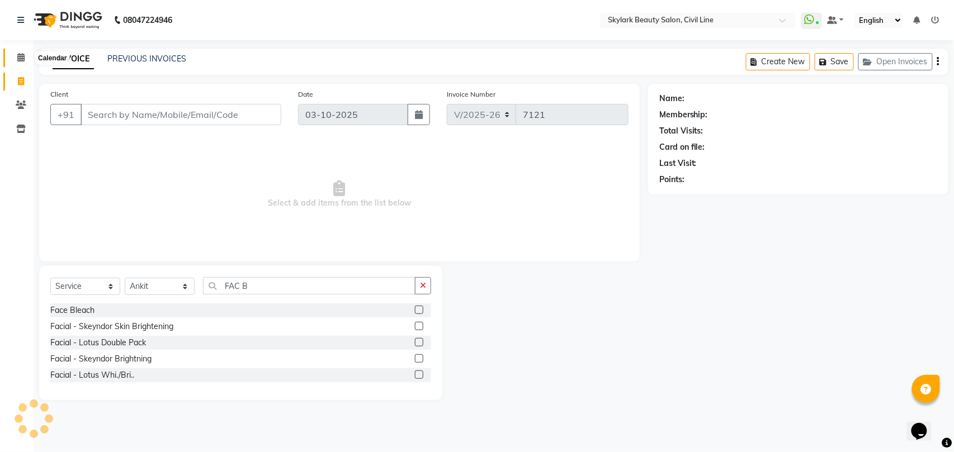
click at [21, 58] on icon at bounding box center [20, 57] width 7 height 8
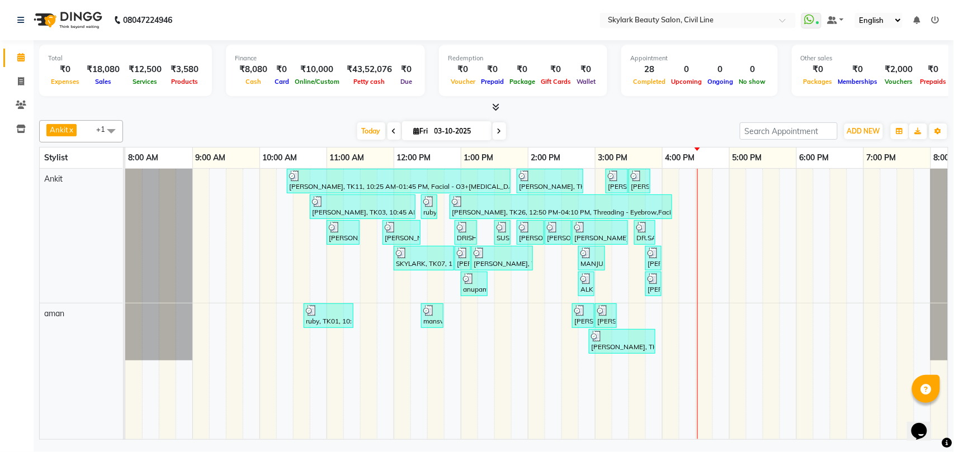
click at [734, 226] on div "shreya singh, TK11, 10:25 AM-01:45 PM, Facial - O3+Whitening / Seaweed,Neck Ble…" at bounding box center [561, 304] width 872 height 271
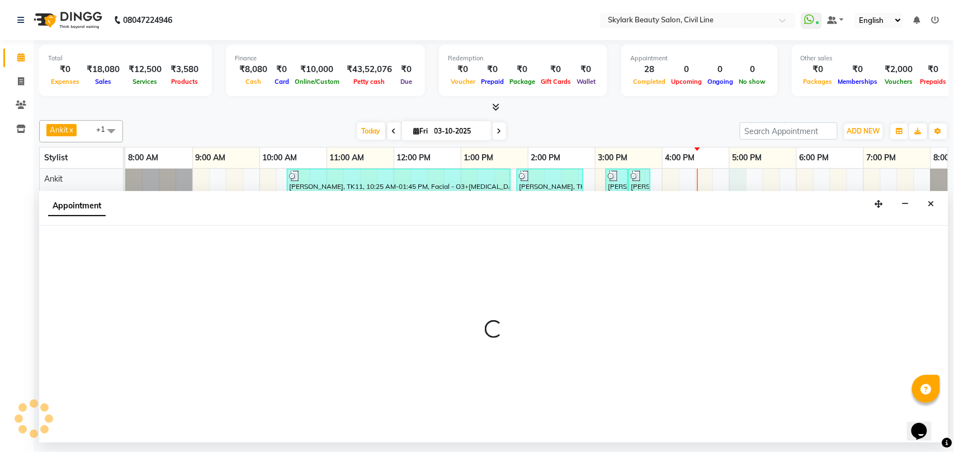
select select "28120"
select select "tentative"
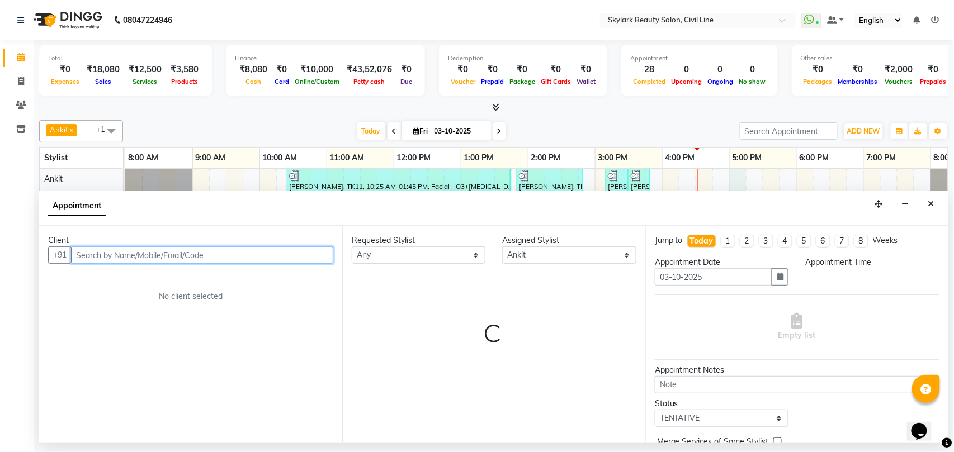
select select "1020"
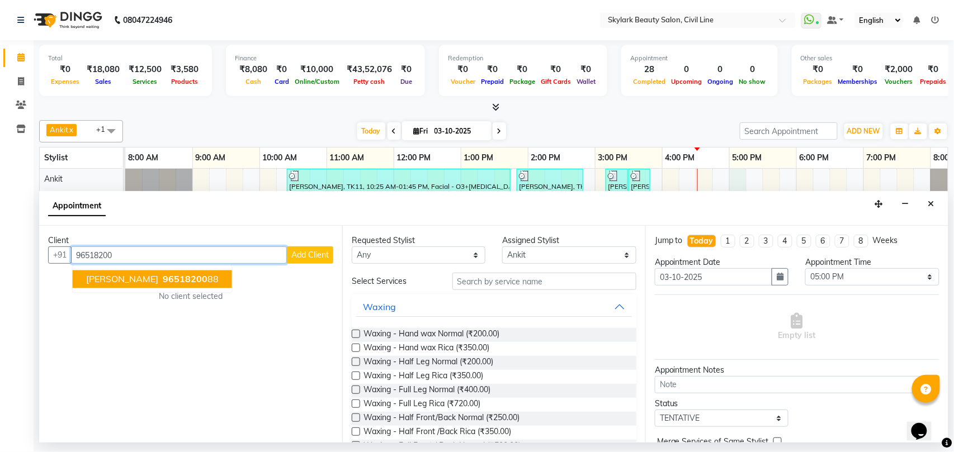
click at [207, 277] on span "96518200" at bounding box center [185, 279] width 45 height 11
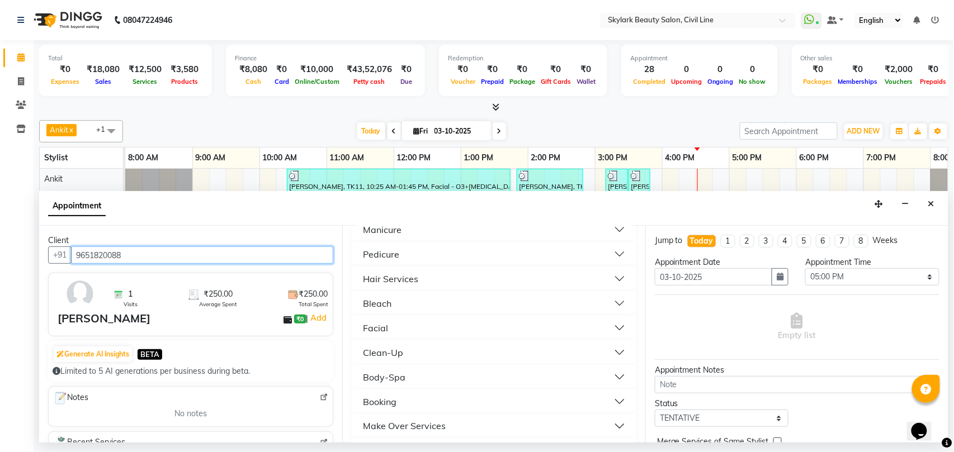
scroll to position [447, 0]
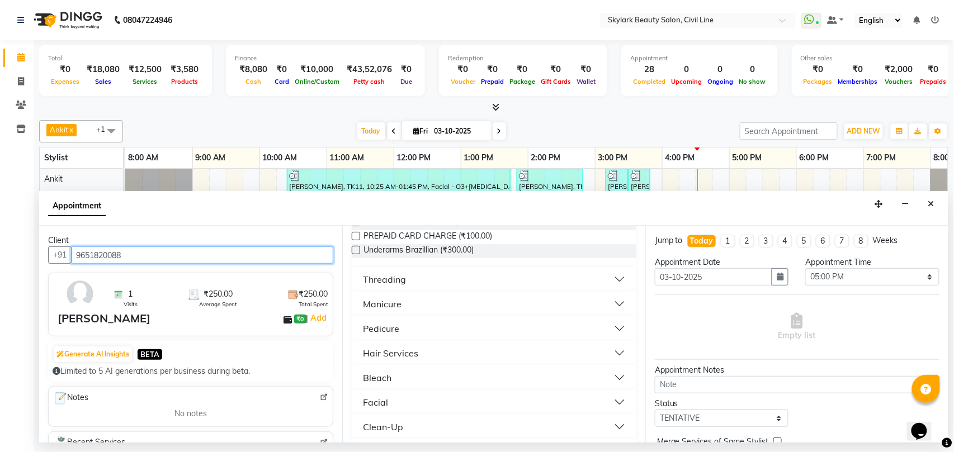
type input "9651820088"
click at [390, 358] on div "Hair Services" at bounding box center [390, 353] width 55 height 13
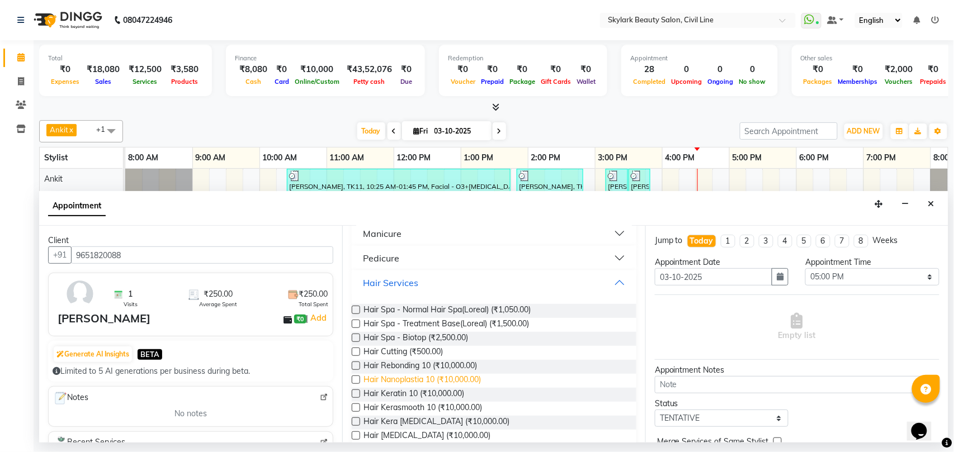
scroll to position [596, 0]
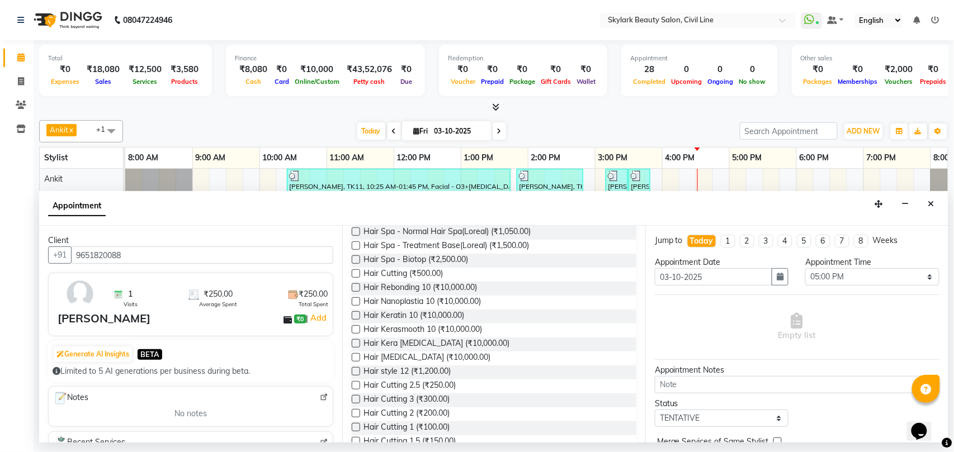
click at [356, 428] on label at bounding box center [356, 427] width 8 height 8
click at [356, 428] on input "checkbox" at bounding box center [355, 428] width 7 height 7
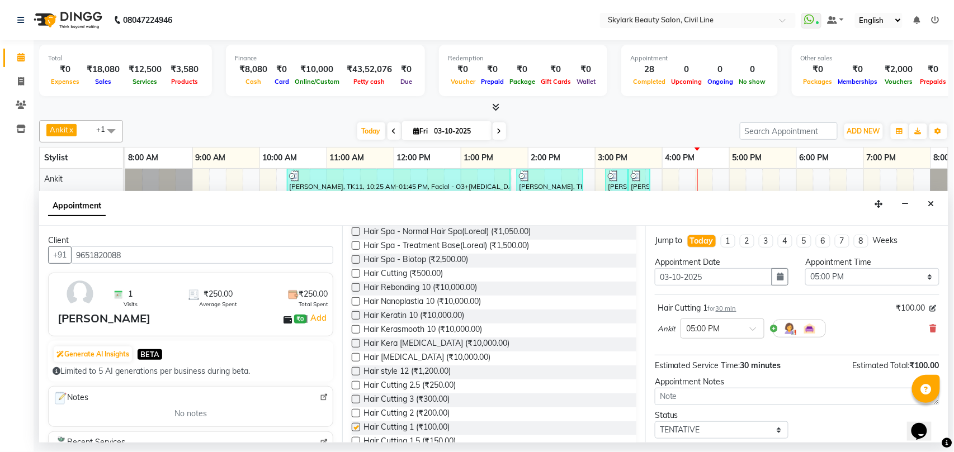
checkbox input "false"
click at [354, 274] on label at bounding box center [356, 273] width 8 height 8
click at [354, 274] on input "checkbox" at bounding box center [355, 274] width 7 height 7
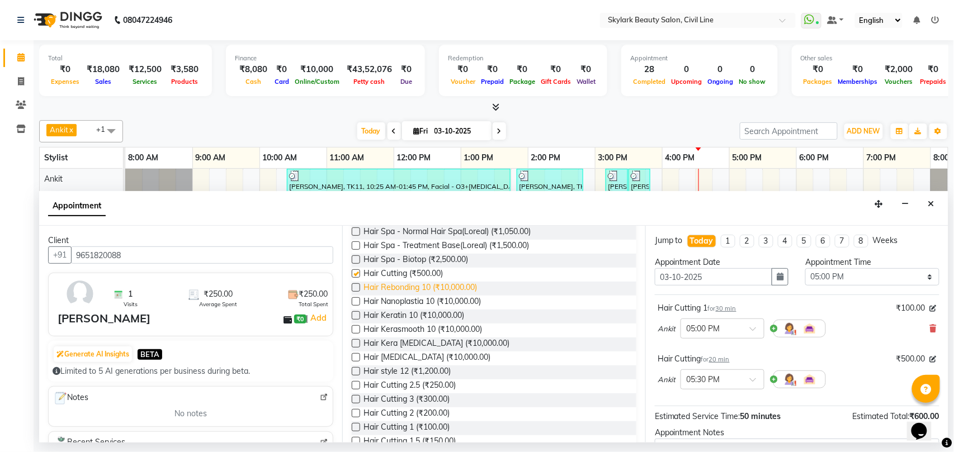
checkbox input "false"
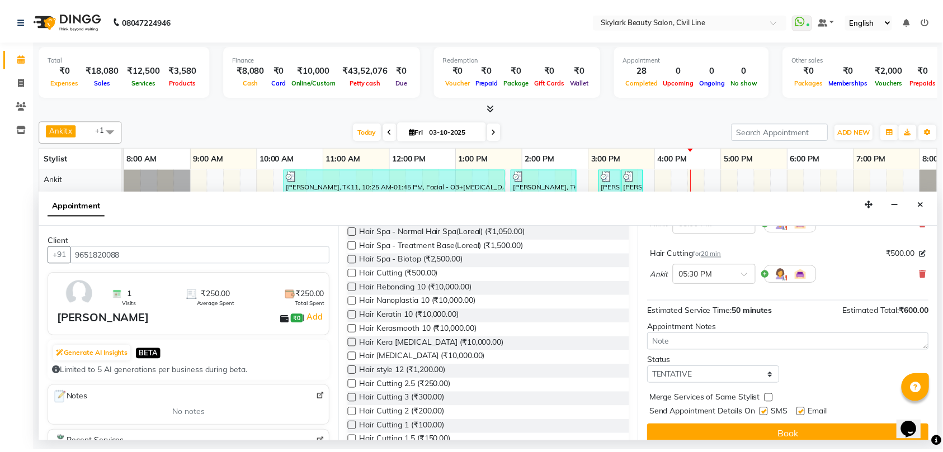
scroll to position [119, 0]
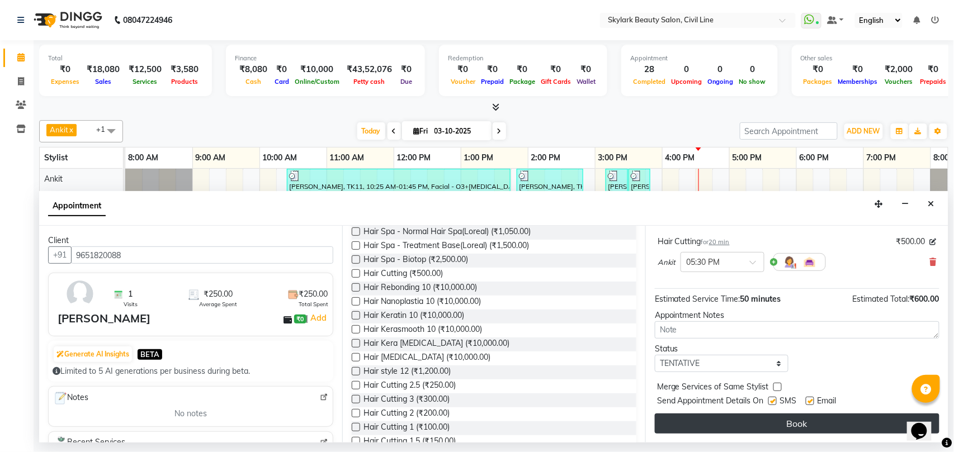
click at [796, 429] on button "Book" at bounding box center [797, 424] width 285 height 20
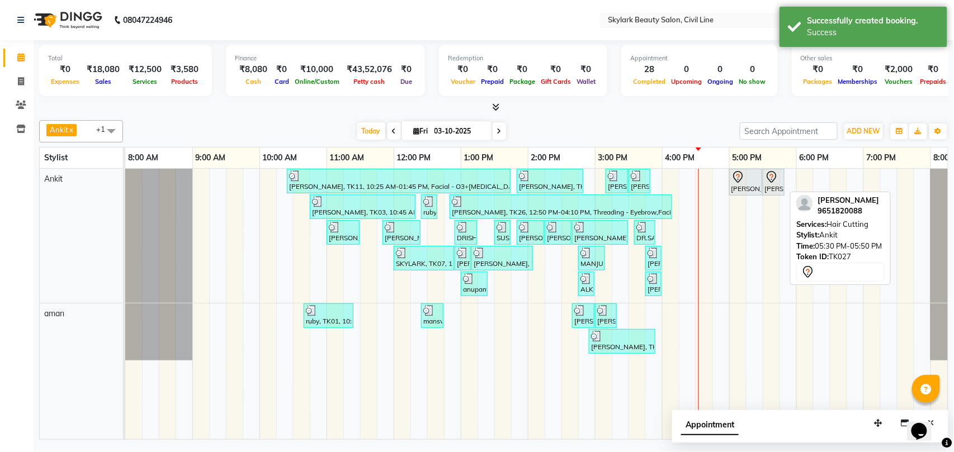
click at [778, 188] on div "[PERSON_NAME], TK27, 05:30 PM-05:50 PM, Hair Cutting" at bounding box center [774, 182] width 20 height 23
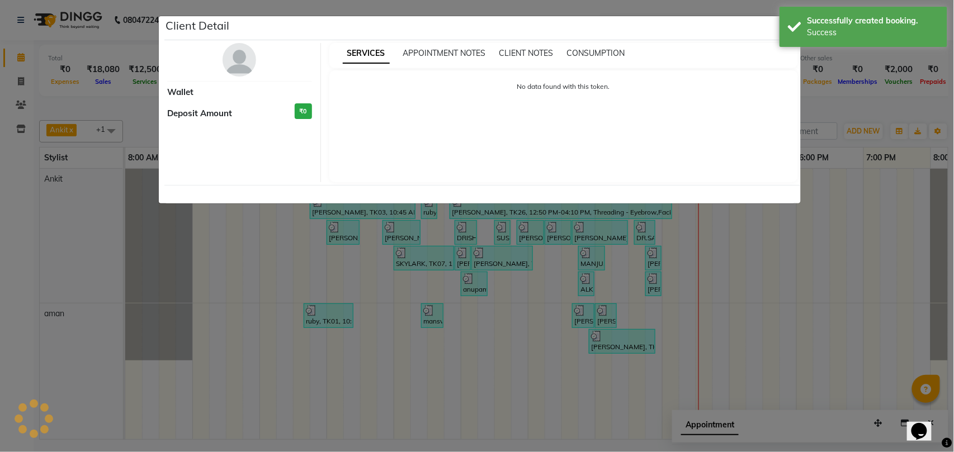
select select "7"
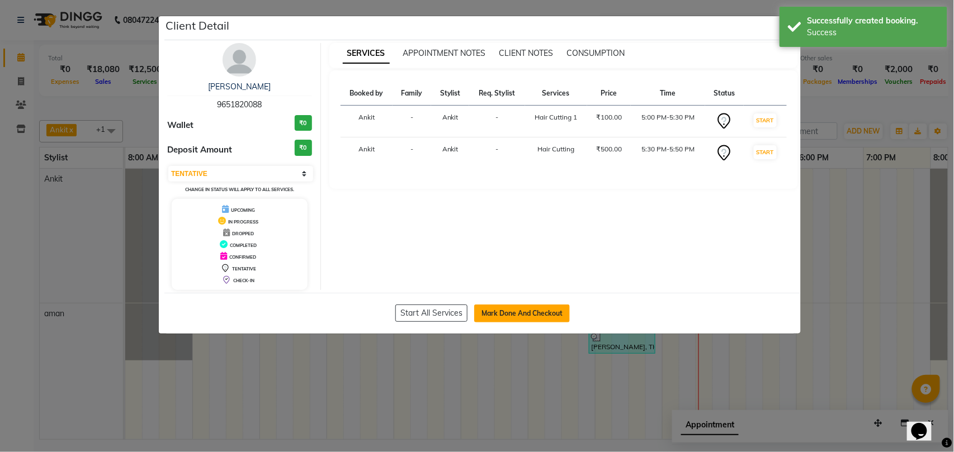
click at [500, 321] on button "Mark Done And Checkout" at bounding box center [522, 314] width 96 height 18
select select "service"
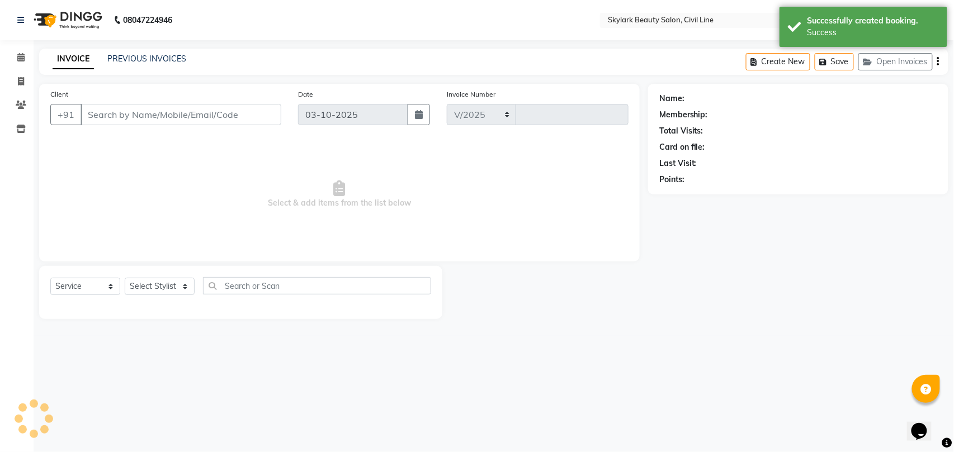
select select "4588"
type input "7121"
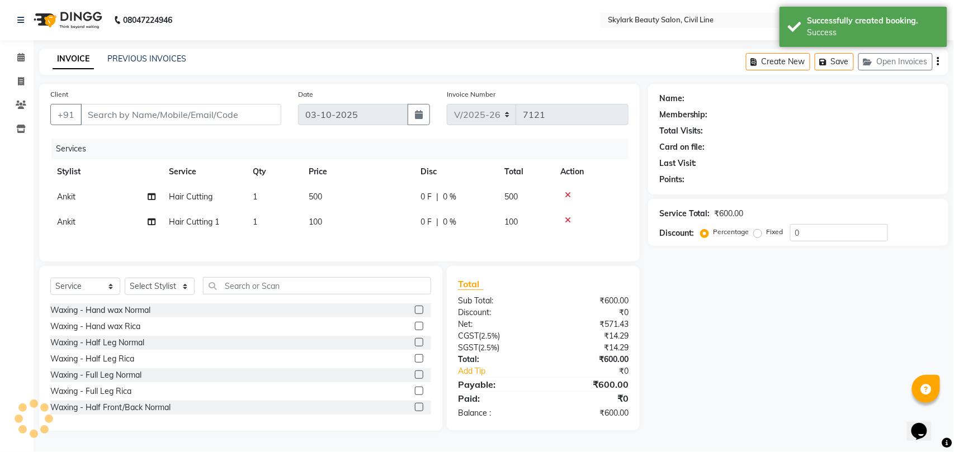
type input "9651820088"
select select "28120"
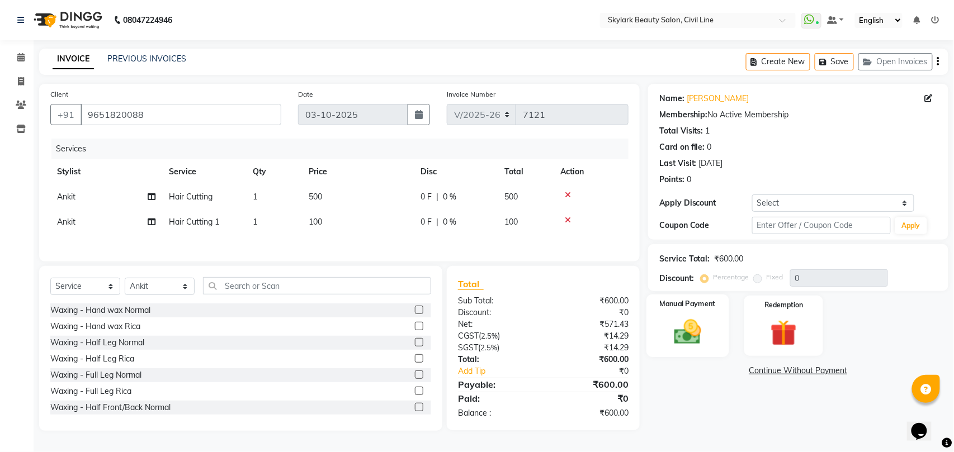
click at [683, 329] on img at bounding box center [687, 331] width 44 height 31
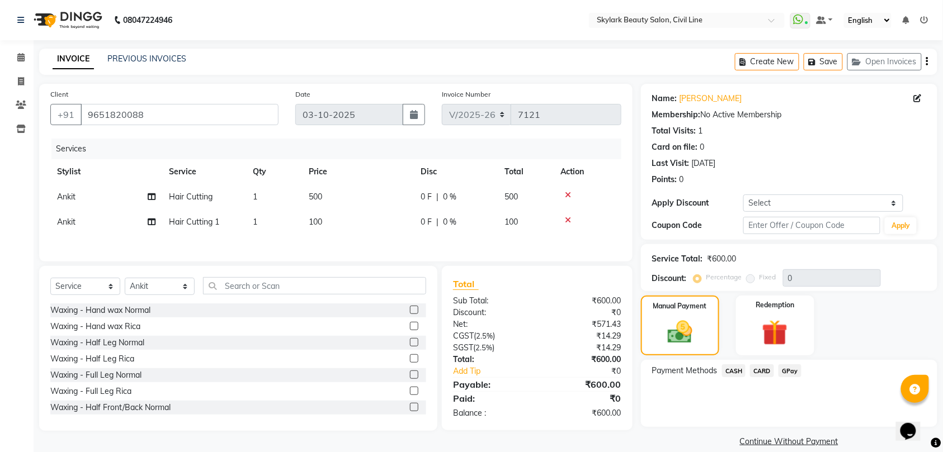
click at [728, 368] on span "CASH" at bounding box center [734, 371] width 24 height 13
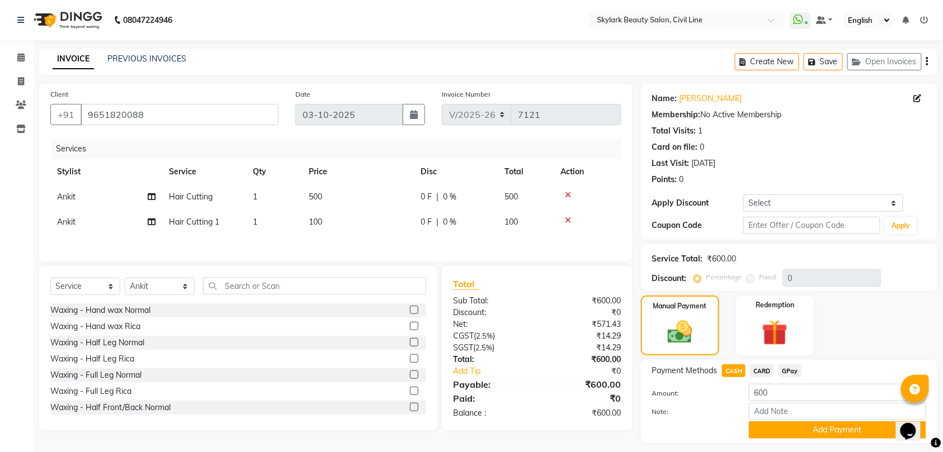
scroll to position [32, 0]
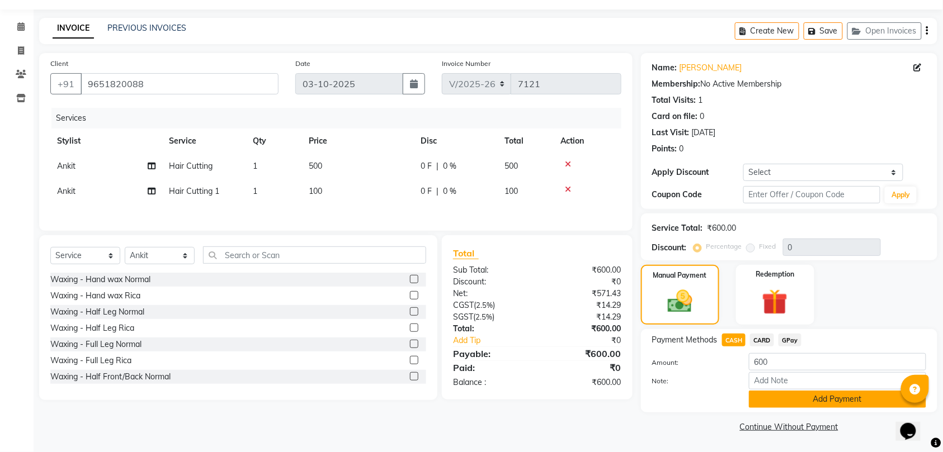
click at [807, 399] on button "Add Payment" at bounding box center [837, 399] width 177 height 17
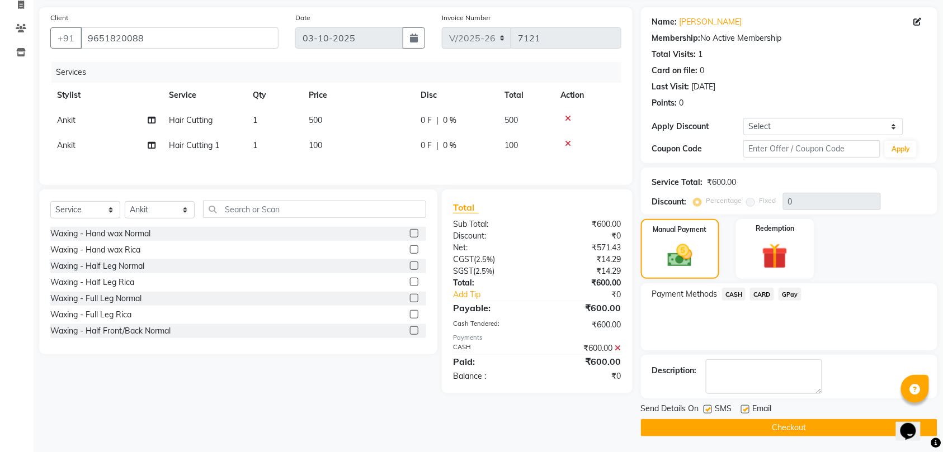
scroll to position [79, 0]
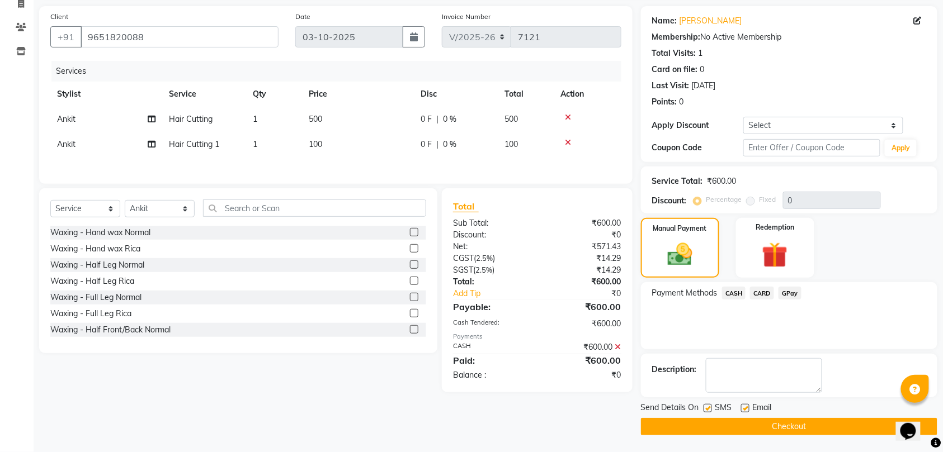
click at [783, 429] on button "Checkout" at bounding box center [789, 426] width 296 height 17
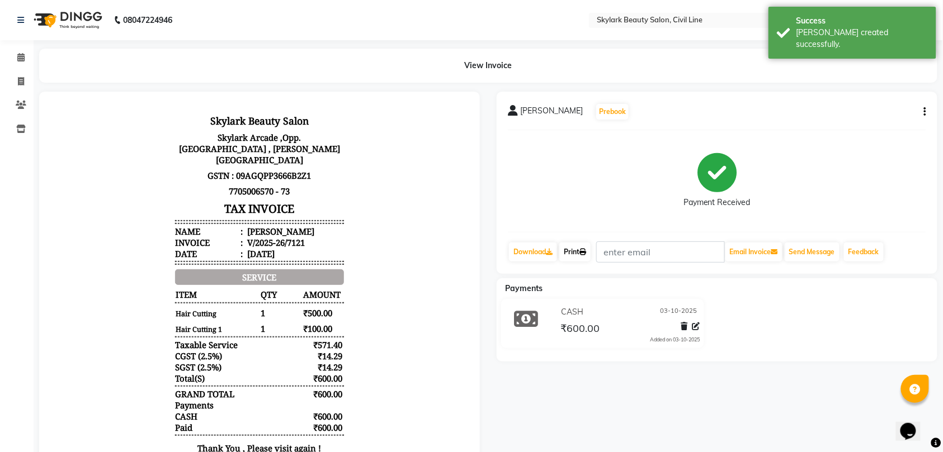
click at [580, 248] on link "Print" at bounding box center [574, 252] width 31 height 19
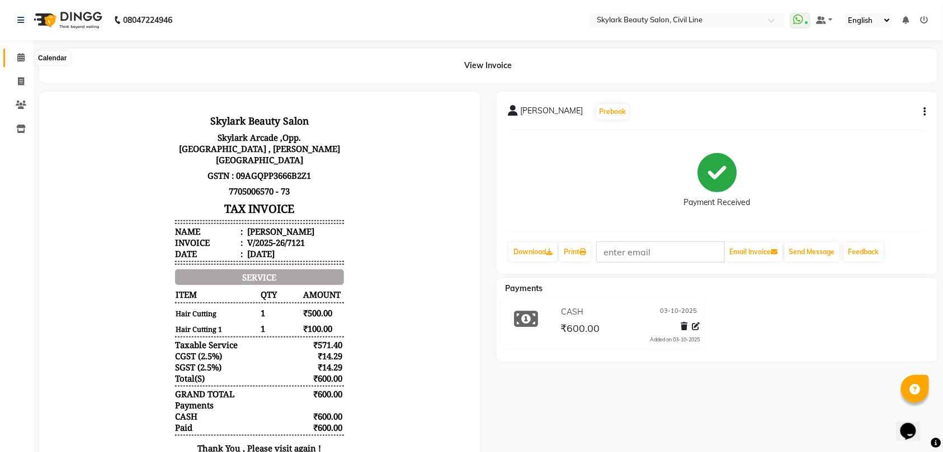
click at [17, 59] on icon at bounding box center [20, 57] width 7 height 8
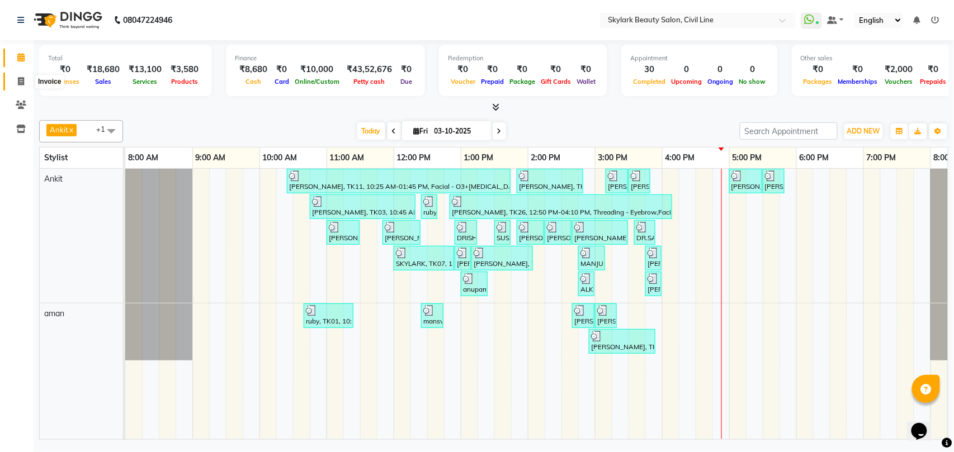
click at [23, 81] on icon at bounding box center [21, 81] width 6 height 8
select select "service"
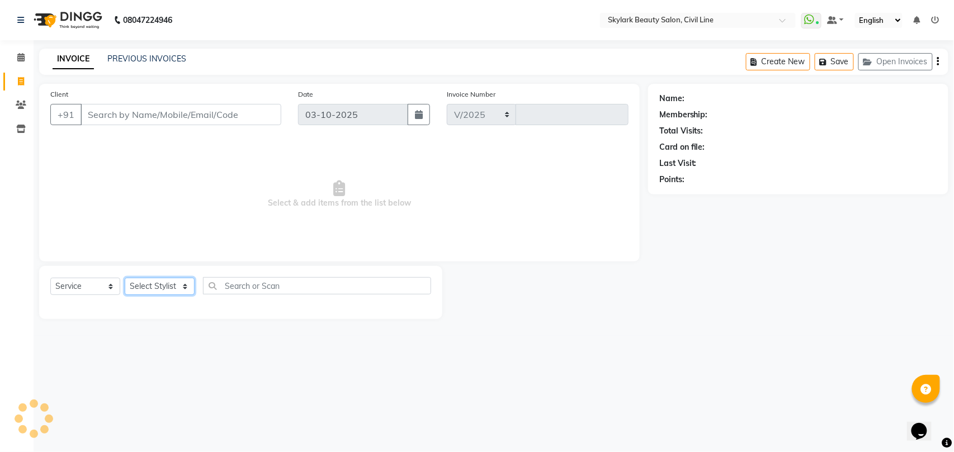
select select "4588"
type input "7122"
click at [155, 287] on select "Select Stylist" at bounding box center [160, 286] width 70 height 17
select select "28120"
click at [125, 278] on select "Select Stylist [PERSON_NAME] [PERSON_NAME] [PERSON_NAME] WASU" at bounding box center [160, 286] width 70 height 17
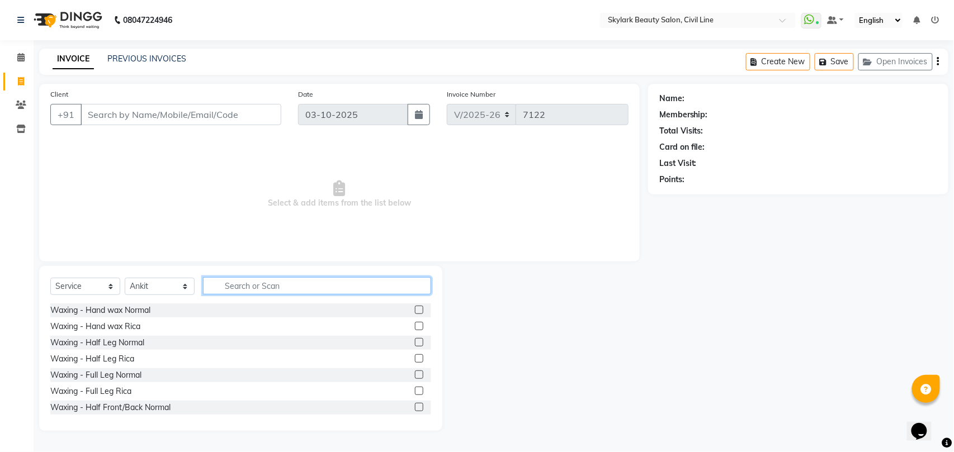
click at [264, 285] on input "text" at bounding box center [317, 285] width 228 height 17
click at [127, 329] on div "Waxing - Hand wax Rica" at bounding box center [95, 327] width 90 height 12
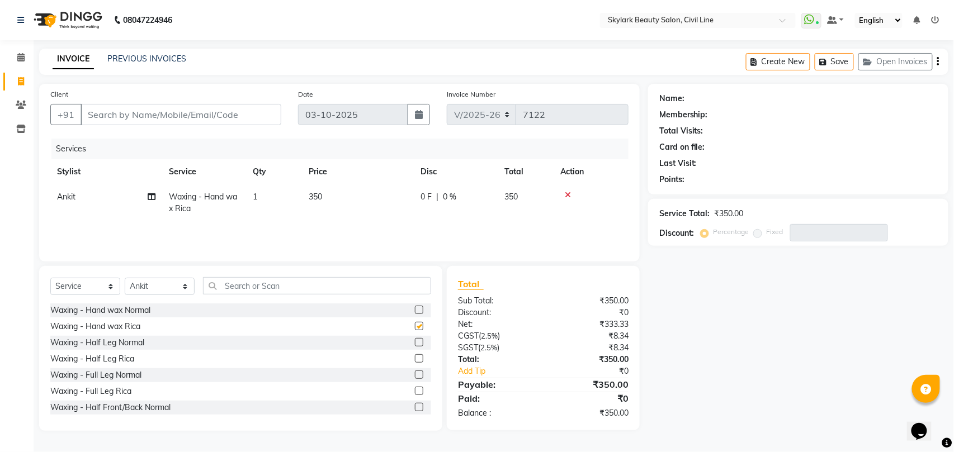
checkbox input "false"
click at [256, 289] on input "text" at bounding box center [317, 285] width 228 height 17
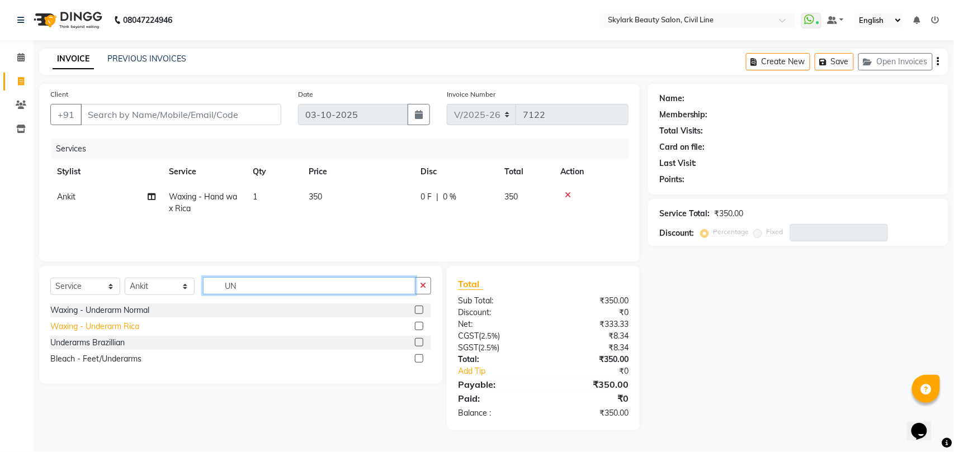
type input "UN"
click at [131, 328] on div "Waxing - Underarm Rica" at bounding box center [94, 327] width 89 height 12
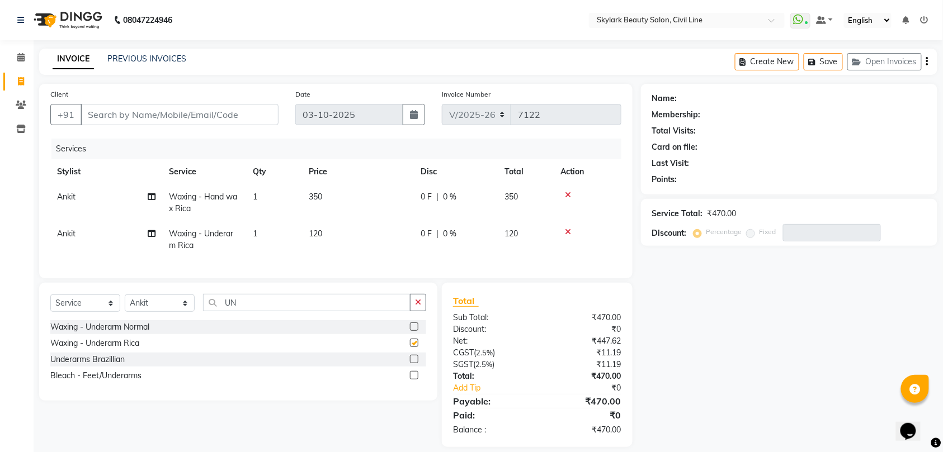
checkbox input "false"
click at [268, 305] on input "UN" at bounding box center [306, 302] width 207 height 17
type input "U"
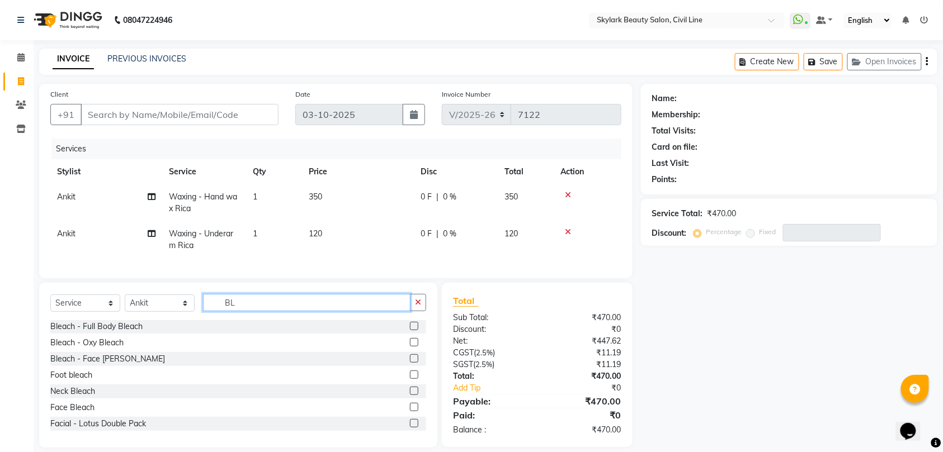
scroll to position [131, 0]
type input "BL"
drag, startPoint x: 92, startPoint y: 420, endPoint x: 82, endPoint y: 419, distance: 10.8
click at [88, 413] on div "Face Bleach" at bounding box center [72, 407] width 44 height 12
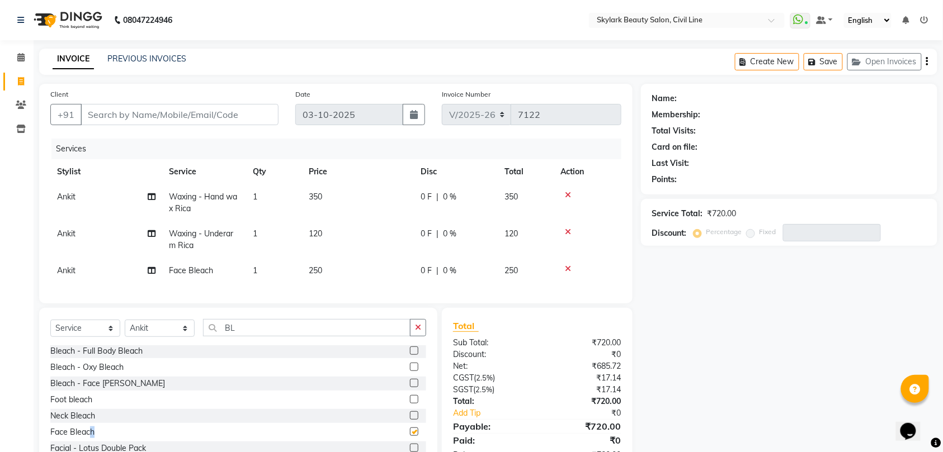
checkbox input "false"
click at [83, 422] on div "Neck Bleach" at bounding box center [72, 416] width 45 height 12
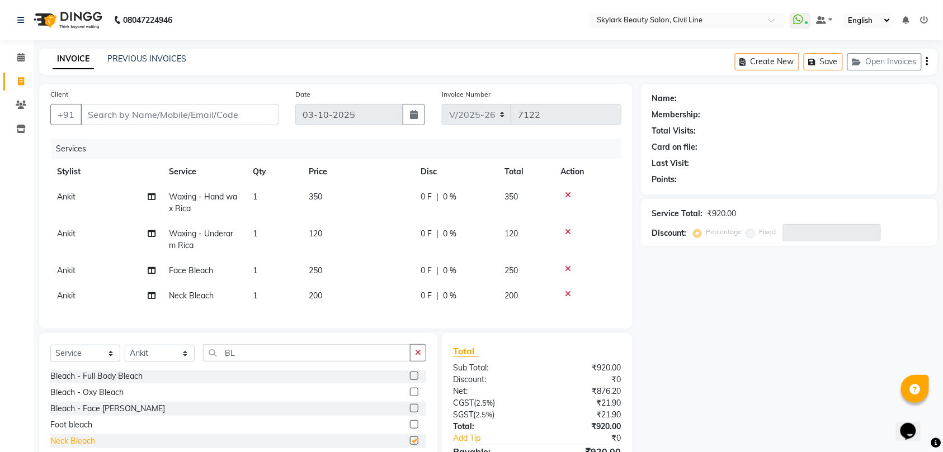
checkbox input "false"
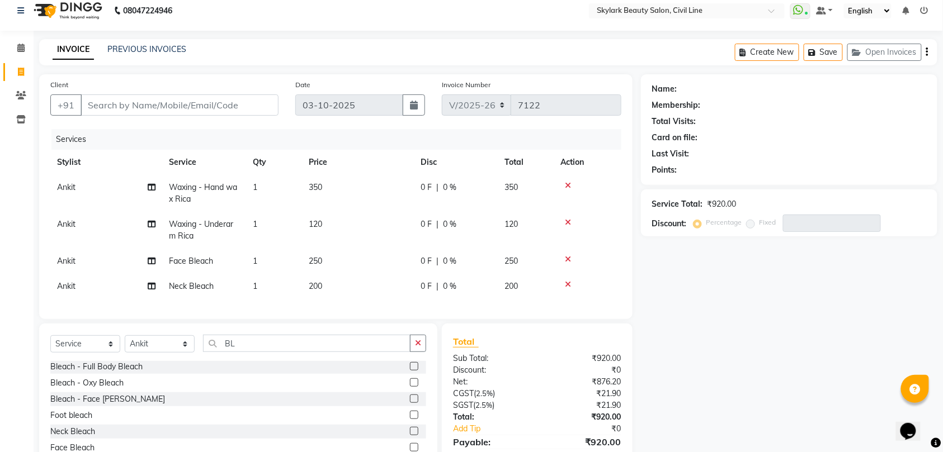
scroll to position [74, 0]
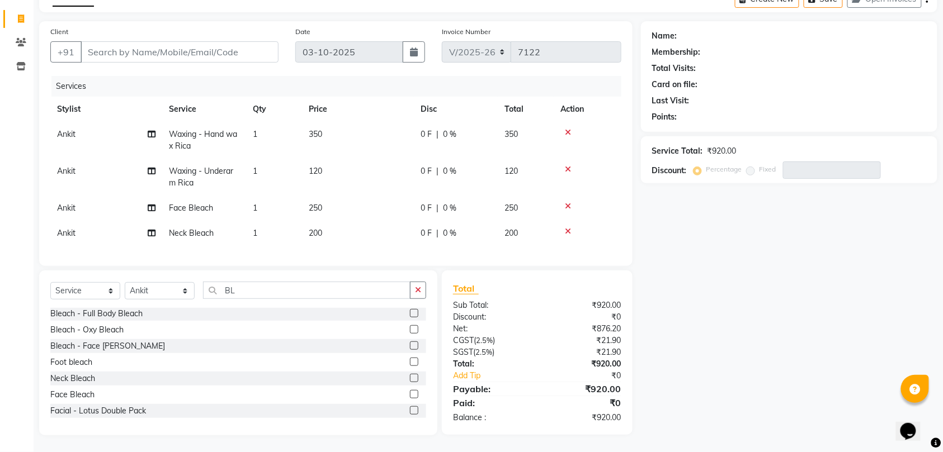
click at [566, 129] on icon at bounding box center [568, 133] width 6 height 8
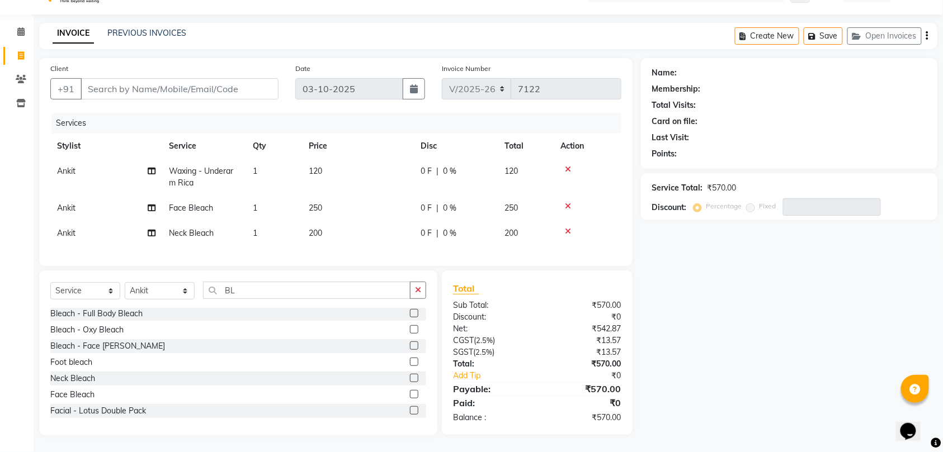
scroll to position [37, 0]
click at [567, 165] on icon at bounding box center [568, 169] width 6 height 8
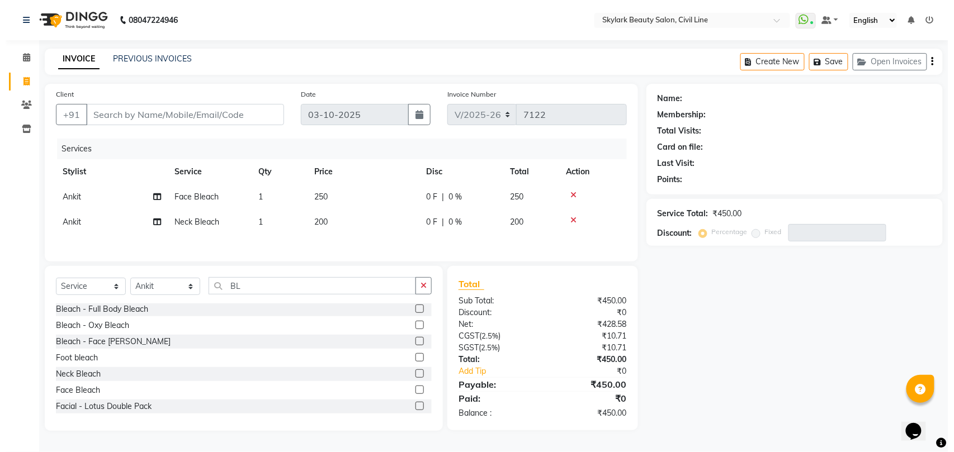
scroll to position [0, 0]
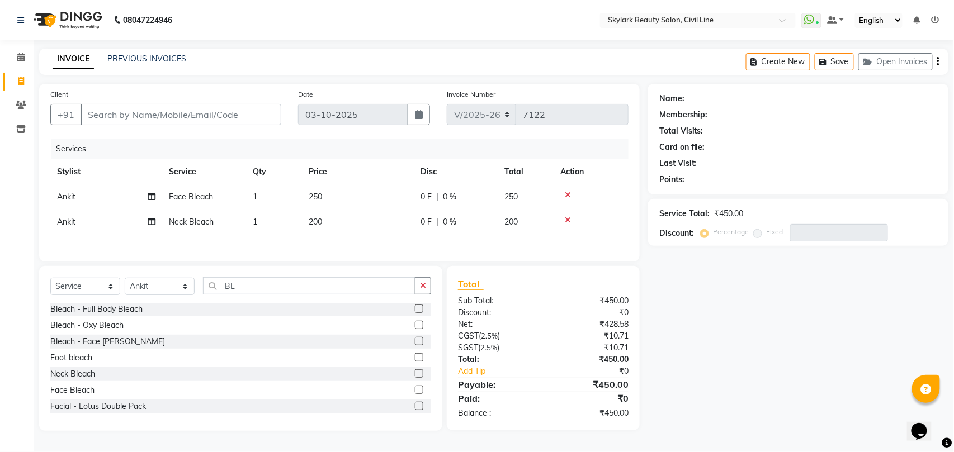
click at [566, 195] on icon at bounding box center [568, 195] width 6 height 8
click at [566, 193] on icon at bounding box center [568, 195] width 6 height 8
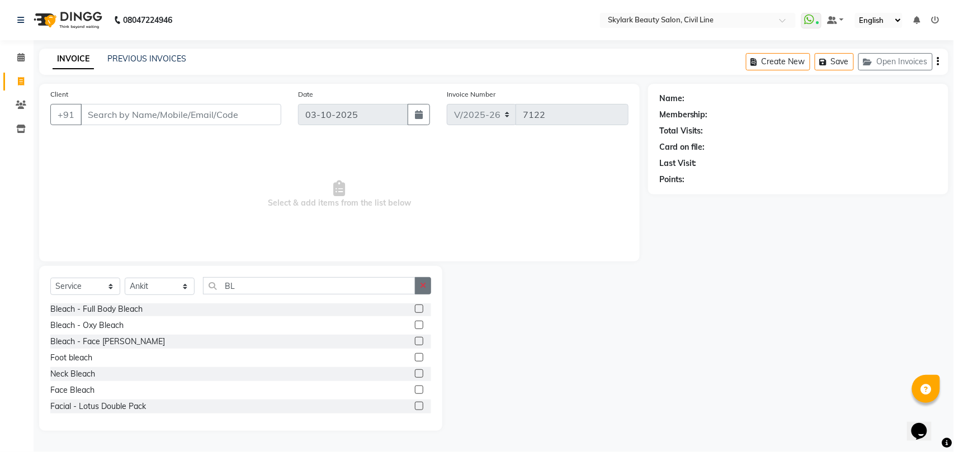
click at [423, 287] on icon "button" at bounding box center [423, 286] width 6 height 8
type input "TH"
drag, startPoint x: 97, startPoint y: 309, endPoint x: 104, endPoint y: 289, distance: 21.2
click at [98, 309] on div "Threading - Eyebrow" at bounding box center [87, 311] width 75 height 12
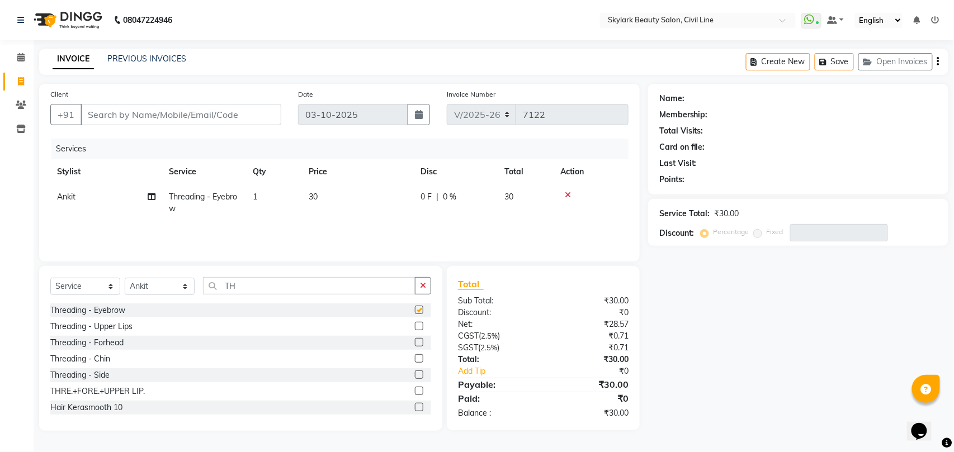
checkbox input "false"
click at [170, 112] on input "Client" at bounding box center [181, 114] width 201 height 21
type input "7"
type input "0"
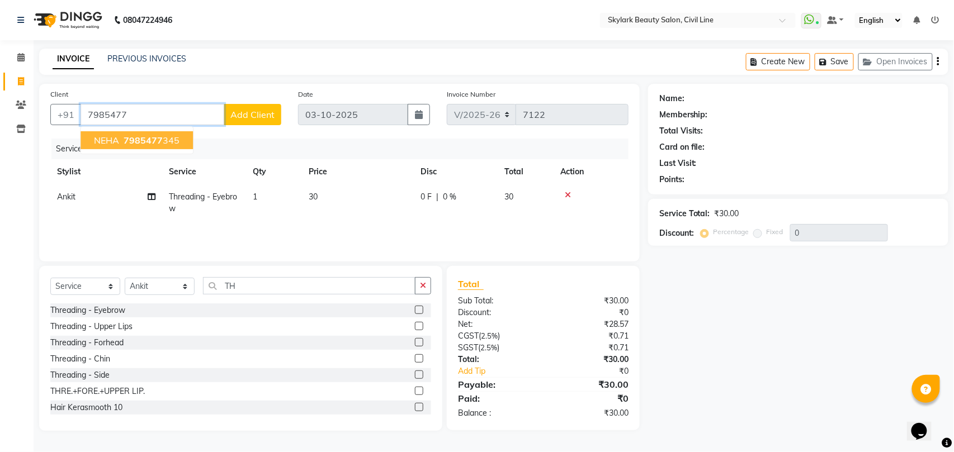
click at [141, 126] on ngb-typeahead-window "NEHA 7985477 345" at bounding box center [137, 140] width 114 height 28
click at [148, 135] on span "7985477" at bounding box center [143, 140] width 39 height 11
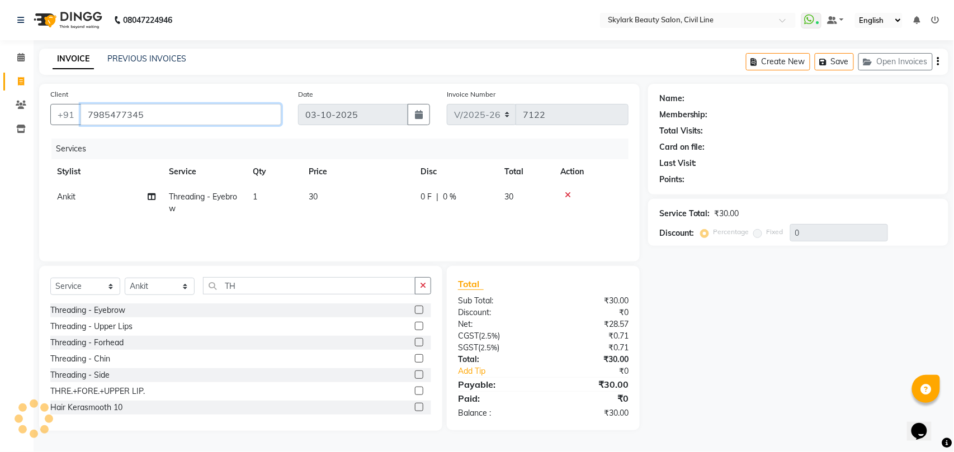
type input "7985477345"
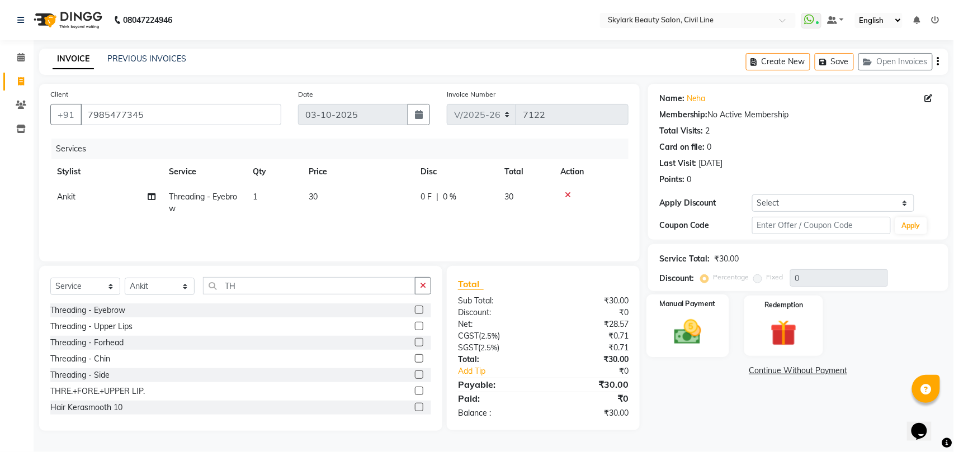
click at [694, 329] on div "Manual Payment" at bounding box center [687, 326] width 82 height 63
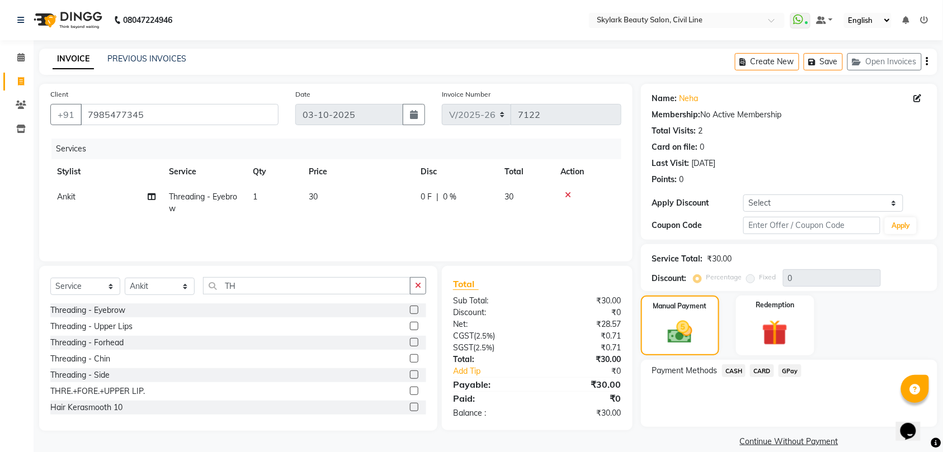
click at [738, 369] on span "CASH" at bounding box center [734, 371] width 24 height 13
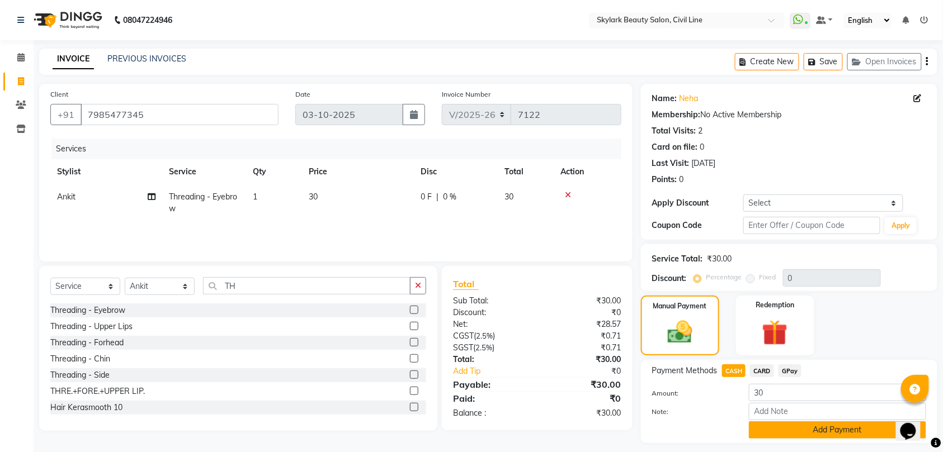
click at [827, 429] on button "Add Payment" at bounding box center [837, 430] width 177 height 17
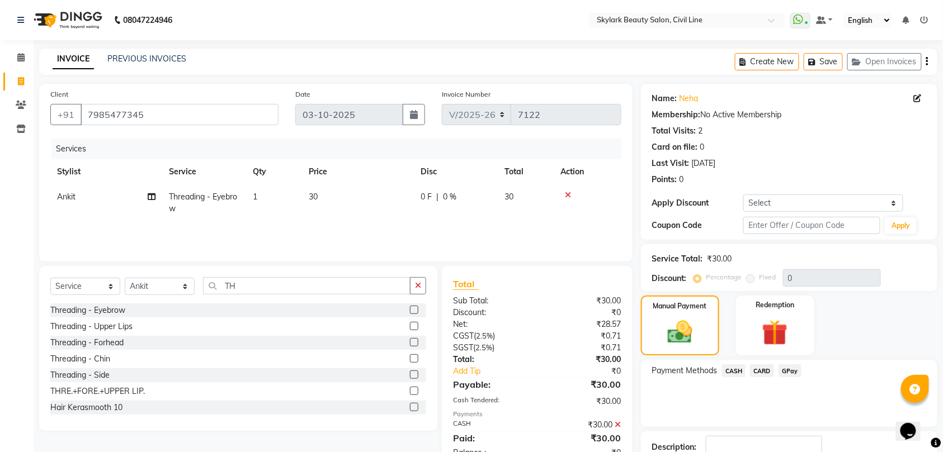
scroll to position [79, 0]
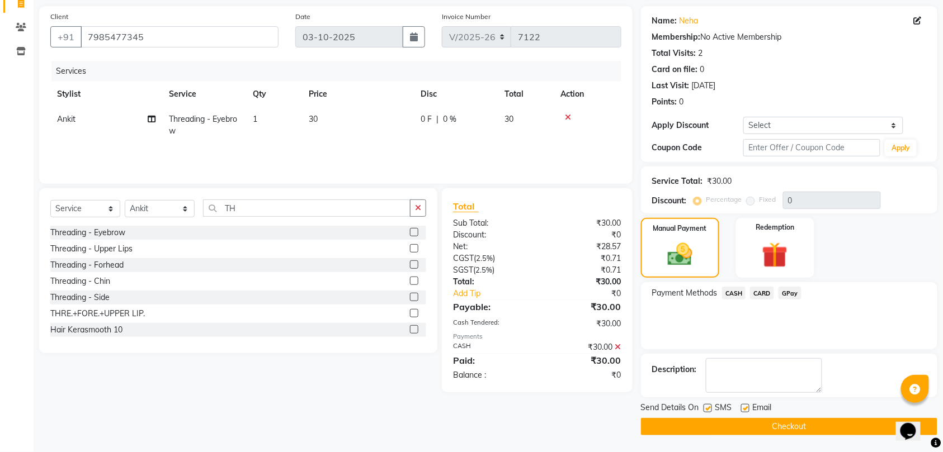
click at [813, 423] on button "Checkout" at bounding box center [789, 426] width 296 height 17
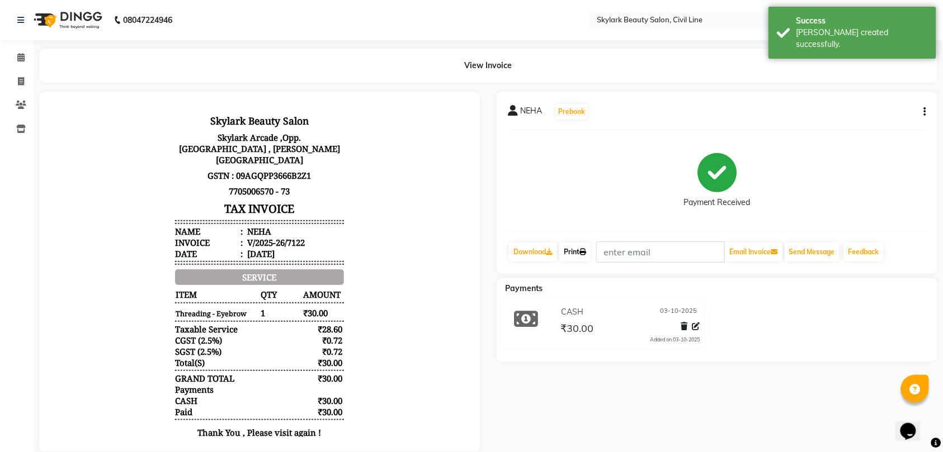
click at [580, 249] on link "Print" at bounding box center [574, 252] width 31 height 19
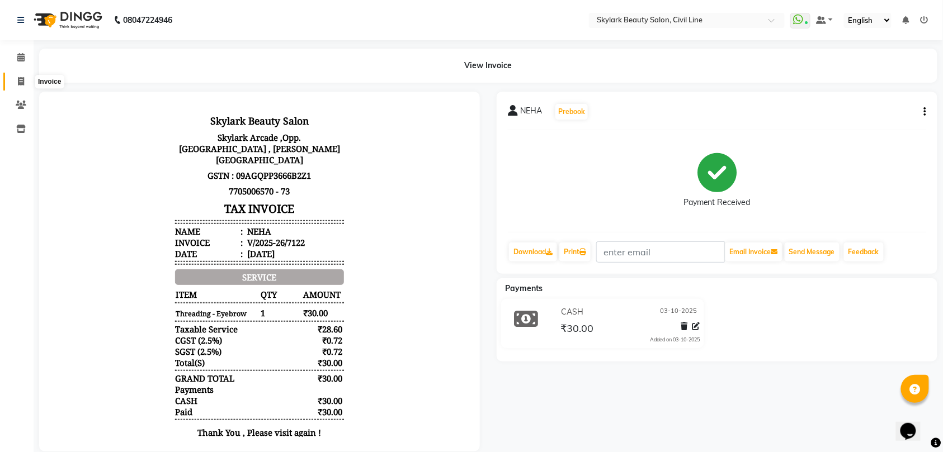
click at [18, 83] on icon at bounding box center [21, 81] width 6 height 8
select select "service"
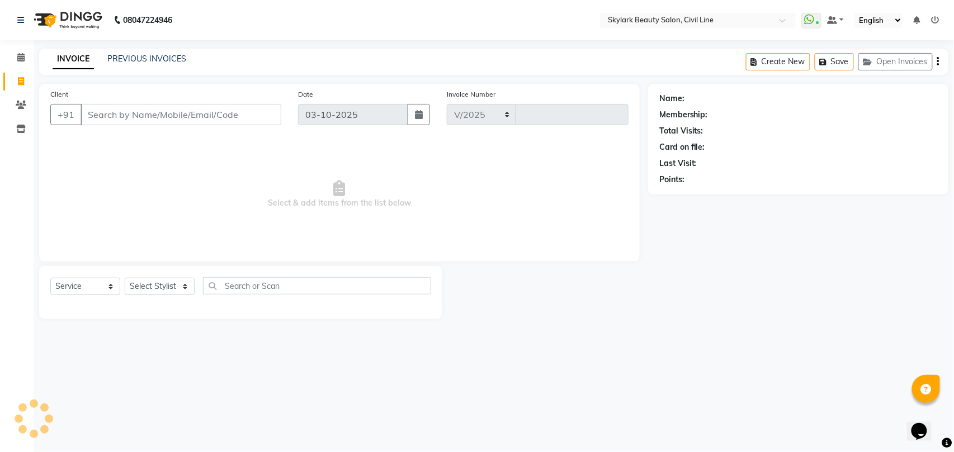
select select "4588"
type input "7123"
click at [155, 287] on select "Select Stylist [PERSON_NAME] [PERSON_NAME] [PERSON_NAME] WASU" at bounding box center [160, 286] width 70 height 17
select select "28120"
click at [125, 278] on select "Select Stylist [PERSON_NAME] [PERSON_NAME] [PERSON_NAME] WASU" at bounding box center [160, 286] width 70 height 17
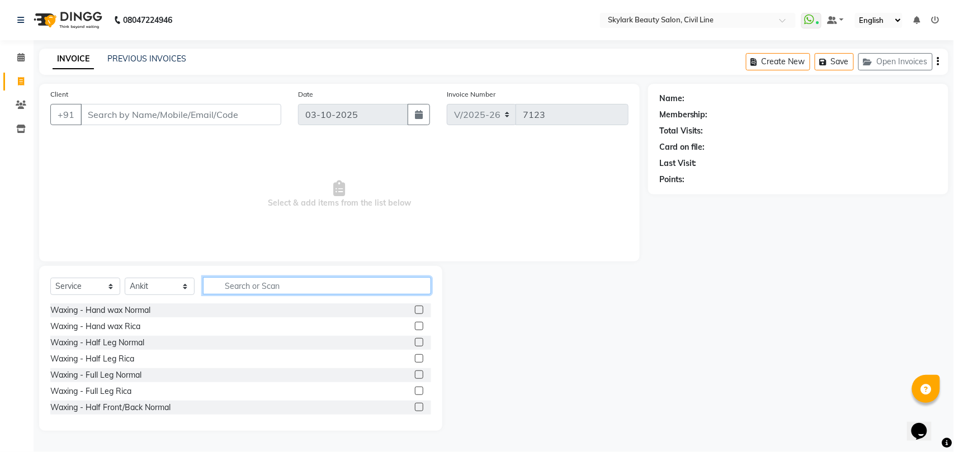
click at [289, 280] on input "text" at bounding box center [317, 285] width 228 height 17
click at [124, 329] on div "Waxing - Hand wax Rica" at bounding box center [95, 327] width 90 height 12
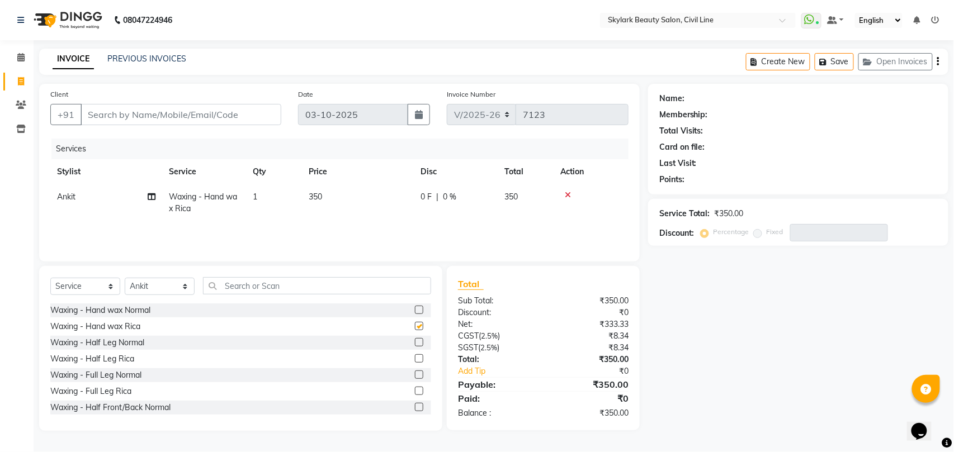
checkbox input "false"
click at [287, 280] on input "text" at bounding box center [317, 285] width 228 height 17
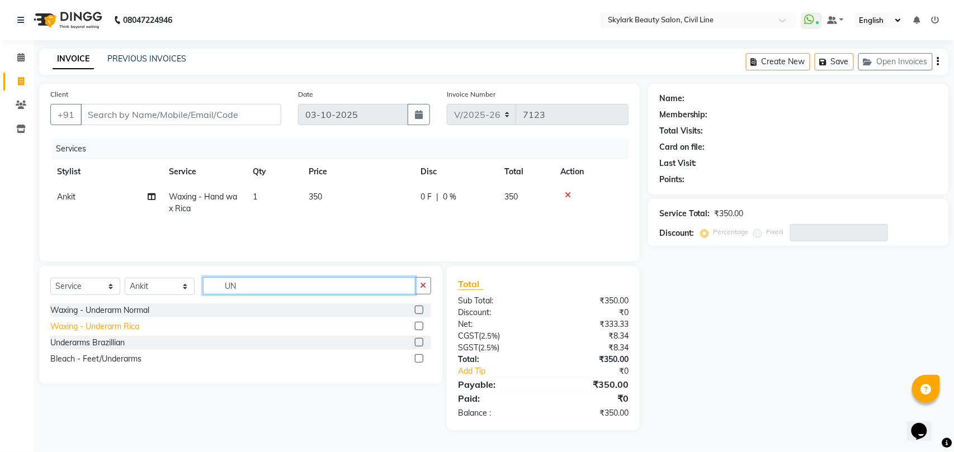
type input "UN"
click at [129, 328] on div "Waxing - Underarm Rica" at bounding box center [94, 327] width 89 height 12
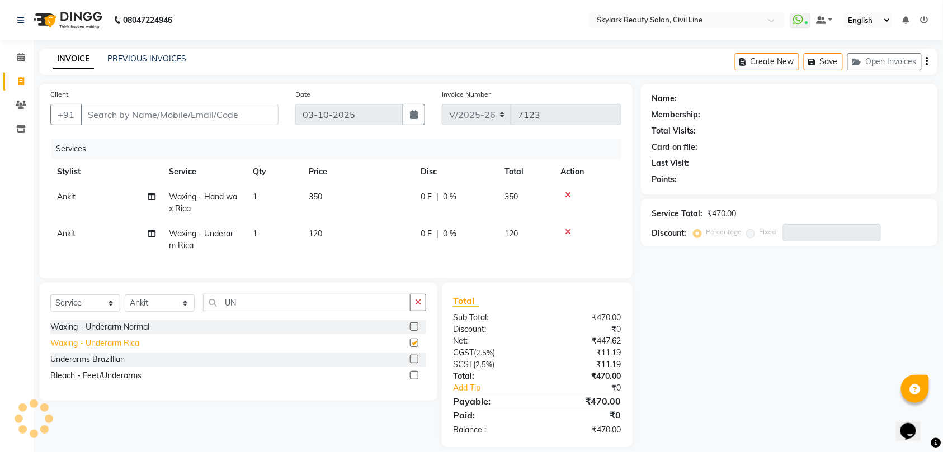
checkbox input "false"
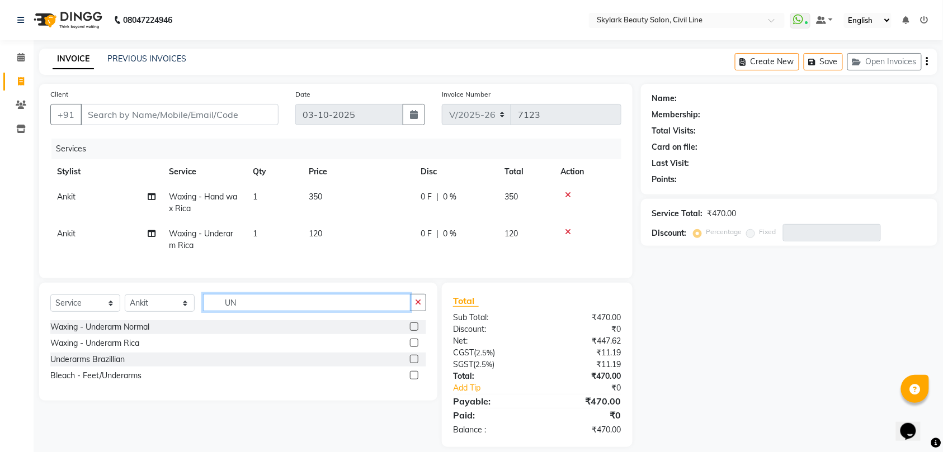
click at [282, 311] on input "UN" at bounding box center [306, 302] width 207 height 17
type input "U"
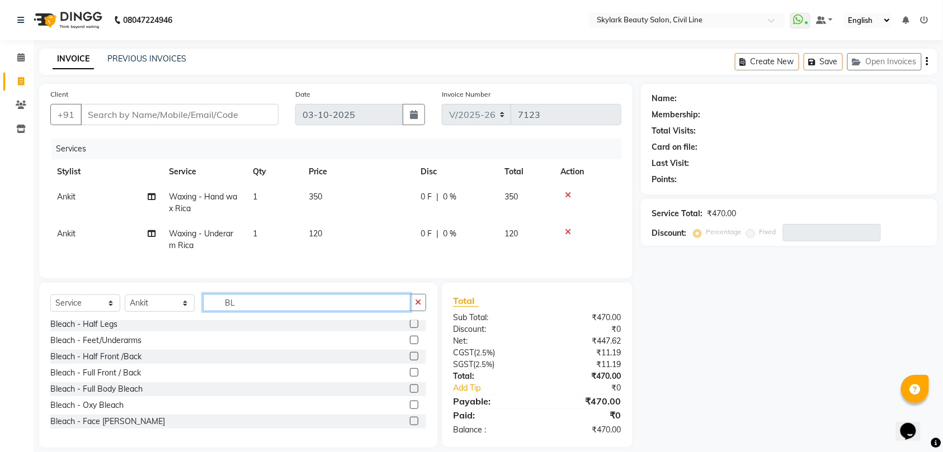
scroll to position [131, 0]
type input "BL"
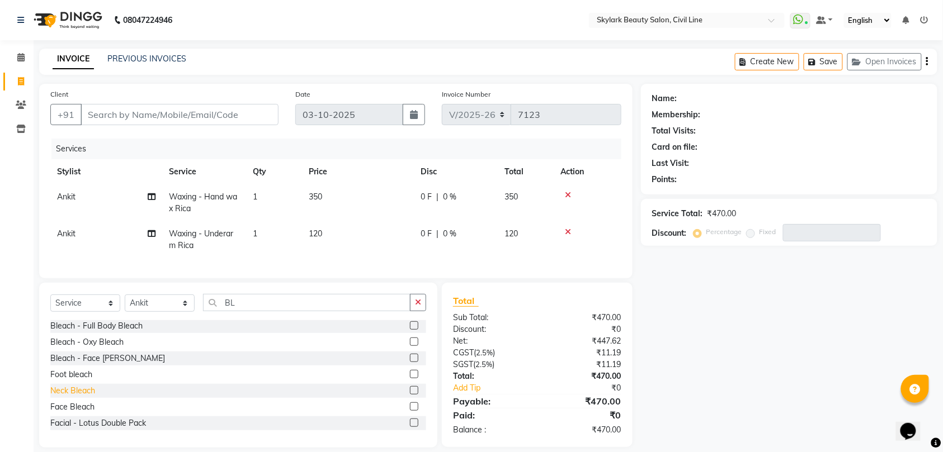
click at [81, 397] on div "Neck Bleach" at bounding box center [72, 391] width 45 height 12
checkbox input "false"
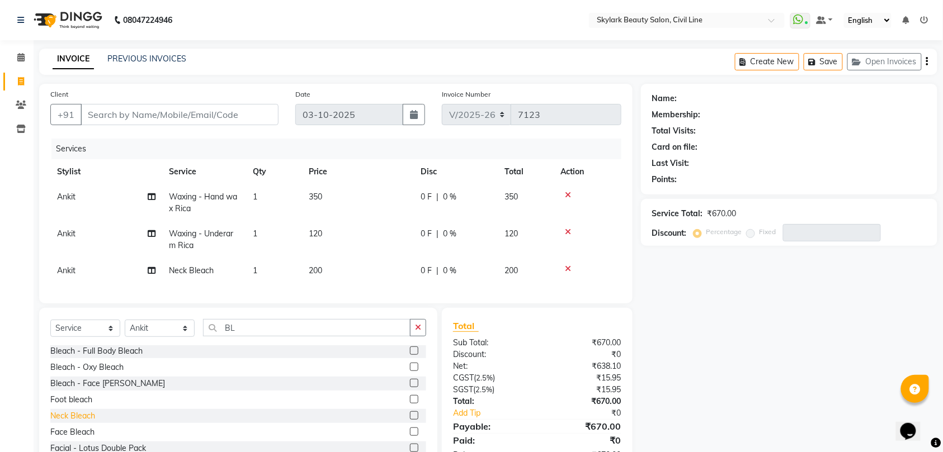
scroll to position [49, 0]
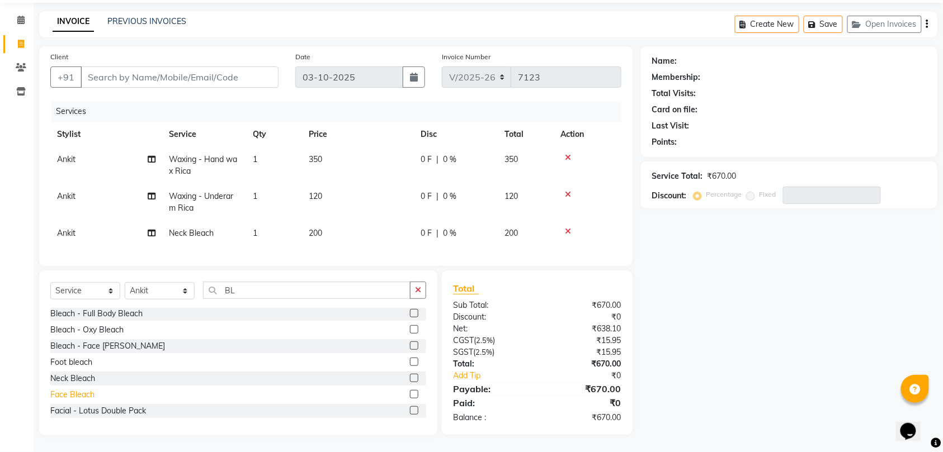
click at [73, 393] on div "Face Bleach" at bounding box center [72, 395] width 44 height 12
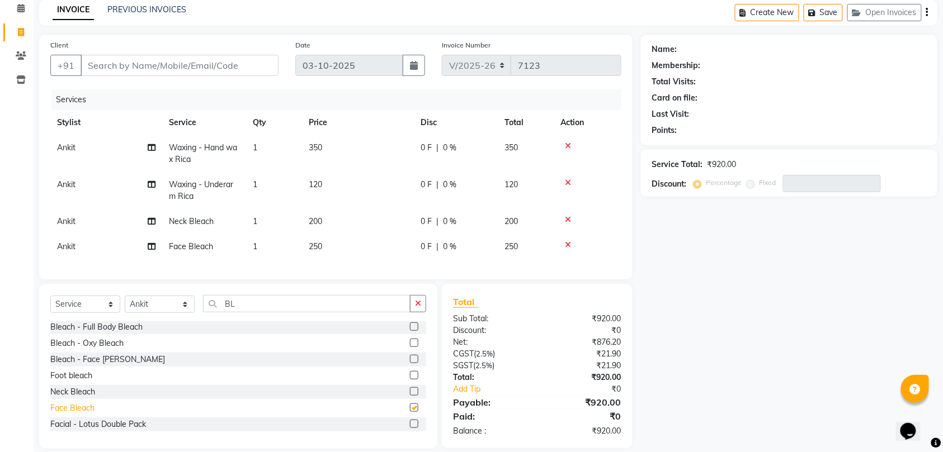
checkbox input "false"
click at [262, 313] on input "BL" at bounding box center [306, 303] width 207 height 17
type input "B"
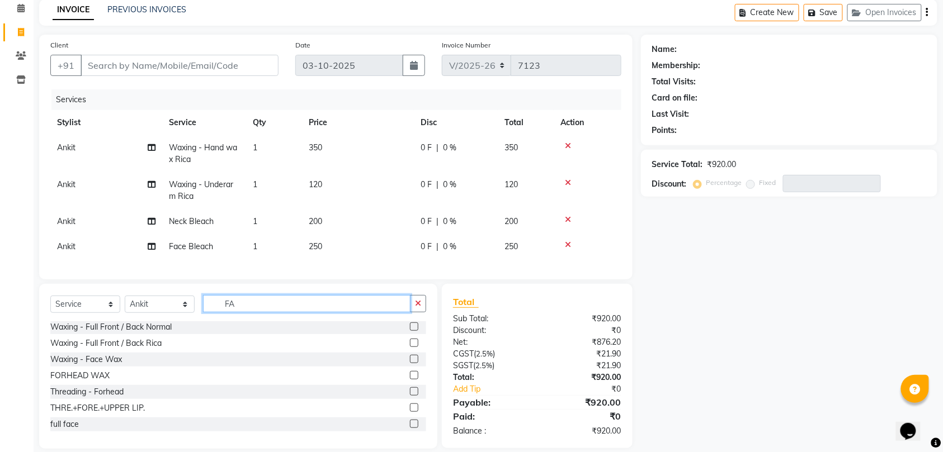
scroll to position [0, 0]
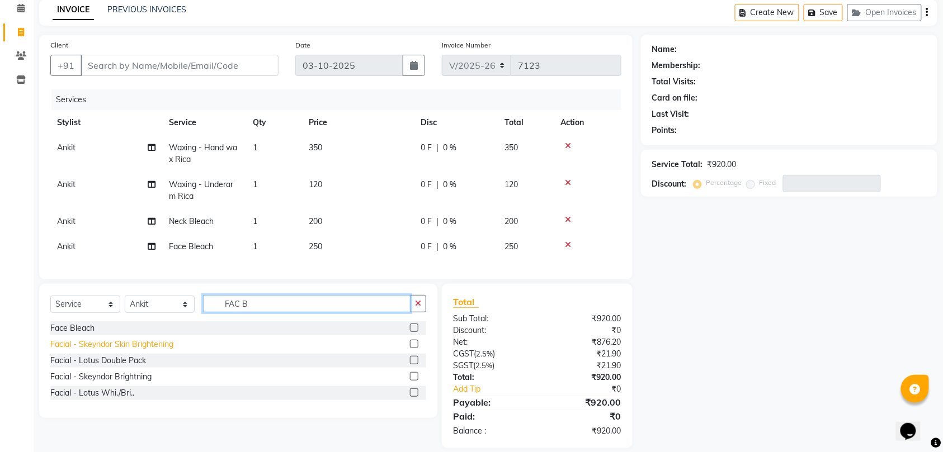
type input "FAC B"
click at [128, 351] on div "Facial - Skeyndor Skin Brightening" at bounding box center [111, 345] width 123 height 12
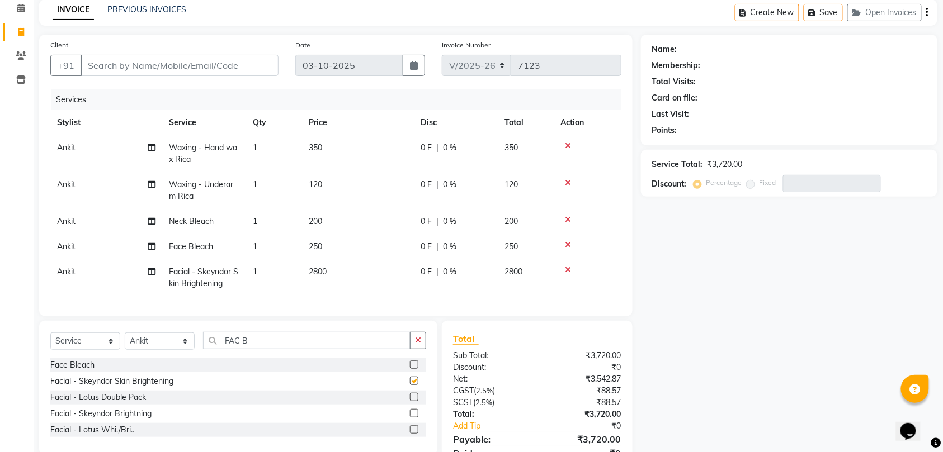
checkbox input "false"
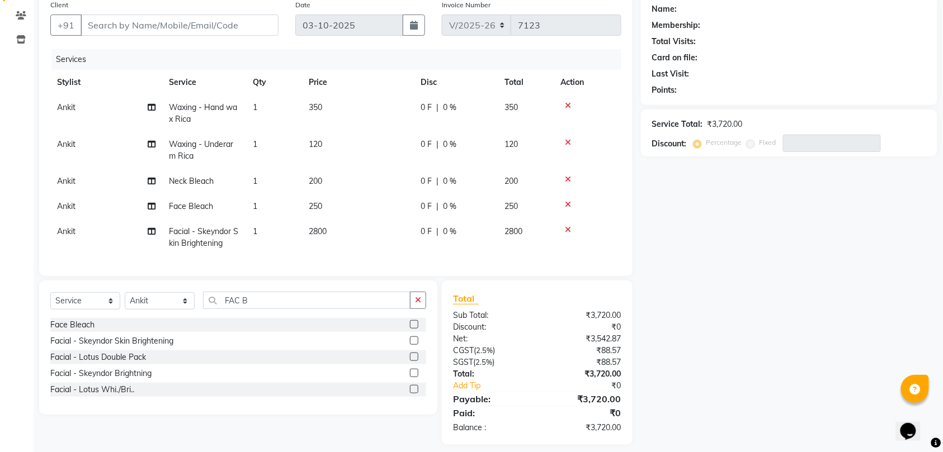
scroll to position [110, 0]
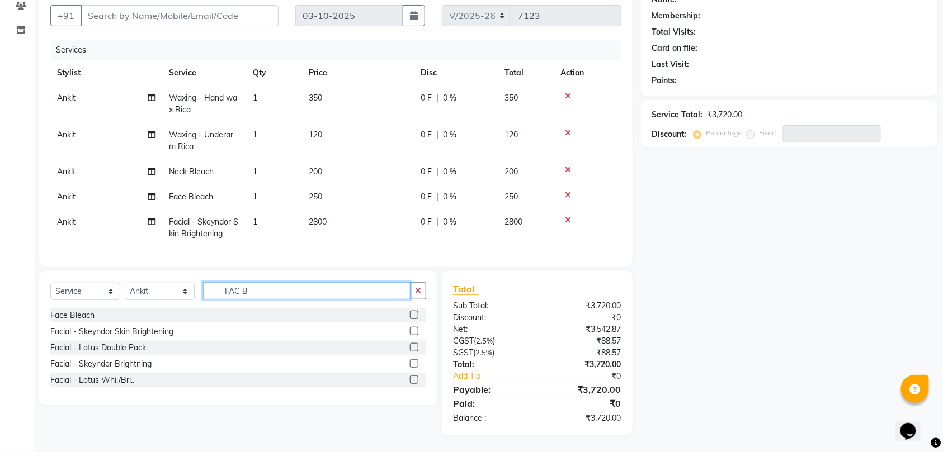
click at [346, 296] on input "FAC B" at bounding box center [306, 290] width 207 height 17
type input "F"
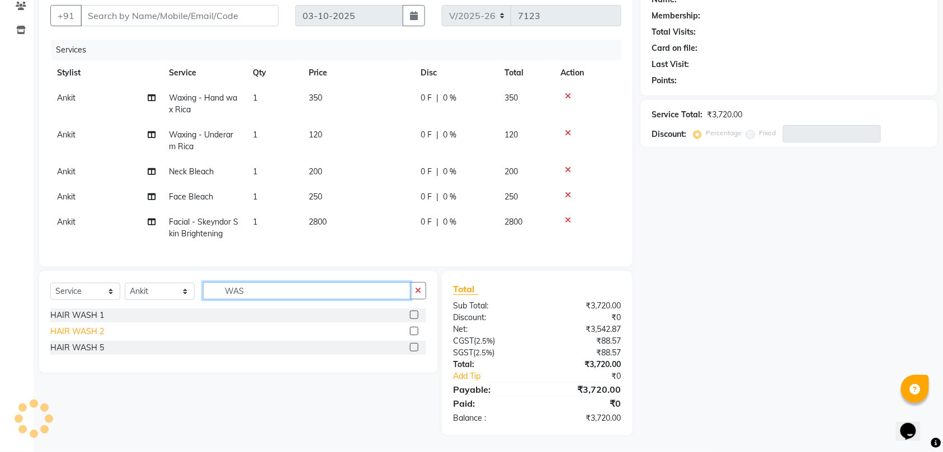
type input "WAS"
click at [95, 335] on div "HAIR WASH 2" at bounding box center [77, 332] width 54 height 12
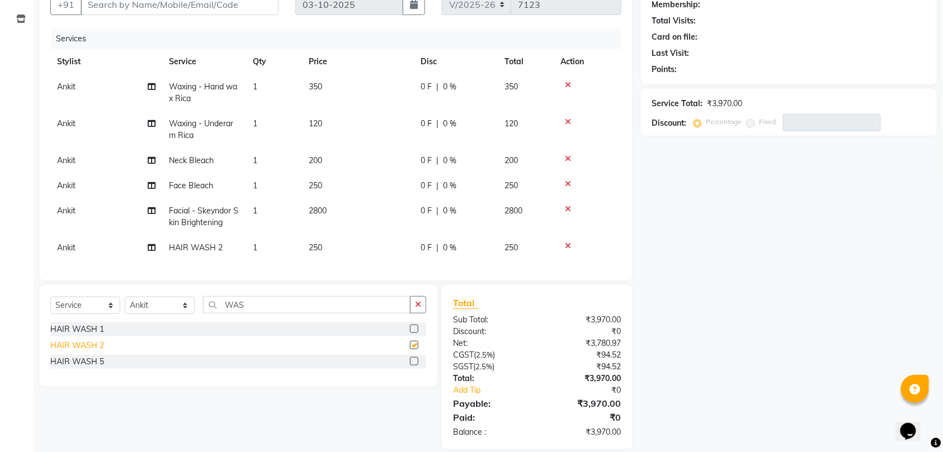
checkbox input "false"
click at [302, 311] on input "WAS" at bounding box center [306, 304] width 207 height 17
type input "W"
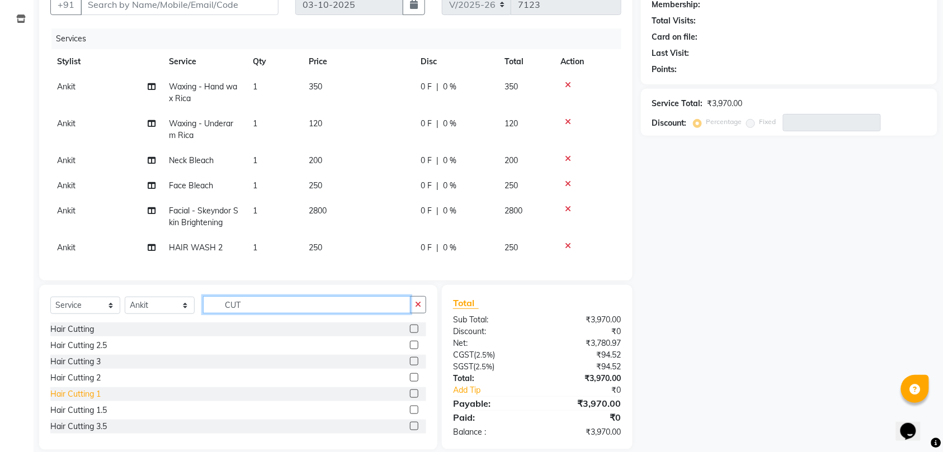
type input "CUT"
click at [74, 400] on div "Hair Cutting 1" at bounding box center [75, 395] width 50 height 12
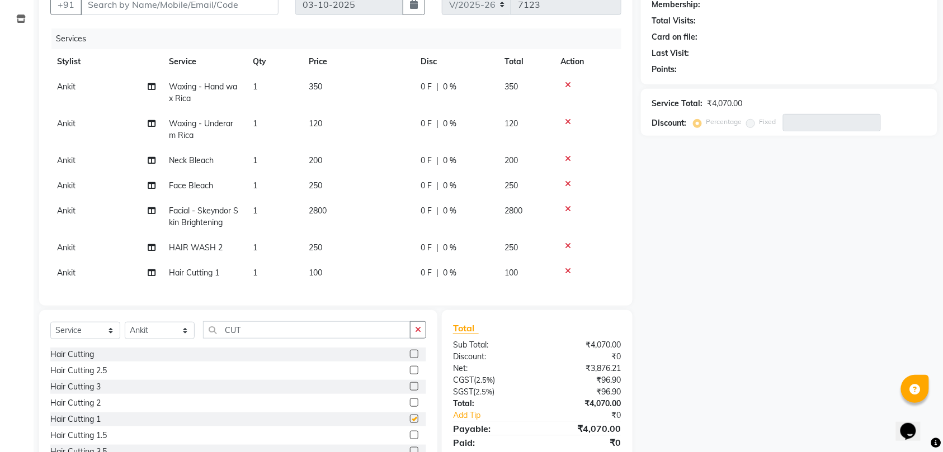
checkbox input "false"
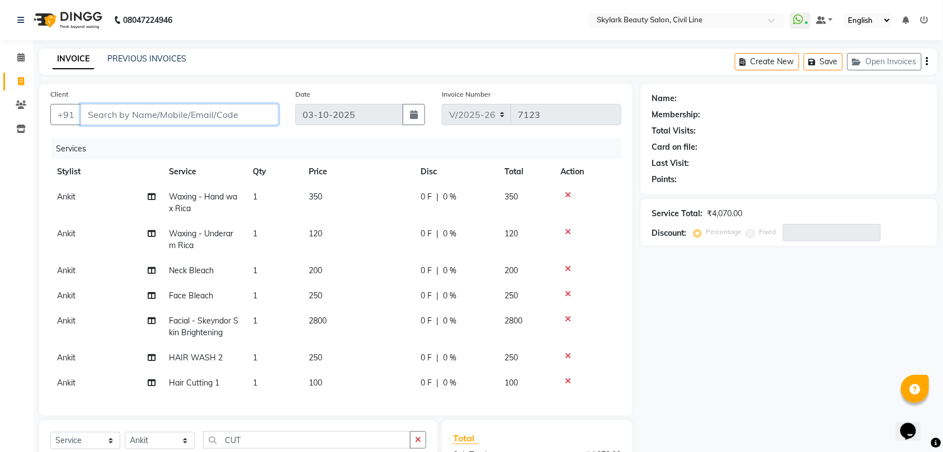
click at [235, 113] on input "Client" at bounding box center [180, 114] width 198 height 21
type input "J"
type input "0"
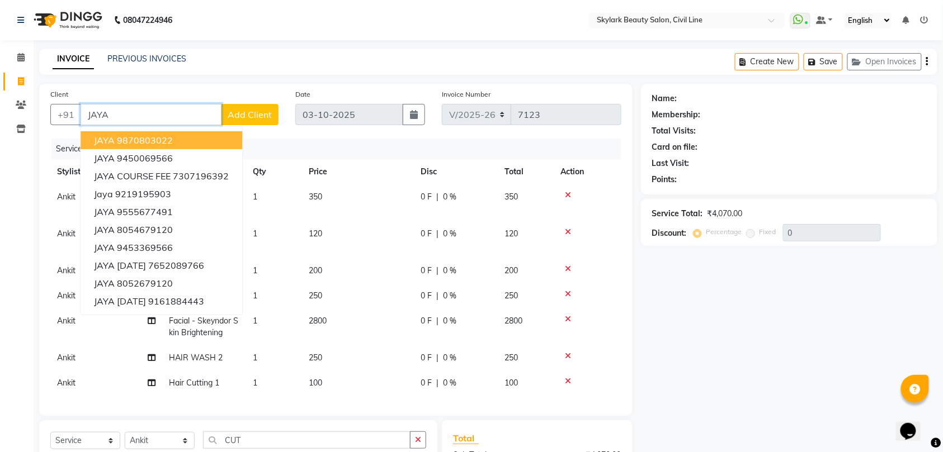
click at [117, 106] on input "JAYA" at bounding box center [151, 114] width 141 height 21
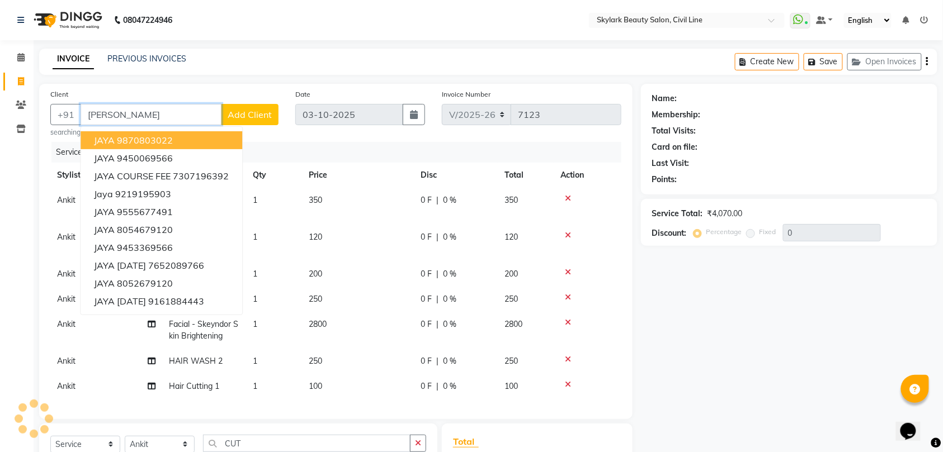
type input "J"
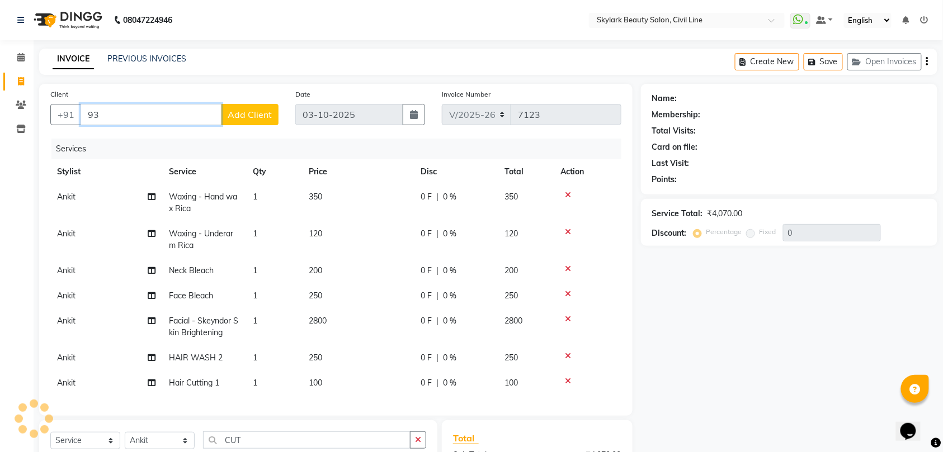
type input "9"
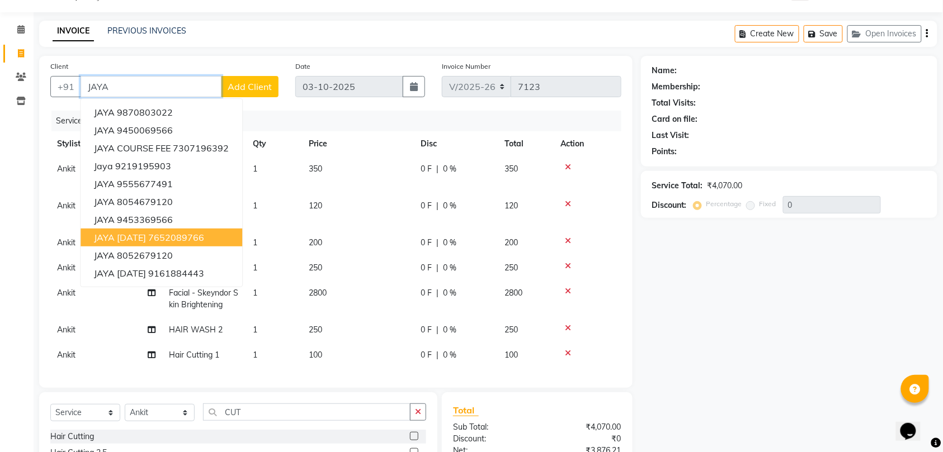
scroll to position [74, 0]
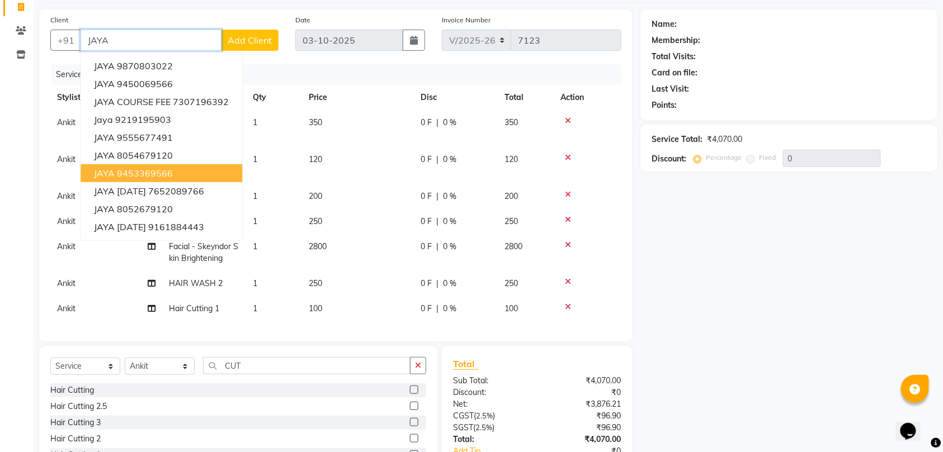
click at [142, 173] on ngb-highlight "9453369566" at bounding box center [145, 173] width 56 height 11
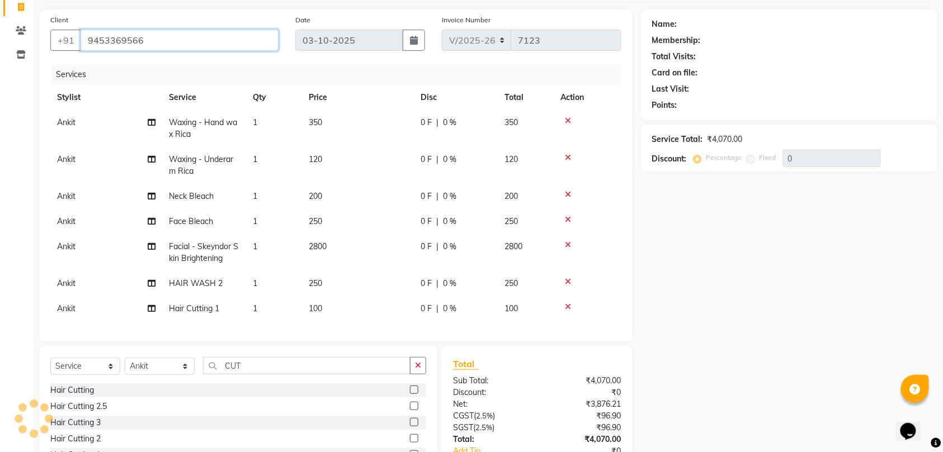
type input "9453369566"
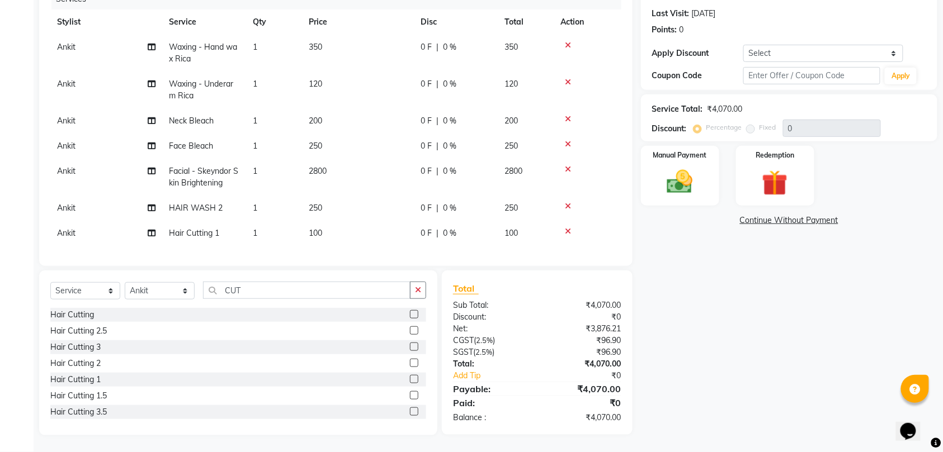
scroll to position [161, 0]
click at [675, 169] on img at bounding box center [680, 182] width 44 height 31
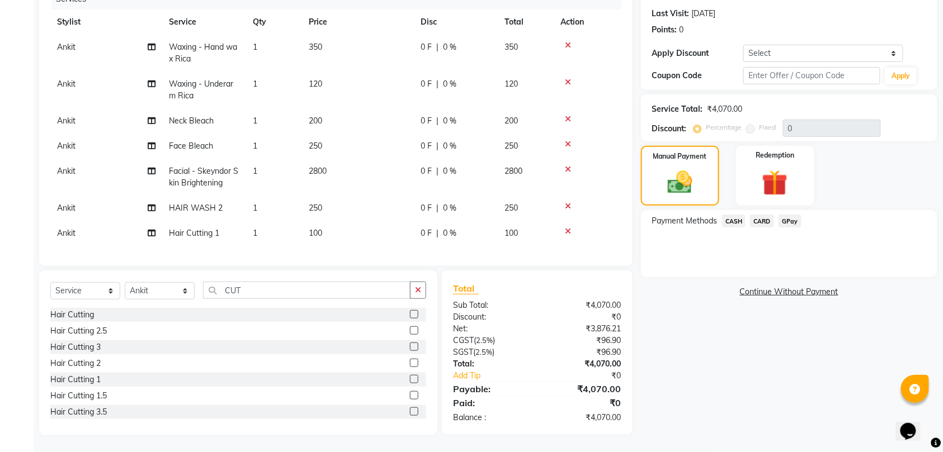
click at [791, 215] on span "GPay" at bounding box center [789, 221] width 23 height 13
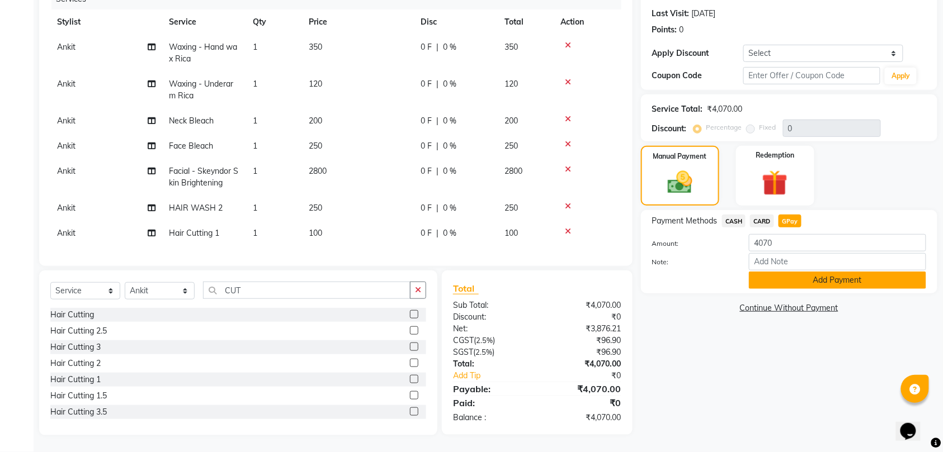
click at [810, 272] on button "Add Payment" at bounding box center [837, 280] width 177 height 17
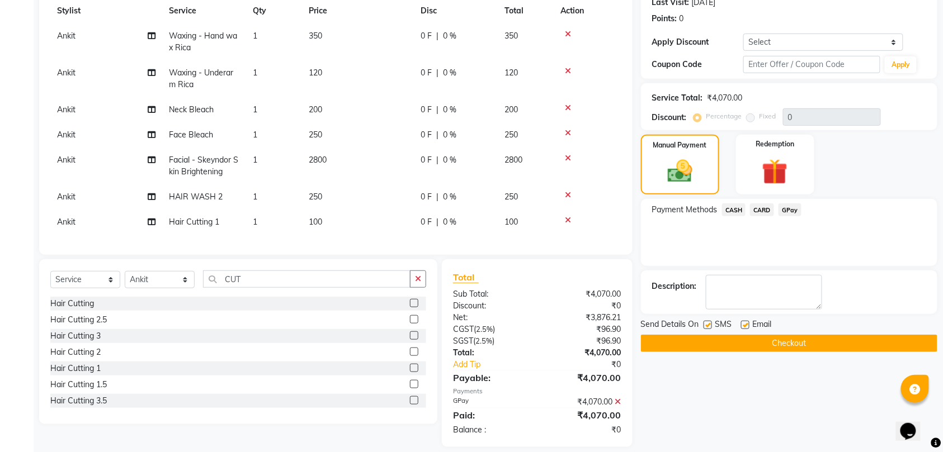
click at [815, 341] on button "Checkout" at bounding box center [789, 343] width 296 height 17
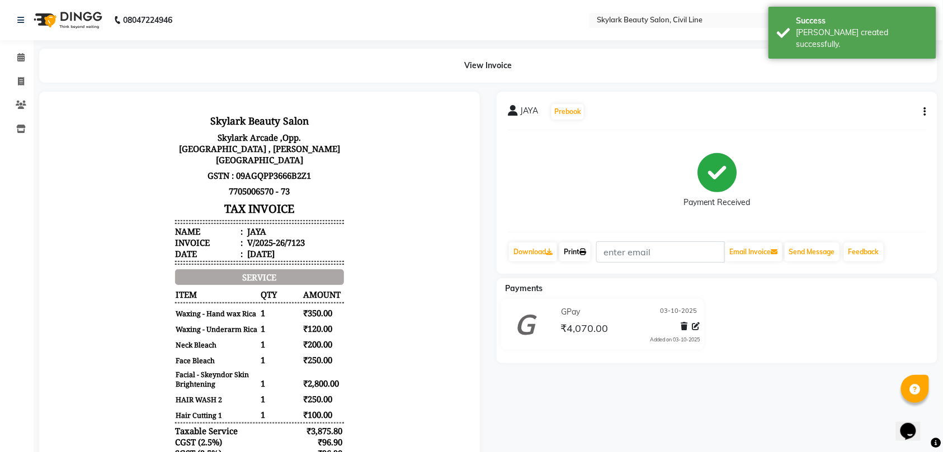
click at [583, 251] on icon at bounding box center [582, 252] width 7 height 7
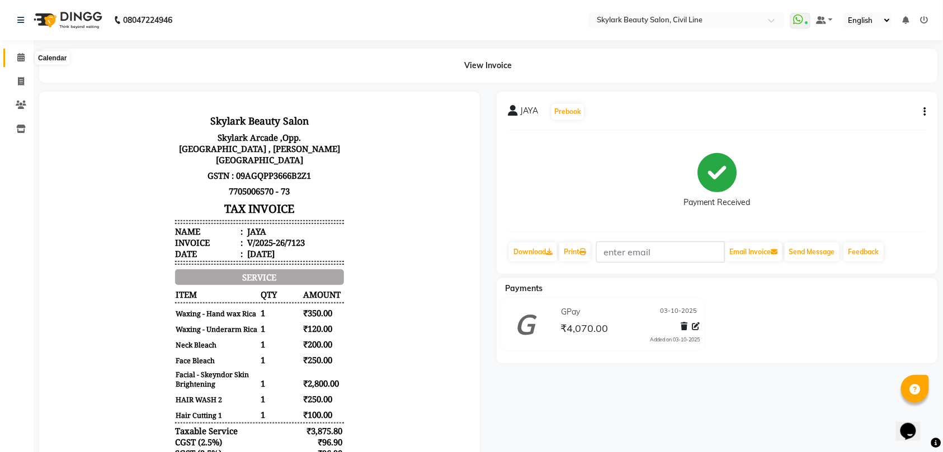
click at [21, 59] on icon at bounding box center [20, 57] width 7 height 8
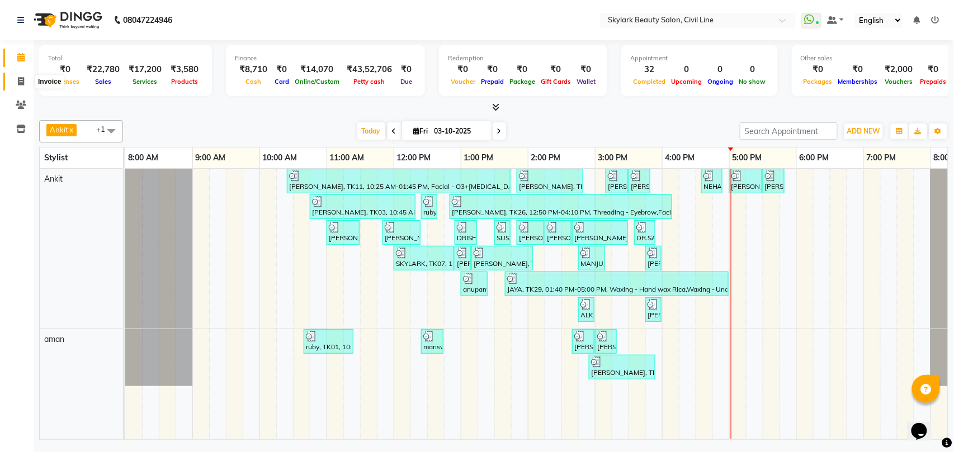
click at [22, 81] on icon at bounding box center [21, 81] width 6 height 8
select select "service"
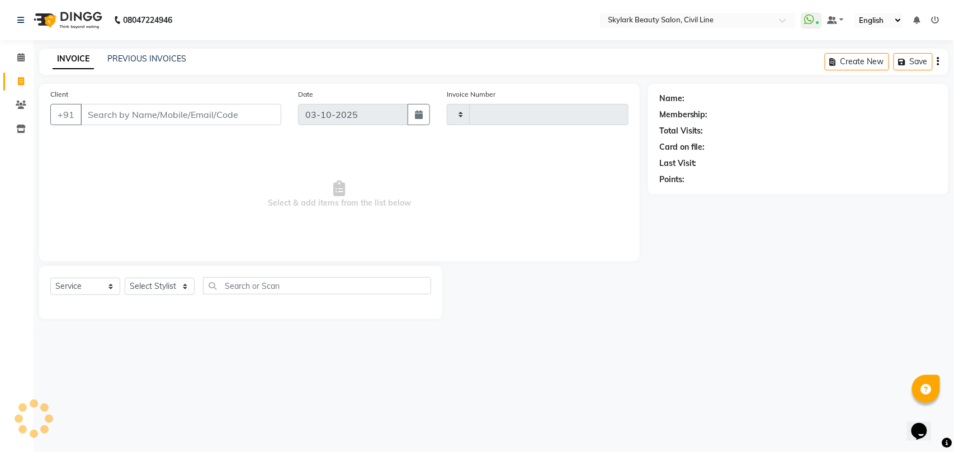
type input "7124"
click at [155, 60] on link "PREVIOUS INVOICES" at bounding box center [146, 59] width 79 height 10
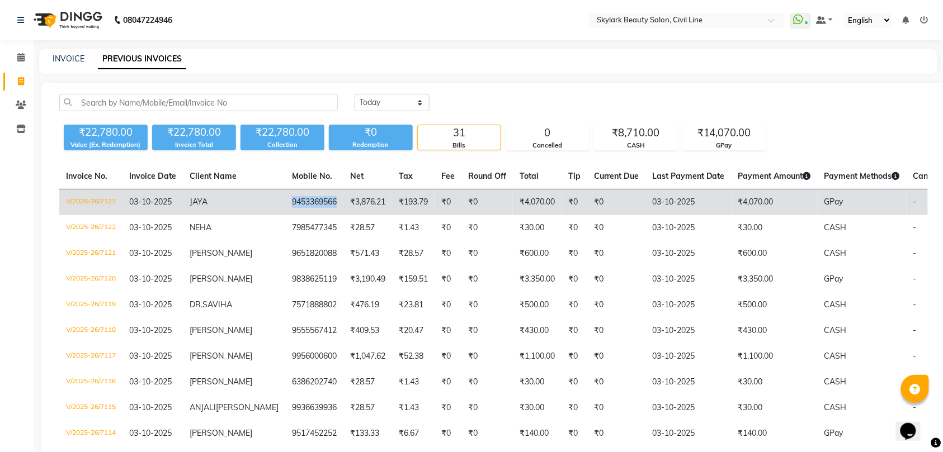
copy td "9453369566"
drag, startPoint x: 249, startPoint y: 200, endPoint x: 300, endPoint y: 195, distance: 51.1
click at [300, 195] on td "9453369566" at bounding box center [314, 203] width 58 height 26
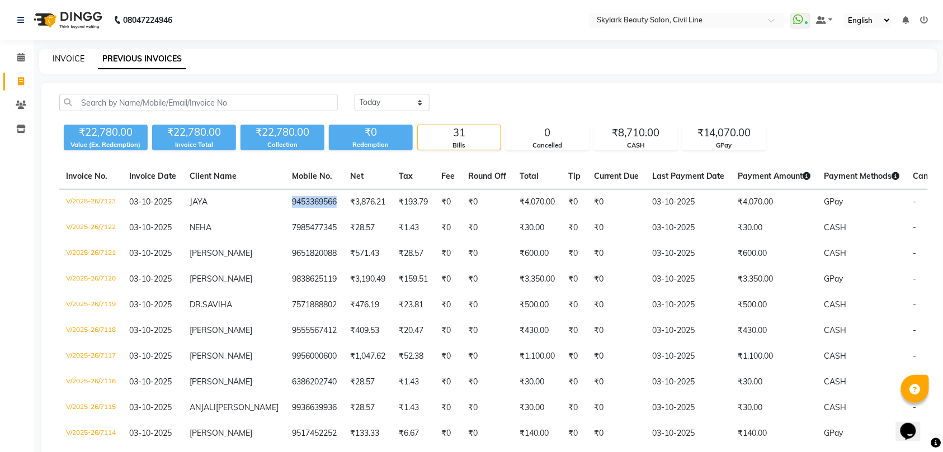
click at [75, 62] on link "INVOICE" at bounding box center [69, 59] width 32 height 10
select select "service"
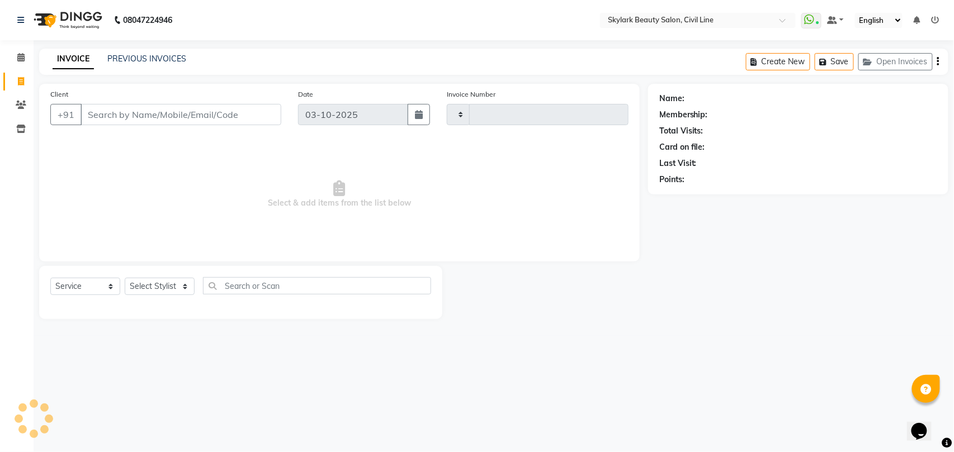
type input "7124"
select select "4588"
type input "9453369566"
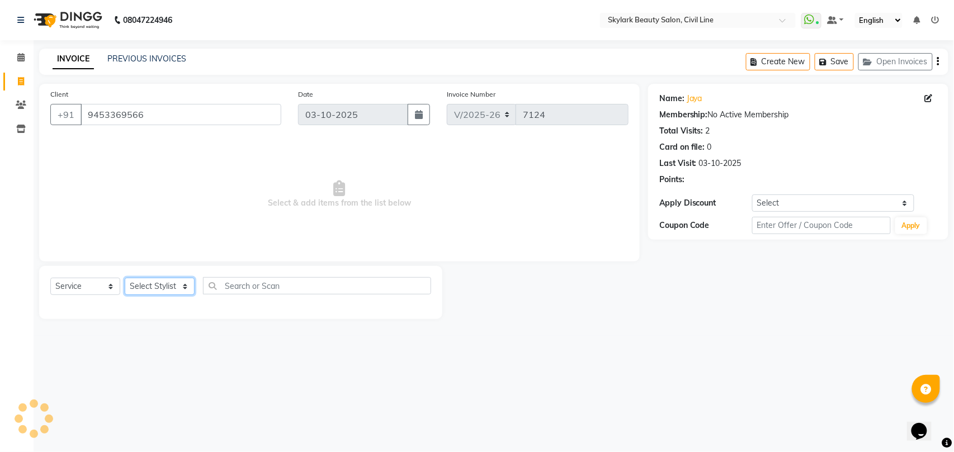
drag, startPoint x: 164, startPoint y: 287, endPoint x: 162, endPoint y: 295, distance: 8.1
click at [164, 287] on select "Select Stylist [PERSON_NAME] [PERSON_NAME] [PERSON_NAME] WASU" at bounding box center [160, 286] width 70 height 17
select select "28120"
click at [125, 278] on select "Select Stylist [PERSON_NAME] [PERSON_NAME] [PERSON_NAME] WASU" at bounding box center [160, 286] width 70 height 17
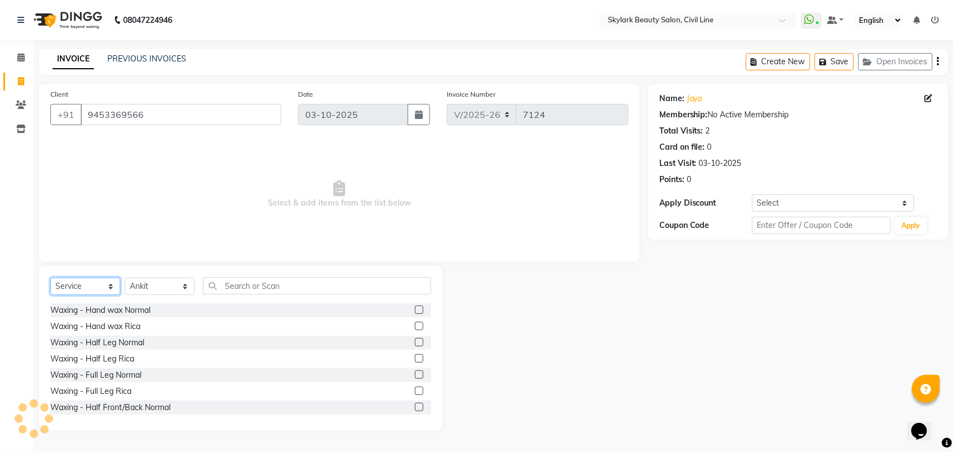
click at [84, 282] on select "Select Service Product Membership Package Voucher Prepaid Gift Card" at bounding box center [85, 286] width 70 height 17
select select "product"
click at [50, 278] on select "Select Service Product Membership Package Voucher Prepaid Gift Card" at bounding box center [85, 286] width 70 height 17
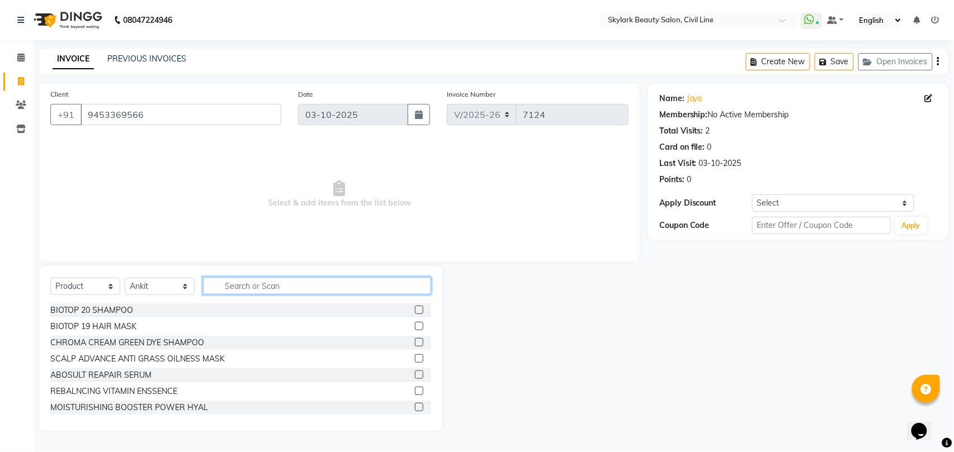
drag, startPoint x: 242, startPoint y: 281, endPoint x: 243, endPoint y: 286, distance: 5.6
click at [243, 282] on input "text" at bounding box center [317, 285] width 228 height 17
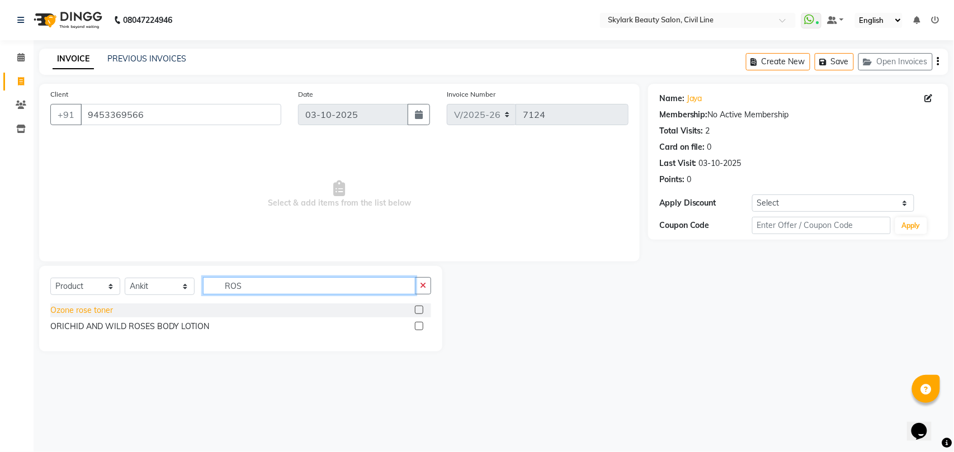
type input "ROS"
click at [103, 311] on div "Ozone rose toner" at bounding box center [81, 311] width 63 height 12
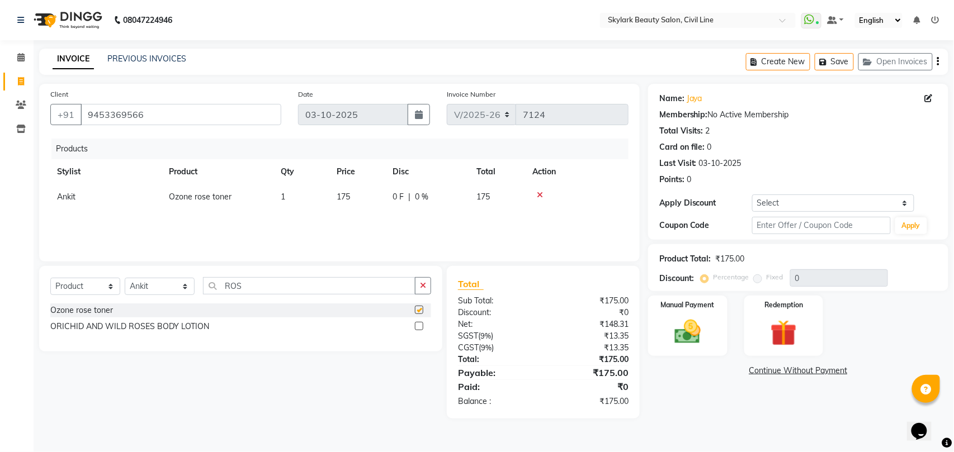
checkbox input "false"
click at [684, 342] on img at bounding box center [687, 331] width 44 height 31
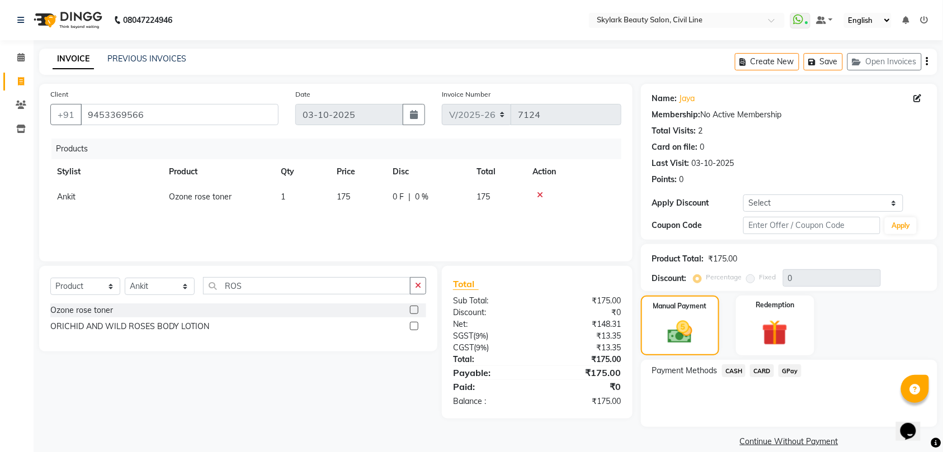
click at [792, 369] on span "GPay" at bounding box center [789, 371] width 23 height 13
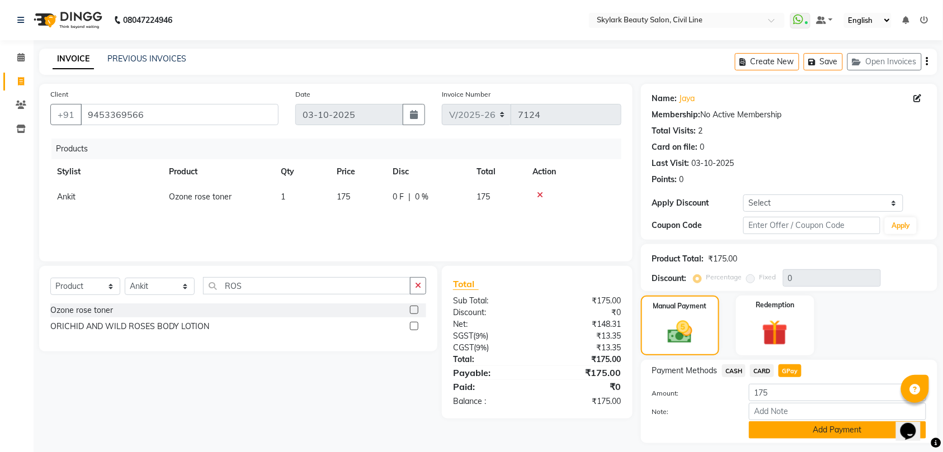
click at [824, 432] on button "Add Payment" at bounding box center [837, 430] width 177 height 17
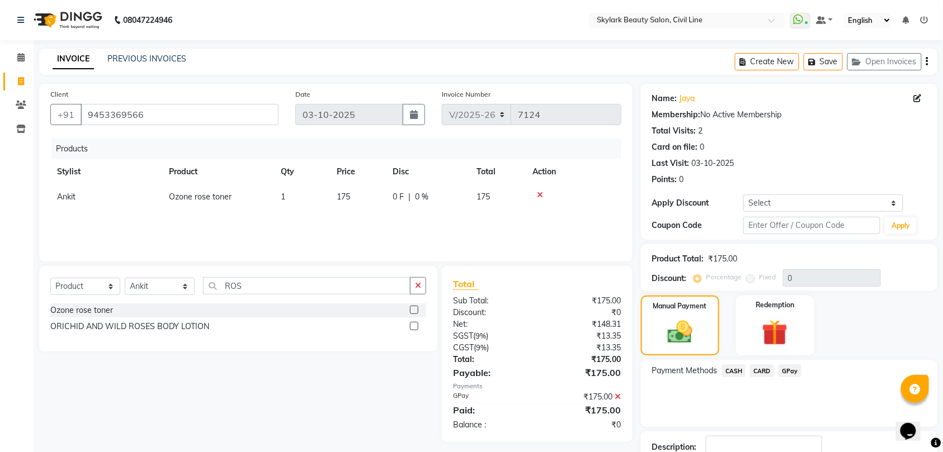
scroll to position [79, 0]
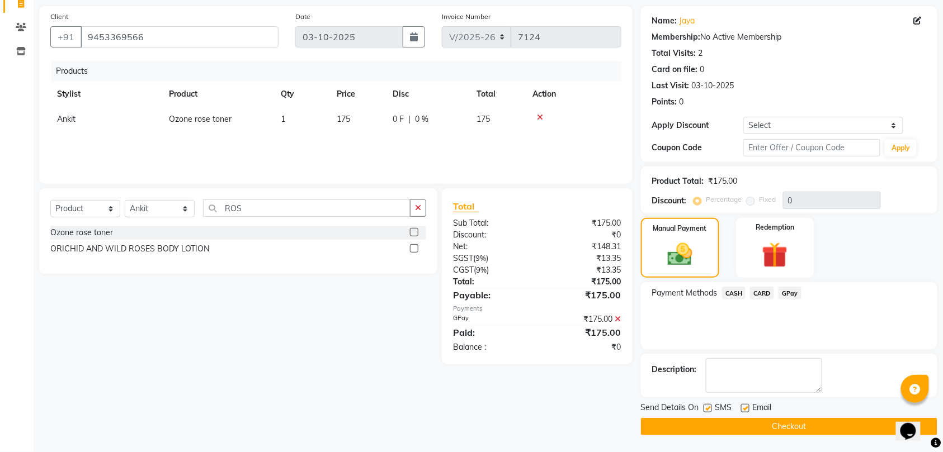
click at [789, 425] on button "Checkout" at bounding box center [789, 426] width 296 height 17
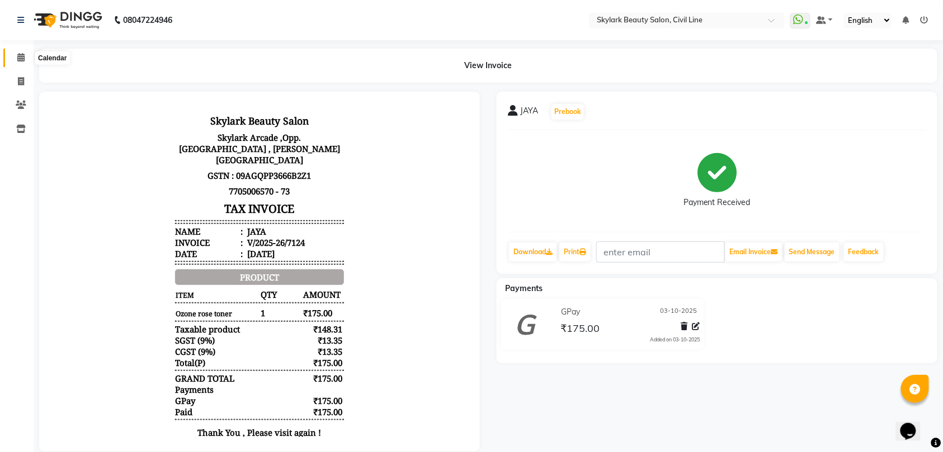
click at [21, 57] on icon at bounding box center [20, 57] width 7 height 8
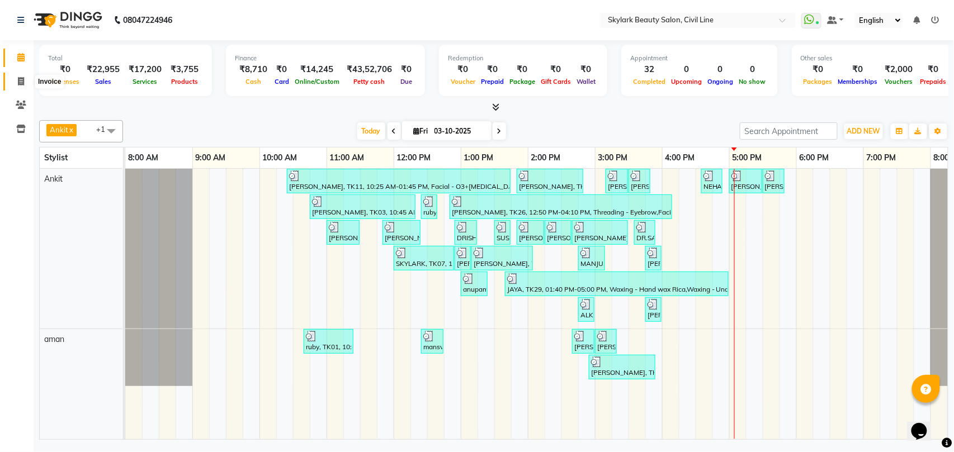
click at [21, 81] on icon at bounding box center [21, 81] width 6 height 8
select select "service"
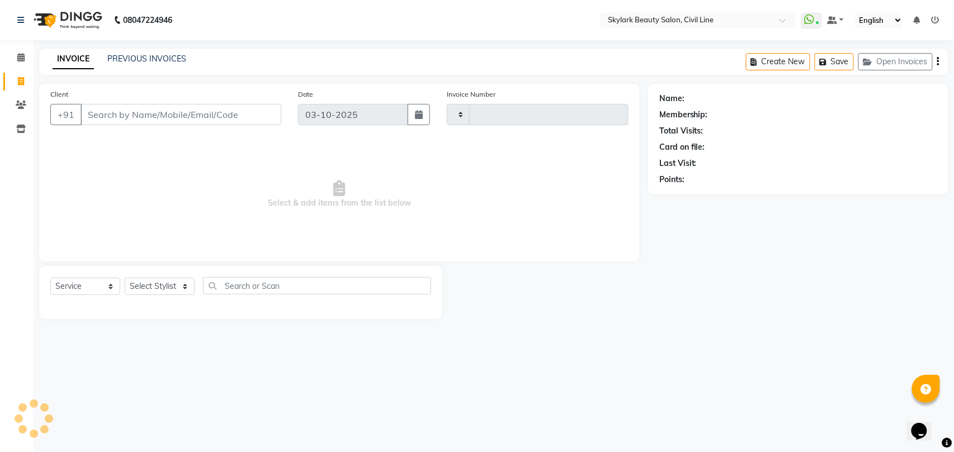
type input "7125"
select select "4588"
click at [151, 291] on select "Select Stylist" at bounding box center [160, 286] width 70 height 17
select select "28120"
click at [125, 278] on select "Select Stylist [PERSON_NAME] [PERSON_NAME] [PERSON_NAME] WASU" at bounding box center [160, 286] width 70 height 17
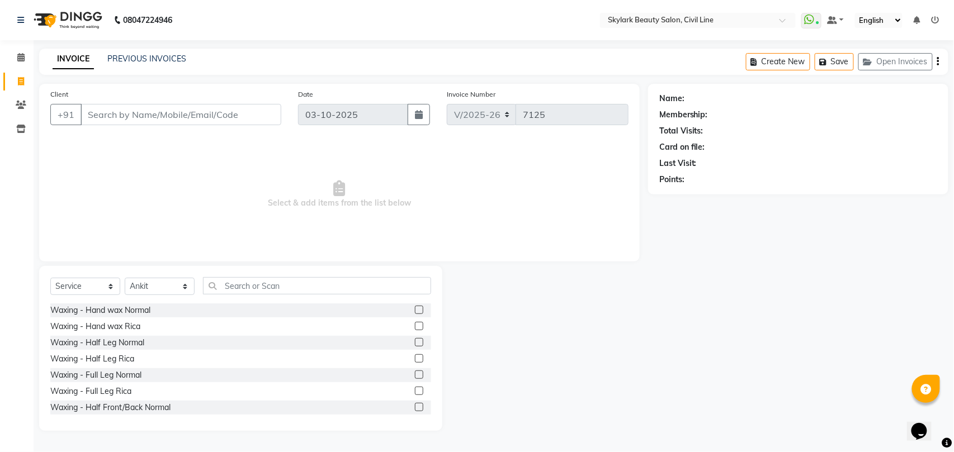
click at [244, 275] on div "Select Service Product Membership Package Voucher Prepaid Gift Card Select Styl…" at bounding box center [240, 348] width 403 height 165
click at [245, 287] on input "text" at bounding box center [317, 285] width 228 height 17
type input "X"
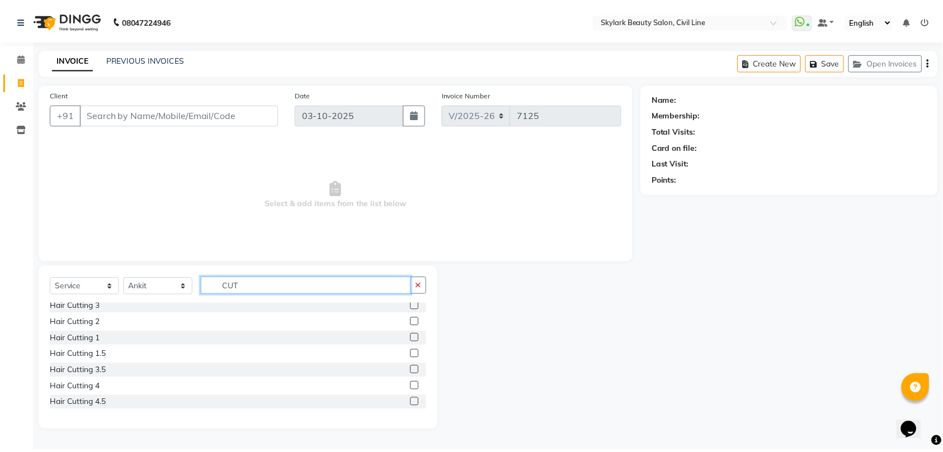
scroll to position [66, 0]
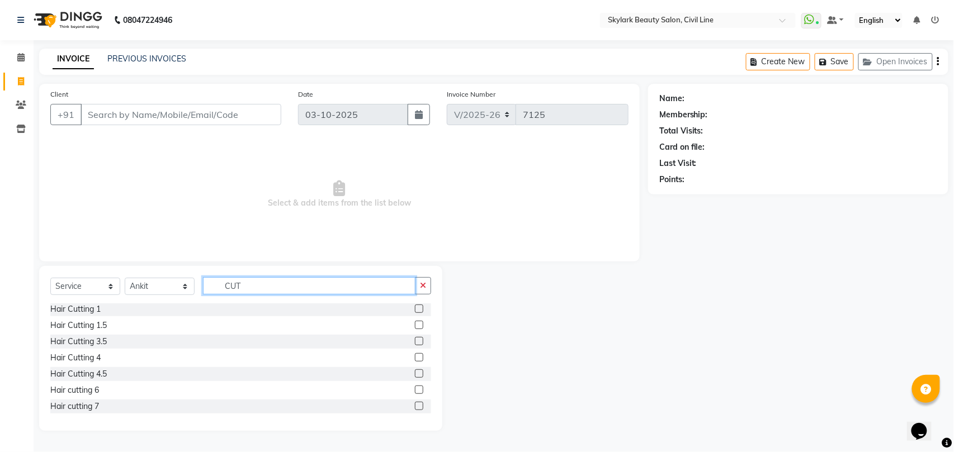
type input "CUT"
click at [97, 385] on div "Hair cutting 6" at bounding box center [74, 391] width 49 height 12
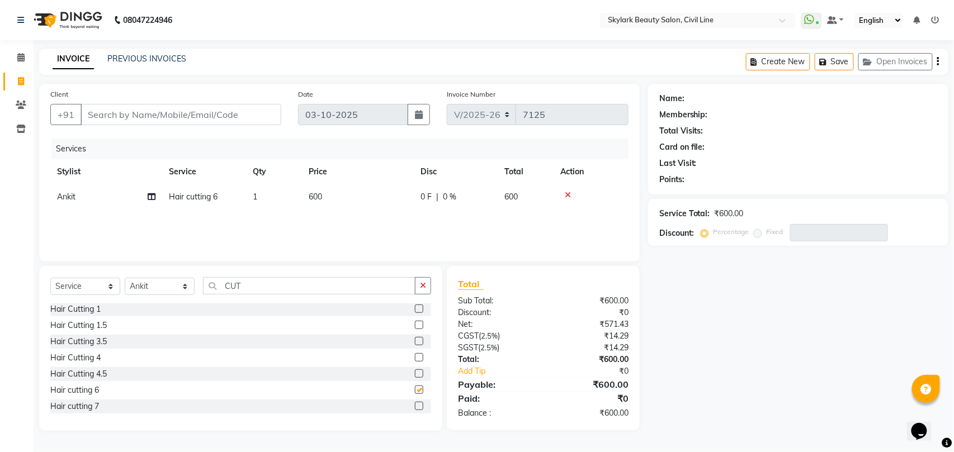
checkbox input "false"
click at [233, 117] on input "Client" at bounding box center [181, 114] width 201 height 21
type input "6"
type input "0"
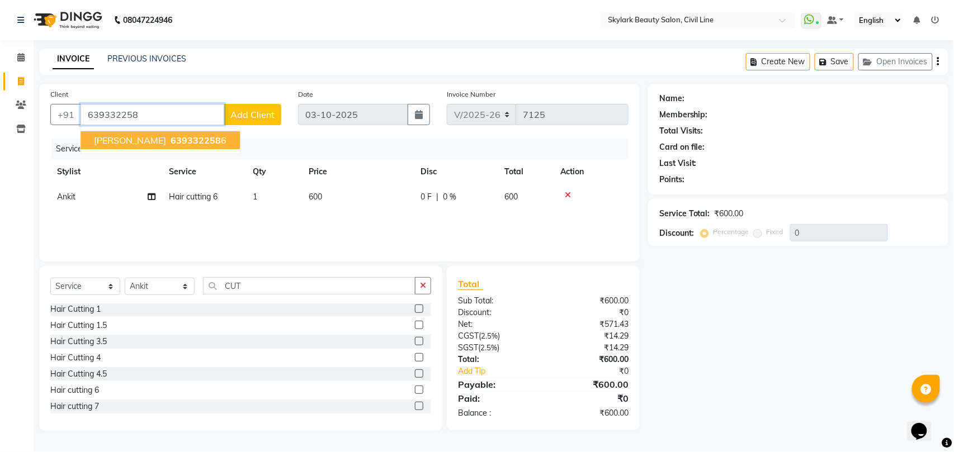
click at [191, 141] on ngb-highlight "639332258 6" at bounding box center [197, 140] width 58 height 11
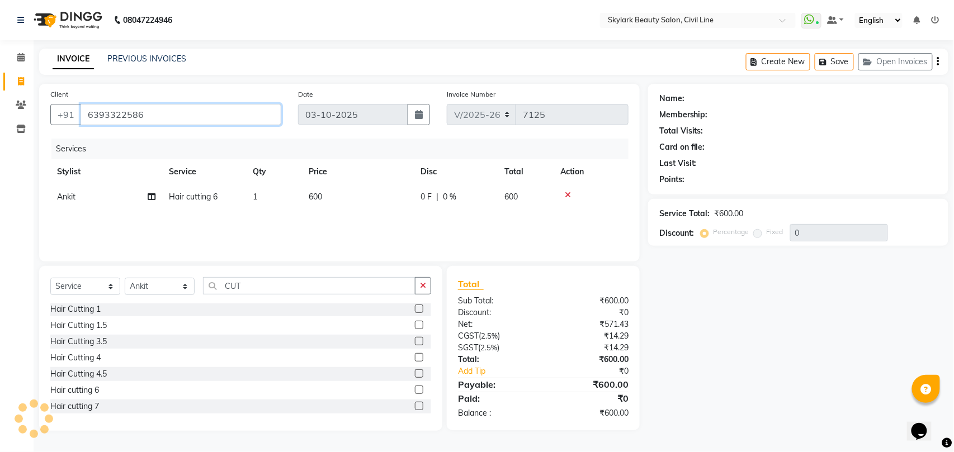
type input "6393322586"
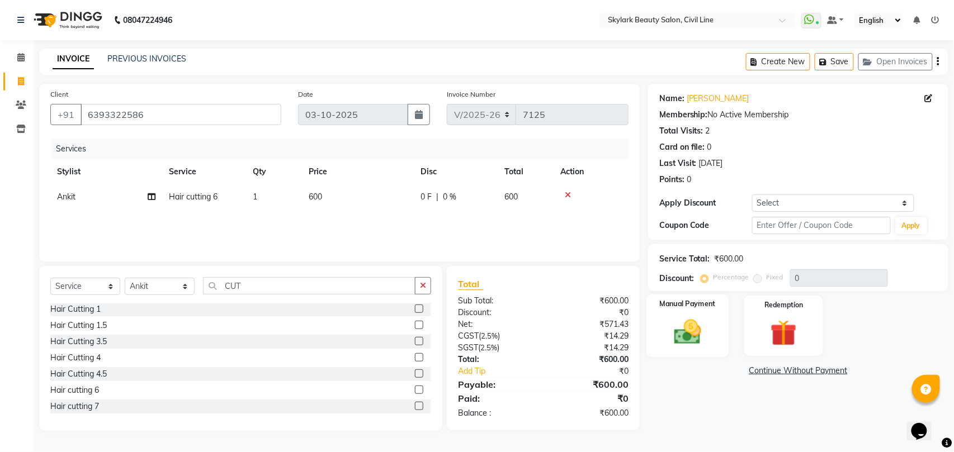
click at [692, 349] on div "Manual Payment" at bounding box center [687, 326] width 82 height 63
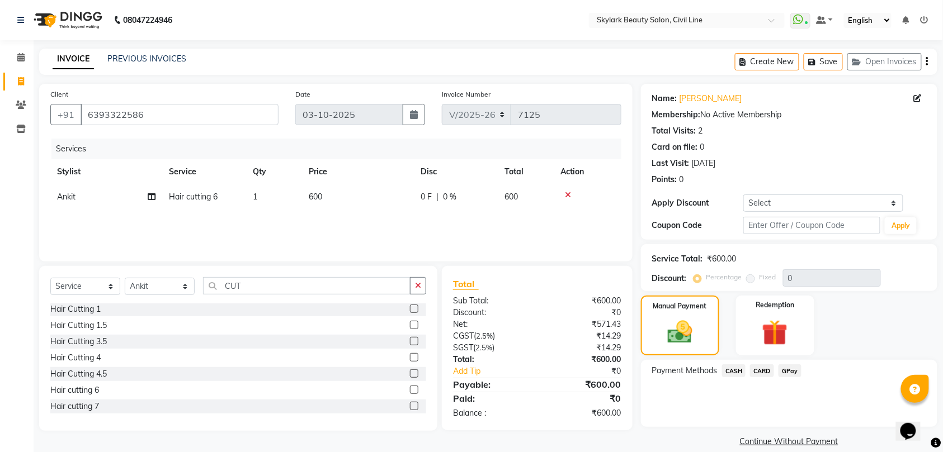
click at [736, 369] on span "CASH" at bounding box center [734, 371] width 24 height 13
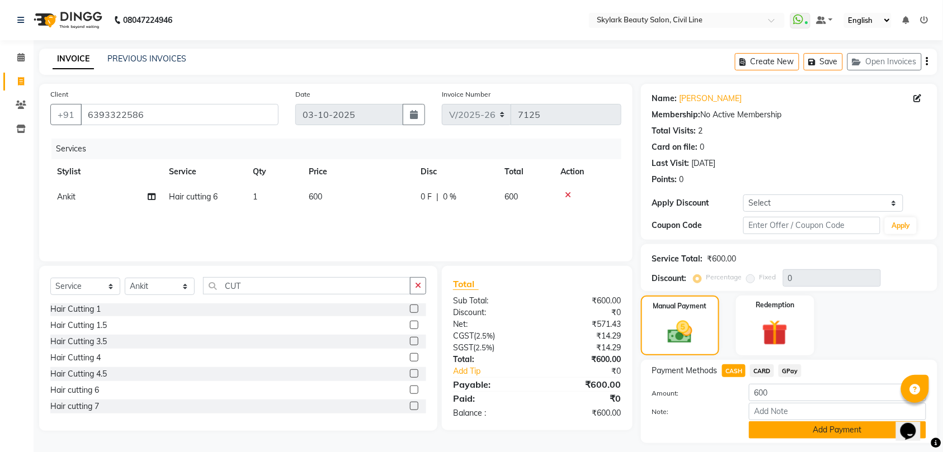
click at [853, 429] on button "Add Payment" at bounding box center [837, 430] width 177 height 17
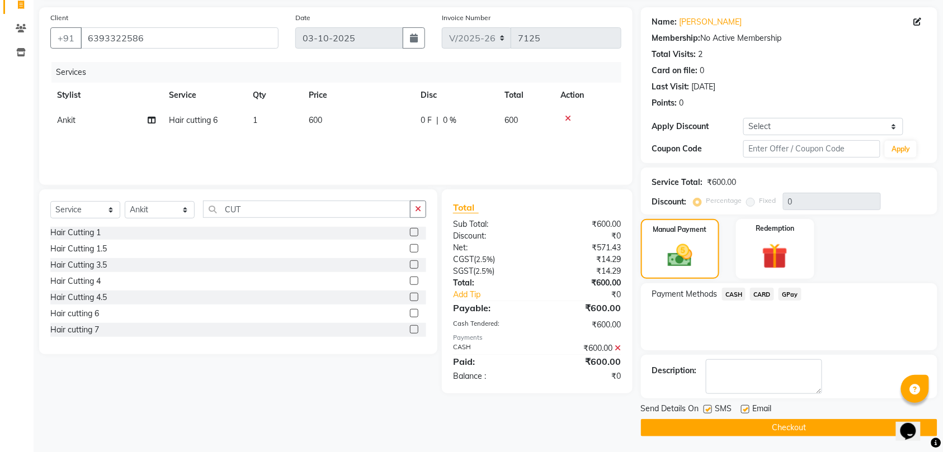
scroll to position [79, 0]
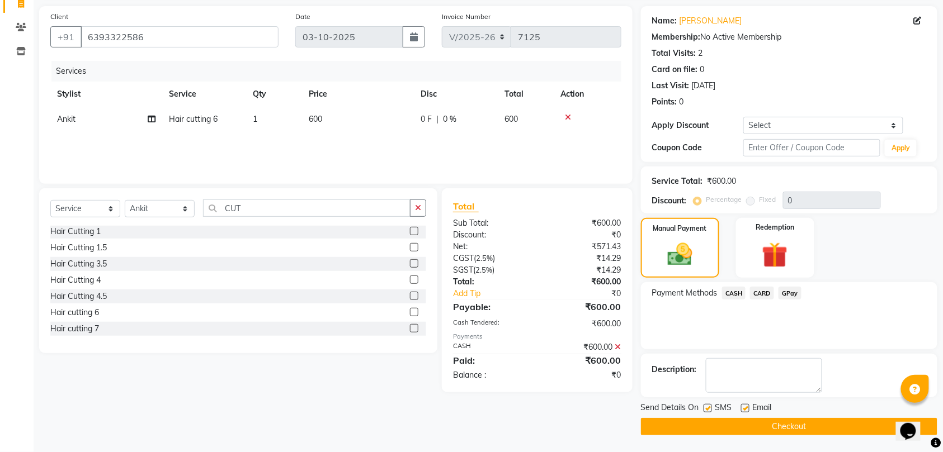
click at [824, 428] on button "Checkout" at bounding box center [789, 426] width 296 height 17
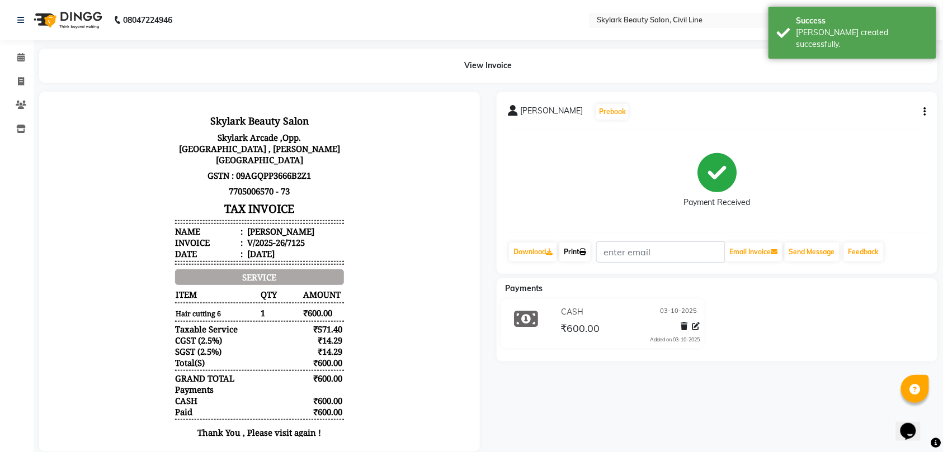
click at [574, 253] on link "Print" at bounding box center [574, 252] width 31 height 19
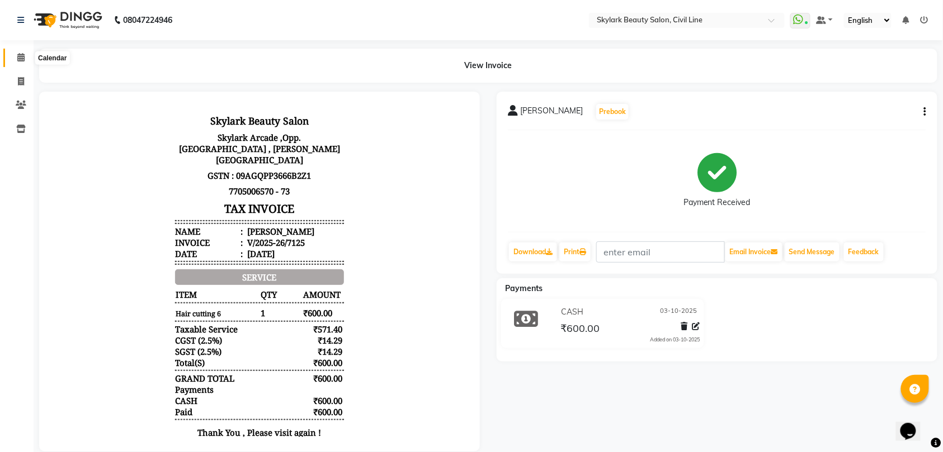
click at [18, 57] on icon at bounding box center [20, 57] width 7 height 8
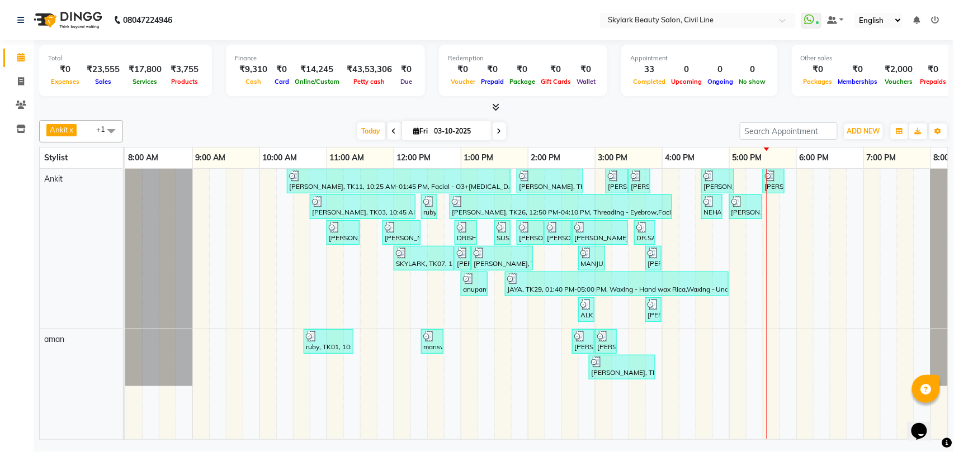
click at [85, 133] on span "Ankit x aman x +1" at bounding box center [81, 131] width 84 height 22
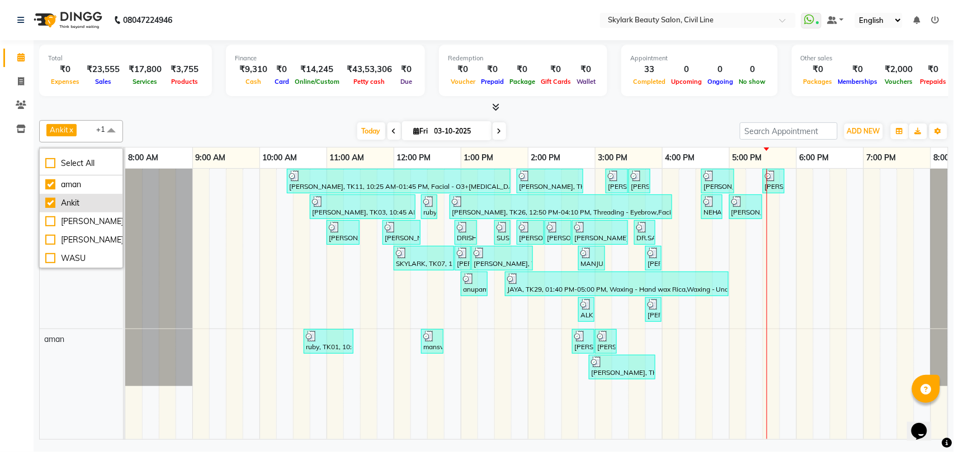
click at [83, 204] on div "Ankit" at bounding box center [81, 203] width 72 height 12
checkbox input "false"
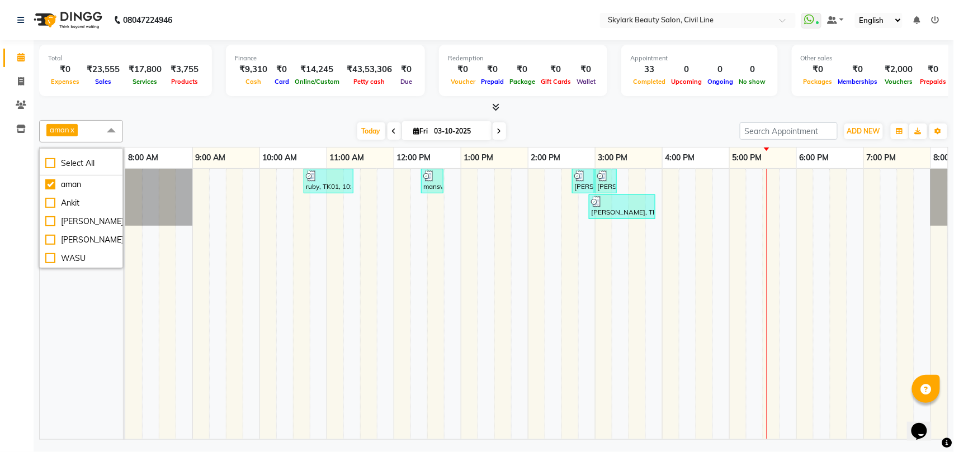
click at [276, 230] on td at bounding box center [284, 304] width 17 height 271
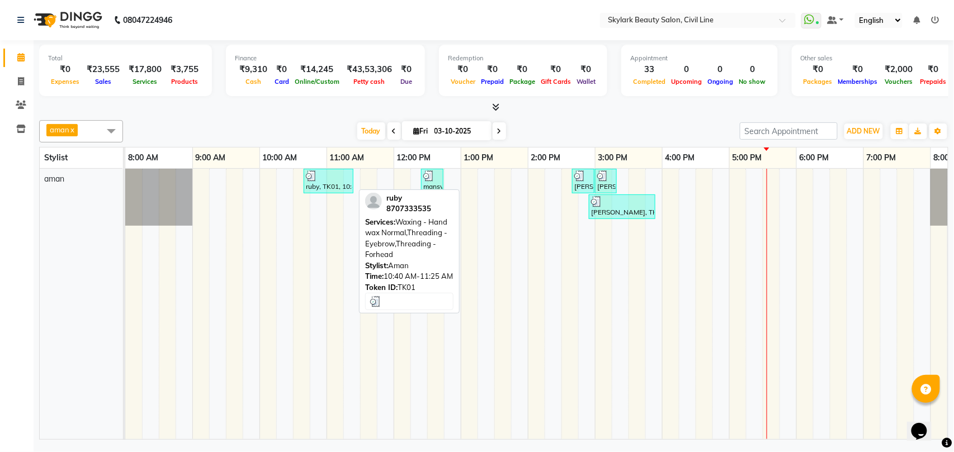
click at [330, 186] on div "ruby, TK01, 10:40 AM-11:25 AM, Waxing - Hand wax Normal,Threading - Eyebrow,Thr…" at bounding box center [329, 181] width 48 height 21
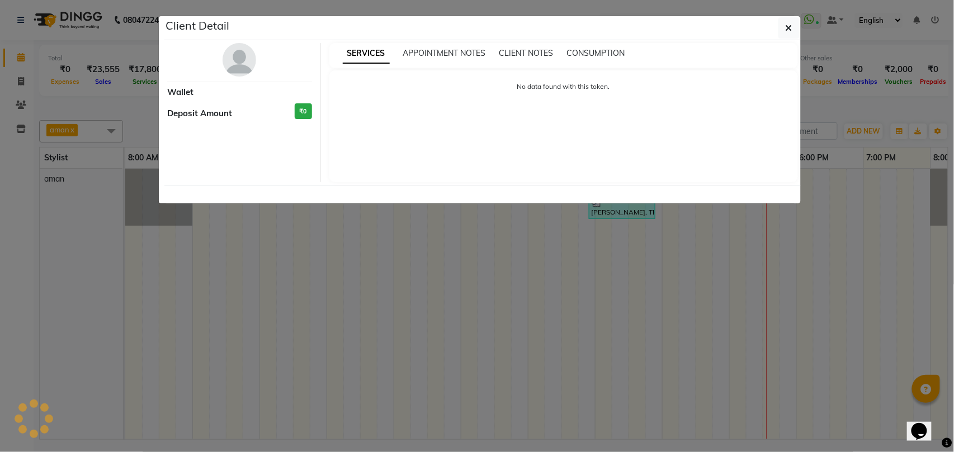
select select "3"
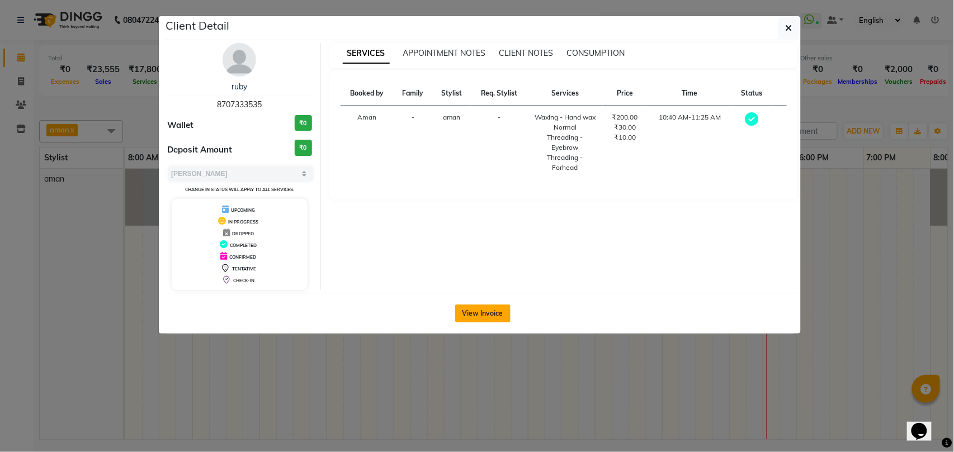
click at [488, 314] on button "View Invoice" at bounding box center [482, 314] width 55 height 18
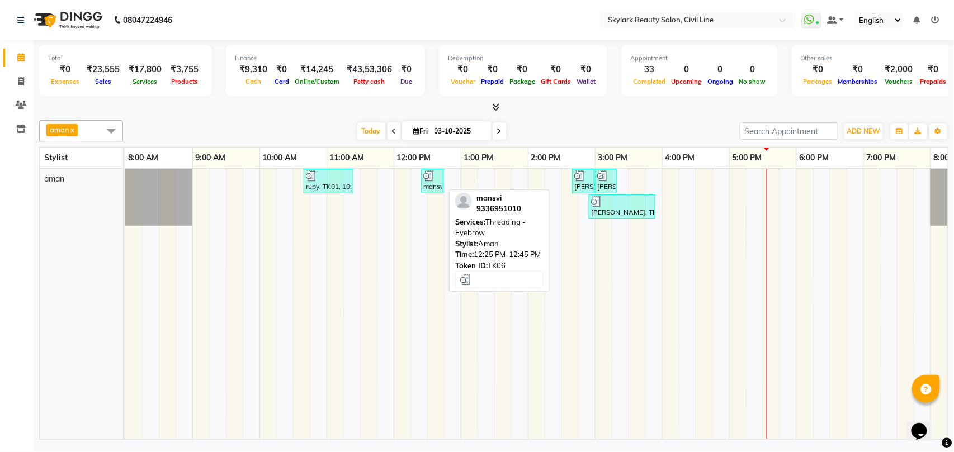
click at [432, 187] on div "mansvi, TK06, 12:25 PM-12:45 PM, Threading - Eyebrow" at bounding box center [432, 181] width 20 height 21
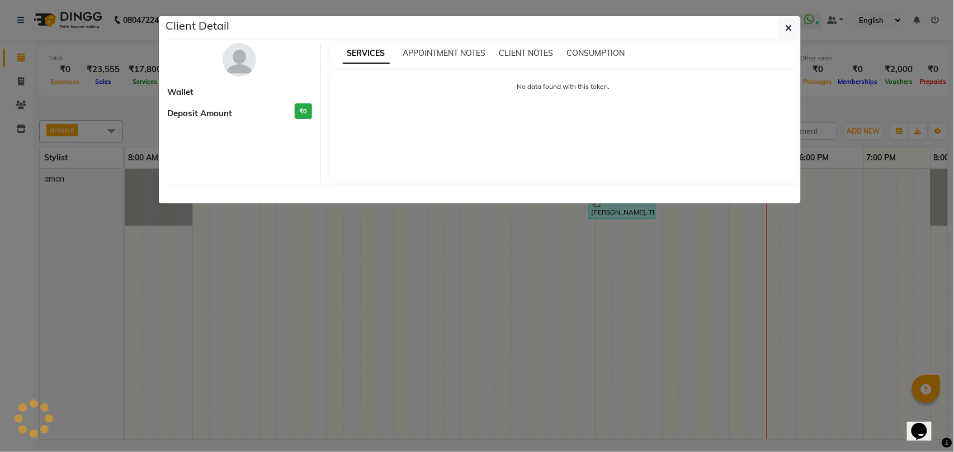
select select "3"
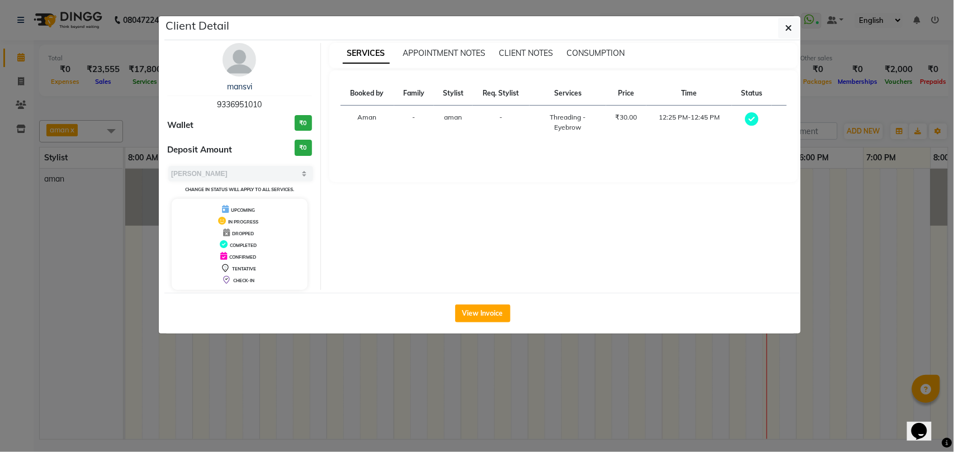
click at [477, 324] on div "View Invoice" at bounding box center [482, 313] width 636 height 41
click at [480, 309] on button "View Invoice" at bounding box center [482, 314] width 55 height 18
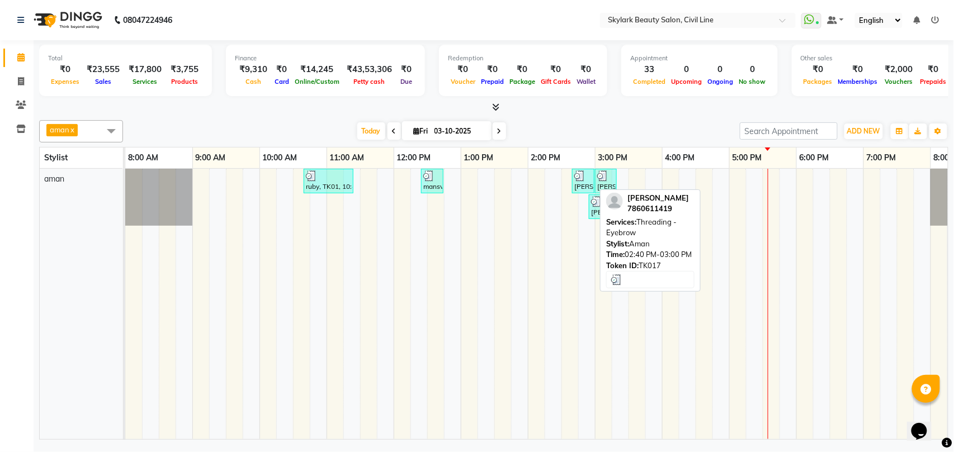
click at [578, 189] on div "[PERSON_NAME], TK17, 02:40 PM-03:00 PM, Threading - Eyebrow" at bounding box center [583, 181] width 20 height 21
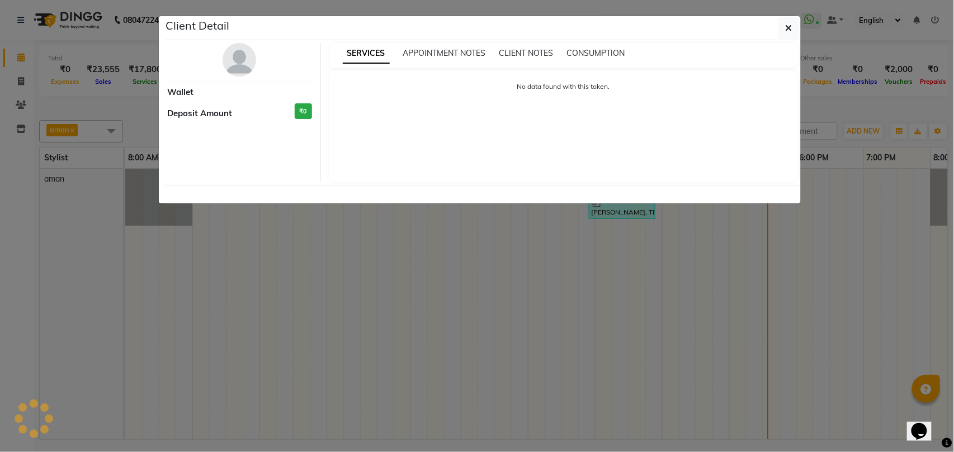
select select "3"
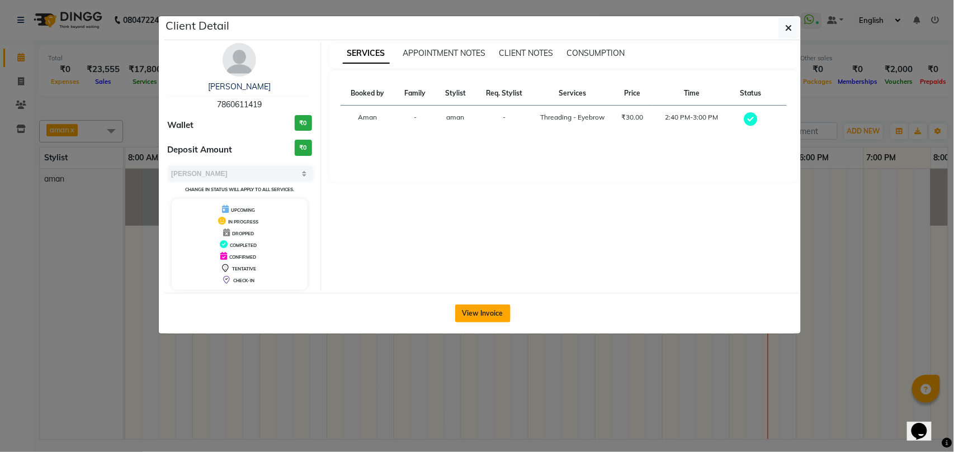
click at [476, 305] on button "View Invoice" at bounding box center [482, 314] width 55 height 18
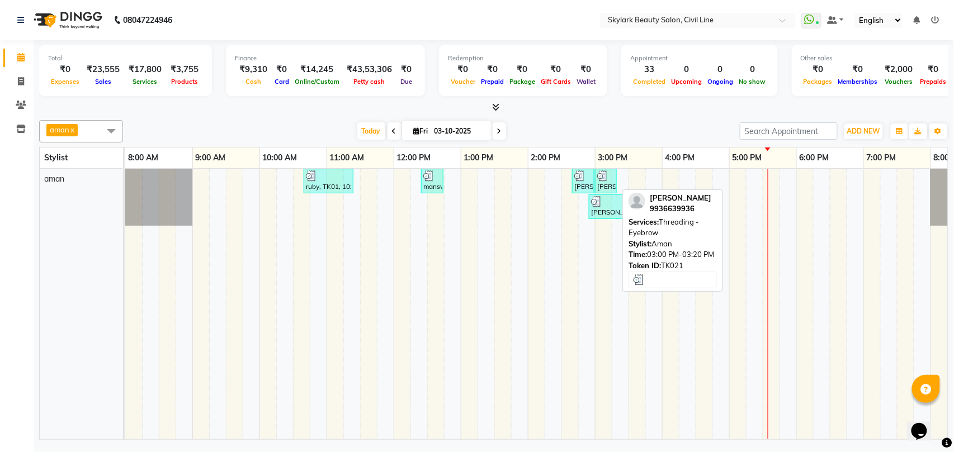
click at [604, 185] on div "[PERSON_NAME], TK21, 03:00 PM-03:20 PM, Threading - Eyebrow" at bounding box center [606, 181] width 20 height 21
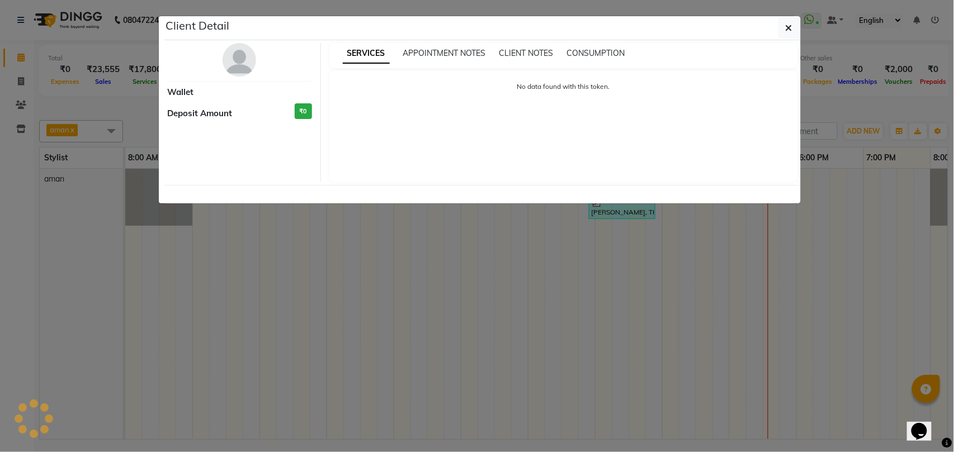
select select "3"
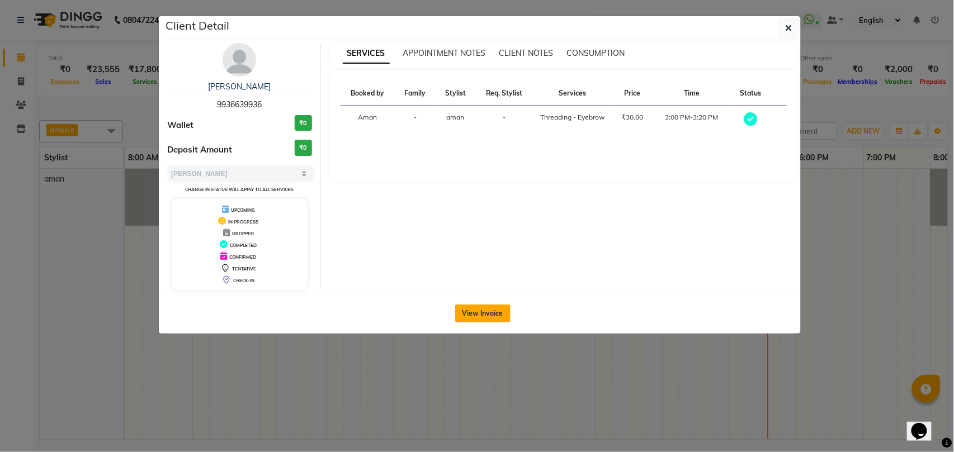
click at [477, 314] on button "View Invoice" at bounding box center [482, 314] width 55 height 18
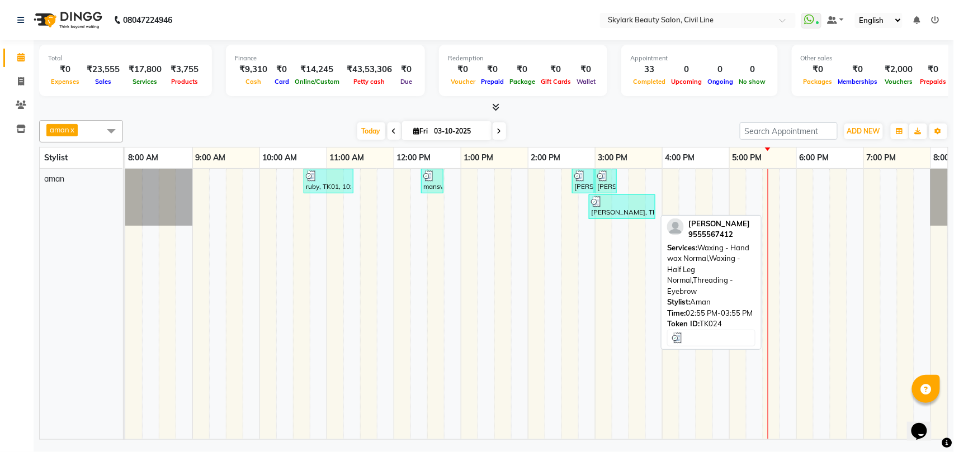
click at [605, 215] on div "[PERSON_NAME], TK24, 02:55 PM-03:55 PM, Waxing - Hand wax Normal,Waxing - Half …" at bounding box center [622, 206] width 64 height 21
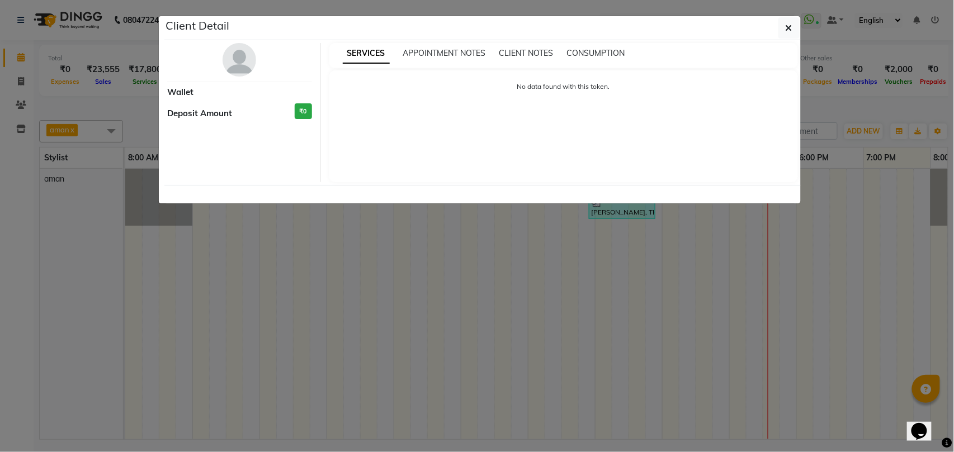
select select "3"
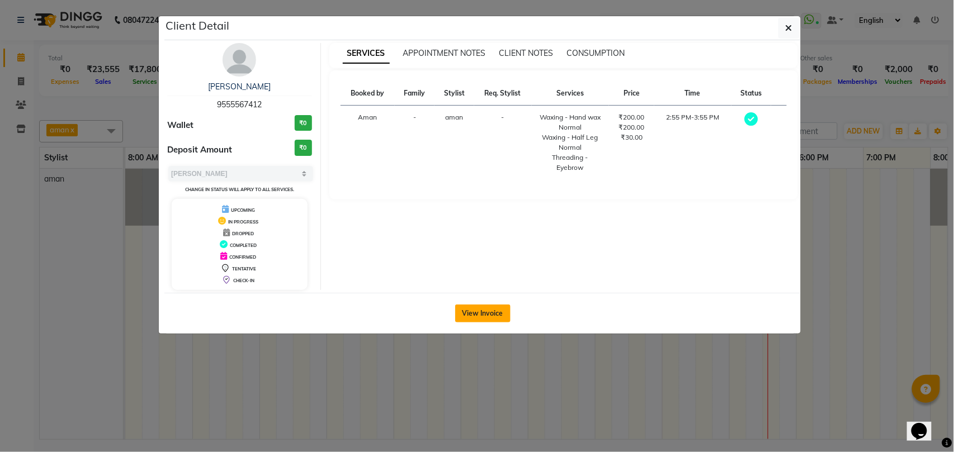
click at [488, 307] on button "View Invoice" at bounding box center [482, 314] width 55 height 18
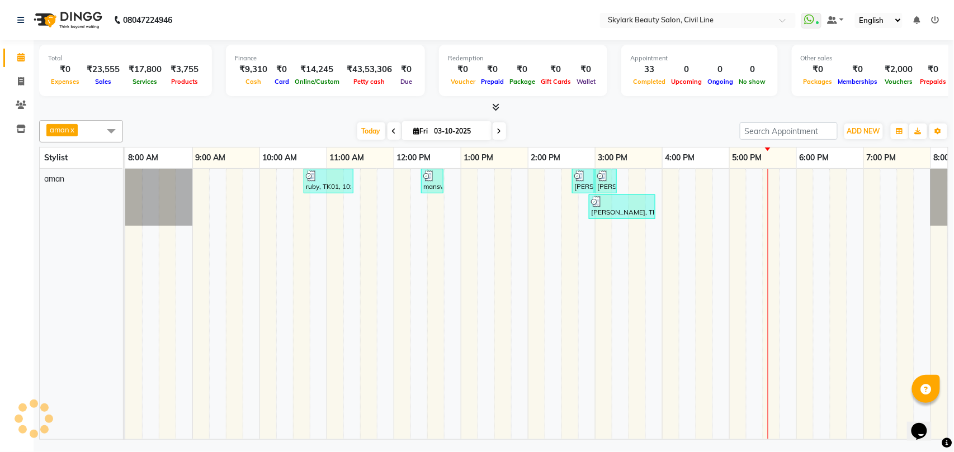
click at [84, 130] on span "aman x" at bounding box center [81, 131] width 84 height 22
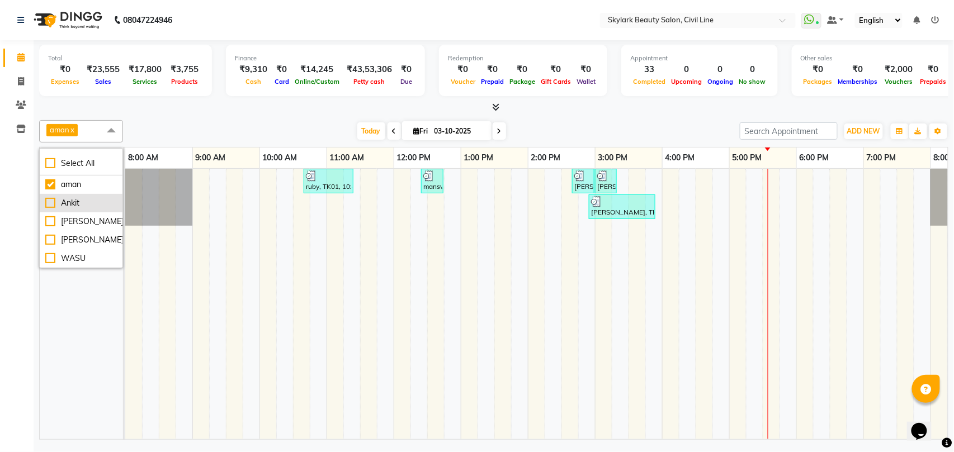
click at [81, 204] on div "Ankit" at bounding box center [81, 203] width 72 height 12
checkbox input "true"
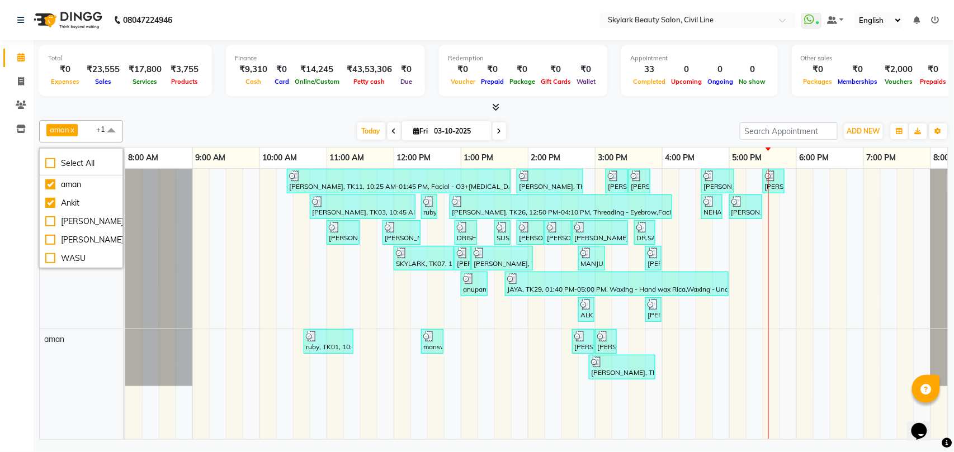
click at [94, 125] on span "aman x Ankit x +1" at bounding box center [81, 131] width 84 height 22
click at [21, 79] on icon at bounding box center [21, 81] width 6 height 8
select select "service"
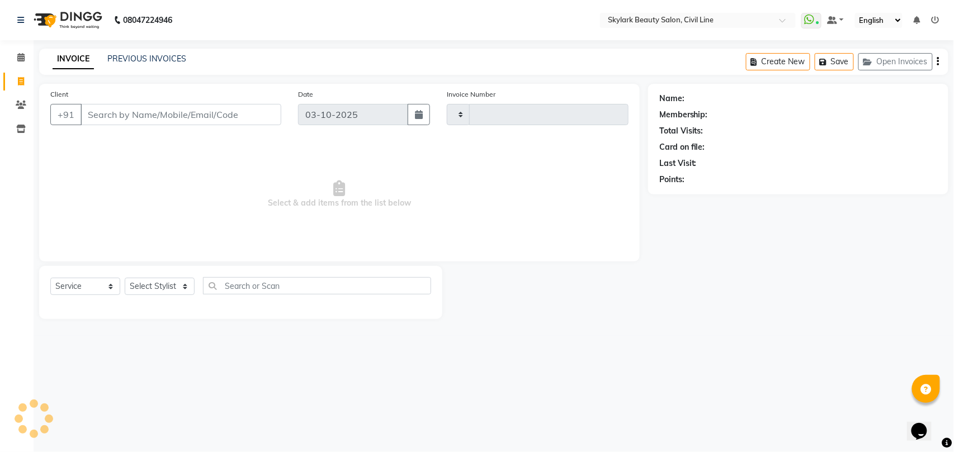
type input "7126"
select select "4588"
click at [159, 287] on select "Select Stylist" at bounding box center [160, 286] width 70 height 17
select select "28120"
click at [125, 278] on select "Select Stylist [PERSON_NAME] [PERSON_NAME] [PERSON_NAME] WASU" at bounding box center [160, 286] width 70 height 17
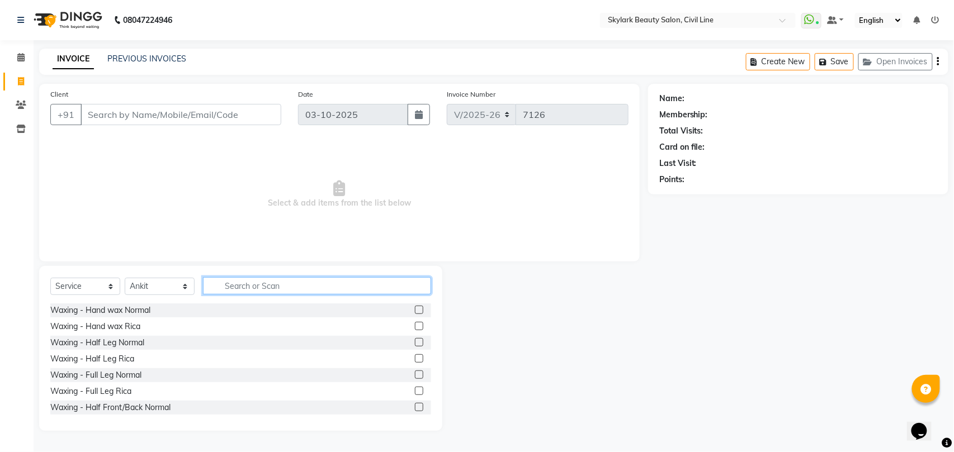
click at [237, 281] on input "text" at bounding box center [317, 285] width 228 height 17
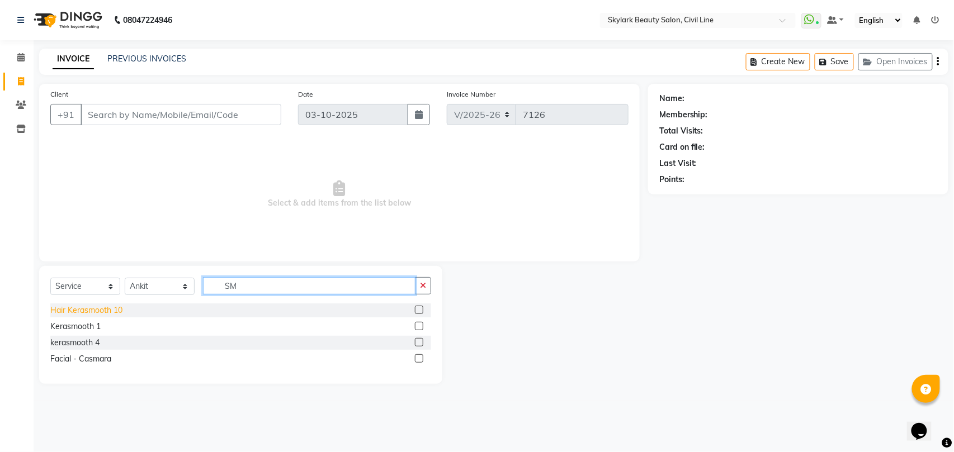
type input "SM"
click at [100, 309] on div "Hair Kerasmooth 10" at bounding box center [86, 311] width 72 height 12
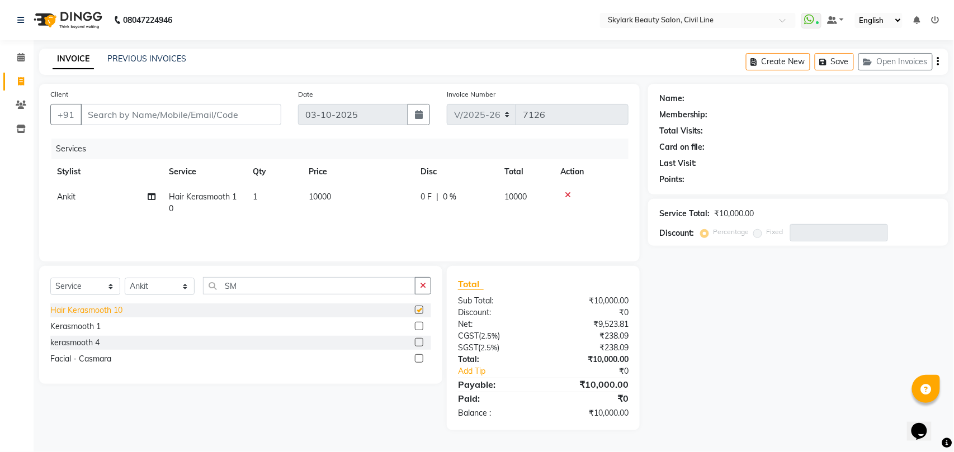
checkbox input "false"
click at [424, 287] on icon "button" at bounding box center [423, 286] width 6 height 8
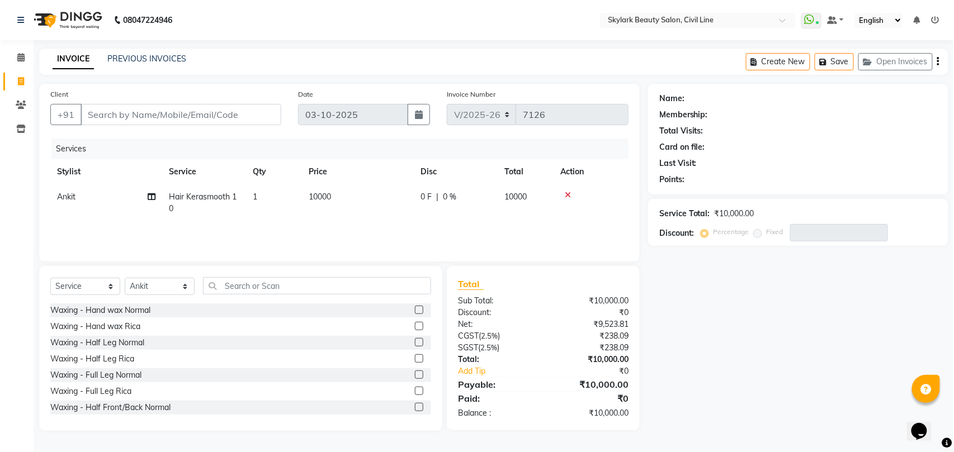
click at [566, 195] on icon at bounding box center [568, 195] width 6 height 8
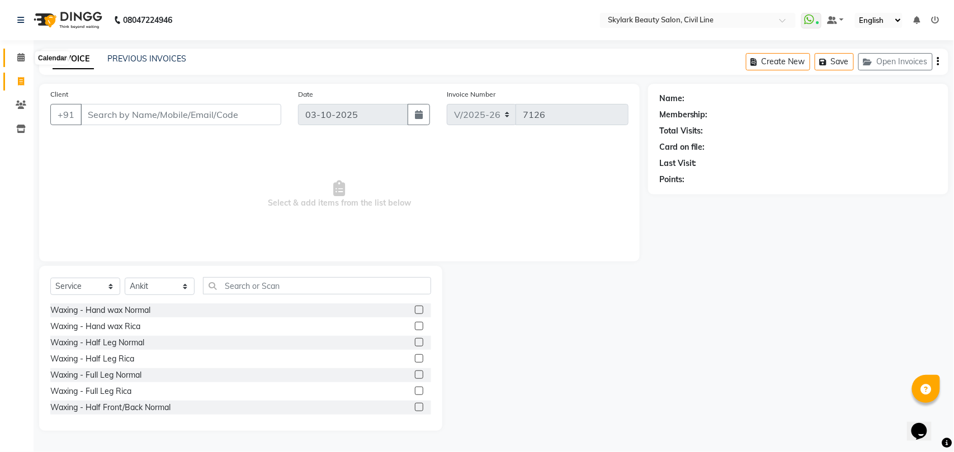
click at [18, 56] on icon at bounding box center [20, 57] width 7 height 8
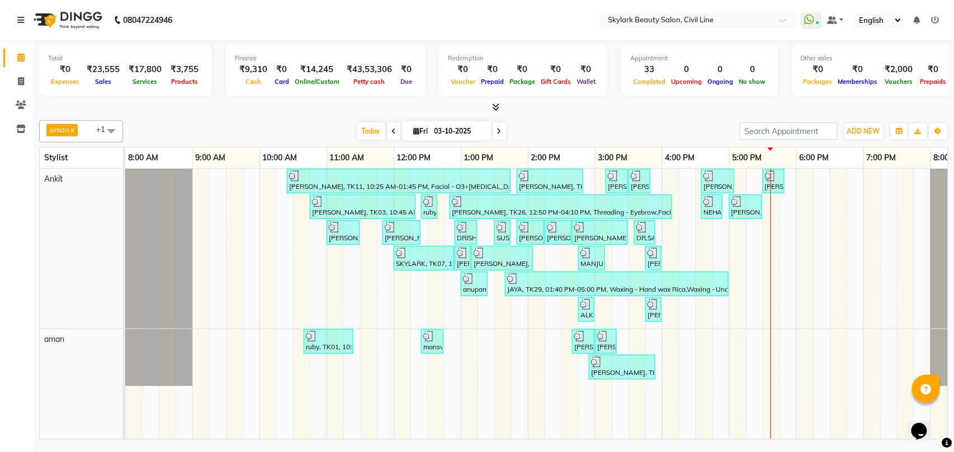
click at [236, 237] on div "[PERSON_NAME], TK11, 10:25 AM-01:45 PM, Facial - O3+[MEDICAL_DATA] / Seaweed,Ne…" at bounding box center [561, 304] width 872 height 271
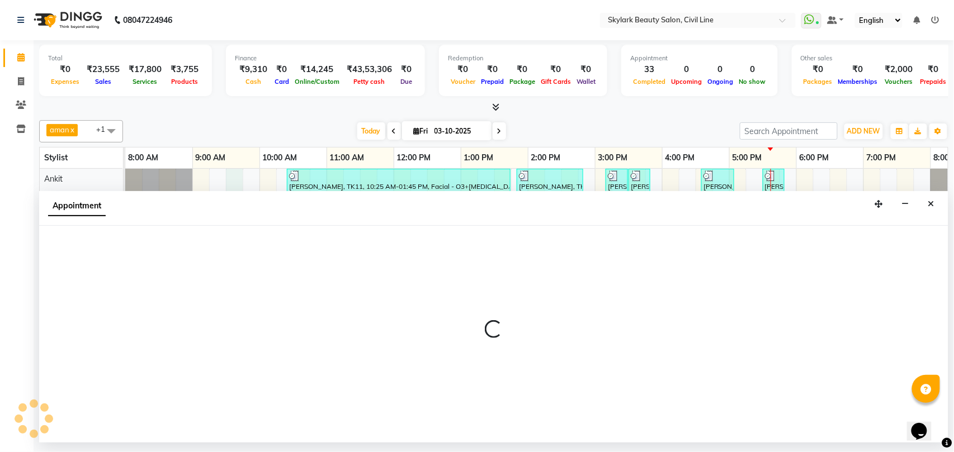
select select "28120"
select select "tentative"
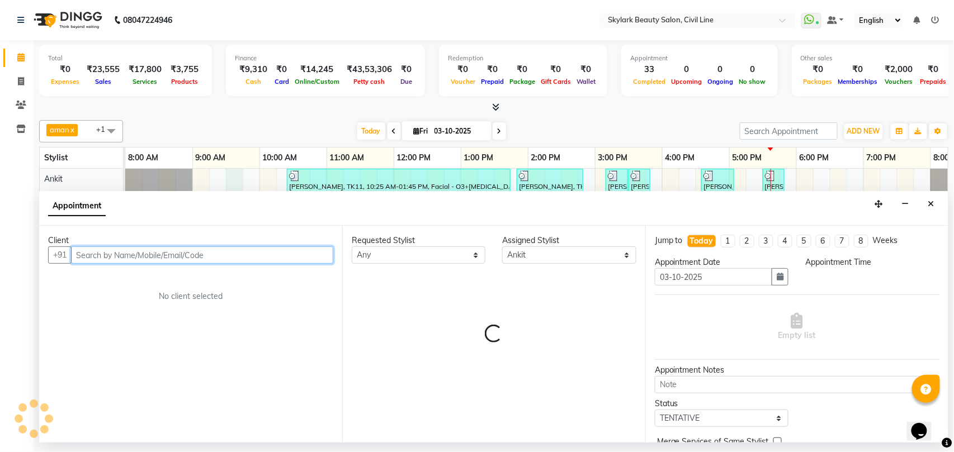
select select "570"
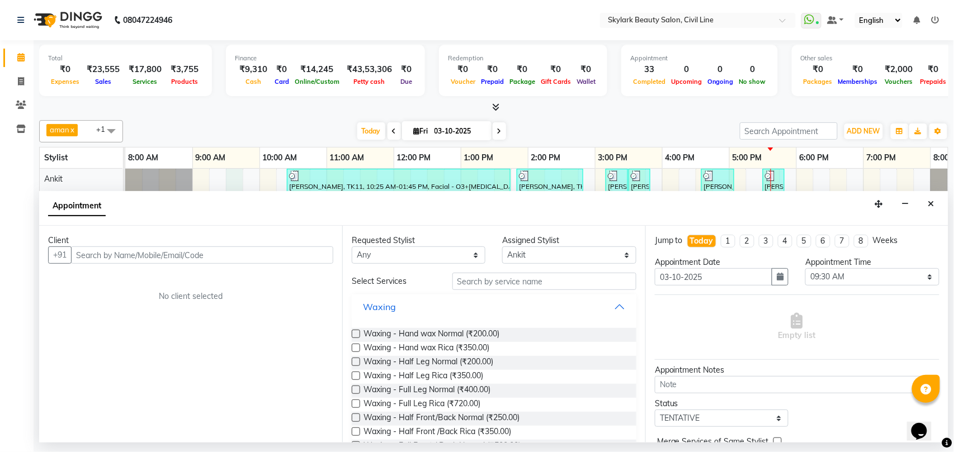
click at [439, 307] on button "Waxing" at bounding box center [494, 307] width 276 height 20
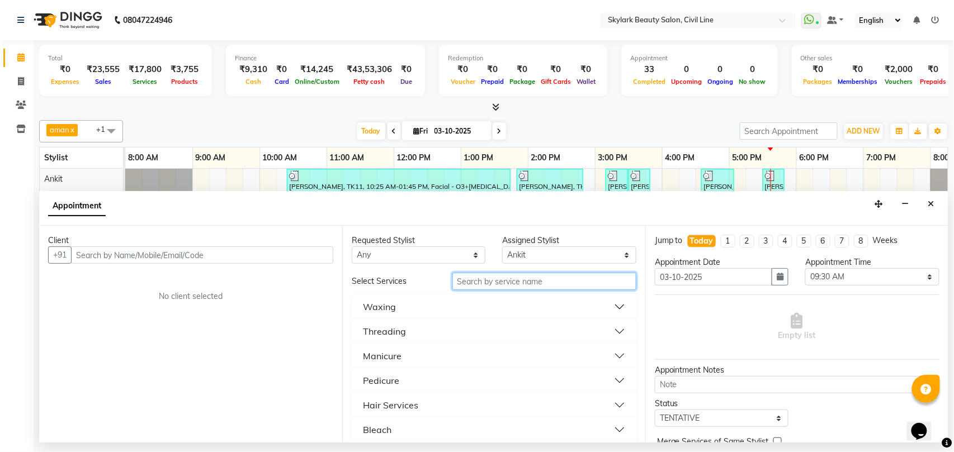
click at [481, 287] on input "text" at bounding box center [544, 281] width 184 height 17
type input "SM"
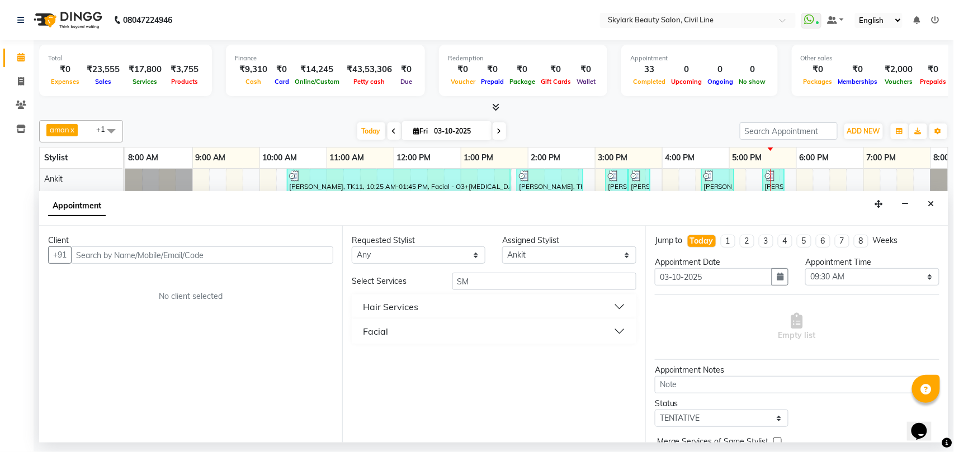
click at [454, 311] on button "Hair Services" at bounding box center [494, 307] width 276 height 20
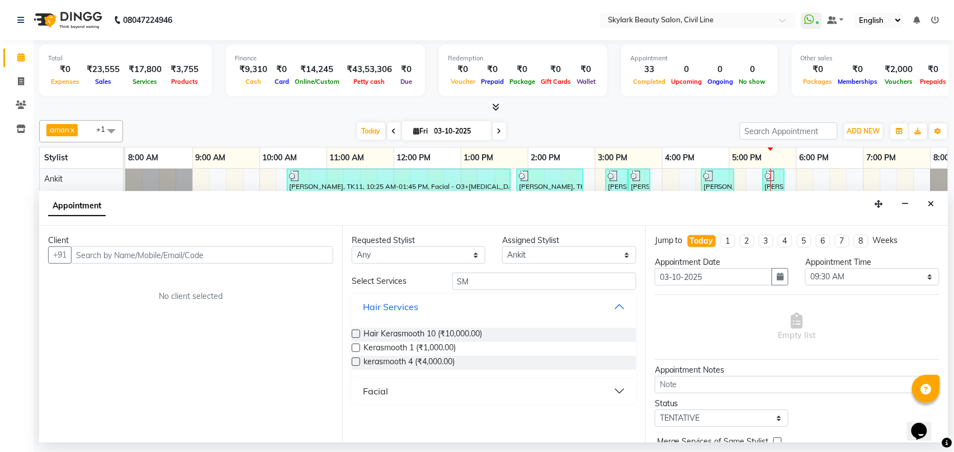
click at [510, 305] on button "Hair Services" at bounding box center [494, 307] width 276 height 20
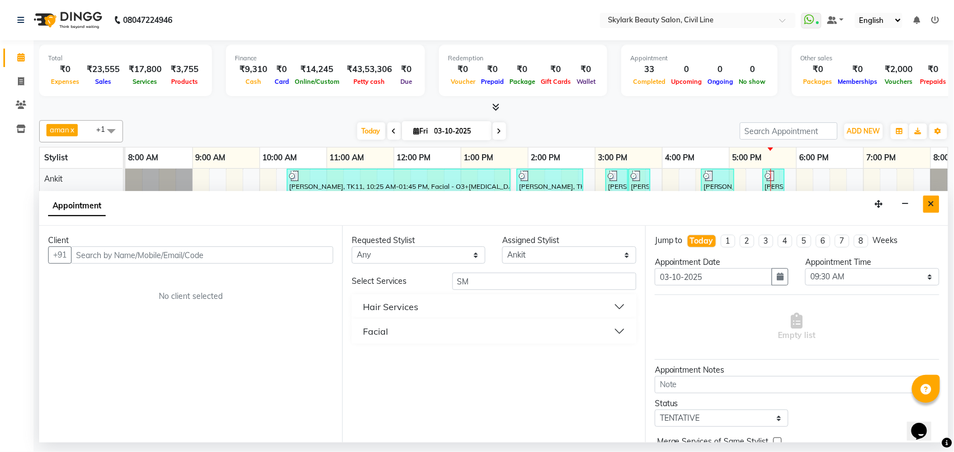
click at [935, 201] on button "Close" at bounding box center [931, 204] width 16 height 17
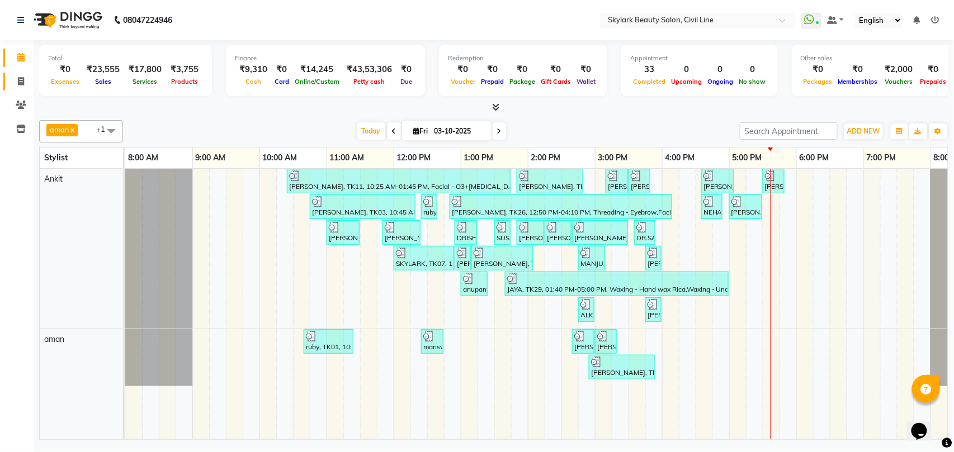
click at [20, 81] on icon at bounding box center [21, 81] width 6 height 8
select select "service"
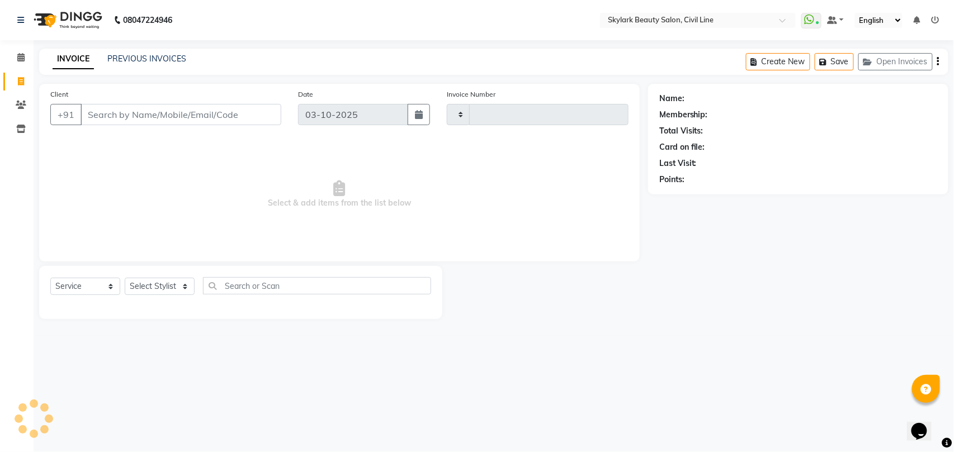
type input "7126"
select select "4588"
click at [158, 285] on select "Select Stylist" at bounding box center [160, 286] width 70 height 17
click at [164, 286] on select "Select Stylist" at bounding box center [160, 286] width 70 height 17
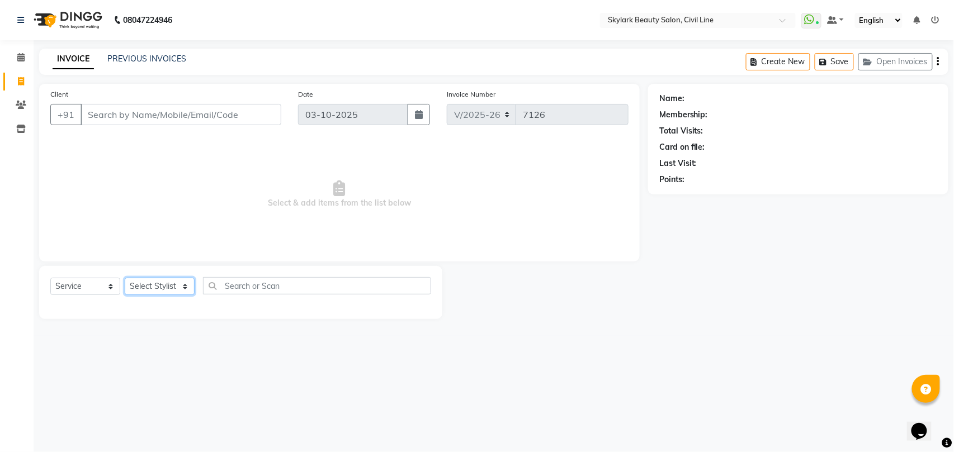
select select "28120"
click at [125, 278] on select "Select Stylist [PERSON_NAME] [PERSON_NAME] [PERSON_NAME] WASU" at bounding box center [160, 286] width 70 height 17
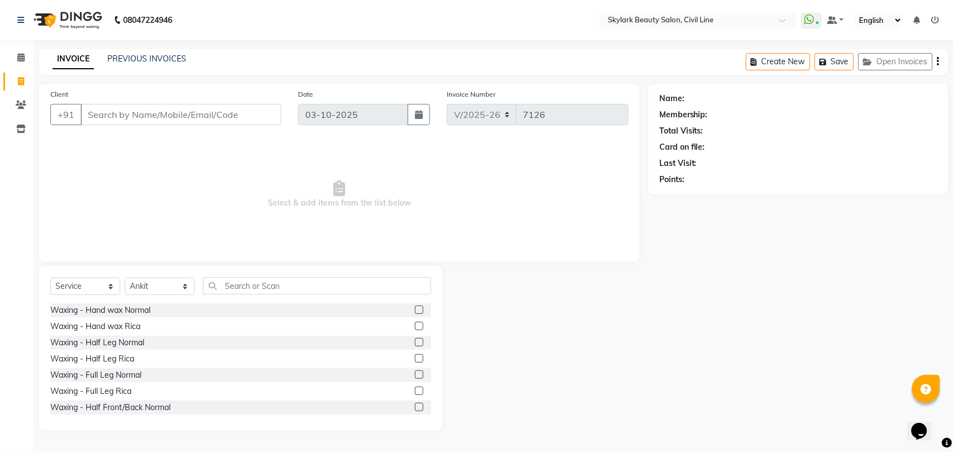
click at [278, 276] on div "Select Service Product Membership Package Voucher Prepaid Gift Card Select Styl…" at bounding box center [240, 348] width 403 height 165
click at [274, 287] on input "text" at bounding box center [317, 285] width 228 height 17
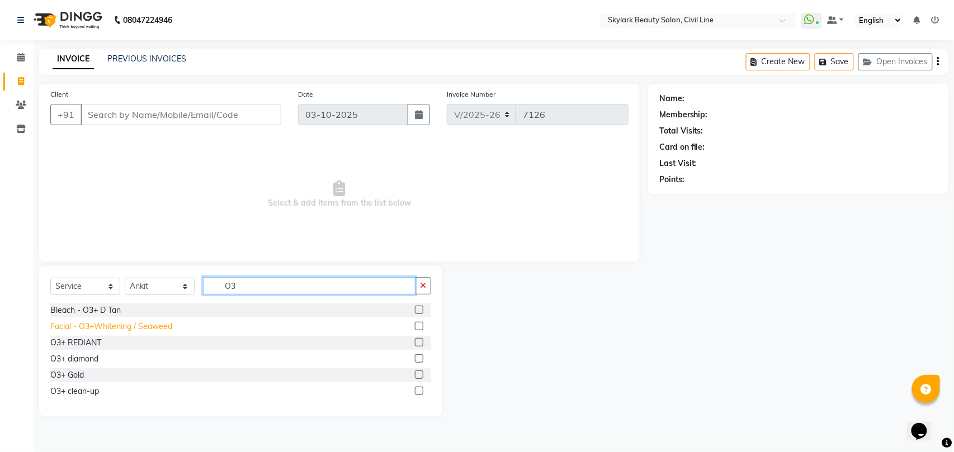
type input "O3"
click at [108, 328] on div "Facial - O3+Whitening / Seaweed" at bounding box center [111, 327] width 122 height 12
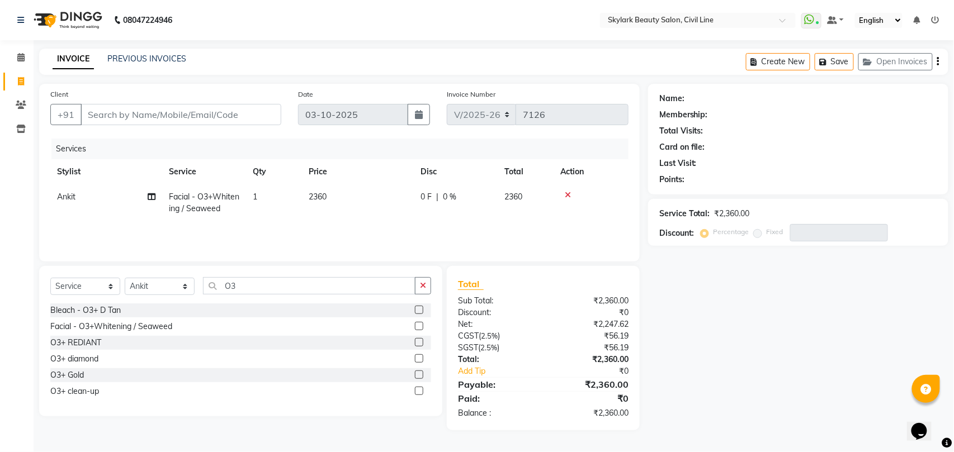
click at [568, 193] on icon at bounding box center [568, 195] width 6 height 8
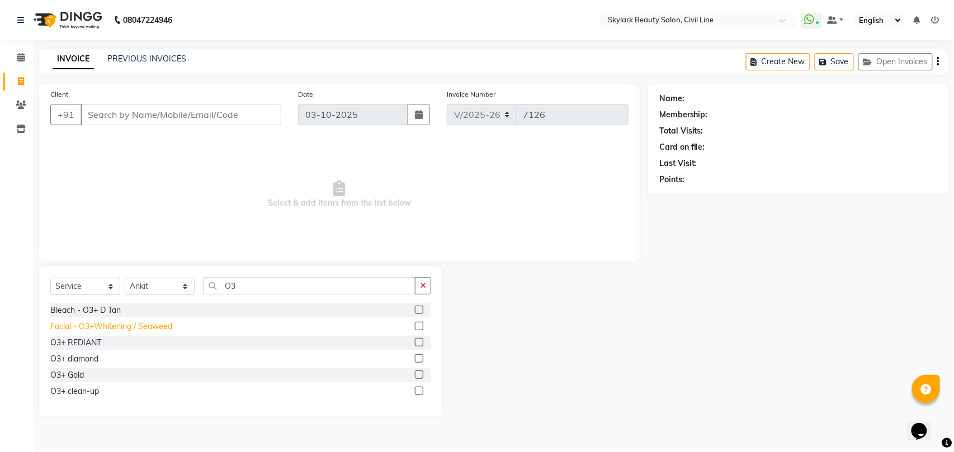
click at [106, 328] on div "Facial - O3+Whitening / Seaweed" at bounding box center [111, 327] width 122 height 12
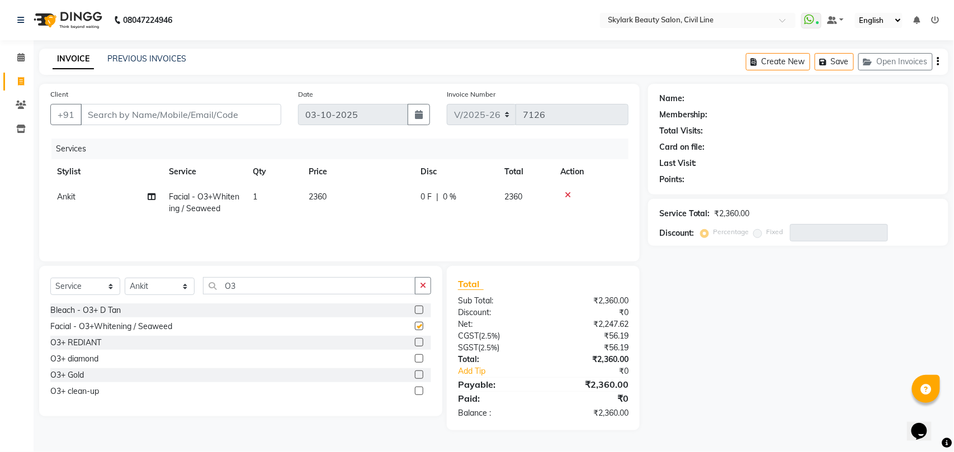
checkbox input "false"
click at [423, 289] on icon "button" at bounding box center [423, 286] width 6 height 8
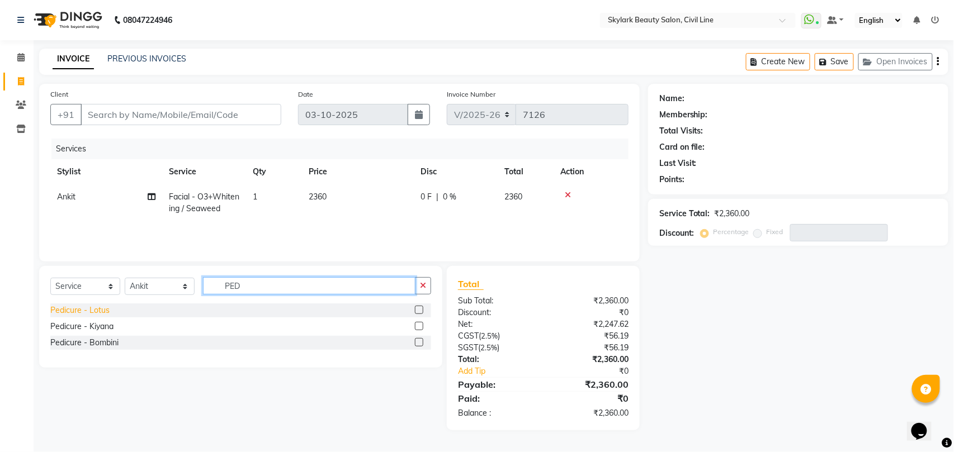
type input "PED"
click at [92, 309] on div "Pedicure - Lotus" at bounding box center [79, 311] width 59 height 12
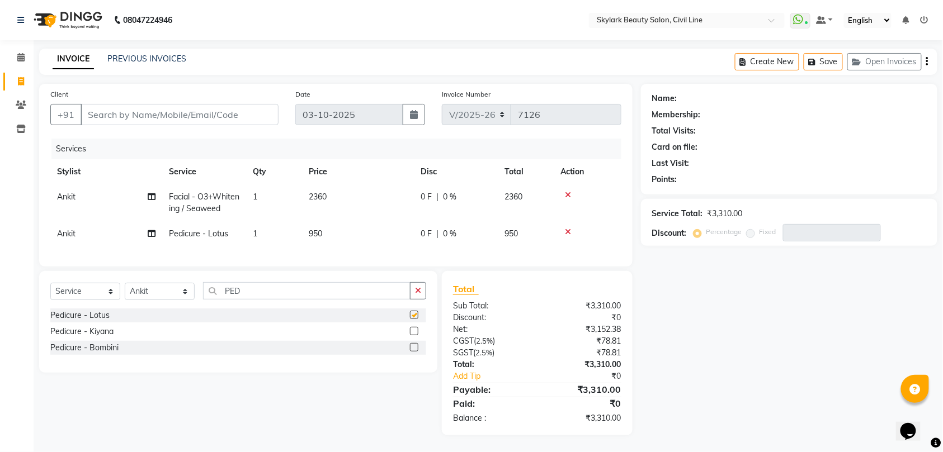
checkbox input "false"
click at [419, 295] on icon "button" at bounding box center [418, 291] width 6 height 8
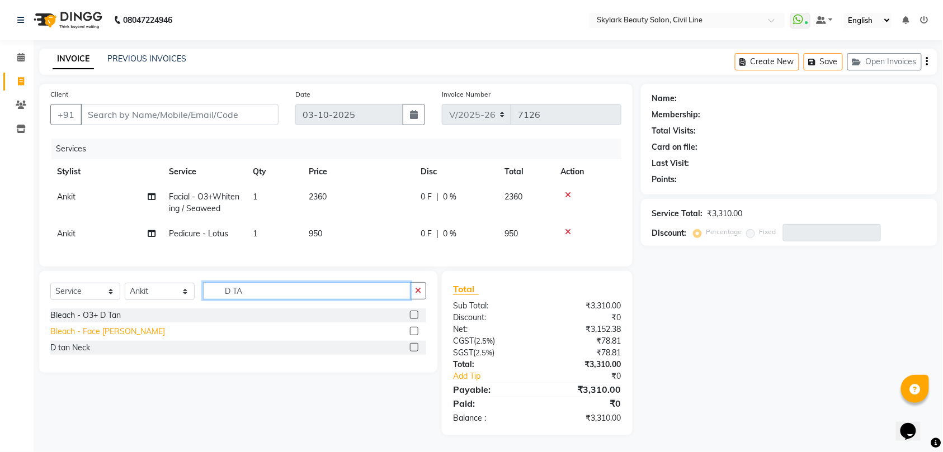
type input "D TA"
click at [113, 338] on div "Bleach - Face [PERSON_NAME]" at bounding box center [107, 332] width 115 height 12
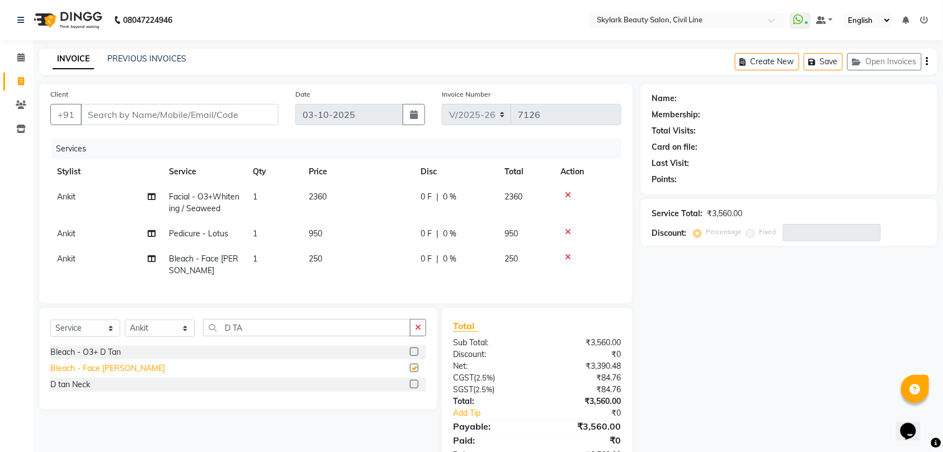
checkbox input "false"
click at [251, 337] on input "D TA" at bounding box center [306, 327] width 207 height 17
type input "D"
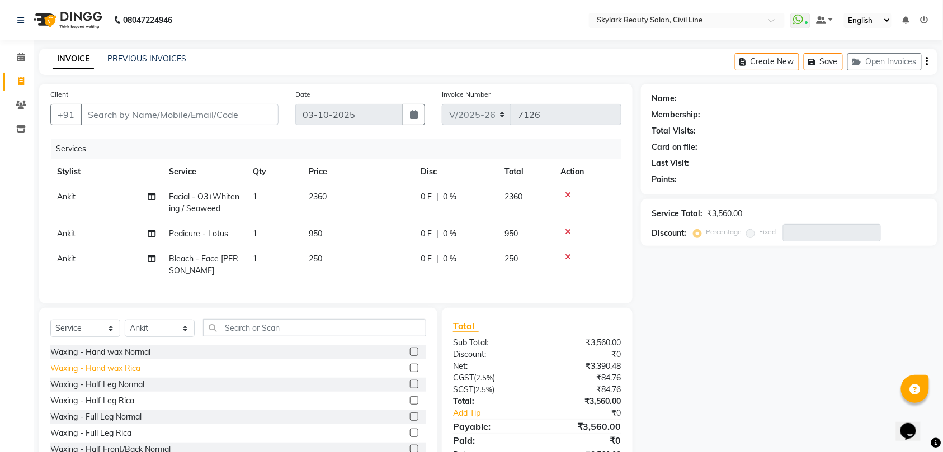
click at [97, 375] on div "Waxing - Hand wax Rica" at bounding box center [95, 369] width 90 height 12
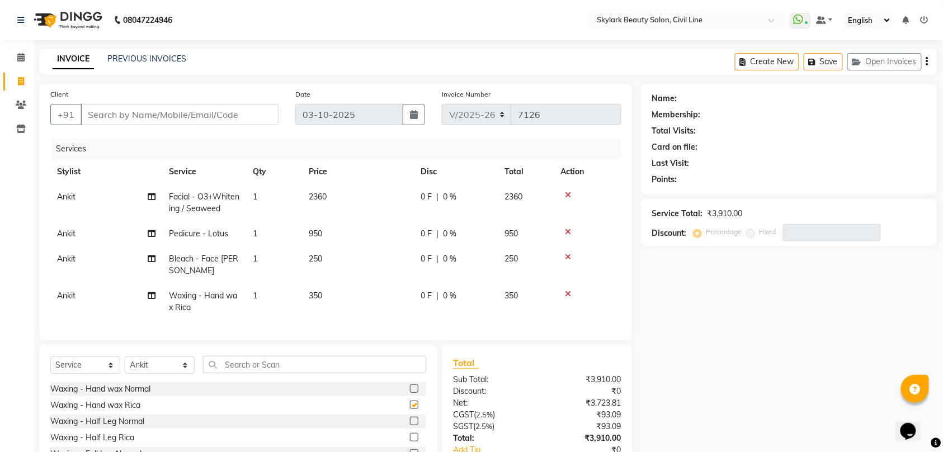
checkbox input "false"
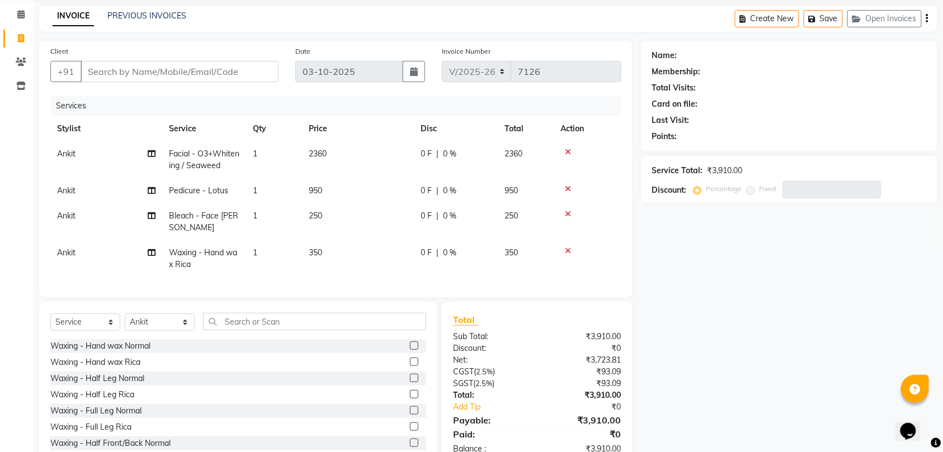
scroll to position [86, 0]
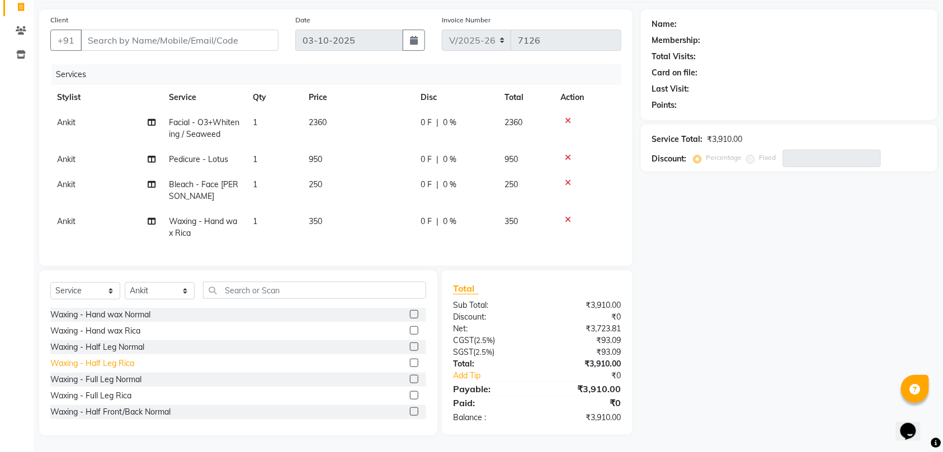
click at [124, 363] on div "Waxing - Half Leg Rica" at bounding box center [92, 364] width 84 height 12
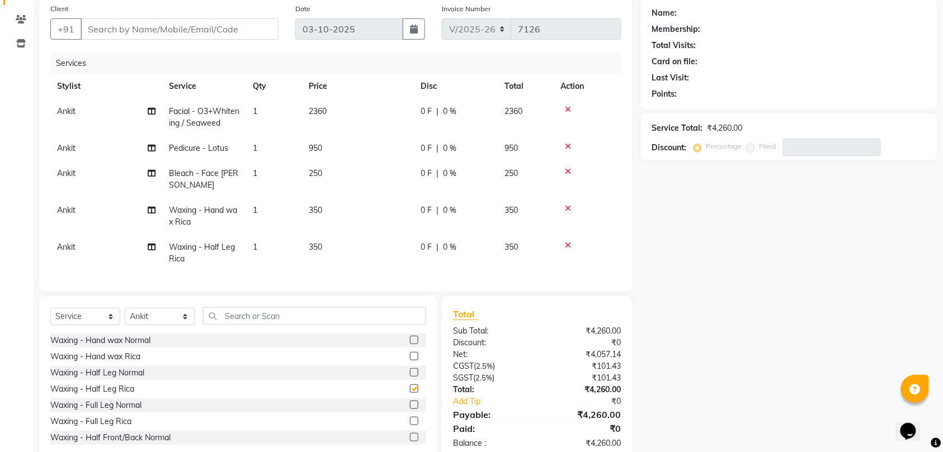
checkbox input "false"
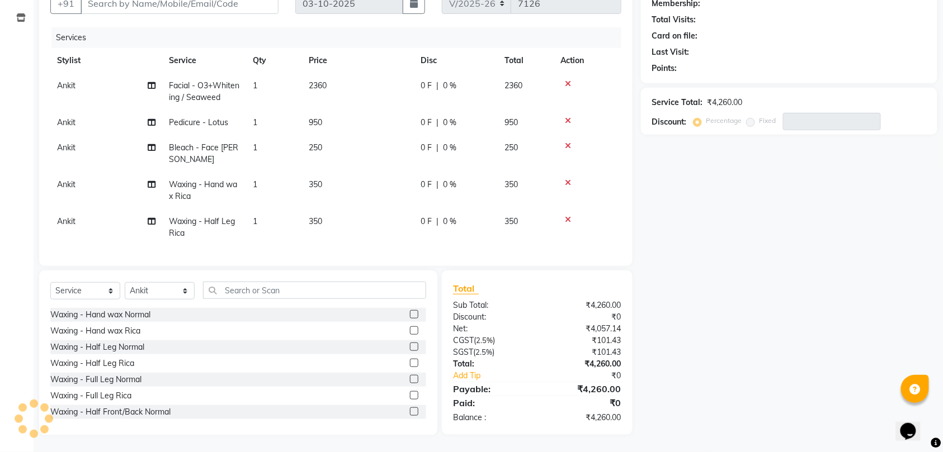
scroll to position [122, 0]
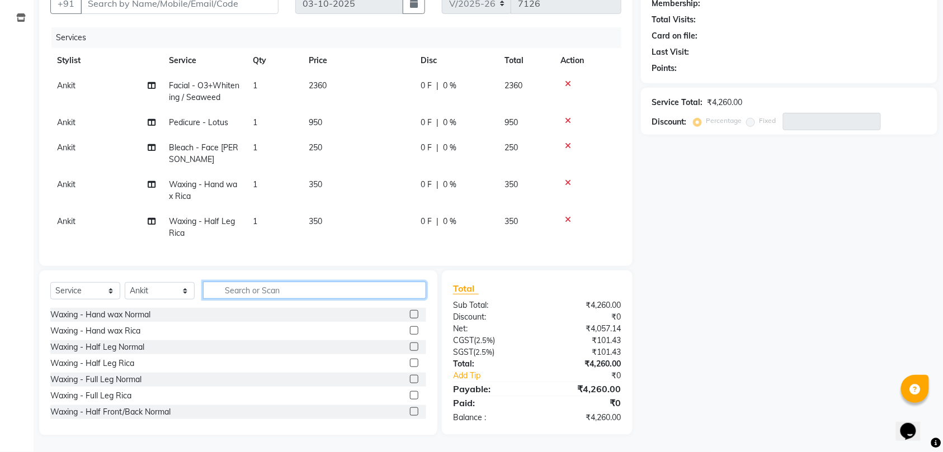
click at [311, 285] on input "text" at bounding box center [314, 290] width 223 height 17
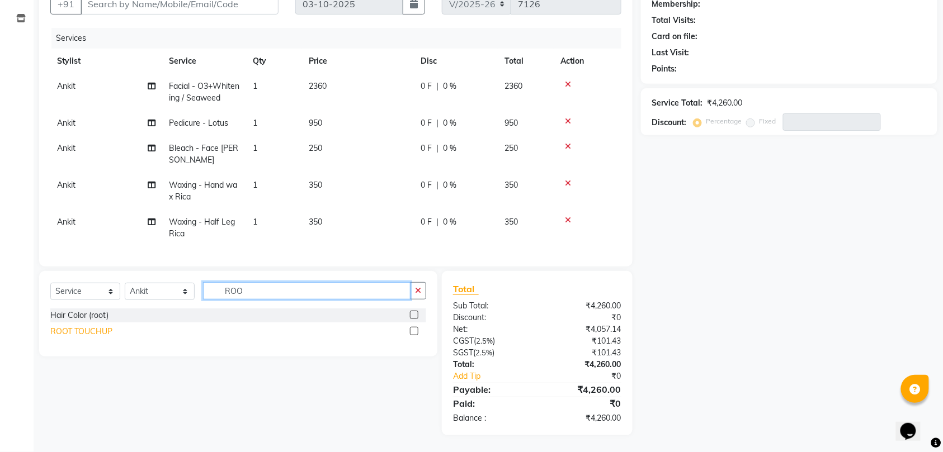
type input "ROO"
drag, startPoint x: 102, startPoint y: 327, endPoint x: 117, endPoint y: 327, distance: 15.7
click at [103, 327] on div "ROOT TOUCHUP" at bounding box center [81, 332] width 62 height 12
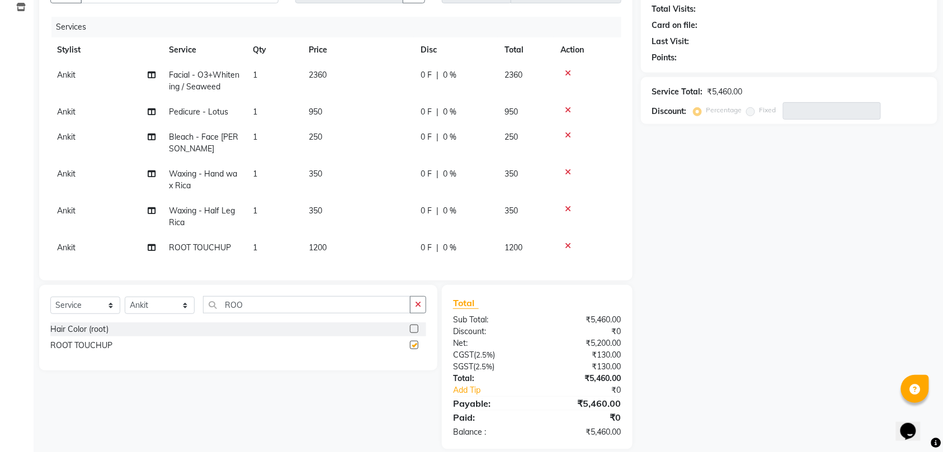
checkbox input "false"
click at [311, 314] on input "ROO" at bounding box center [306, 304] width 207 height 17
type input "R"
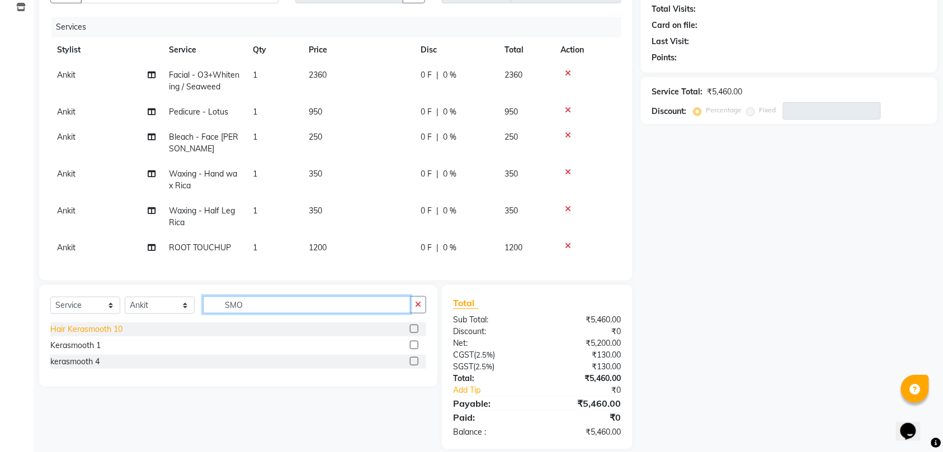
type input "SMO"
click at [104, 335] on div "Hair Kerasmooth 10" at bounding box center [86, 330] width 72 height 12
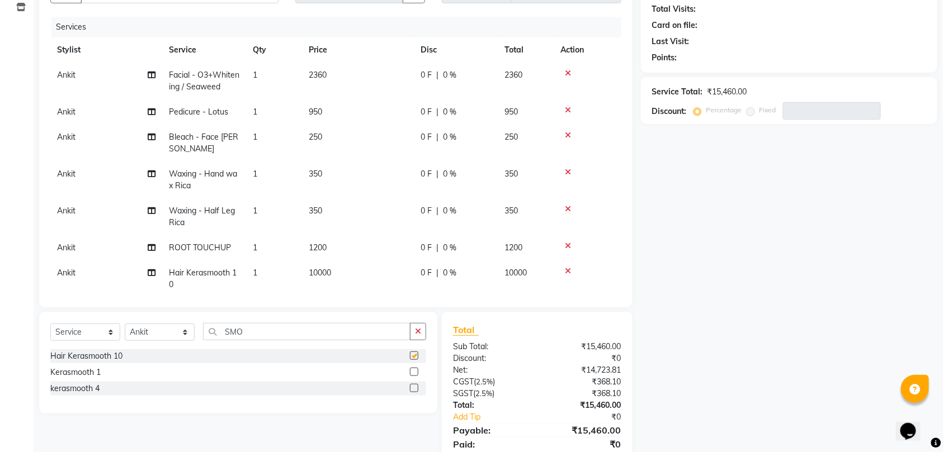
checkbox input "false"
click at [324, 273] on span "10000" at bounding box center [320, 273] width 22 height 10
select select "28120"
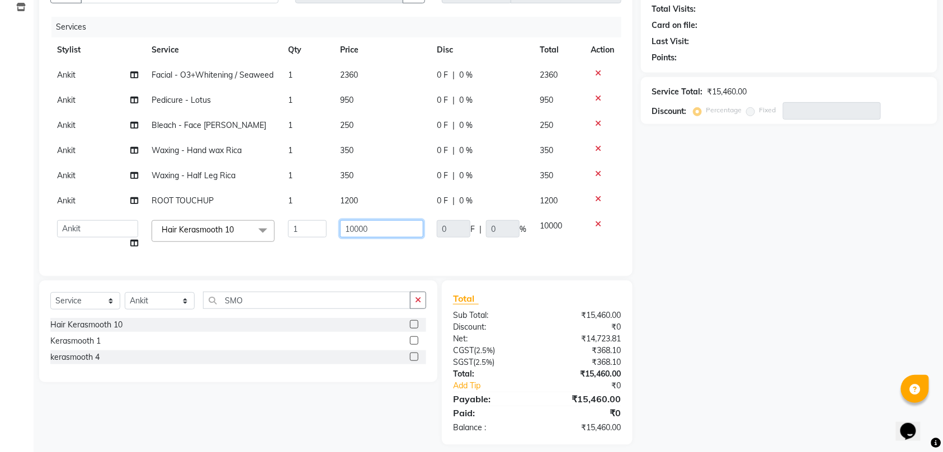
click at [370, 229] on input "10000" at bounding box center [381, 228] width 83 height 17
type input "1"
type input "8000"
click at [381, 253] on tbody "Ankit Facial - O3+Whitening / Seaweed 1 2360 0 F | 0 % 2360 Ankit Pedicure - Lo…" at bounding box center [335, 159] width 571 height 193
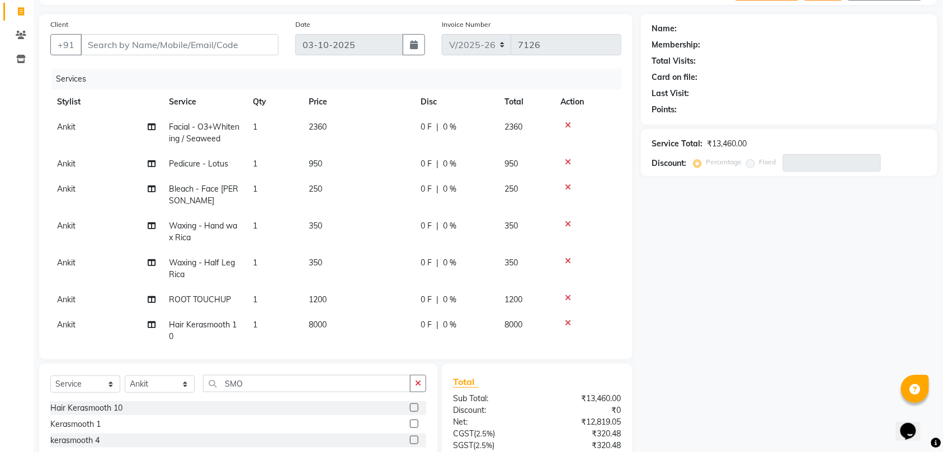
scroll to position [48, 0]
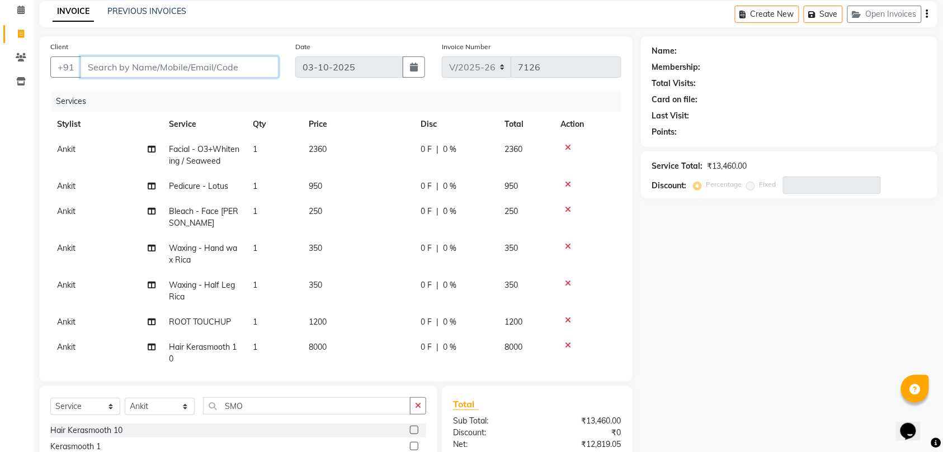
click at [235, 64] on input "Client" at bounding box center [180, 66] width 198 height 21
type input "9"
type input "0"
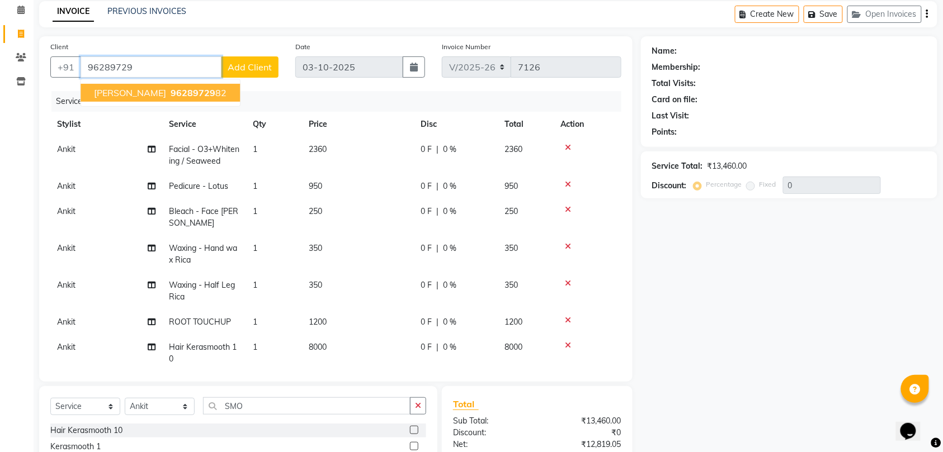
click at [171, 90] on span "96289729" at bounding box center [193, 92] width 45 height 11
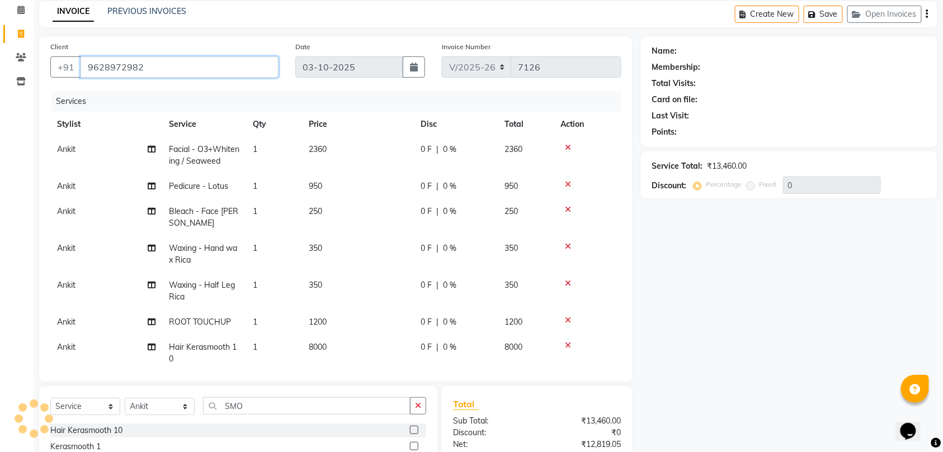
type input "9628972982"
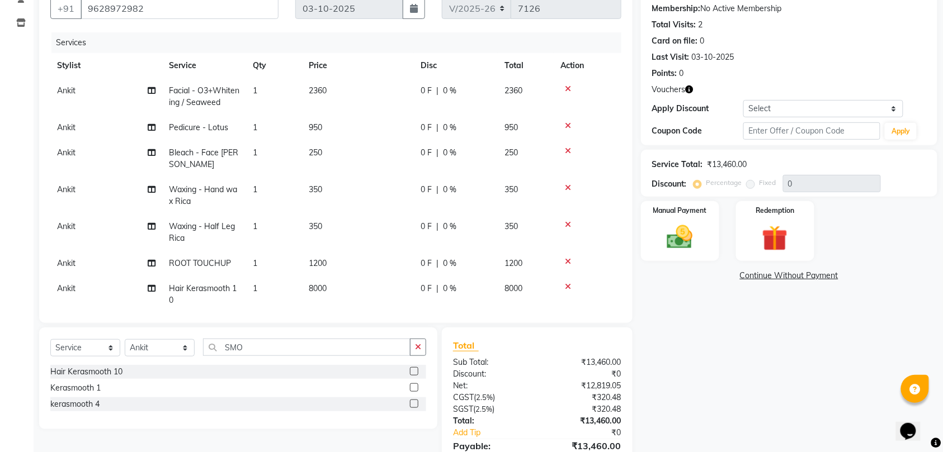
scroll to position [122, 0]
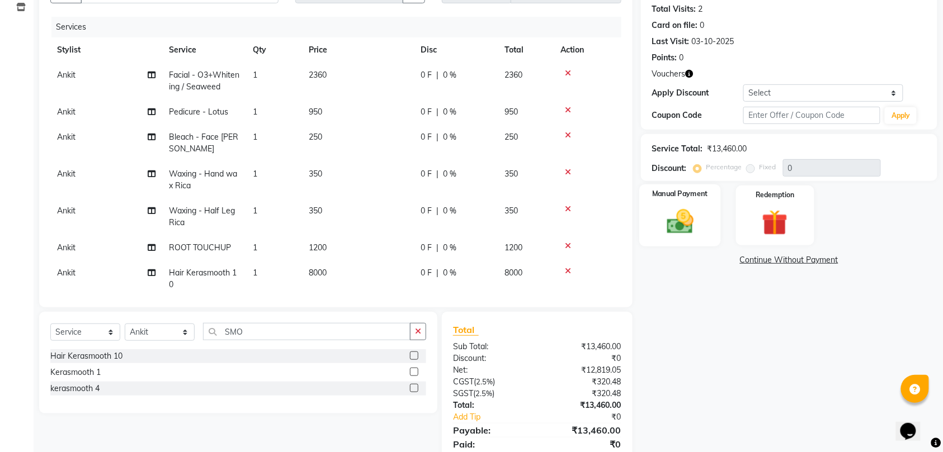
click at [685, 209] on img at bounding box center [680, 221] width 44 height 31
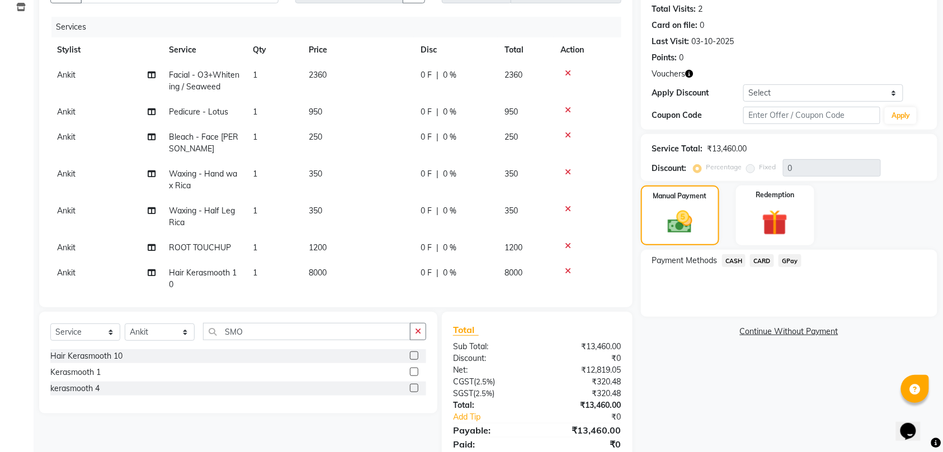
click at [791, 262] on span "GPay" at bounding box center [789, 260] width 23 height 13
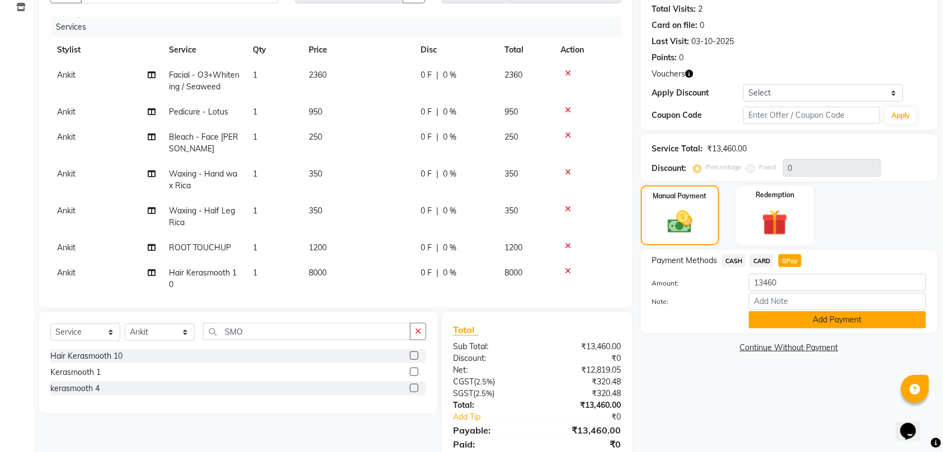
click at [817, 322] on button "Add Payment" at bounding box center [837, 319] width 177 height 17
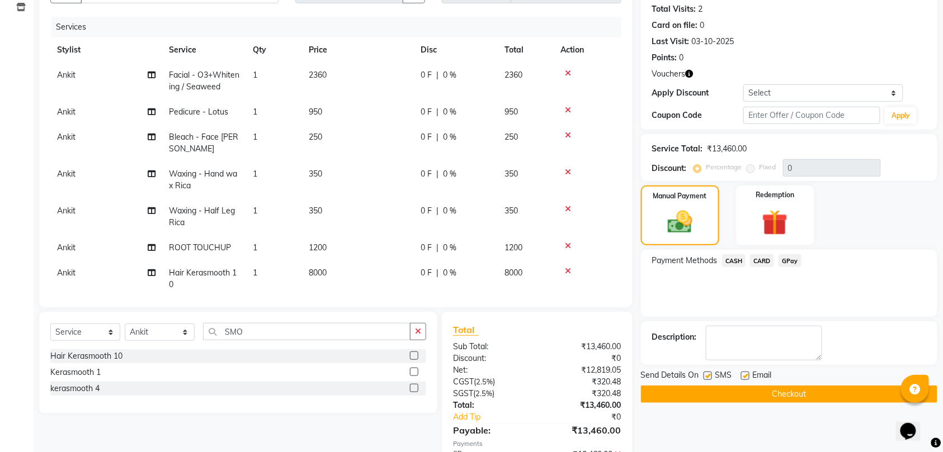
click at [795, 392] on button "Checkout" at bounding box center [789, 394] width 296 height 17
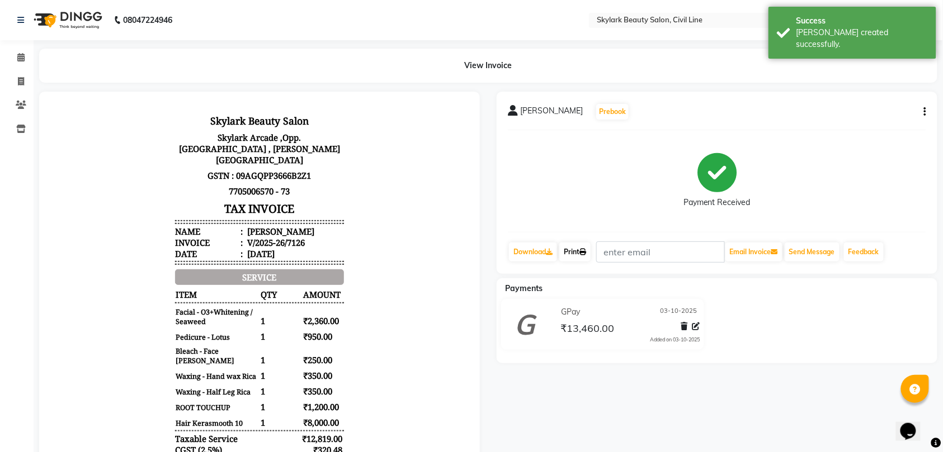
click at [581, 248] on link "Print" at bounding box center [574, 252] width 31 height 19
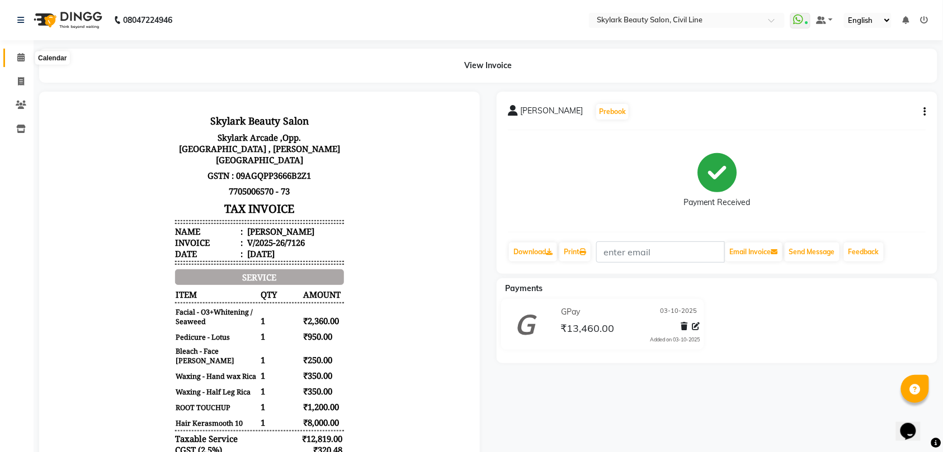
click at [21, 54] on icon at bounding box center [20, 57] width 7 height 8
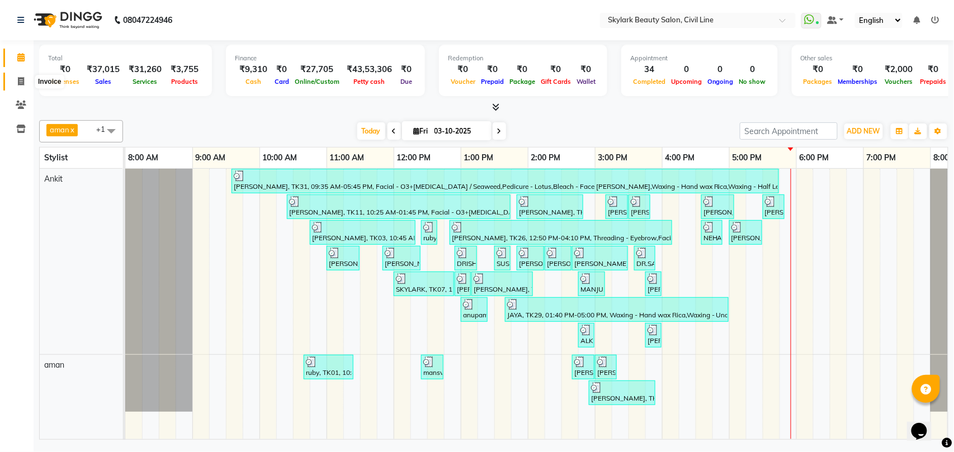
click at [20, 82] on icon at bounding box center [21, 81] width 6 height 8
select select "service"
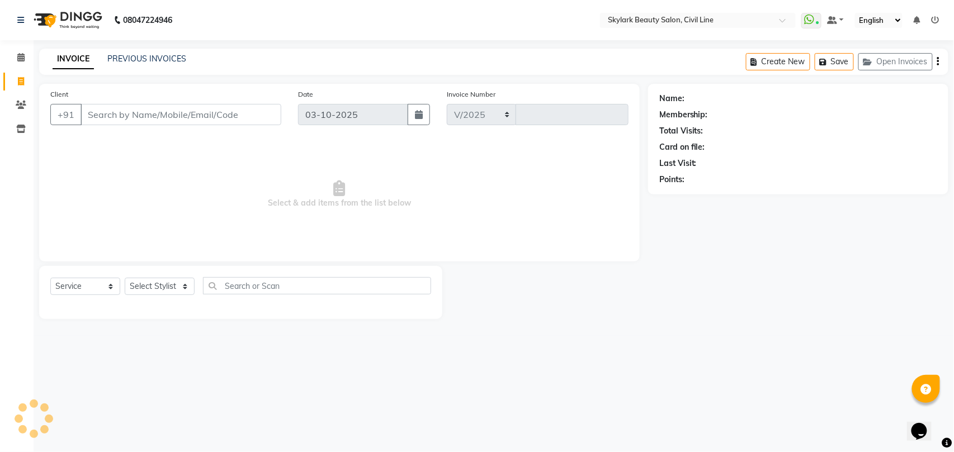
select select "4588"
type input "7127"
click at [146, 278] on select "Select Stylist" at bounding box center [160, 286] width 70 height 17
click at [162, 287] on select "Select Stylist [PERSON_NAME] [PERSON_NAME] [PERSON_NAME] WASU" at bounding box center [160, 286] width 70 height 17
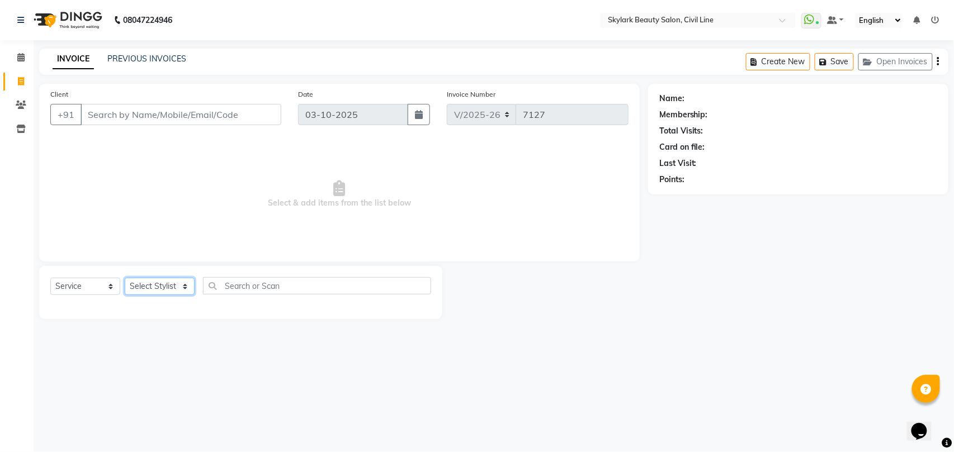
select select "28120"
click at [125, 278] on select "Select Stylist [PERSON_NAME] [PERSON_NAME] [PERSON_NAME] WASU" at bounding box center [160, 286] width 70 height 17
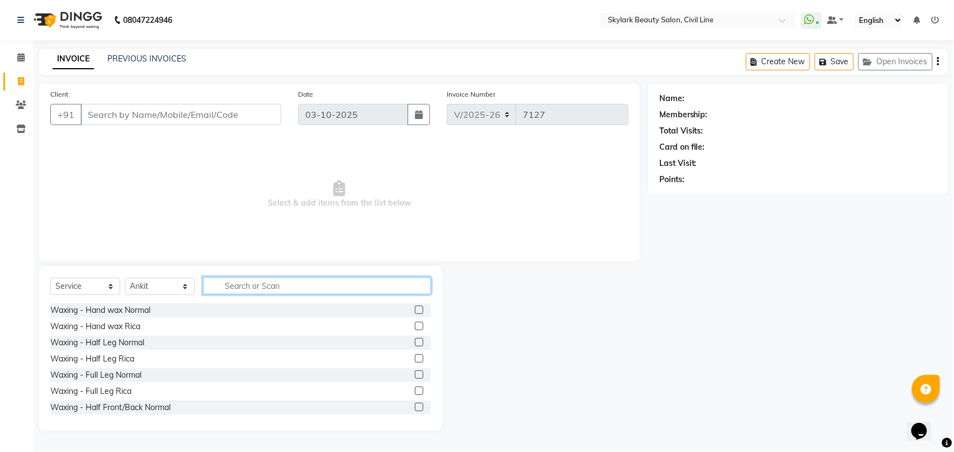
click at [305, 286] on input "text" at bounding box center [317, 285] width 228 height 17
type input "TH"
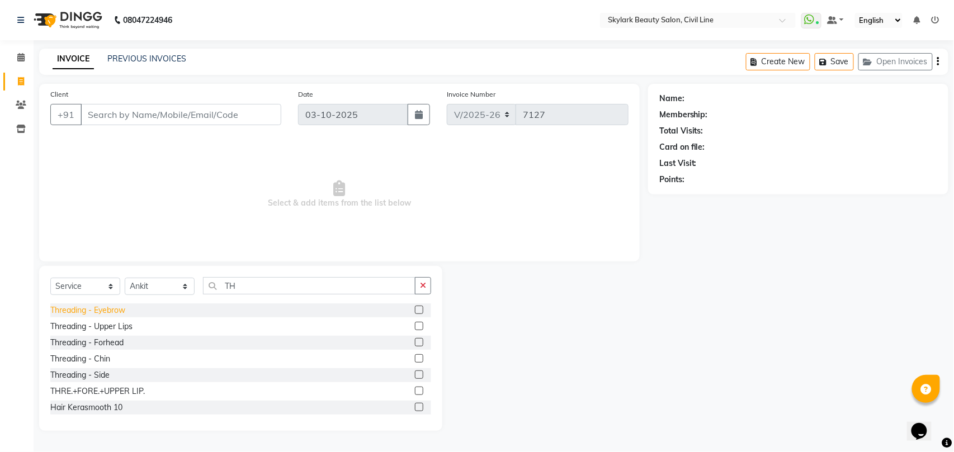
click at [108, 313] on div "Threading - Eyebrow" at bounding box center [87, 311] width 75 height 12
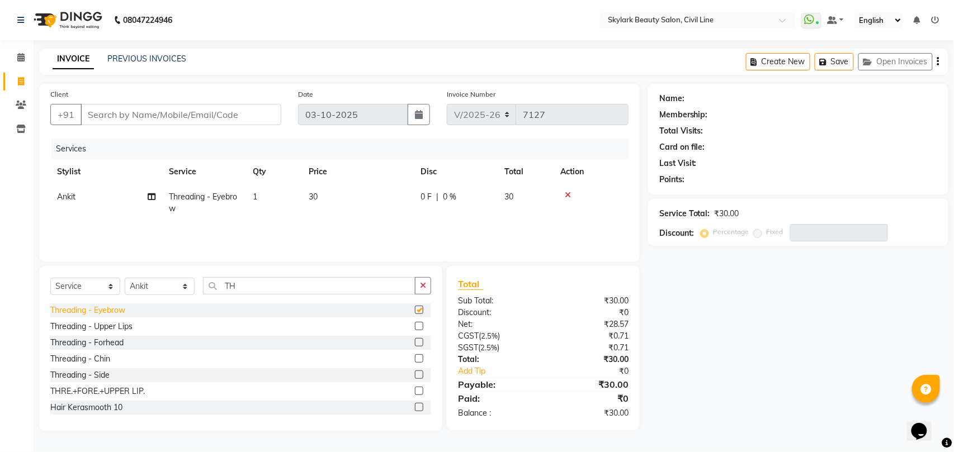
checkbox input "false"
click at [423, 285] on icon "button" at bounding box center [423, 286] width 6 height 8
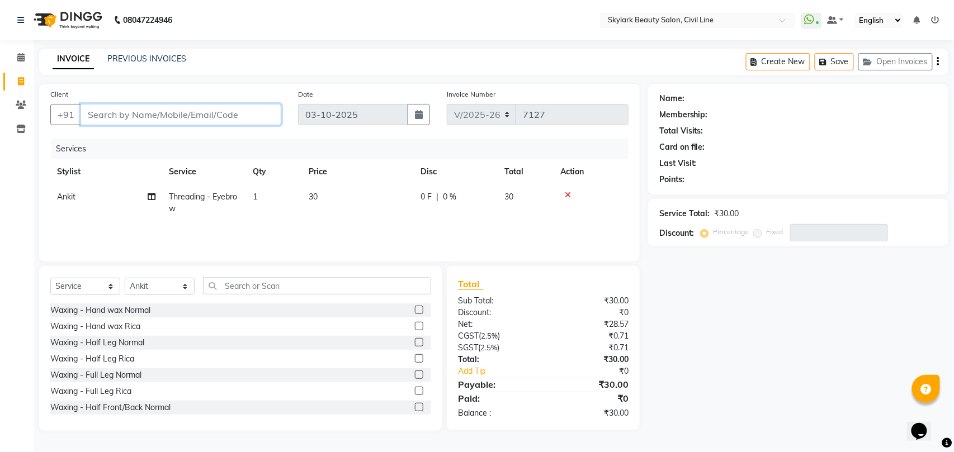
drag, startPoint x: 162, startPoint y: 105, endPoint x: 166, endPoint y: 112, distance: 8.3
click at [164, 110] on input "Client" at bounding box center [181, 114] width 201 height 21
type input "7"
type input "0"
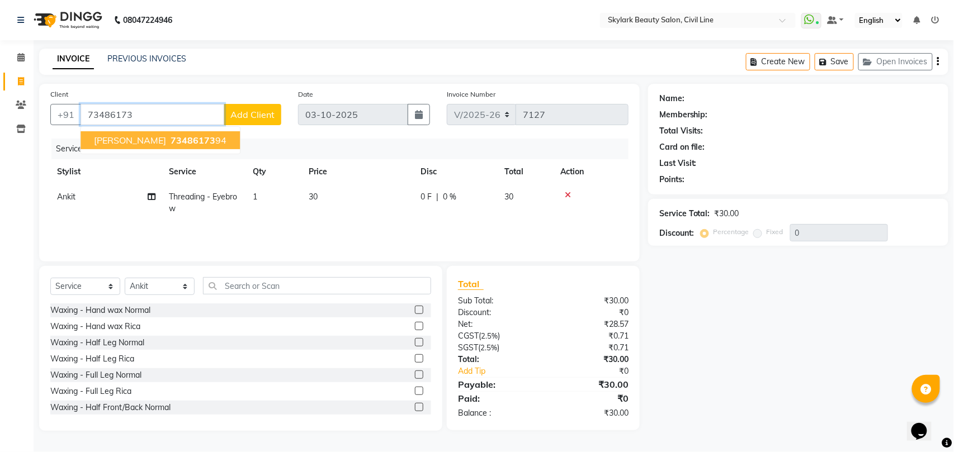
click at [171, 143] on span "73486173" at bounding box center [193, 140] width 45 height 11
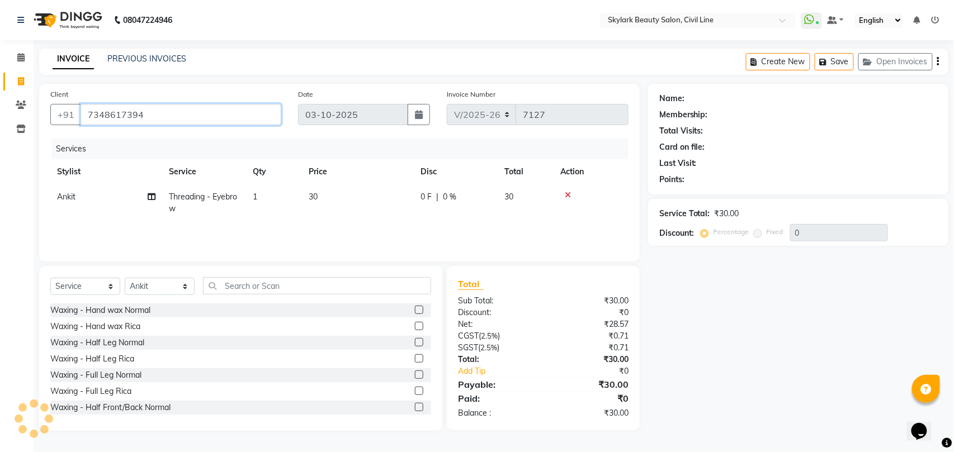
type input "7348617394"
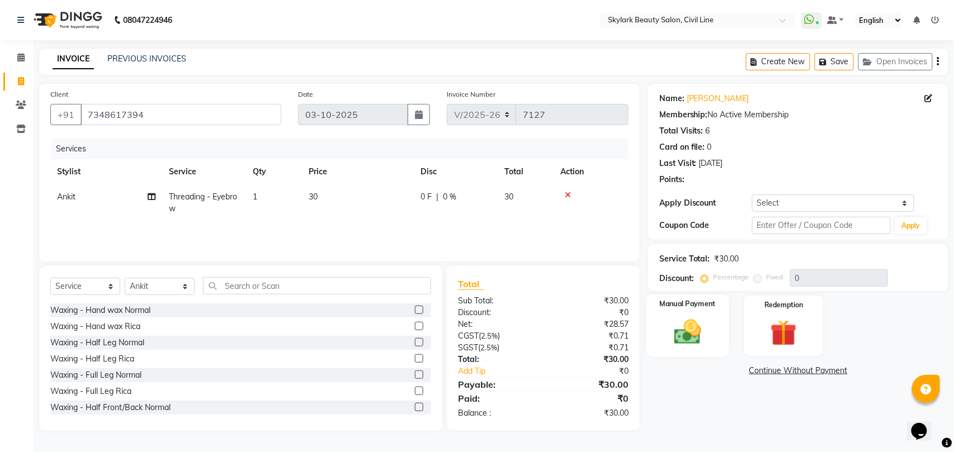
drag, startPoint x: 688, startPoint y: 316, endPoint x: 712, endPoint y: 332, distance: 28.7
click at [689, 316] on div "Manual Payment" at bounding box center [687, 326] width 82 height 63
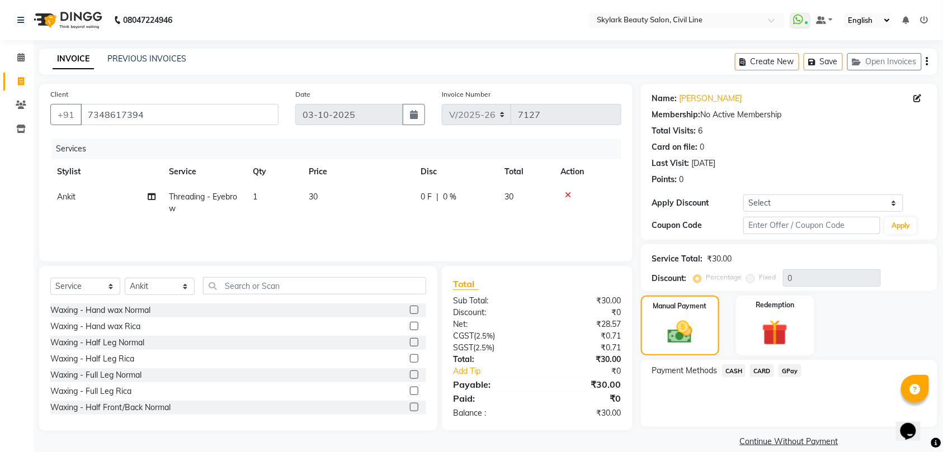
click at [736, 372] on span "CASH" at bounding box center [734, 371] width 24 height 13
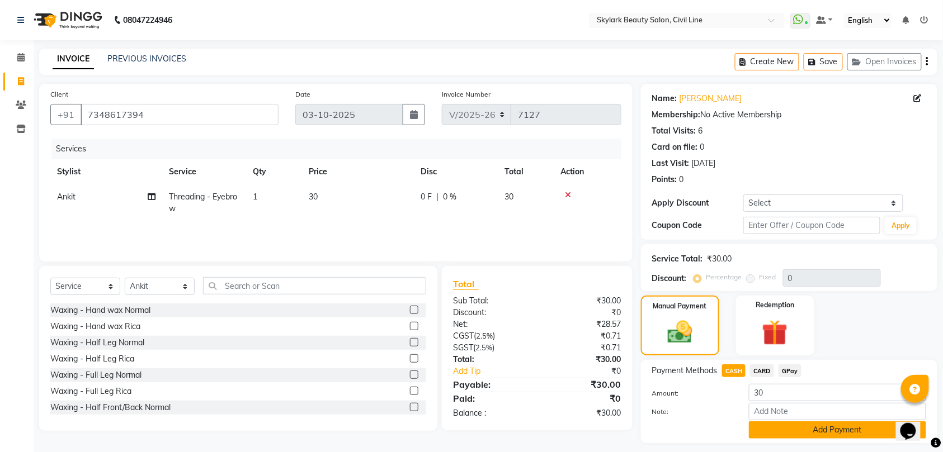
click at [826, 429] on button "Add Payment" at bounding box center [837, 430] width 177 height 17
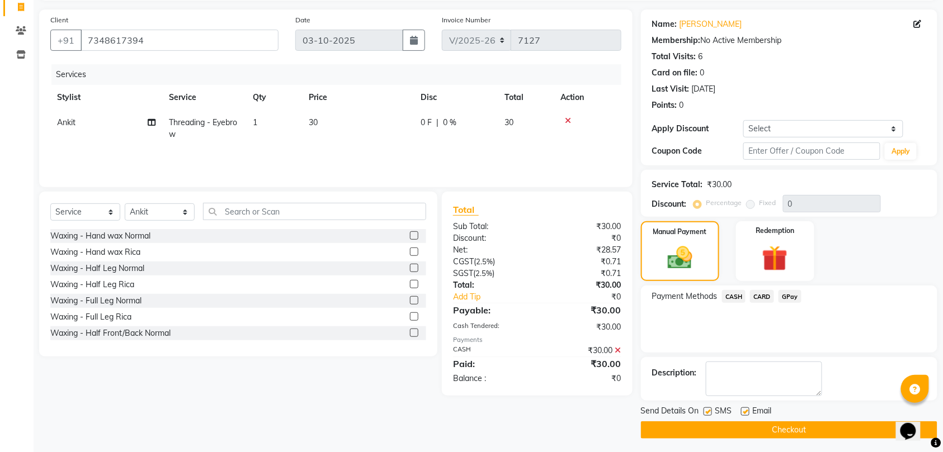
scroll to position [79, 0]
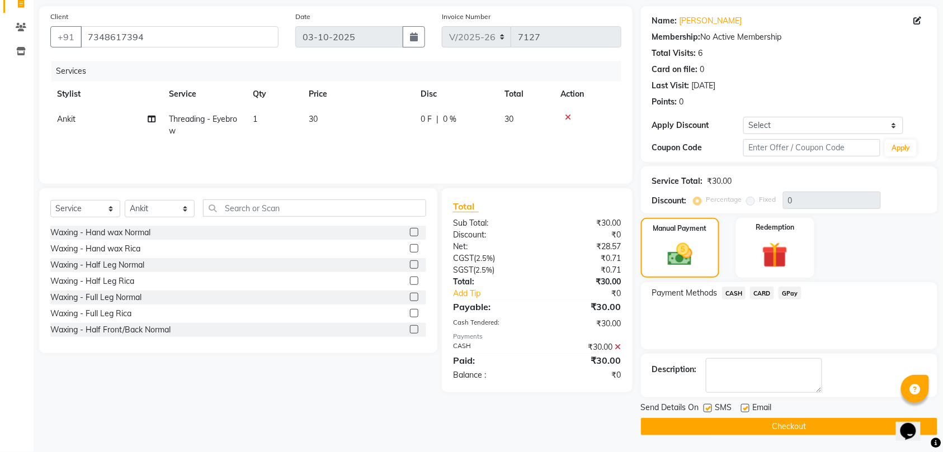
click at [802, 426] on button "Checkout" at bounding box center [789, 426] width 296 height 17
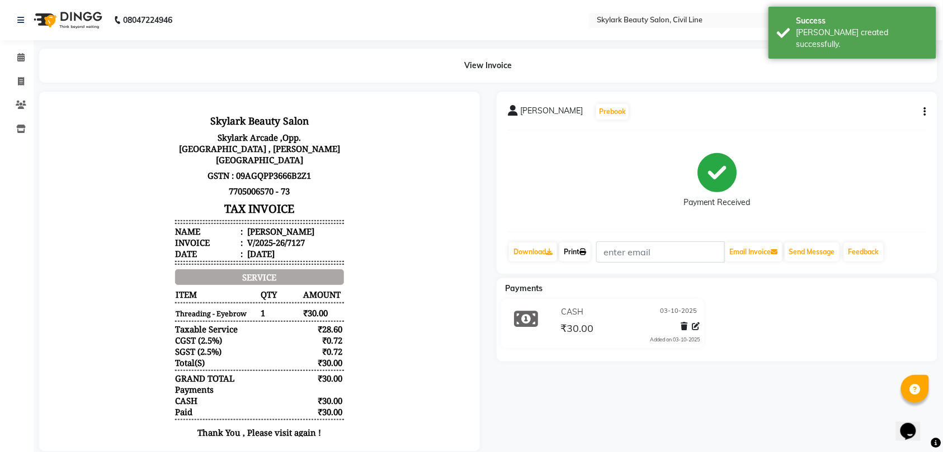
click at [573, 249] on link "Print" at bounding box center [574, 252] width 31 height 19
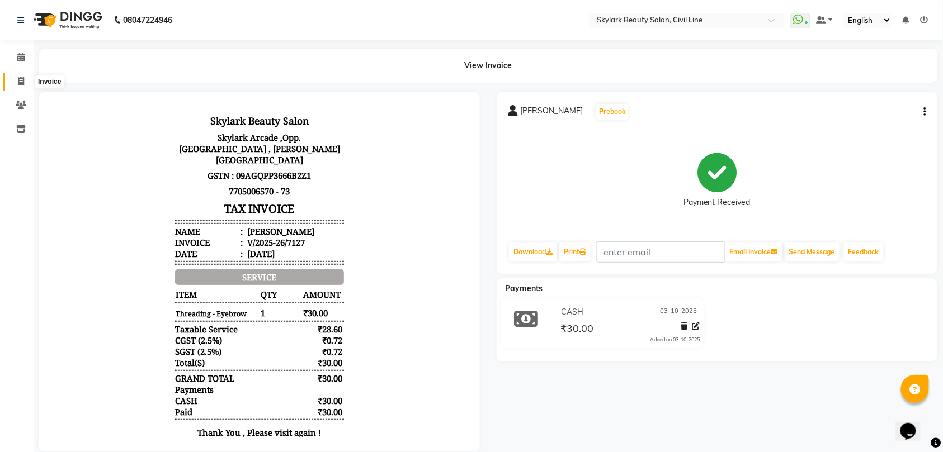
click at [21, 83] on icon at bounding box center [21, 81] width 6 height 8
select select "service"
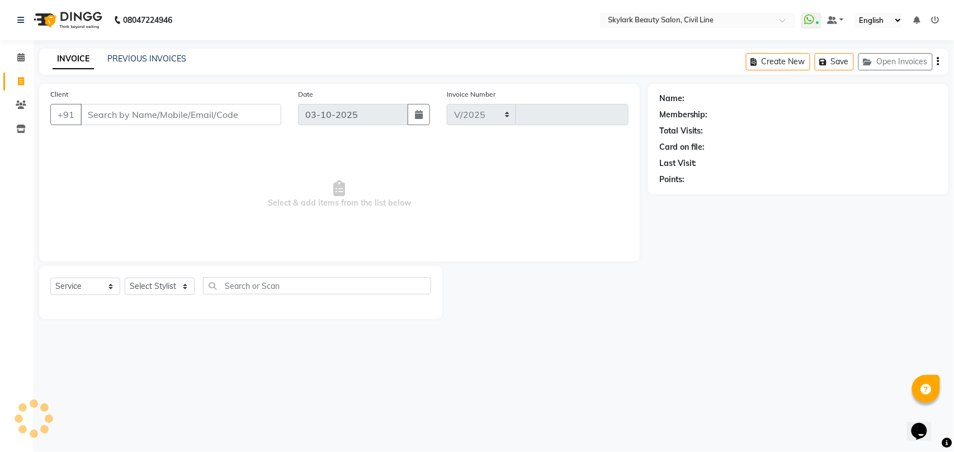
select select "4588"
type input "7128"
click at [176, 283] on select "Select Stylist [PERSON_NAME] [PERSON_NAME] [PERSON_NAME] WASU" at bounding box center [160, 286] width 70 height 17
select select "28120"
click at [125, 278] on select "Select Stylist aman Ankit GAGAN WAHLA GURWINDER SINGH WASU" at bounding box center [160, 286] width 70 height 17
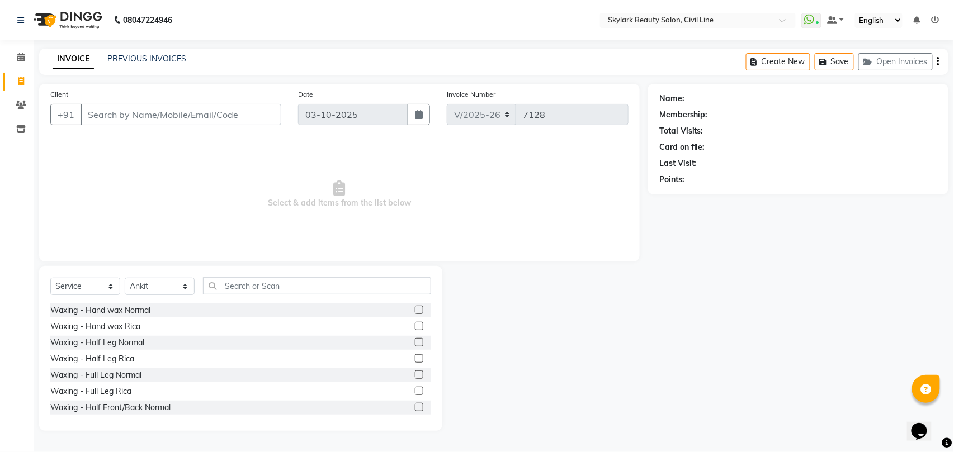
click at [335, 276] on div "Select Service Product Membership Package Voucher Prepaid Gift Card Select Styl…" at bounding box center [240, 348] width 403 height 165
click at [358, 283] on input "text" at bounding box center [317, 285] width 228 height 17
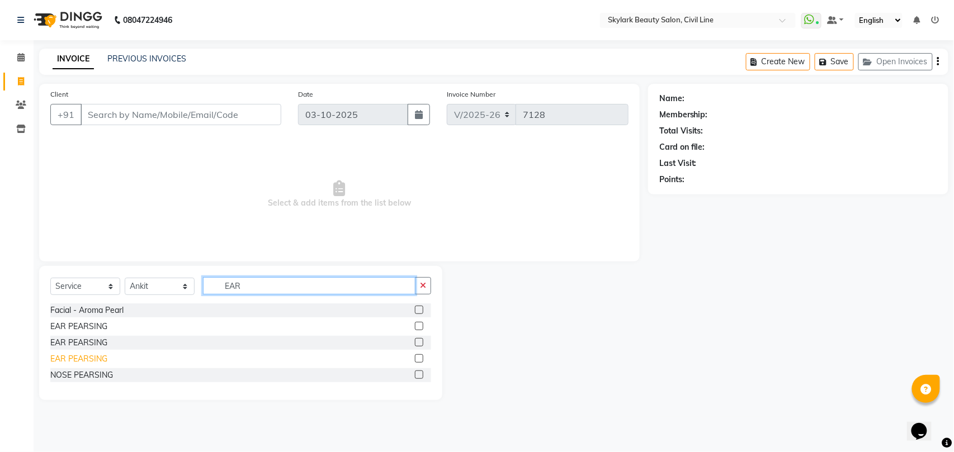
type input "EAR"
click at [89, 358] on div "EAR PEARSING" at bounding box center [78, 359] width 57 height 12
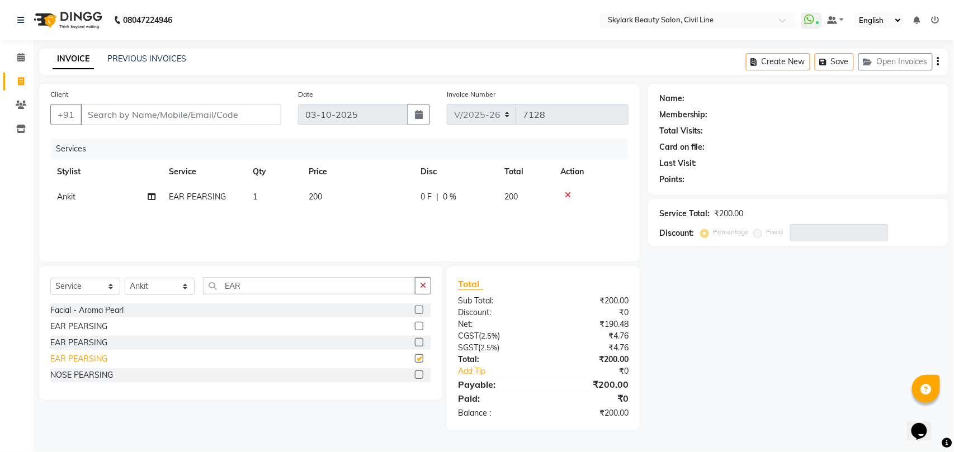
checkbox input "false"
click at [206, 114] on input "Client" at bounding box center [181, 114] width 201 height 21
type input "7"
type input "0"
type input "7398944660"
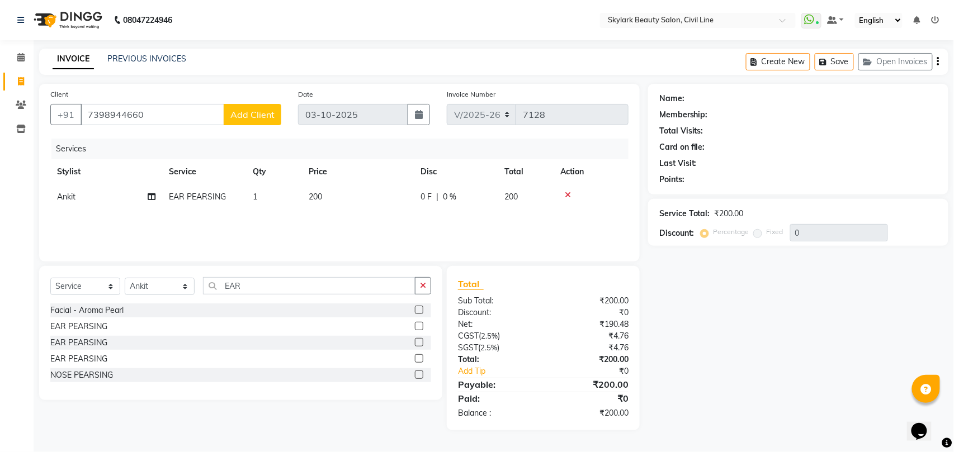
click at [258, 115] on span "Add Client" at bounding box center [252, 114] width 44 height 11
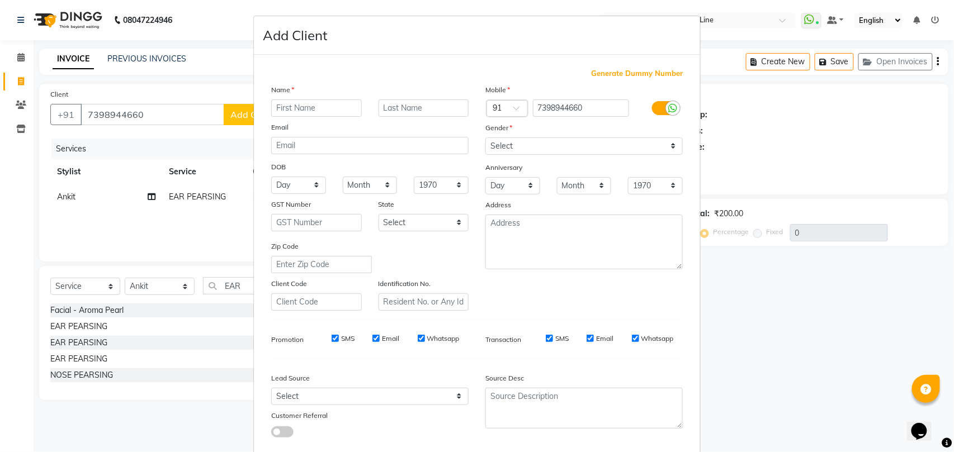
click at [283, 105] on input "text" at bounding box center [316, 108] width 91 height 17
click at [290, 107] on input "SHRITI" at bounding box center [316, 108] width 91 height 17
type input "[PERSON_NAME]"
click at [573, 140] on select "Select [DEMOGRAPHIC_DATA] [DEMOGRAPHIC_DATA] Other Prefer Not To Say" at bounding box center [583, 146] width 197 height 17
select select "[DEMOGRAPHIC_DATA]"
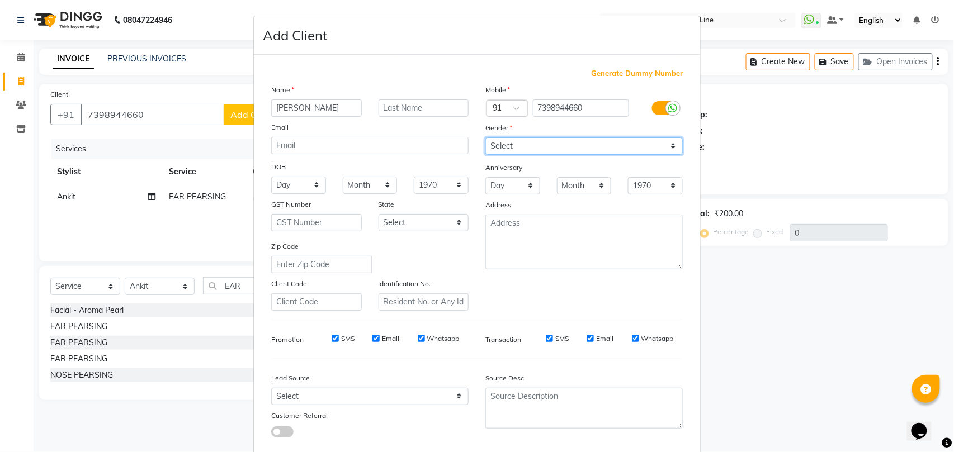
click at [485, 138] on select "Select [DEMOGRAPHIC_DATA] [DEMOGRAPHIC_DATA] Other Prefer Not To Say" at bounding box center [583, 146] width 197 height 17
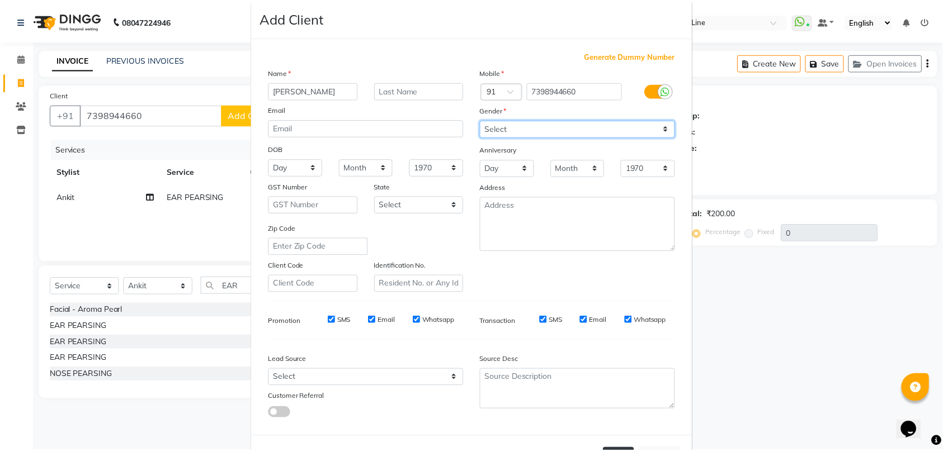
scroll to position [61, 0]
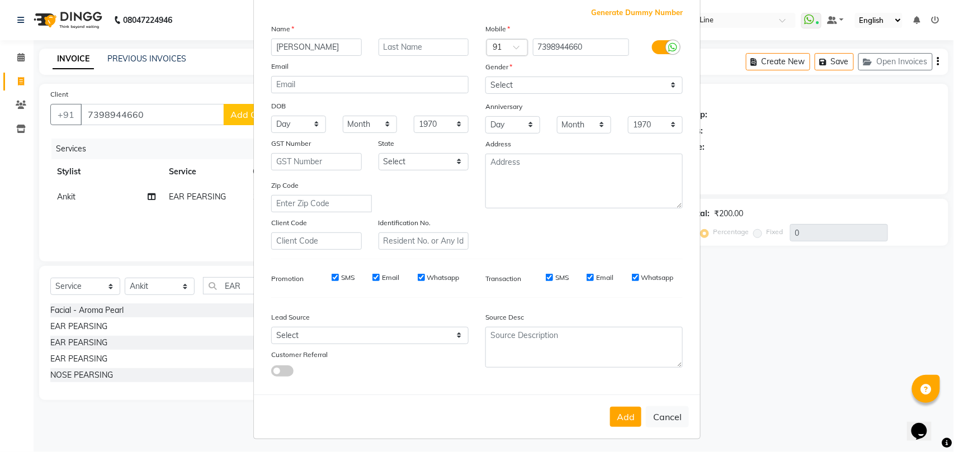
click at [615, 416] on button "Add" at bounding box center [625, 417] width 31 height 20
select select
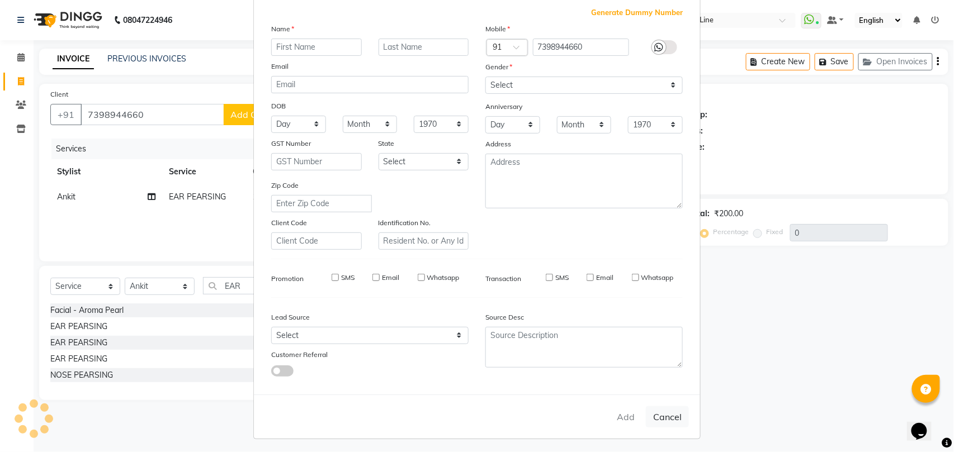
select select
checkbox input "false"
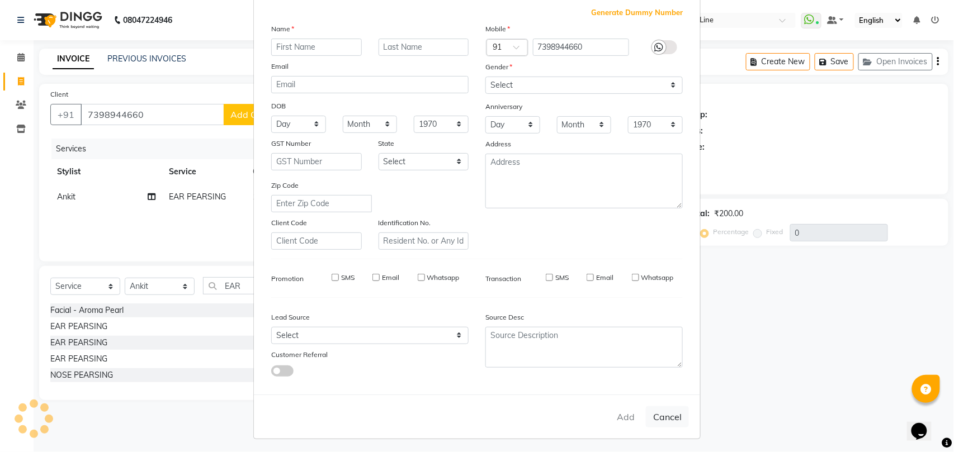
checkbox input "false"
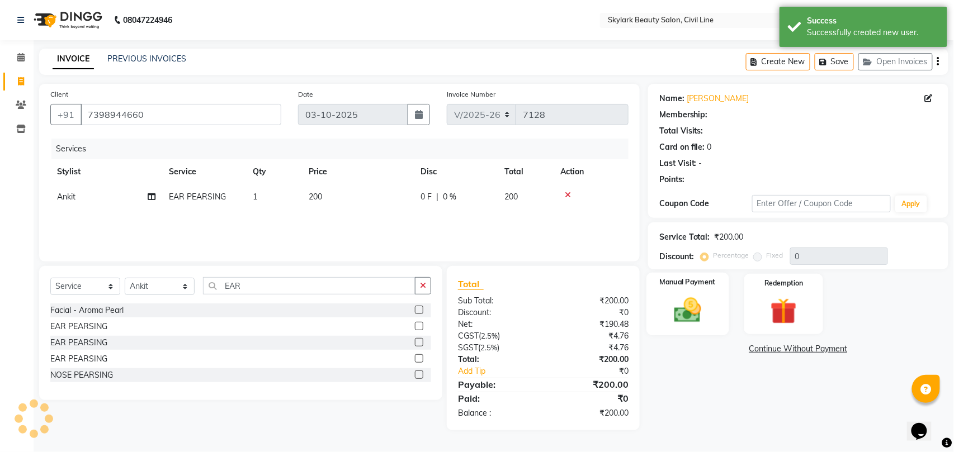
click at [684, 294] on div "Manual Payment" at bounding box center [687, 304] width 82 height 63
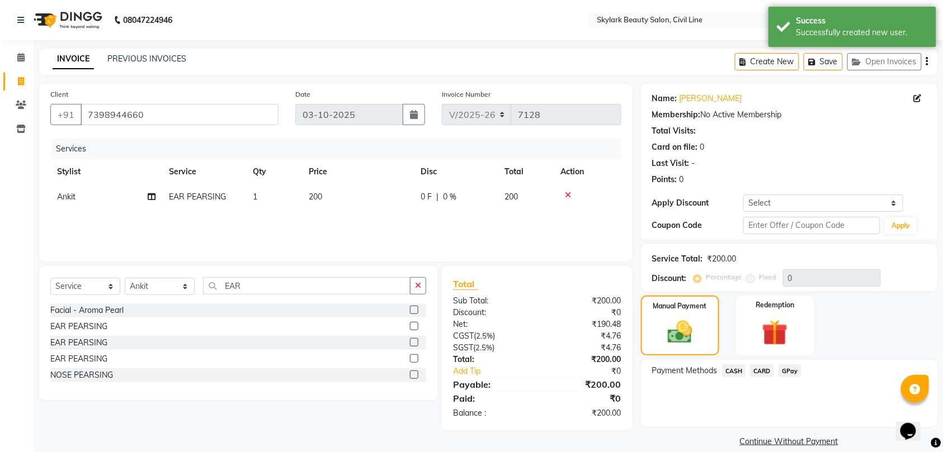
click at [736, 370] on span "CASH" at bounding box center [734, 371] width 24 height 13
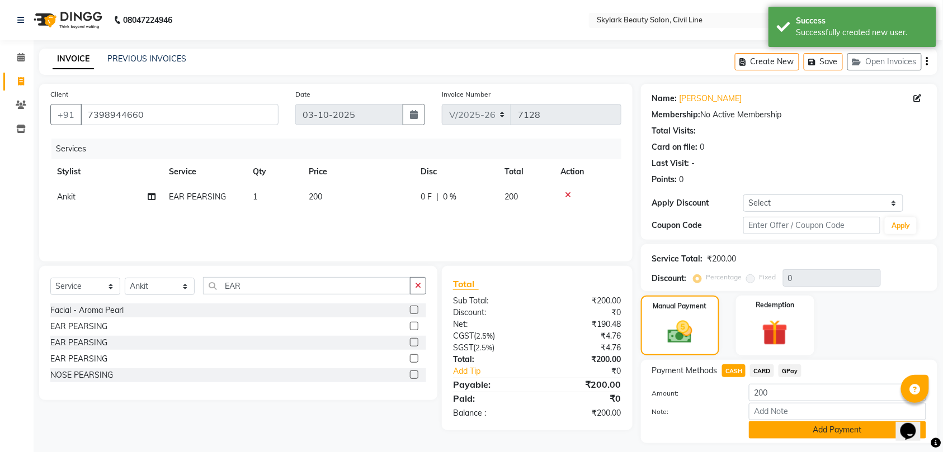
click at [801, 424] on button "Add Payment" at bounding box center [837, 430] width 177 height 17
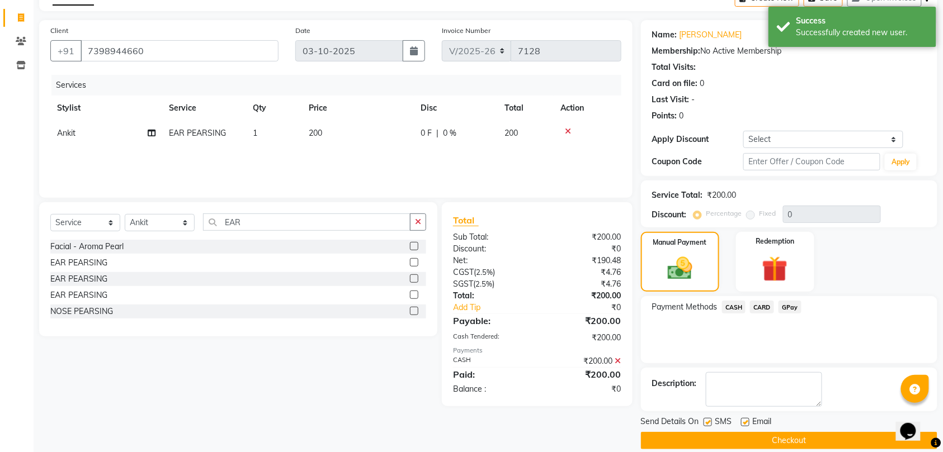
scroll to position [79, 0]
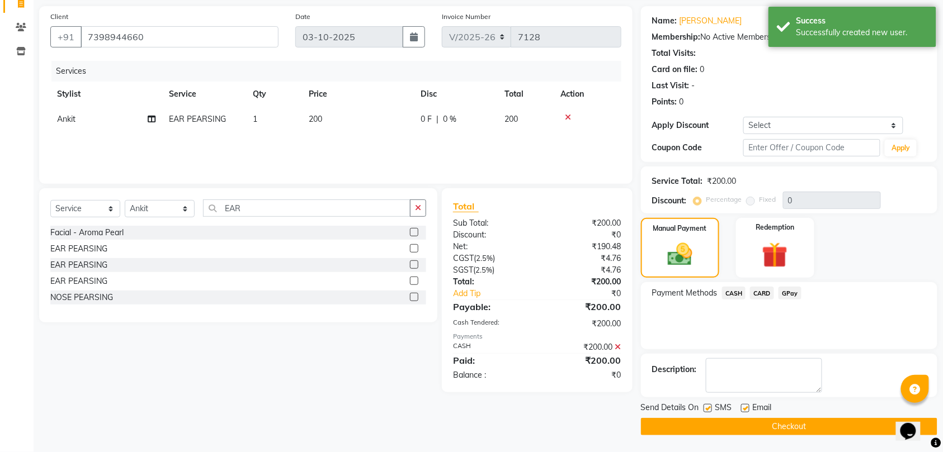
click at [801, 425] on button "Checkout" at bounding box center [789, 426] width 296 height 17
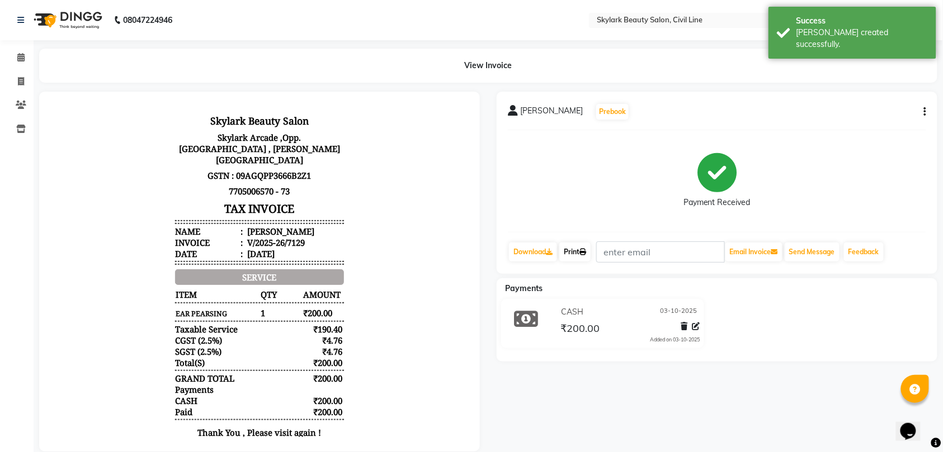
click at [577, 253] on link "Print" at bounding box center [574, 252] width 31 height 19
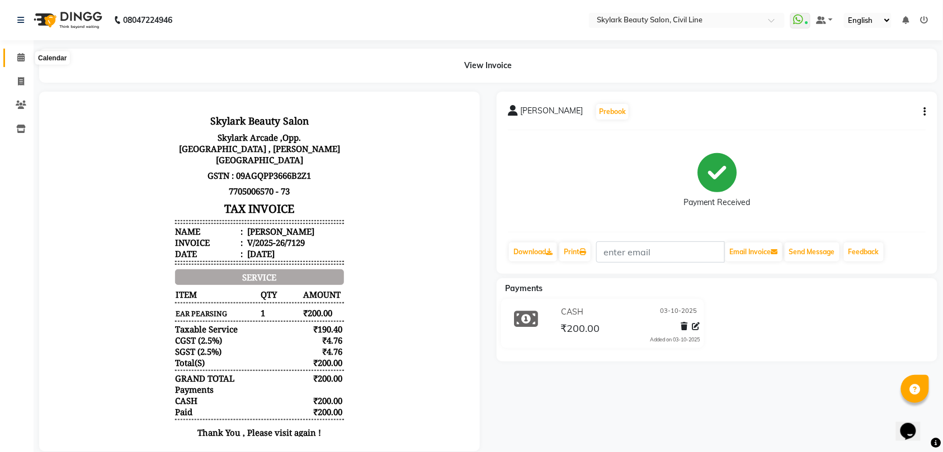
click at [18, 56] on icon at bounding box center [20, 57] width 7 height 8
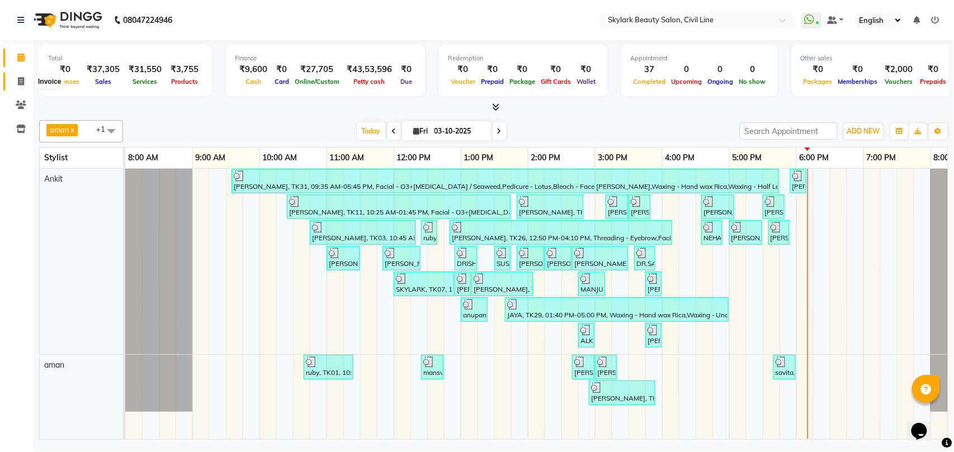
click at [19, 78] on icon at bounding box center [21, 81] width 6 height 8
select select "service"
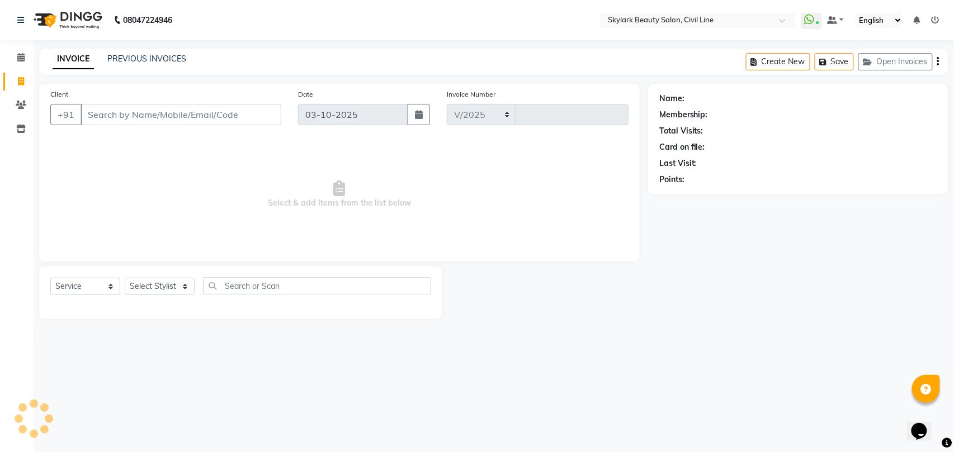
select select "4588"
type input "7130"
click at [157, 287] on select "Select Stylist" at bounding box center [160, 286] width 70 height 17
select select "28120"
click at [125, 278] on select "Select Stylist [PERSON_NAME] [PERSON_NAME] [PERSON_NAME] WASU" at bounding box center [160, 286] width 70 height 17
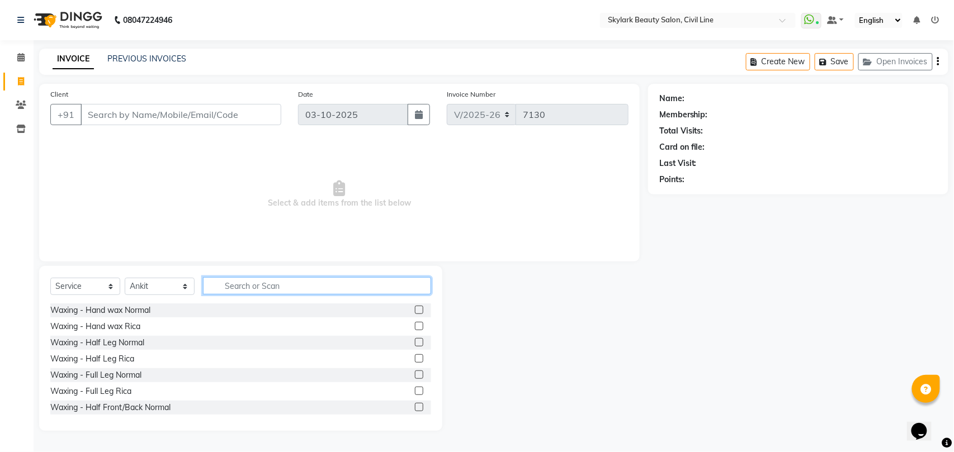
click at [254, 285] on input "text" at bounding box center [317, 285] width 228 height 17
drag, startPoint x: 129, startPoint y: 325, endPoint x: 250, endPoint y: 297, distance: 125.1
click at [129, 327] on div "Waxing - Hand wax Rica" at bounding box center [95, 327] width 90 height 12
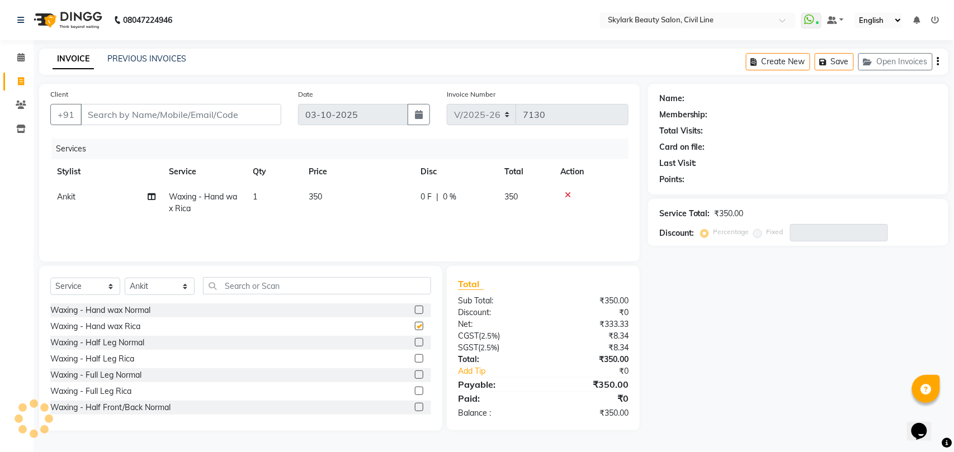
checkbox input "false"
click at [258, 285] on input "text" at bounding box center [317, 285] width 228 height 17
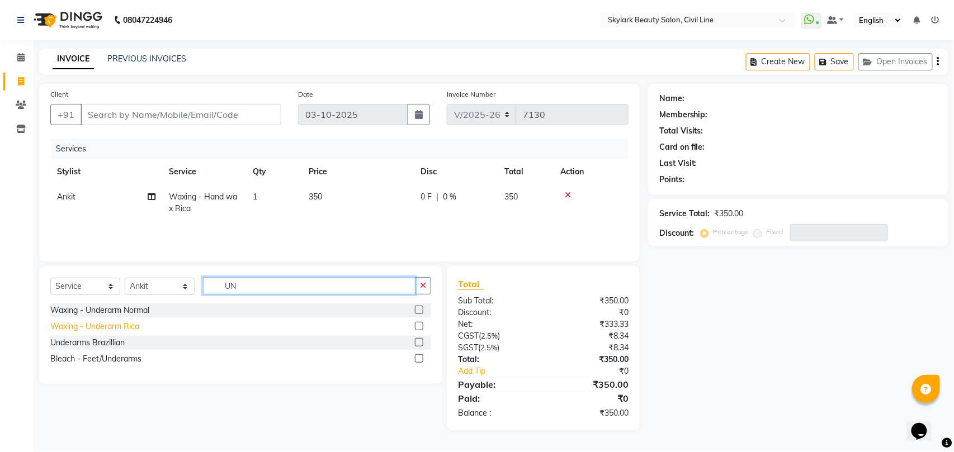
type input "UN"
click at [126, 323] on div "Waxing - Underarm Rica" at bounding box center [94, 327] width 89 height 12
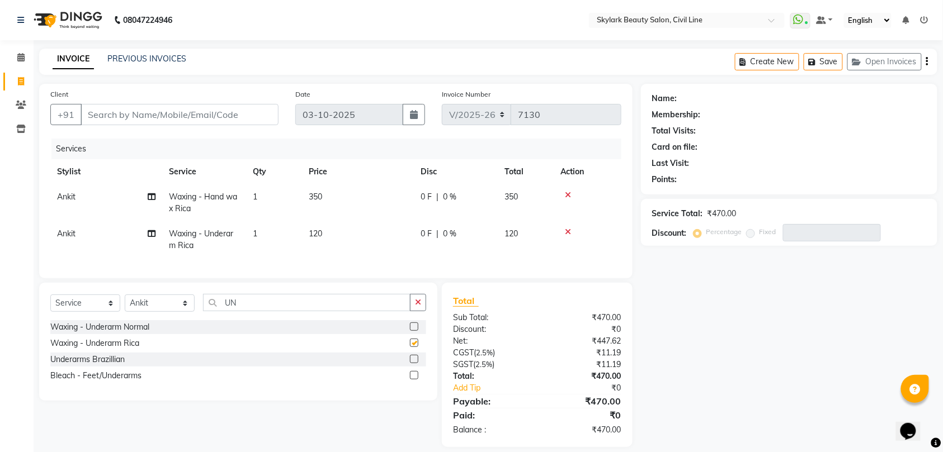
checkbox input "false"
click at [285, 311] on input "UN" at bounding box center [306, 302] width 207 height 17
type input "U"
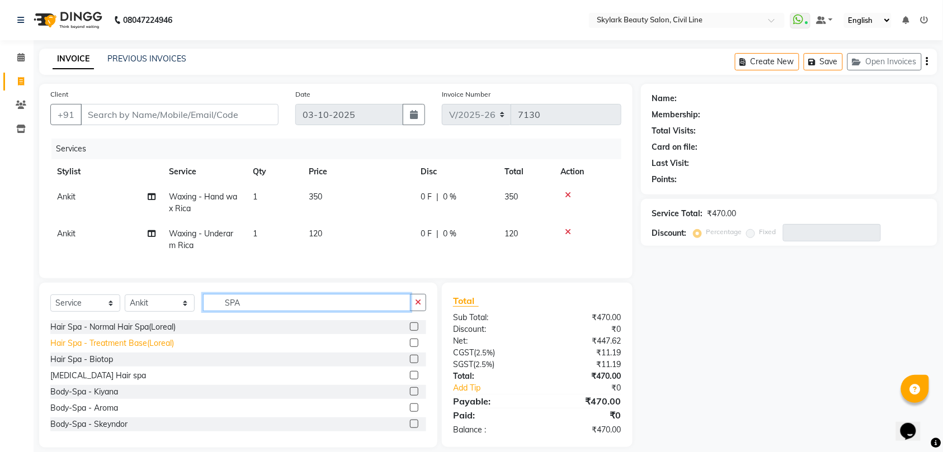
type input "SPA"
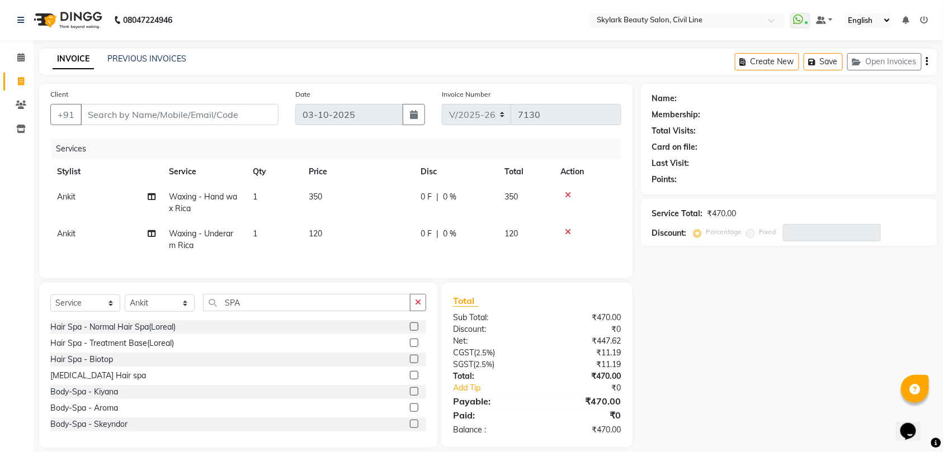
click at [133, 349] on div "Hair Spa - Treatment Base(Loreal)" at bounding box center [112, 344] width 124 height 12
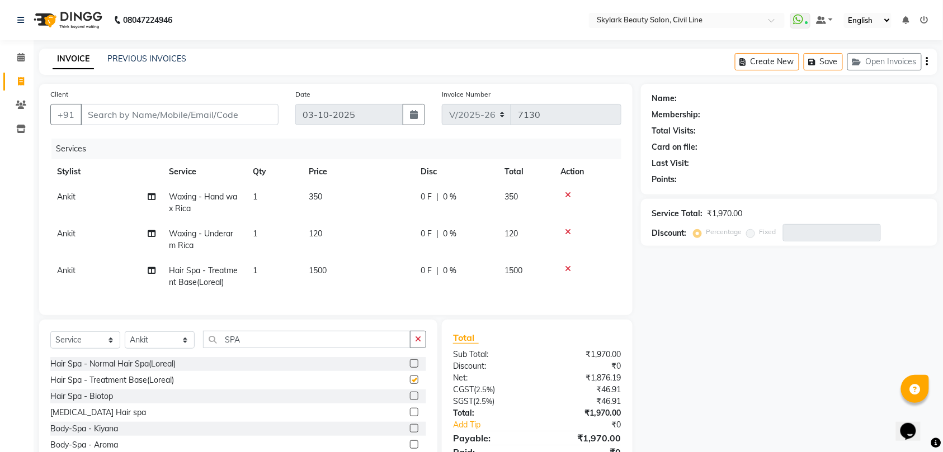
checkbox input "false"
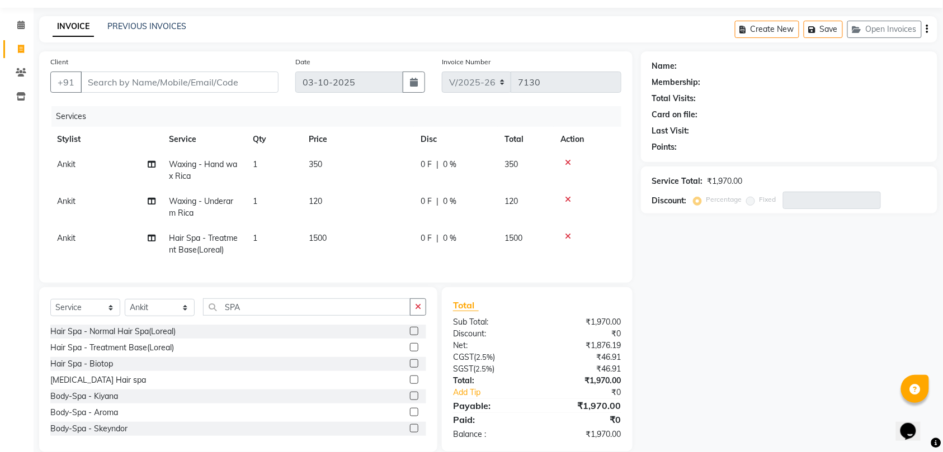
scroll to position [60, 0]
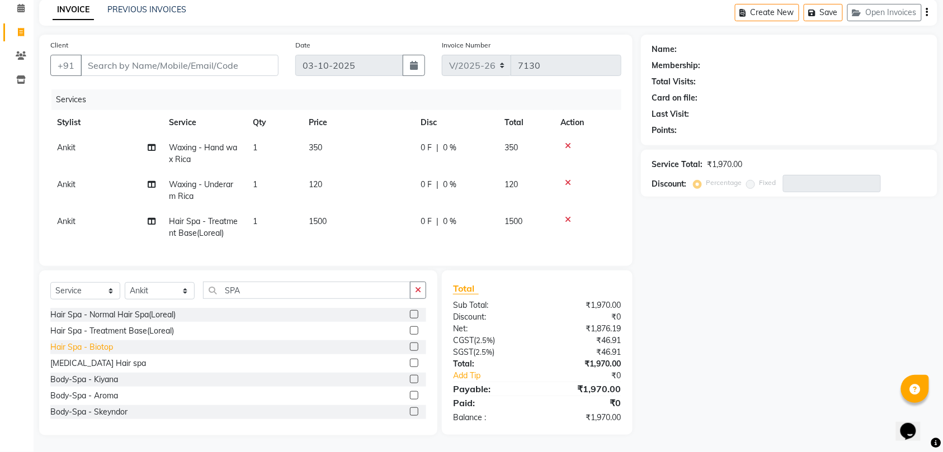
click at [83, 349] on div "Hair Spa - Biotop" at bounding box center [81, 348] width 63 height 12
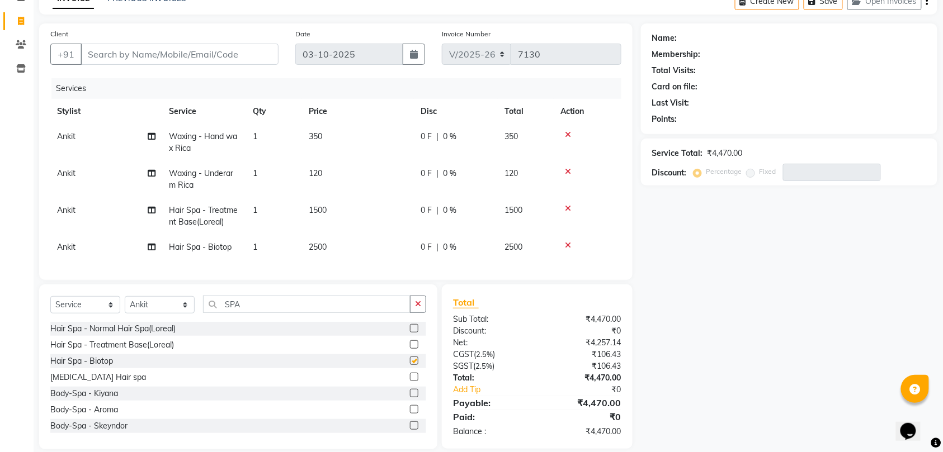
checkbox input "false"
click at [568, 208] on icon at bounding box center [568, 209] width 6 height 8
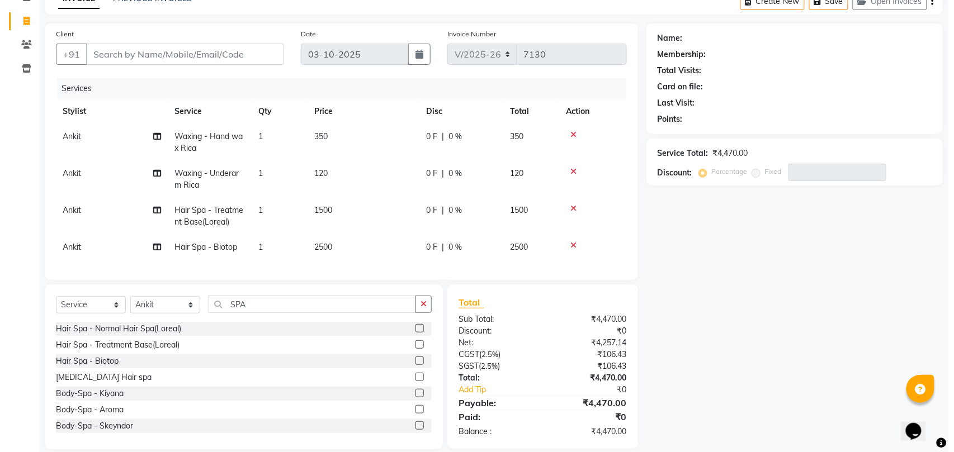
scroll to position [49, 0]
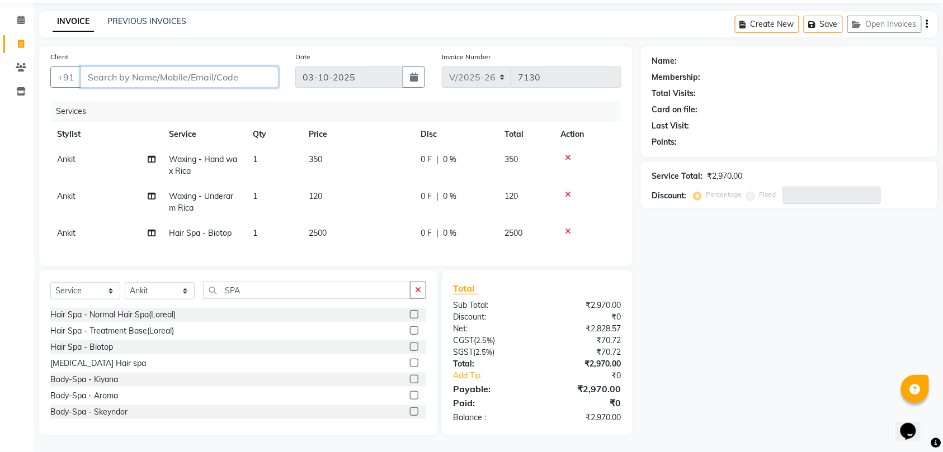
click at [247, 67] on input "Client" at bounding box center [180, 77] width 198 height 21
type input "9"
type input "0"
type input "9369028982"
click at [249, 72] on span "Add Client" at bounding box center [250, 77] width 44 height 11
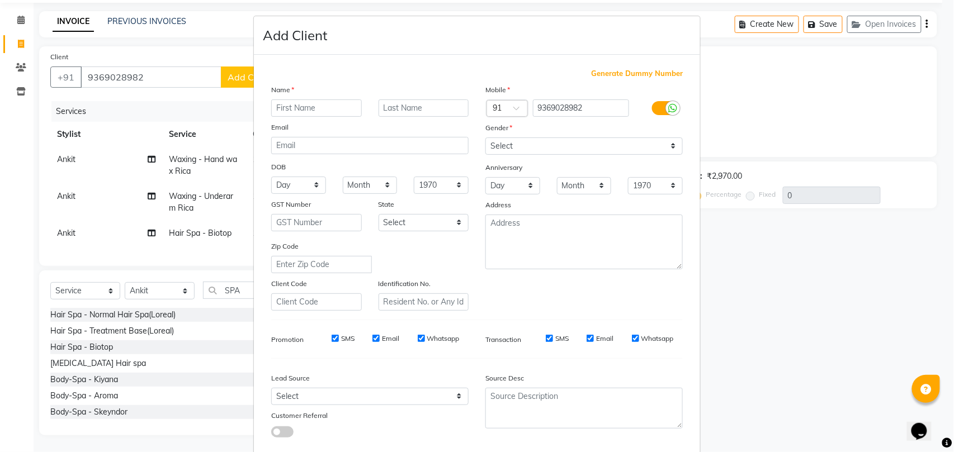
click at [293, 110] on input "text" at bounding box center [316, 108] width 91 height 17
type input "[PERSON_NAME]"
drag, startPoint x: 548, startPoint y: 141, endPoint x: 548, endPoint y: 152, distance: 10.6
click at [548, 141] on select "Select [DEMOGRAPHIC_DATA] [DEMOGRAPHIC_DATA] Other Prefer Not To Say" at bounding box center [583, 146] width 197 height 17
select select "[DEMOGRAPHIC_DATA]"
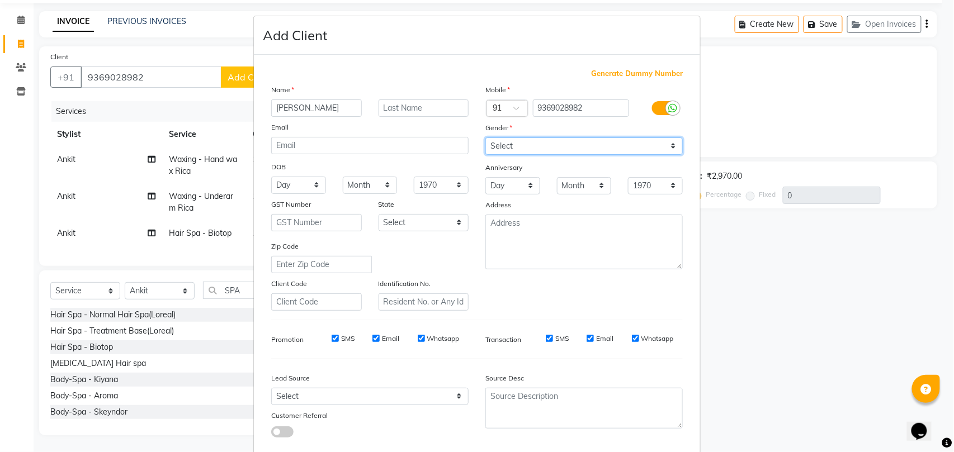
click at [485, 138] on select "Select [DEMOGRAPHIC_DATA] [DEMOGRAPHIC_DATA] Other Prefer Not To Say" at bounding box center [583, 146] width 197 height 17
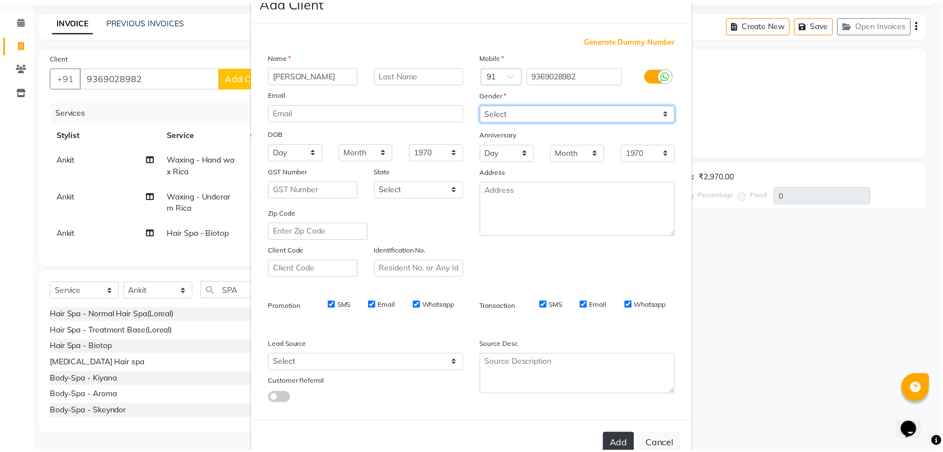
scroll to position [61, 0]
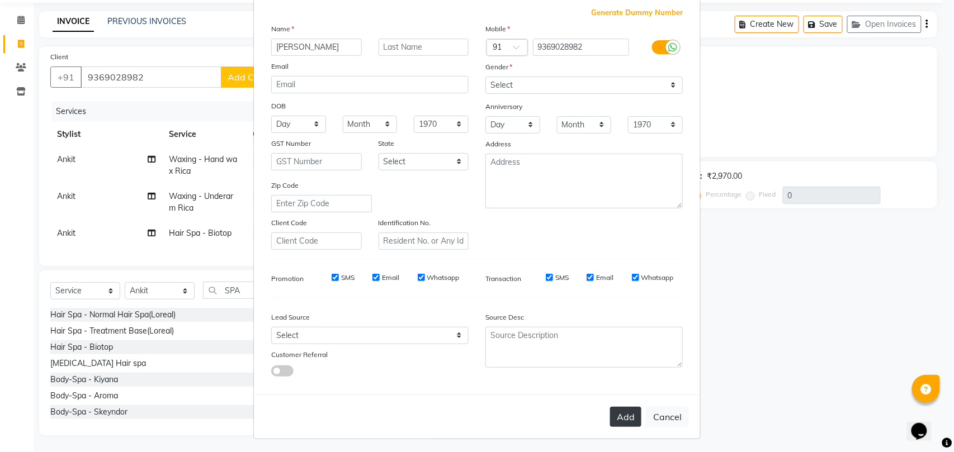
click at [622, 416] on button "Add" at bounding box center [625, 417] width 31 height 20
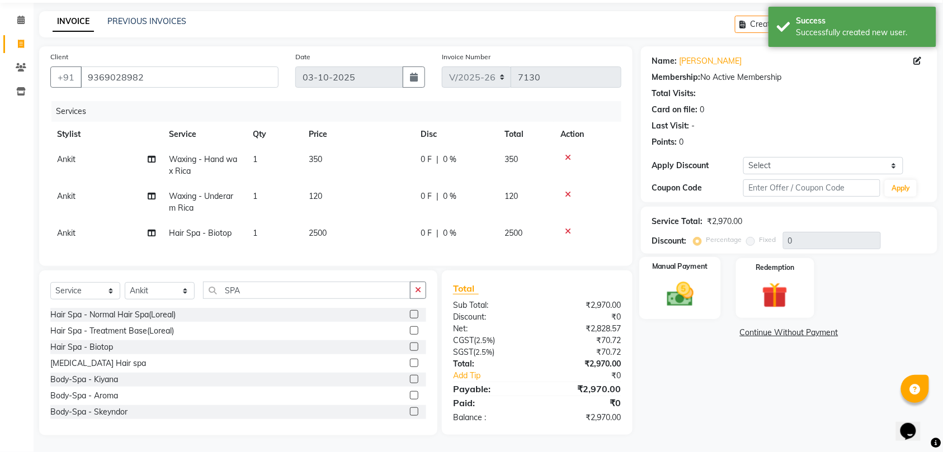
click at [674, 279] on img at bounding box center [680, 294] width 44 height 31
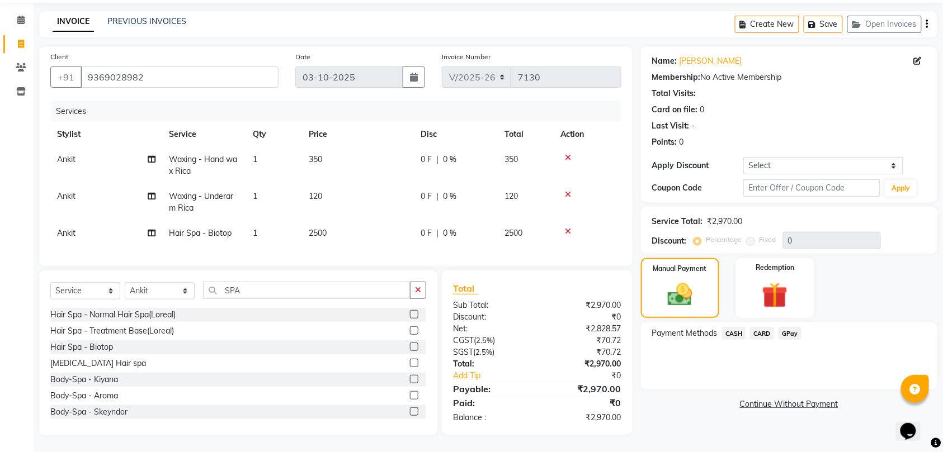
click at [791, 327] on span "GPay" at bounding box center [789, 333] width 23 height 13
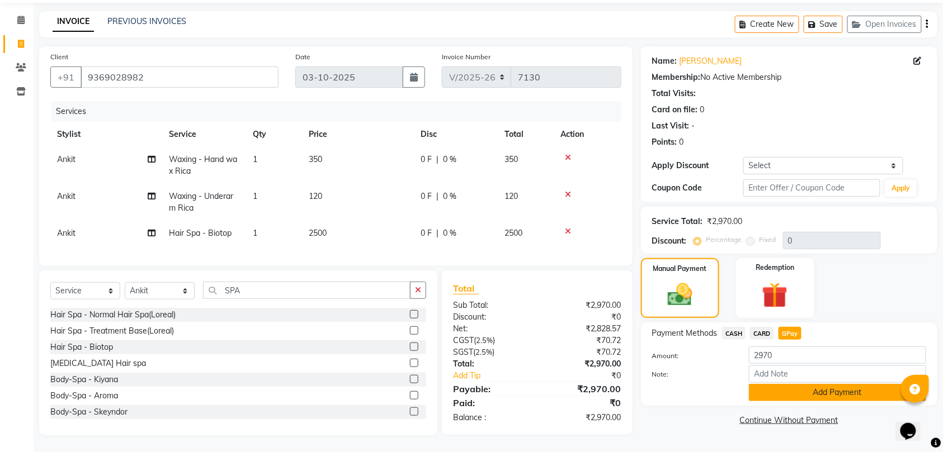
click at [820, 384] on button "Add Payment" at bounding box center [837, 392] width 177 height 17
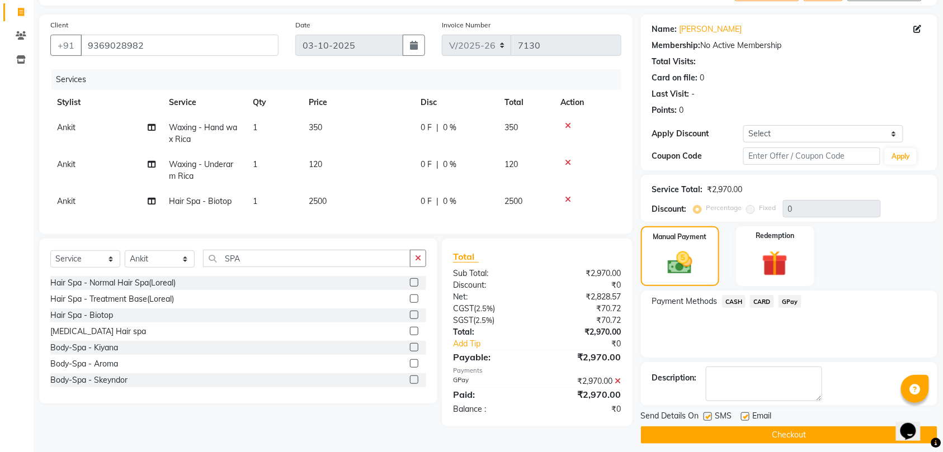
scroll to position [79, 0]
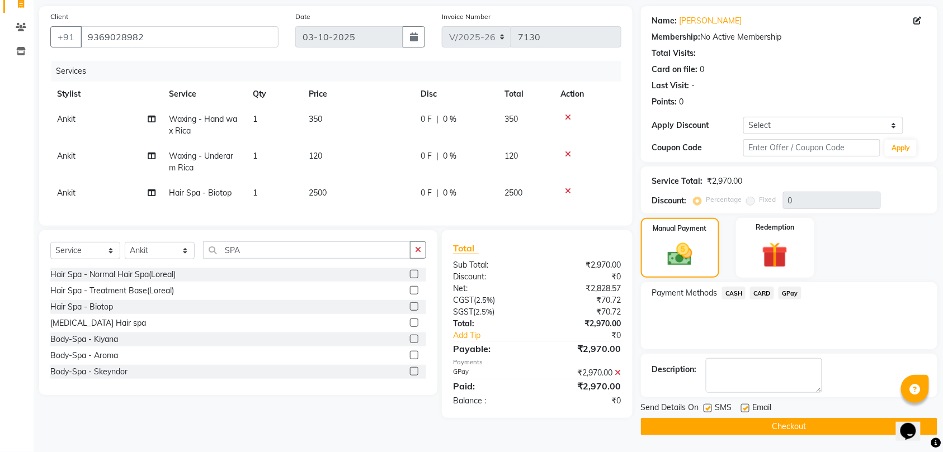
click at [801, 425] on button "Checkout" at bounding box center [789, 426] width 296 height 17
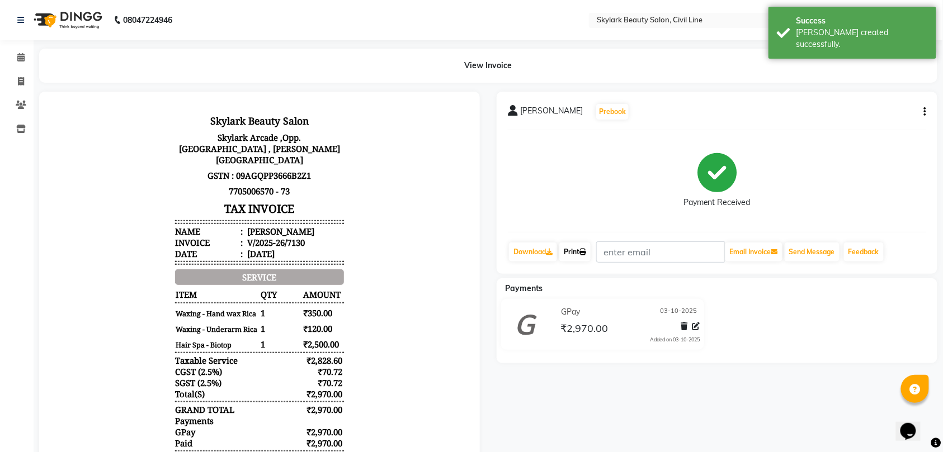
click at [578, 248] on link "Print" at bounding box center [574, 252] width 31 height 19
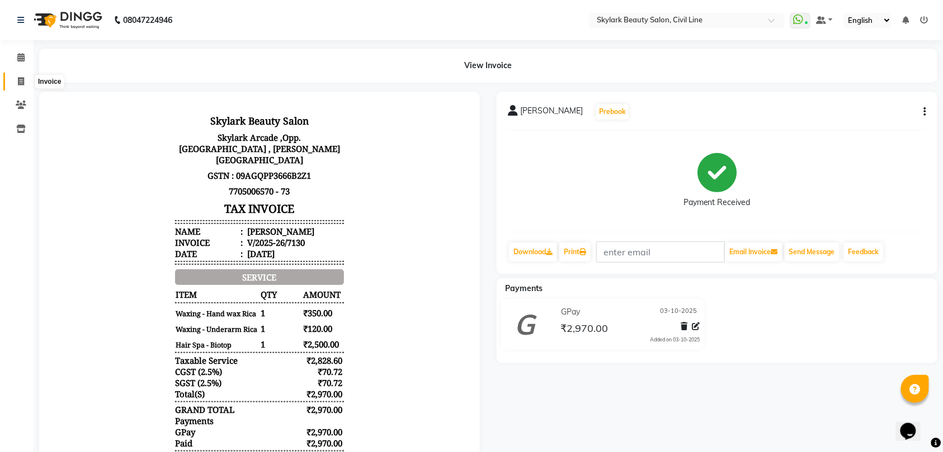
click at [18, 81] on icon at bounding box center [21, 81] width 6 height 8
select select "service"
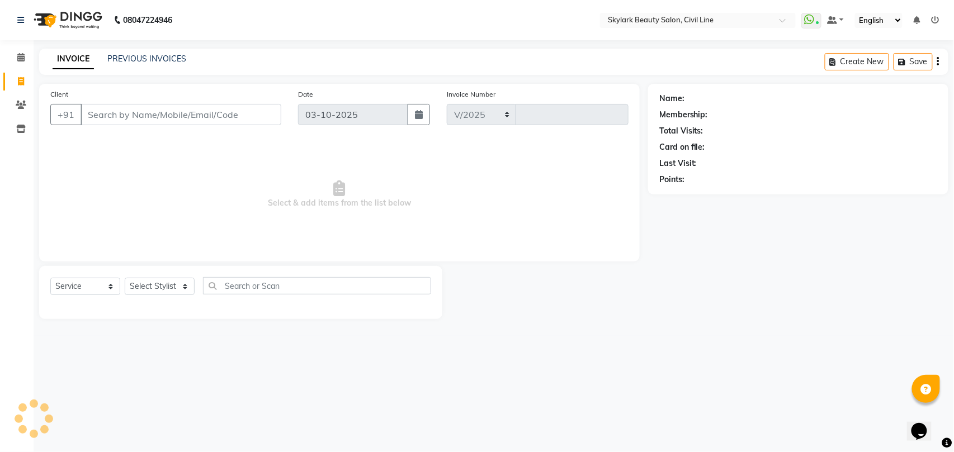
select select "4588"
type input "7131"
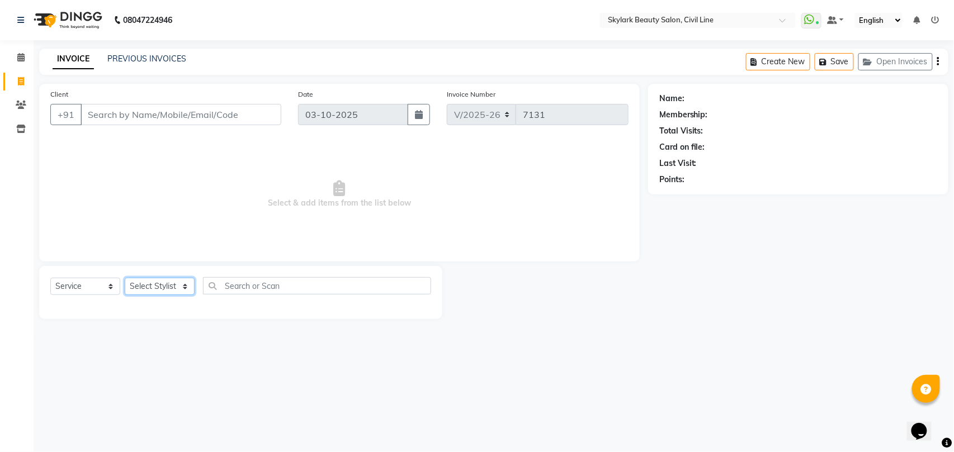
click at [157, 291] on select "Select Stylist [PERSON_NAME] [PERSON_NAME] [PERSON_NAME] WASU" at bounding box center [160, 286] width 70 height 17
select select "28120"
click at [125, 278] on select "Select Stylist [PERSON_NAME] [PERSON_NAME] [PERSON_NAME] WASU" at bounding box center [160, 286] width 70 height 17
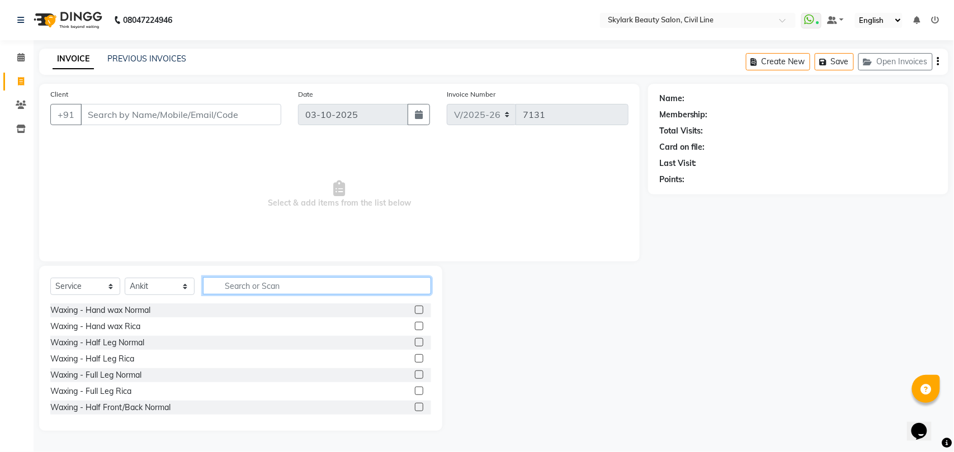
click at [252, 284] on input "text" at bounding box center [317, 285] width 228 height 17
click at [135, 312] on div "Waxing - Hand wax Normal" at bounding box center [100, 311] width 100 height 12
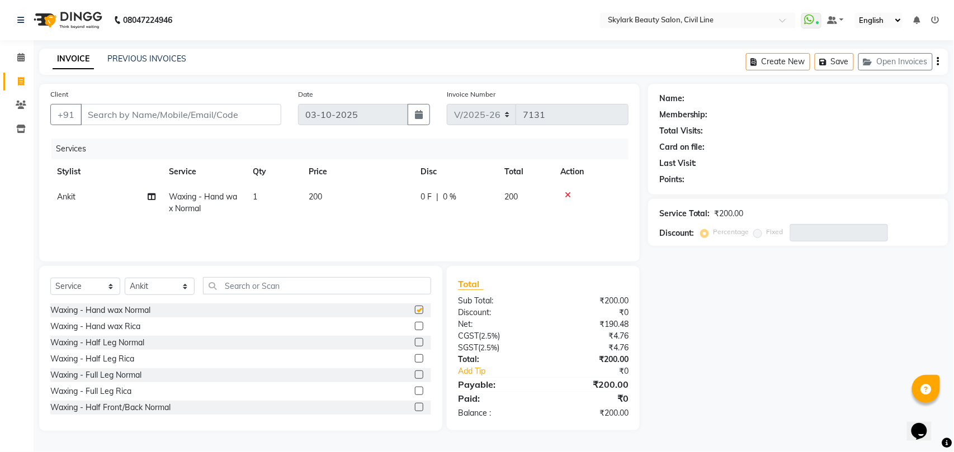
checkbox input "false"
click at [123, 343] on div "Waxing - Half Leg Normal" at bounding box center [97, 343] width 94 height 12
checkbox input "false"
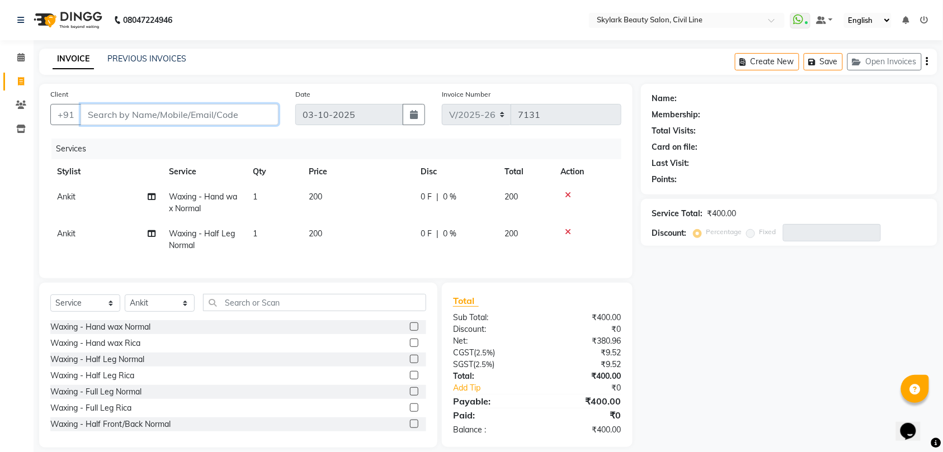
click at [189, 112] on input "Client" at bounding box center [180, 114] width 198 height 21
type input "9"
type input "0"
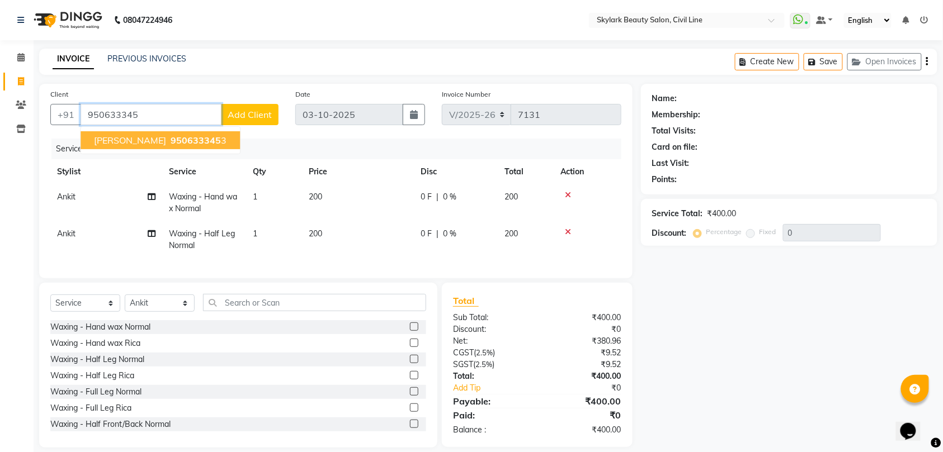
click at [171, 139] on span "950633345" at bounding box center [196, 140] width 50 height 11
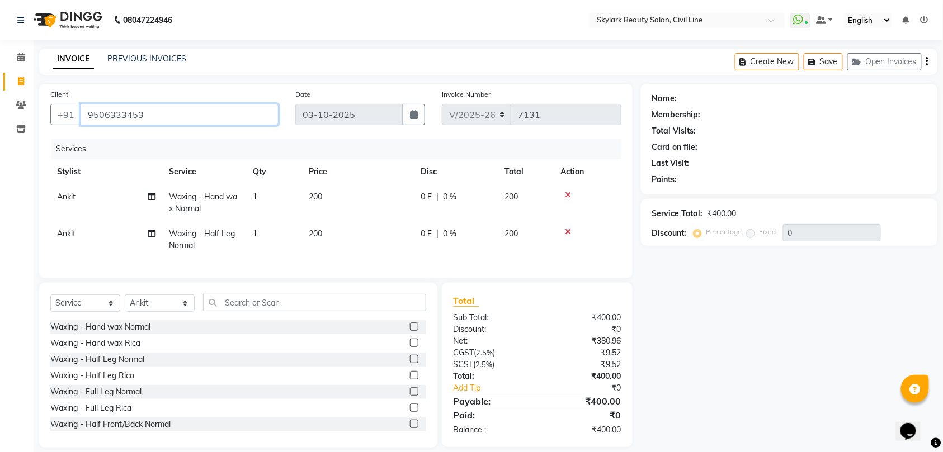
type input "9506333453"
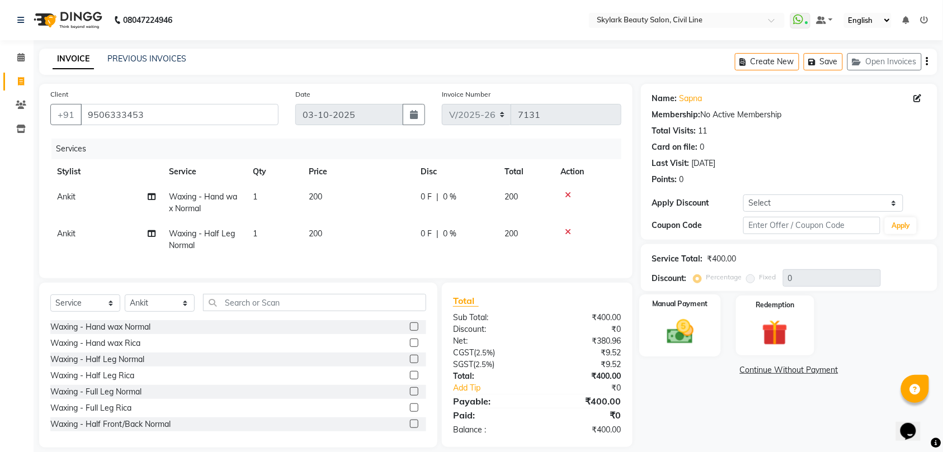
click at [682, 327] on img at bounding box center [680, 331] width 44 height 31
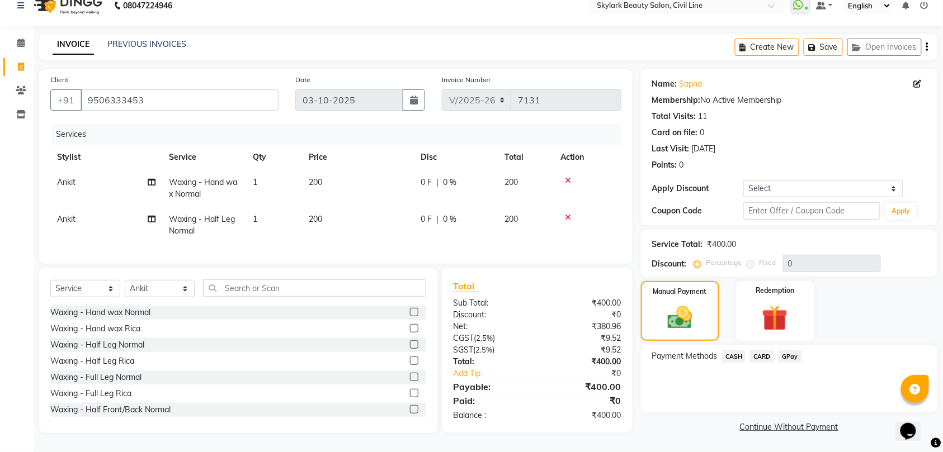
scroll to position [23, 0]
click at [738, 350] on span "CASH" at bounding box center [734, 356] width 24 height 13
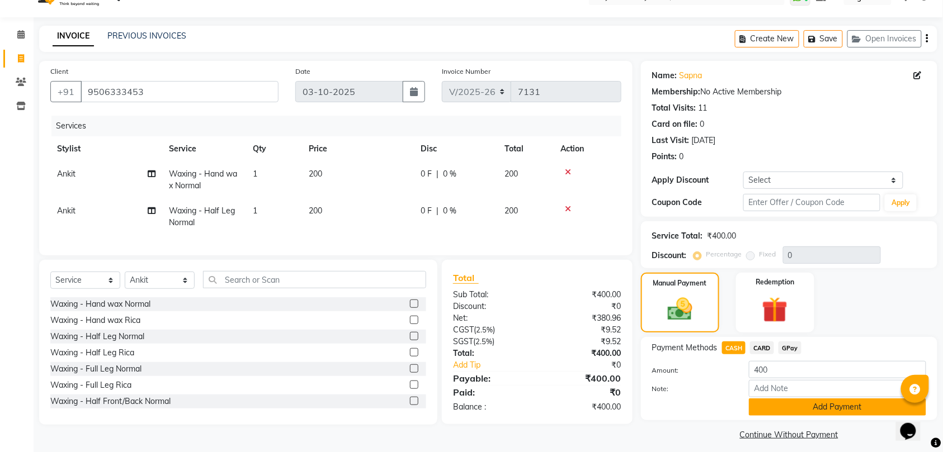
click at [808, 405] on button "Add Payment" at bounding box center [837, 407] width 177 height 17
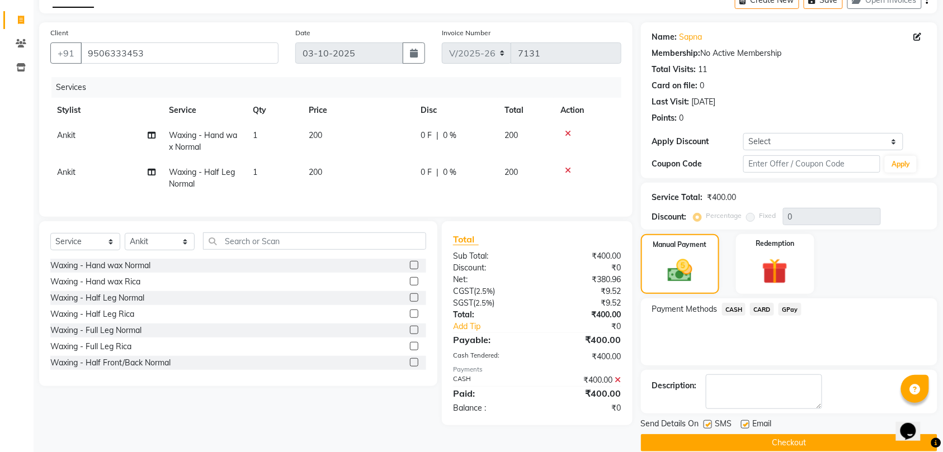
scroll to position [79, 0]
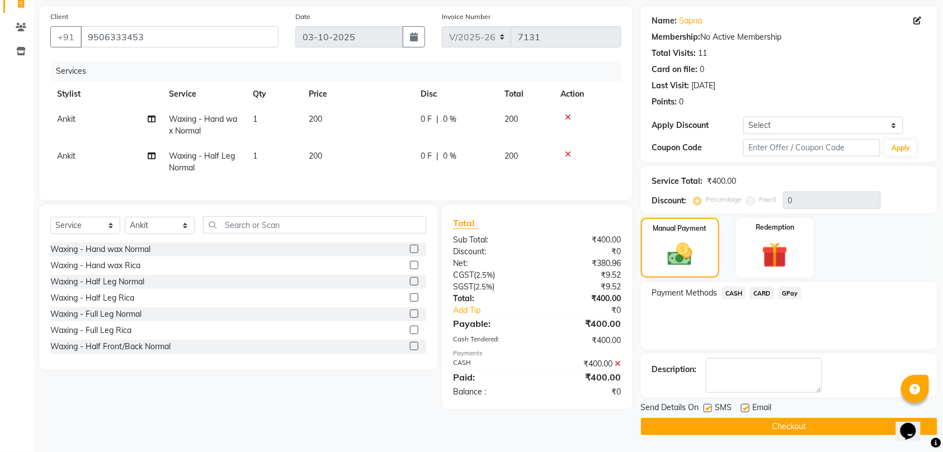
click at [795, 428] on button "Checkout" at bounding box center [789, 426] width 296 height 17
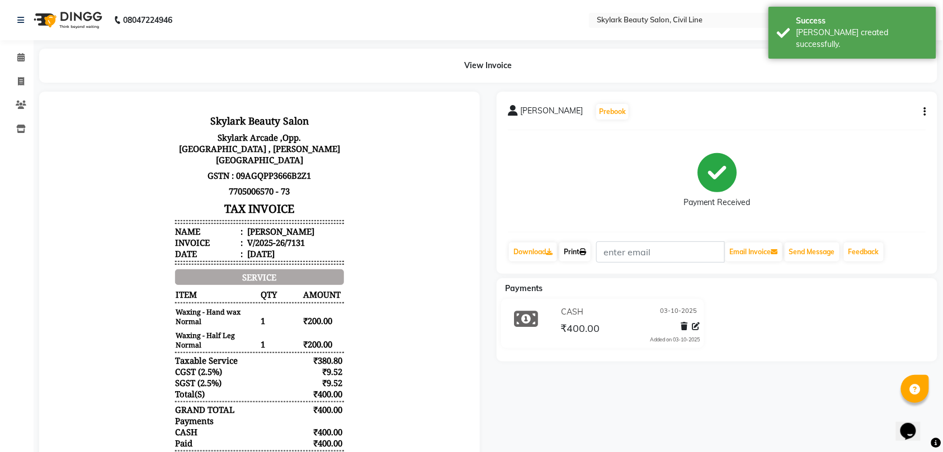
click at [574, 253] on link "Print" at bounding box center [574, 252] width 31 height 19
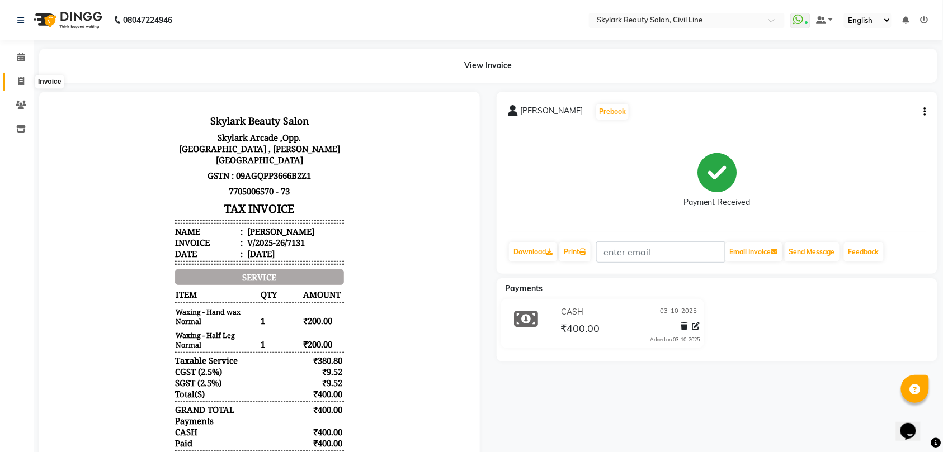
click at [19, 81] on icon at bounding box center [21, 81] width 6 height 8
select select "service"
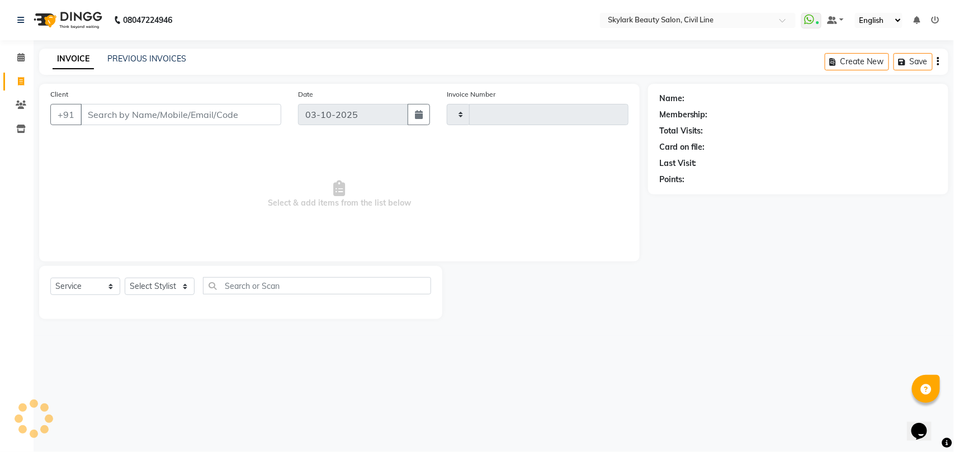
type input "7132"
select select "4588"
click at [168, 291] on select "Select Stylist" at bounding box center [160, 286] width 70 height 17
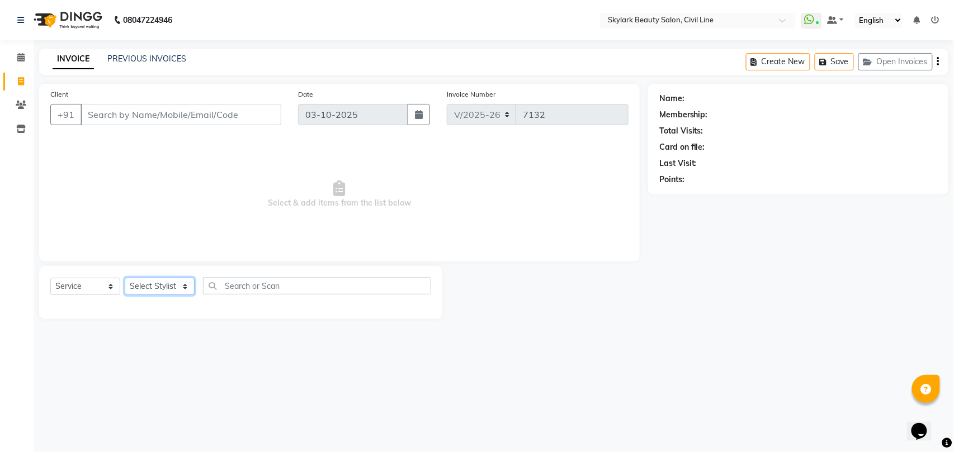
select select "28120"
click at [125, 278] on select "Select Stylist aman Ankit GAGAN WAHLA GURWINDER SINGH WASU" at bounding box center [160, 286] width 70 height 17
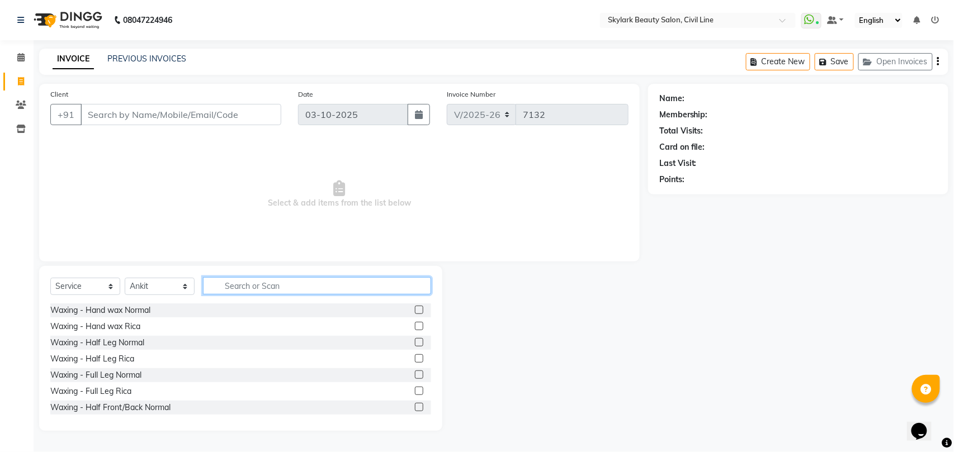
click at [261, 282] on input "text" at bounding box center [317, 285] width 228 height 17
type input "TH"
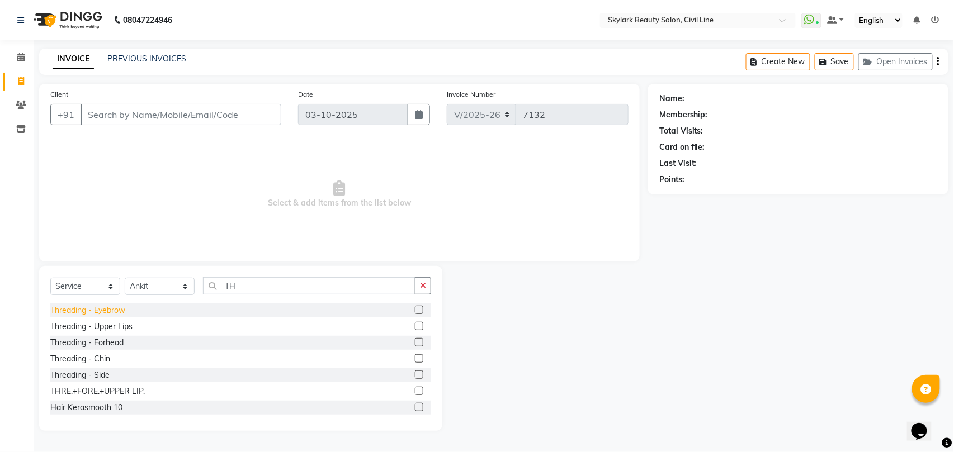
click at [108, 311] on div "Threading - Eyebrow" at bounding box center [87, 311] width 75 height 12
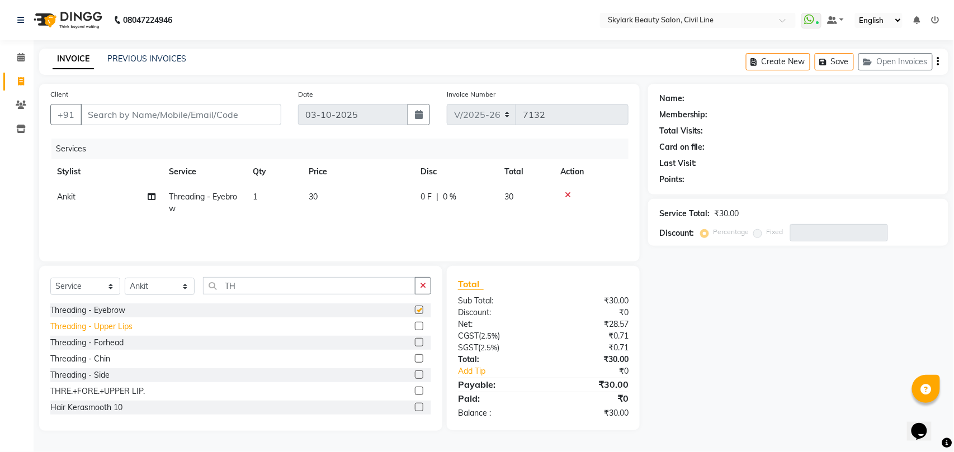
checkbox input "false"
click at [112, 329] on div "Threading - Upper Lips" at bounding box center [91, 327] width 82 height 12
checkbox input "false"
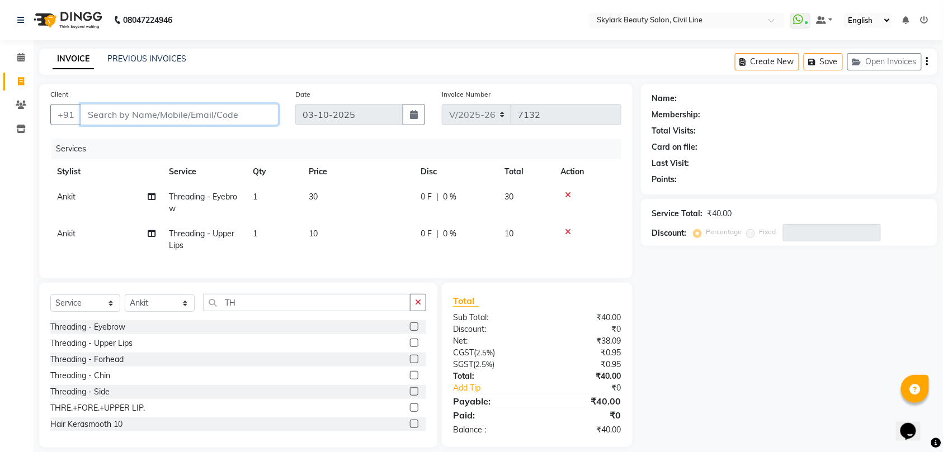
click at [224, 119] on input "Client" at bounding box center [180, 114] width 198 height 21
type input "7"
type input "0"
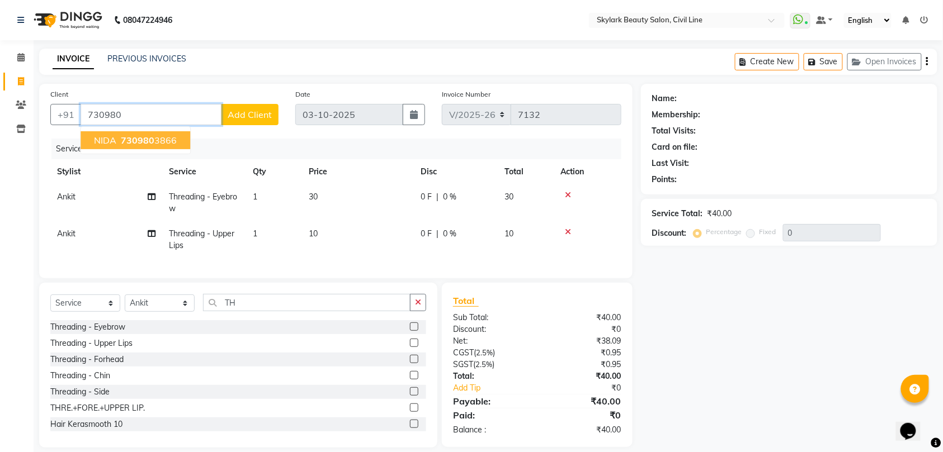
click at [167, 139] on ngb-highlight "730980 3866" at bounding box center [148, 140] width 58 height 11
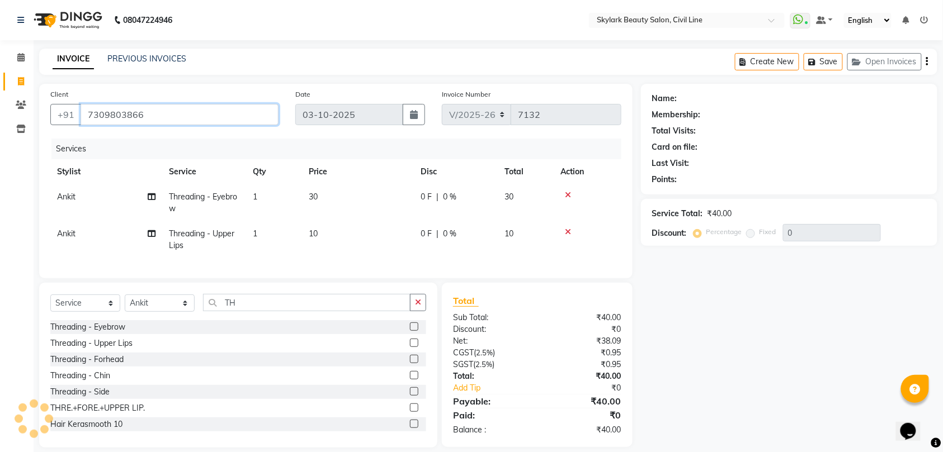
type input "7309803866"
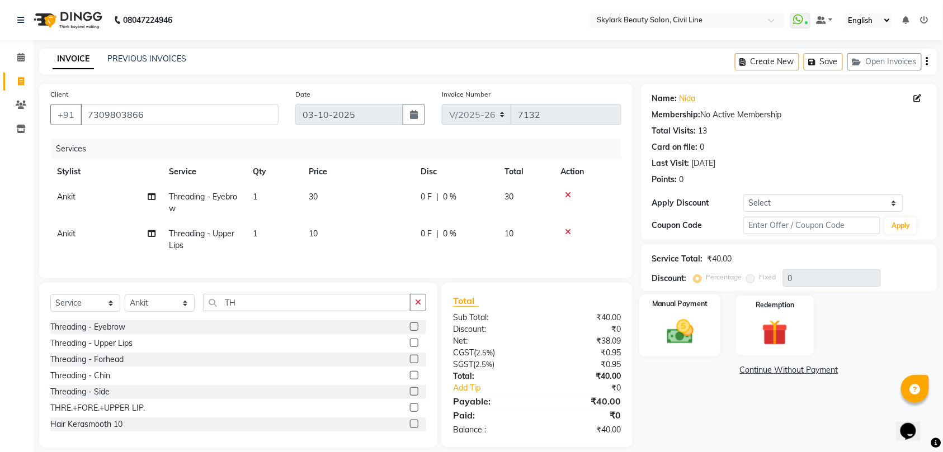
click at [683, 332] on img at bounding box center [680, 331] width 44 height 31
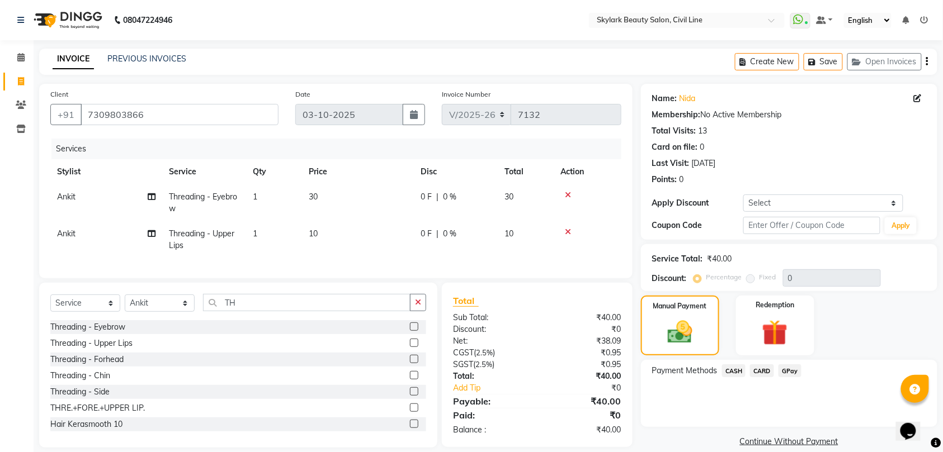
click at [730, 371] on span "CASH" at bounding box center [734, 371] width 24 height 13
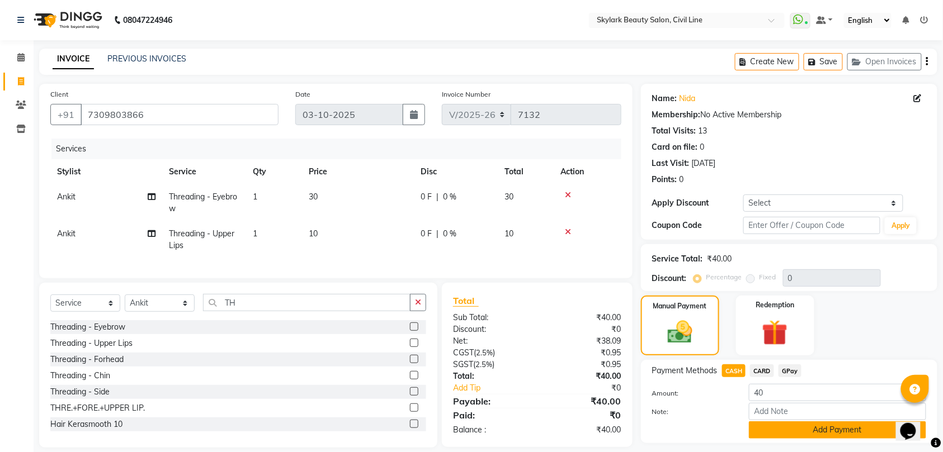
click at [807, 427] on button "Add Payment" at bounding box center [837, 430] width 177 height 17
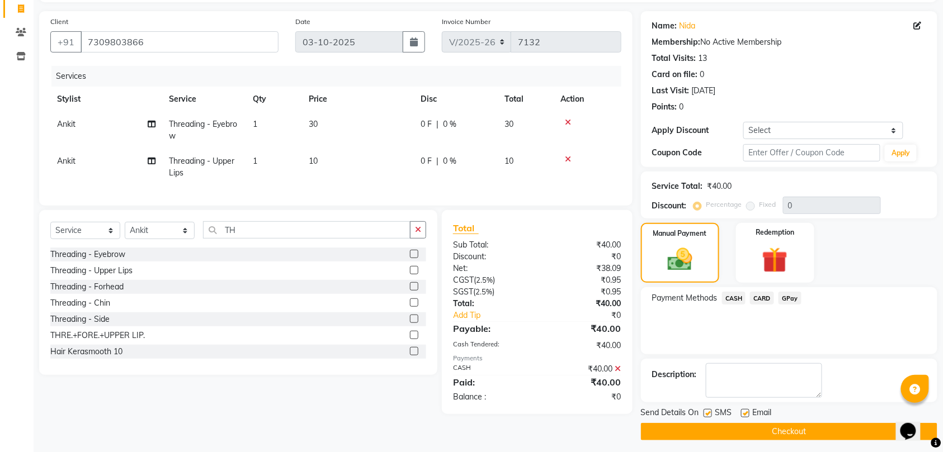
scroll to position [79, 0]
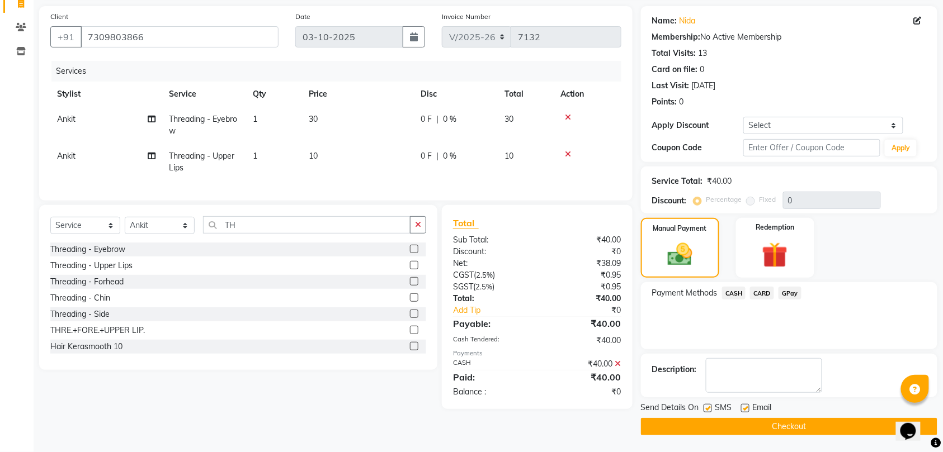
click at [801, 424] on button "Checkout" at bounding box center [789, 426] width 296 height 17
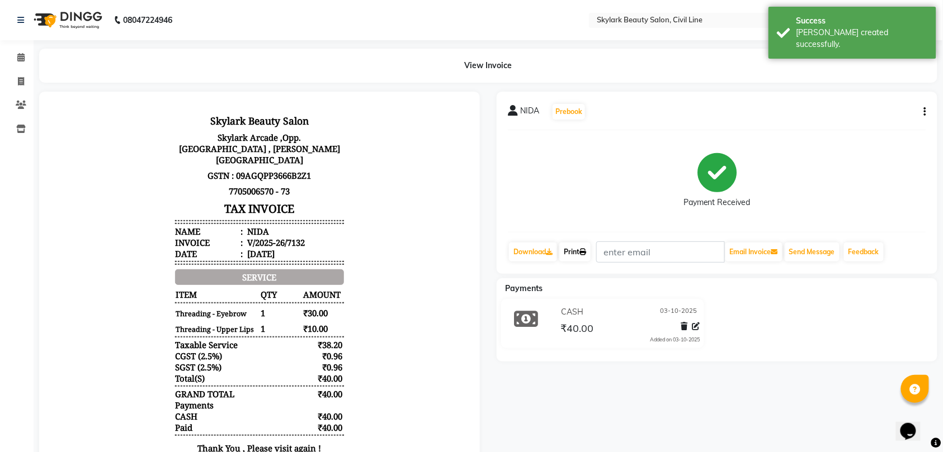
click at [576, 252] on link "Print" at bounding box center [574, 252] width 31 height 19
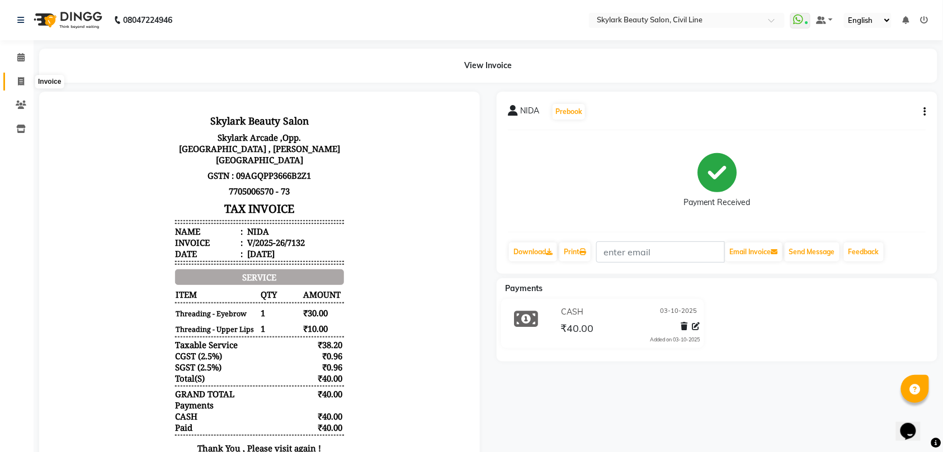
click at [21, 81] on icon at bounding box center [21, 81] width 6 height 8
select select "service"
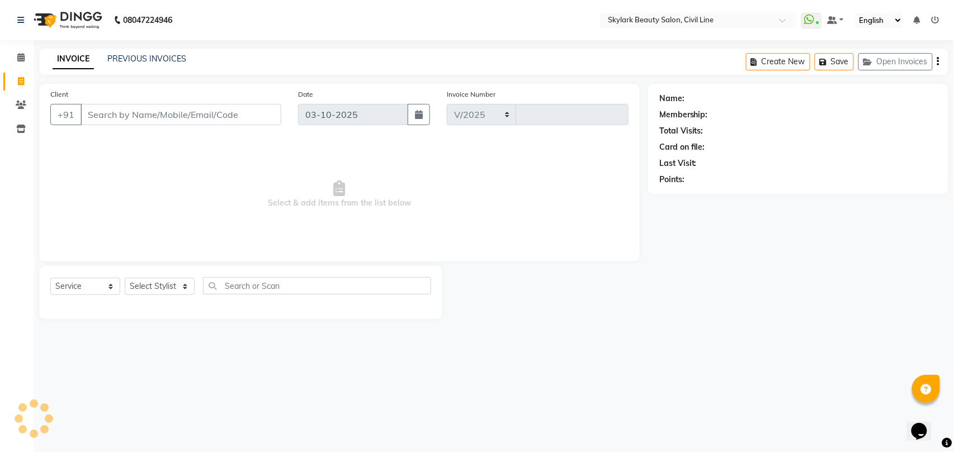
select select "4588"
type input "7133"
click at [162, 289] on select "Select Stylist" at bounding box center [160, 286] width 70 height 17
select select "28120"
click at [125, 278] on select "Select Stylist aman Ankit GAGAN WAHLA GURWINDER SINGH WASU" at bounding box center [160, 286] width 70 height 17
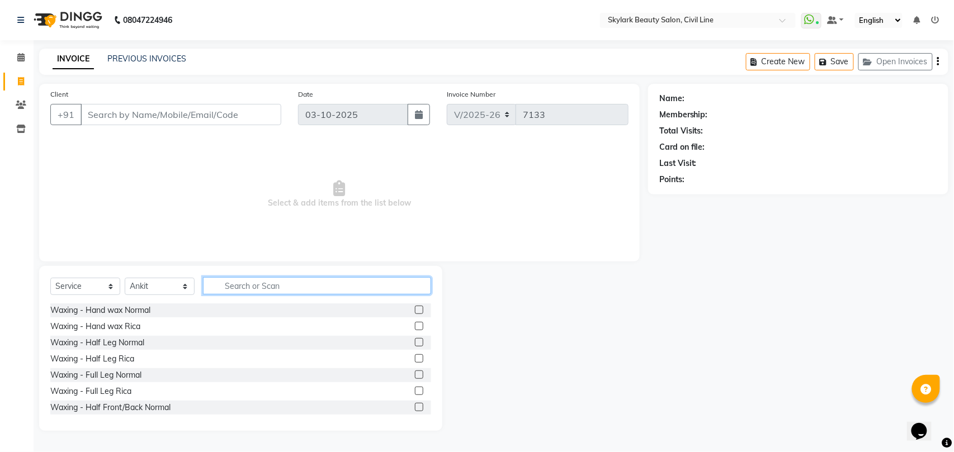
click at [265, 284] on input "text" at bounding box center [317, 285] width 228 height 17
click at [19, 56] on icon at bounding box center [20, 57] width 7 height 8
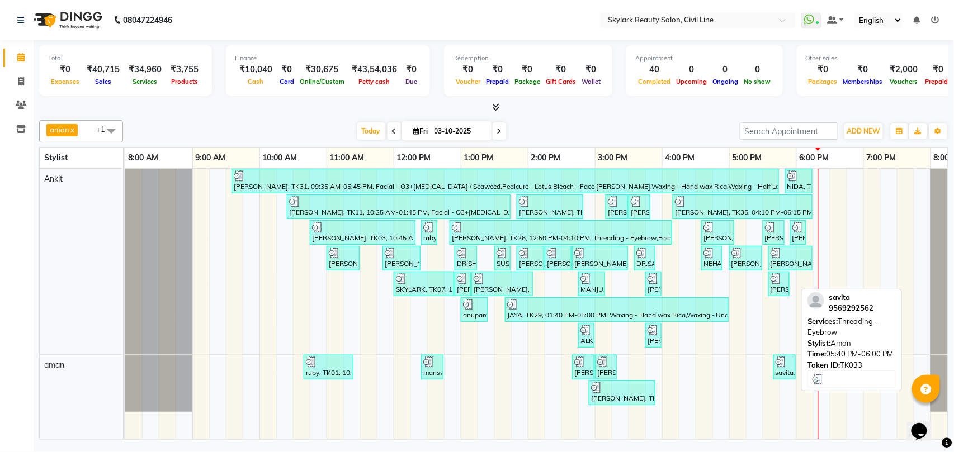
click at [786, 376] on div "savita, TK33, 05:40 PM-06:00 PM, Threading - Eyebrow" at bounding box center [784, 367] width 20 height 21
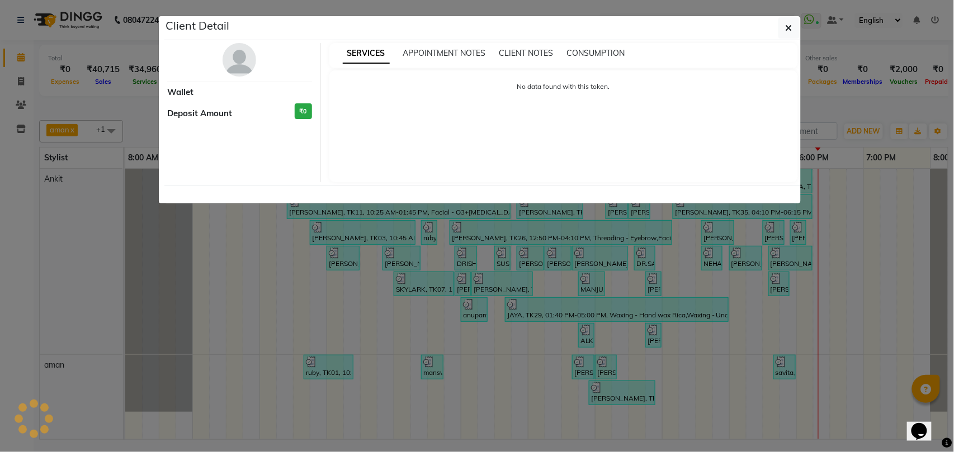
select select "3"
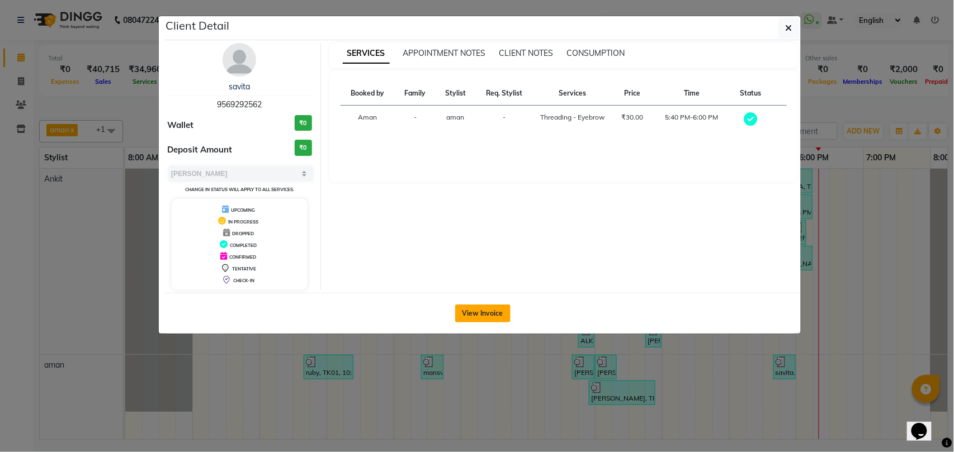
click at [484, 316] on button "View Invoice" at bounding box center [482, 314] width 55 height 18
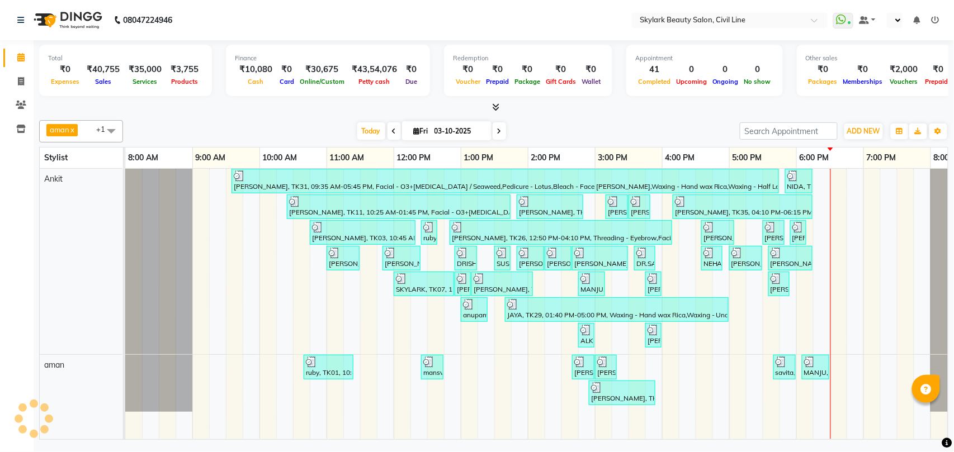
select select "en"
click at [21, 81] on icon at bounding box center [21, 81] width 6 height 8
select select "service"
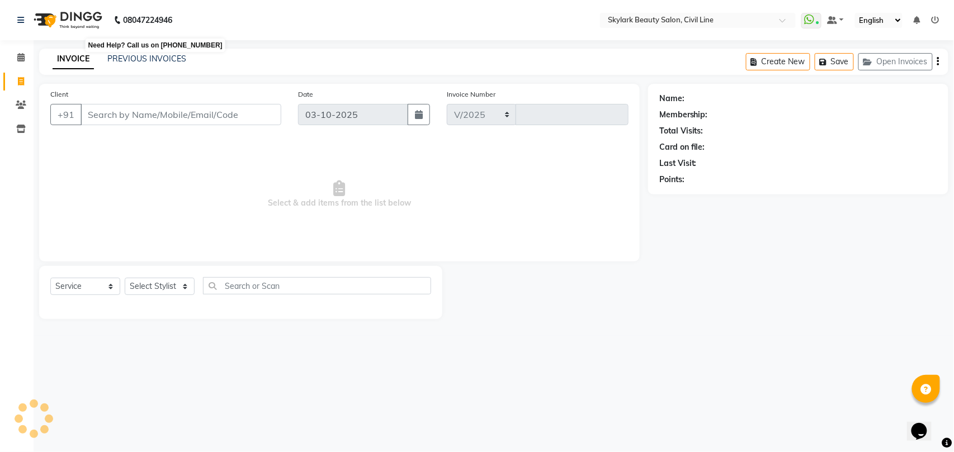
select select "4588"
type input "7134"
click at [153, 52] on ngb-tooltip-window "Need Help? Call us on [PHONE_NUMBER]" at bounding box center [155, 45] width 142 height 19
click at [153, 62] on link "PREVIOUS INVOICES" at bounding box center [146, 59] width 79 height 10
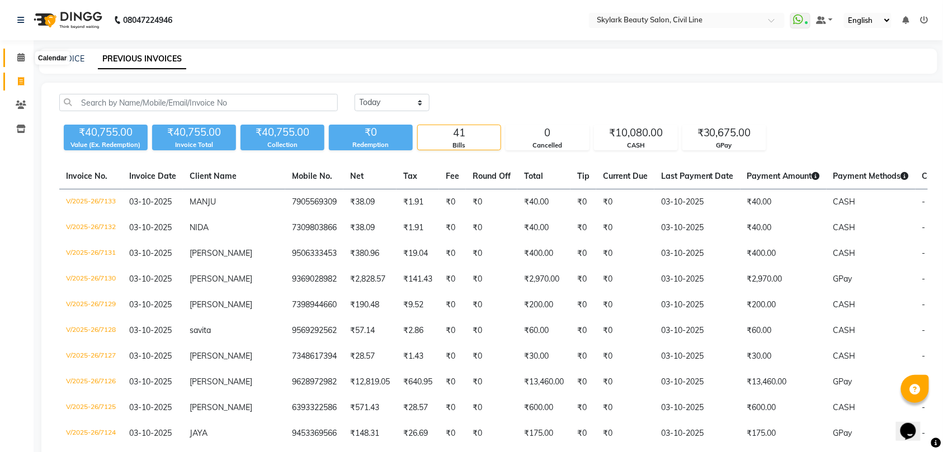
click at [21, 57] on icon at bounding box center [20, 57] width 7 height 8
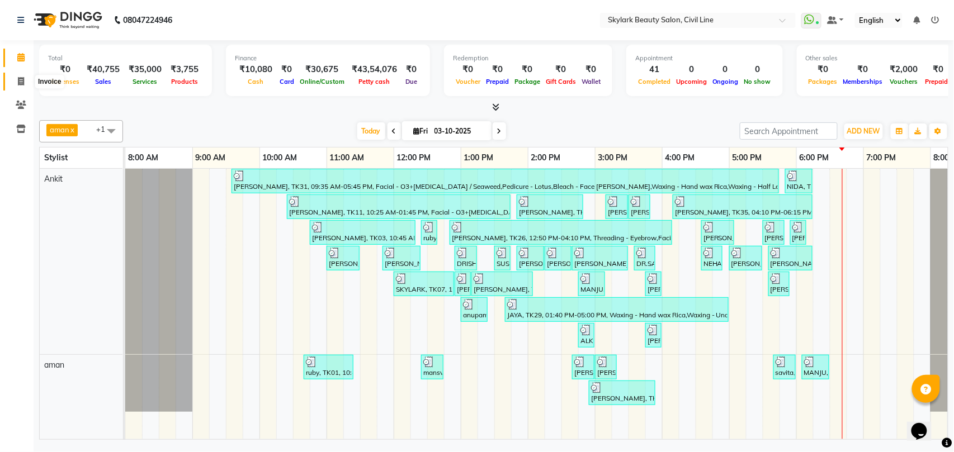
click at [21, 78] on icon at bounding box center [21, 81] width 6 height 8
select select "service"
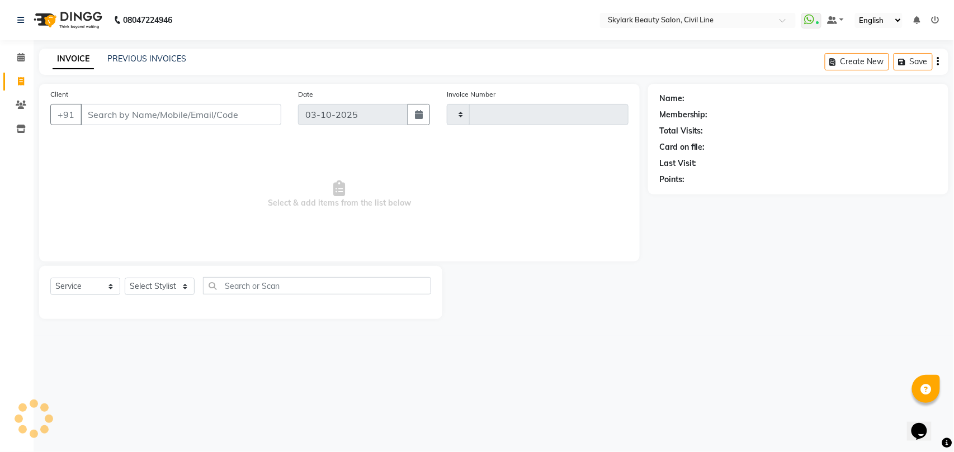
type input "7134"
select select "4588"
click at [158, 282] on select "Select Stylist" at bounding box center [160, 286] width 70 height 17
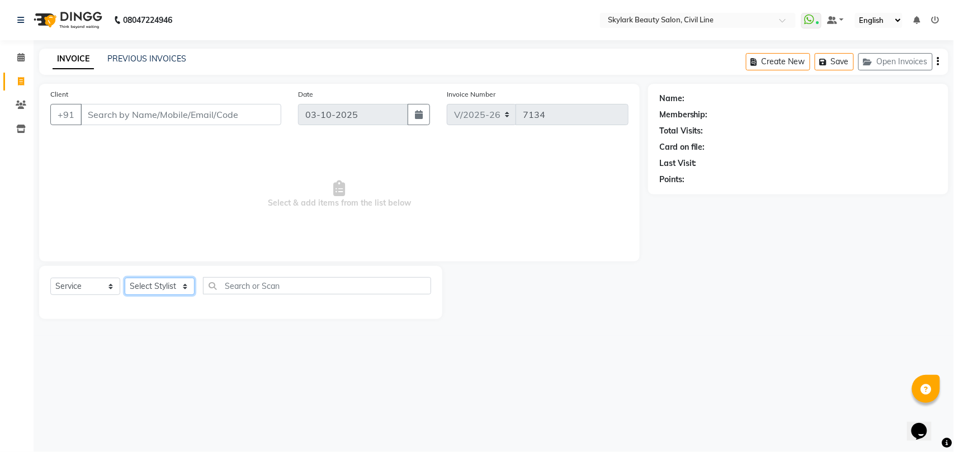
click at [168, 285] on select "Select Stylist" at bounding box center [160, 286] width 70 height 17
click at [168, 285] on select "Select Stylist aman Ankit GAGAN WAHLA GURWINDER SINGH WASU" at bounding box center [160, 286] width 70 height 17
select select "28120"
click at [125, 278] on select "Select Stylist aman Ankit GAGAN WAHLA GURWINDER SINGH WASU" at bounding box center [160, 286] width 70 height 17
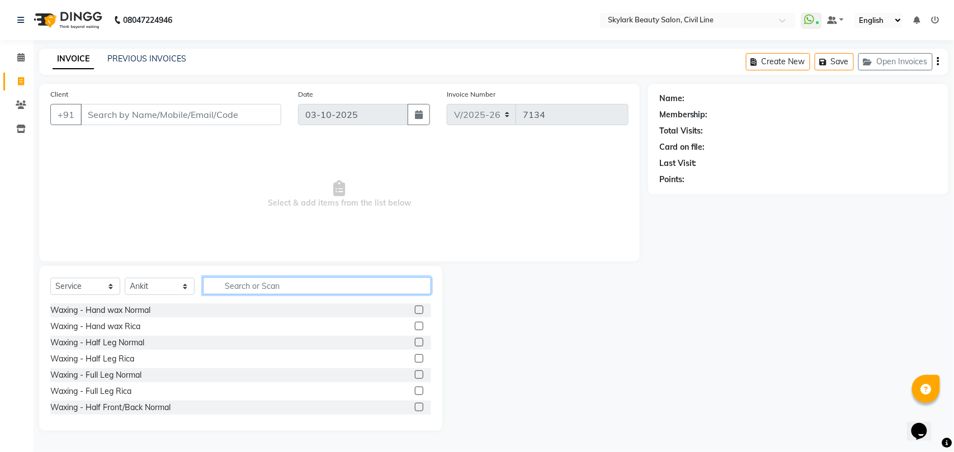
click at [233, 285] on input "text" at bounding box center [317, 285] width 228 height 17
type input "TH"
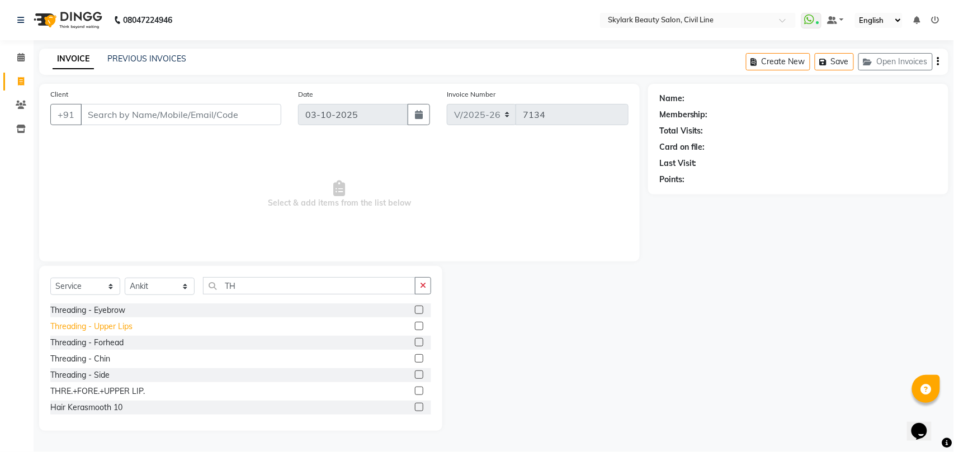
click at [110, 330] on div "Threading - Upper Lips" at bounding box center [91, 327] width 82 height 12
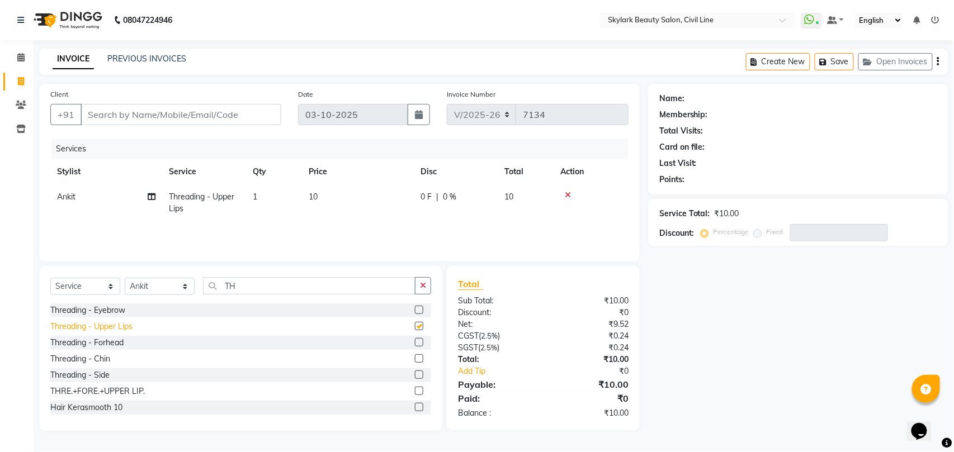
checkbox input "false"
click at [168, 117] on input "Client" at bounding box center [181, 114] width 201 height 21
type input "7"
type input "0"
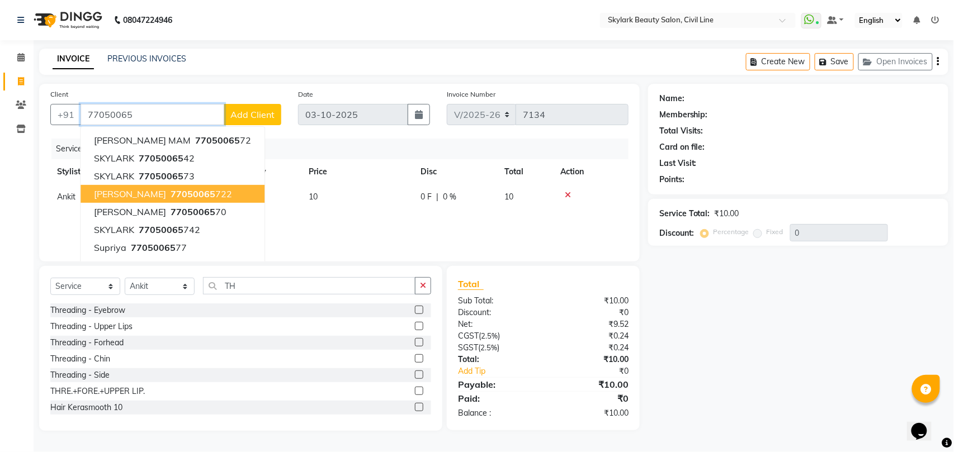
click at [171, 191] on span "77050065" at bounding box center [193, 193] width 45 height 11
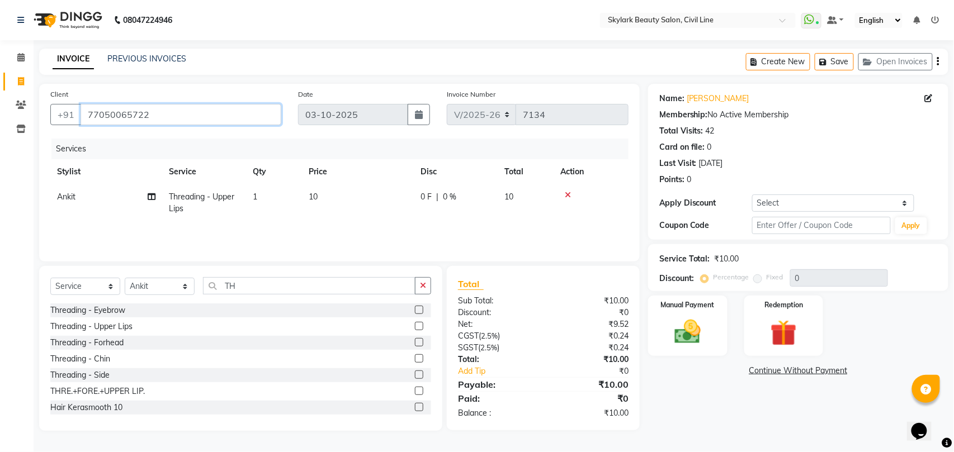
click at [164, 115] on input "77050065722" at bounding box center [181, 114] width 201 height 21
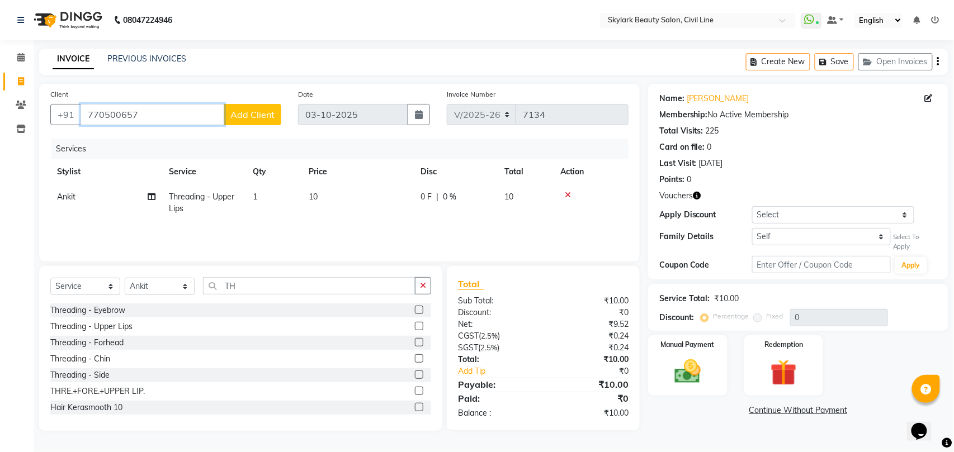
click at [148, 117] on input "770500657" at bounding box center [153, 114] width 144 height 21
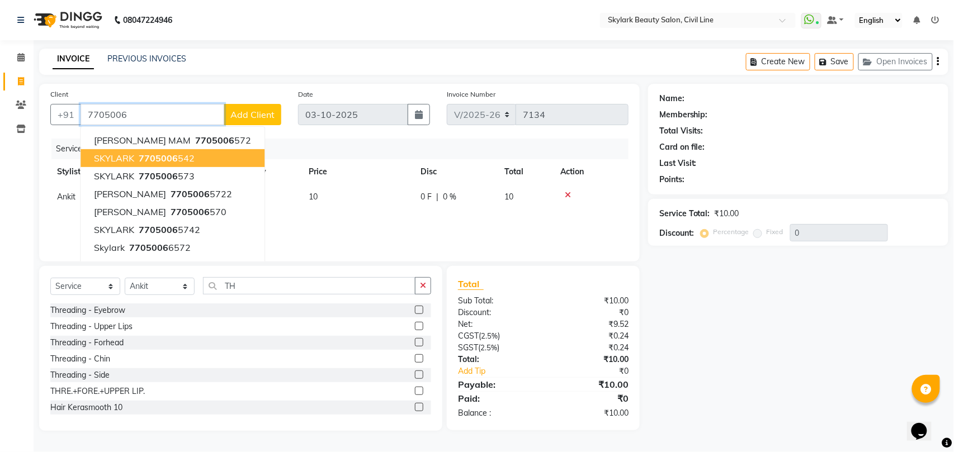
click at [160, 155] on span "7705006" at bounding box center [158, 158] width 39 height 11
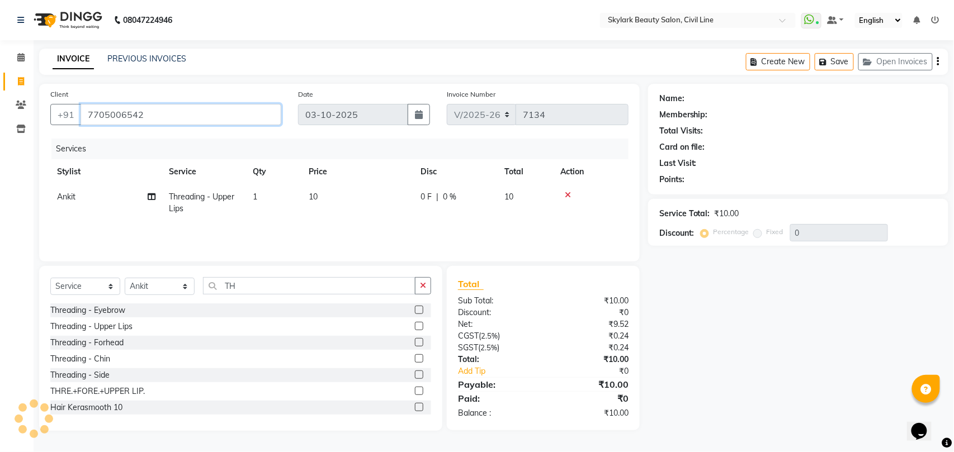
type input "7705006542"
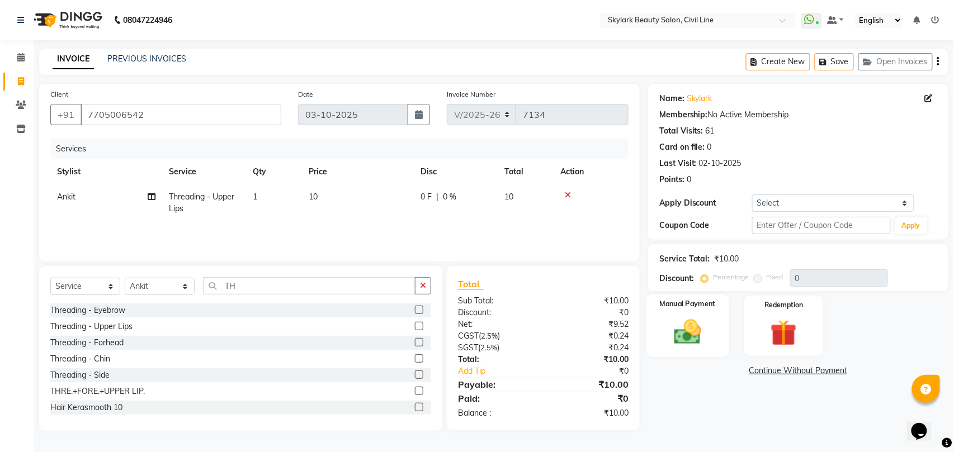
click at [700, 330] on img at bounding box center [687, 331] width 44 height 31
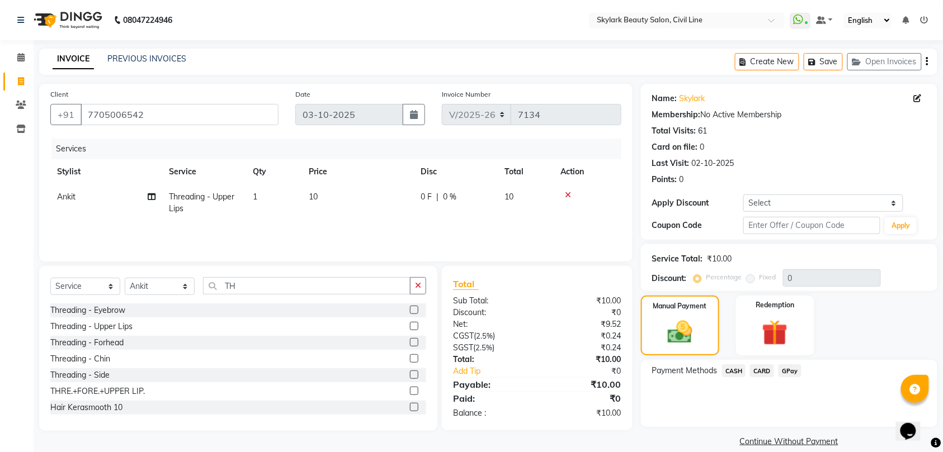
click at [732, 372] on span "CASH" at bounding box center [734, 371] width 24 height 13
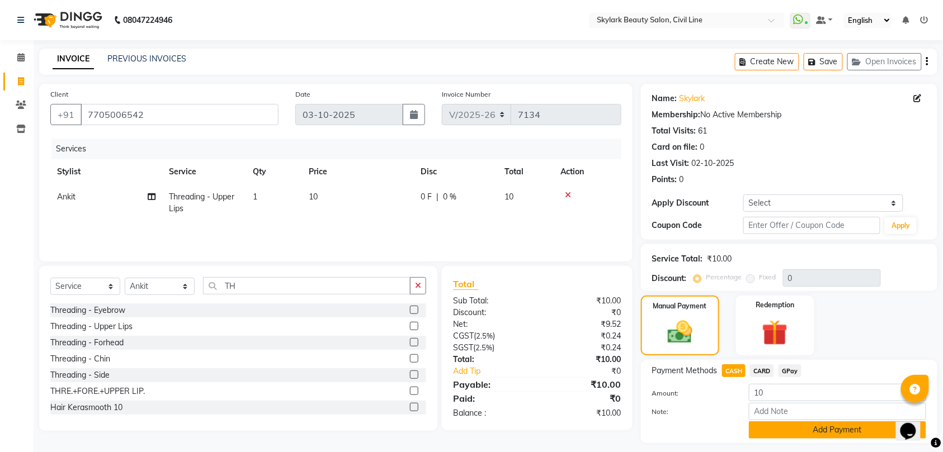
click at [816, 431] on button "Add Payment" at bounding box center [837, 430] width 177 height 17
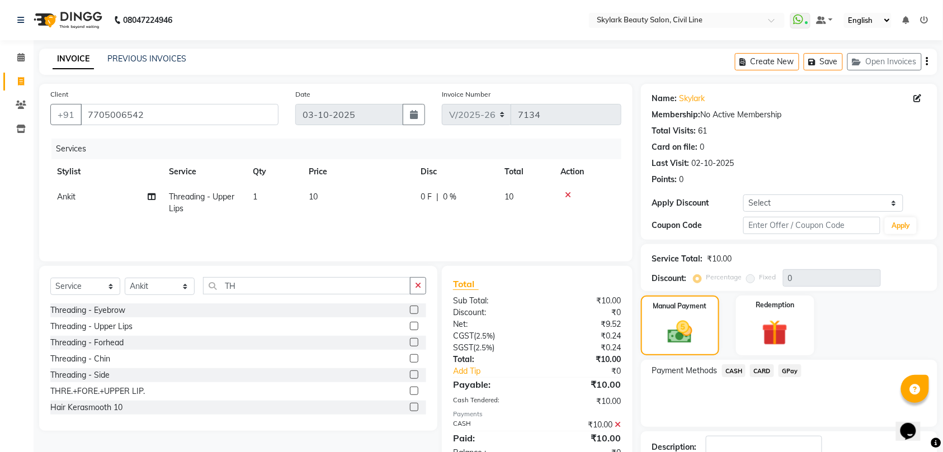
scroll to position [79, 0]
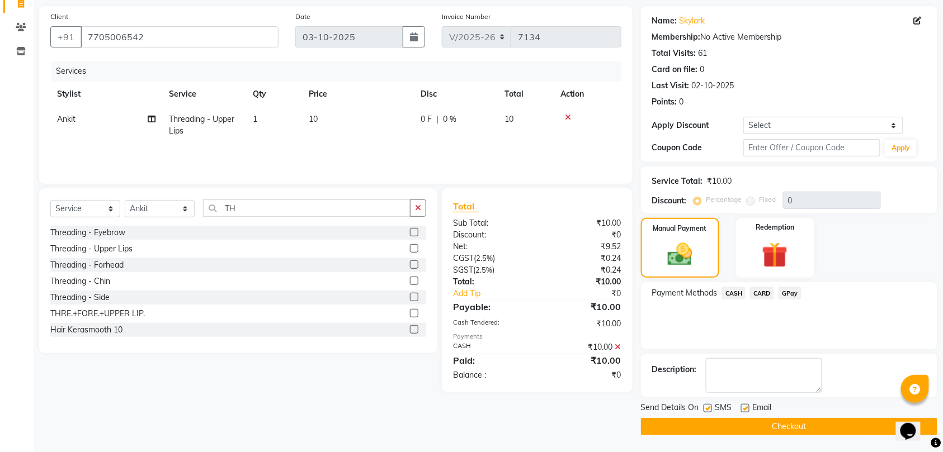
click at [812, 423] on button "Checkout" at bounding box center [789, 426] width 296 height 17
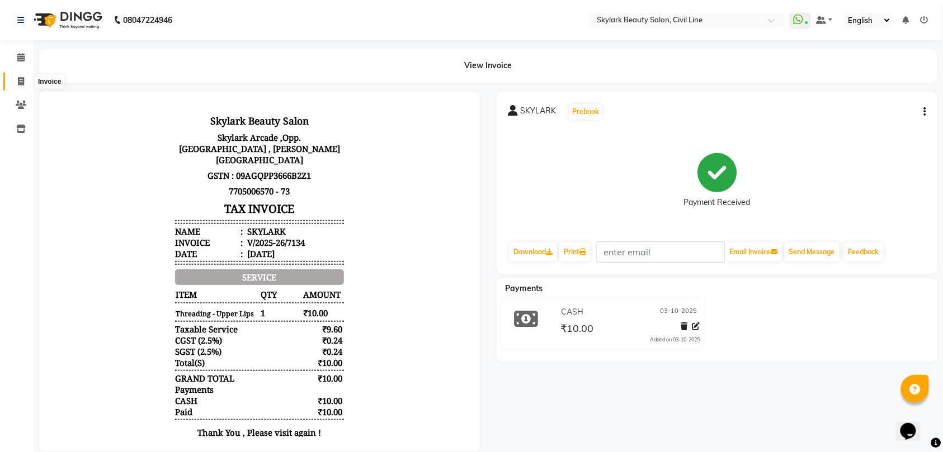
click at [19, 81] on icon at bounding box center [21, 81] width 6 height 8
select select "service"
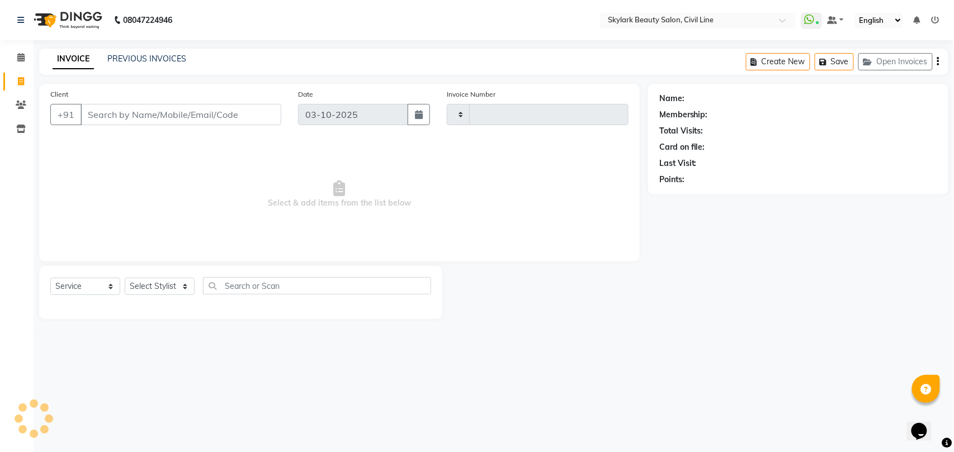
type input "7135"
select select "4588"
click at [169, 280] on select "Select Stylist" at bounding box center [160, 286] width 70 height 17
select select "28120"
click at [125, 278] on select "Select Stylist aman Ankit GAGAN WAHLA GURWINDER SINGH WASU" at bounding box center [160, 286] width 70 height 17
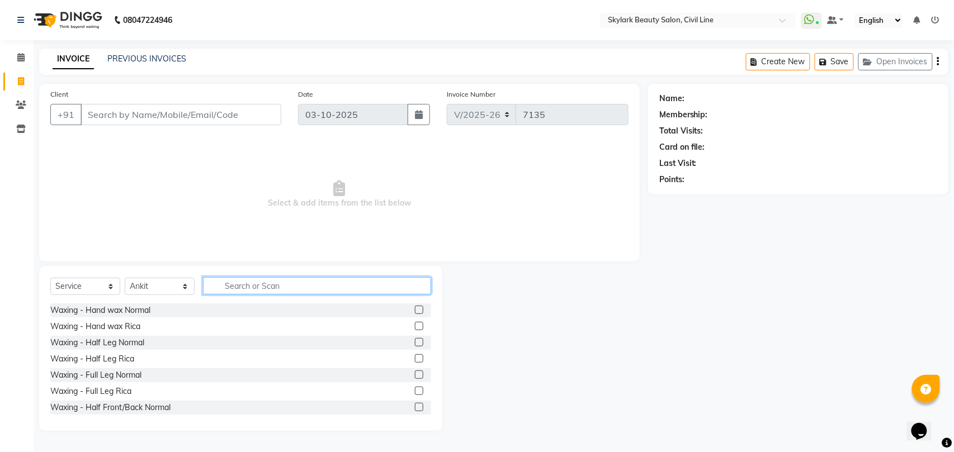
click at [280, 289] on input "text" at bounding box center [317, 285] width 228 height 17
type input "TH"
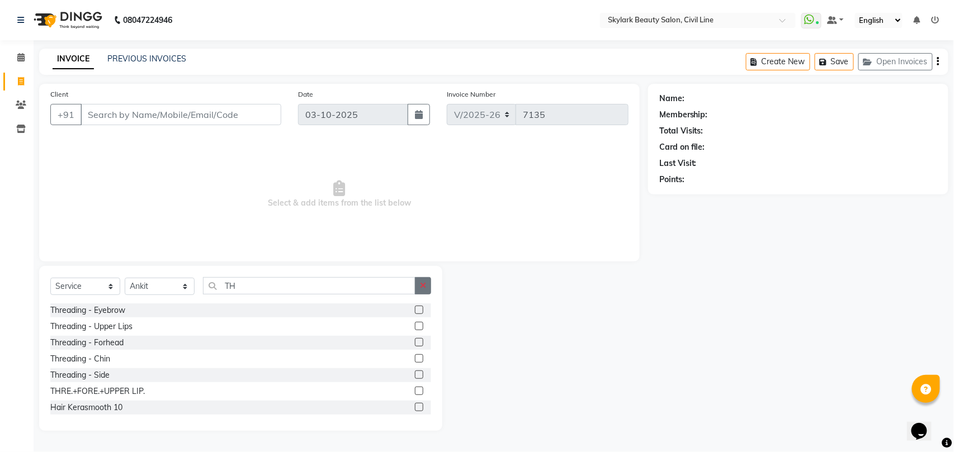
click at [425, 285] on icon "button" at bounding box center [423, 286] width 6 height 8
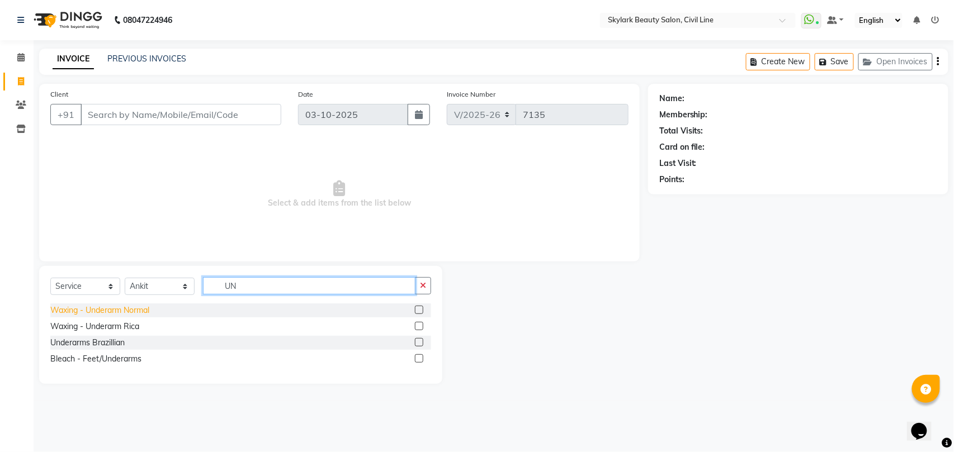
type input "UN"
click at [130, 311] on div "Waxing - Underarm Normal" at bounding box center [99, 311] width 99 height 12
checkbox input "false"
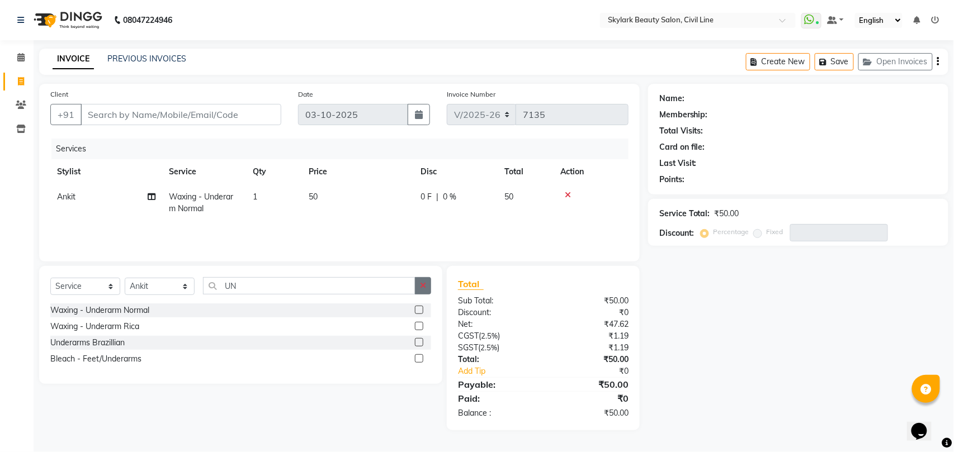
click at [423, 286] on icon "button" at bounding box center [423, 286] width 6 height 8
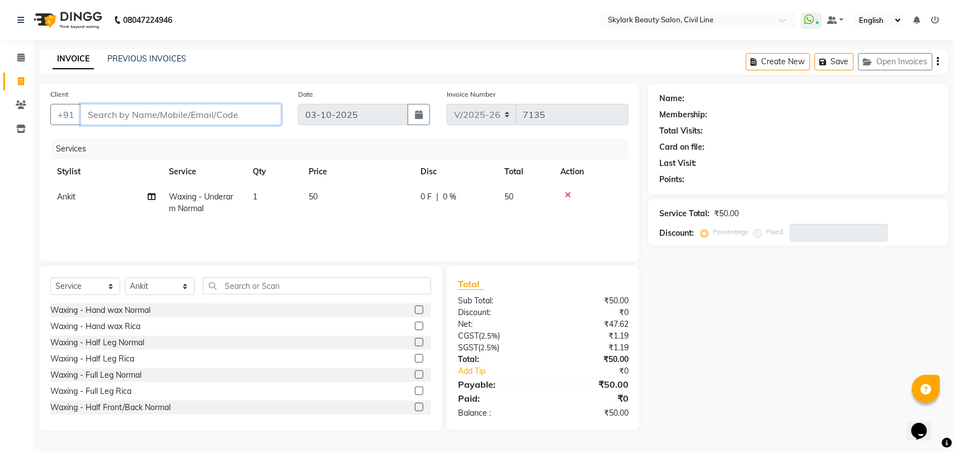
click at [247, 116] on input "Client" at bounding box center [181, 114] width 201 height 21
click at [568, 193] on icon at bounding box center [568, 195] width 6 height 8
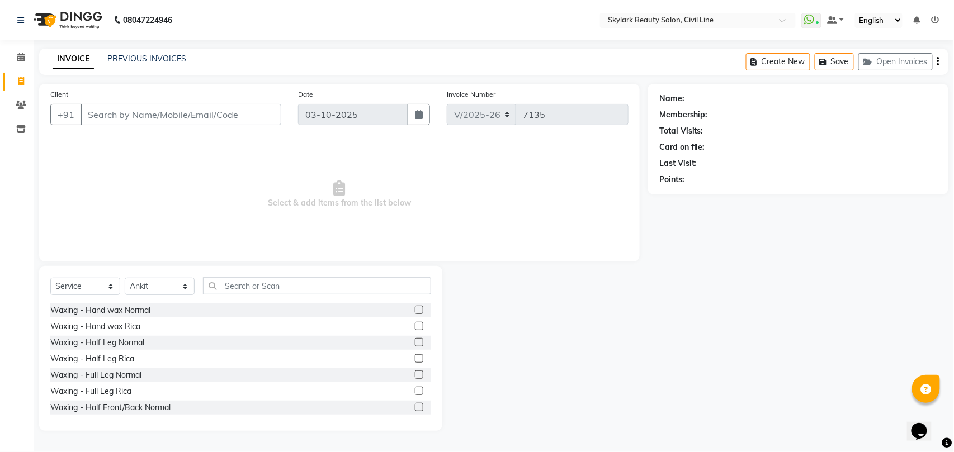
click at [307, 278] on div "Select Service Product Membership Package Voucher Prepaid Gift Card Select Styl…" at bounding box center [240, 348] width 403 height 165
click at [307, 278] on input "text" at bounding box center [317, 285] width 228 height 17
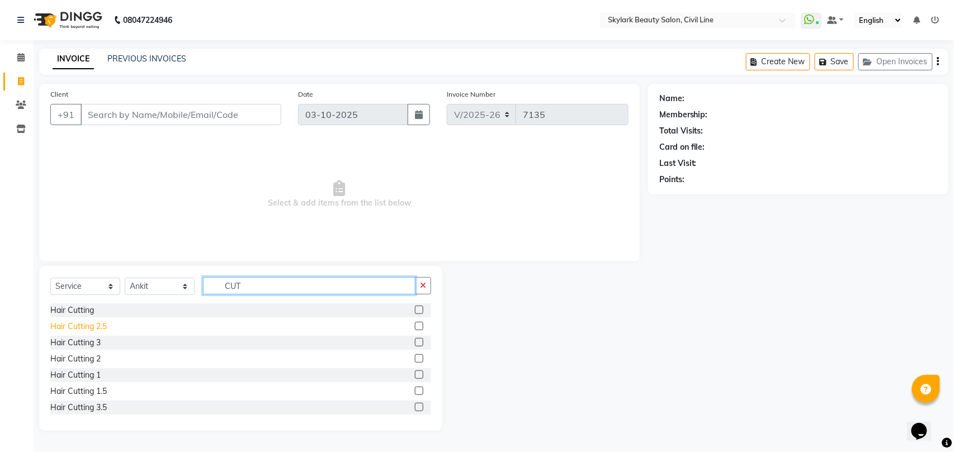
type input "CUT"
click at [88, 324] on div "Hair Cutting 2.5" at bounding box center [78, 327] width 56 height 12
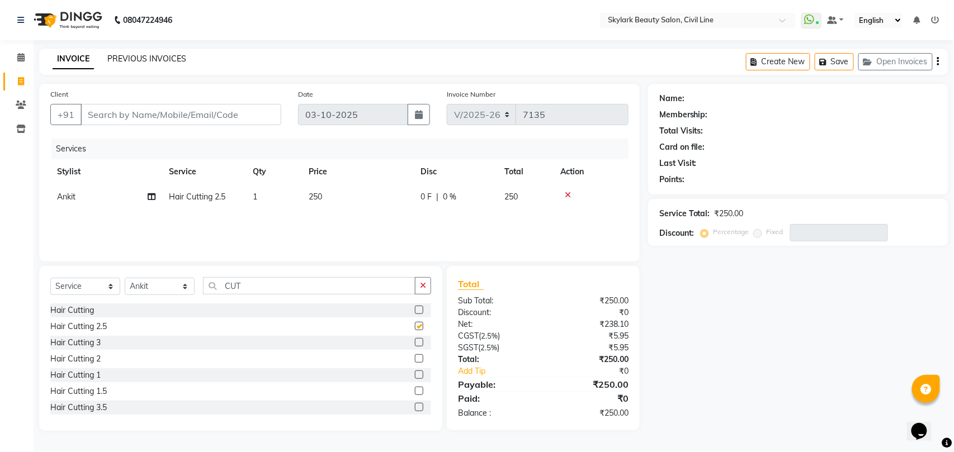
checkbox input "false"
click at [211, 112] on input "Client" at bounding box center [181, 114] width 201 height 21
type input "9"
type input "0"
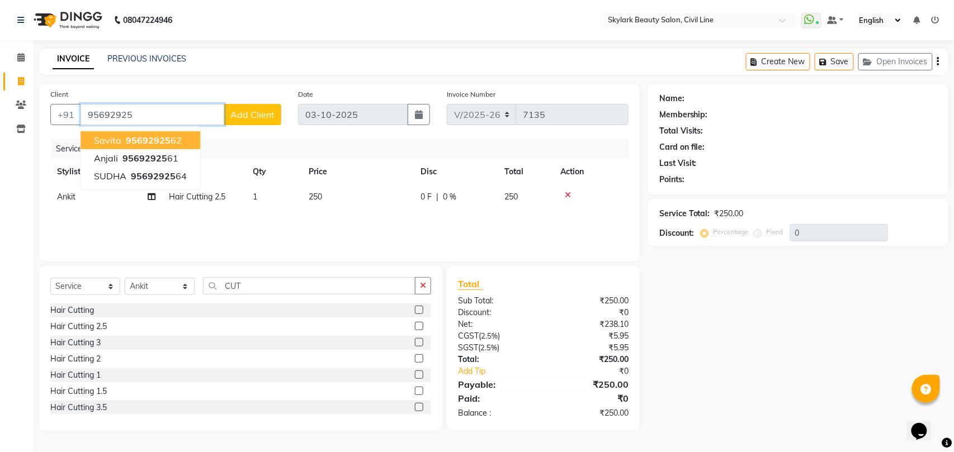
click at [173, 139] on ngb-highlight "95692925 62" at bounding box center [153, 140] width 58 height 11
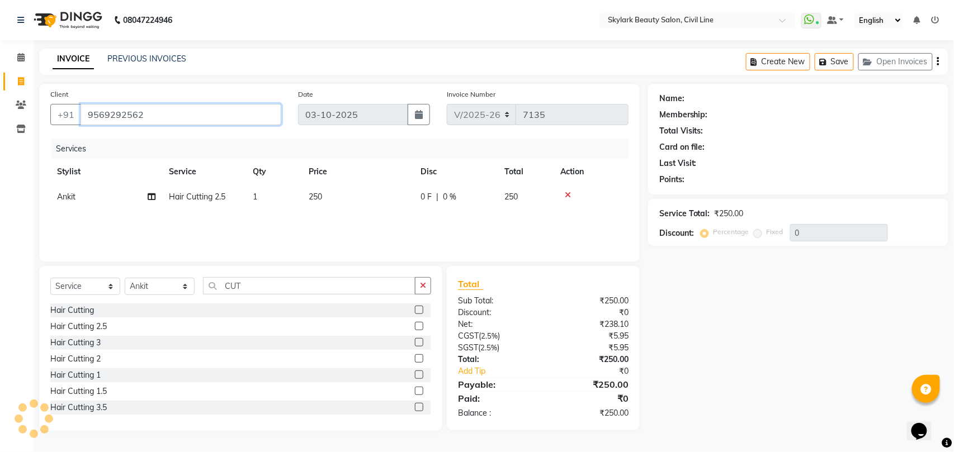
type input "9569292562"
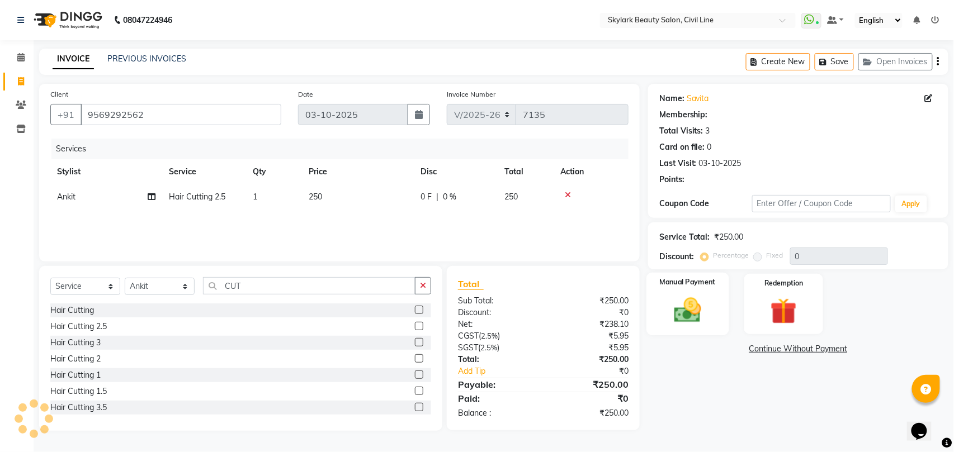
click at [679, 320] on img at bounding box center [687, 310] width 44 height 31
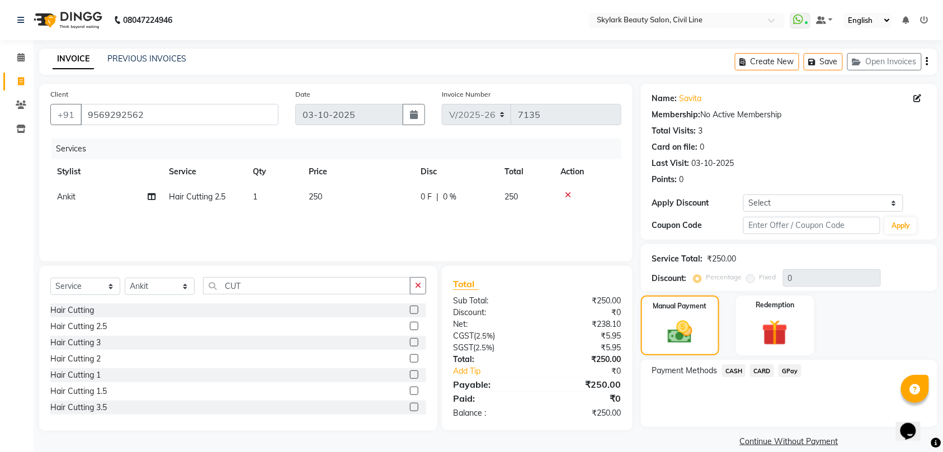
click at [789, 368] on span "GPay" at bounding box center [789, 371] width 23 height 13
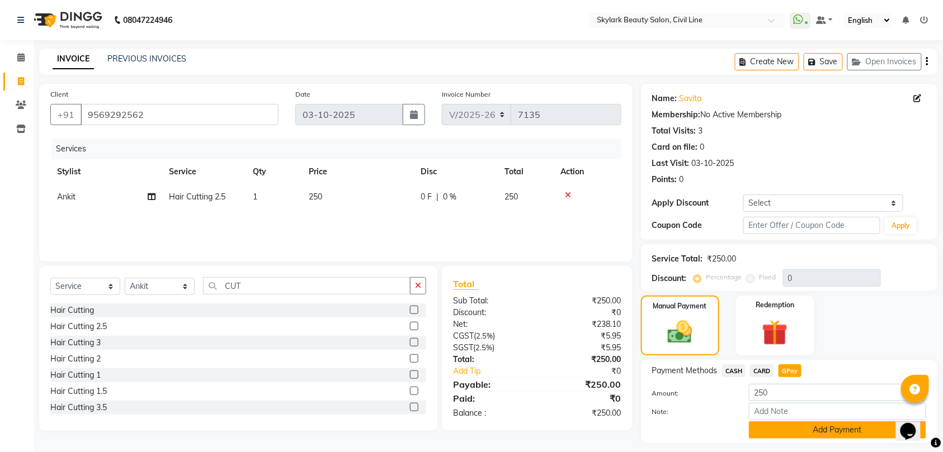
click at [830, 431] on button "Add Payment" at bounding box center [837, 430] width 177 height 17
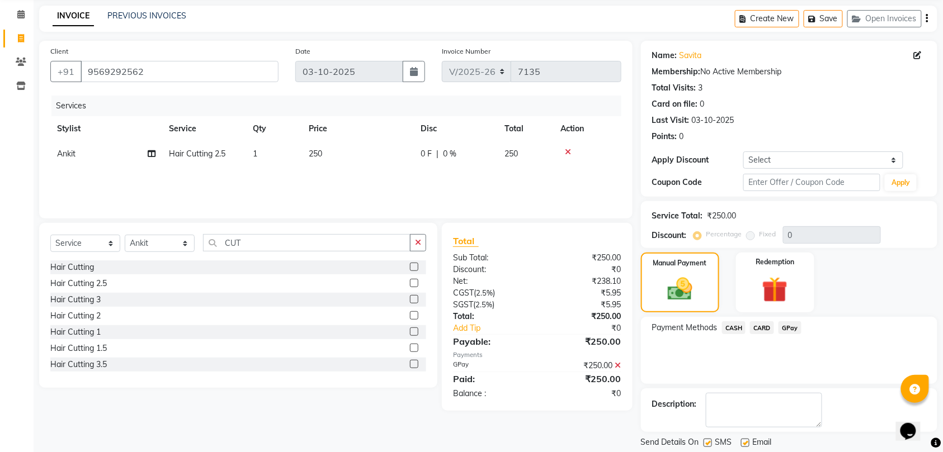
scroll to position [79, 0]
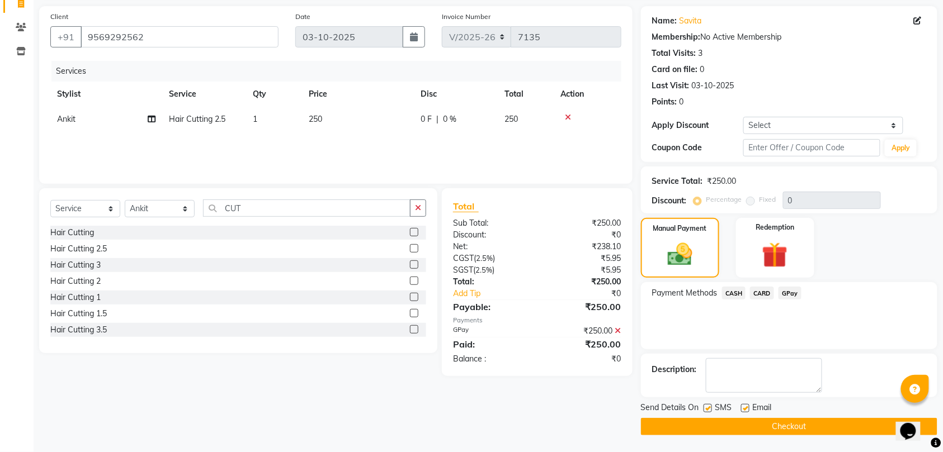
click at [812, 423] on button "Checkout" at bounding box center [789, 426] width 296 height 17
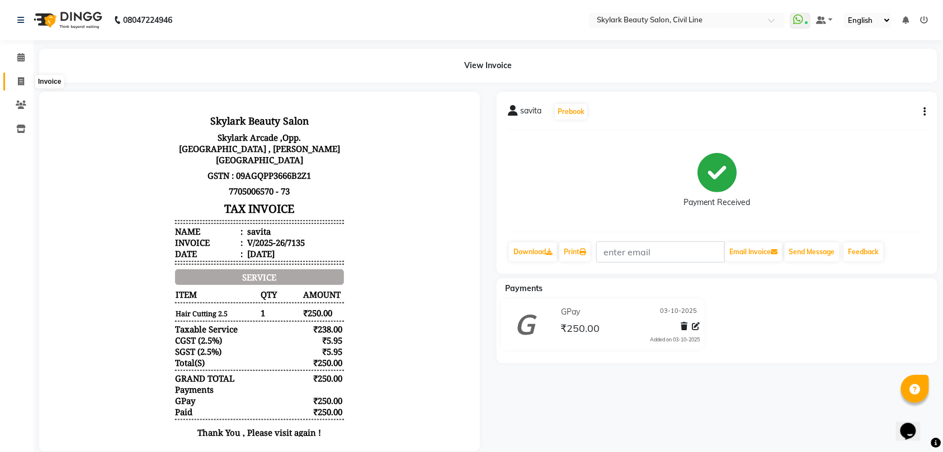
click at [22, 82] on icon at bounding box center [21, 81] width 6 height 8
select select "service"
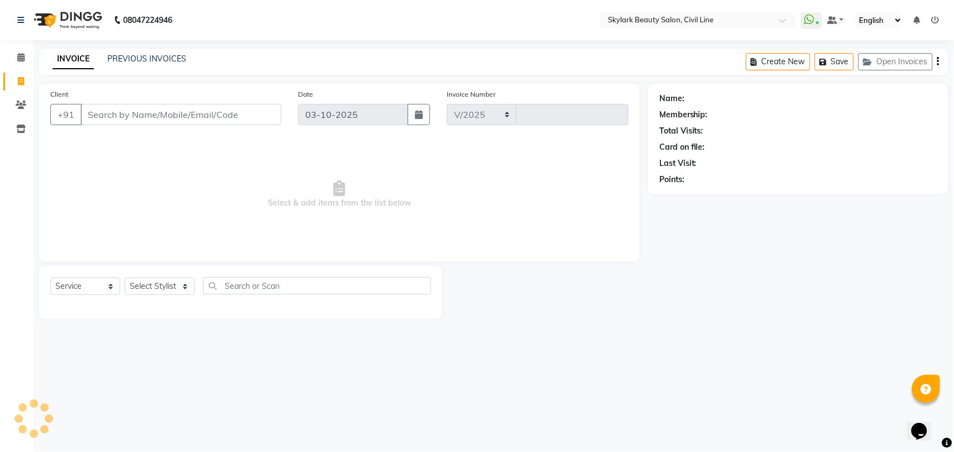
select select "4588"
type input "7136"
click at [148, 289] on select "Select Stylist" at bounding box center [160, 286] width 70 height 17
select select "28120"
click at [125, 278] on select "Select Stylist aman Ankit GAGAN WAHLA GURWINDER SINGH WASU" at bounding box center [160, 286] width 70 height 17
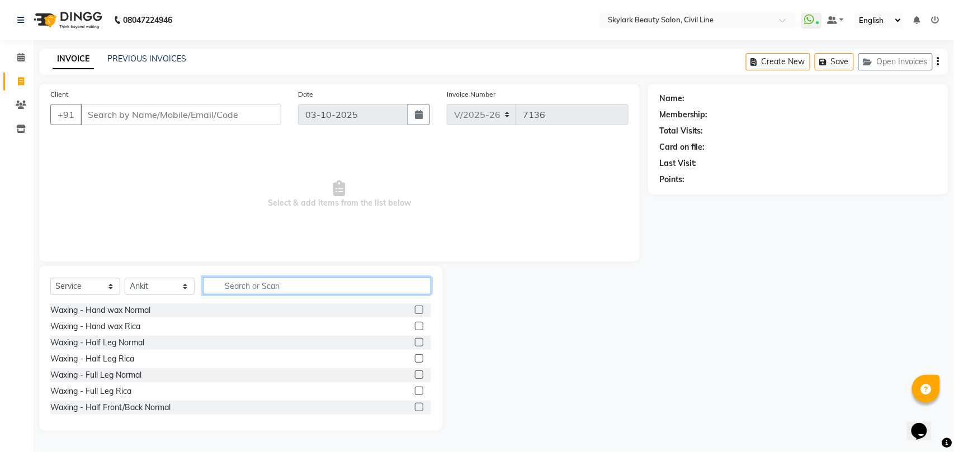
click at [287, 286] on input "text" at bounding box center [317, 285] width 228 height 17
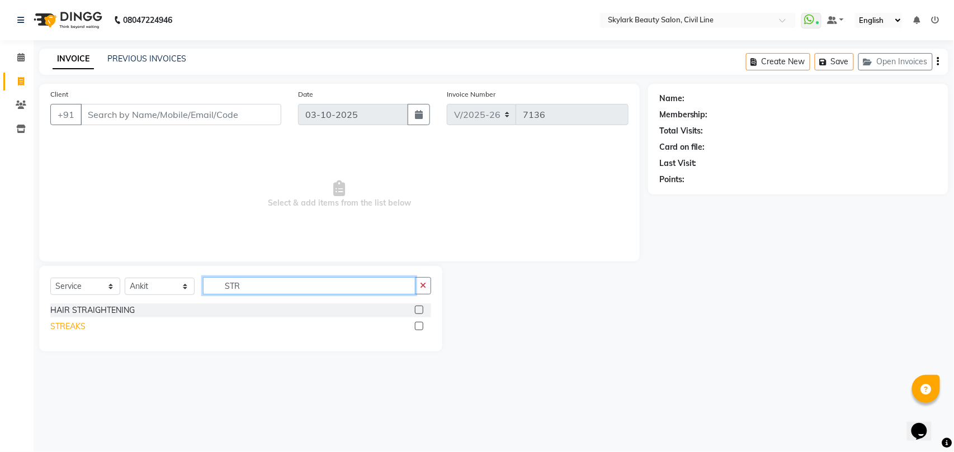
type input "STR"
click at [66, 325] on div "STREAKS" at bounding box center [67, 327] width 35 height 12
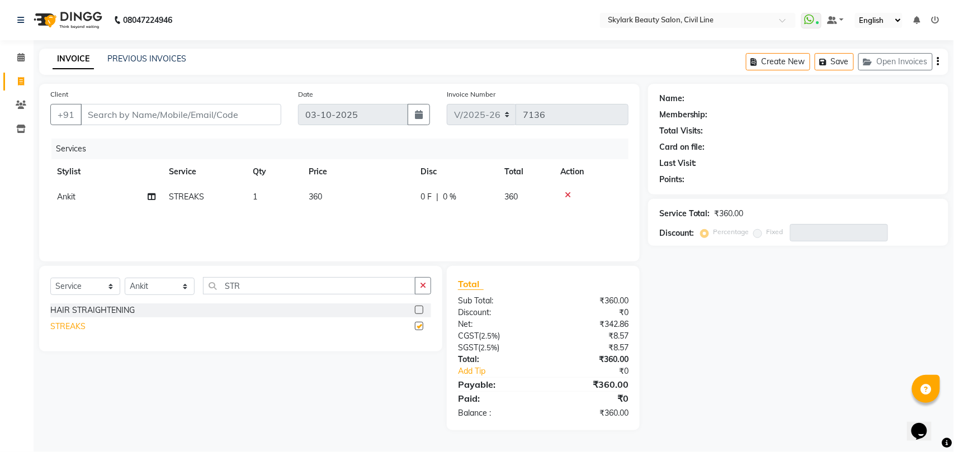
checkbox input "false"
click at [256, 196] on span "1" at bounding box center [255, 197] width 4 height 10
select select "28120"
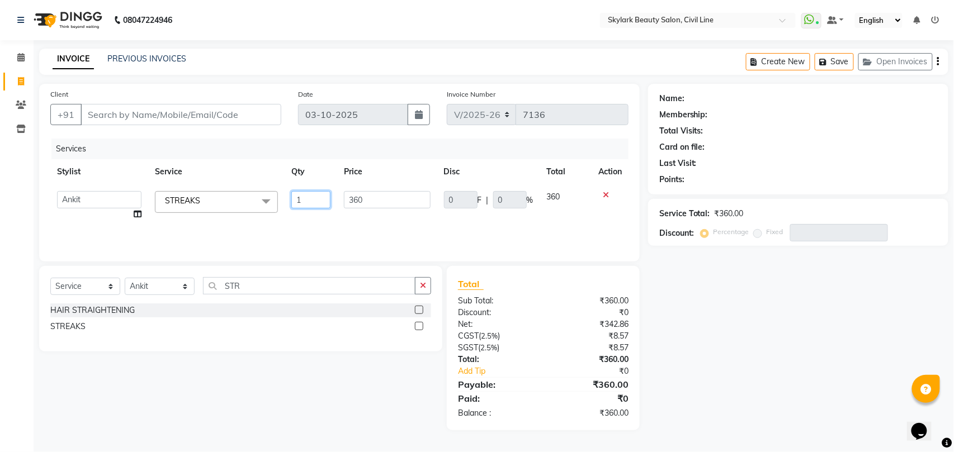
click at [311, 199] on input "1" at bounding box center [310, 199] width 39 height 17
type input "3"
click at [318, 218] on div "Services Stylist Service Qty Price Disc Total Action aman Ankit GAGAN WAHLA GUR…" at bounding box center [339, 195] width 578 height 112
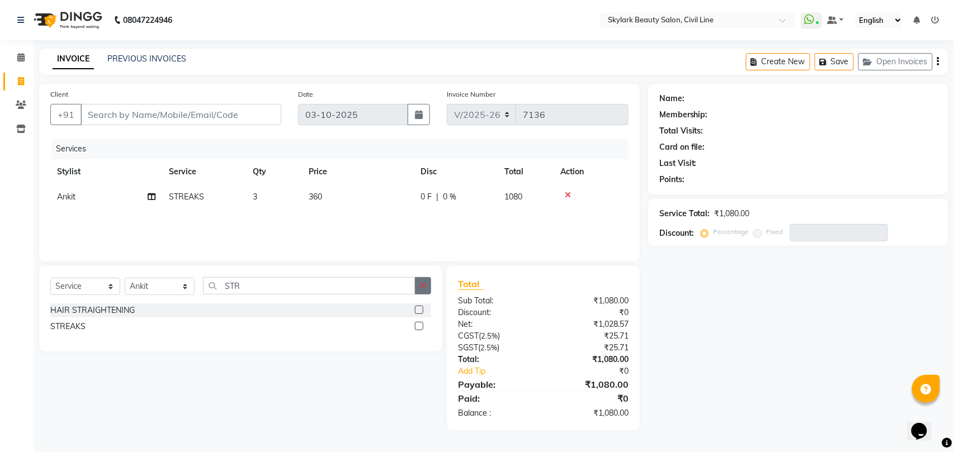
click at [422, 287] on icon "button" at bounding box center [423, 286] width 6 height 8
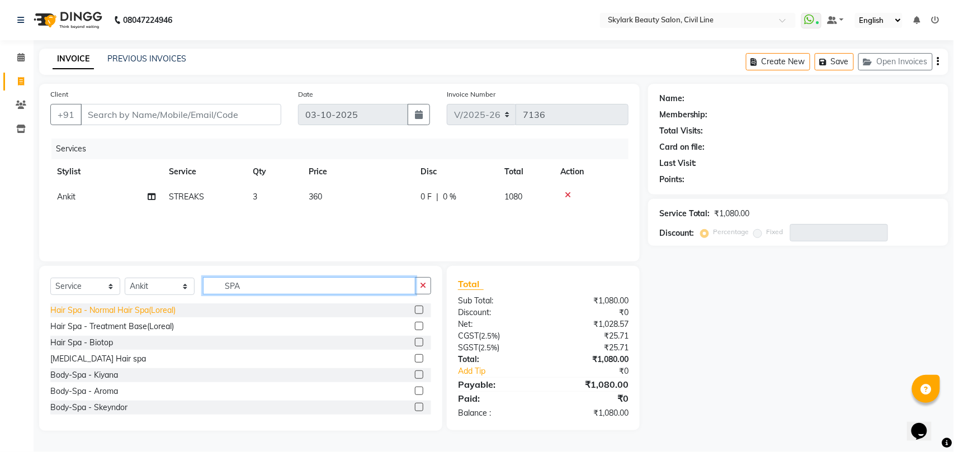
type input "SPA"
click at [127, 306] on div "Hair Spa - Normal Hair Spa(Loreal)" at bounding box center [112, 311] width 125 height 12
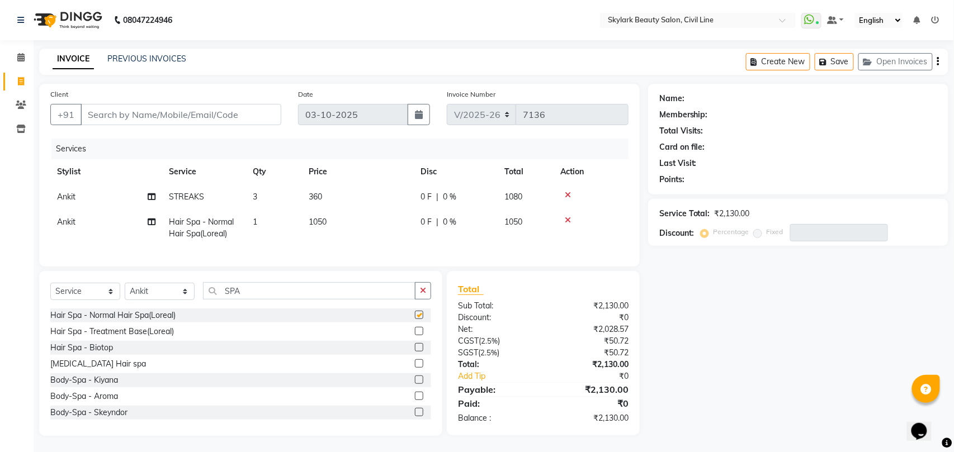
checkbox input "false"
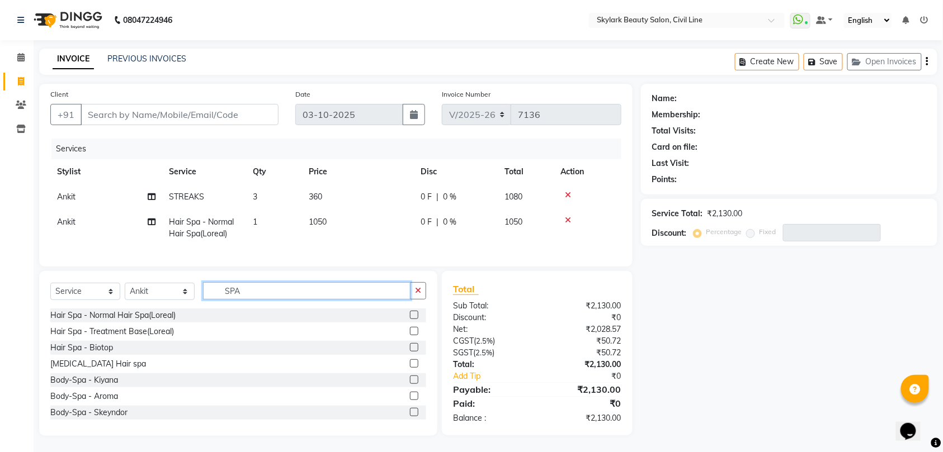
click at [315, 300] on input "SPA" at bounding box center [306, 290] width 207 height 17
type input "S"
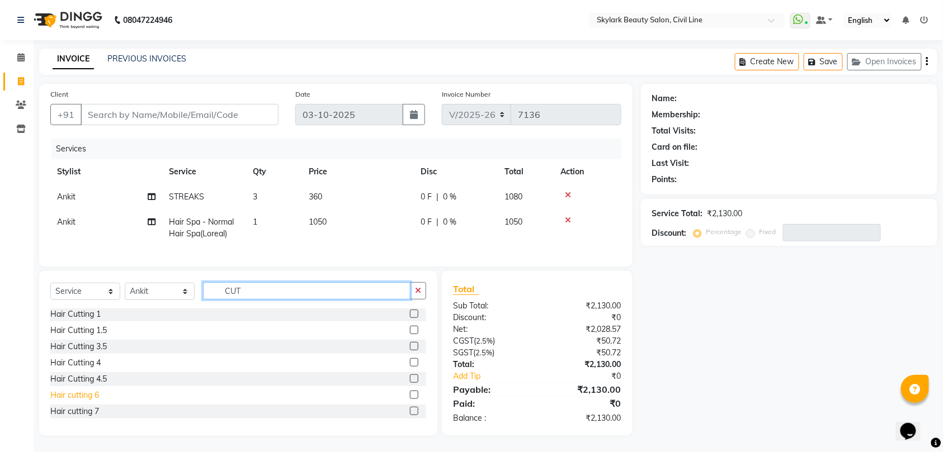
type input "CUT"
click at [79, 401] on div "Hair cutting 6" at bounding box center [74, 396] width 49 height 12
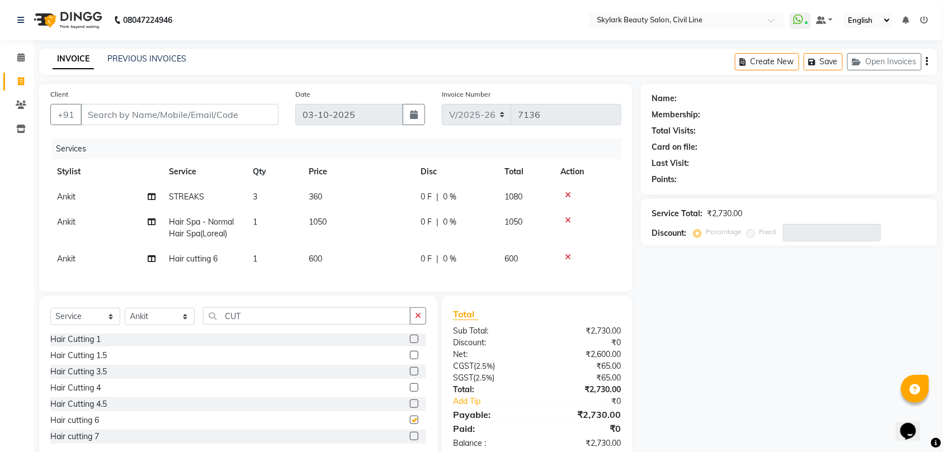
checkbox input "false"
click at [286, 322] on input "CUT" at bounding box center [306, 316] width 207 height 17
type input "C"
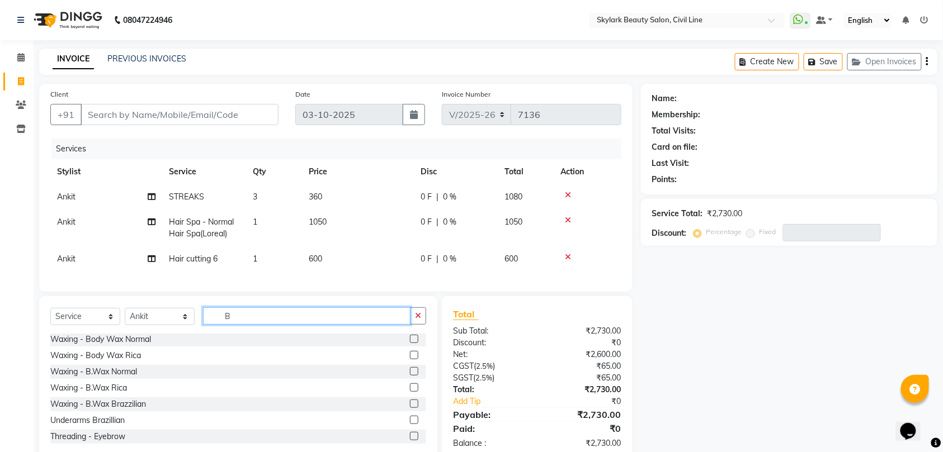
scroll to position [0, 0]
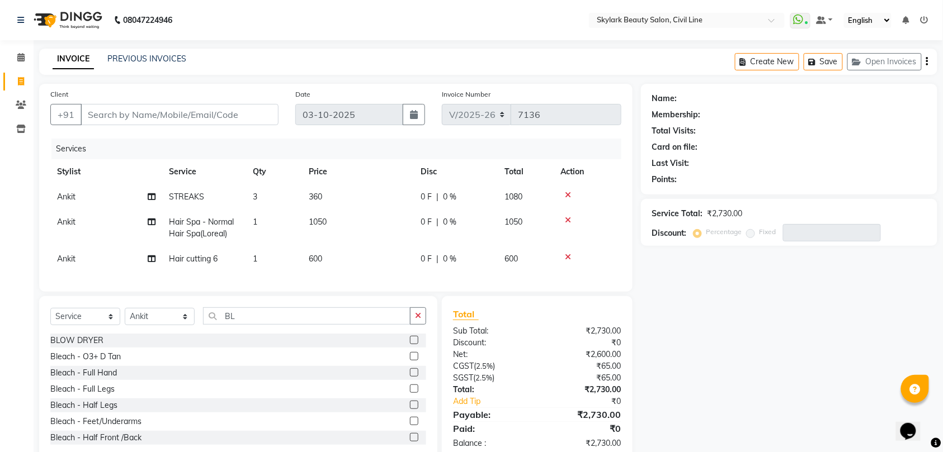
click at [566, 255] on icon at bounding box center [568, 257] width 6 height 8
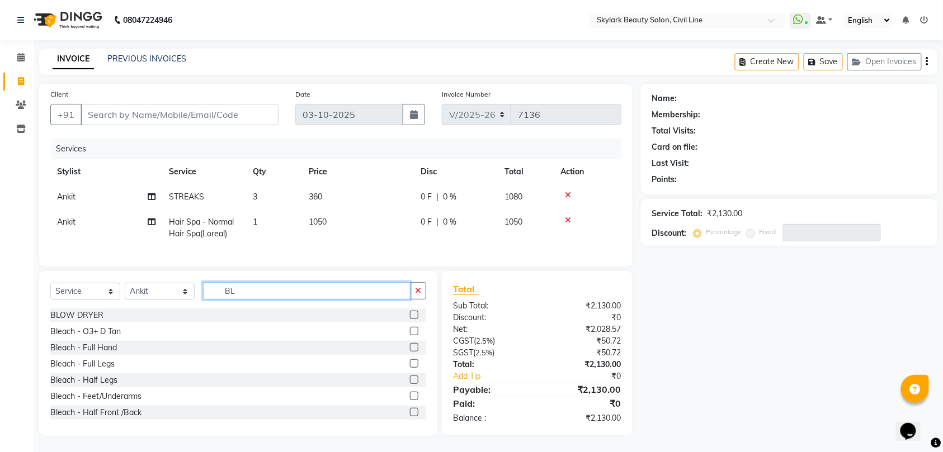
click at [262, 300] on input "BL" at bounding box center [306, 290] width 207 height 17
type input "B"
type input "CUT"
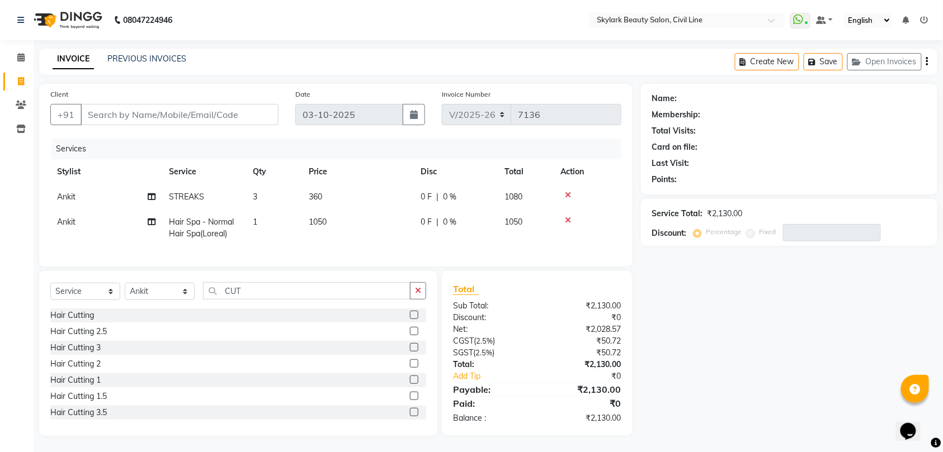
click at [569, 219] on icon at bounding box center [568, 220] width 6 height 8
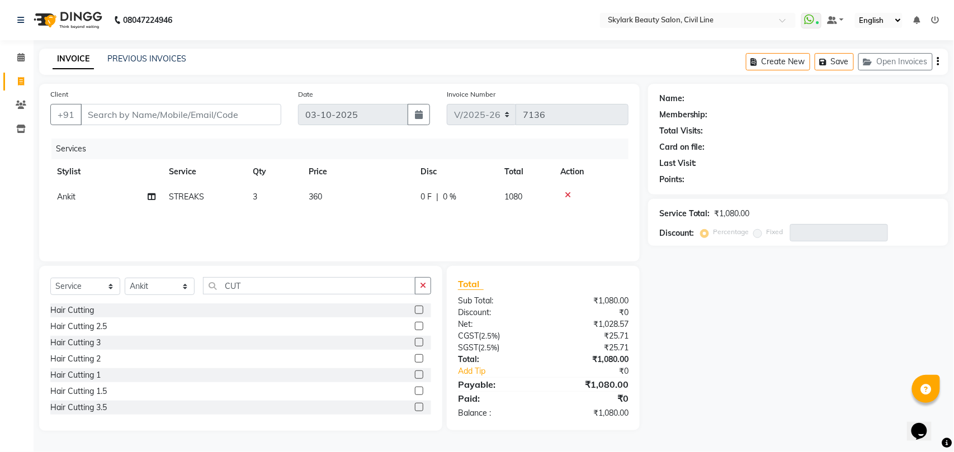
click at [567, 191] on icon at bounding box center [568, 195] width 6 height 8
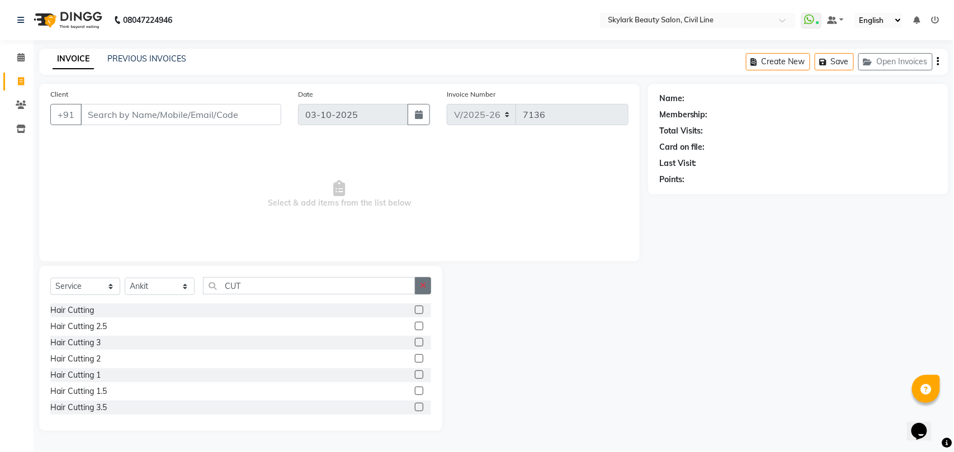
click at [421, 281] on button "button" at bounding box center [423, 285] width 16 height 17
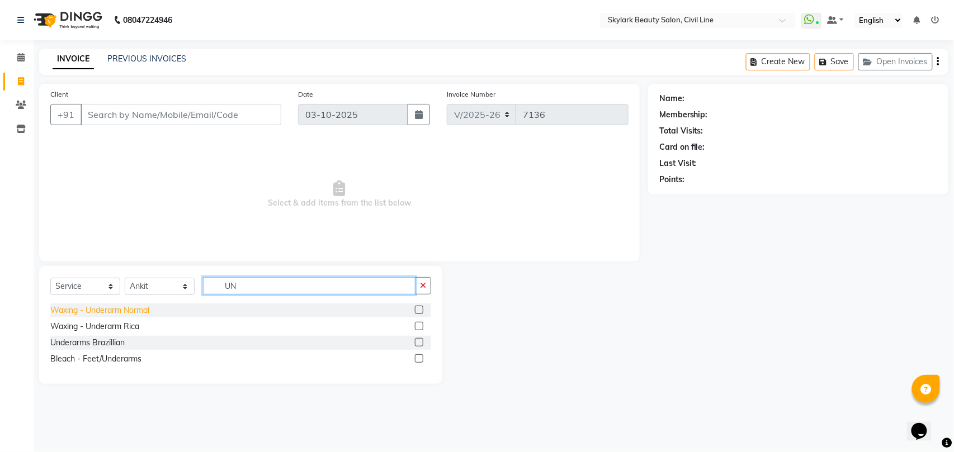
type input "UN"
click at [137, 309] on div "Waxing - Underarm Normal" at bounding box center [99, 311] width 99 height 12
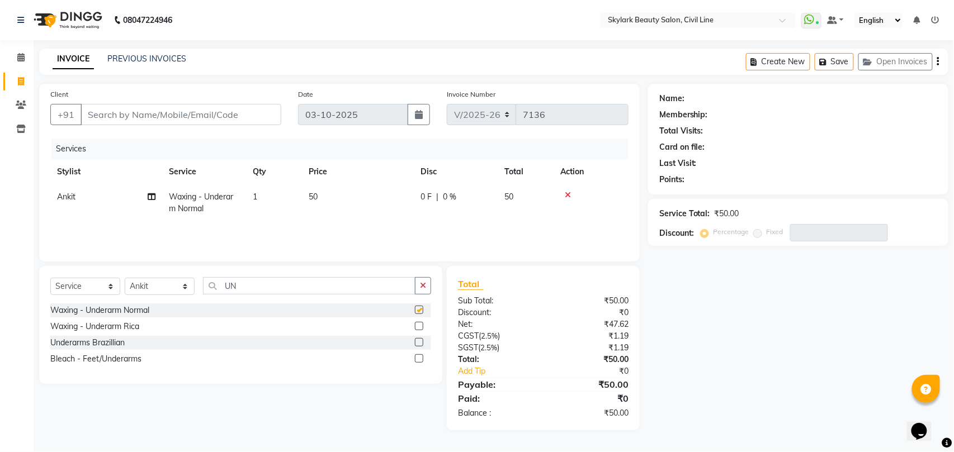
checkbox input "false"
click at [220, 113] on input "Client" at bounding box center [181, 114] width 201 height 21
type input "9"
type input "0"
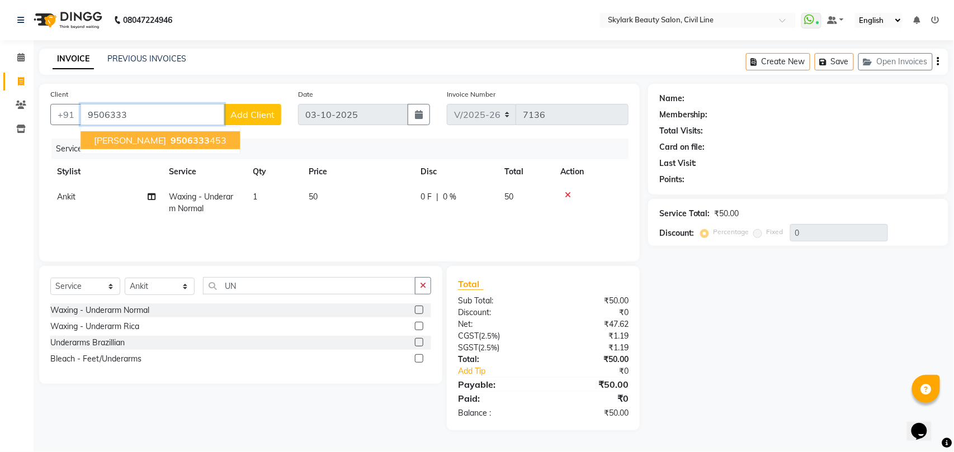
click at [170, 140] on ngb-highlight "9506333 453" at bounding box center [197, 140] width 58 height 11
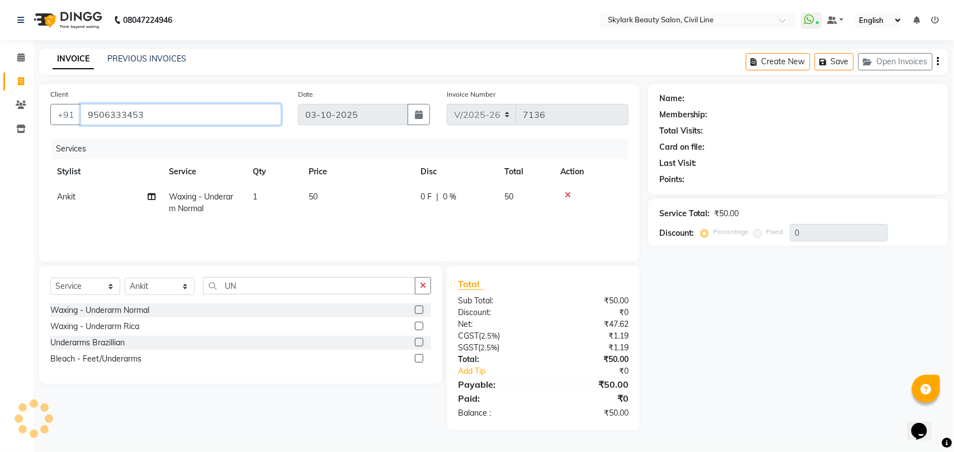
type input "9506333453"
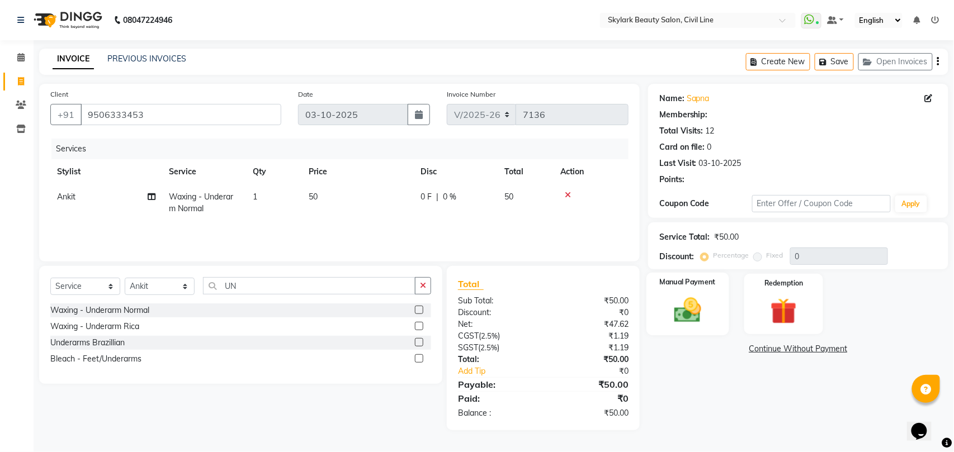
click at [681, 288] on label "Manual Payment" at bounding box center [688, 282] width 56 height 11
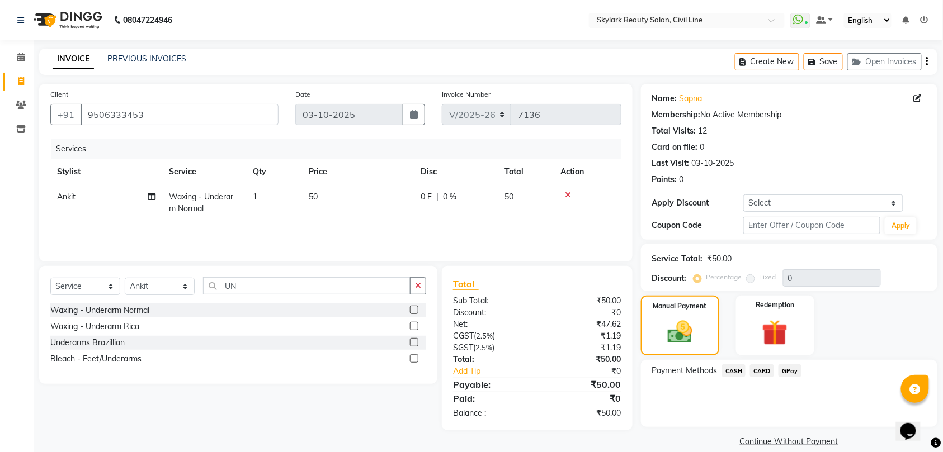
click at [736, 367] on span "CASH" at bounding box center [734, 371] width 24 height 13
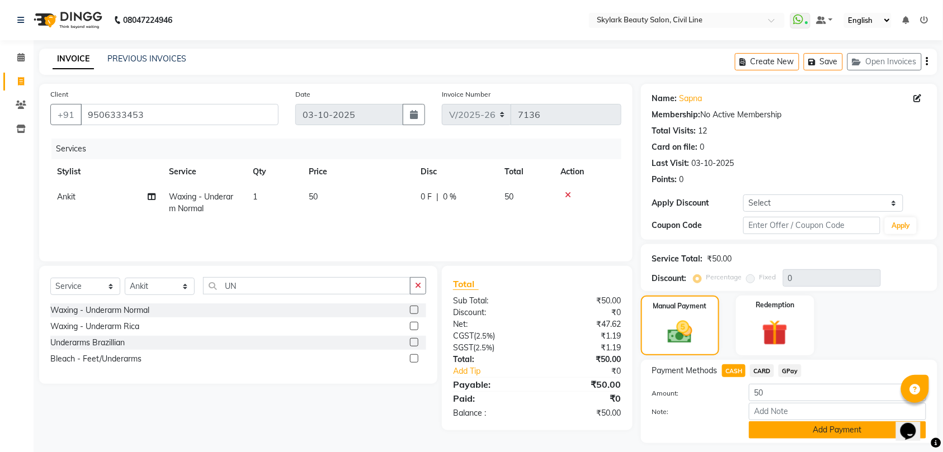
click at [821, 431] on button "Add Payment" at bounding box center [837, 430] width 177 height 17
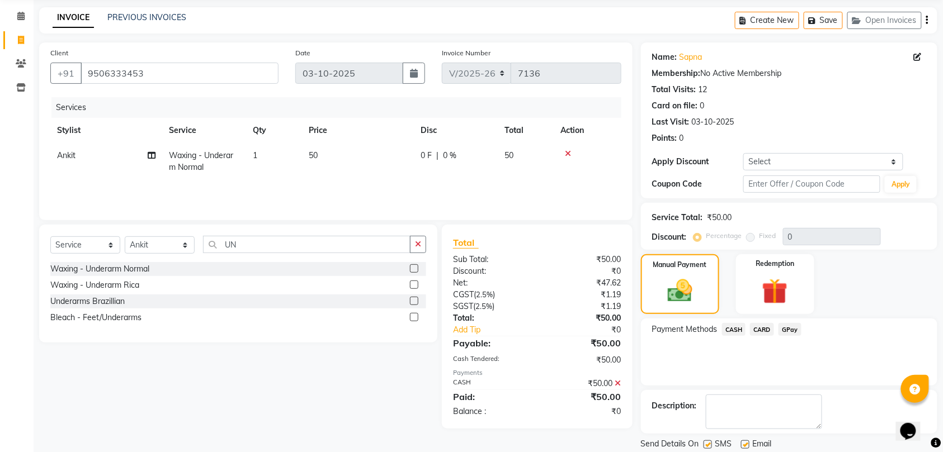
scroll to position [79, 0]
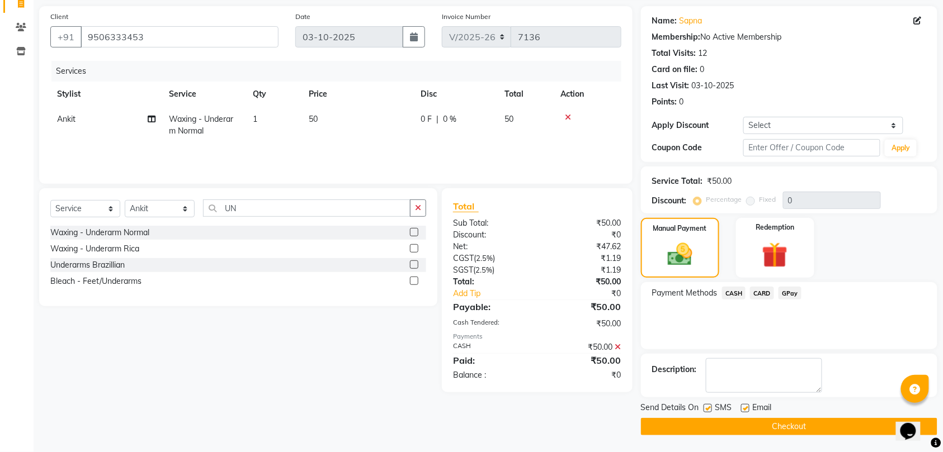
click at [792, 424] on button "Checkout" at bounding box center [789, 426] width 296 height 17
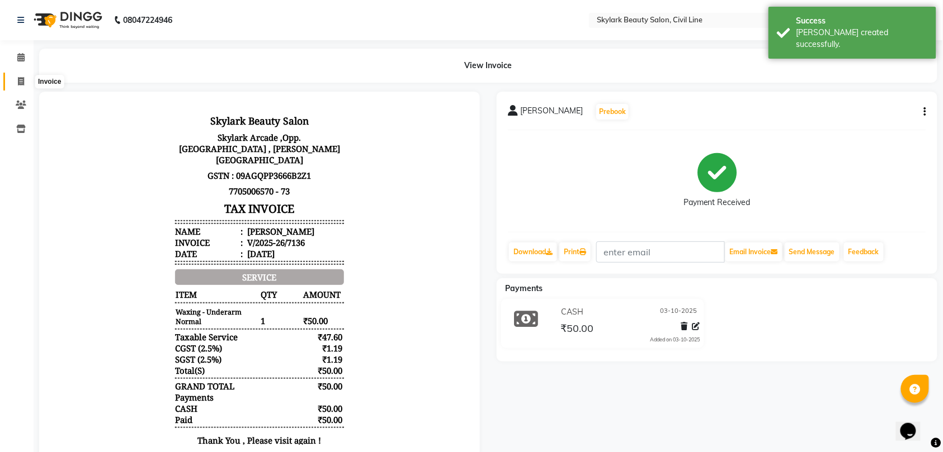
click at [20, 82] on icon at bounding box center [21, 81] width 6 height 8
select select "service"
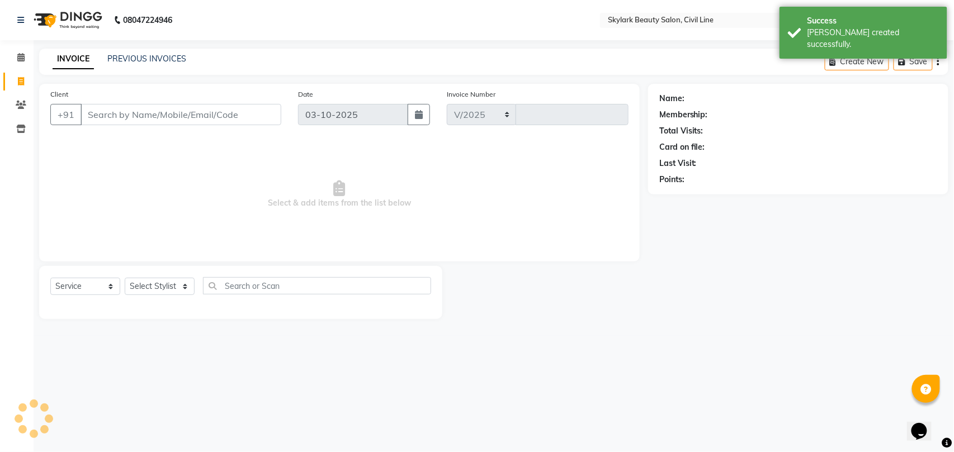
select select "4588"
type input "7137"
click at [171, 276] on div "Select Service Product Membership Package Voucher Prepaid Gift Card Select Styl…" at bounding box center [240, 292] width 403 height 53
click at [171, 287] on select "Select Stylist" at bounding box center [160, 286] width 70 height 17
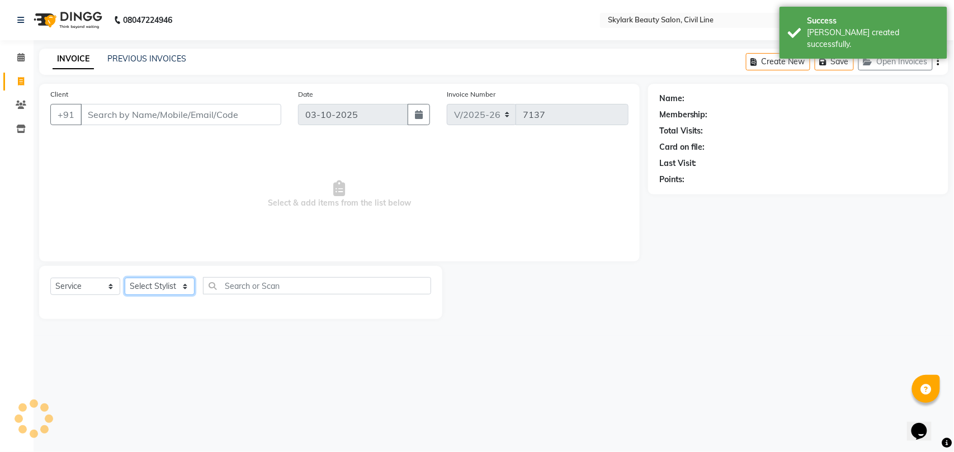
drag, startPoint x: 171, startPoint y: 287, endPoint x: 171, endPoint y: 294, distance: 7.3
click at [171, 287] on select "Select Stylist" at bounding box center [160, 286] width 70 height 17
select select "28120"
click at [125, 278] on select "Select Stylist aman Ankit GAGAN WAHLA GURWINDER SINGH WASU" at bounding box center [160, 286] width 70 height 17
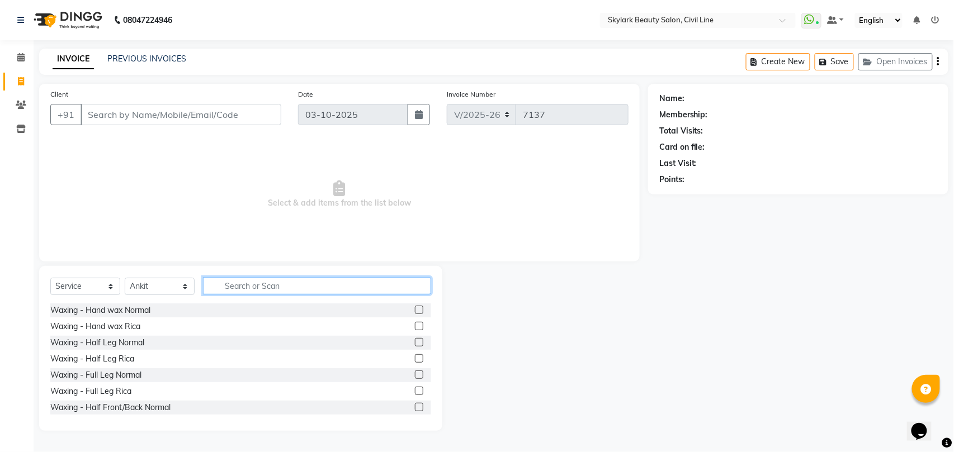
click at [285, 285] on input "text" at bounding box center [317, 285] width 228 height 17
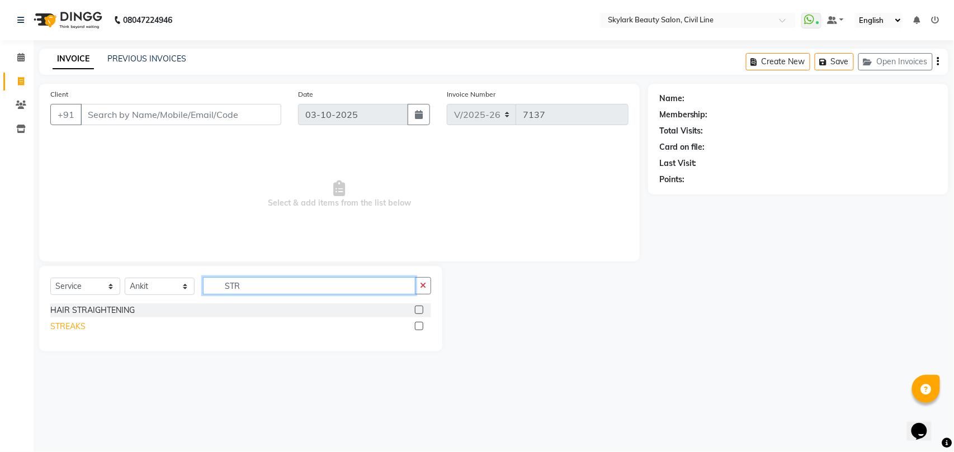
type input "STR"
click at [68, 328] on div "STREAKS" at bounding box center [67, 327] width 35 height 12
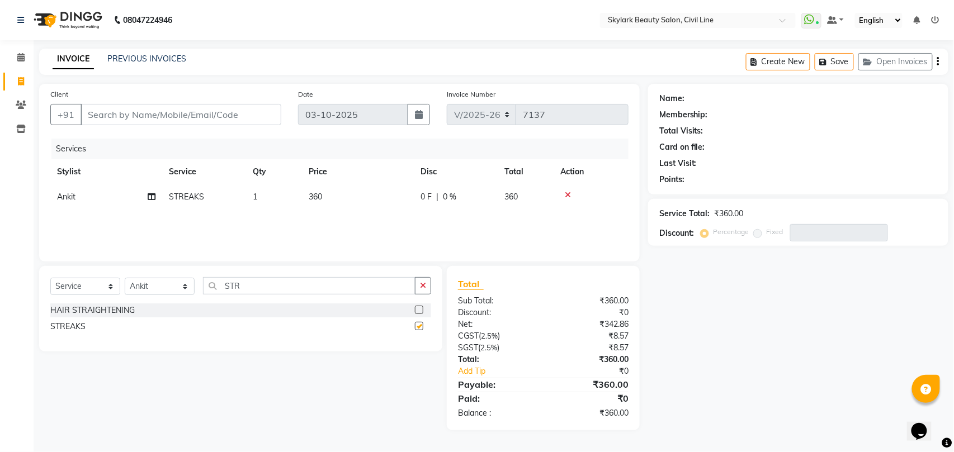
checkbox input "false"
click at [253, 197] on span "1" at bounding box center [255, 197] width 4 height 10
select select "28120"
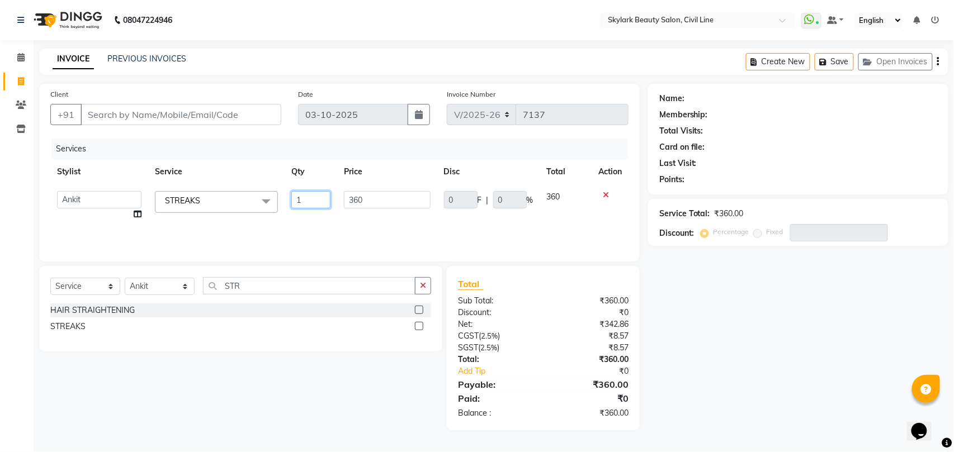
click at [307, 198] on input "1" at bounding box center [310, 199] width 39 height 17
type input "3"
click at [318, 217] on div "Services Stylist Service Qty Price Disc Total Action aman Ankit GAGAN WAHLA GUR…" at bounding box center [339, 195] width 578 height 112
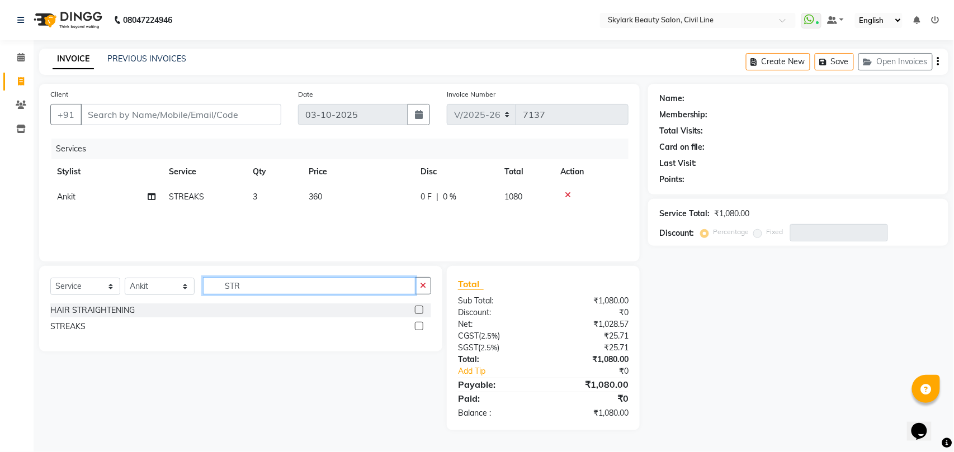
click at [320, 294] on input "STR" at bounding box center [309, 285] width 212 height 17
type input "S"
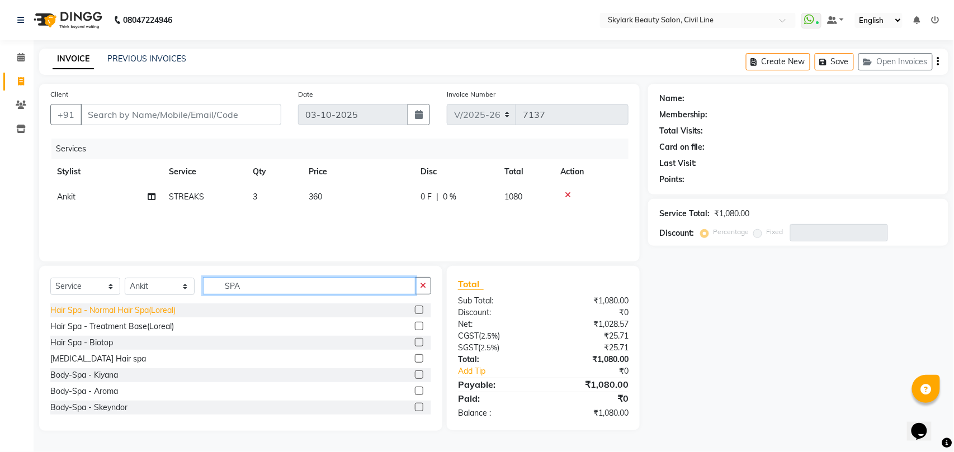
type input "SPA"
click at [130, 309] on div "Hair Spa - Normal Hair Spa(Loreal)" at bounding box center [112, 311] width 125 height 12
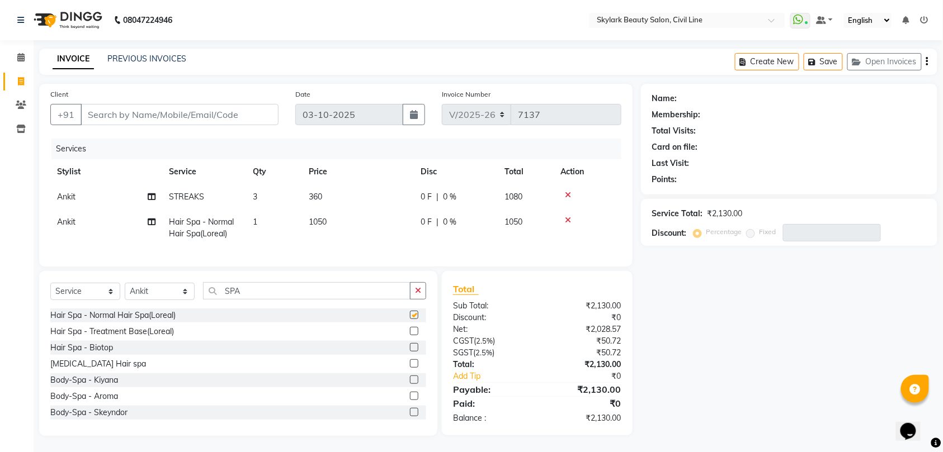
checkbox input "false"
click at [282, 300] on input "SPA" at bounding box center [306, 290] width 207 height 17
type input "S"
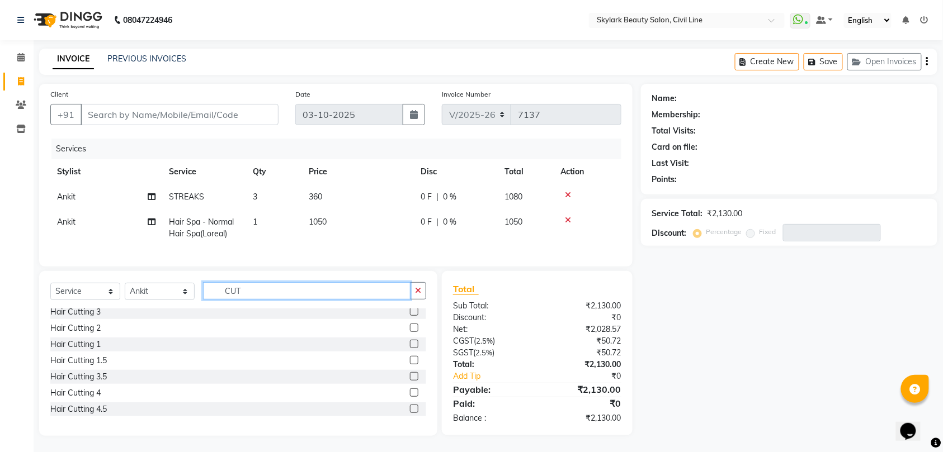
scroll to position [66, 0]
type input "CUT"
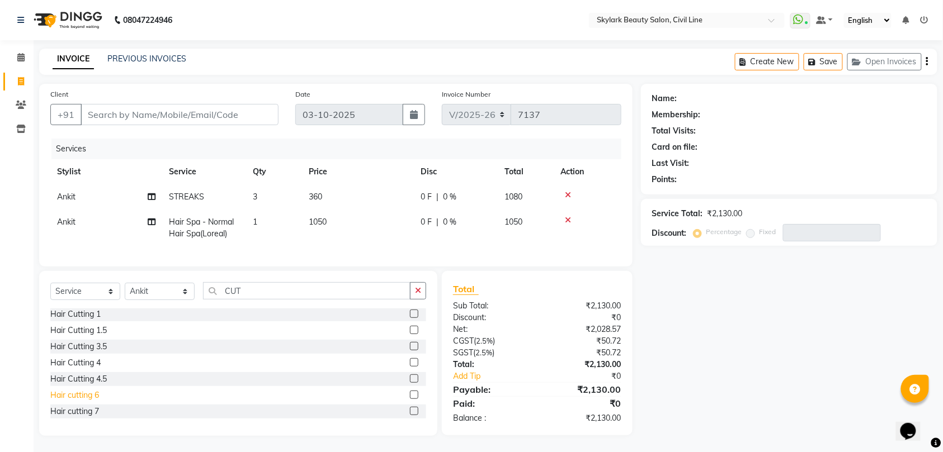
click at [79, 401] on div "Hair cutting 6" at bounding box center [74, 396] width 49 height 12
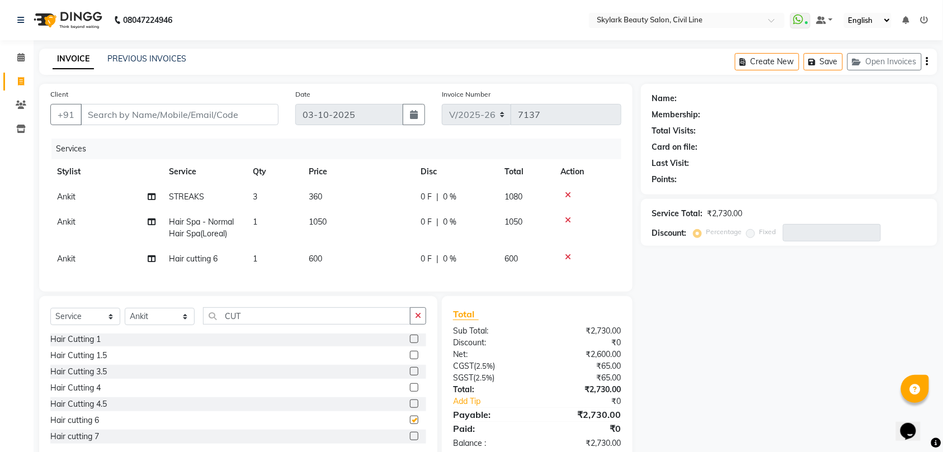
checkbox input "false"
click at [286, 325] on input "CUT" at bounding box center [306, 316] width 207 height 17
type input "C"
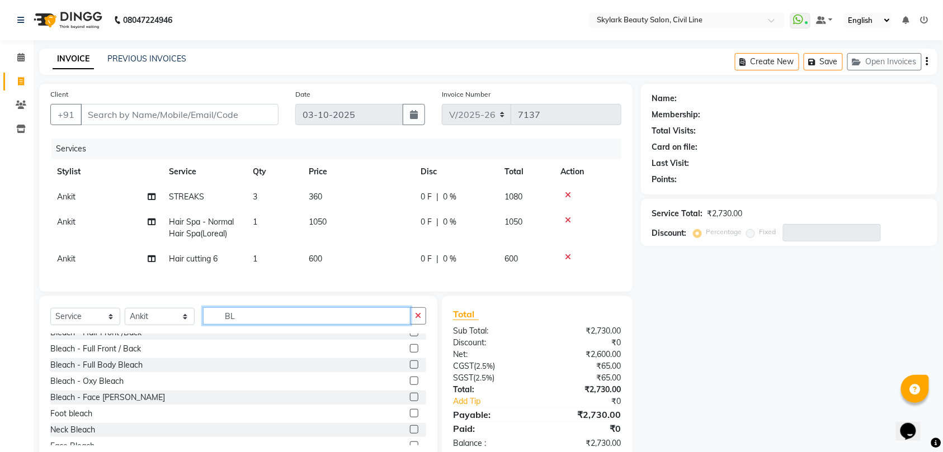
scroll to position [131, 0]
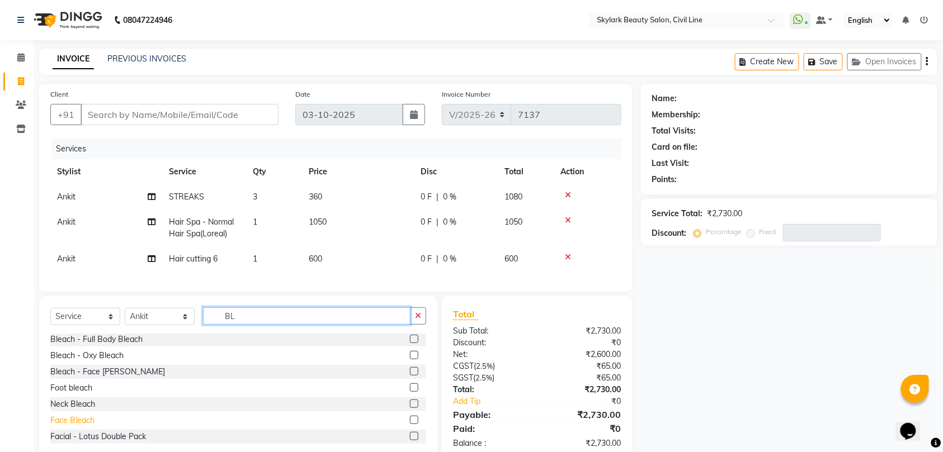
type input "BL"
click at [70, 427] on div "Face Bleach" at bounding box center [72, 421] width 44 height 12
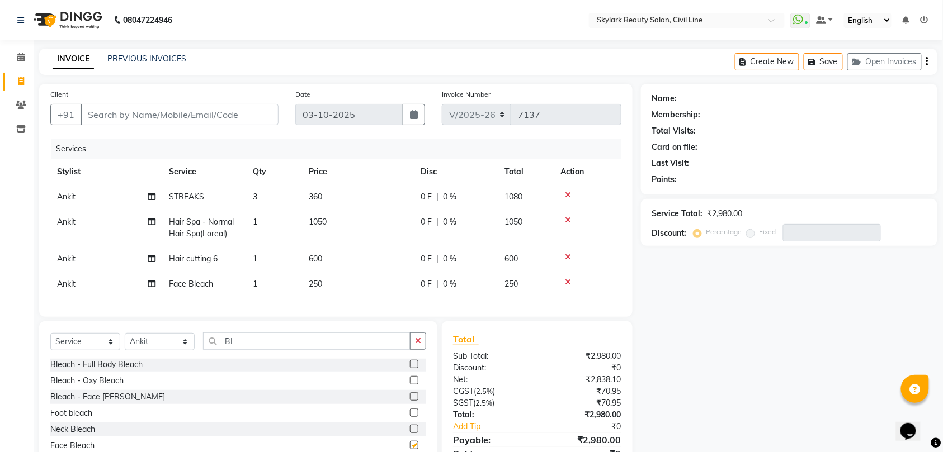
checkbox input "false"
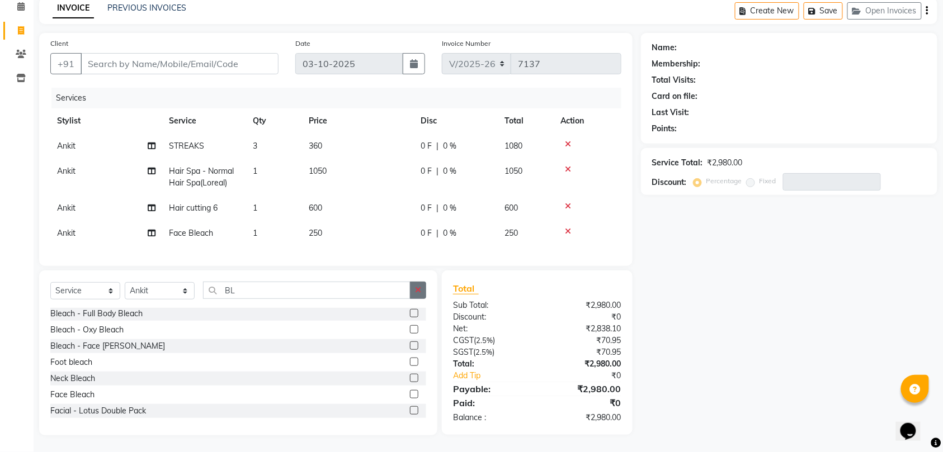
click at [415, 289] on icon "button" at bounding box center [418, 290] width 6 height 8
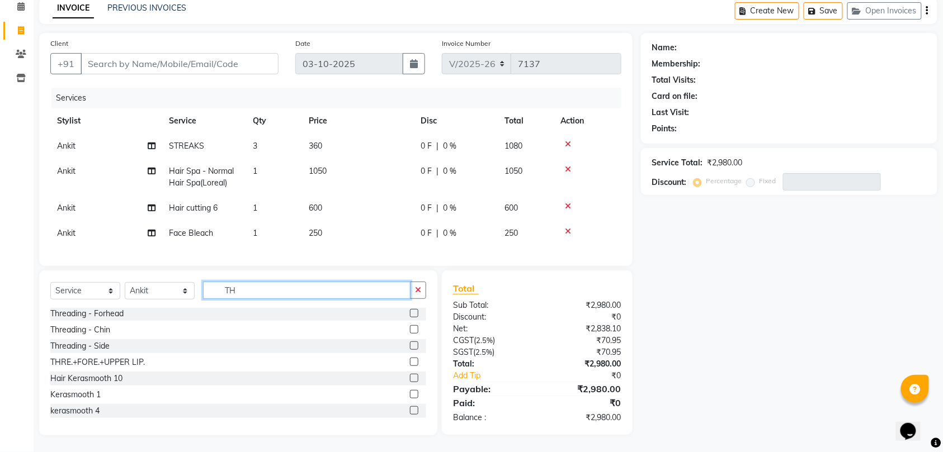
scroll to position [0, 0]
type input "TH"
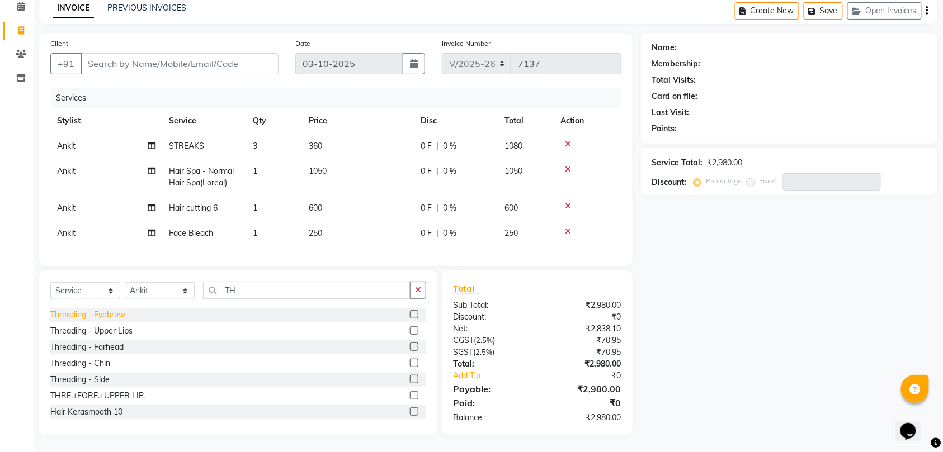
click at [110, 314] on div "Threading - Eyebrow" at bounding box center [87, 315] width 75 height 12
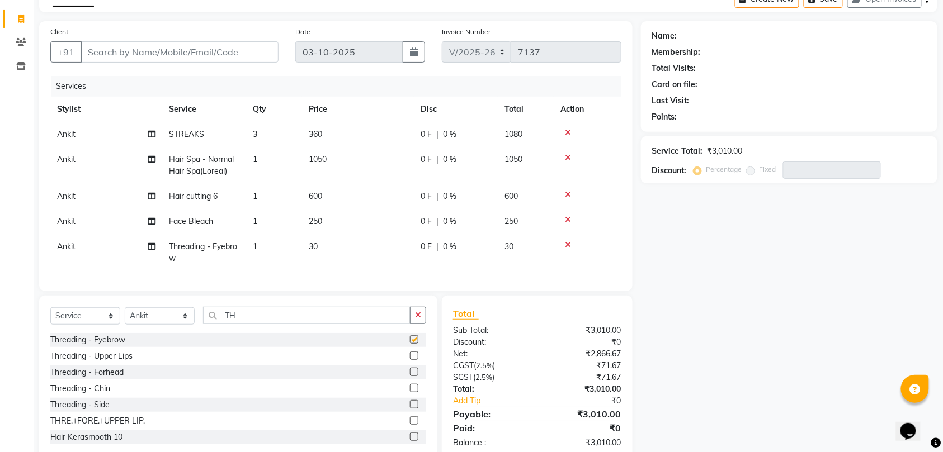
checkbox input "false"
click at [236, 54] on input "Client" at bounding box center [180, 51] width 198 height 21
type input "9"
type input "0"
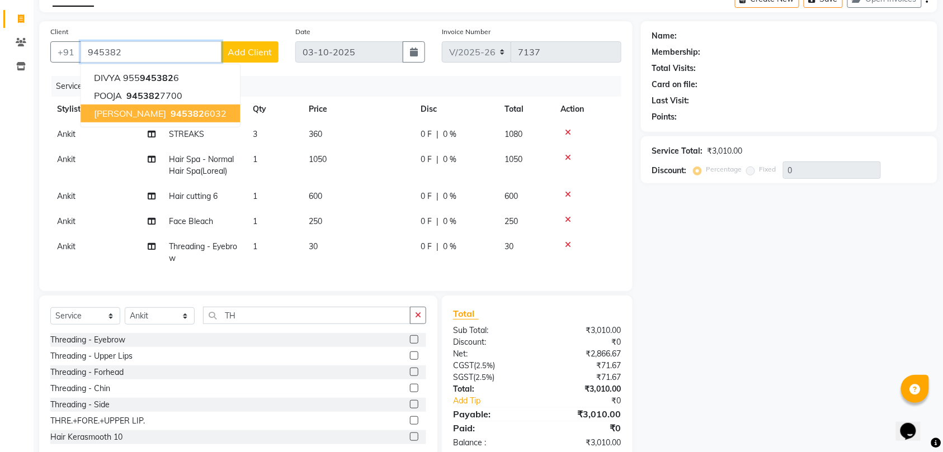
click at [171, 110] on span "945382" at bounding box center [188, 113] width 34 height 11
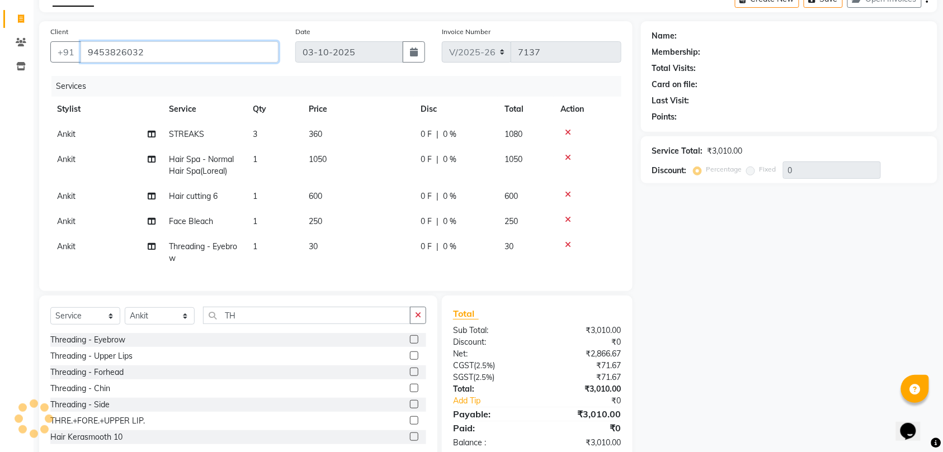
type input "9453826032"
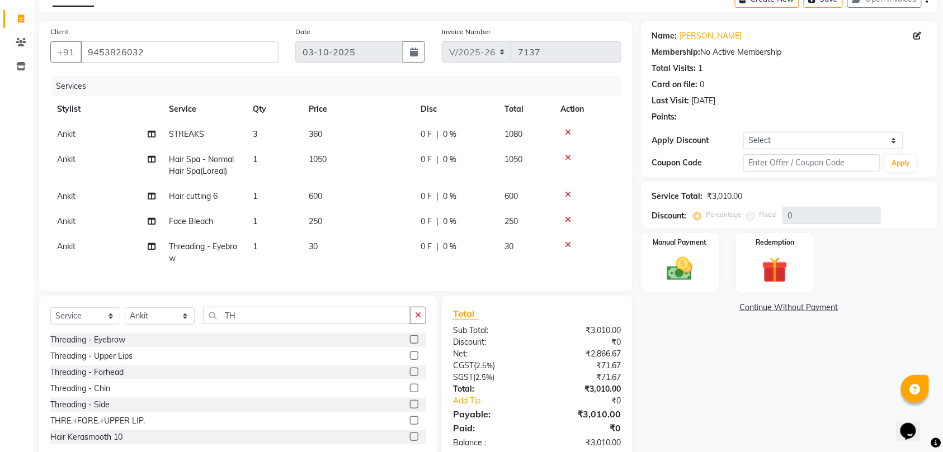
scroll to position [99, 0]
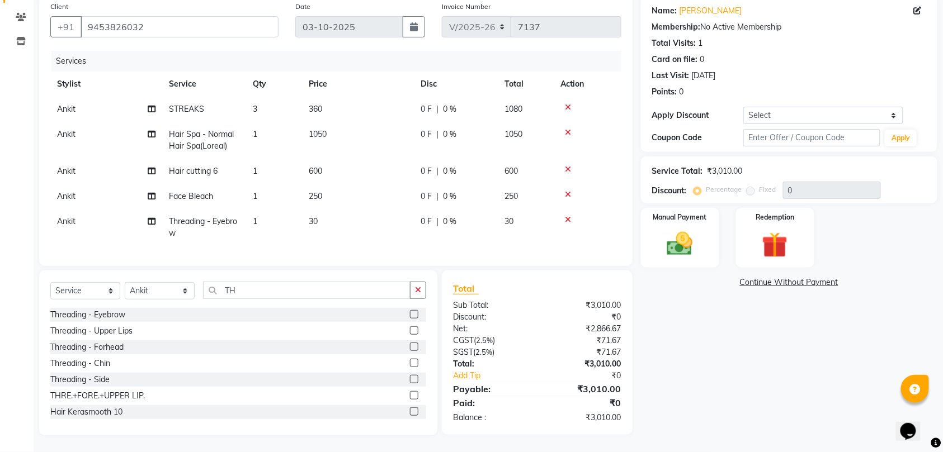
click at [329, 97] on td "360" at bounding box center [358, 109] width 112 height 25
select select "28120"
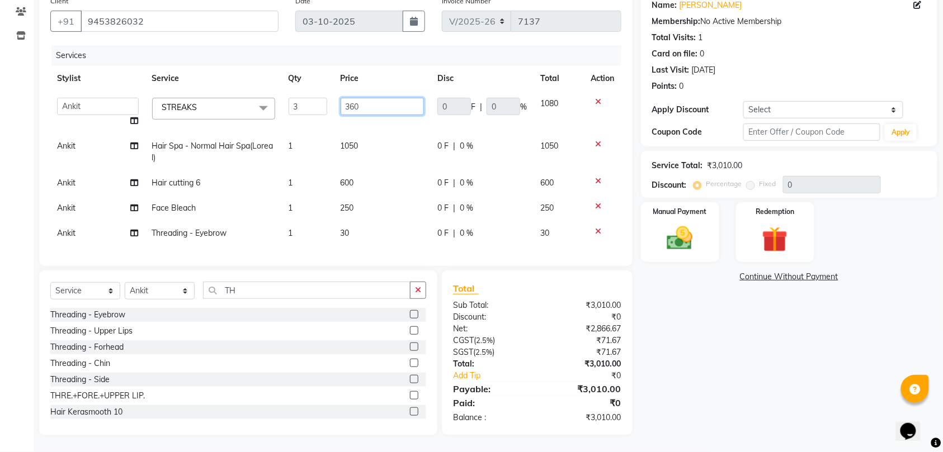
click at [375, 101] on input "360" at bounding box center [383, 106] width 84 height 17
type input "350"
click at [389, 122] on tbody "aman Ankit GAGAN WAHLA GURWINDER SINGH WASU STREAKS x Waxing - Hand wax Normal …" at bounding box center [335, 168] width 571 height 155
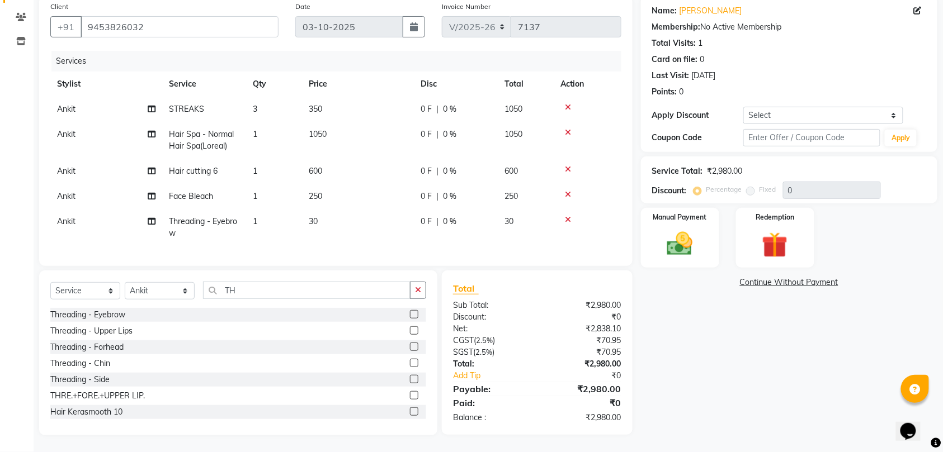
click at [324, 97] on td "350" at bounding box center [358, 109] width 112 height 25
select select "28120"
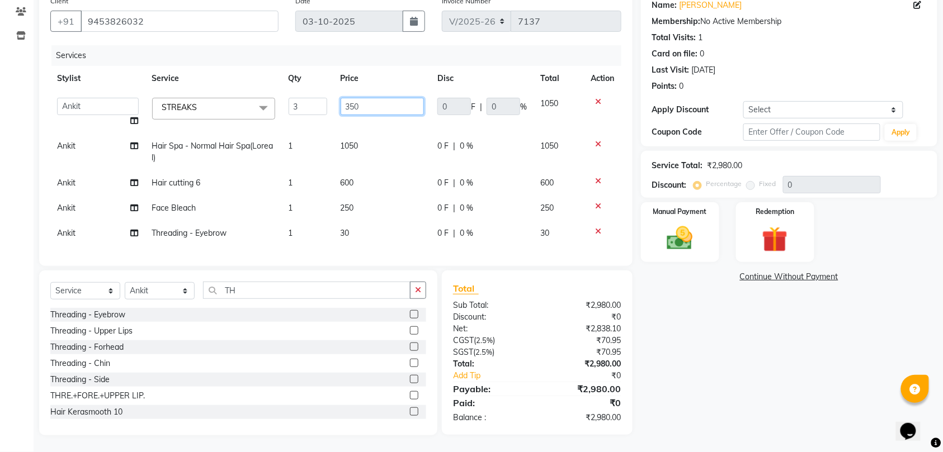
click at [365, 101] on input "350" at bounding box center [383, 106] width 84 height 17
type input "360"
click at [376, 115] on tbody "aman Ankit GAGAN WAHLA GURWINDER SINGH WASU STREAKS x Waxing - Hand wax Normal …" at bounding box center [335, 168] width 571 height 155
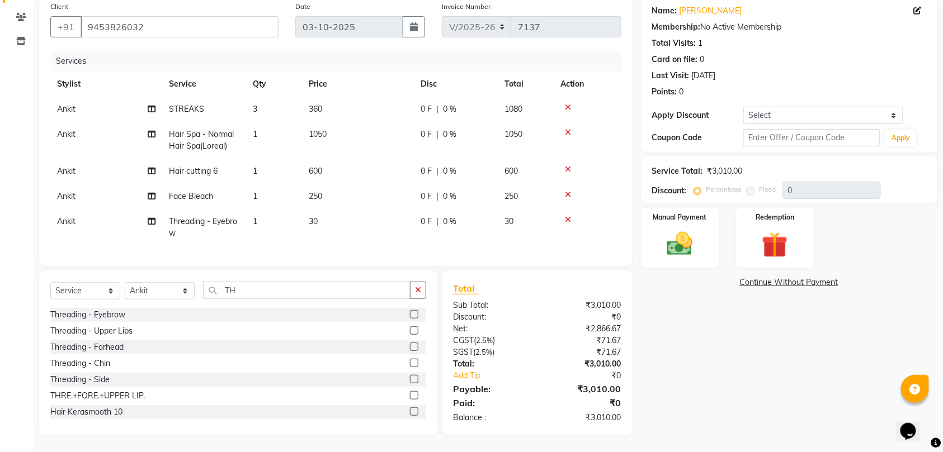
click at [319, 209] on td "30" at bounding box center [358, 227] width 112 height 37
select select "28120"
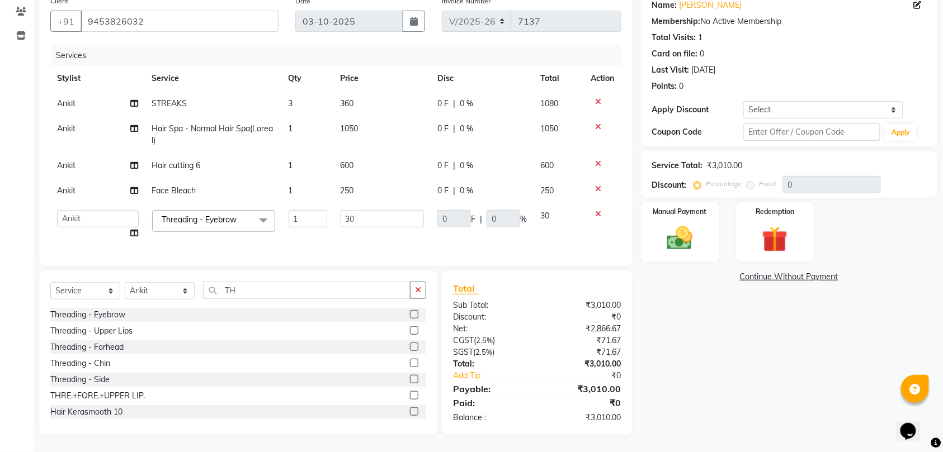
click at [546, 233] on td "30" at bounding box center [558, 225] width 50 height 42
click at [692, 228] on img at bounding box center [680, 238] width 44 height 31
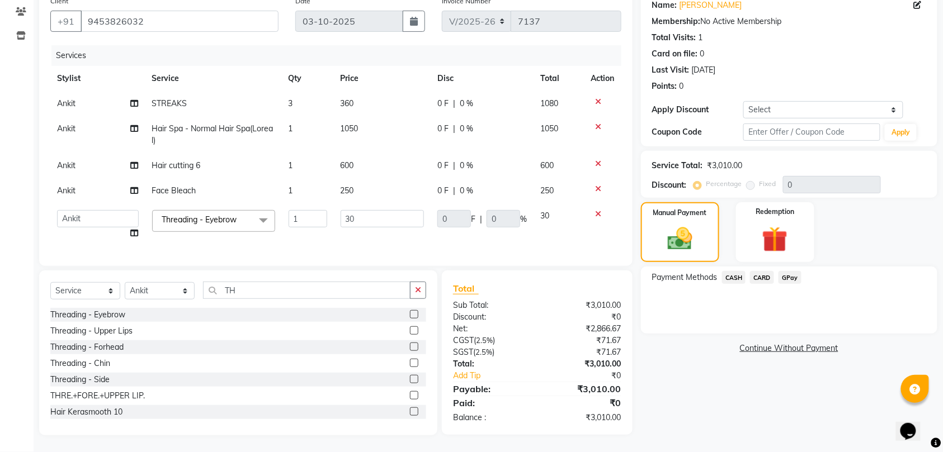
click at [786, 273] on span "GPay" at bounding box center [789, 277] width 23 height 13
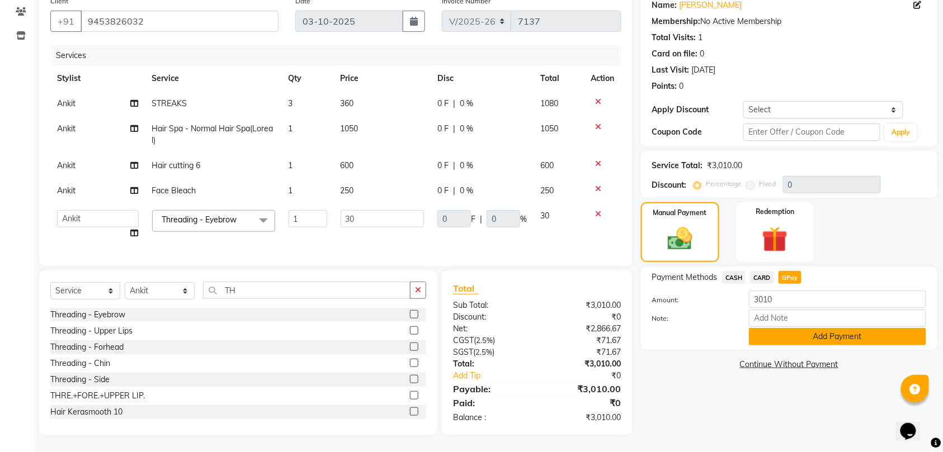
click at [816, 332] on button "Add Payment" at bounding box center [837, 336] width 177 height 17
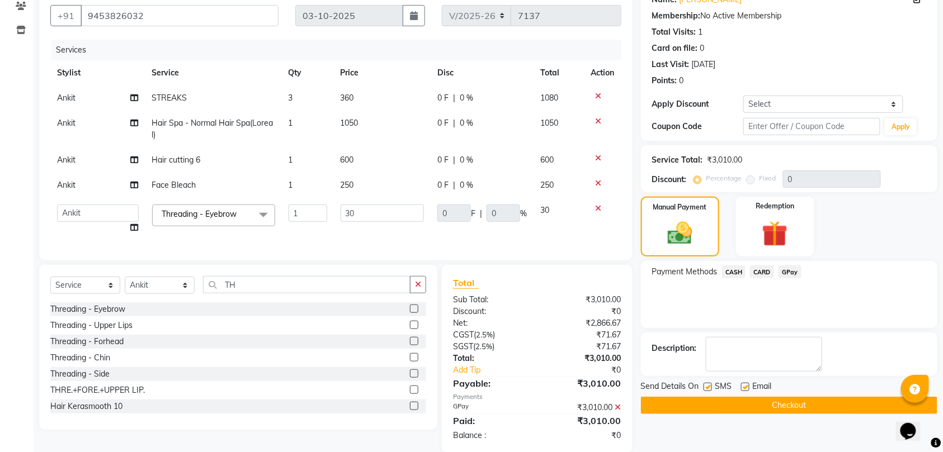
click at [795, 407] on button "Checkout" at bounding box center [789, 405] width 296 height 17
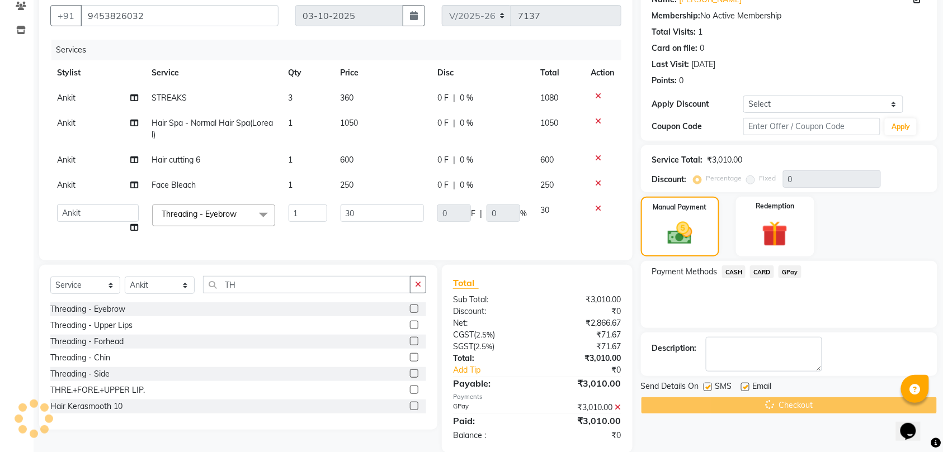
scroll to position [127, 0]
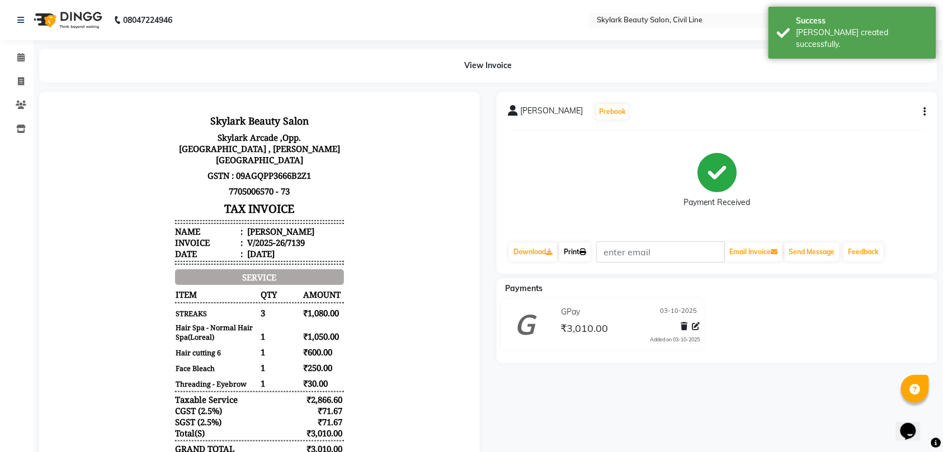
click at [580, 253] on link "Print" at bounding box center [574, 252] width 31 height 19
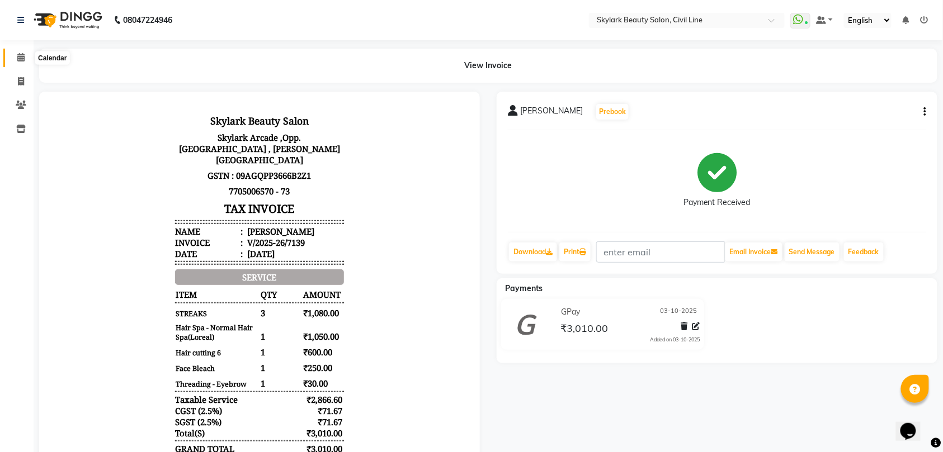
click at [18, 56] on icon at bounding box center [20, 57] width 7 height 8
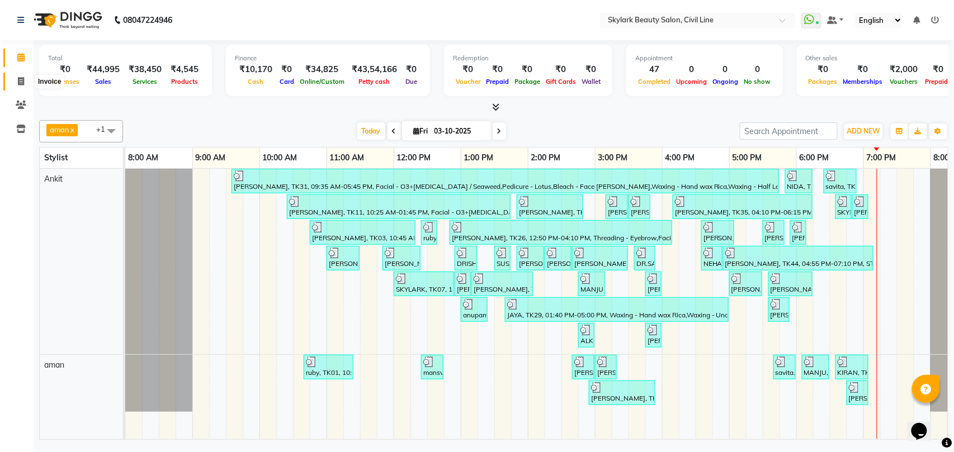
click at [20, 81] on icon at bounding box center [21, 81] width 6 height 8
select select "service"
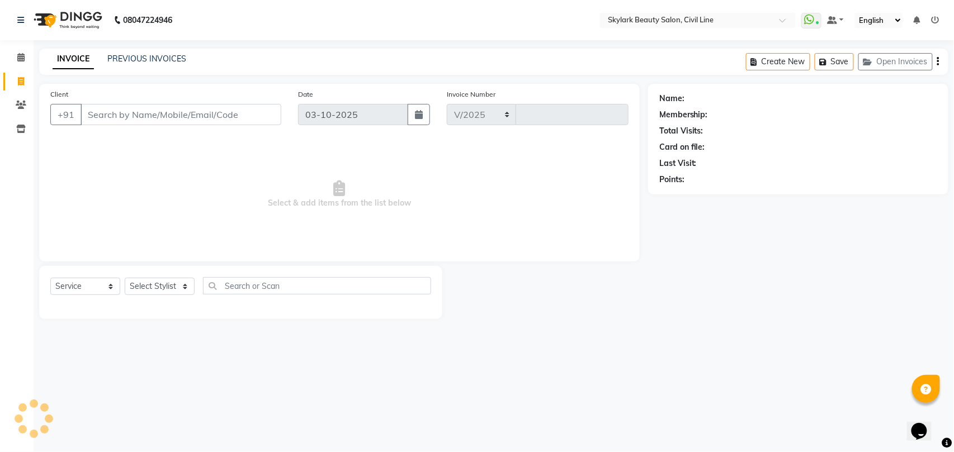
select select "4588"
type input "7140"
click at [149, 282] on select "Select Stylist" at bounding box center [160, 286] width 70 height 17
select select "28120"
click at [125, 278] on select "Select Stylist aman Ankit GAGAN WAHLA GURWINDER SINGH WASU" at bounding box center [160, 286] width 70 height 17
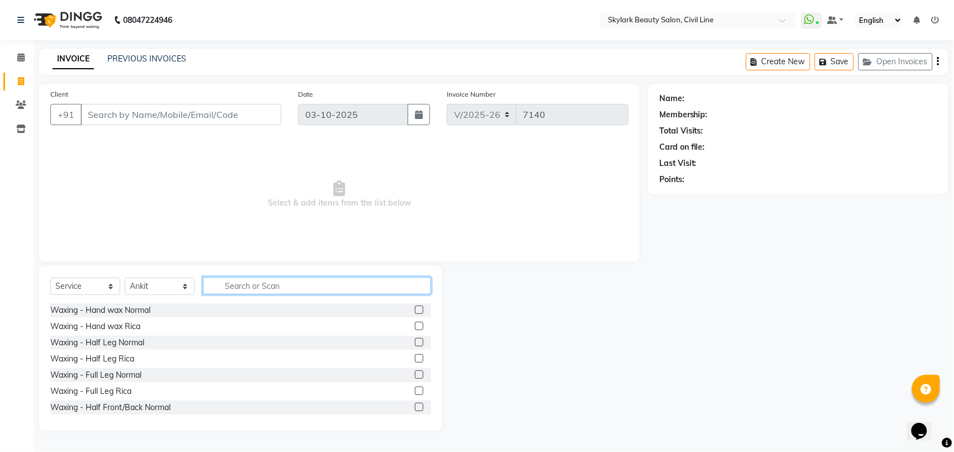
click at [282, 280] on input "text" at bounding box center [317, 285] width 228 height 17
type input "TH"
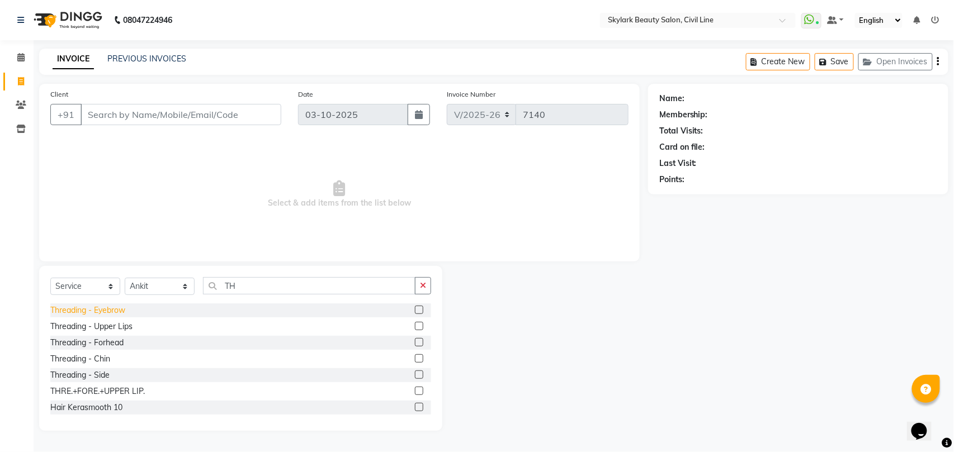
click at [117, 309] on div "Threading - Eyebrow" at bounding box center [87, 311] width 75 height 12
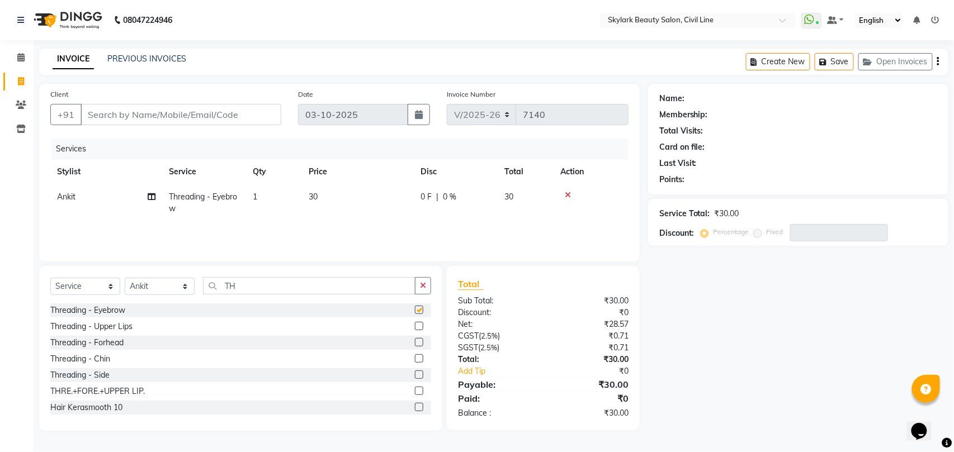
checkbox input "false"
click at [264, 190] on td "1" at bounding box center [274, 203] width 56 height 37
select select "28120"
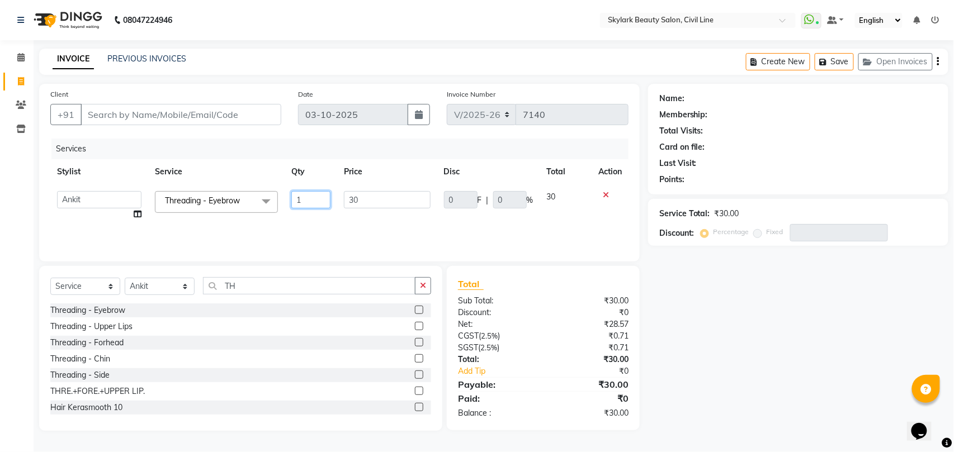
click at [301, 202] on input "1" at bounding box center [310, 199] width 39 height 17
type input "2"
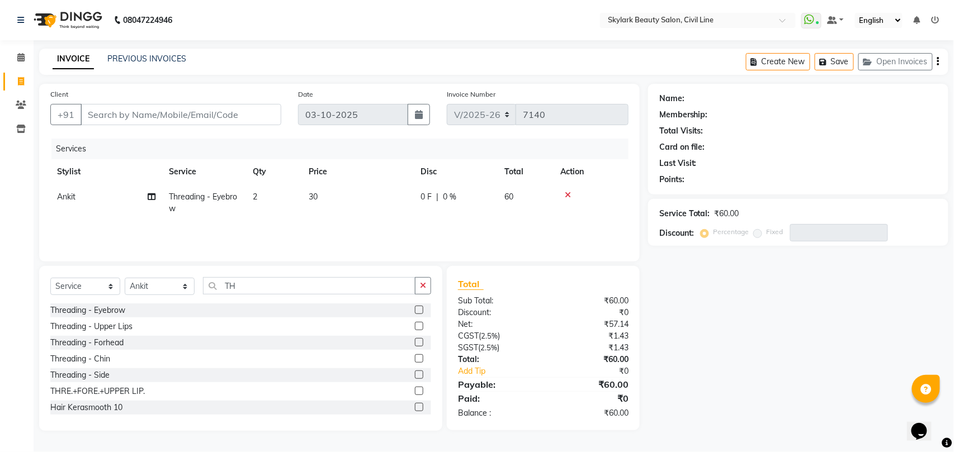
click at [303, 219] on tr "Ankit Threading - Eyebrow 2 30 0 F | 0 % 60" at bounding box center [339, 203] width 578 height 37
click at [206, 110] on input "Client" at bounding box center [181, 114] width 201 height 21
click at [110, 329] on div "Threading - Upper Lips" at bounding box center [91, 327] width 82 height 12
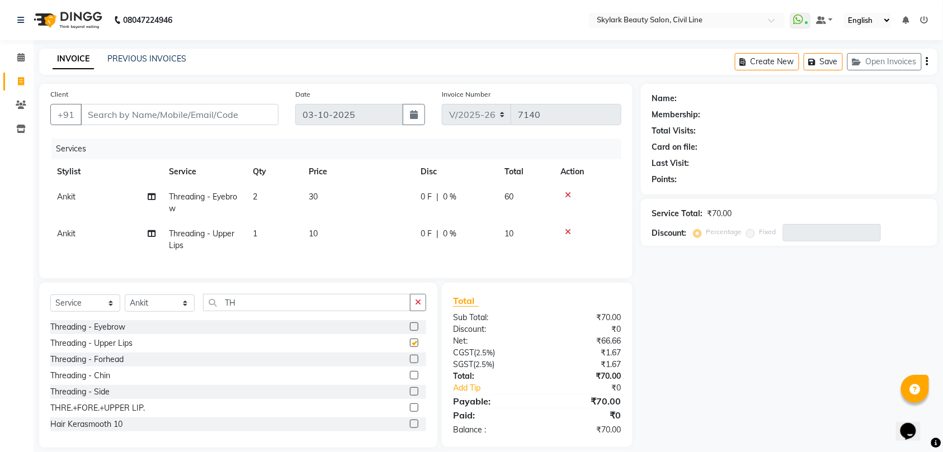
checkbox input "false"
click at [212, 114] on input "Client" at bounding box center [180, 114] width 198 height 21
click at [417, 306] on icon "button" at bounding box center [418, 303] width 6 height 8
click at [566, 191] on icon at bounding box center [568, 195] width 6 height 8
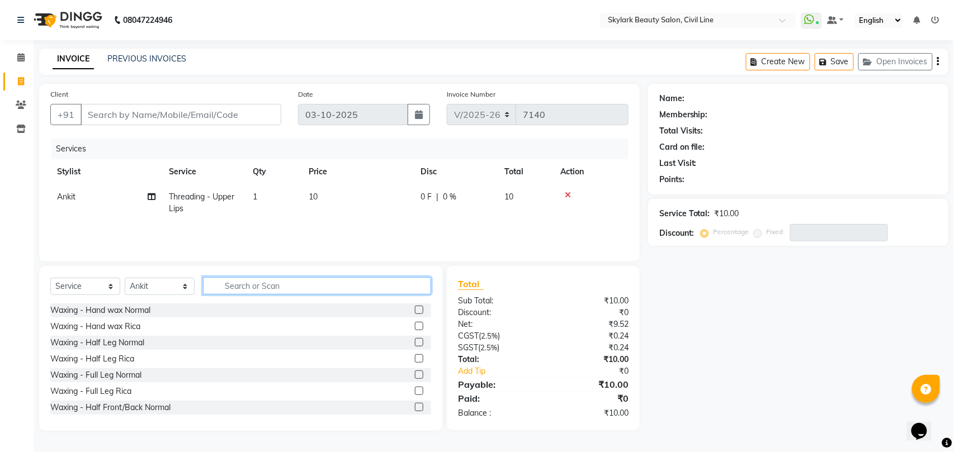
click at [311, 284] on input "text" at bounding box center [317, 285] width 228 height 17
click at [104, 311] on div "Waxing - Hand wax Normal" at bounding box center [100, 311] width 100 height 12
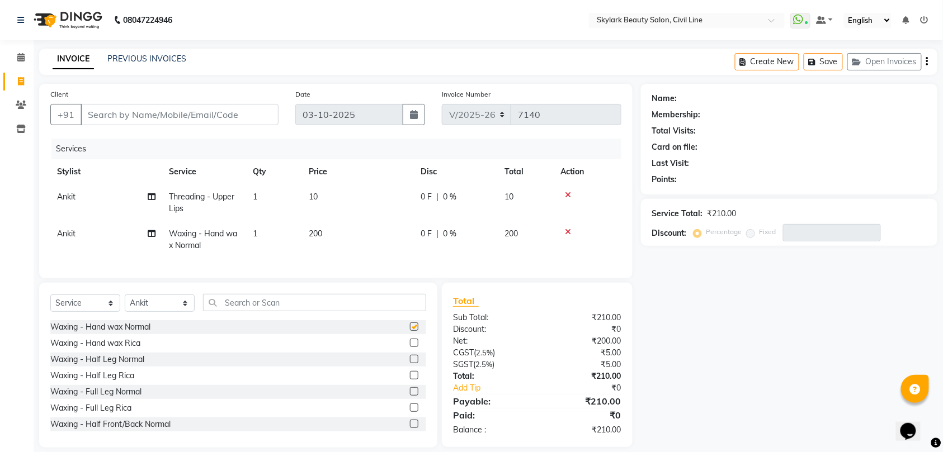
checkbox input "false"
click at [124, 398] on div "Waxing - Full Leg Normal" at bounding box center [95, 392] width 91 height 12
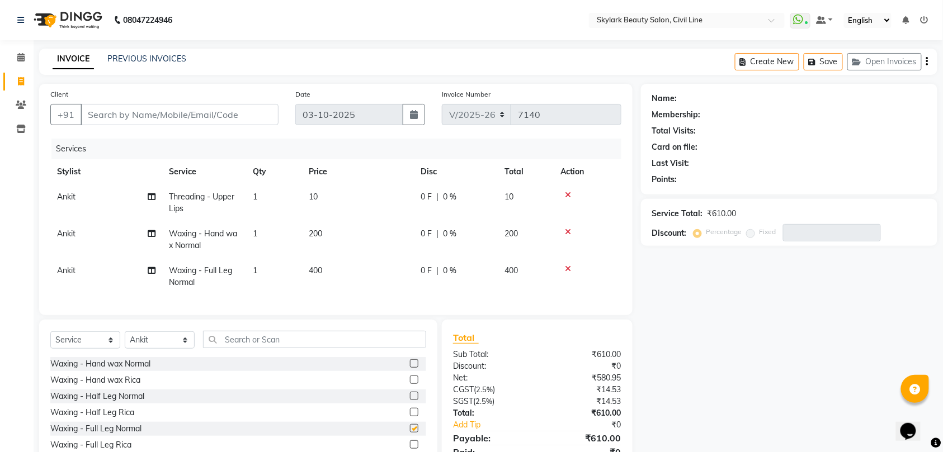
checkbox input "false"
click at [272, 346] on input "text" at bounding box center [314, 339] width 223 height 17
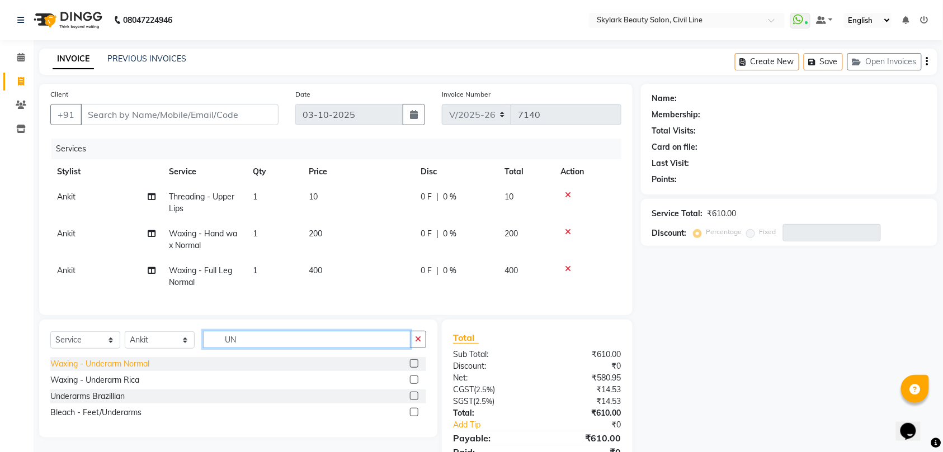
type input "UN"
click at [108, 370] on div "Waxing - Underarm Normal" at bounding box center [99, 364] width 99 height 12
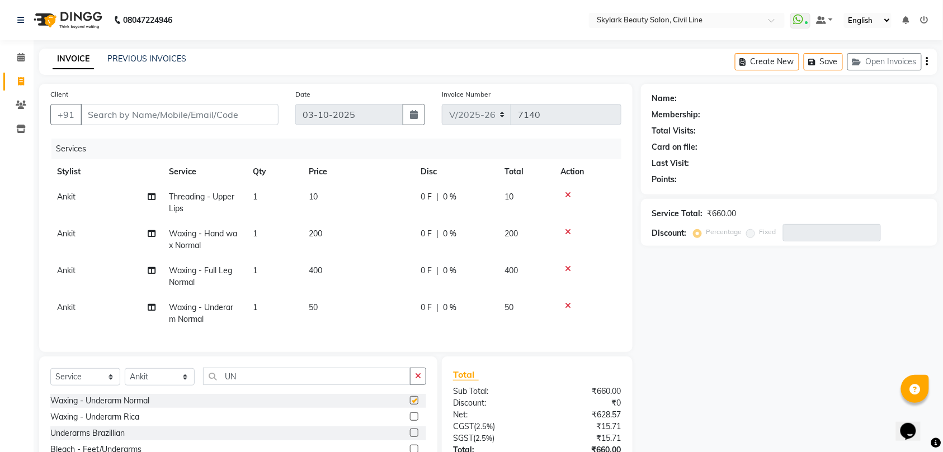
checkbox input "false"
click at [186, 113] on input "Client" at bounding box center [180, 114] width 198 height 21
type input "7"
type input "0"
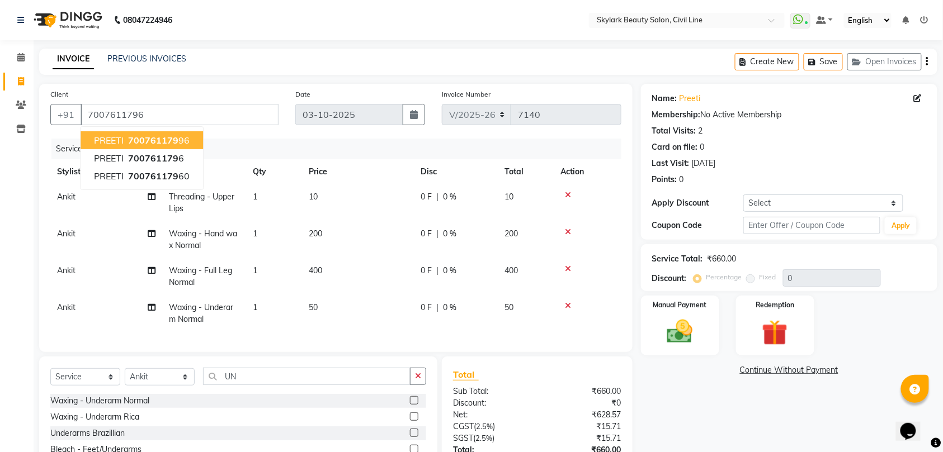
click at [170, 142] on span "700761179" at bounding box center [153, 140] width 50 height 11
type input "70076117996"
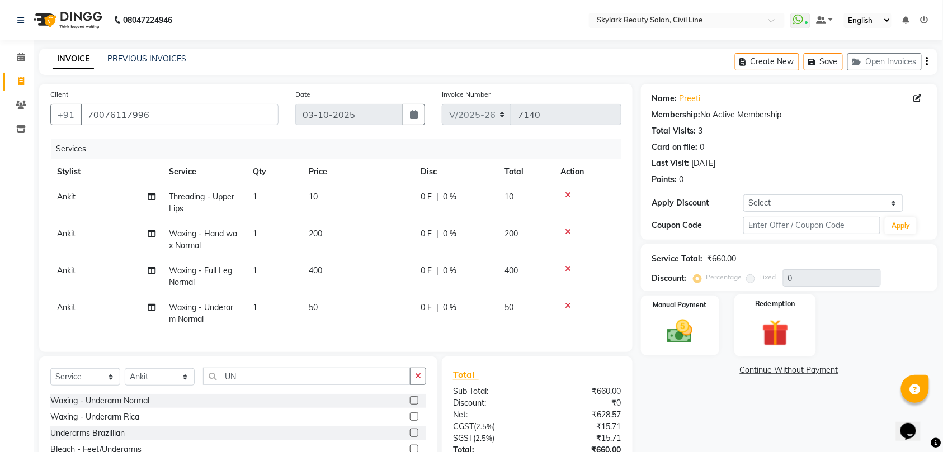
scroll to position [97, 0]
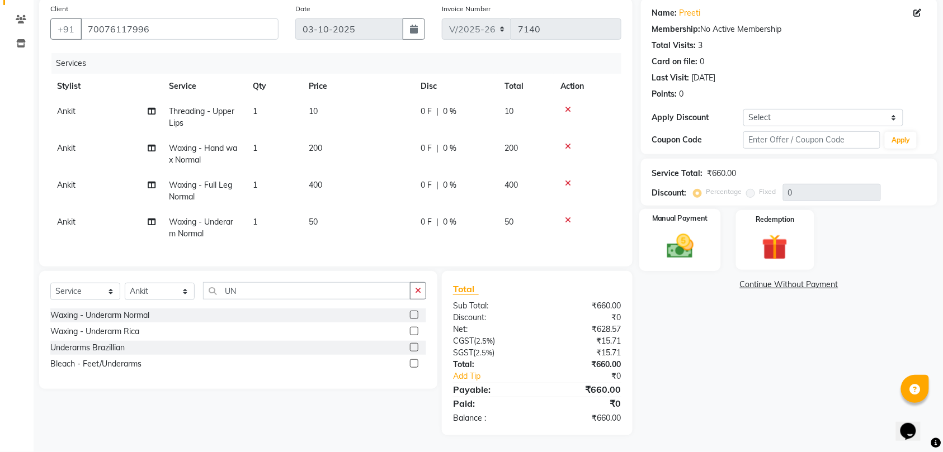
click at [681, 237] on img at bounding box center [680, 246] width 44 height 31
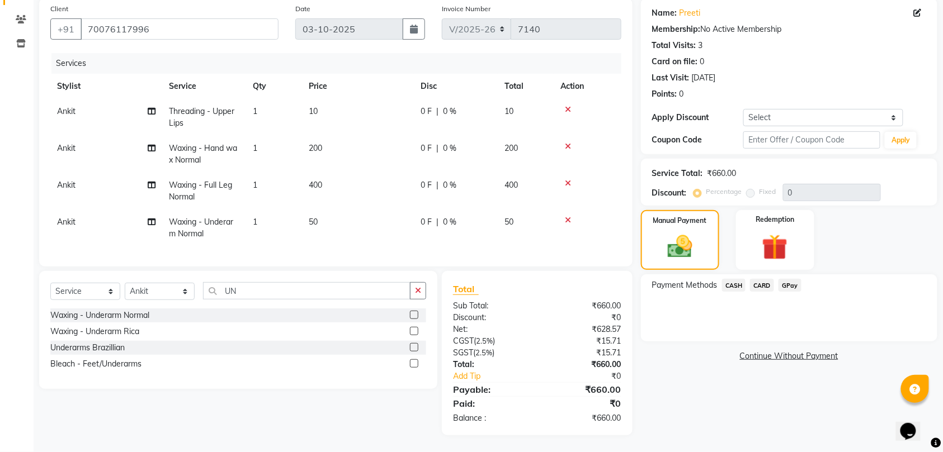
click at [734, 279] on span "CASH" at bounding box center [734, 285] width 24 height 13
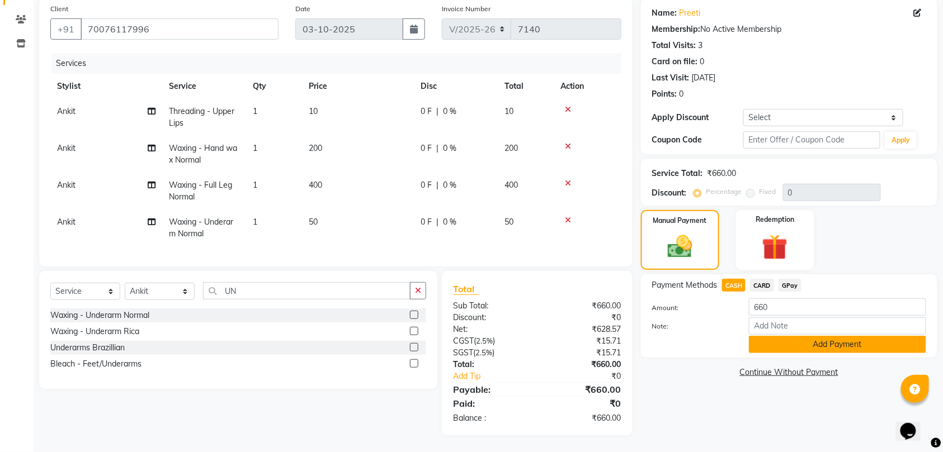
click at [786, 337] on button "Add Payment" at bounding box center [837, 344] width 177 height 17
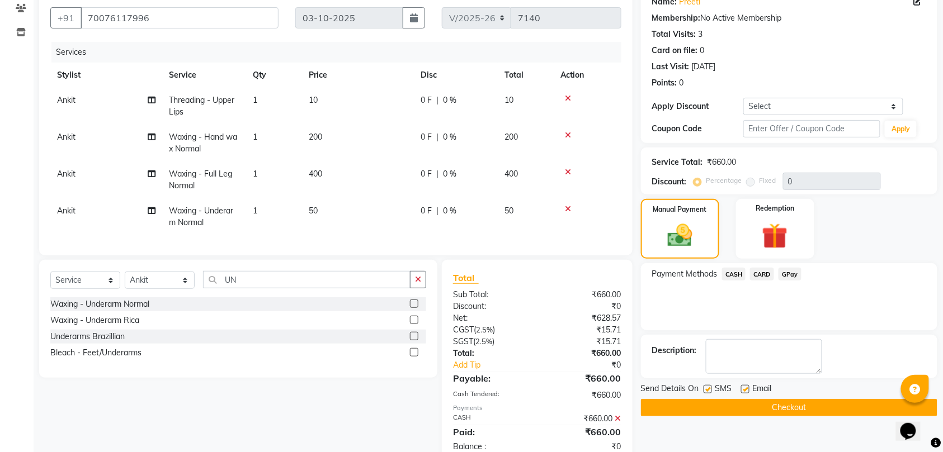
click at [801, 407] on button "Checkout" at bounding box center [789, 407] width 296 height 17
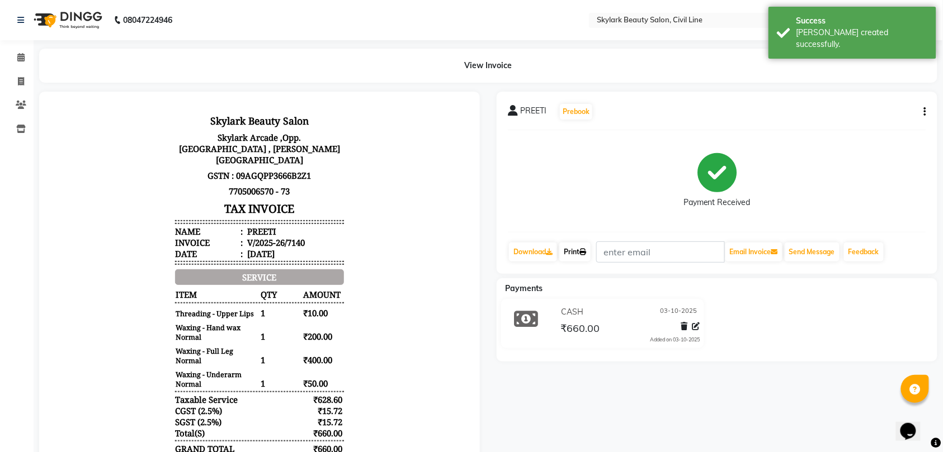
click at [578, 248] on link "Print" at bounding box center [574, 252] width 31 height 19
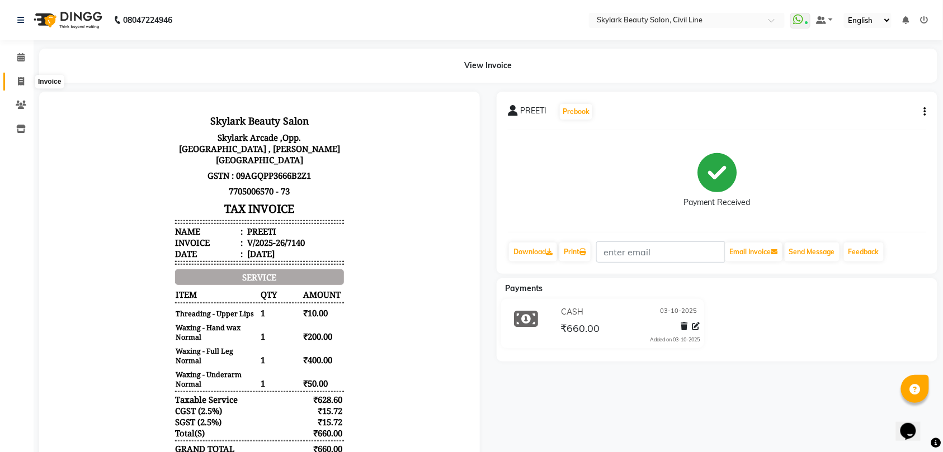
click at [18, 78] on icon at bounding box center [21, 81] width 6 height 8
select select "service"
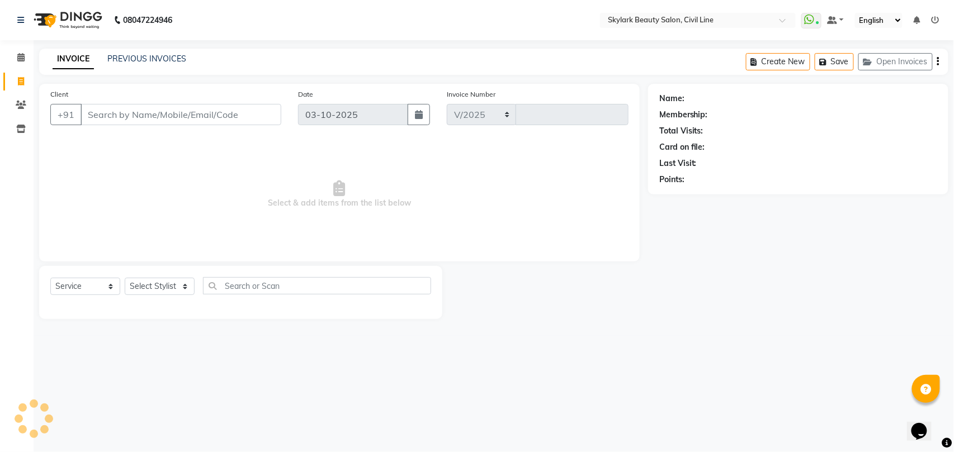
select select "4588"
type input "7141"
click at [145, 281] on select "Select Stylist" at bounding box center [160, 286] width 70 height 17
select select "28120"
click at [125, 278] on select "Select Stylist aman Ankit GAGAN WAHLA GURWINDER SINGH WASU" at bounding box center [160, 286] width 70 height 17
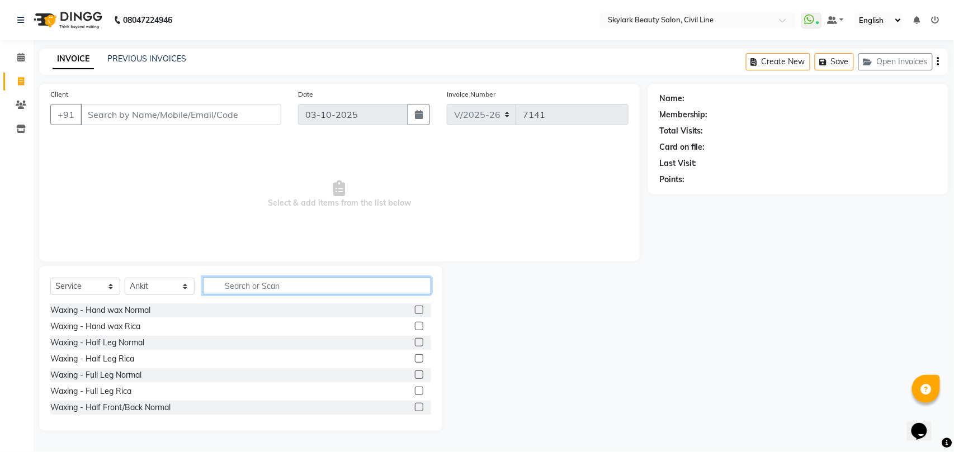
click at [264, 287] on input "text" at bounding box center [317, 285] width 228 height 17
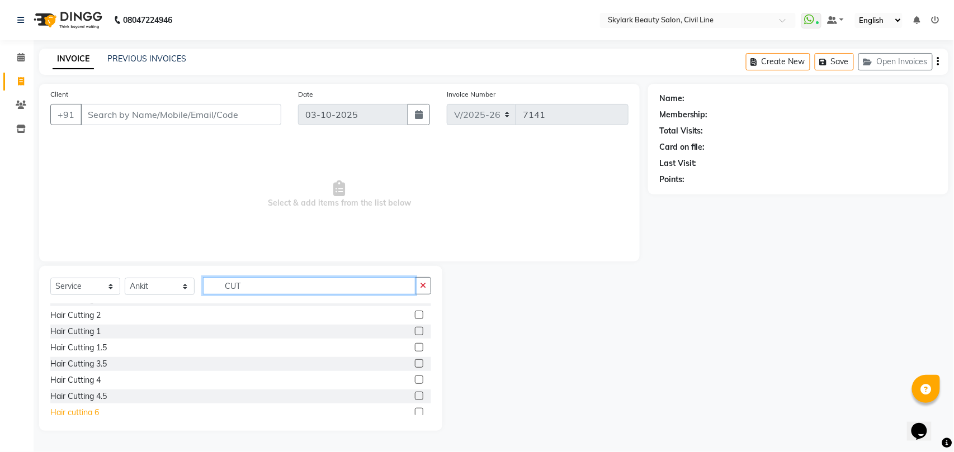
scroll to position [66, 0]
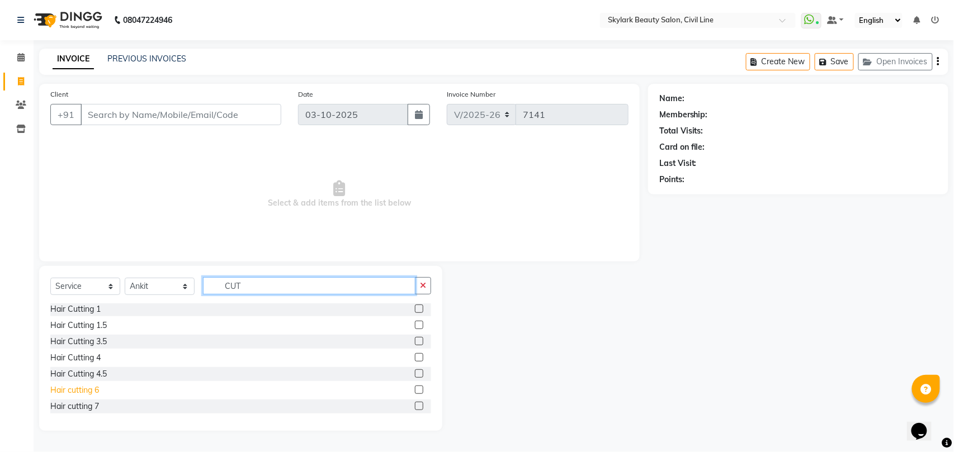
type input "CUT"
click at [87, 389] on div "Hair cutting 6" at bounding box center [74, 391] width 49 height 12
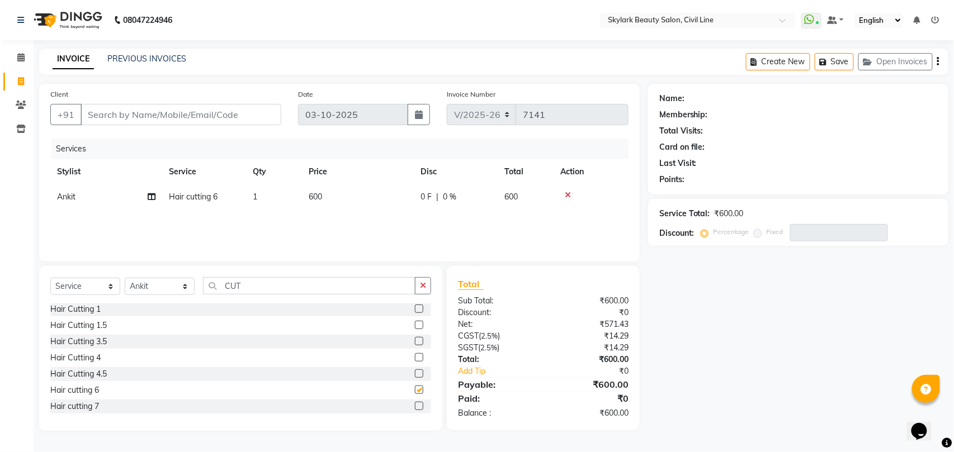
checkbox input "false"
click at [195, 115] on input "Client" at bounding box center [181, 114] width 201 height 21
type input "9"
type input "0"
type input "959475476"
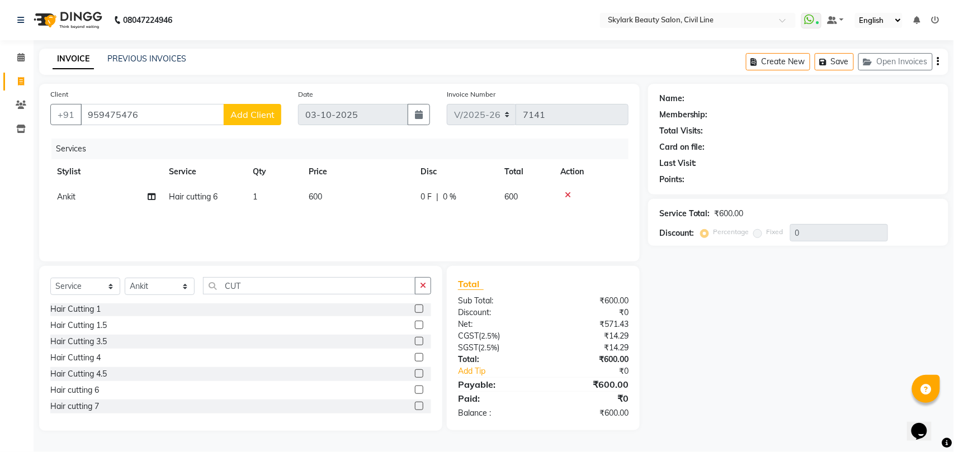
click at [258, 115] on span "Add Client" at bounding box center [252, 114] width 44 height 11
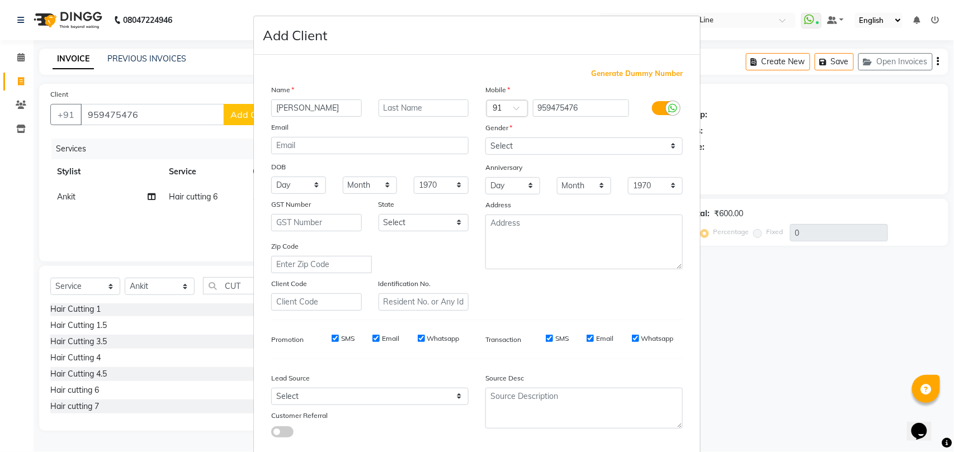
type input "SAYA"
click at [617, 146] on select "Select Male Female Other Prefer Not To Say" at bounding box center [583, 146] width 197 height 17
select select "female"
click at [485, 138] on select "Select Male Female Other Prefer Not To Say" at bounding box center [583, 146] width 197 height 17
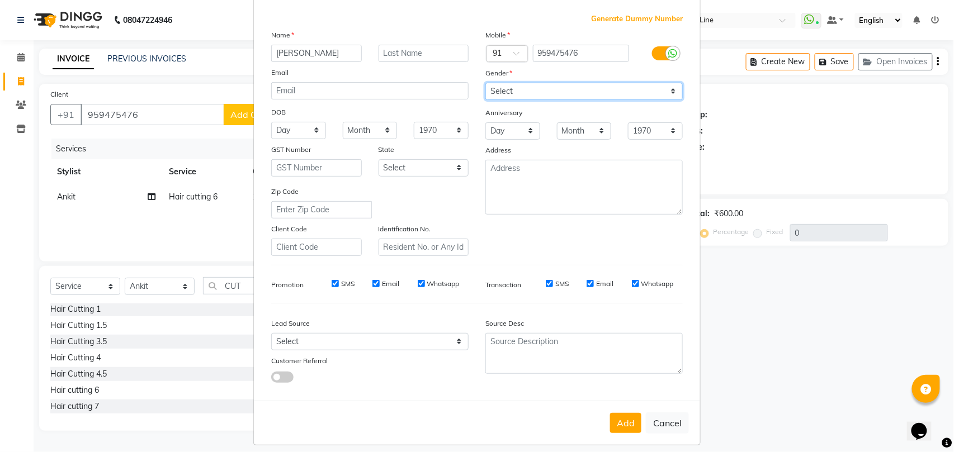
scroll to position [61, 0]
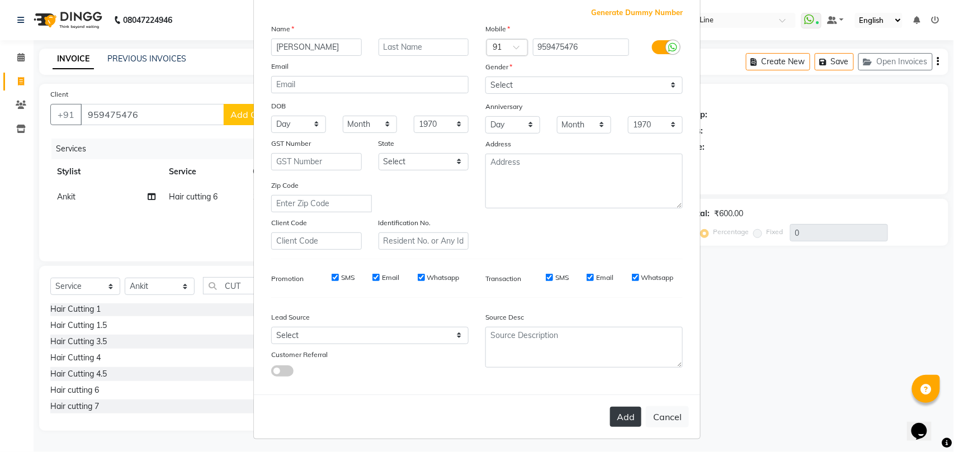
click at [625, 415] on button "Add" at bounding box center [625, 417] width 31 height 20
select select
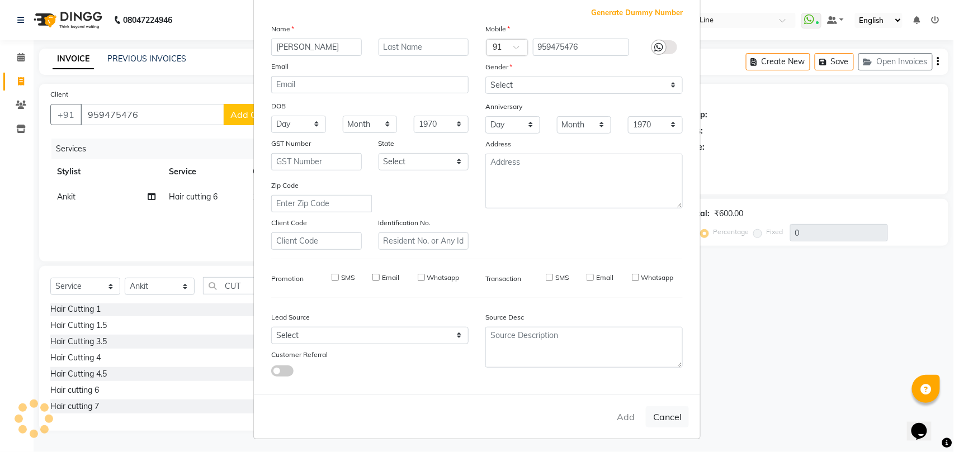
select select
checkbox input "false"
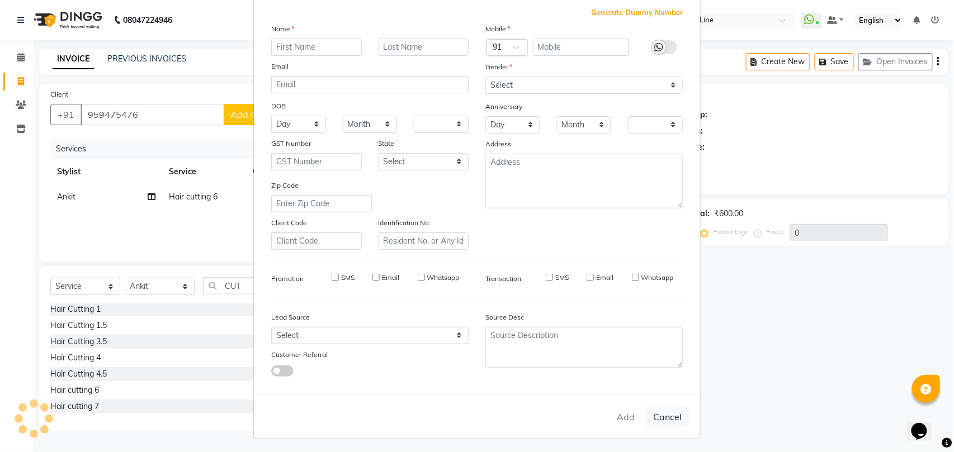
checkbox input "false"
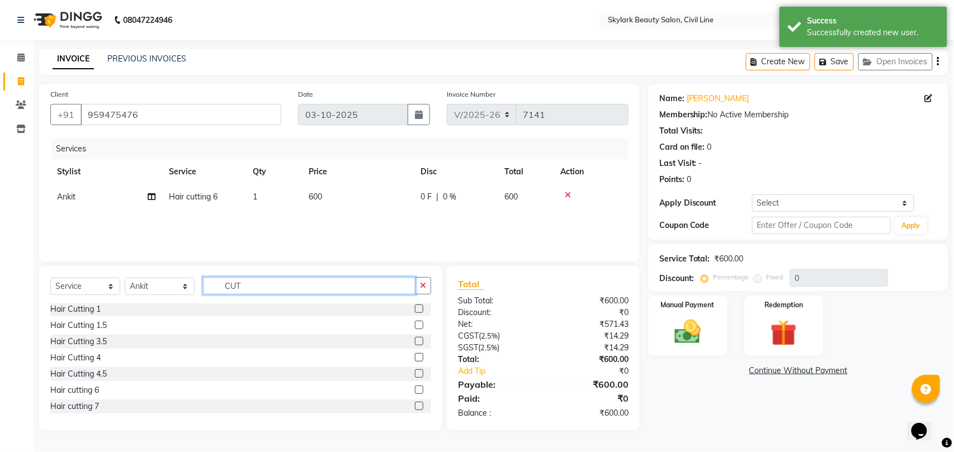
click at [323, 285] on input "CUT" at bounding box center [309, 285] width 212 height 17
type input "C"
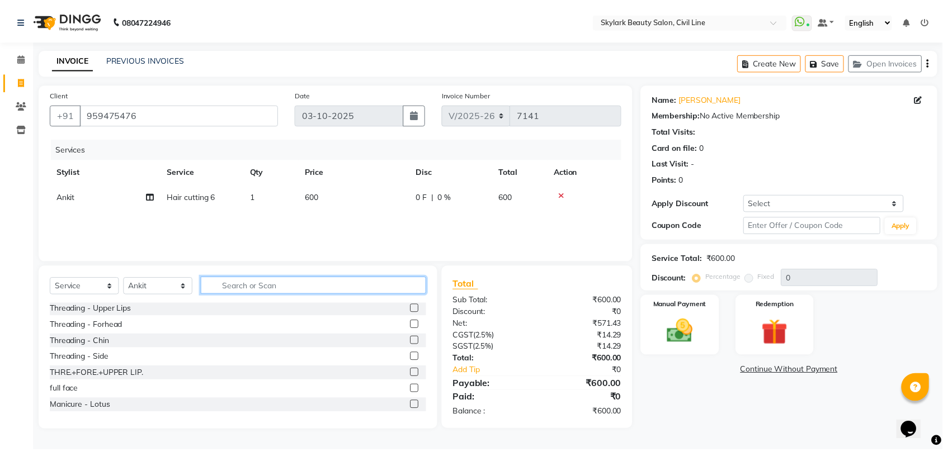
scroll to position [381, 0]
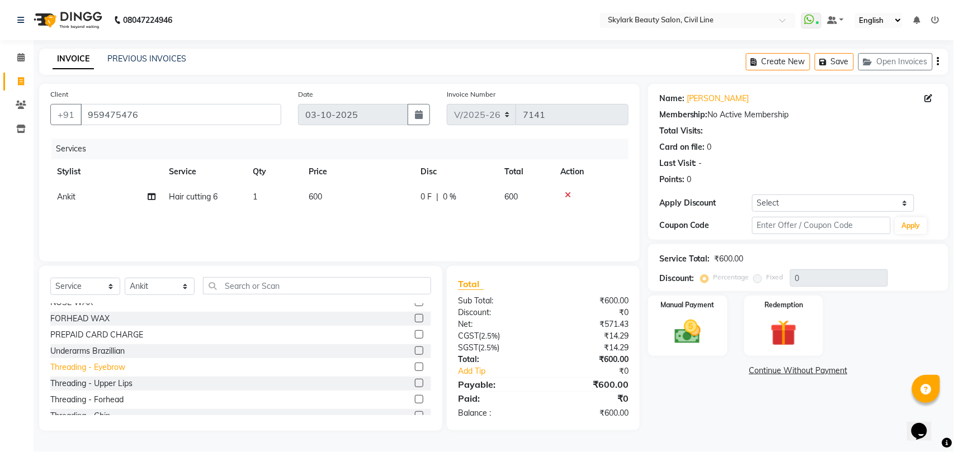
click at [117, 369] on div "Threading - Eyebrow" at bounding box center [87, 368] width 75 height 12
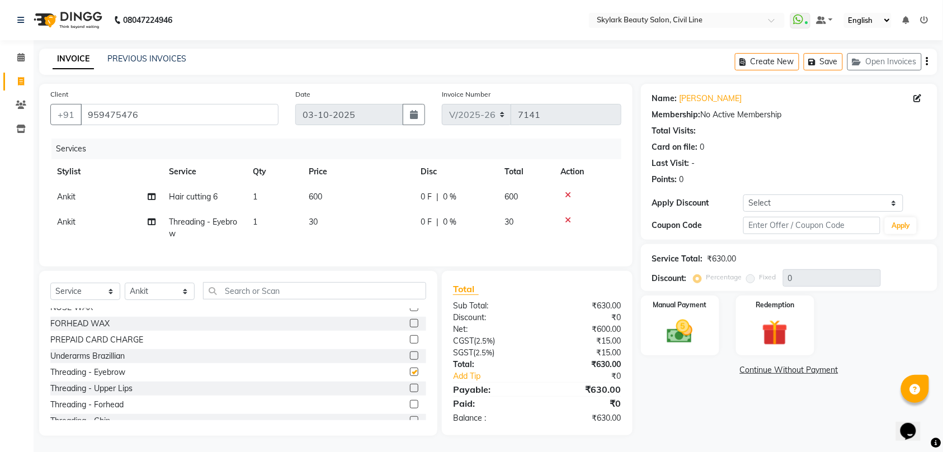
checkbox input "false"
click at [651, 327] on div "Manual Payment" at bounding box center [680, 326] width 82 height 63
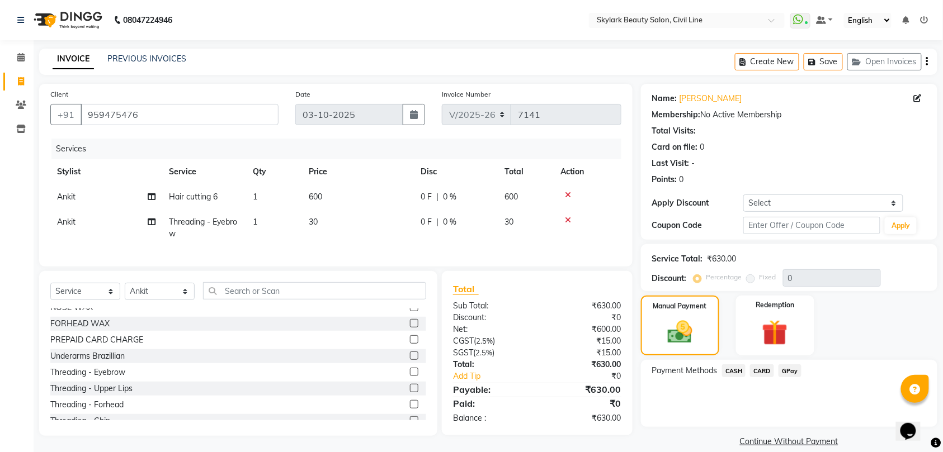
click at [736, 371] on span "CASH" at bounding box center [734, 371] width 24 height 13
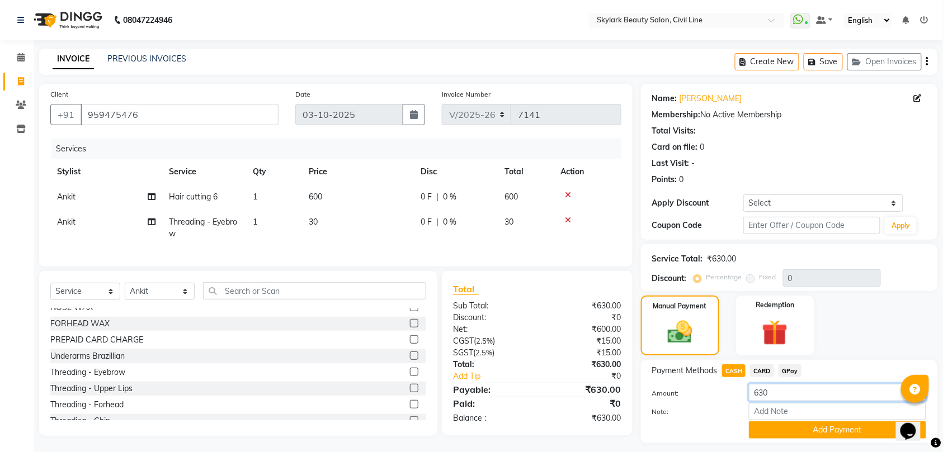
click at [781, 385] on div "Payment Methods CASH CARD GPay Amount: 630 Note: Add Payment" at bounding box center [789, 402] width 274 height 74
type input "6"
type input "30"
click at [825, 432] on button "Add Payment" at bounding box center [837, 430] width 177 height 17
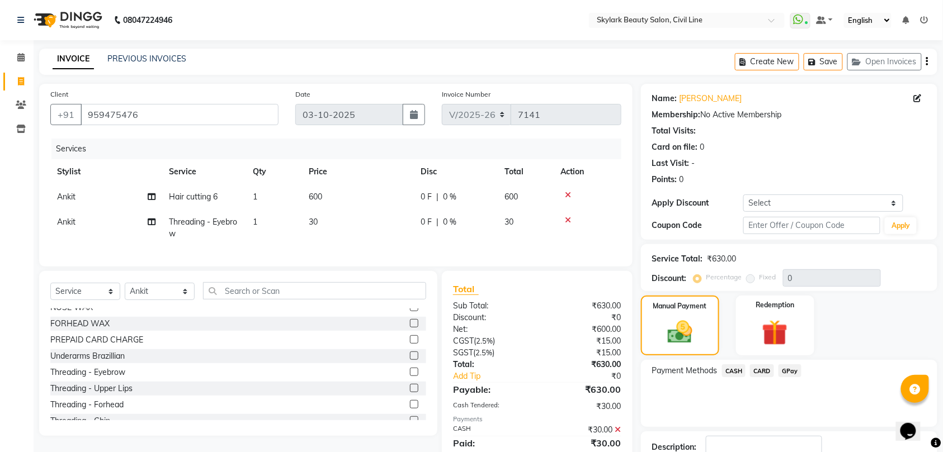
click at [794, 368] on span "GPay" at bounding box center [789, 371] width 23 height 13
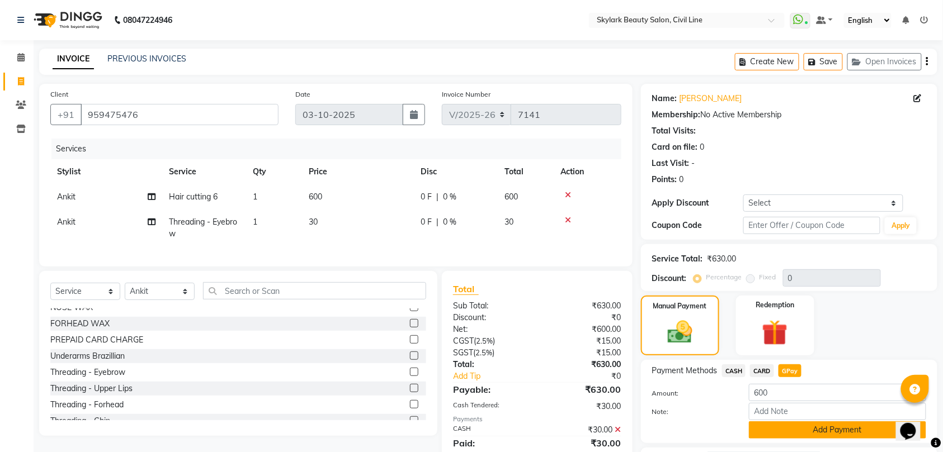
click at [817, 433] on button "Add Payment" at bounding box center [837, 430] width 177 height 17
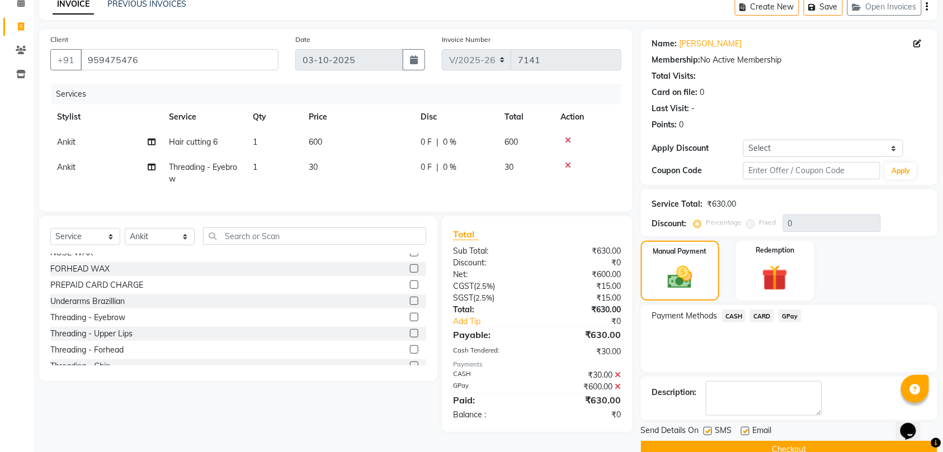
scroll to position [79, 0]
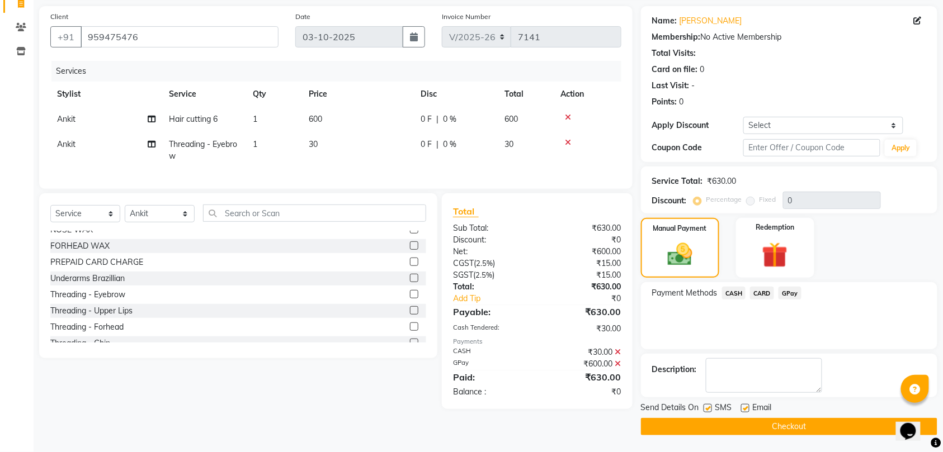
click at [797, 423] on button "Checkout" at bounding box center [789, 426] width 296 height 17
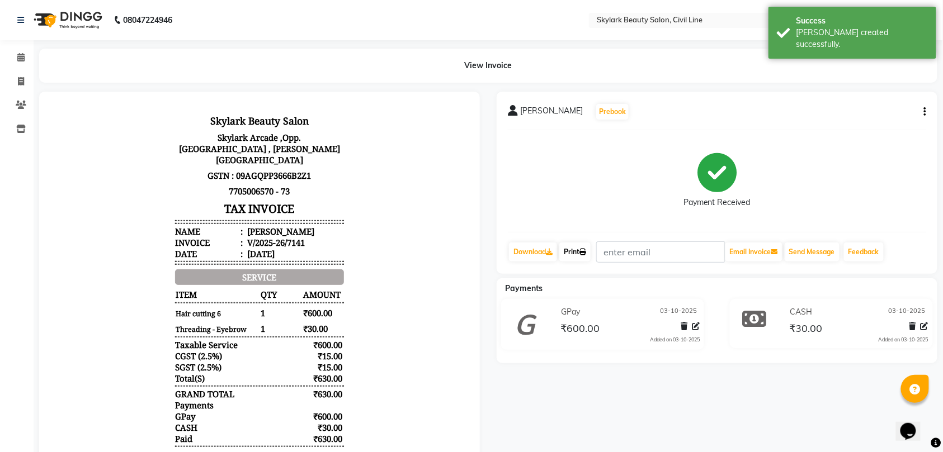
click at [579, 250] on link "Print" at bounding box center [574, 252] width 31 height 19
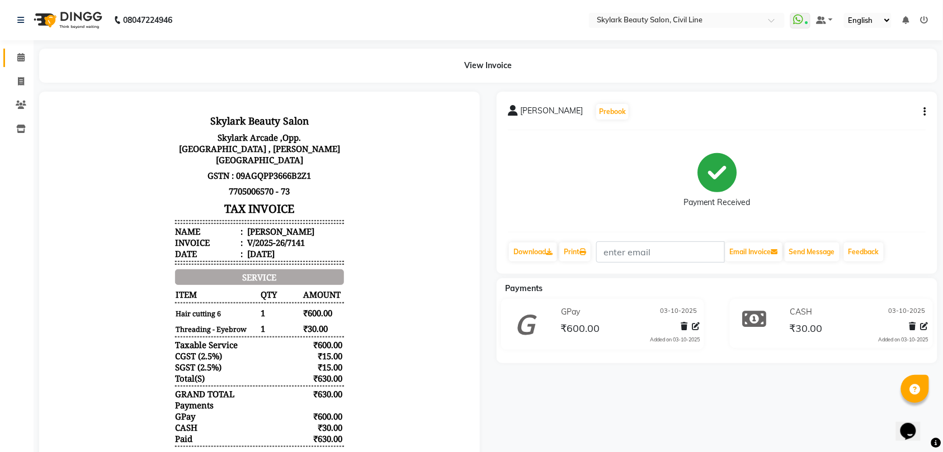
click at [19, 58] on icon at bounding box center [20, 57] width 7 height 8
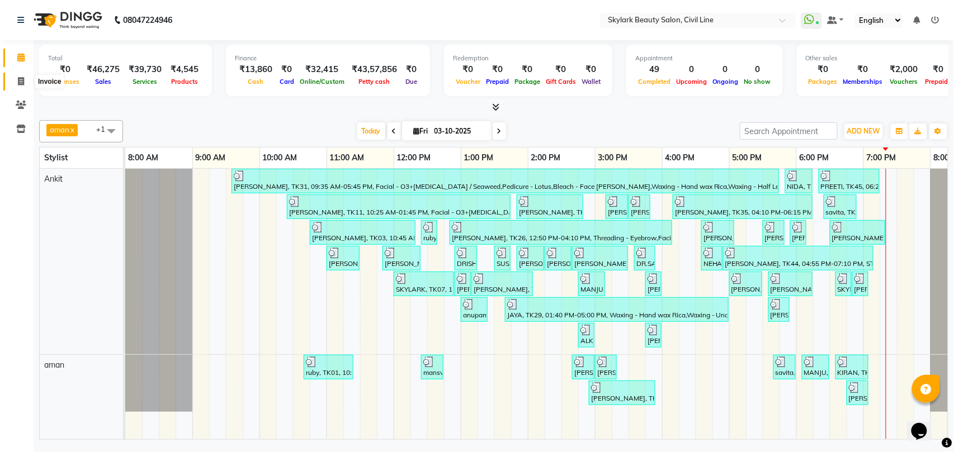
click at [20, 81] on icon at bounding box center [21, 81] width 6 height 8
select select "service"
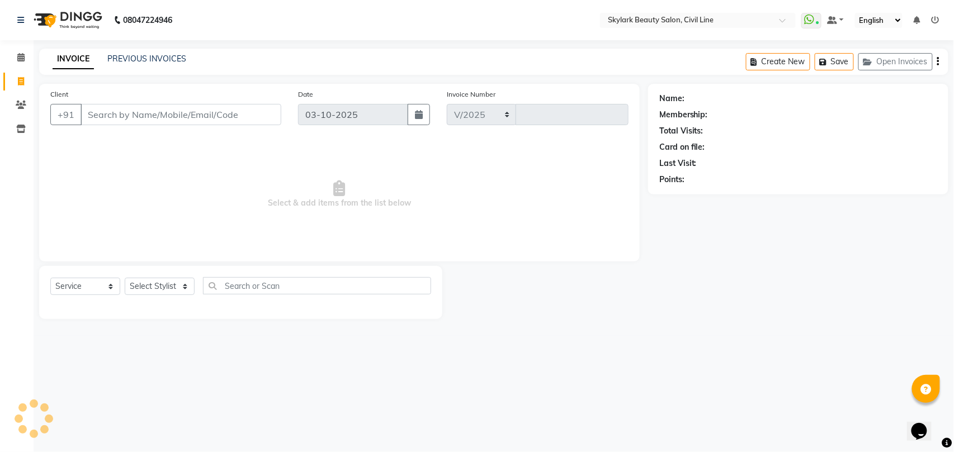
select select "4588"
type input "7142"
click at [18, 50] on link "Calendar" at bounding box center [16, 58] width 27 height 18
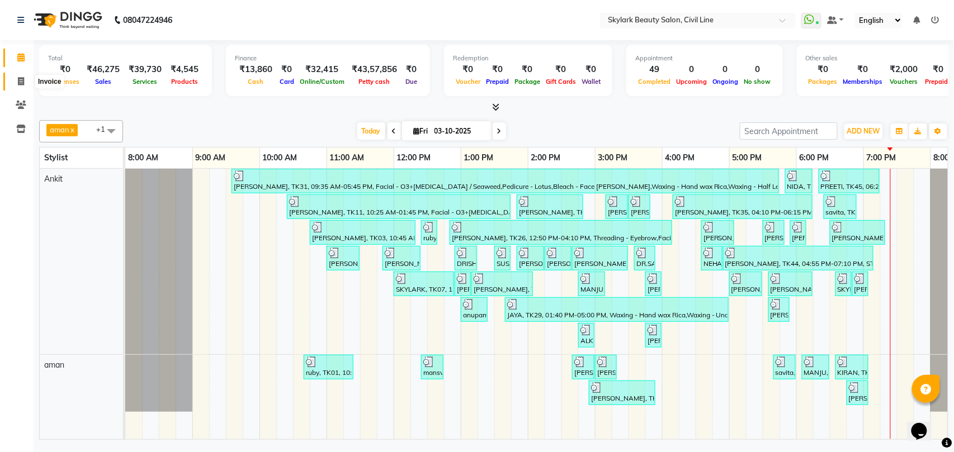
click at [19, 79] on icon at bounding box center [21, 81] width 6 height 8
select select "service"
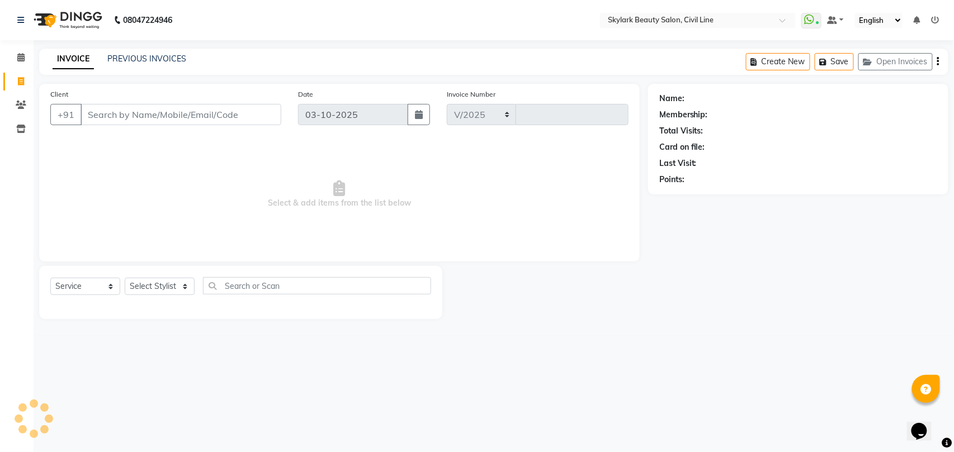
select select "4588"
type input "7142"
click at [164, 291] on select "Select Stylist" at bounding box center [160, 286] width 70 height 17
select select "28120"
click at [125, 278] on select "Select Stylist aman Ankit GAGAN WAHLA GURWINDER SINGH WASU" at bounding box center [160, 286] width 70 height 17
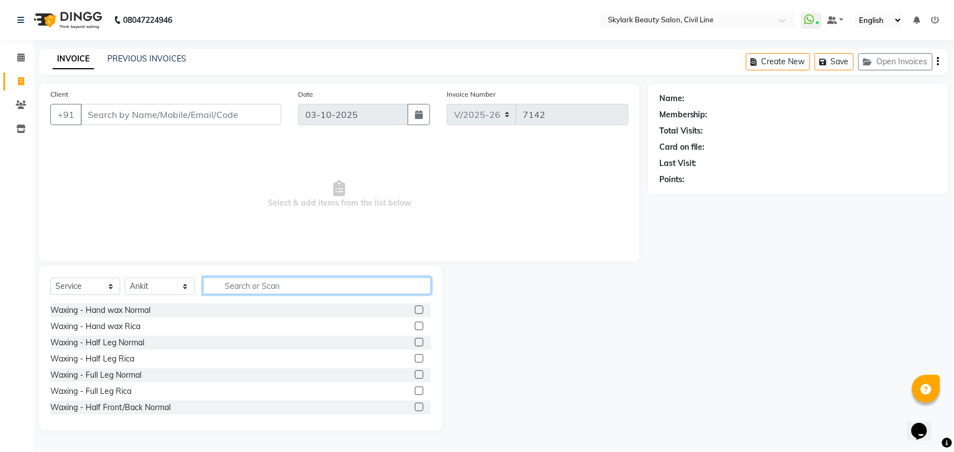
click at [325, 278] on input "text" at bounding box center [317, 285] width 228 height 17
type input "TH"
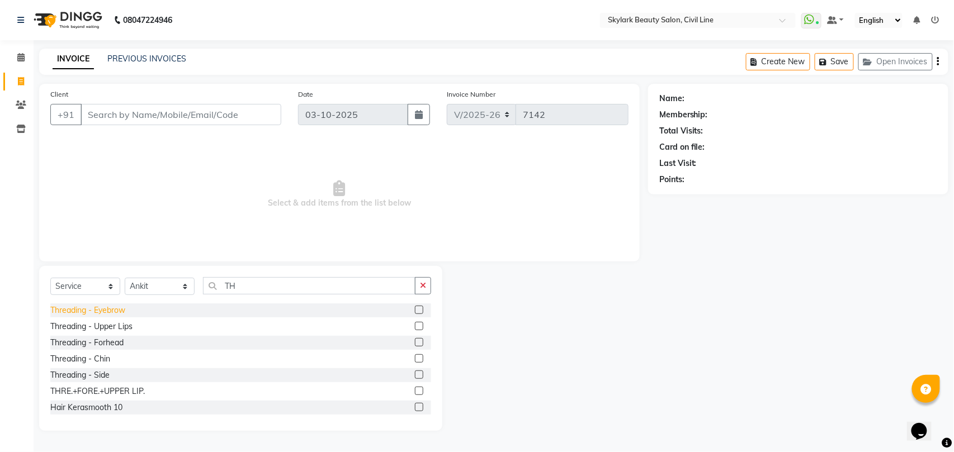
click at [111, 309] on div "Threading - Eyebrow" at bounding box center [87, 311] width 75 height 12
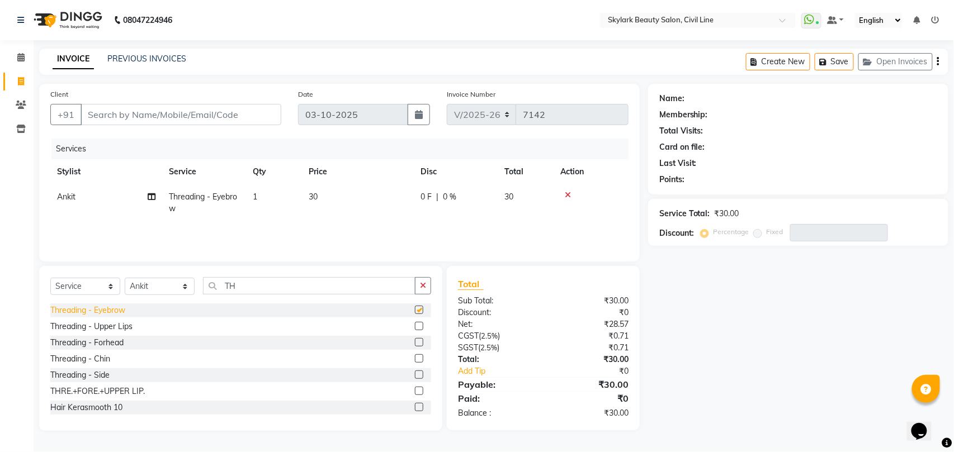
checkbox input "false"
click at [108, 327] on div "Threading - Upper Lips" at bounding box center [91, 327] width 82 height 12
checkbox input "false"
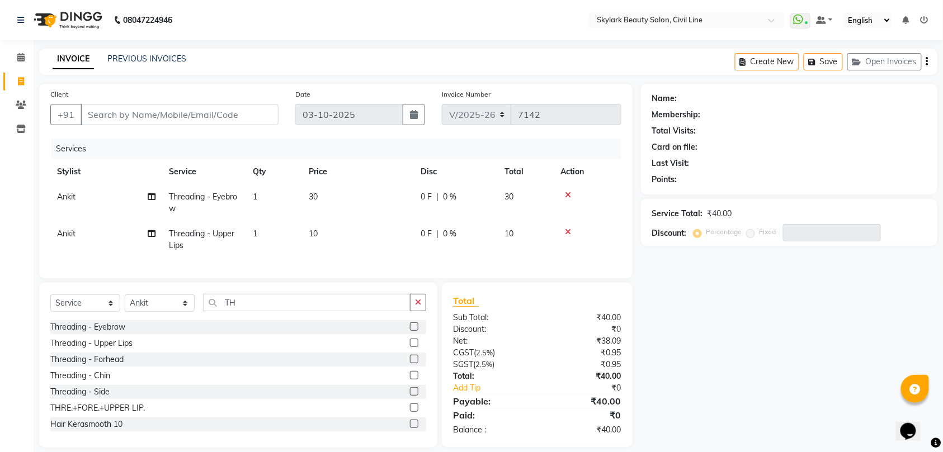
click at [258, 189] on td "1" at bounding box center [274, 203] width 56 height 37
select select "28120"
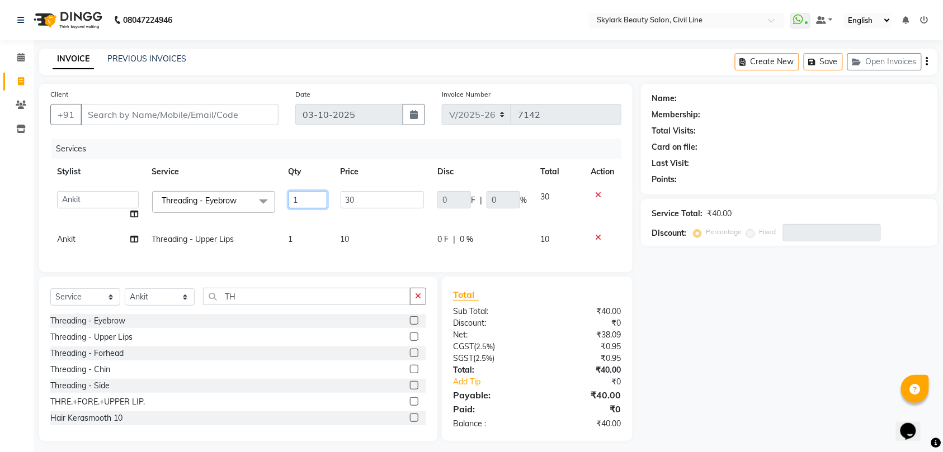
click at [300, 204] on input "1" at bounding box center [308, 199] width 39 height 17
type input "2"
click at [301, 219] on td "2" at bounding box center [308, 206] width 52 height 42
select select "28120"
click at [222, 114] on input "Client" at bounding box center [180, 114] width 198 height 21
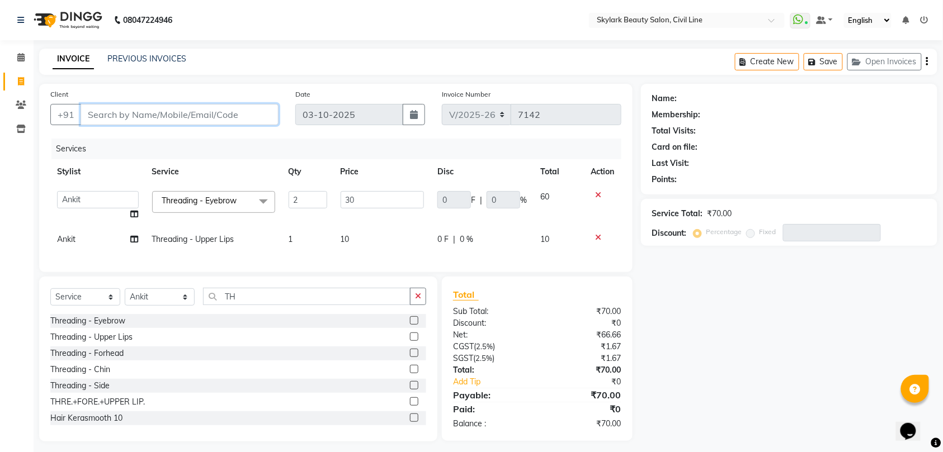
type input "9"
type input "0"
type input "9140757201"
click at [236, 119] on span "Add Client" at bounding box center [250, 114] width 44 height 11
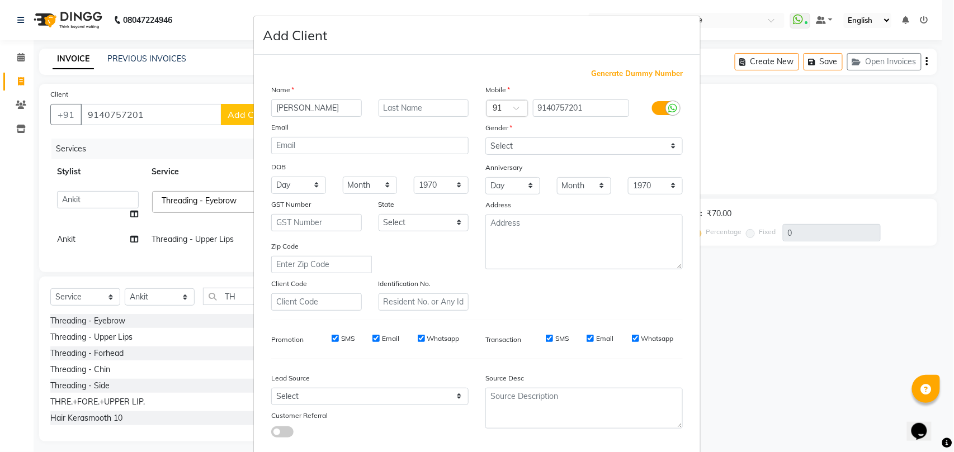
type input "AKANKSHA"
drag, startPoint x: 620, startPoint y: 143, endPoint x: 617, endPoint y: 152, distance: 9.2
click at [620, 143] on select "Select Male Female Other Prefer Not To Say" at bounding box center [583, 146] width 197 height 17
select select "female"
click at [485, 138] on select "Select Male Female Other Prefer Not To Say" at bounding box center [583, 146] width 197 height 17
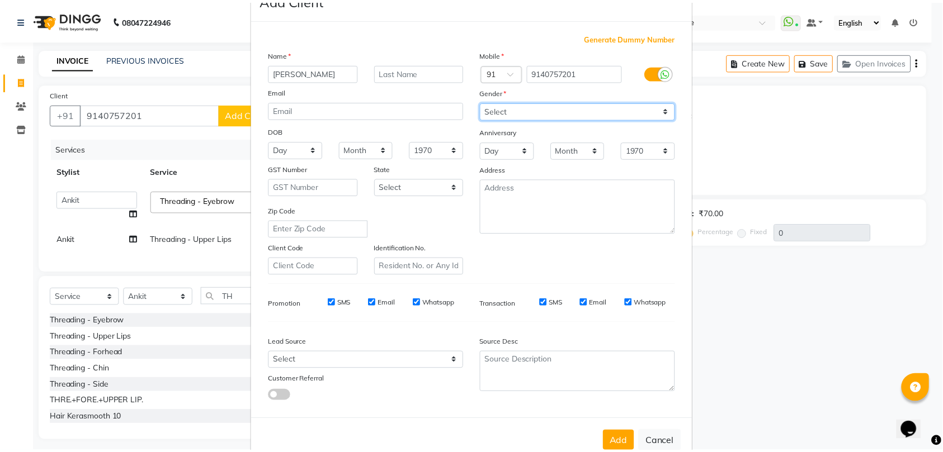
scroll to position [61, 0]
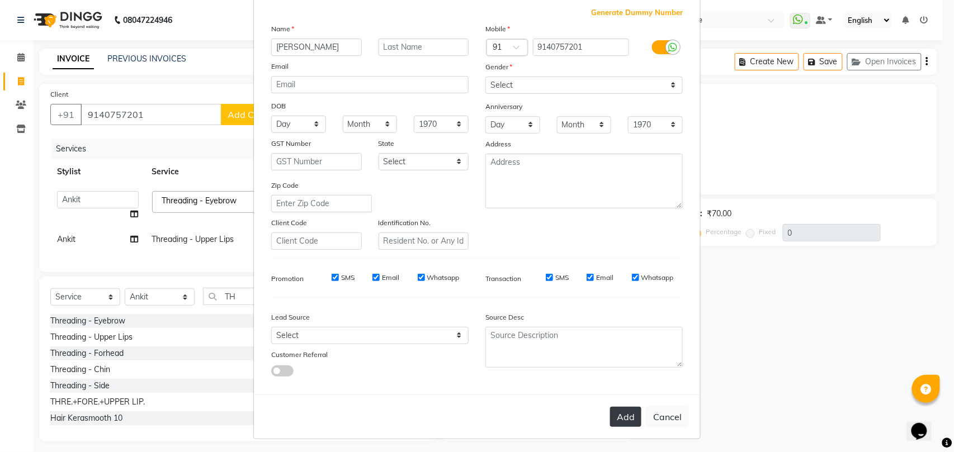
click at [621, 410] on button "Add" at bounding box center [625, 417] width 31 height 20
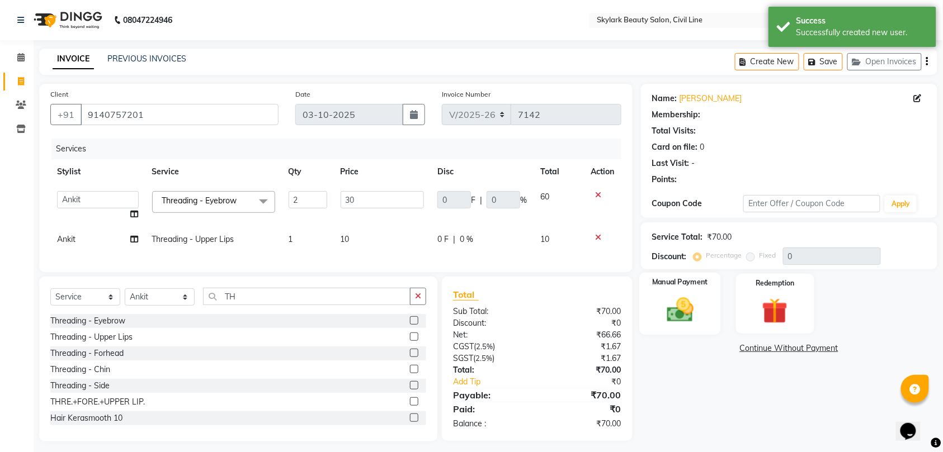
click at [683, 319] on img at bounding box center [680, 310] width 44 height 31
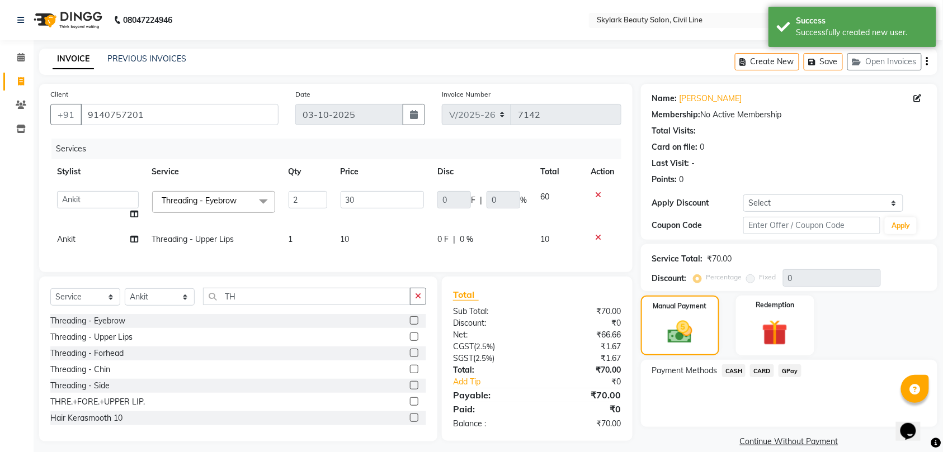
click at [737, 368] on span "CASH" at bounding box center [734, 371] width 24 height 13
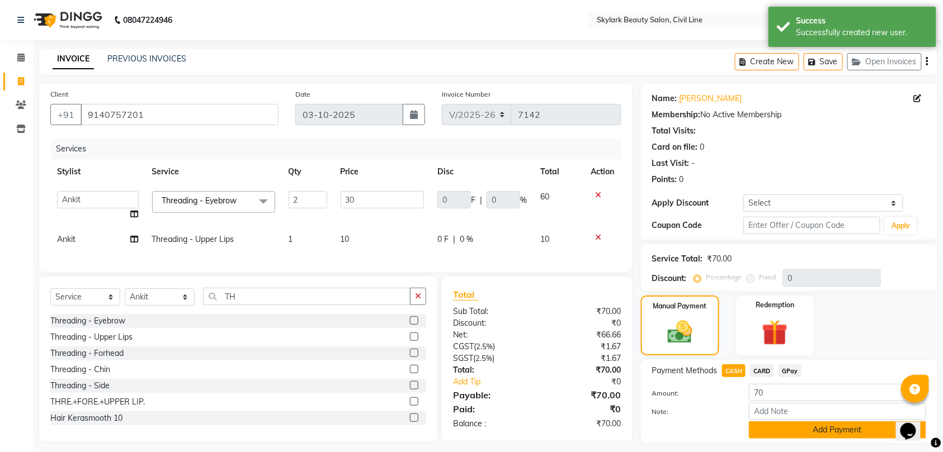
click at [807, 434] on button "Add Payment" at bounding box center [837, 430] width 177 height 17
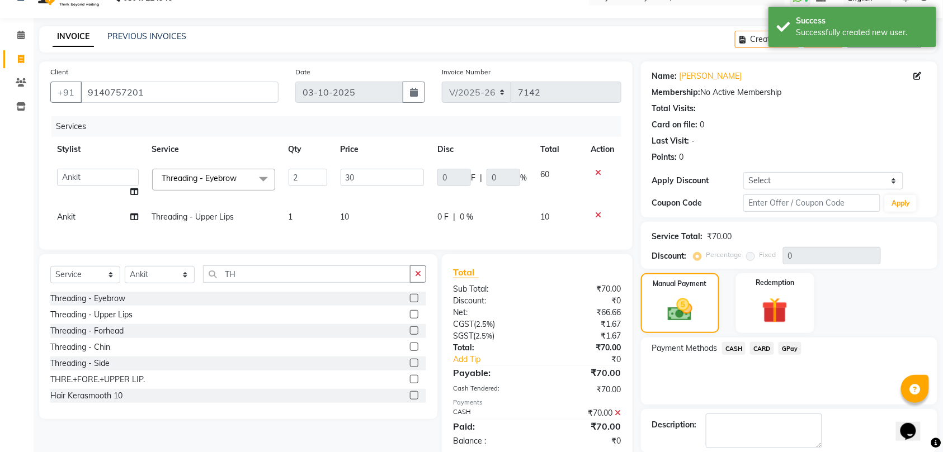
scroll to position [79, 0]
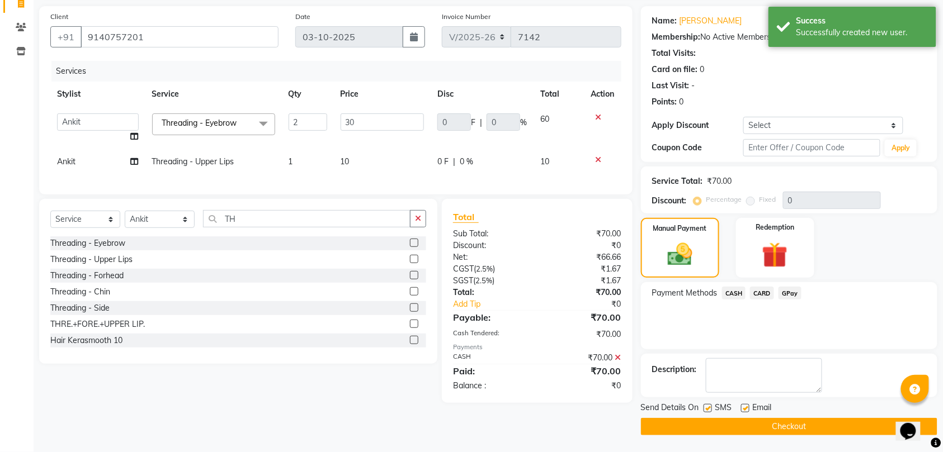
click at [806, 423] on button "Checkout" at bounding box center [789, 426] width 296 height 17
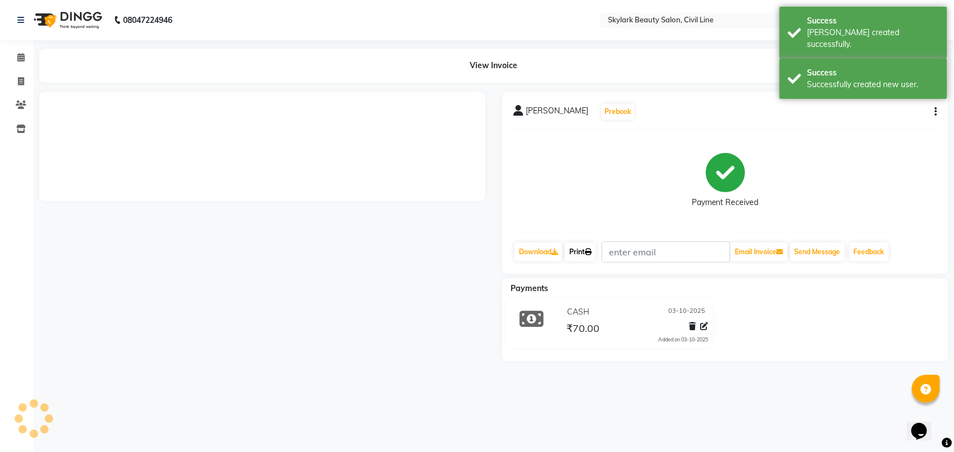
click at [578, 253] on link "Print" at bounding box center [580, 252] width 31 height 19
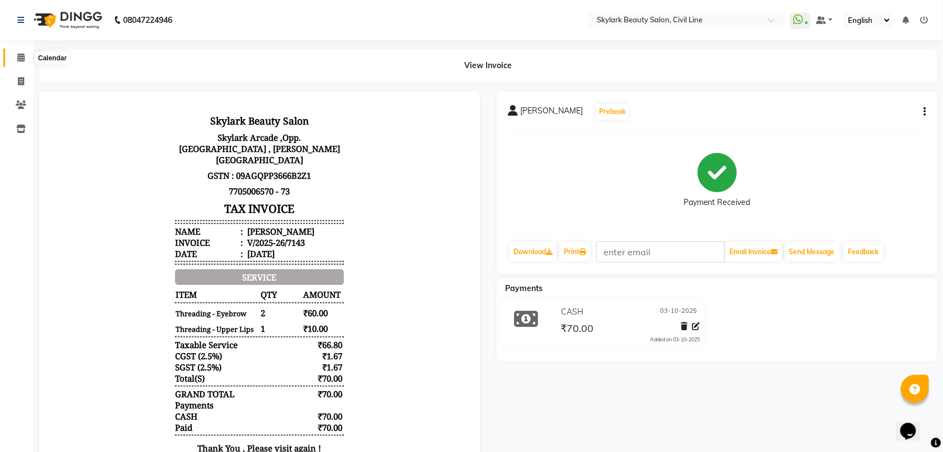
click at [20, 59] on icon at bounding box center [20, 57] width 7 height 8
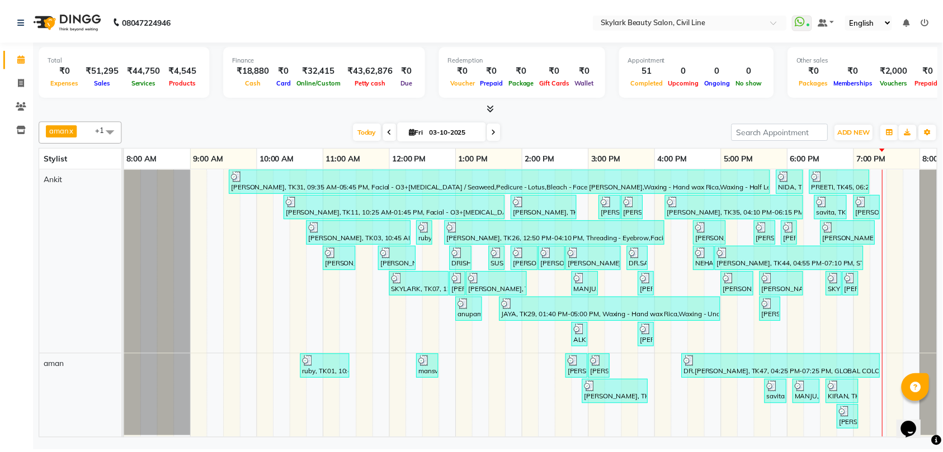
scroll to position [10, 0]
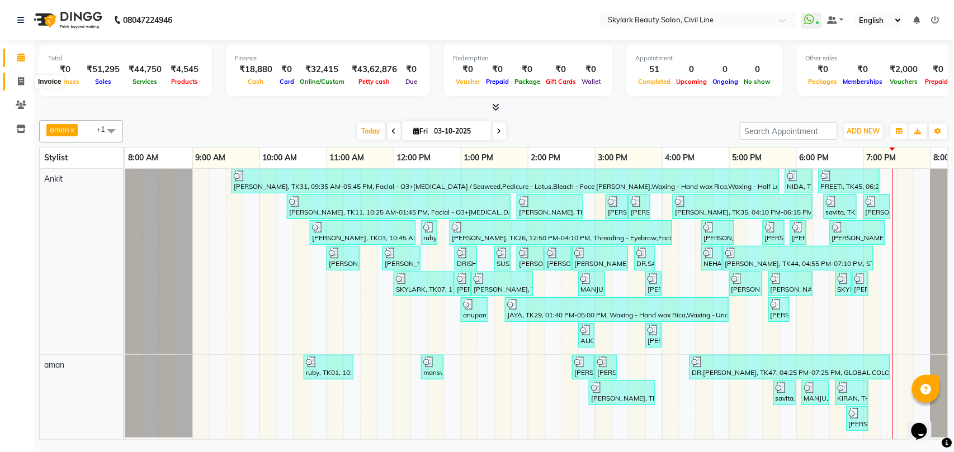
click at [22, 81] on icon at bounding box center [21, 81] width 6 height 8
select select "service"
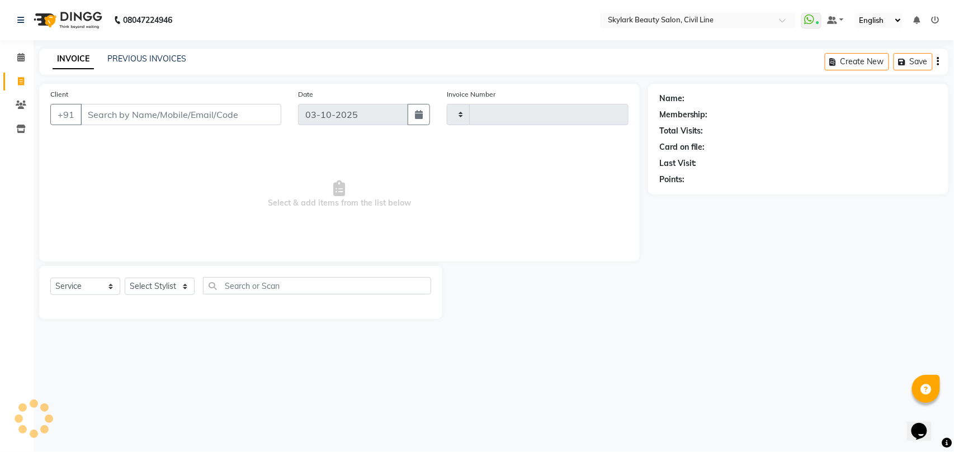
type input "7144"
select select "4588"
click at [157, 63] on link "PREVIOUS INVOICES" at bounding box center [146, 59] width 79 height 10
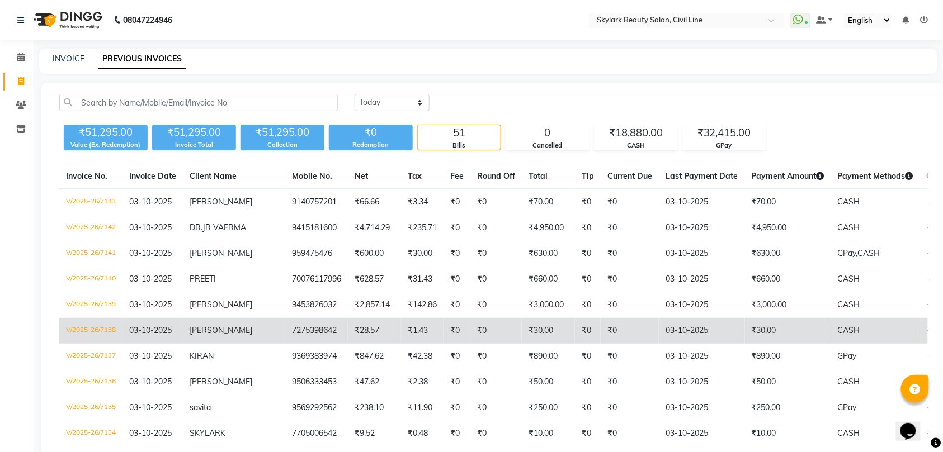
scroll to position [74, 0]
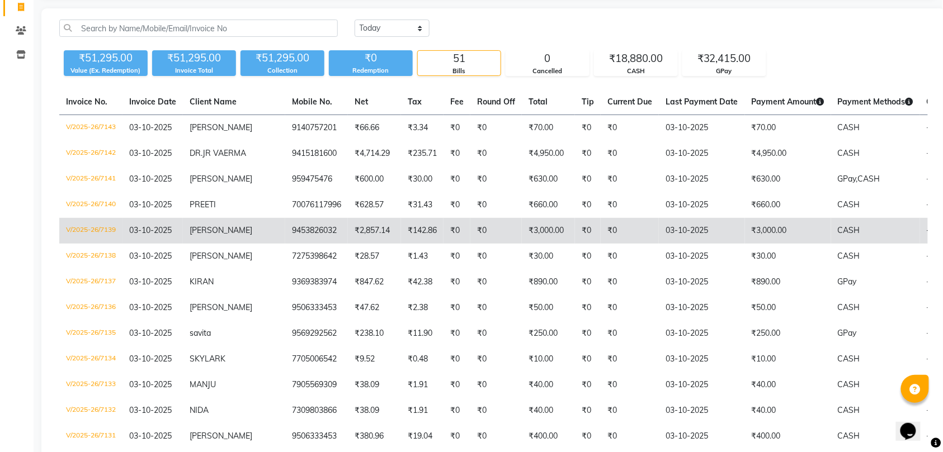
click at [299, 238] on td "9453826032" at bounding box center [316, 231] width 63 height 26
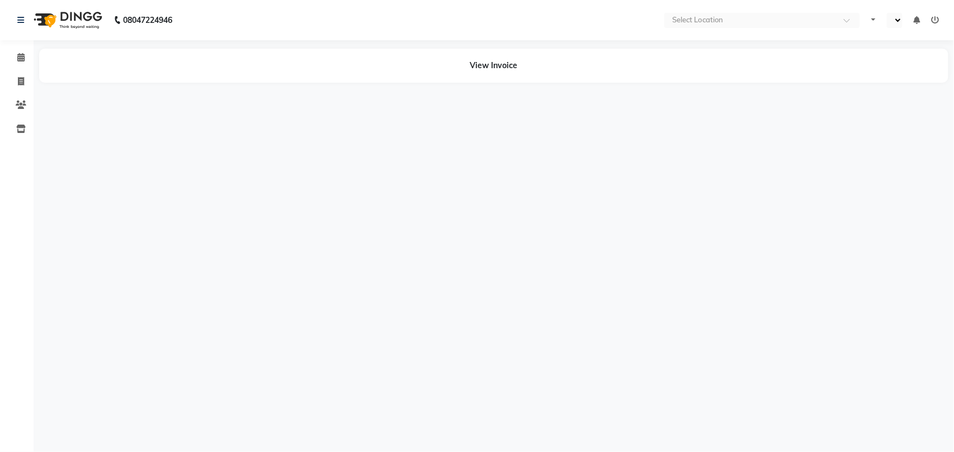
select select "en"
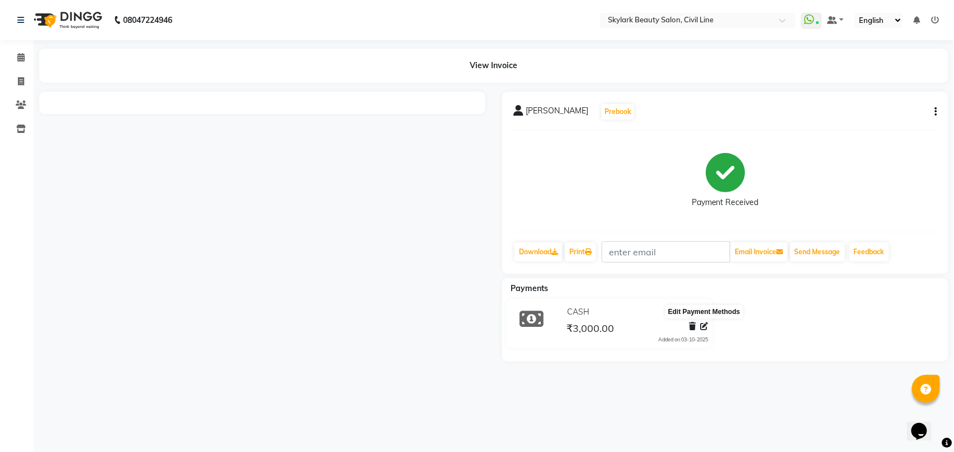
click at [703, 325] on icon at bounding box center [704, 327] width 8 height 8
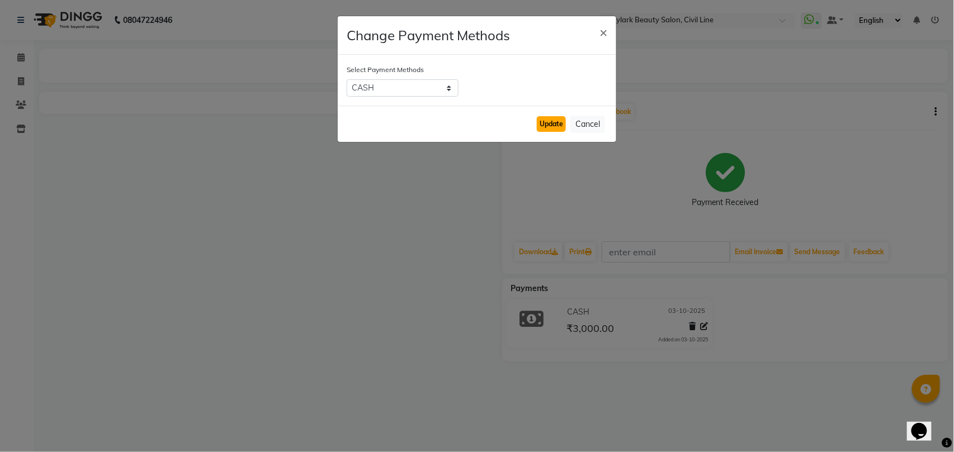
click at [555, 125] on button "Update" at bounding box center [551, 124] width 29 height 16
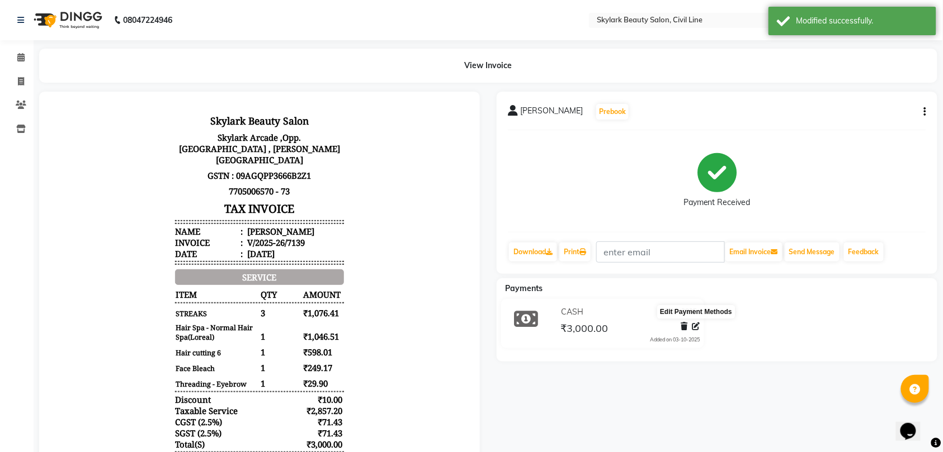
click at [696, 329] on icon at bounding box center [696, 327] width 8 height 8
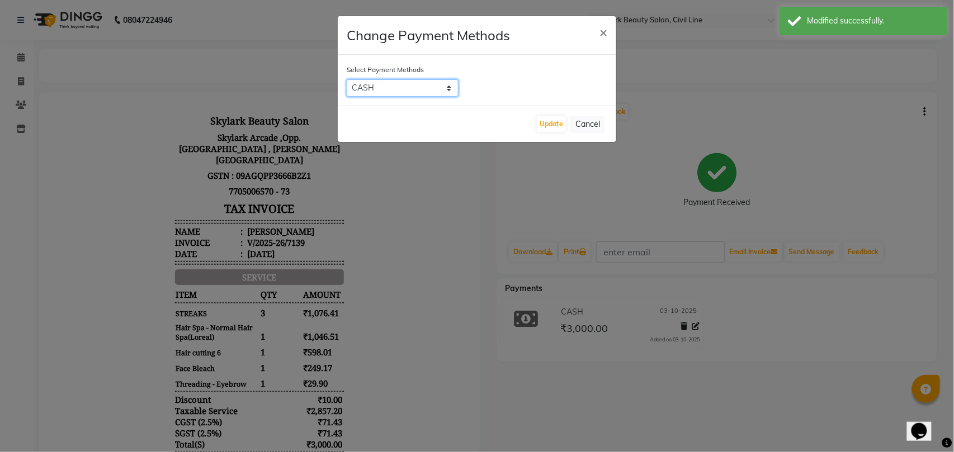
click at [399, 86] on select "CASH CARD GPay" at bounding box center [403, 87] width 112 height 17
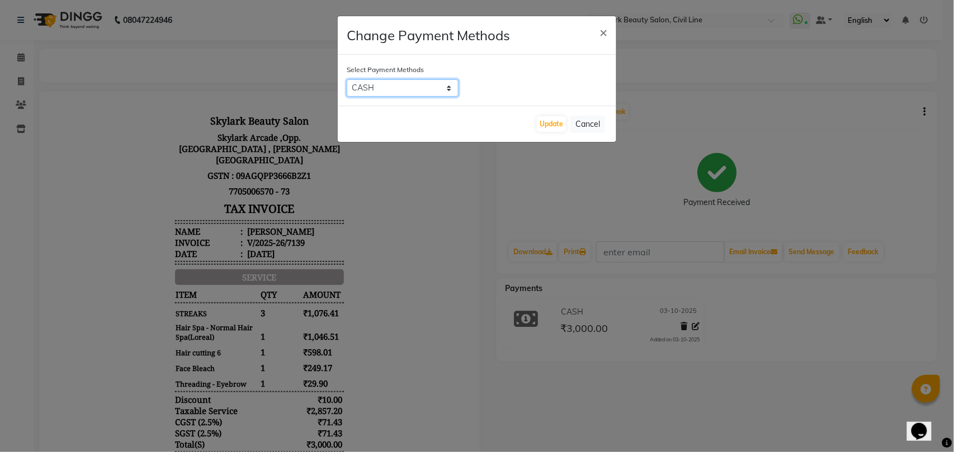
select select "5"
click at [347, 79] on select "CASH CARD GPay" at bounding box center [403, 87] width 112 height 17
click at [552, 122] on button "Update" at bounding box center [551, 124] width 29 height 16
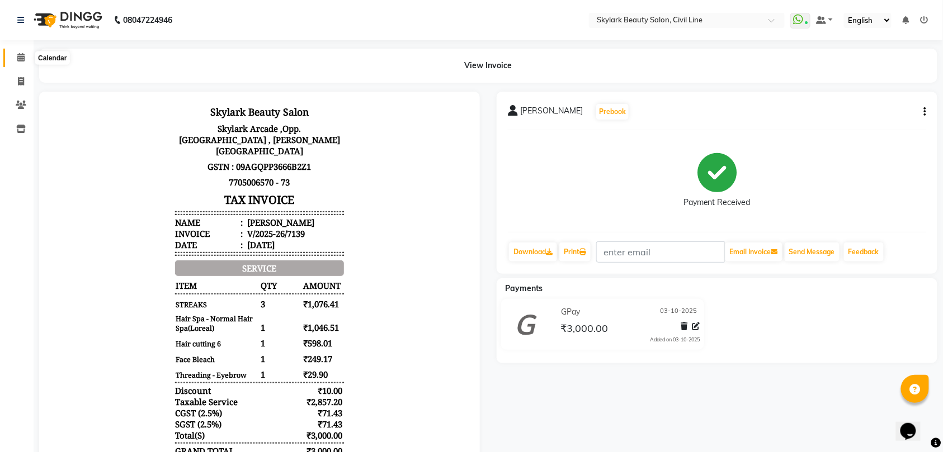
click at [23, 55] on icon at bounding box center [20, 57] width 7 height 8
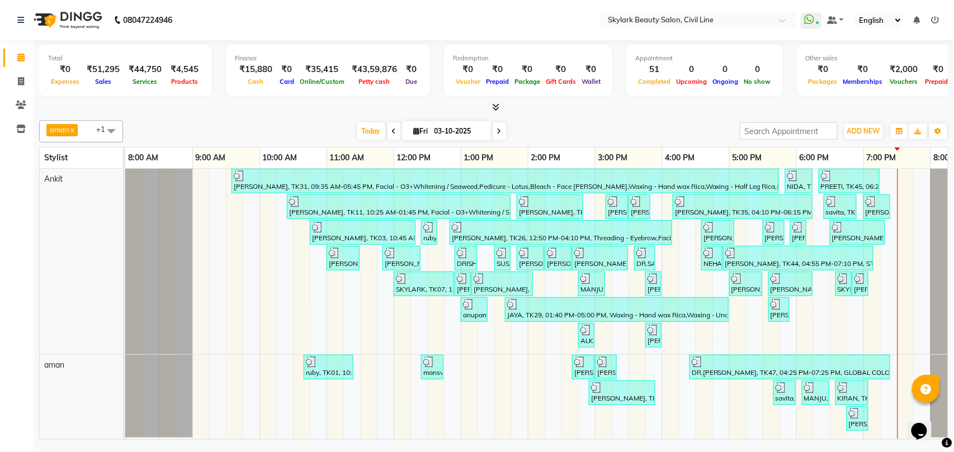
scroll to position [10, 0]
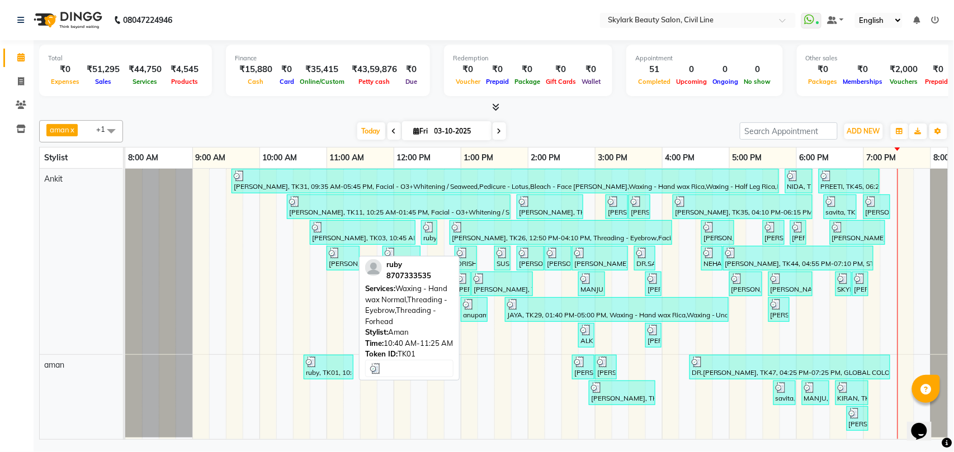
click at [323, 361] on div "ruby, TK01, 10:40 AM-11:25 AM, Waxing - Hand wax Normal,Threading - Eyebrow,Thr…" at bounding box center [329, 367] width 48 height 21
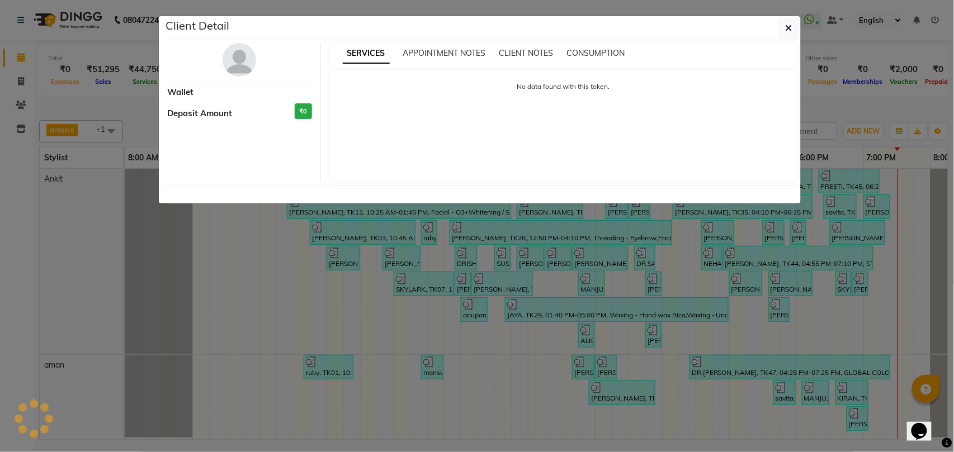
select select "3"
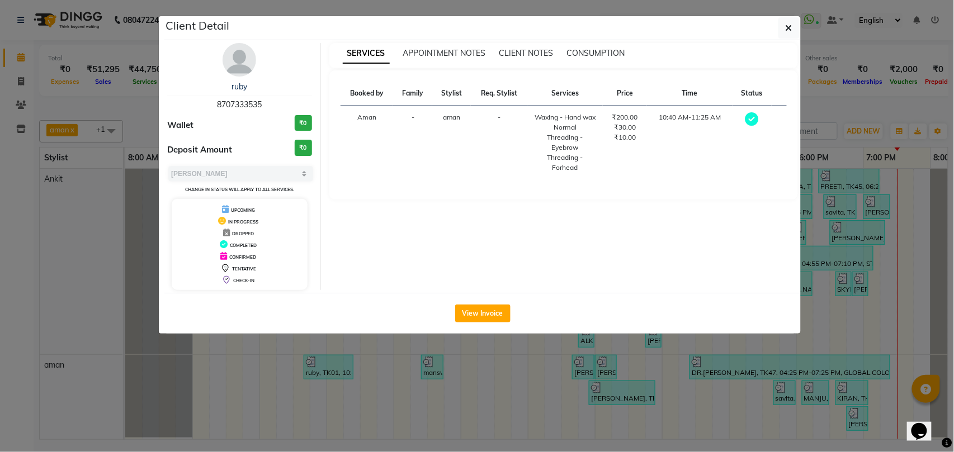
click at [495, 376] on ngb-modal-window "Client Detail ruby 8707333535 Wallet ₹0 Deposit Amount ₹0 Select MARK DONE UPCO…" at bounding box center [477, 226] width 954 height 452
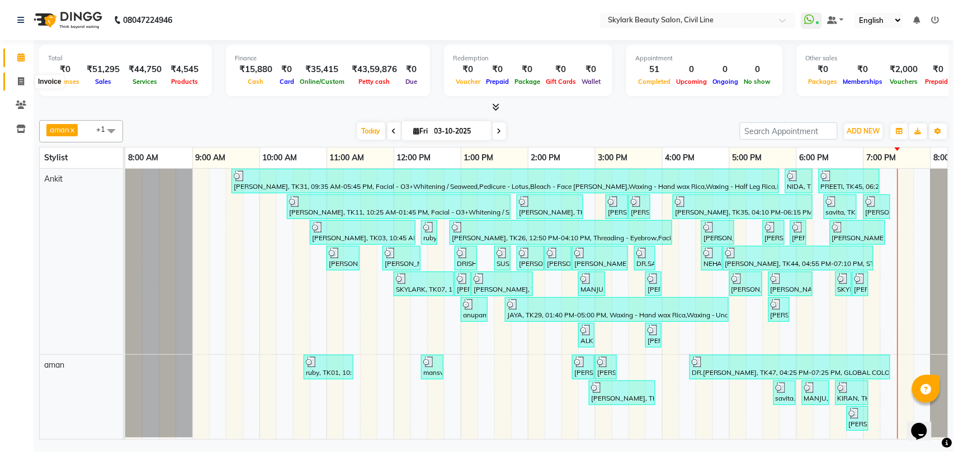
click at [21, 81] on icon at bounding box center [21, 81] width 6 height 8
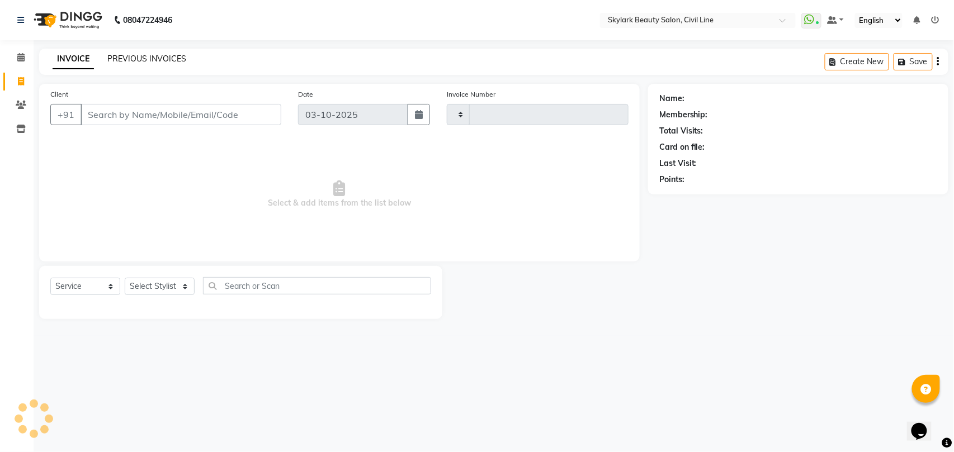
click at [157, 59] on link "PREVIOUS INVOICES" at bounding box center [146, 59] width 79 height 10
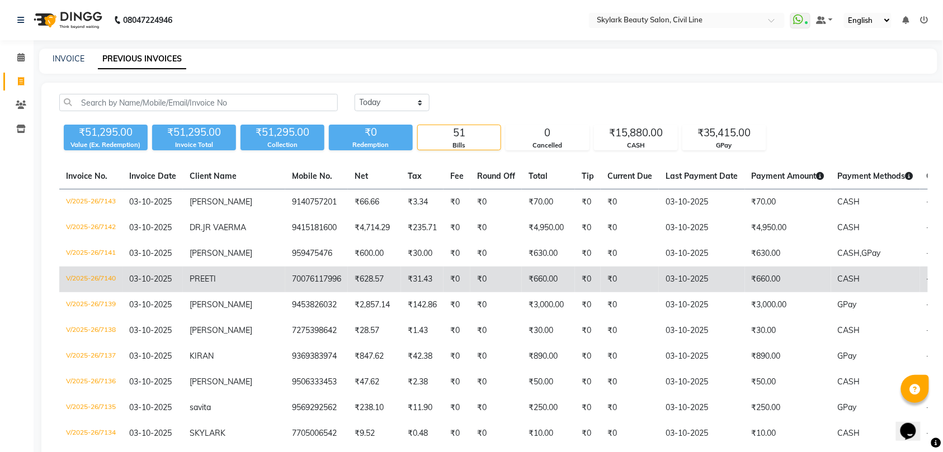
click at [348, 286] on td "₹628.57" at bounding box center [374, 280] width 53 height 26
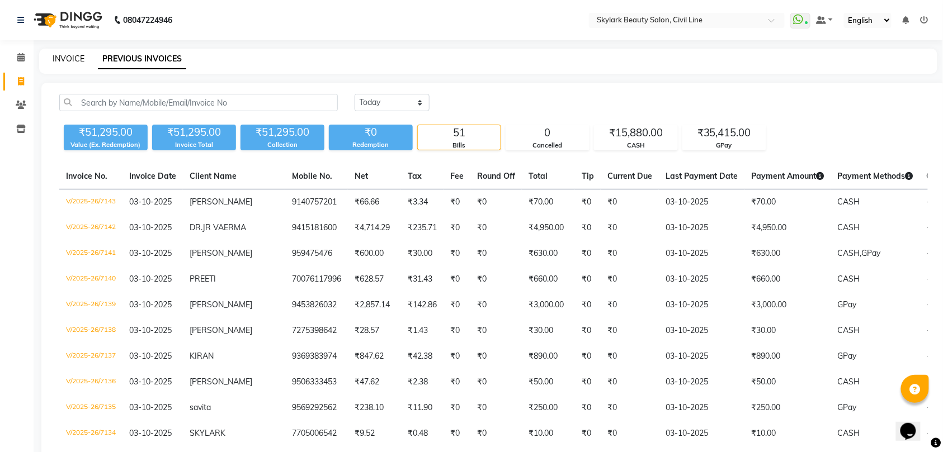
click at [65, 56] on link "INVOICE" at bounding box center [69, 59] width 32 height 10
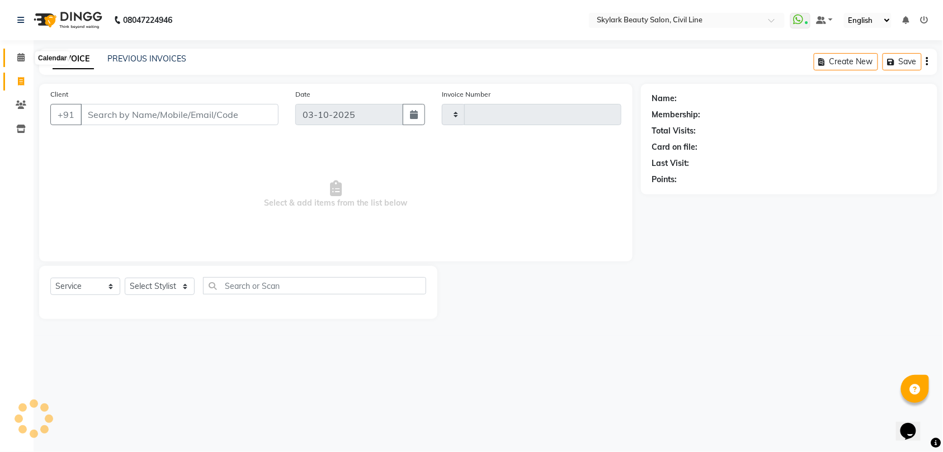
click at [17, 57] on icon at bounding box center [20, 57] width 7 height 8
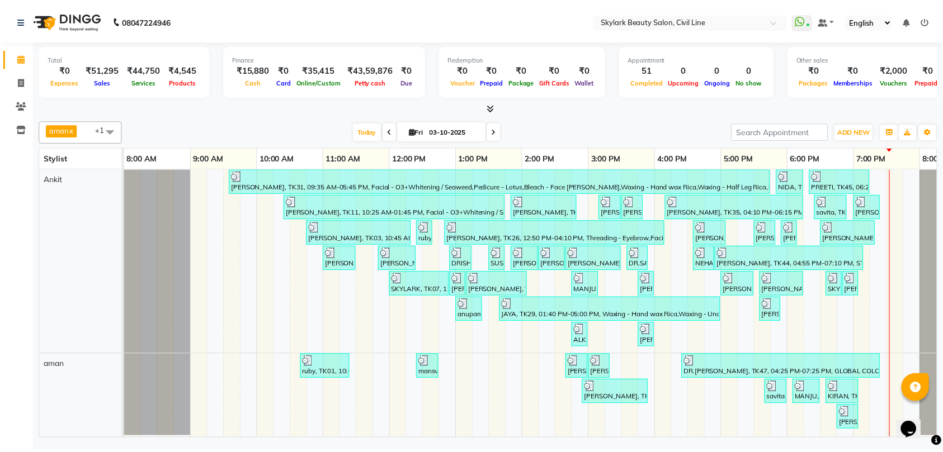
scroll to position [10, 0]
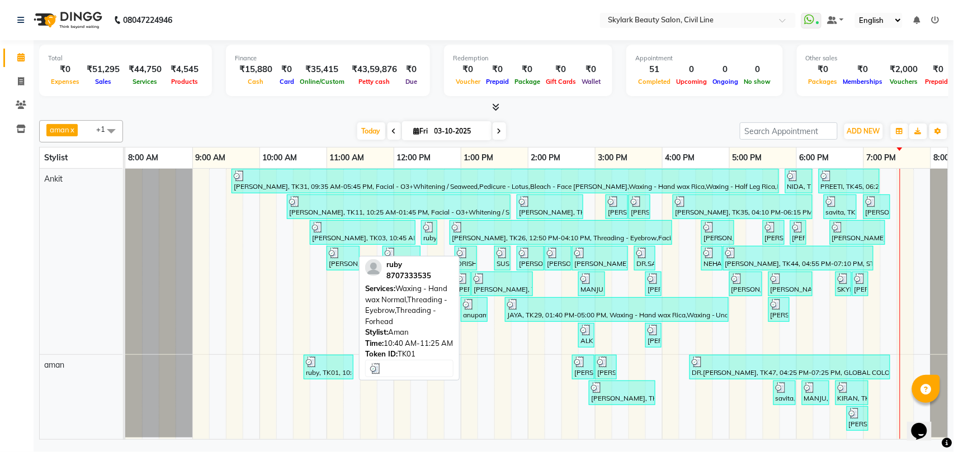
click at [327, 363] on div "ruby, TK01, 10:40 AM-11:25 AM, Waxing - Hand wax Normal,Threading - Eyebrow,Thr…" at bounding box center [329, 367] width 48 height 21
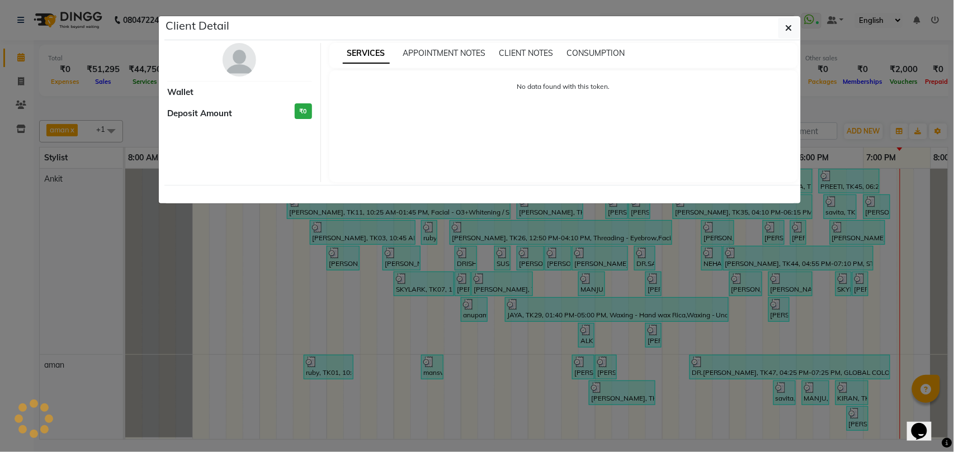
select select "3"
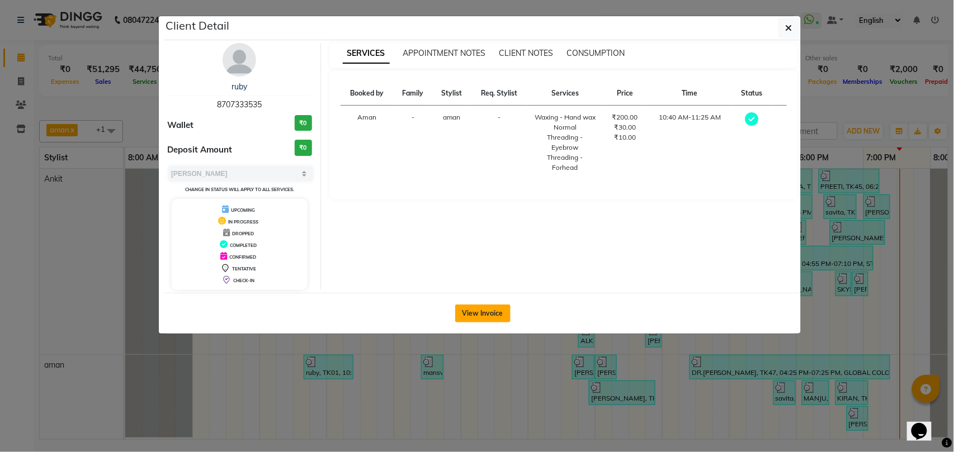
click at [477, 314] on button "View Invoice" at bounding box center [482, 314] width 55 height 18
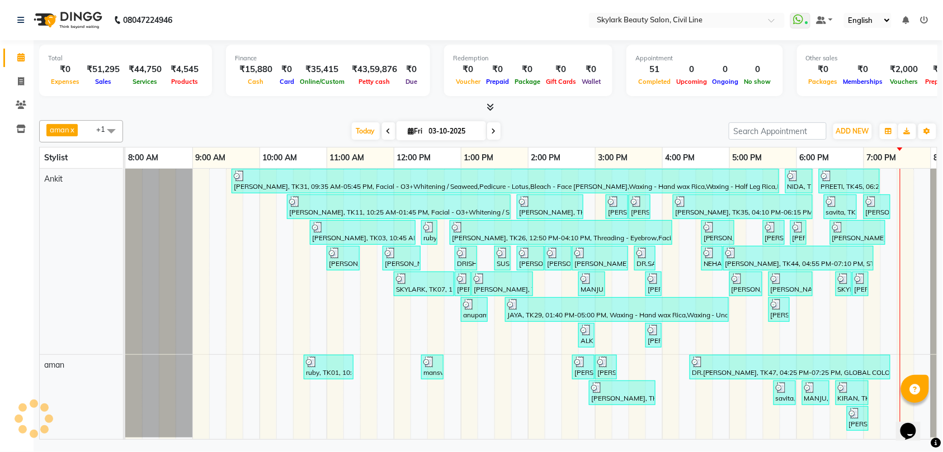
click at [89, 132] on span "aman x Ankit x +1" at bounding box center [81, 131] width 84 height 22
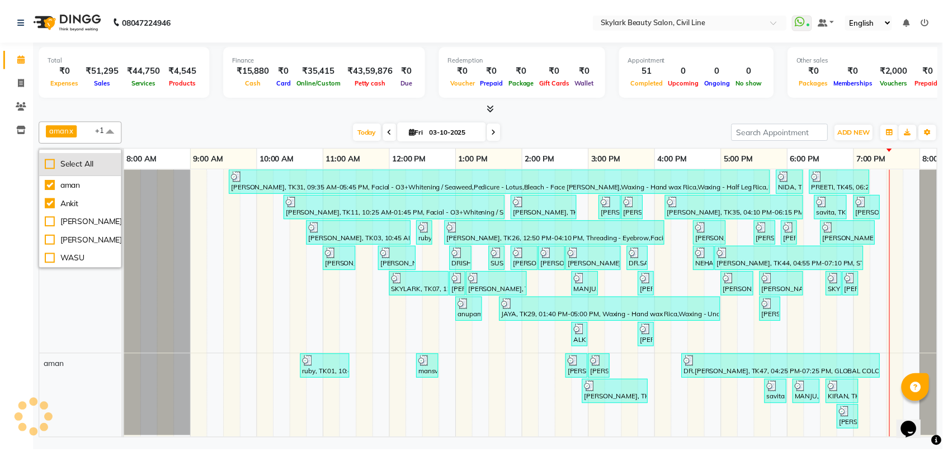
scroll to position [0, 50]
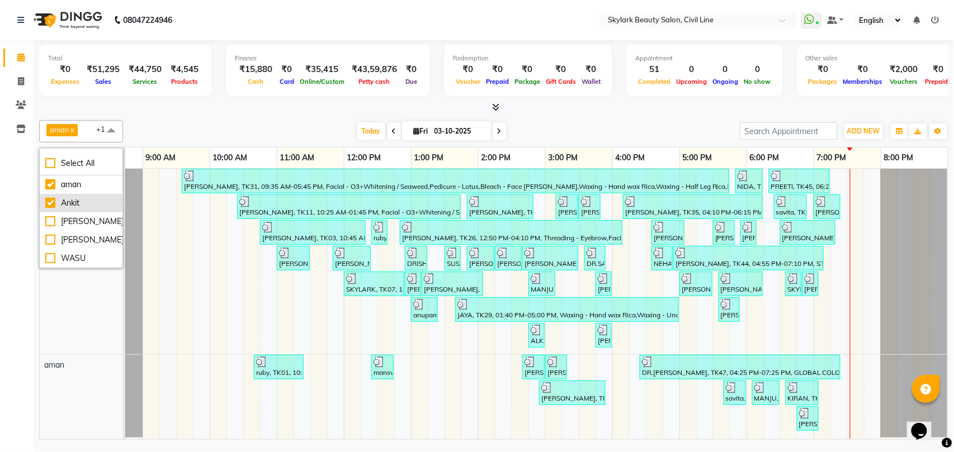
click at [88, 202] on div "Ankit" at bounding box center [81, 203] width 72 height 12
checkbox input "false"
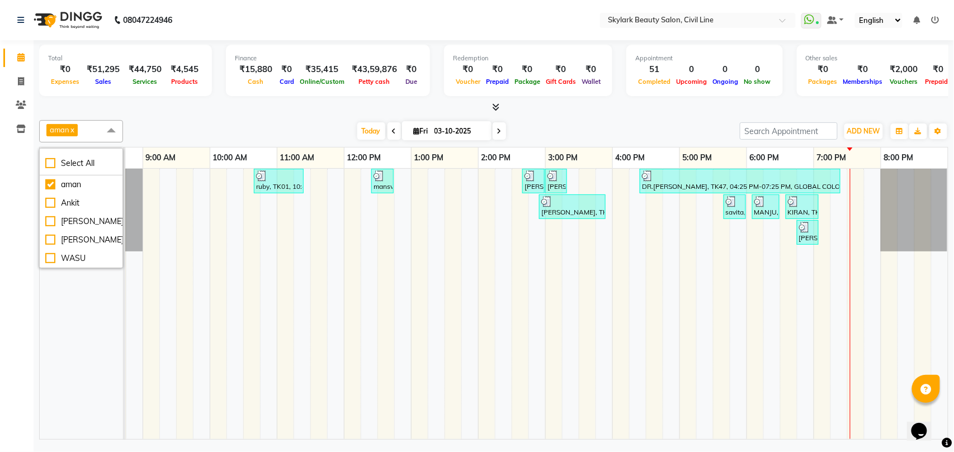
click at [92, 133] on span "aman x" at bounding box center [81, 131] width 84 height 22
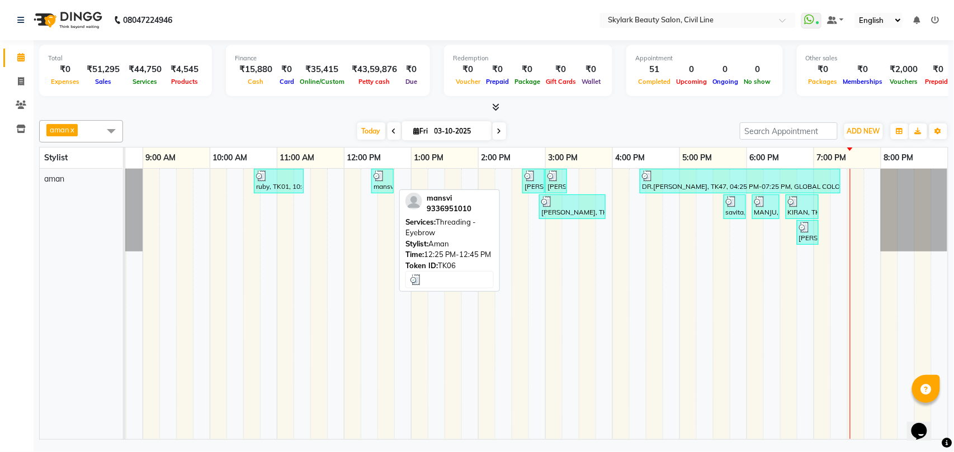
click at [381, 182] on div "mansvi, TK06, 12:25 PM-12:45 PM, Threading - Eyebrow" at bounding box center [382, 181] width 20 height 21
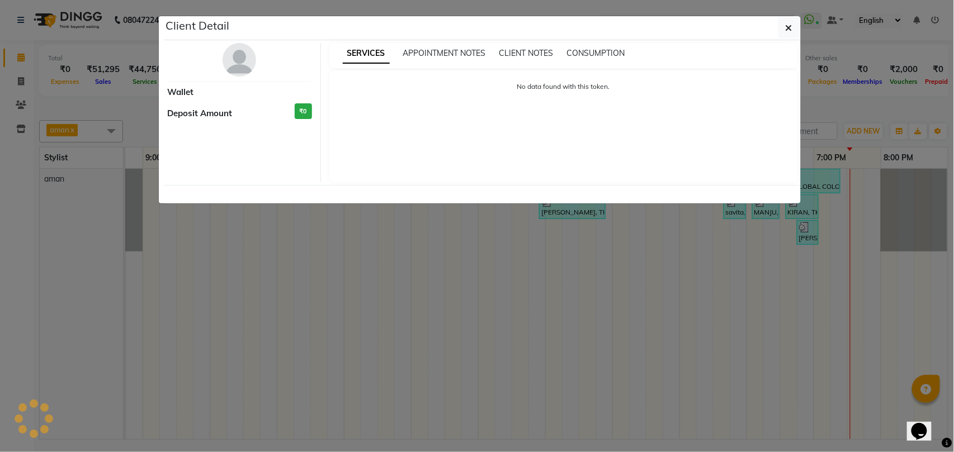
select select "3"
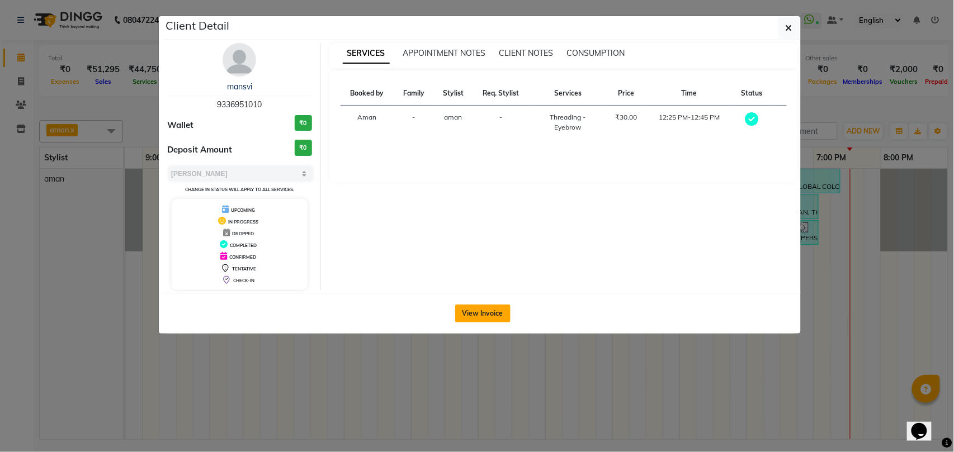
click at [477, 306] on button "View Invoice" at bounding box center [482, 314] width 55 height 18
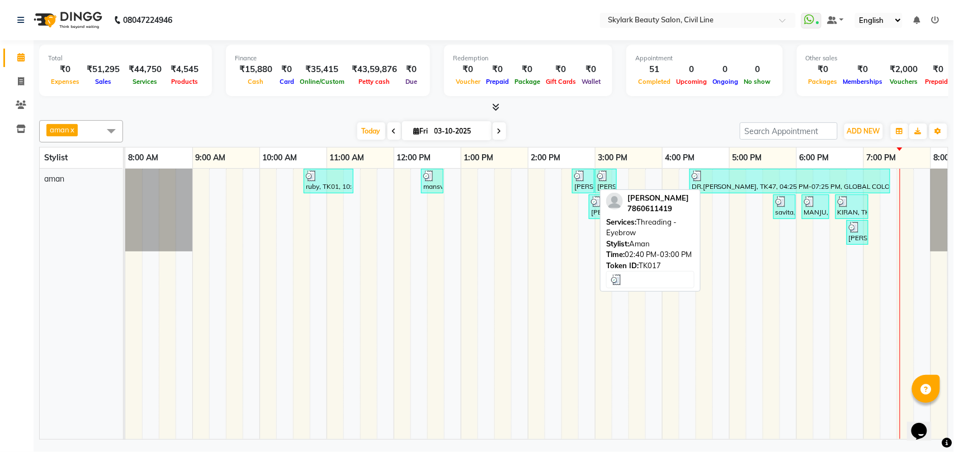
click at [585, 186] on div "SHIKHA, TK17, 02:40 PM-03:00 PM, Threading - Eyebrow" at bounding box center [583, 181] width 20 height 21
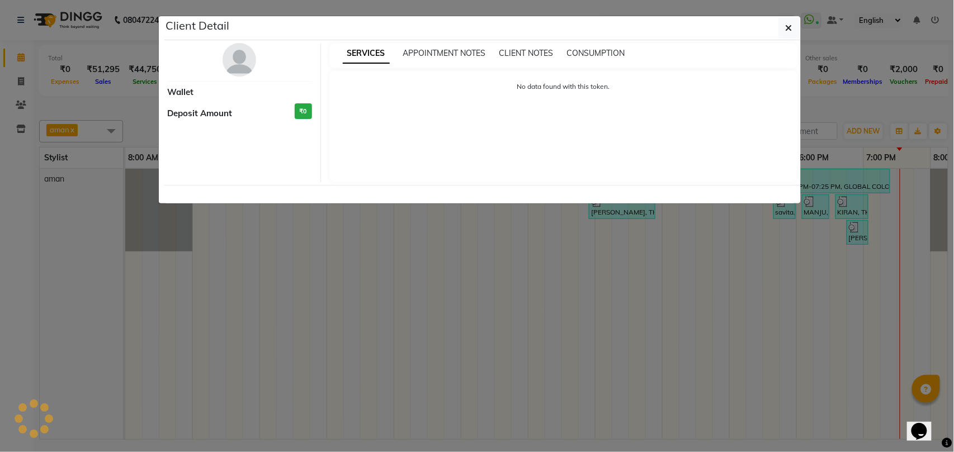
select select "3"
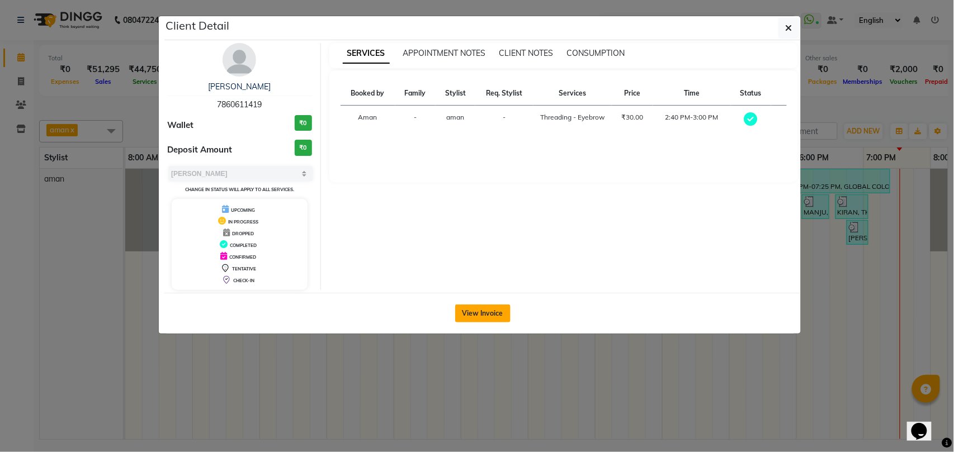
click at [483, 314] on button "View Invoice" at bounding box center [482, 314] width 55 height 18
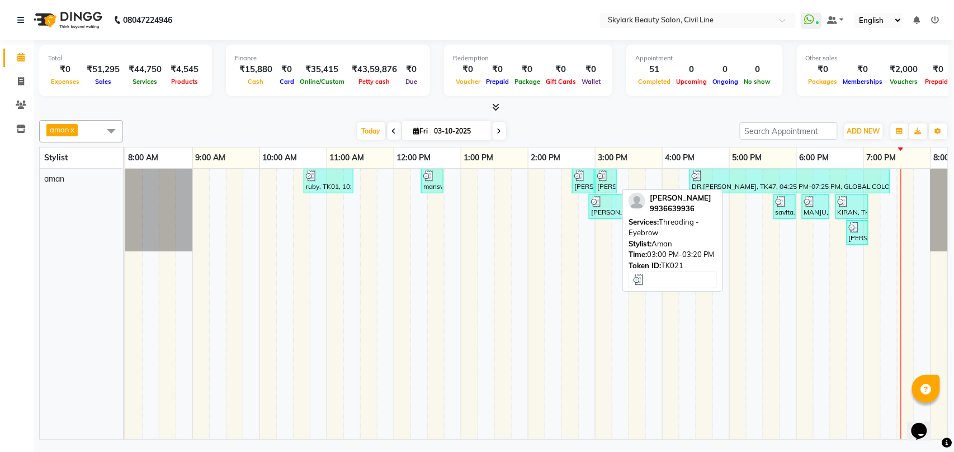
click at [609, 185] on div "ANJALI SINGH, TK21, 03:00 PM-03:20 PM, Threading - Eyebrow" at bounding box center [606, 181] width 20 height 21
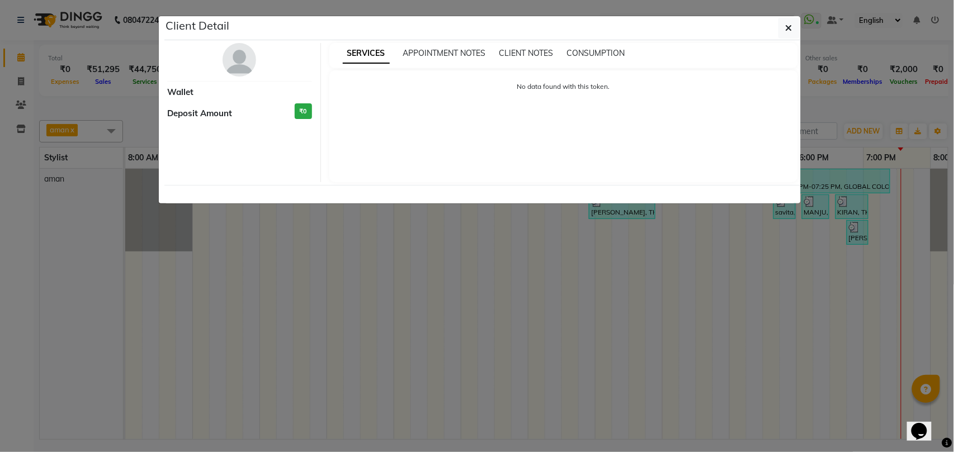
select select "3"
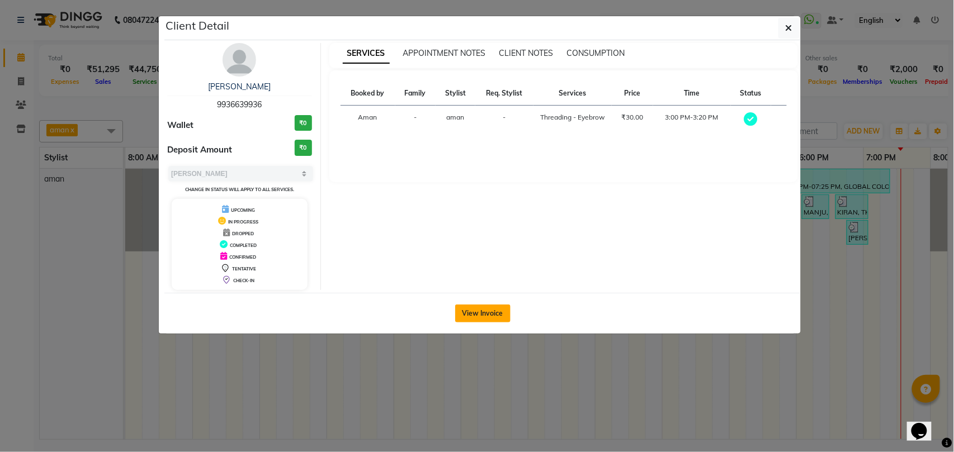
click at [486, 305] on button "View Invoice" at bounding box center [482, 314] width 55 height 18
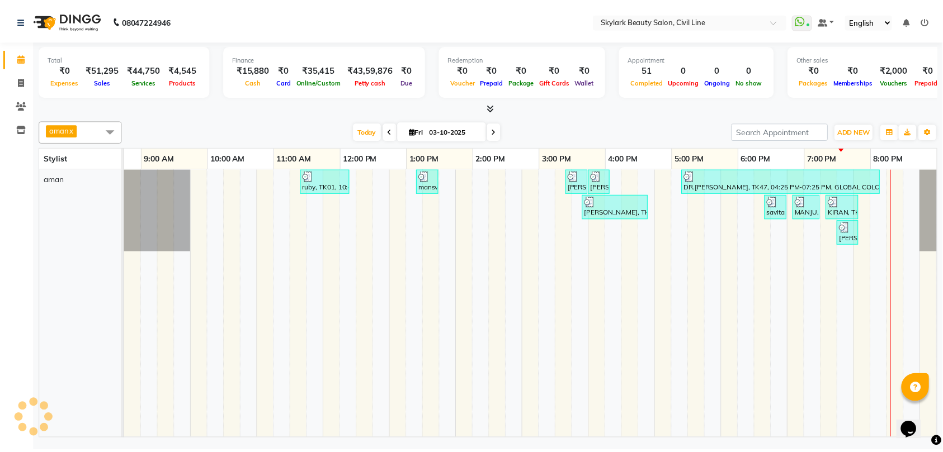
scroll to position [0, 50]
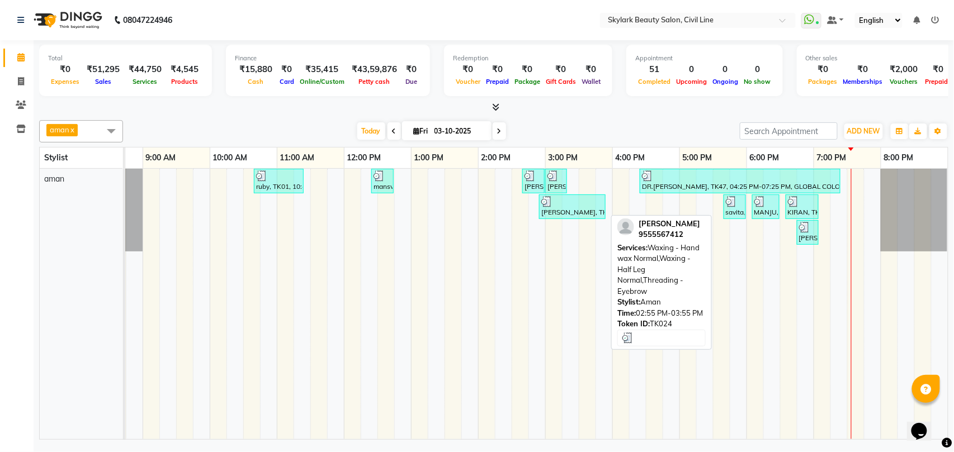
click at [558, 217] on div "SHRISTI, TK24, 02:55 PM-03:55 PM, Waxing - Hand wax Normal,Waxing - Half Leg No…" at bounding box center [572, 206] width 64 height 21
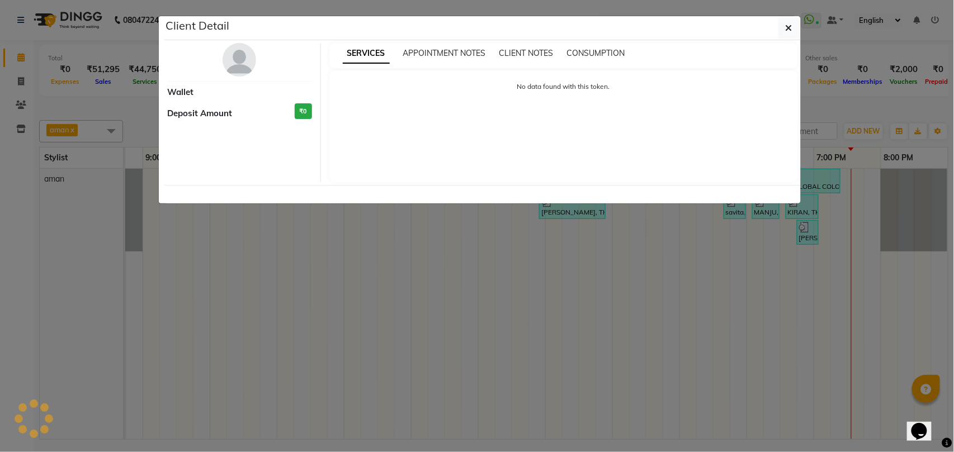
select select "3"
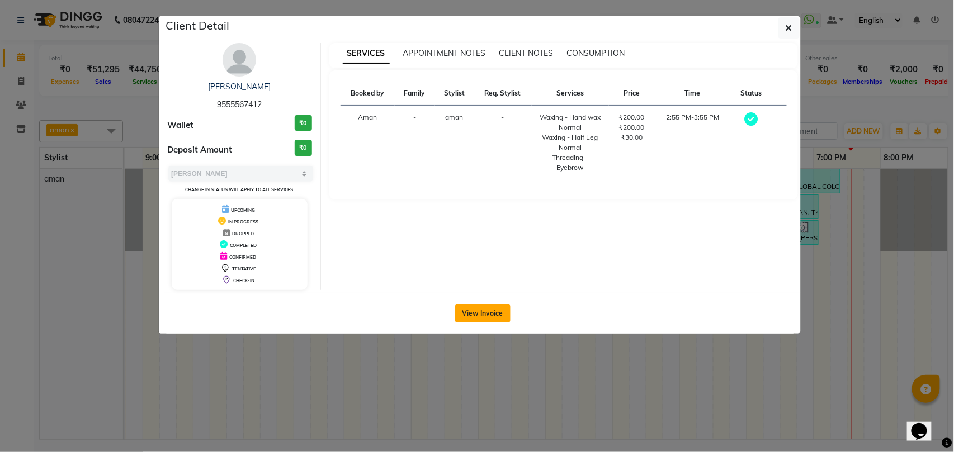
click at [482, 310] on button "View Invoice" at bounding box center [482, 314] width 55 height 18
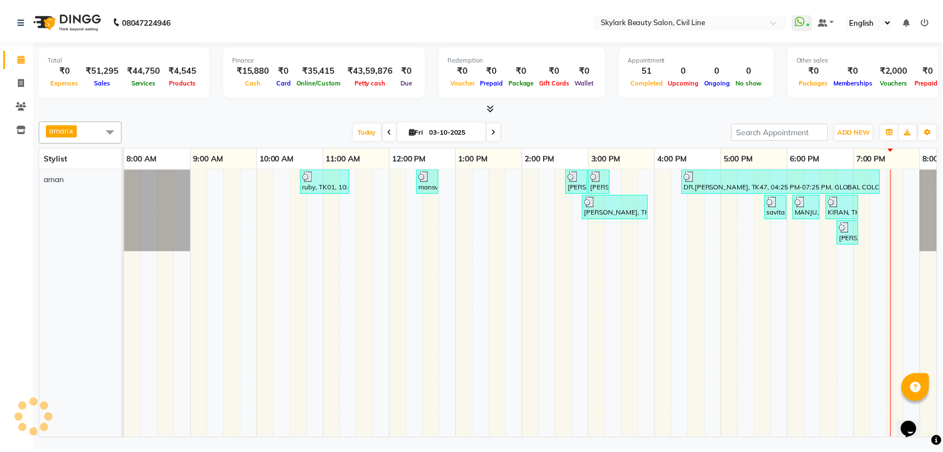
scroll to position [0, 50]
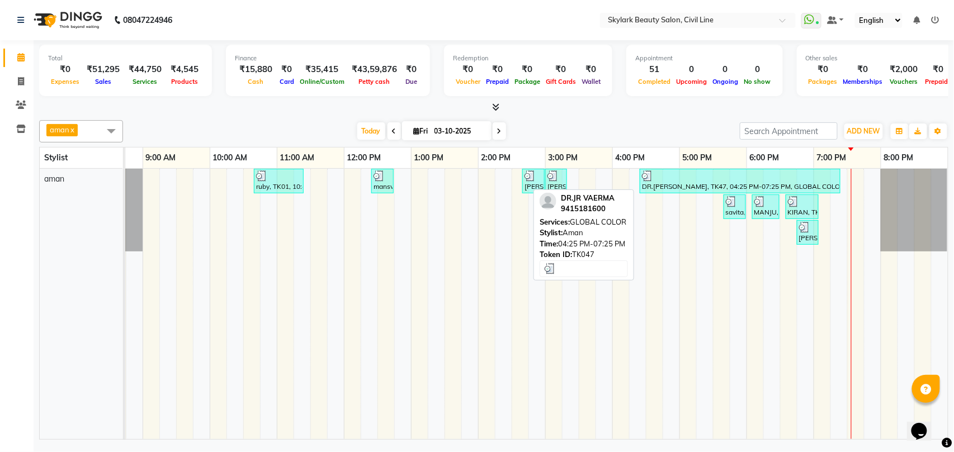
click at [692, 182] on div at bounding box center [740, 176] width 196 height 11
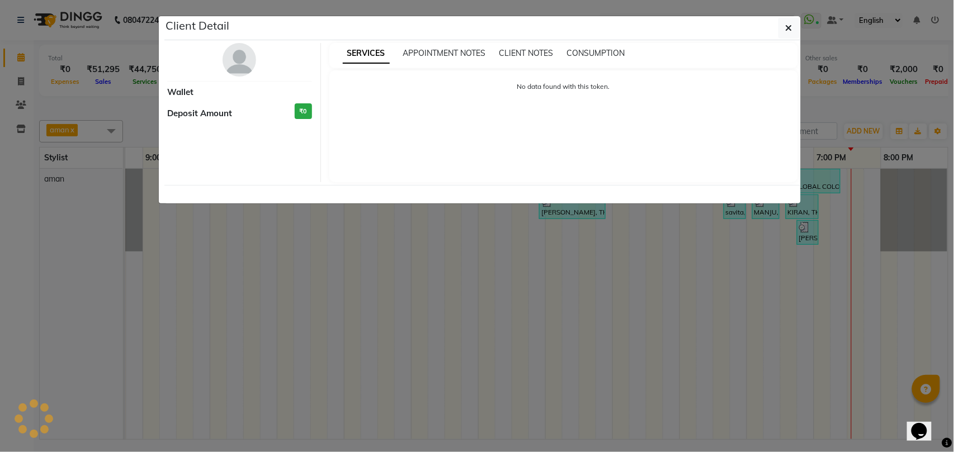
select select "3"
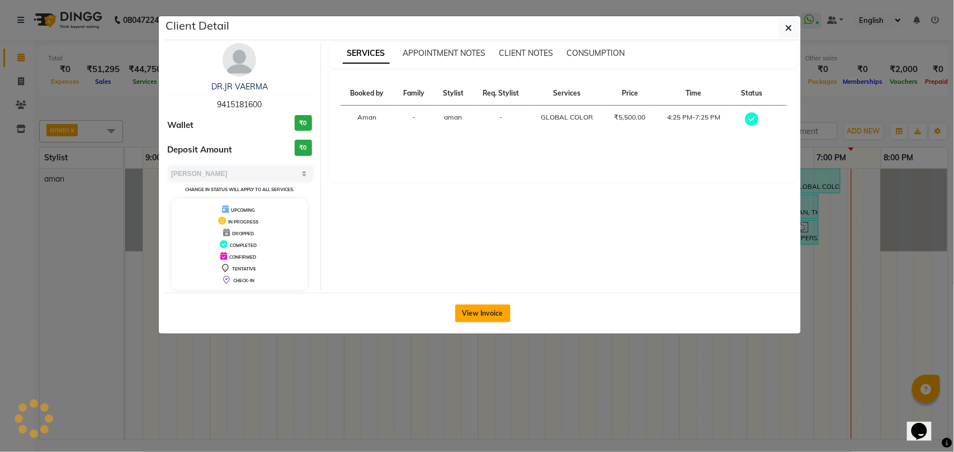
click at [490, 313] on button "View Invoice" at bounding box center [482, 314] width 55 height 18
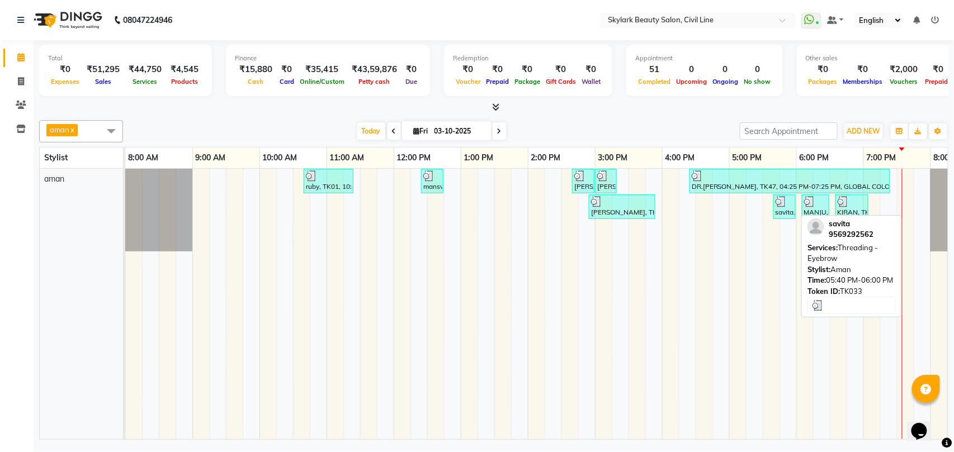
click at [785, 209] on div "savita, TK33, 05:40 PM-06:00 PM, Threading - Eyebrow" at bounding box center [784, 206] width 20 height 21
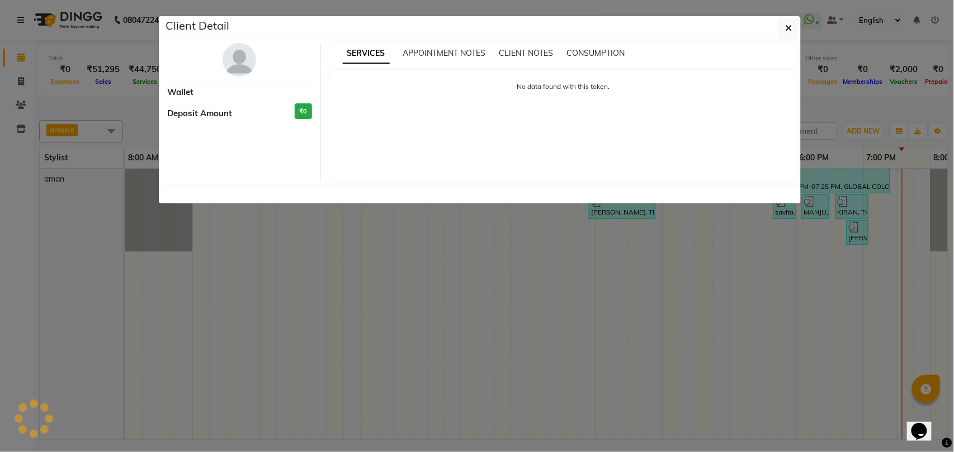
select select "3"
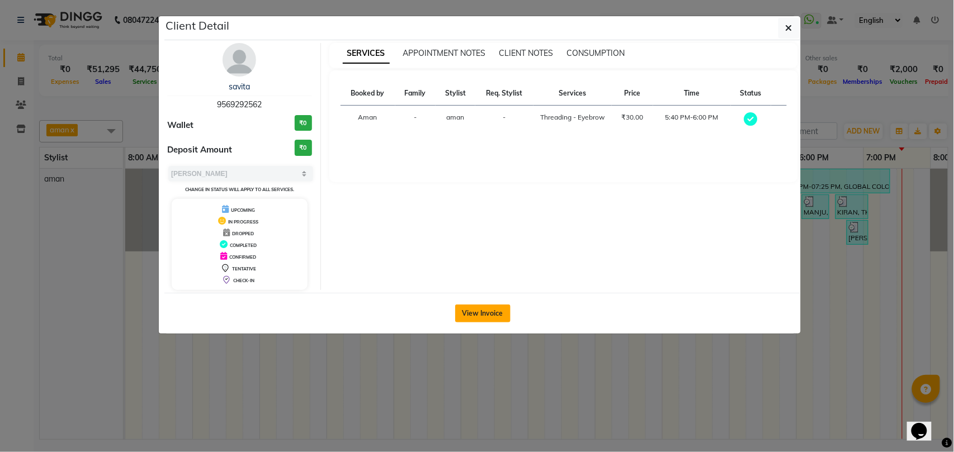
click at [476, 307] on button "View Invoice" at bounding box center [482, 314] width 55 height 18
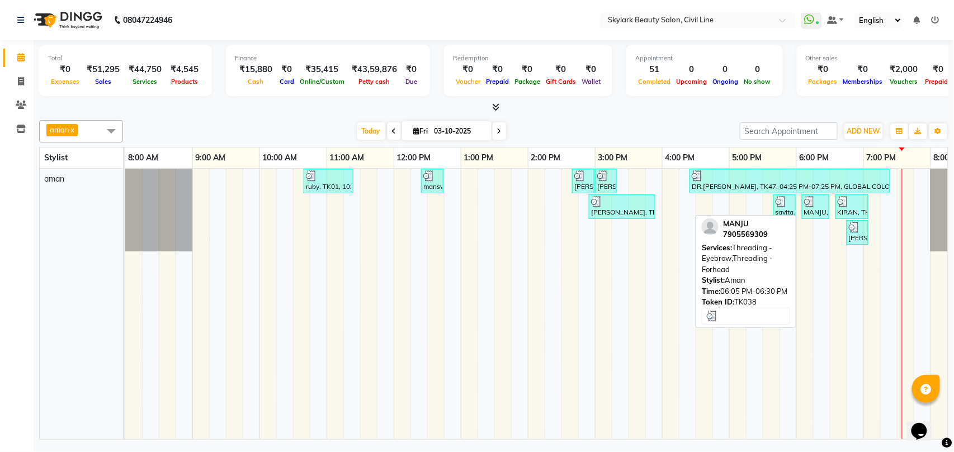
drag, startPoint x: 811, startPoint y: 220, endPoint x: 804, endPoint y: 220, distance: 6.7
click at [804, 219] on link "MANJU, TK38, 06:05 PM-06:30 PM, Threading - Eyebrow,Threading - Forhead" at bounding box center [815, 207] width 27 height 25
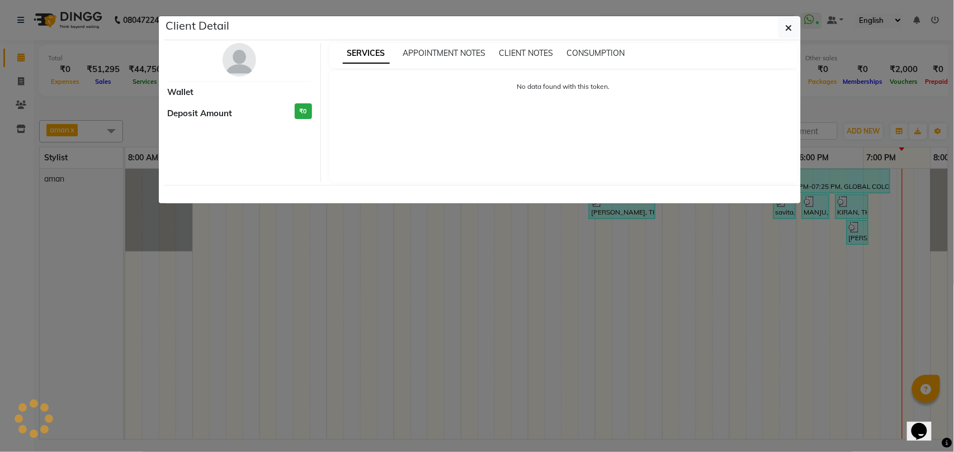
select select "3"
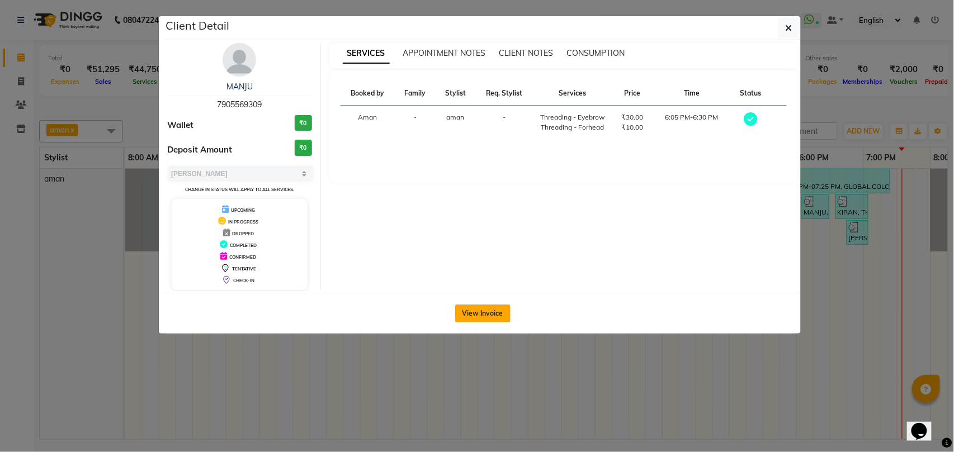
click at [473, 318] on button "View Invoice" at bounding box center [482, 314] width 55 height 18
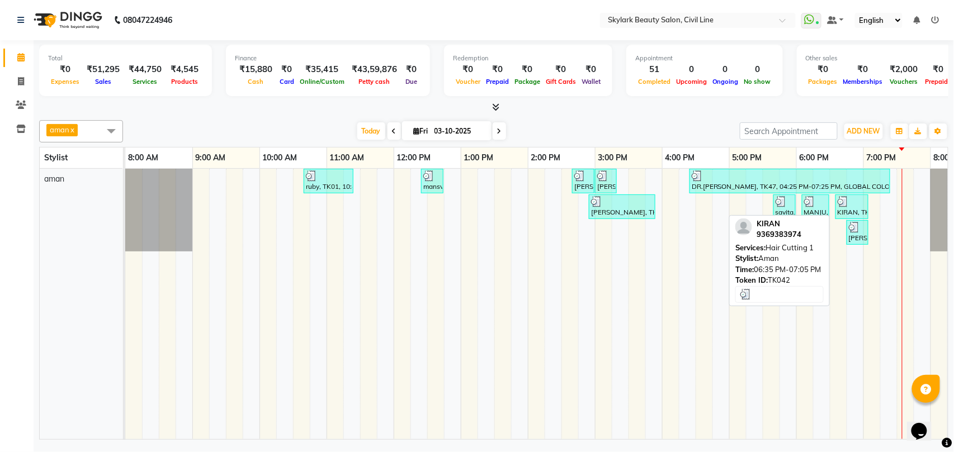
click at [850, 209] on div "KIRAN, TK42, 06:35 PM-07:05 PM, Hair Cutting 1" at bounding box center [851, 206] width 31 height 21
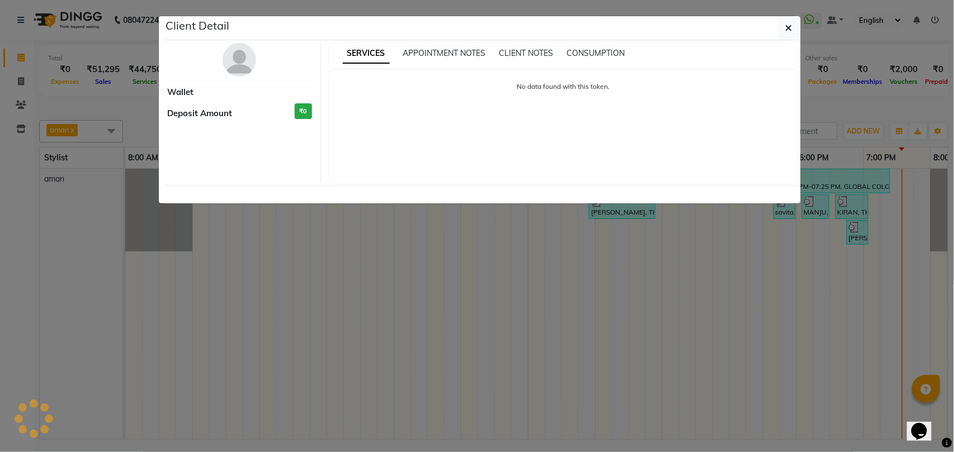
select select "3"
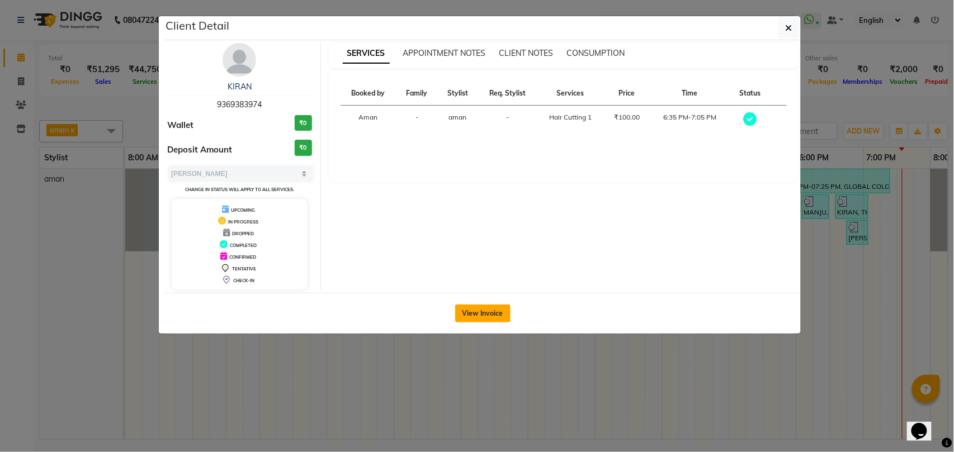
click at [496, 315] on button "View Invoice" at bounding box center [482, 314] width 55 height 18
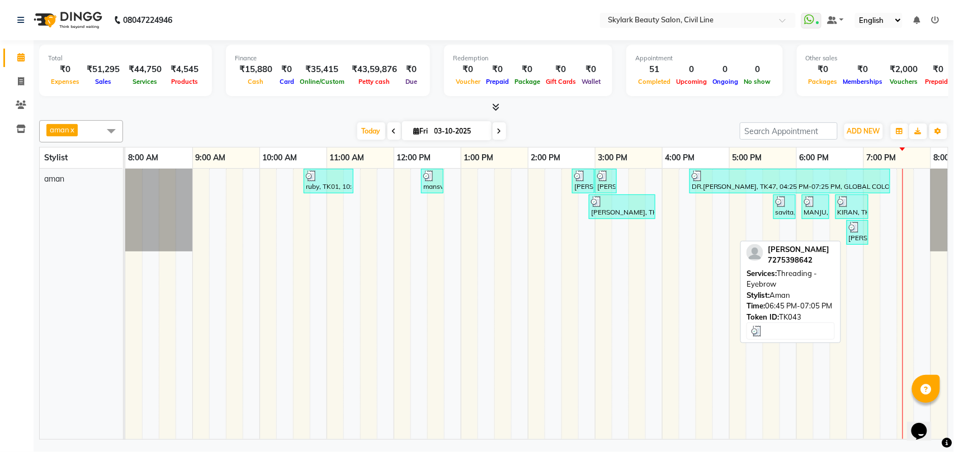
click at [857, 236] on div "JUHI, TK43, 06:45 PM-07:05 PM, Threading - Eyebrow" at bounding box center [858, 232] width 20 height 21
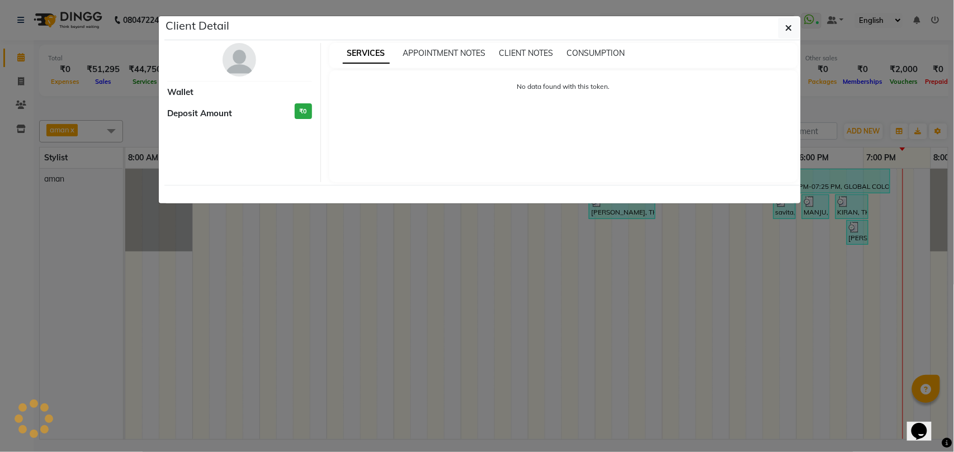
select select "3"
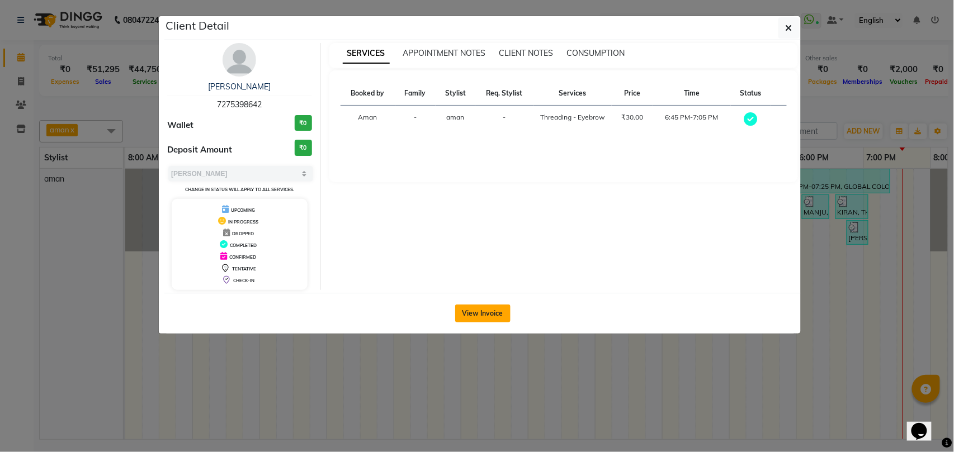
click at [488, 316] on button "View Invoice" at bounding box center [482, 314] width 55 height 18
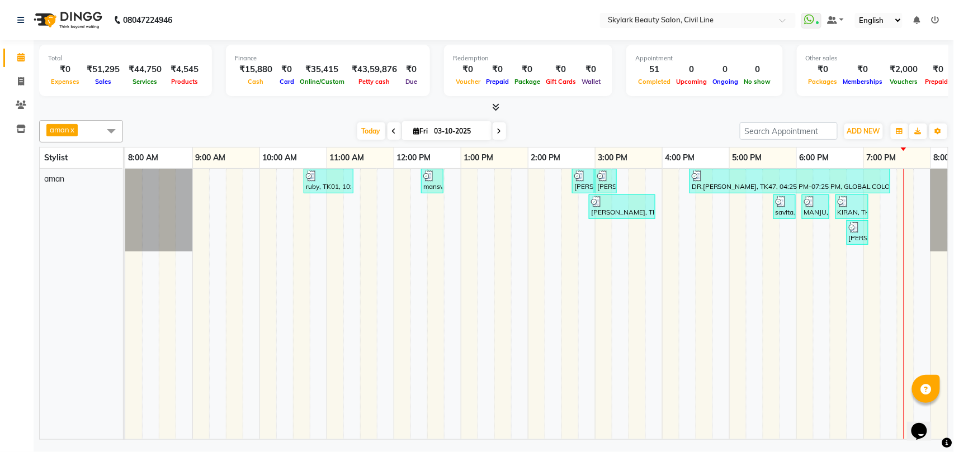
click at [80, 133] on span "aman x" at bounding box center [63, 131] width 34 height 15
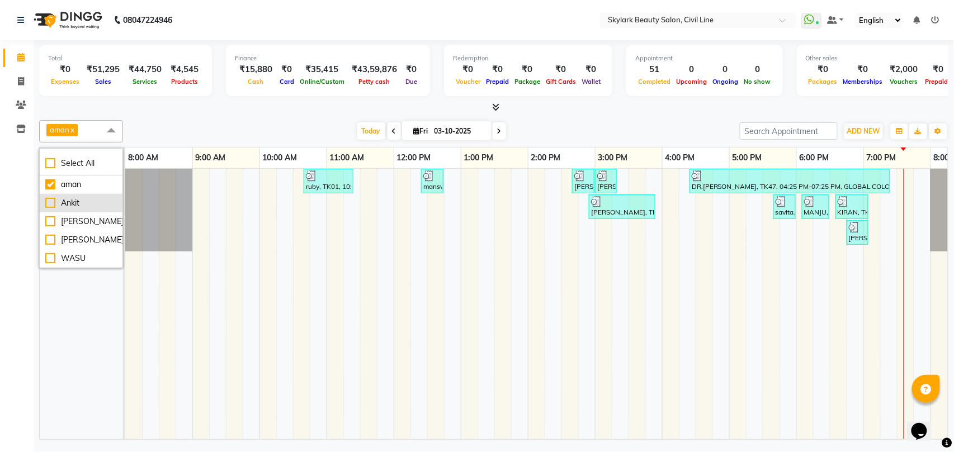
click at [72, 206] on div "Ankit" at bounding box center [81, 203] width 72 height 12
checkbox input "true"
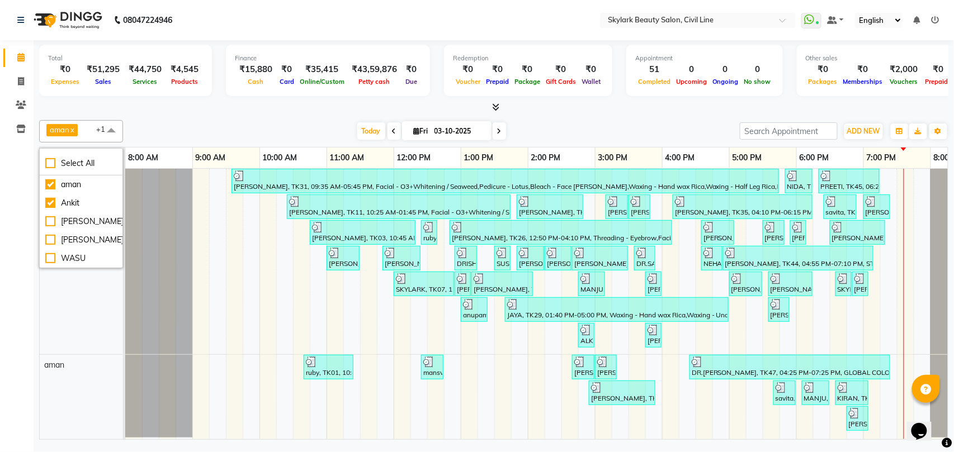
click at [97, 133] on span "+1" at bounding box center [104, 129] width 17 height 9
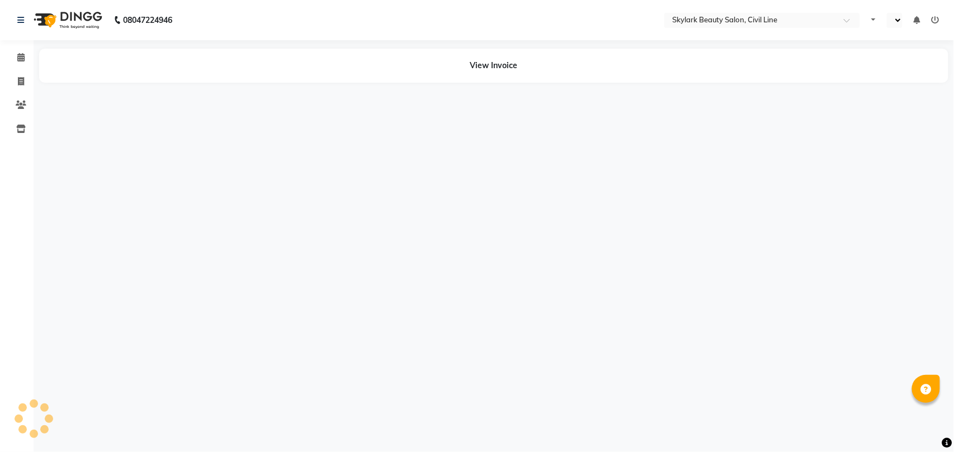
select select "en"
